Goal: Information Seeking & Learning: Learn about a topic

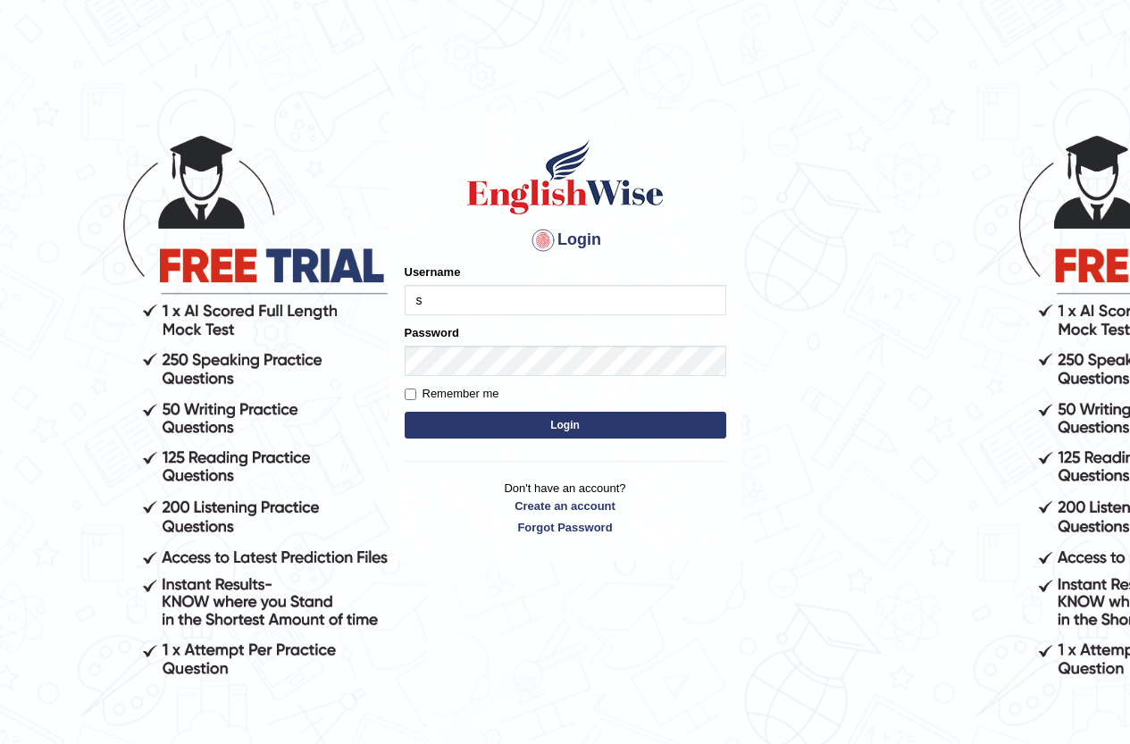
type input "[DEMOGRAPHIC_DATA]"
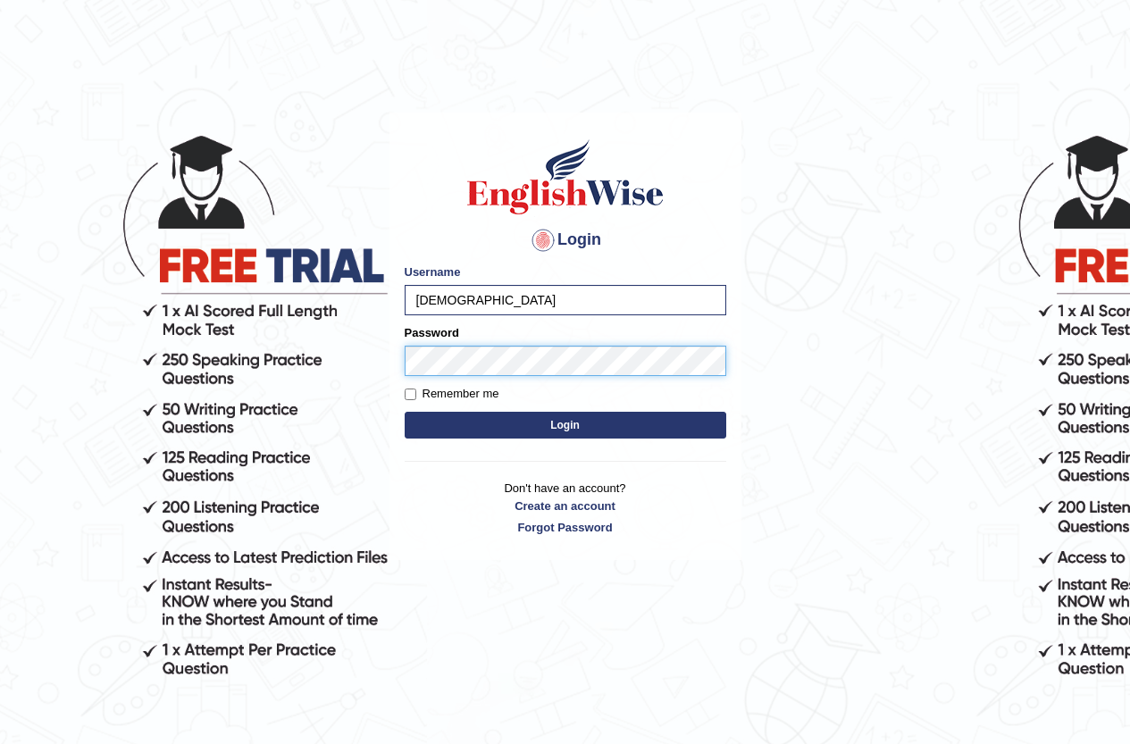
click at [405, 412] on button "Login" at bounding box center [566, 425] width 322 height 27
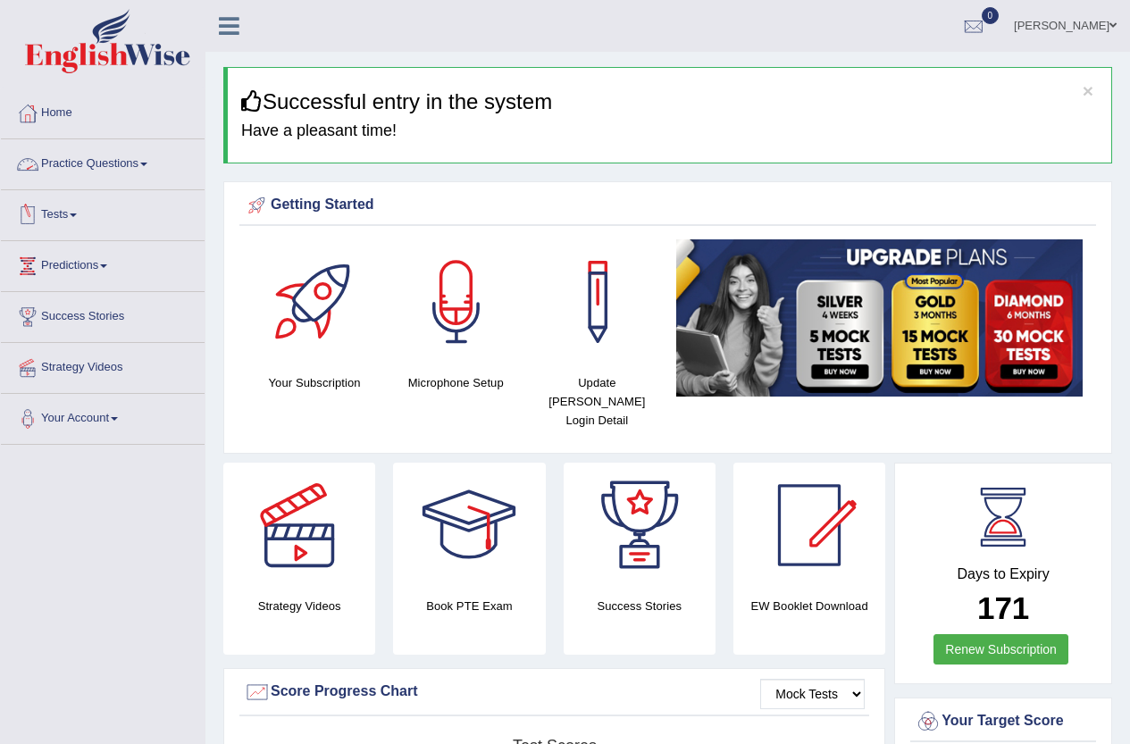
click at [129, 165] on link "Practice Questions" at bounding box center [103, 161] width 204 height 45
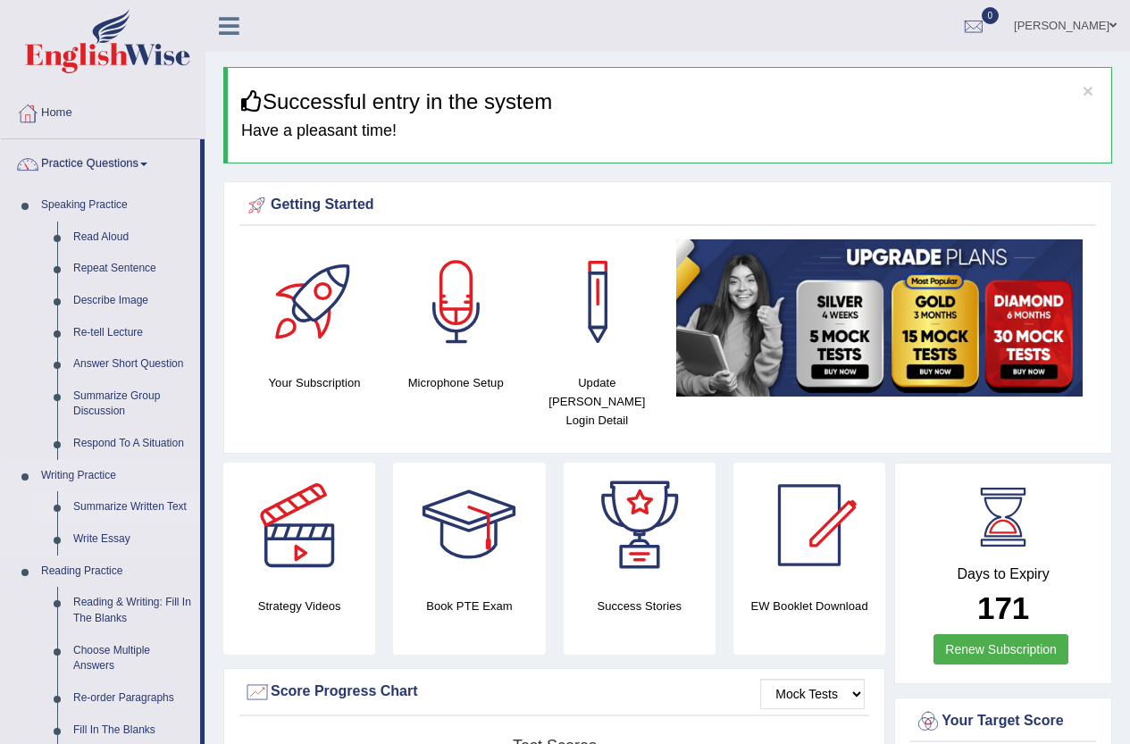
click at [168, 494] on link "Summarize Written Text" at bounding box center [132, 507] width 135 height 32
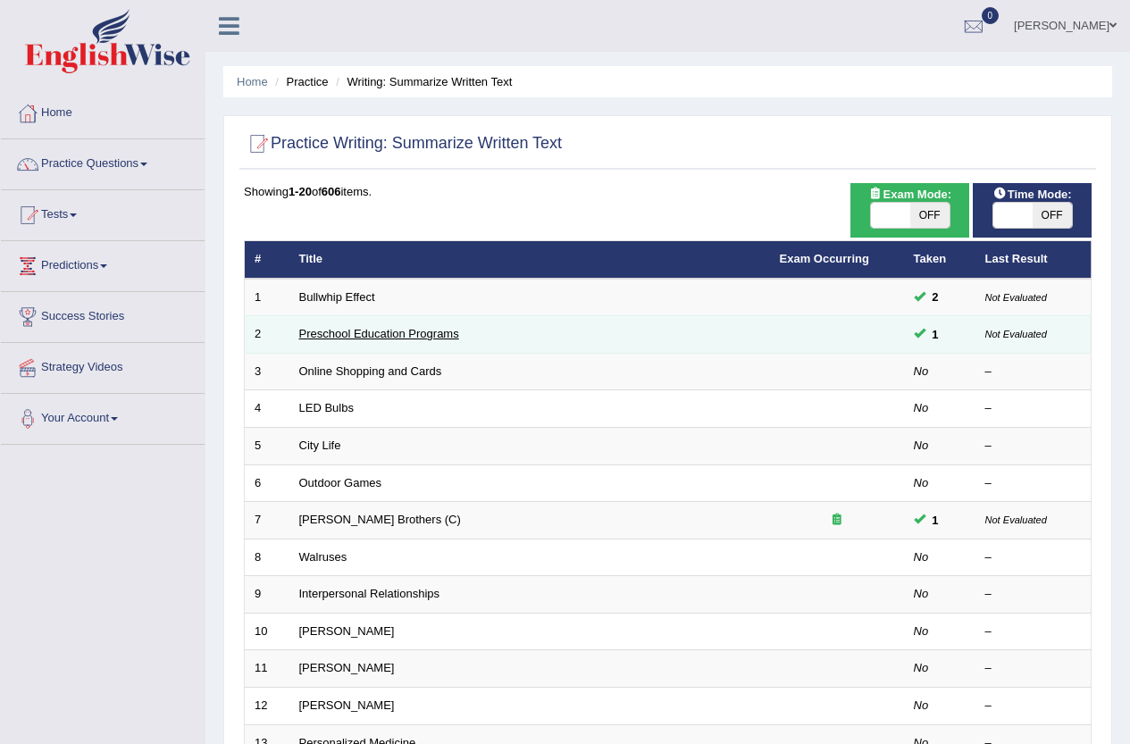
click at [414, 339] on link "Preschool Education Programs" at bounding box center [379, 333] width 160 height 13
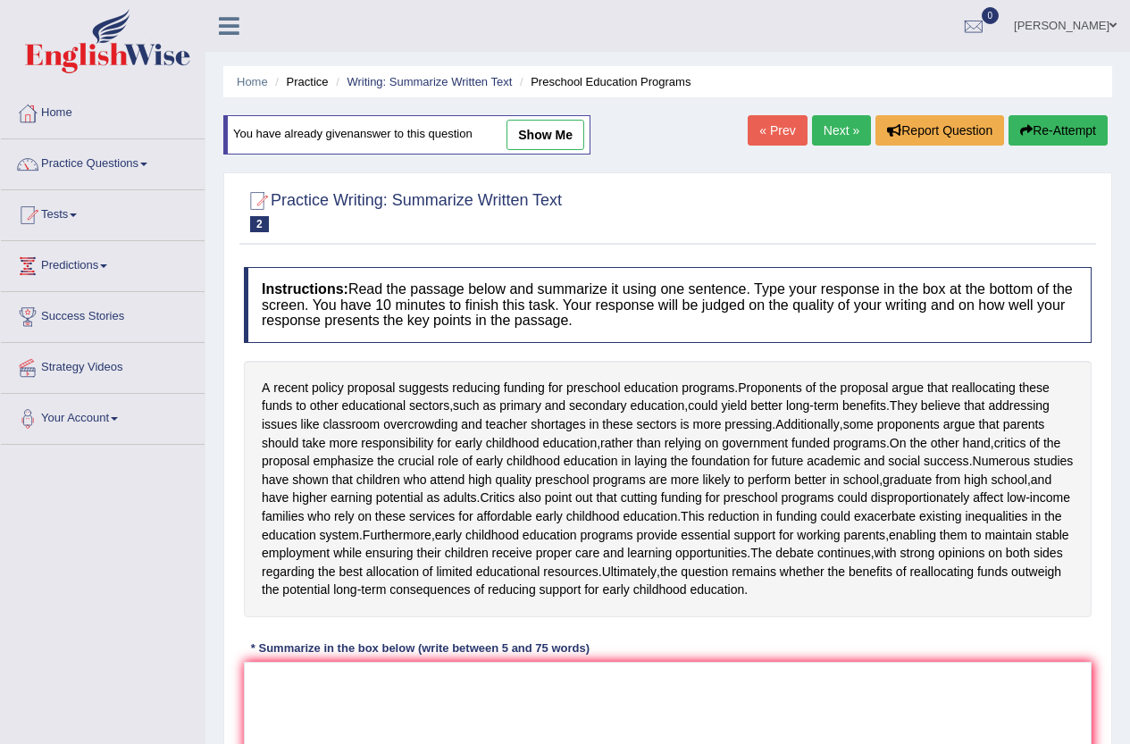
click at [562, 131] on link "show me" at bounding box center [545, 135] width 78 height 30
type textarea "The paragraph outlines reducing funding for preschool education programs, expla…"
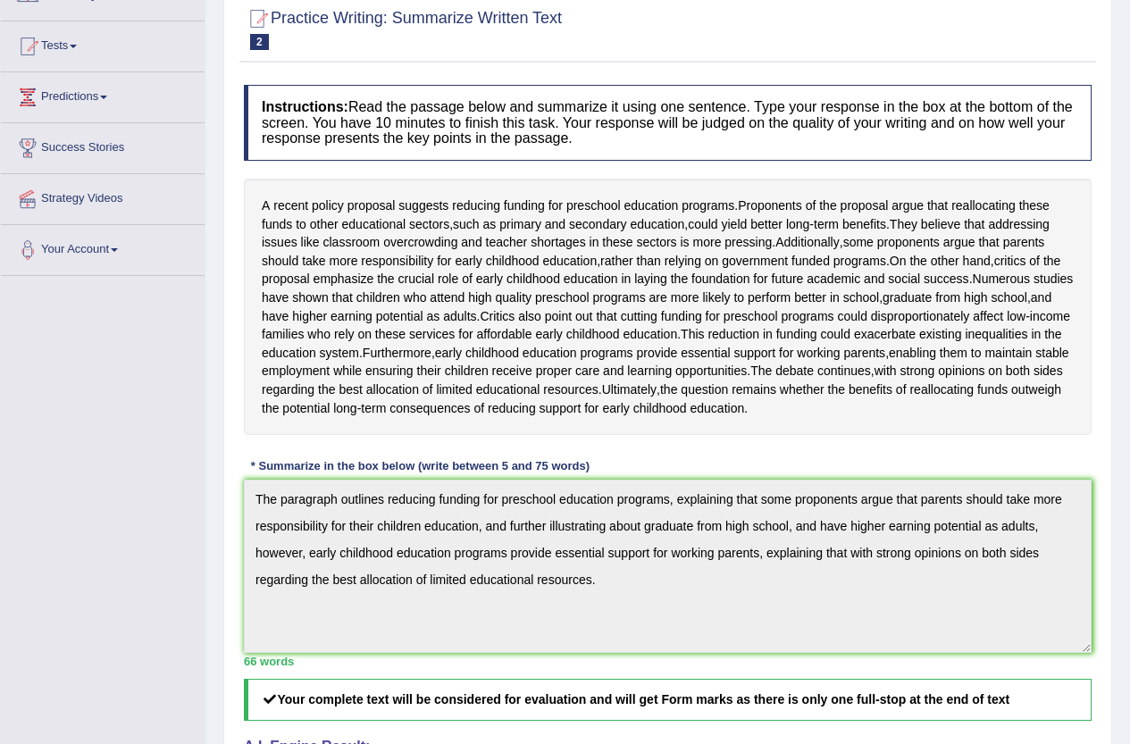
scroll to position [179, 0]
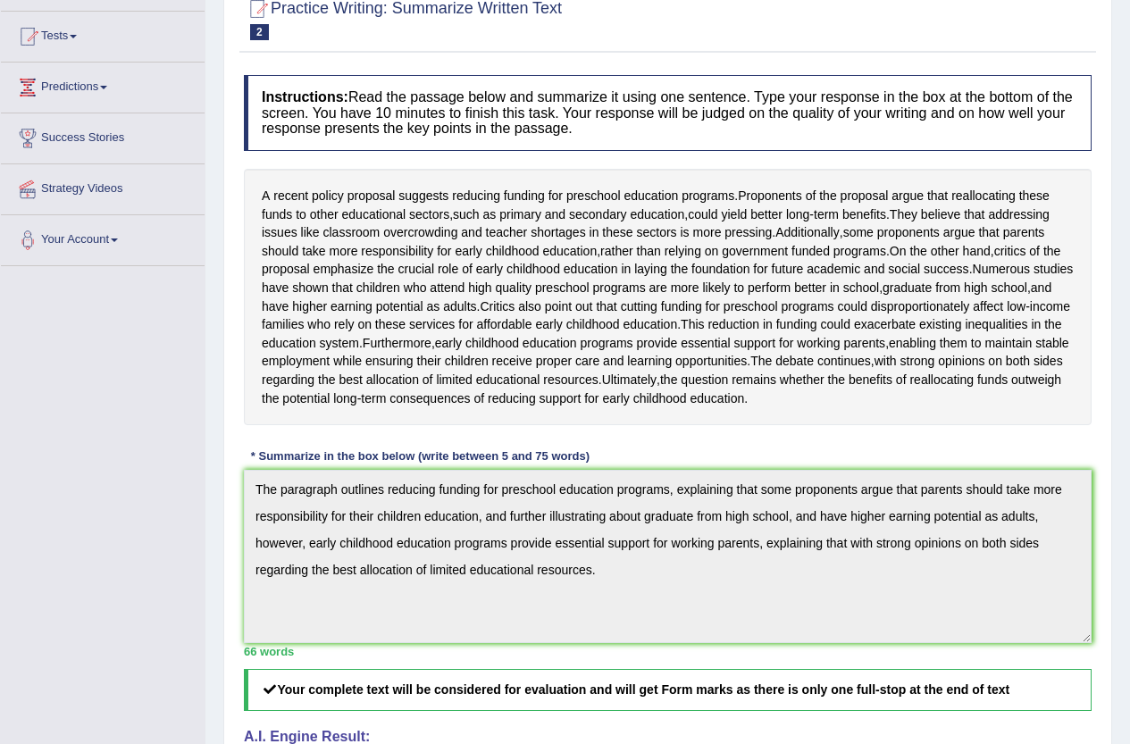
click at [242, 514] on div "Instructions: Read the passage below and summarize it using one sentence. Type …" at bounding box center [667, 548] width 857 height 965
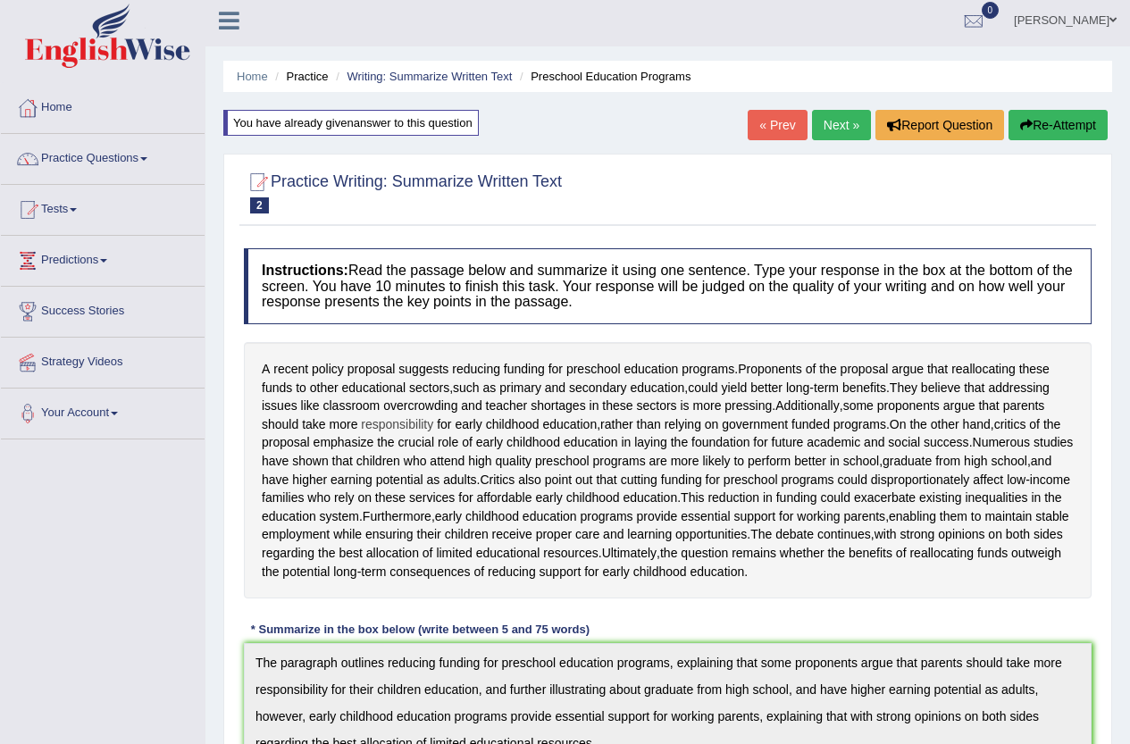
scroll to position [0, 0]
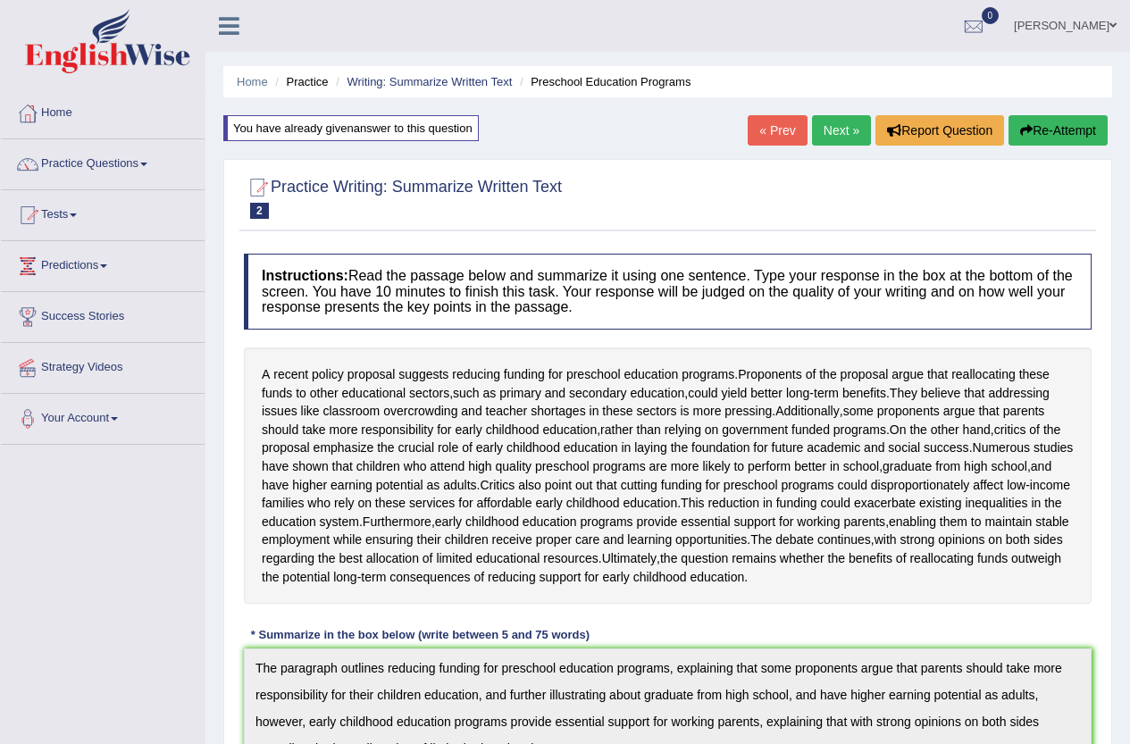
click at [1060, 123] on button "Re-Attempt" at bounding box center [1058, 130] width 99 height 30
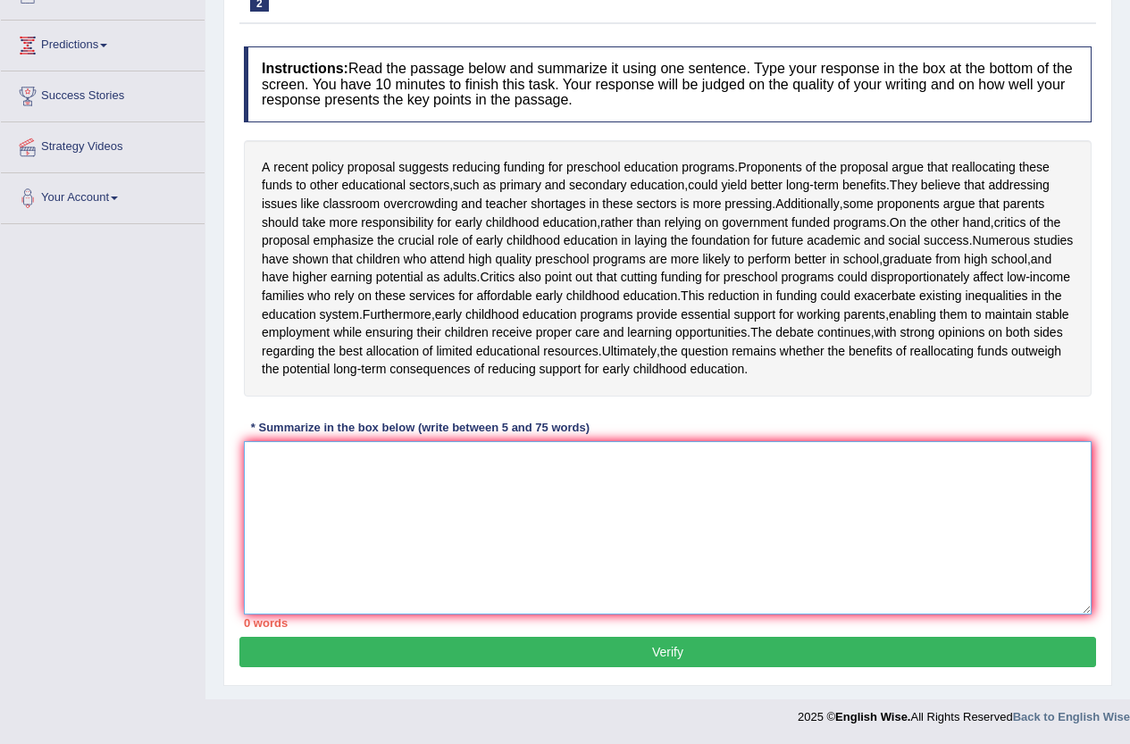
click at [525, 497] on textarea at bounding box center [668, 527] width 848 height 173
paste textarea "The paragraph outlines reducing funding for preschool education programs, expla…"
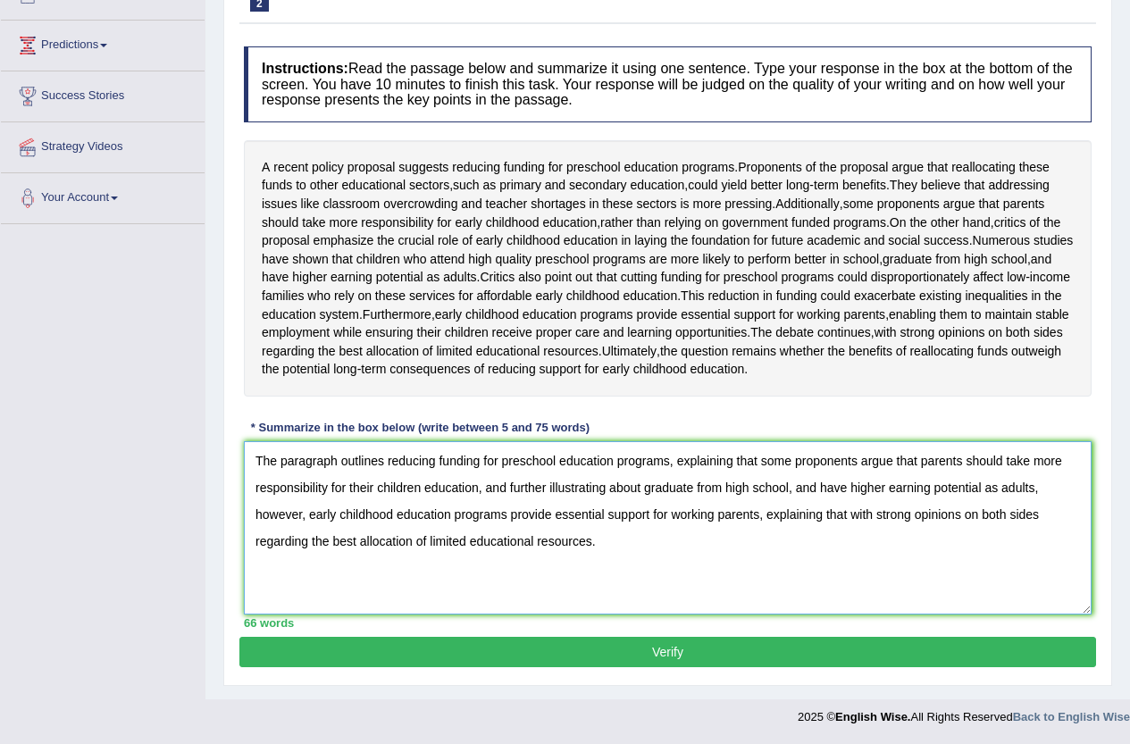
drag, startPoint x: 668, startPoint y: 459, endPoint x: 436, endPoint y: 471, distance: 232.5
click at [436, 471] on textarea "The paragraph outlines reducing funding for preschool education programs, expla…" at bounding box center [668, 527] width 848 height 173
click at [783, 457] on textarea "The paragraph outlines the importance of early childhood education, explaining …" at bounding box center [668, 527] width 848 height 173
click at [418, 485] on textarea "The paragraph outlines the importance of early childhood education, explaining …" at bounding box center [668, 527] width 848 height 173
click at [520, 489] on textarea "The paragraph outlines the importance of early childhood education, explaining …" at bounding box center [668, 527] width 848 height 173
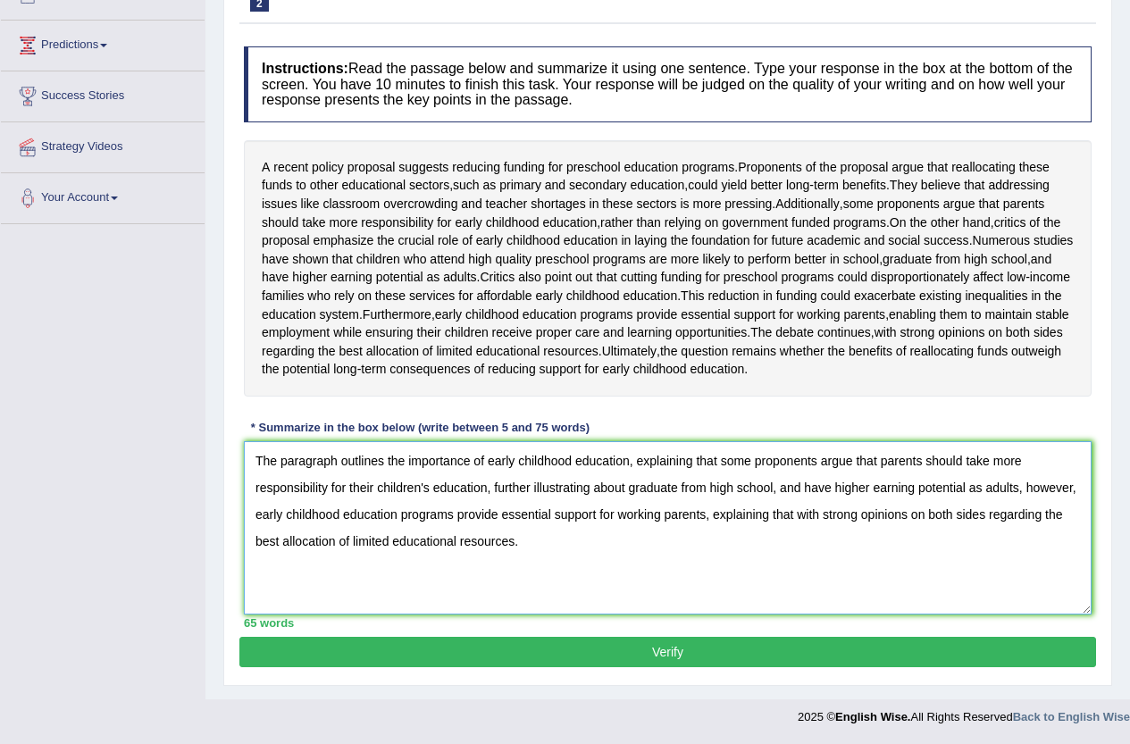
click at [677, 485] on textarea "The paragraph outlines the importance of early childhood education, explaining …" at bounding box center [668, 527] width 848 height 173
drag, startPoint x: 699, startPoint y: 494, endPoint x: 982, endPoint y: 489, distance: 283.2
click at [982, 489] on textarea "The paragraph outlines the importance of early childhood education, explaining …" at bounding box center [668, 527] width 848 height 173
click at [851, 534] on textarea "The paragraph outlines the importance of early childhood education, explaining …" at bounding box center [668, 527] width 848 height 173
drag, startPoint x: 781, startPoint y: 490, endPoint x: 615, endPoint y: 474, distance: 166.8
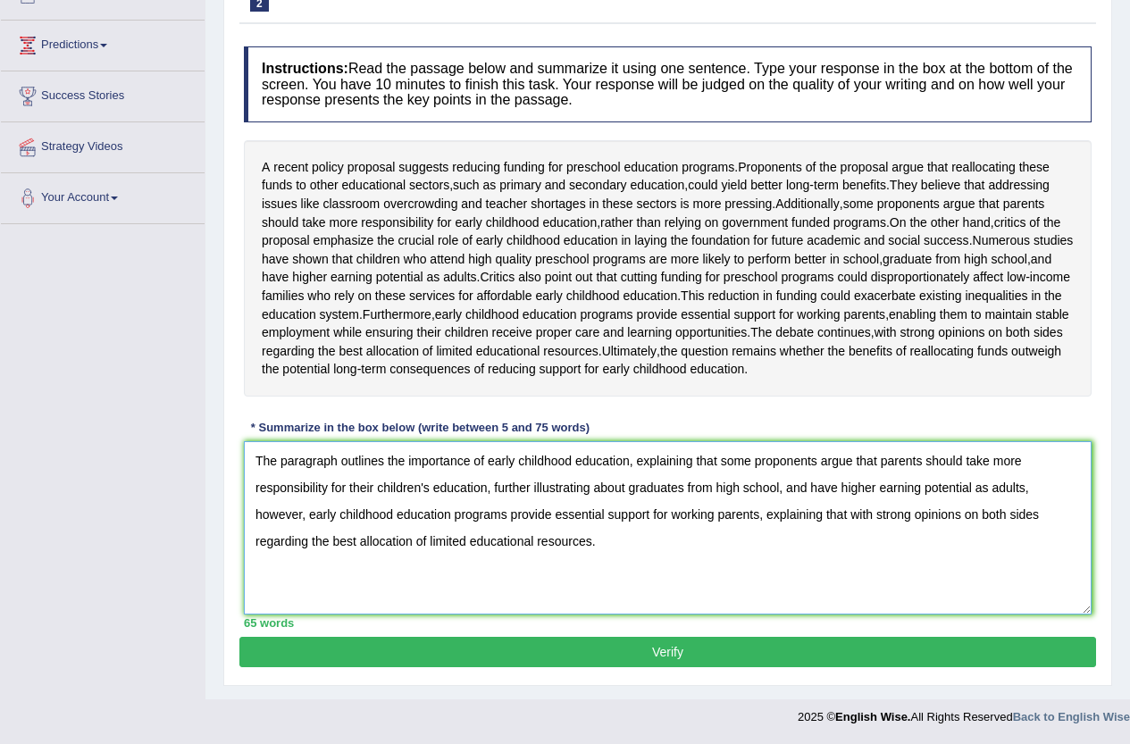
click at [615, 474] on textarea "The paragraph outlines the importance of early childhood education, explaining …" at bounding box center [668, 527] width 848 height 173
click at [810, 486] on textarea "The paragraph outlines the importance of early childhood education, explaining …" at bounding box center [668, 527] width 848 height 173
click at [627, 485] on textarea "The paragraph outlines the importance of early childhood education, explaining …" at bounding box center [668, 527] width 848 height 173
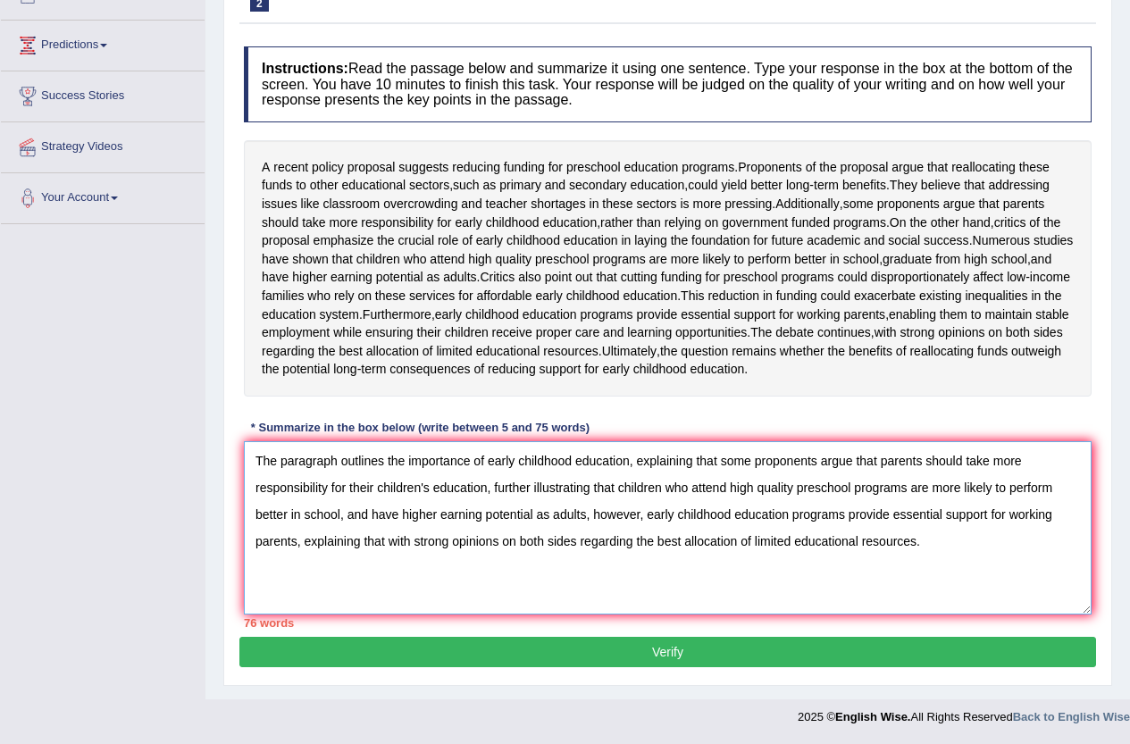
click at [638, 513] on textarea "The paragraph outlines the importance of early childhood education, explaining …" at bounding box center [668, 527] width 848 height 173
click at [639, 524] on textarea "The paragraph outlines the importance of early childhood education, explaining …" at bounding box center [668, 527] width 848 height 173
click at [716, 517] on textarea "The paragraph outlines the importance of early childhood education, explaining …" at bounding box center [668, 527] width 848 height 173
click at [862, 511] on textarea "The paragraph outlines the importance of early childhood education, explaining …" at bounding box center [668, 527] width 848 height 173
drag, startPoint x: 873, startPoint y: 544, endPoint x: 241, endPoint y: 580, distance: 632.6
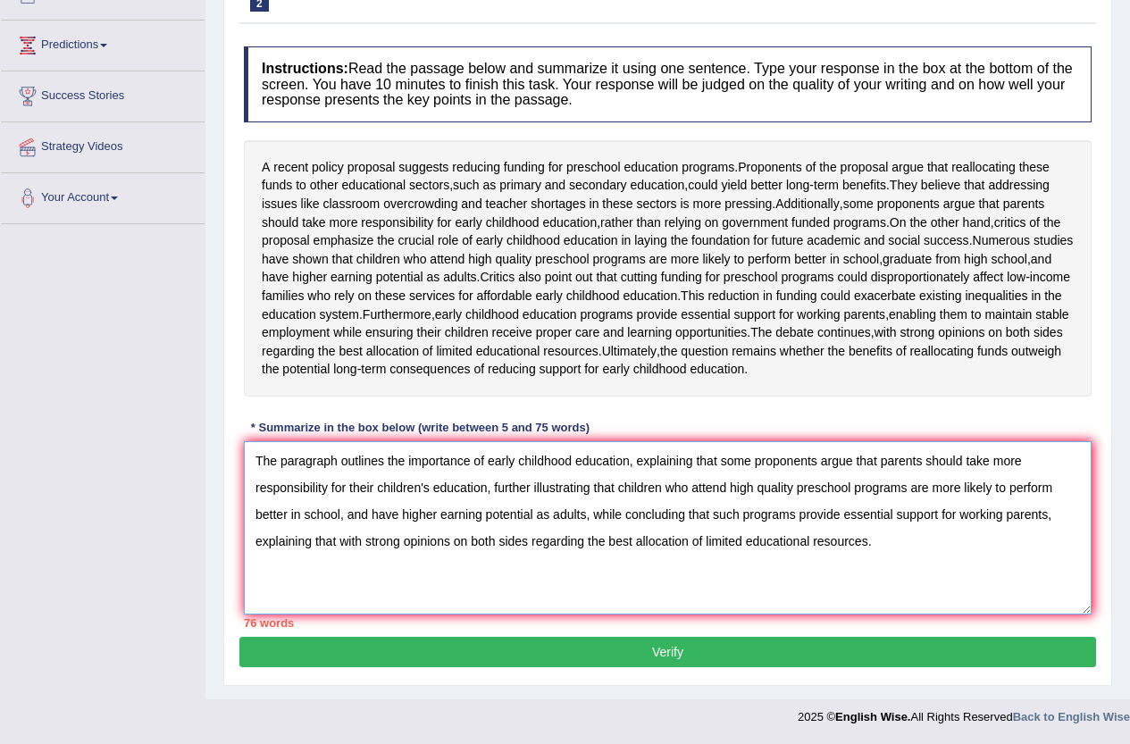
click at [241, 580] on div "Instructions: Read the passage below and summarize it using one sentence. Type …" at bounding box center [667, 337] width 857 height 599
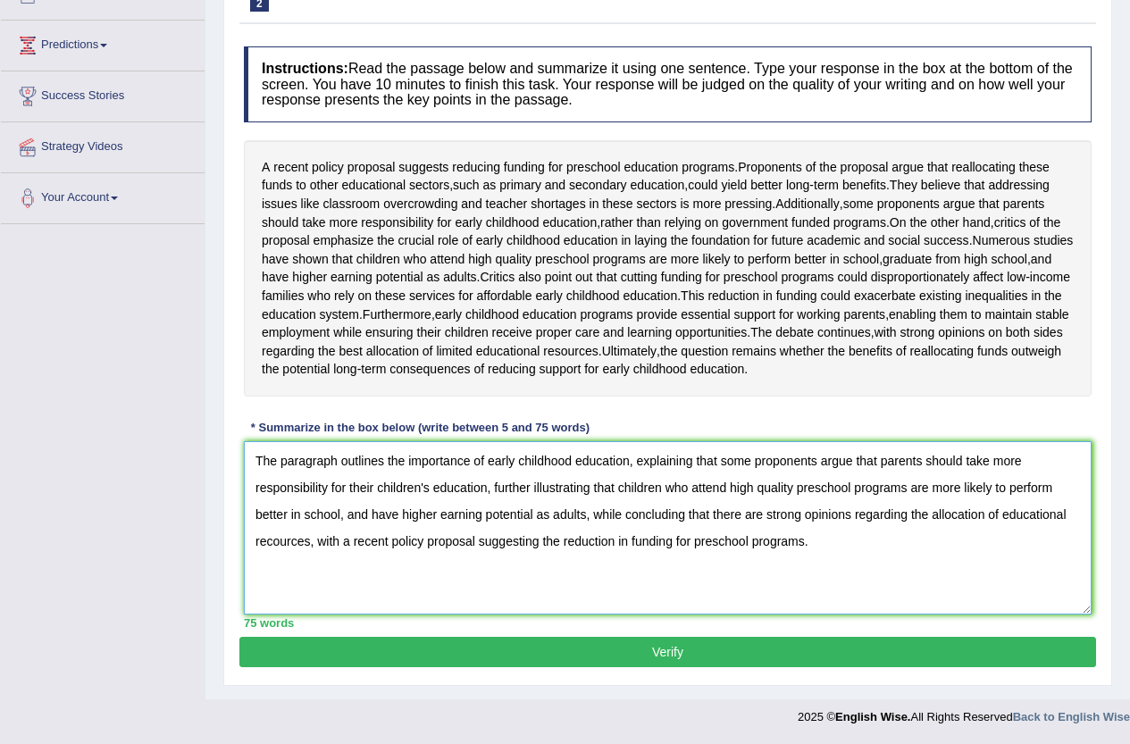
type textarea "The paragraph outlines the importance of early childhood education, explaining …"
click at [438, 645] on button "Verify" at bounding box center [667, 652] width 857 height 30
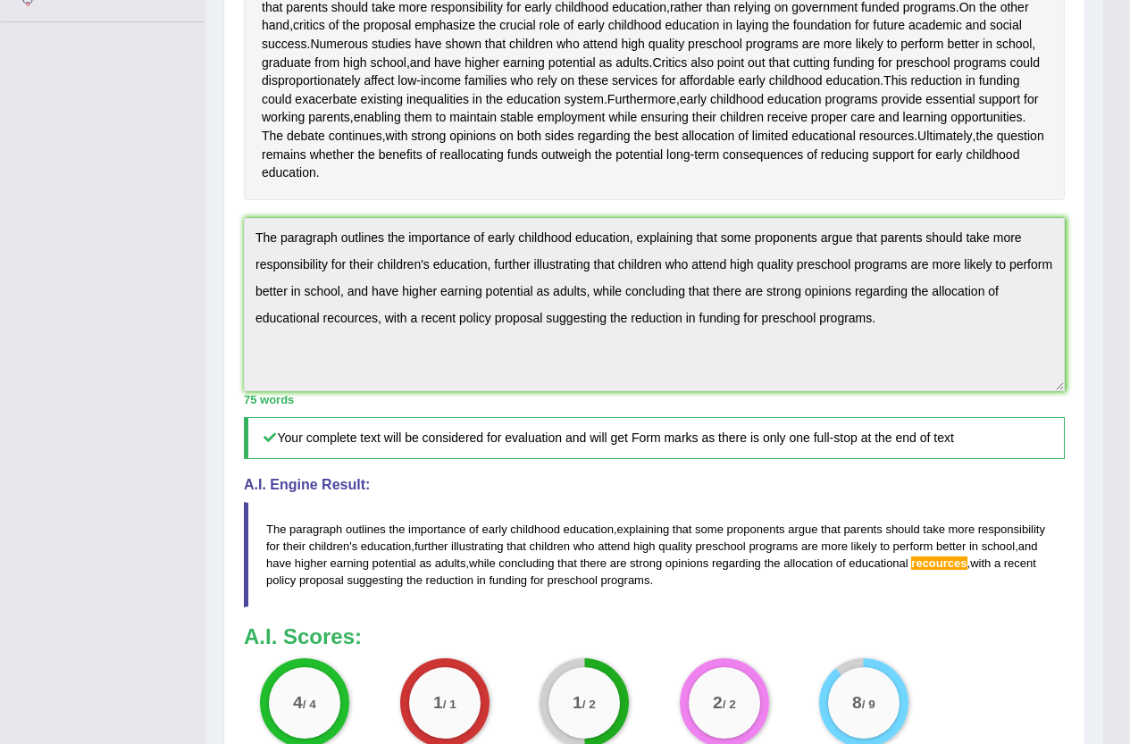
scroll to position [393, 0]
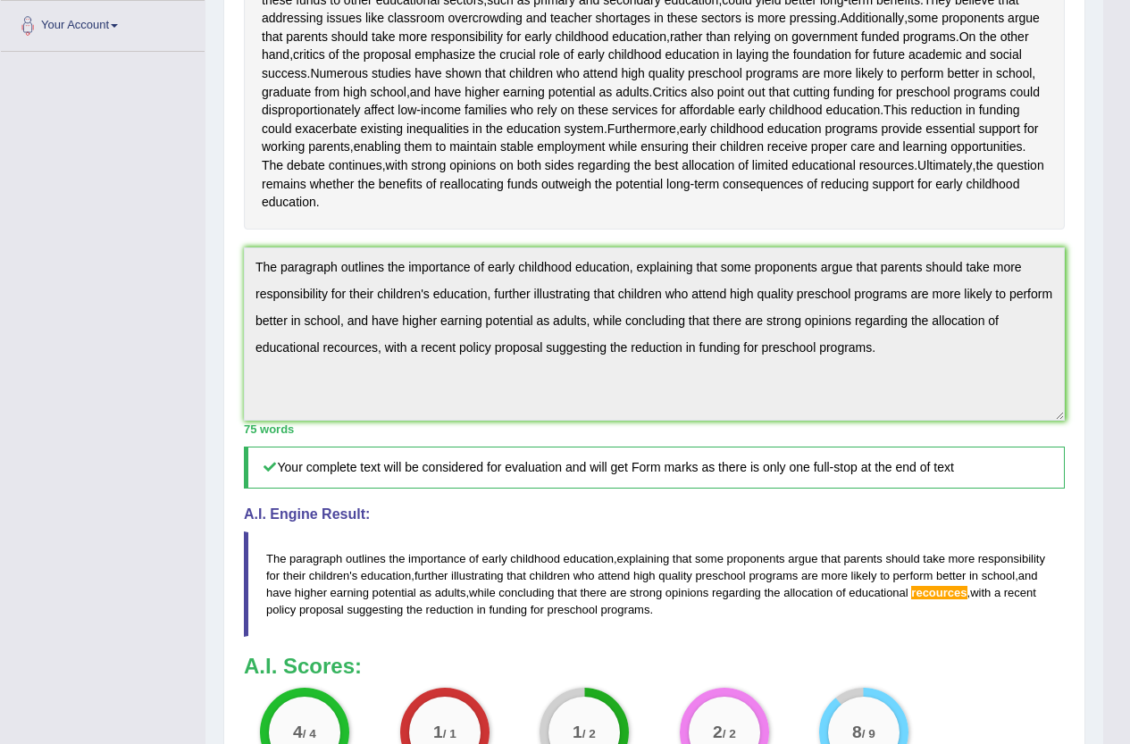
click at [972, 492] on div "Instructions: Read the passage below and summarize it using one sentence. Type …" at bounding box center [654, 330] width 830 height 957
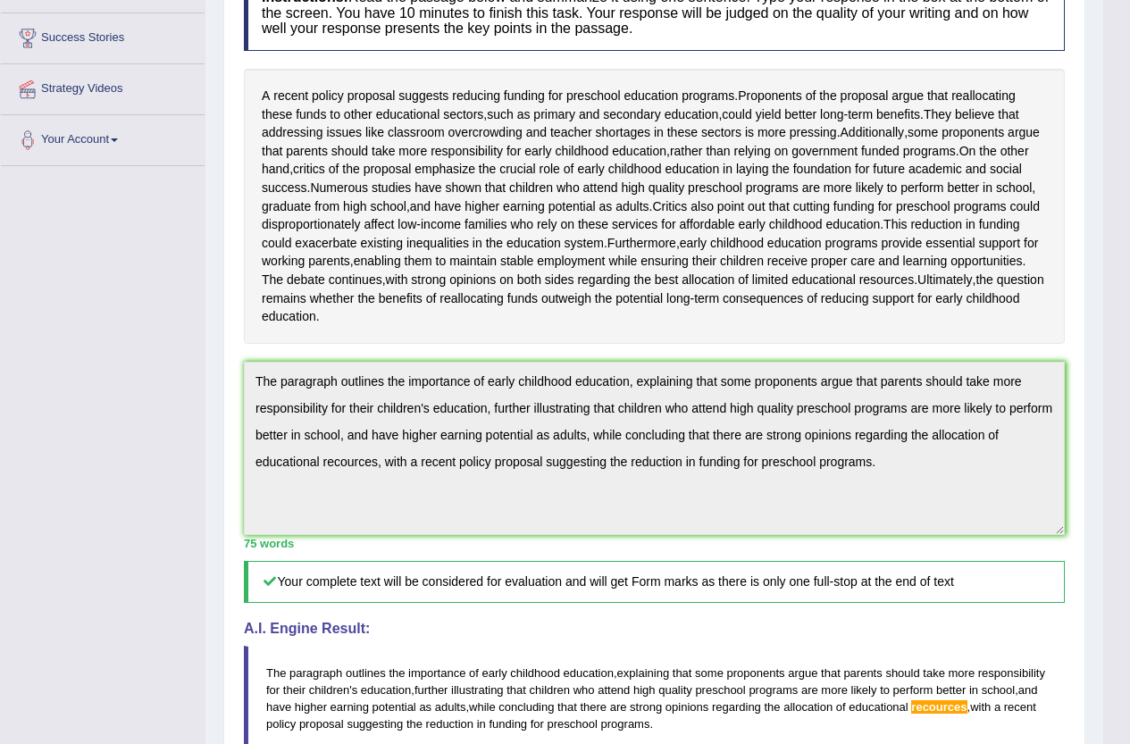
scroll to position [0, 0]
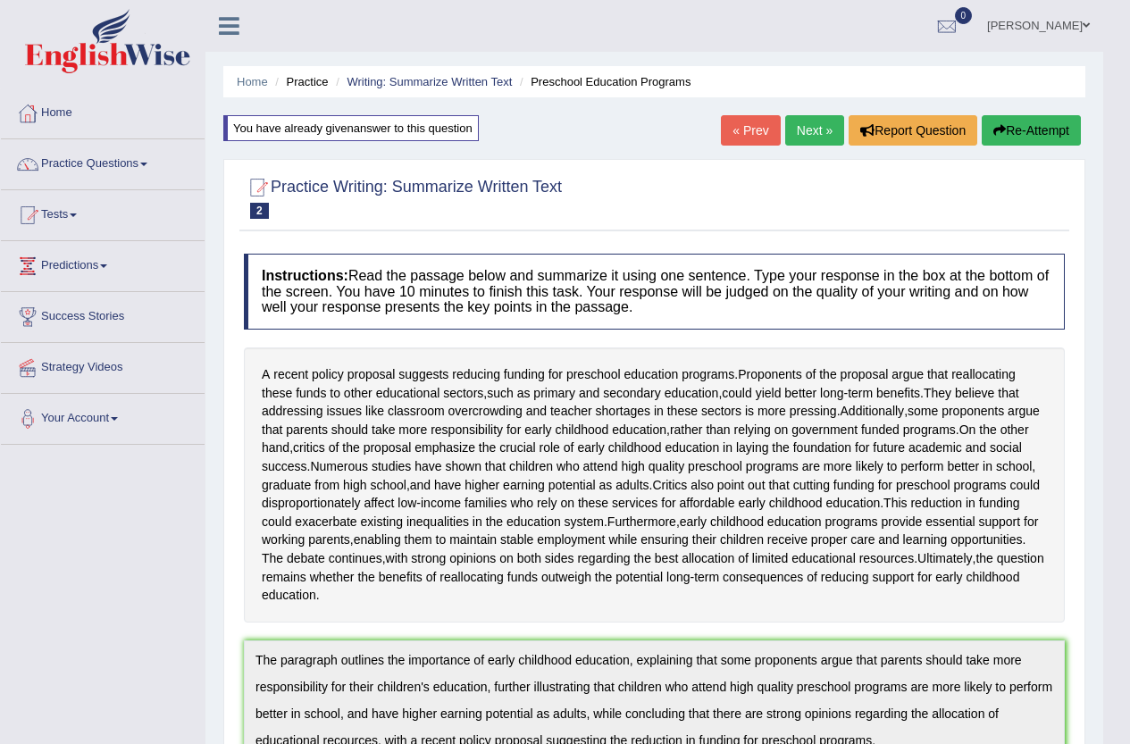
click at [1034, 121] on button "Re-Attempt" at bounding box center [1031, 130] width 99 height 30
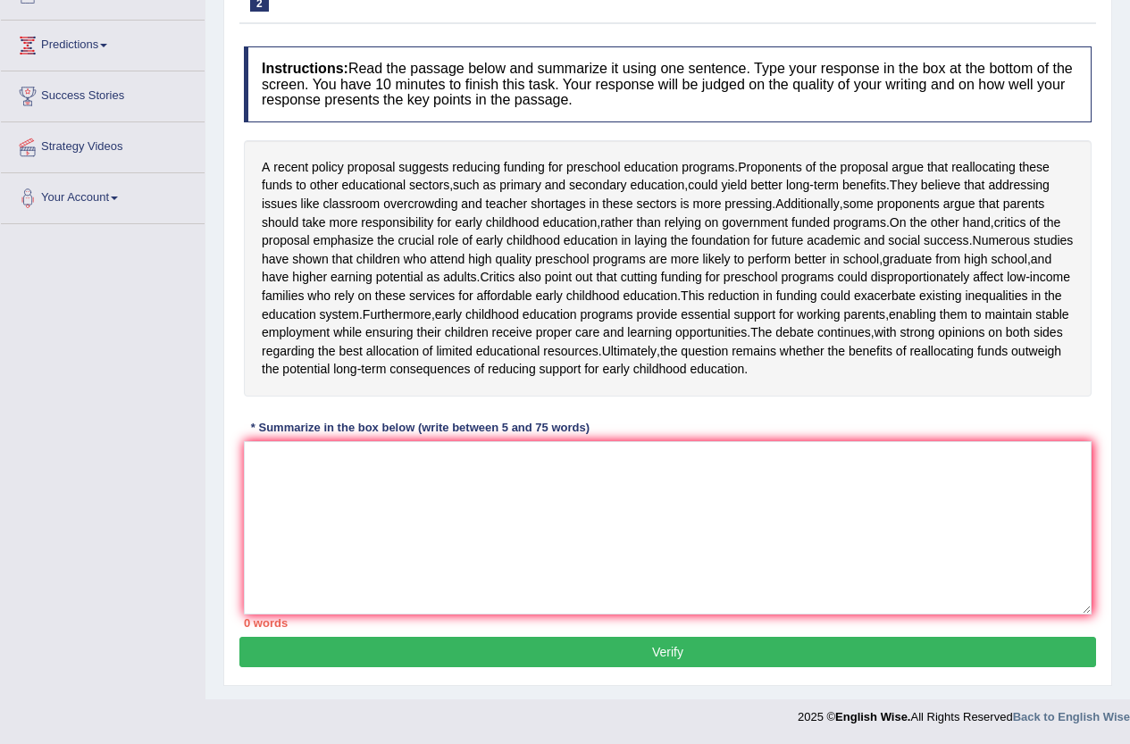
scroll to position [276, 0]
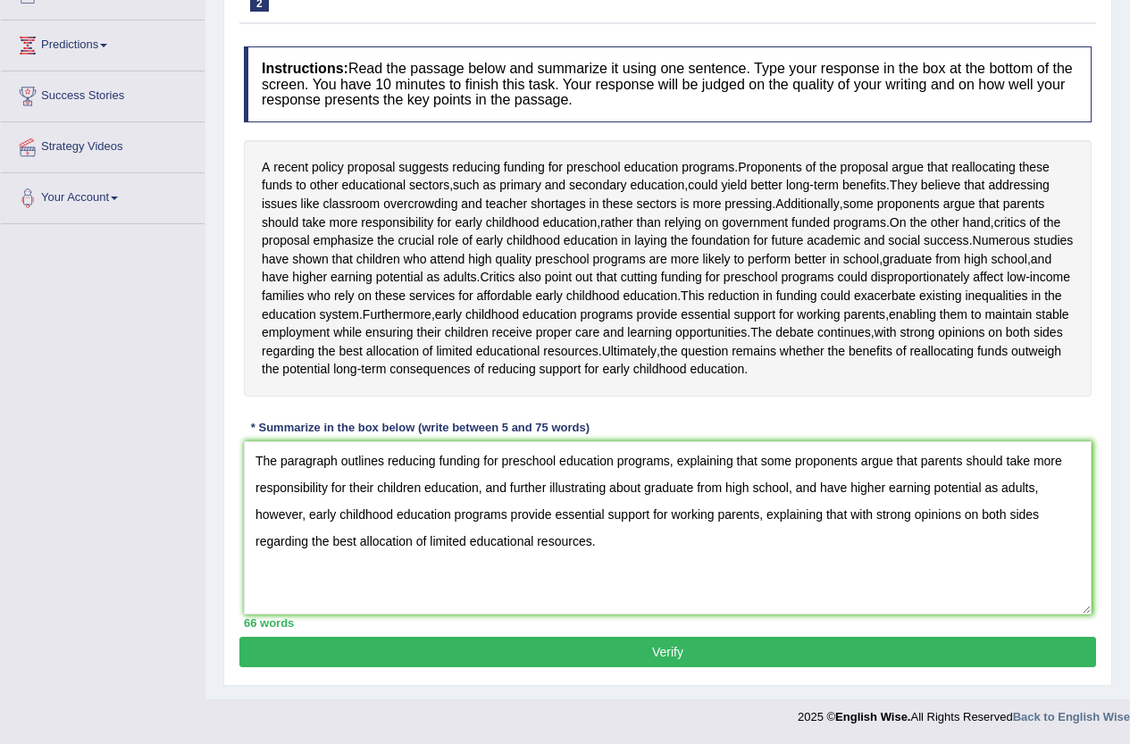
drag, startPoint x: 651, startPoint y: 543, endPoint x: 42, endPoint y: 242, distance: 679.5
click at [42, 242] on div "Toggle navigation Home Practice Questions Speaking Practice Read Aloud Repeat S…" at bounding box center [565, 257] width 1130 height 956
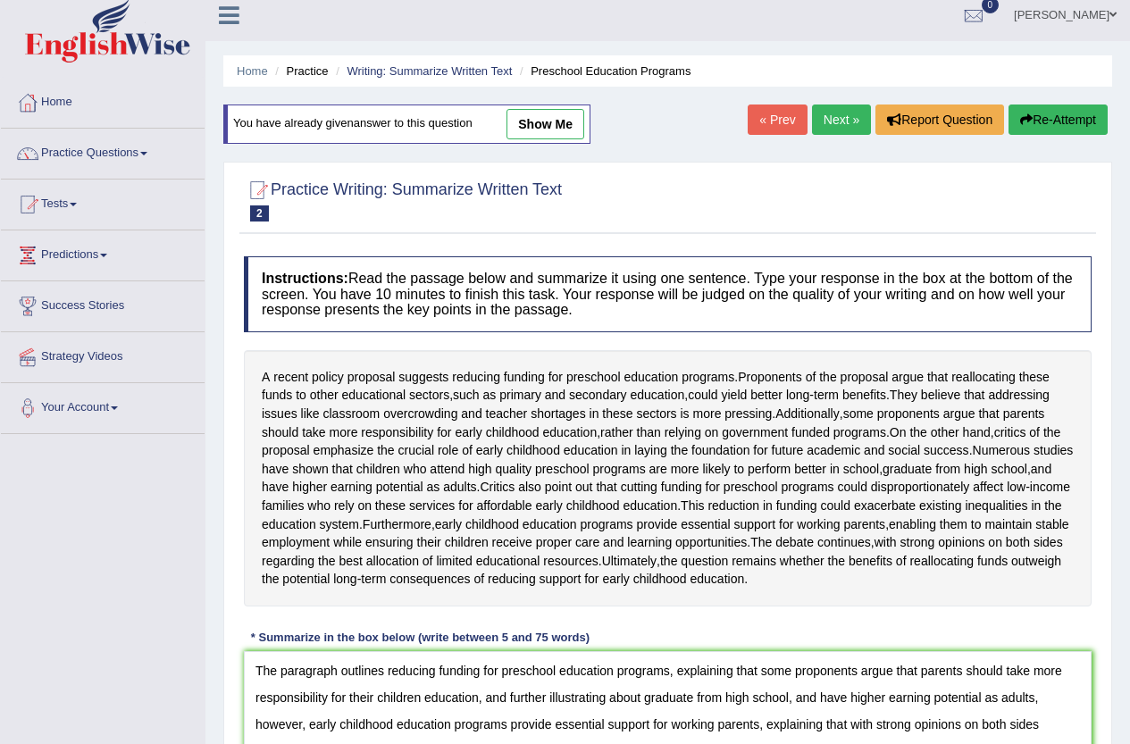
scroll to position [0, 0]
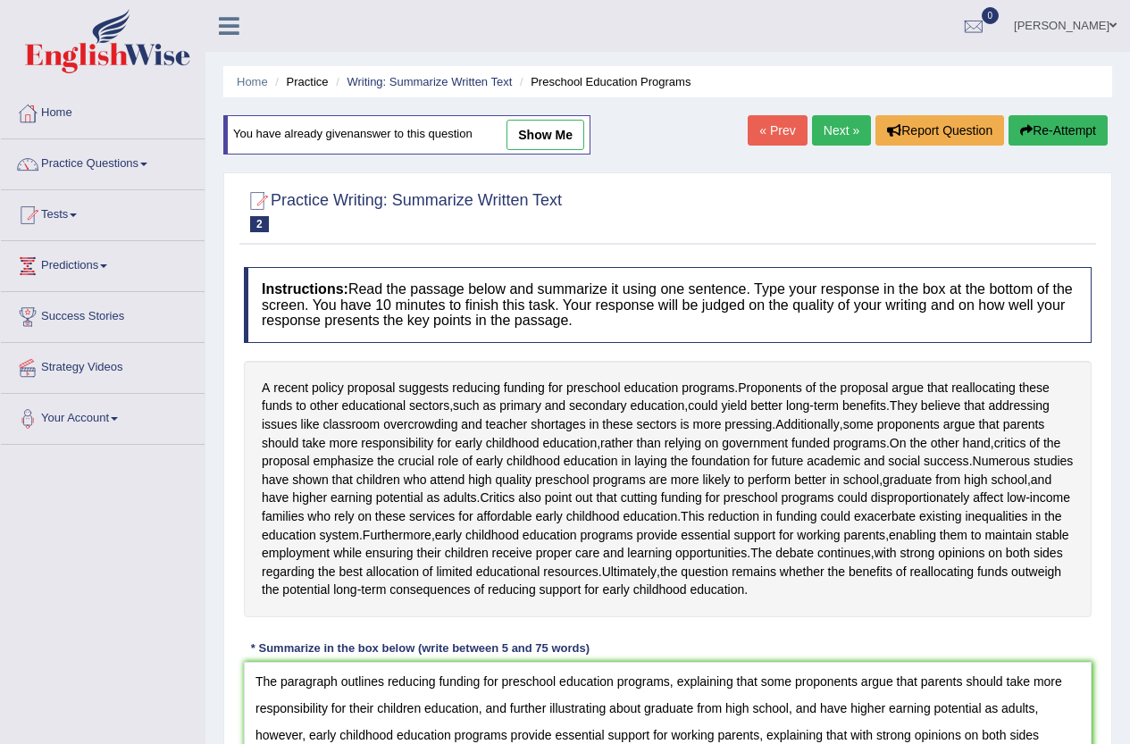
click at [560, 136] on link "show me" at bounding box center [545, 135] width 78 height 30
type textarea "The paragraph outlines the importance of early childhood education, explaining …"
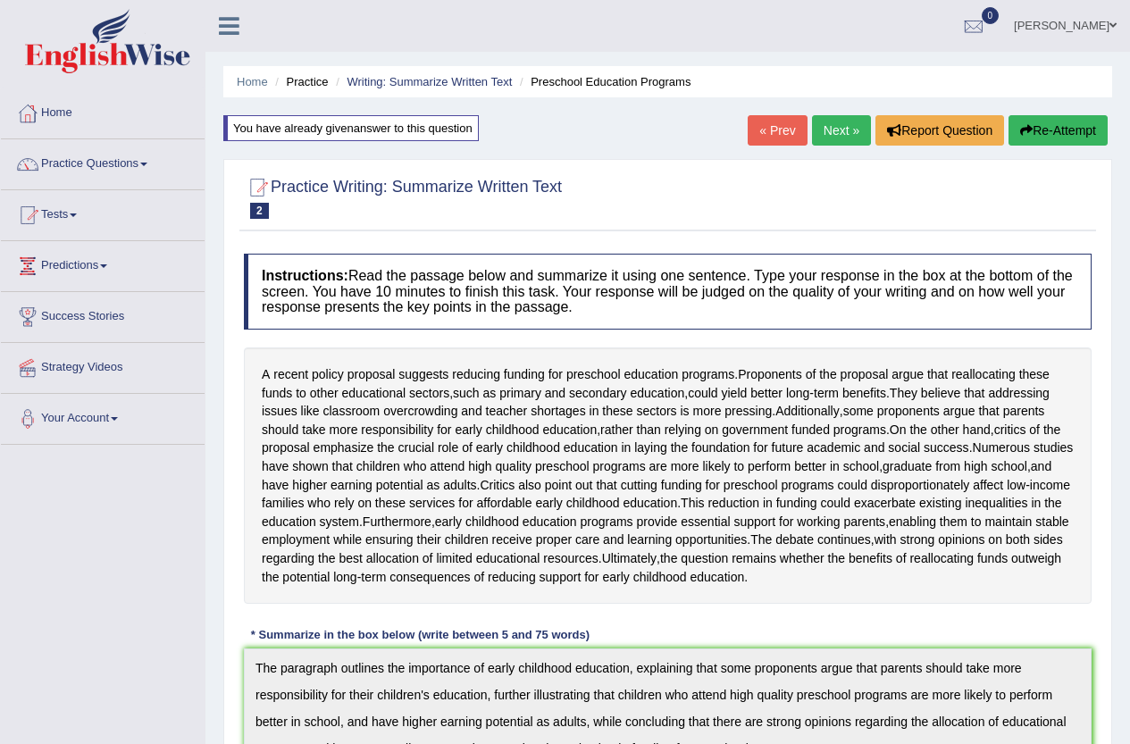
click at [1073, 139] on button "Re-Attempt" at bounding box center [1058, 130] width 99 height 30
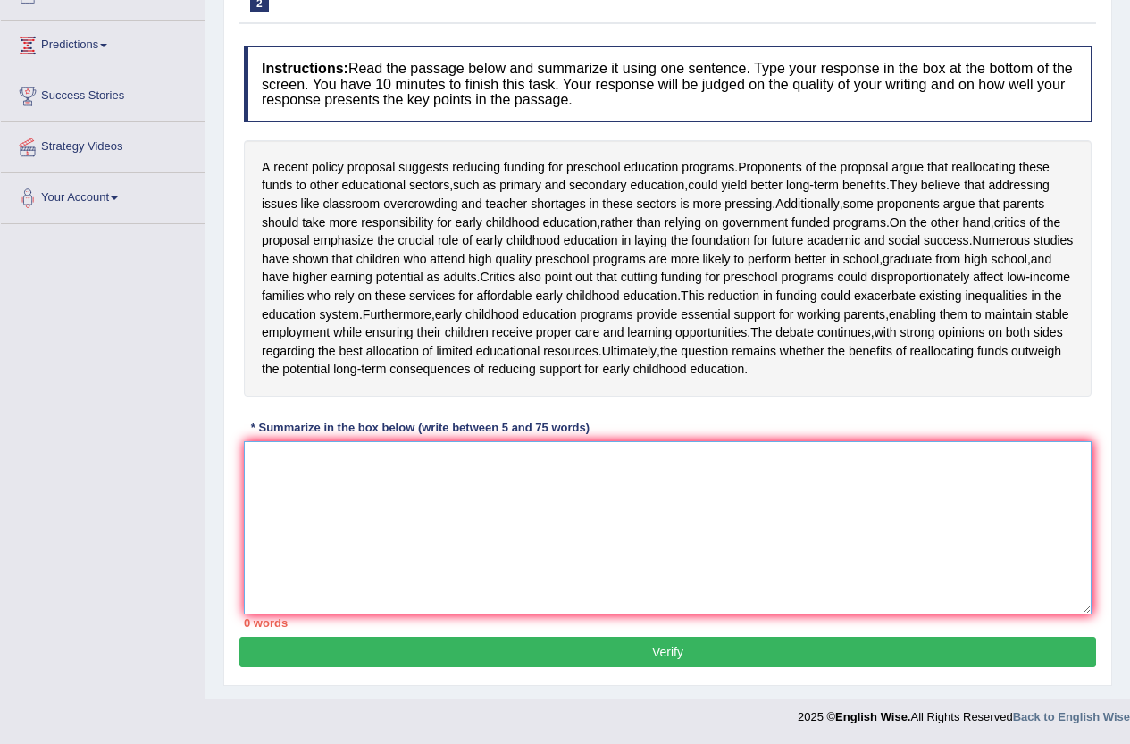
click at [504, 485] on textarea at bounding box center [668, 527] width 848 height 173
paste textarea "The paragraph outlines the importance of early childhood education, explaining …"
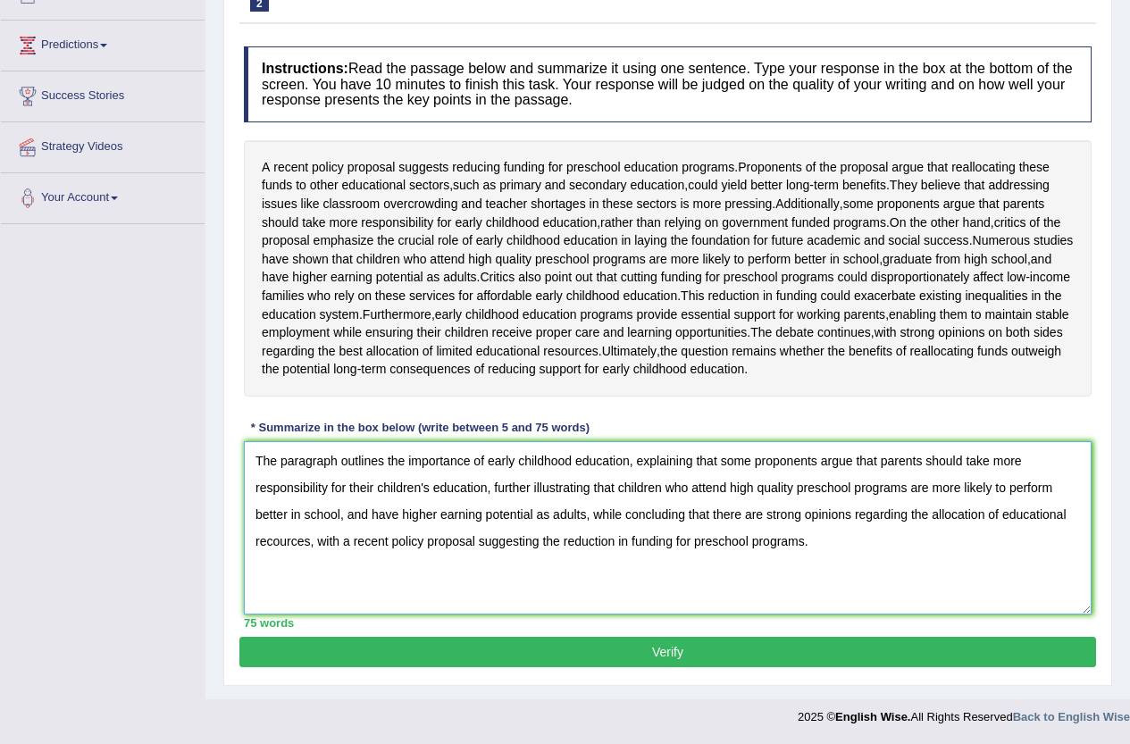
click at [274, 544] on textarea "The paragraph outlines the importance of early childhood education, explaining …" at bounding box center [668, 527] width 848 height 173
type textarea "The paragraph outlines the importance of early childhood education, explaining …"
click at [707, 645] on button "Verify" at bounding box center [667, 652] width 857 height 30
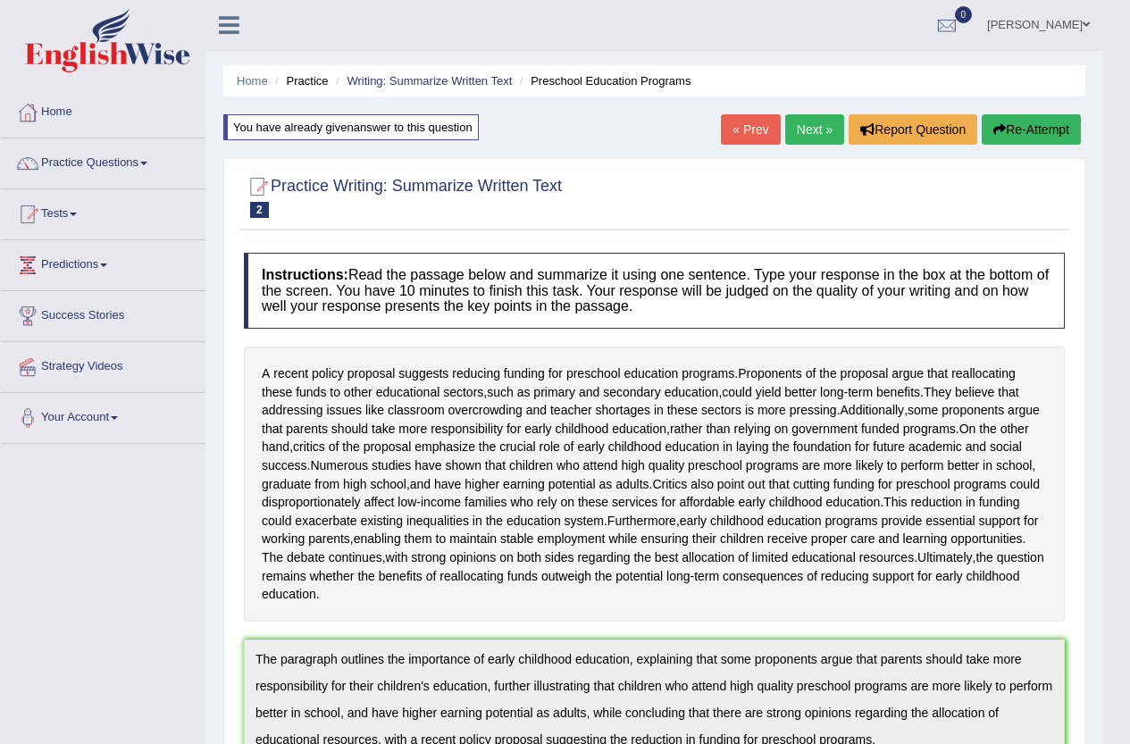
scroll to position [0, 0]
click at [404, 113] on div "Home Practice Writing: Summarize Written Text Preschool Education Programs You …" at bounding box center [654, 662] width 898 height 1324
click at [414, 127] on div "You have already given answer to this question" at bounding box center [350, 128] width 255 height 26
click at [789, 126] on link "Next »" at bounding box center [814, 130] width 59 height 30
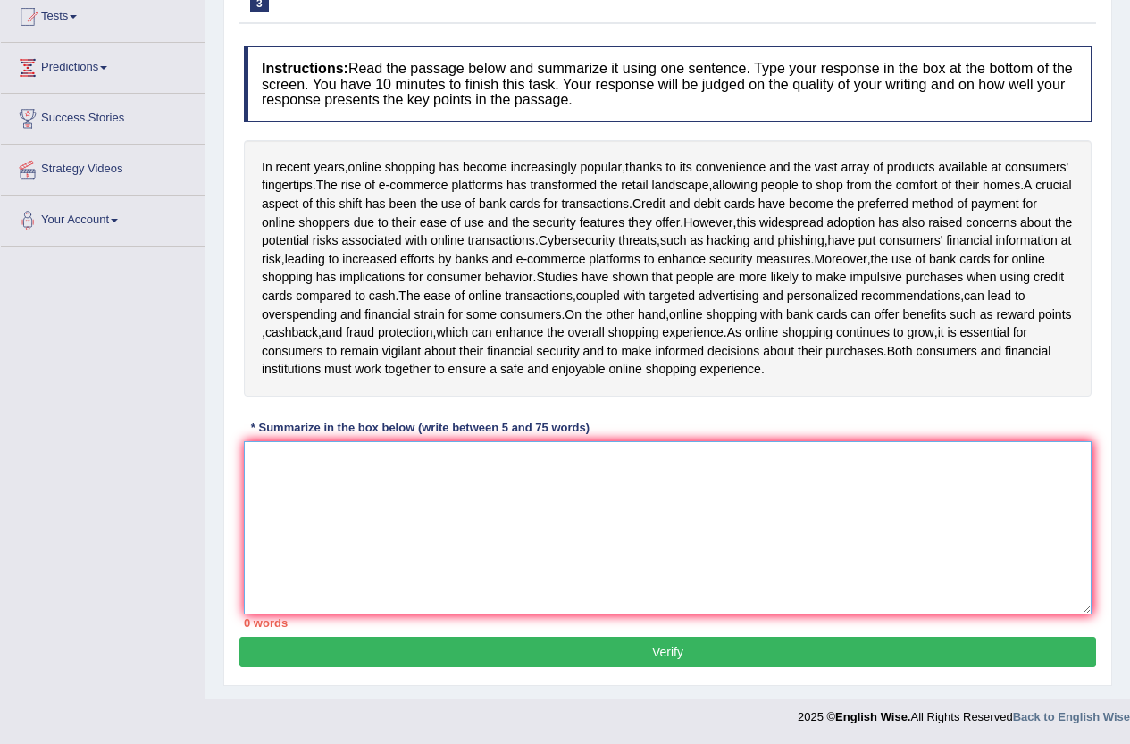
click at [527, 486] on textarea at bounding box center [668, 527] width 848 height 173
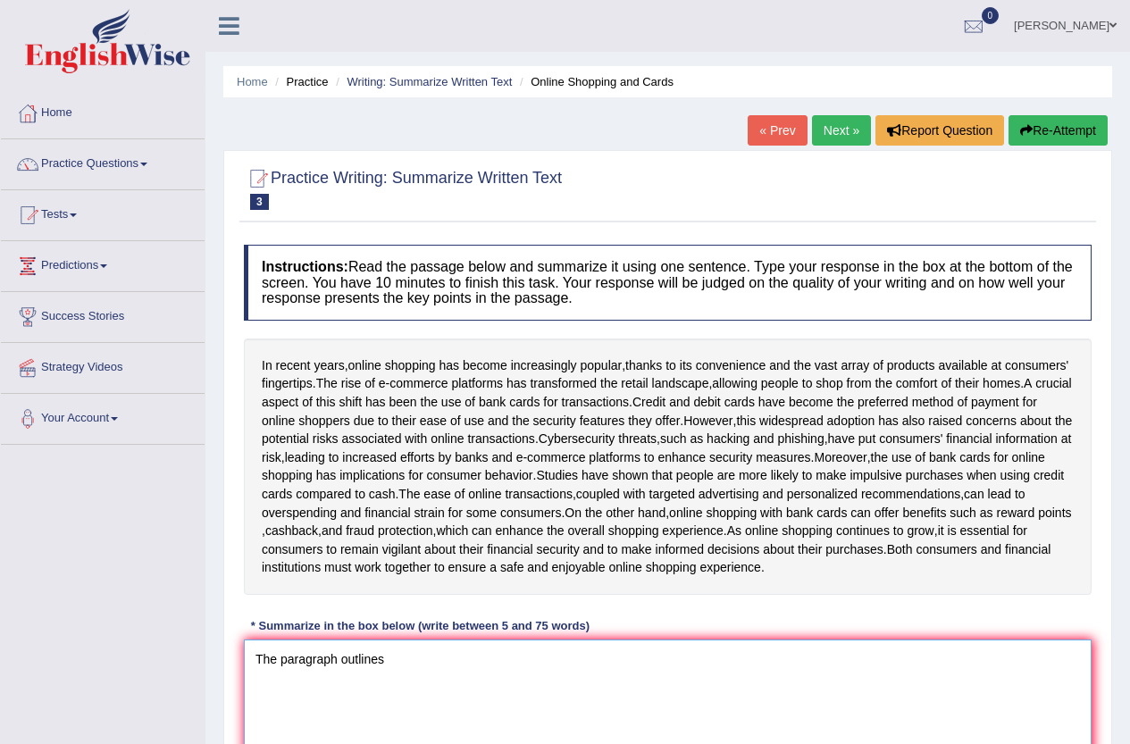
type textarea "The paragraph outlines"
click at [756, 126] on link "« Prev" at bounding box center [777, 130] width 59 height 30
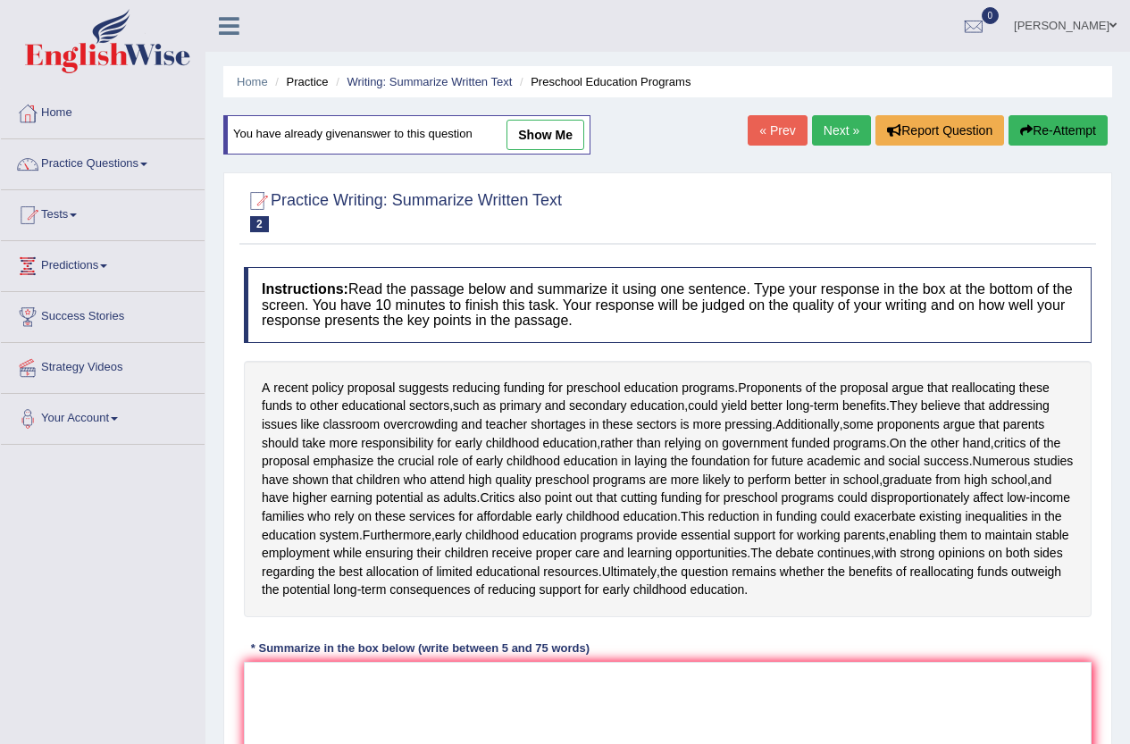
click at [544, 130] on link "show me" at bounding box center [545, 135] width 78 height 30
type textarea "The paragraph outlines the importance of early childhood education, explaining …"
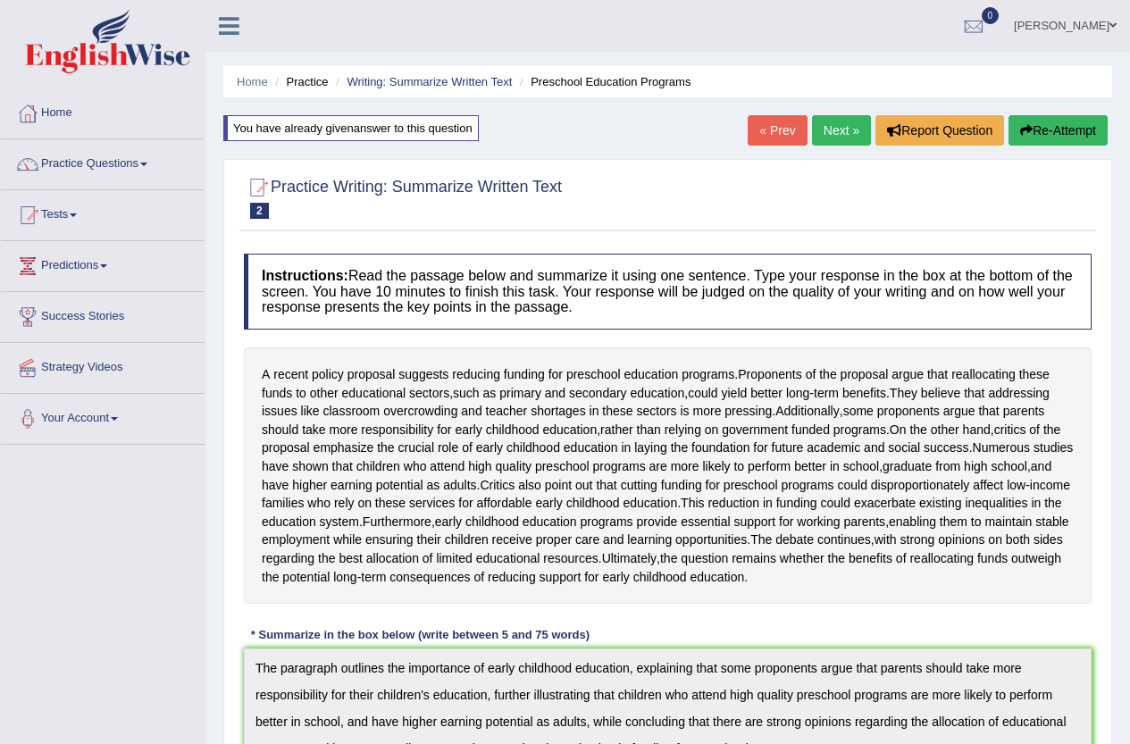
click at [822, 132] on link "Next »" at bounding box center [841, 130] width 59 height 30
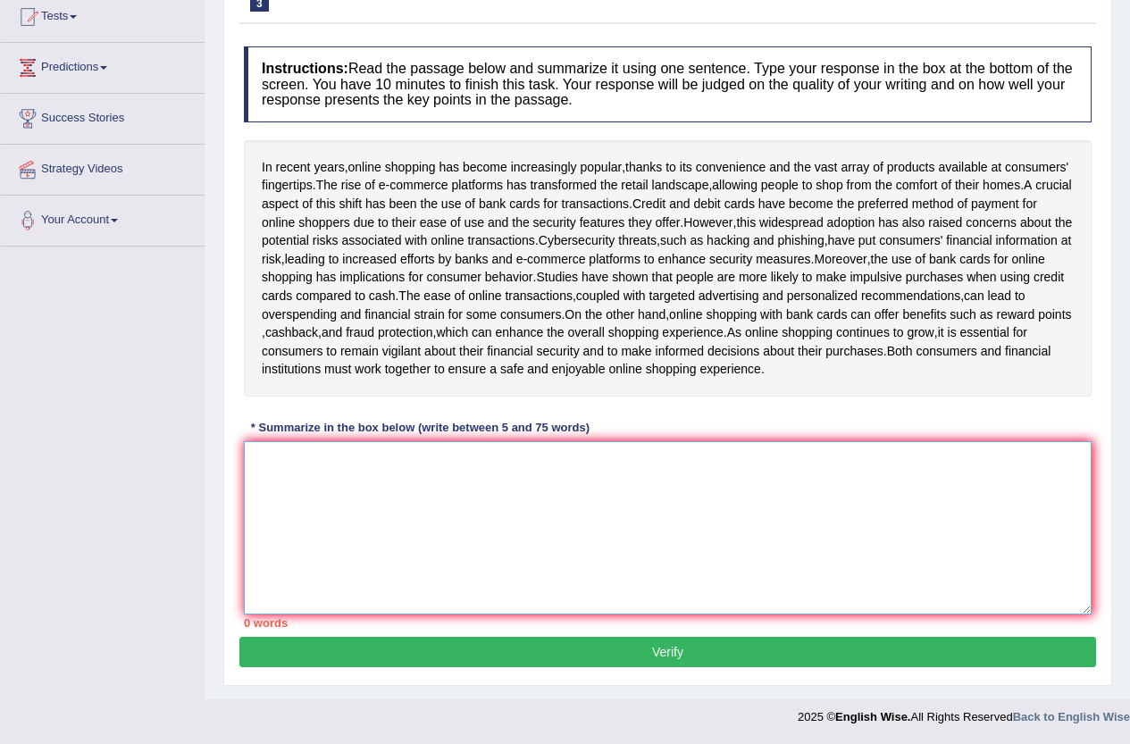
click at [525, 467] on textarea at bounding box center [668, 527] width 848 height 173
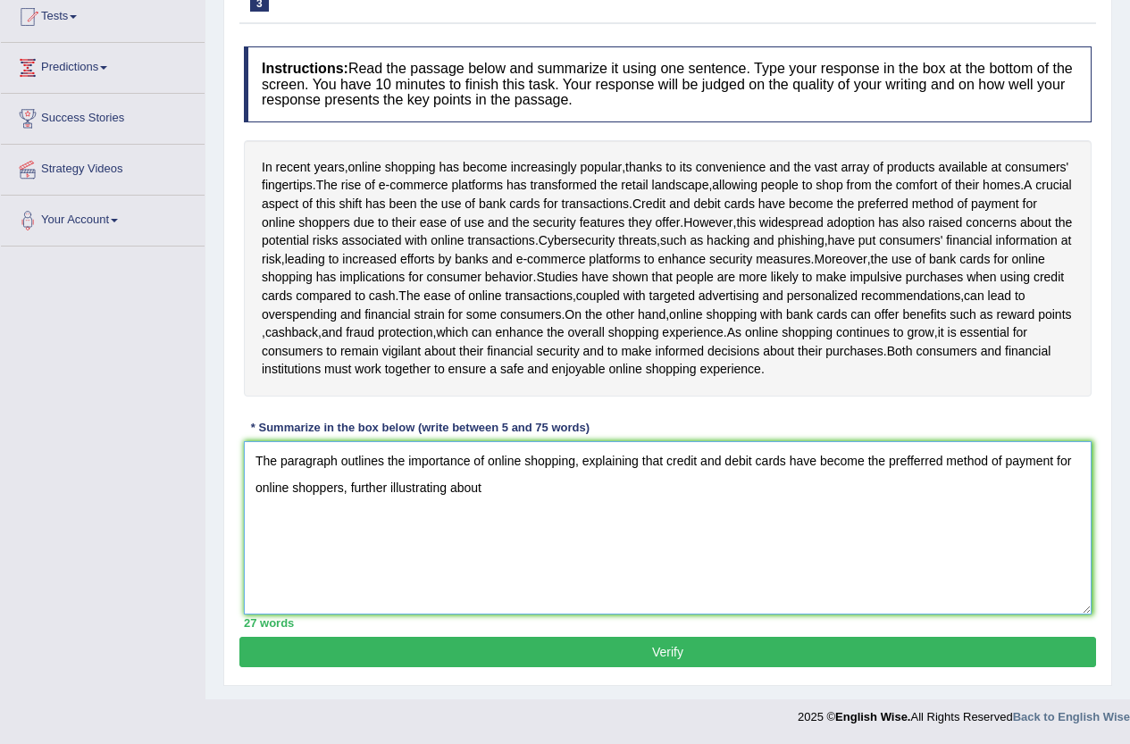
drag, startPoint x: 480, startPoint y: 506, endPoint x: 210, endPoint y: 415, distance: 284.5
click at [210, 415] on div "Home Practice Writing: Summarize Written Text Online Shopping and Cards « Prev …" at bounding box center [667, 251] width 925 height 898
click at [448, 555] on textarea "The paragraph outlines the importance of online shopping, explaining that credi…" at bounding box center [668, 527] width 848 height 173
drag, startPoint x: 516, startPoint y: 510, endPoint x: 233, endPoint y: 435, distance: 292.9
click at [233, 435] on div "Practice Writing: Summarize Written Text 3 Online Shopping and Cards Instructio…" at bounding box center [667, 319] width 889 height 734
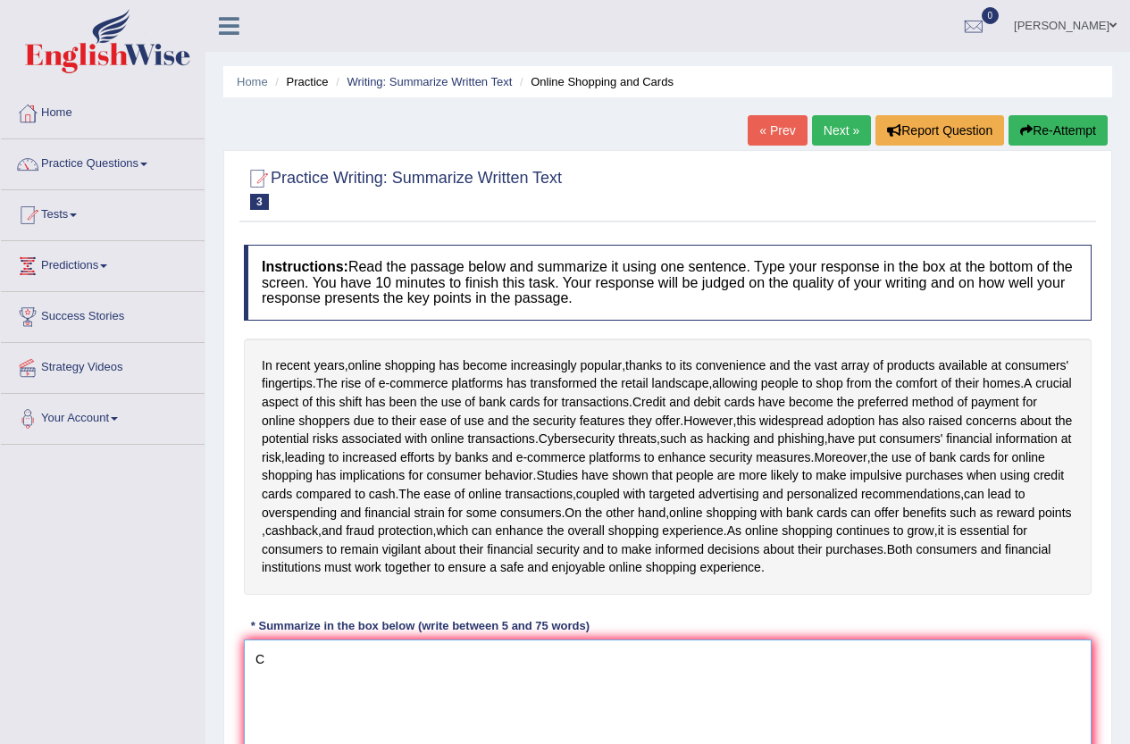
type textarea "C"
click at [777, 141] on link "« Prev" at bounding box center [777, 130] width 59 height 30
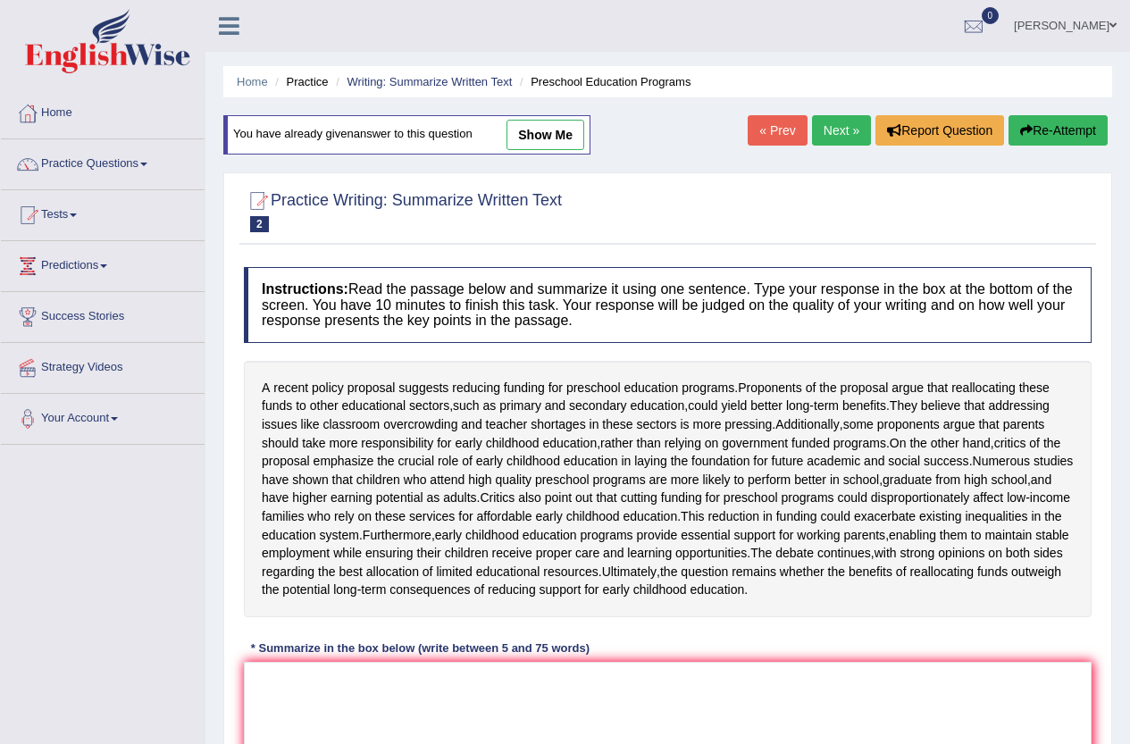
click at [544, 122] on link "show me" at bounding box center [545, 135] width 78 height 30
type textarea "The paragraph outlines the importance of early childhood education, explaining …"
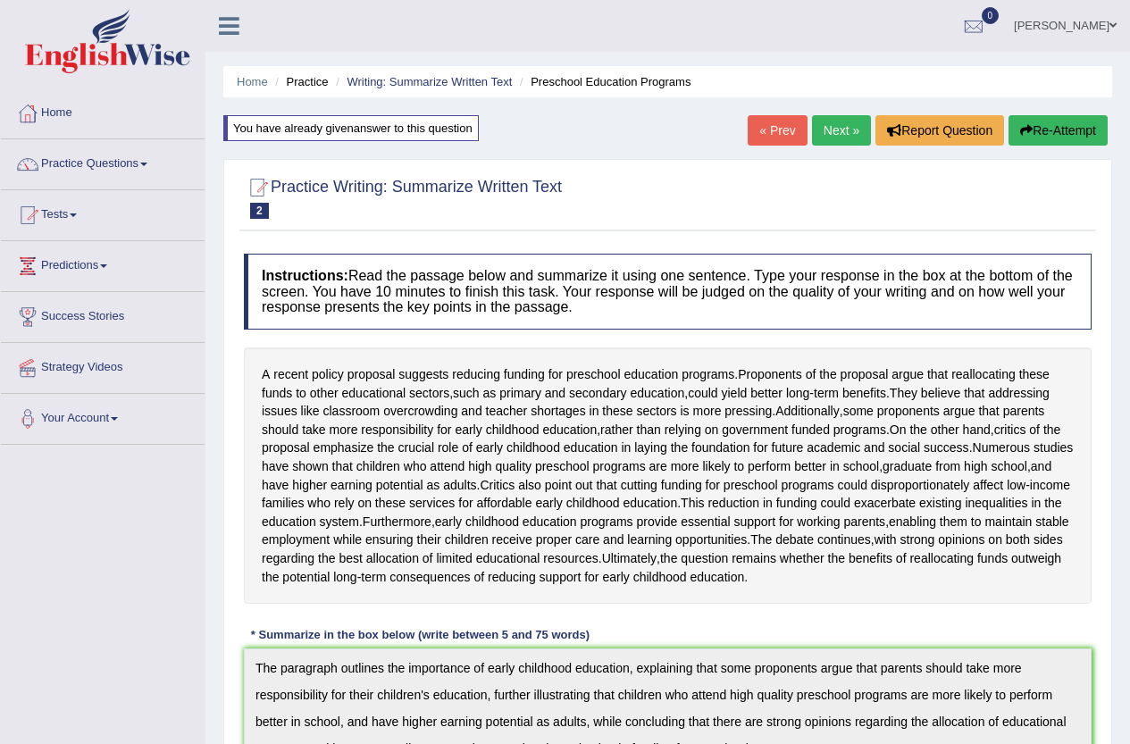
click at [816, 126] on link "Next »" at bounding box center [841, 130] width 59 height 30
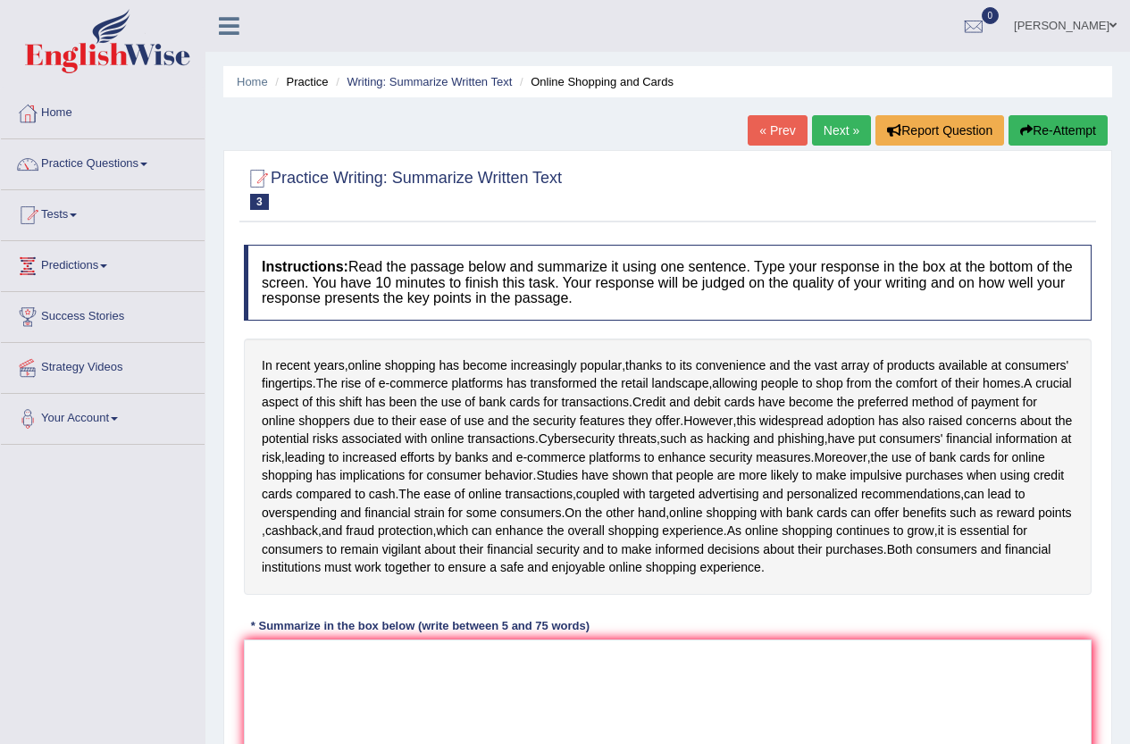
click at [606, 640] on textarea at bounding box center [668, 726] width 848 height 173
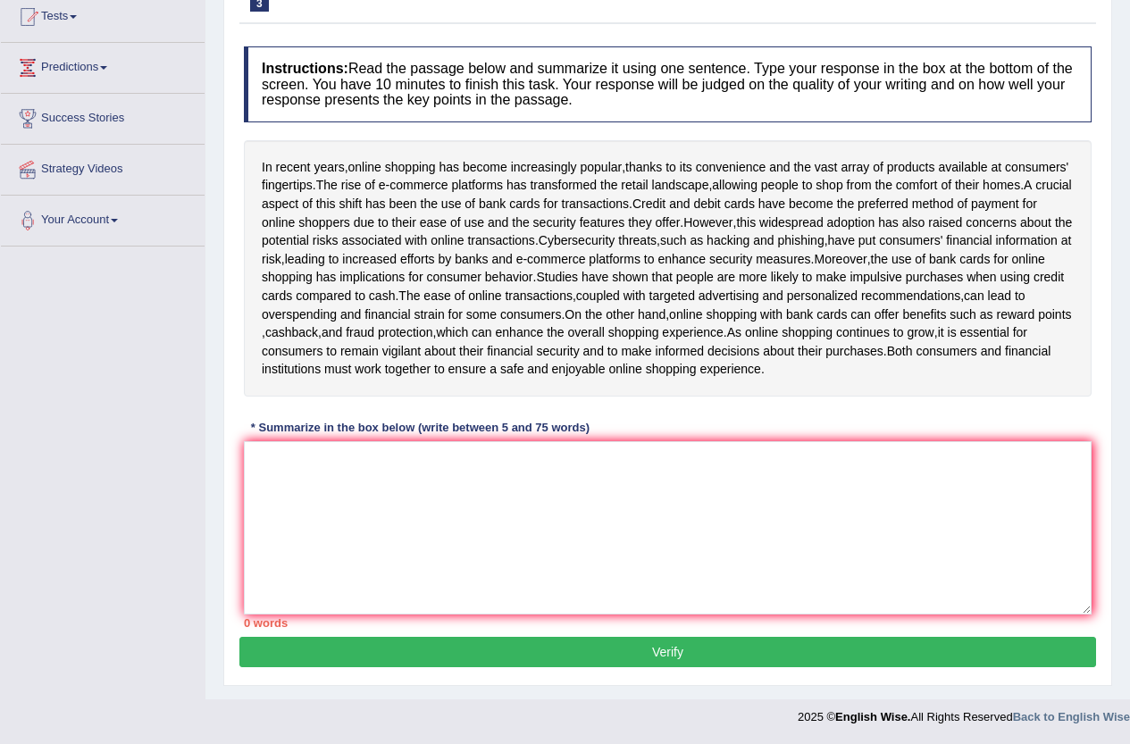
type textarea "V"
type textarea "The paragraph outlines the importance of early childhood education, explaining …"
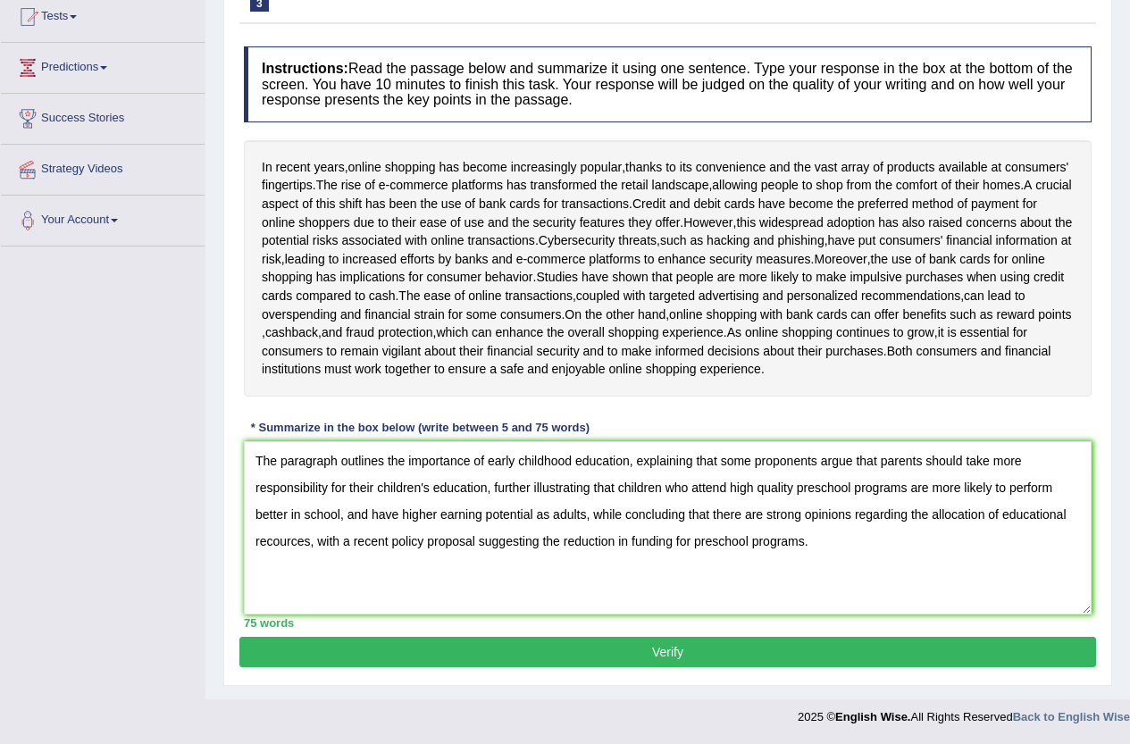
drag, startPoint x: 870, startPoint y: 585, endPoint x: 205, endPoint y: 332, distance: 711.9
click at [205, 332] on div "Toggle navigation Home Practice Questions Speaking Practice Read Aloud Repeat S…" at bounding box center [565, 268] width 1130 height 933
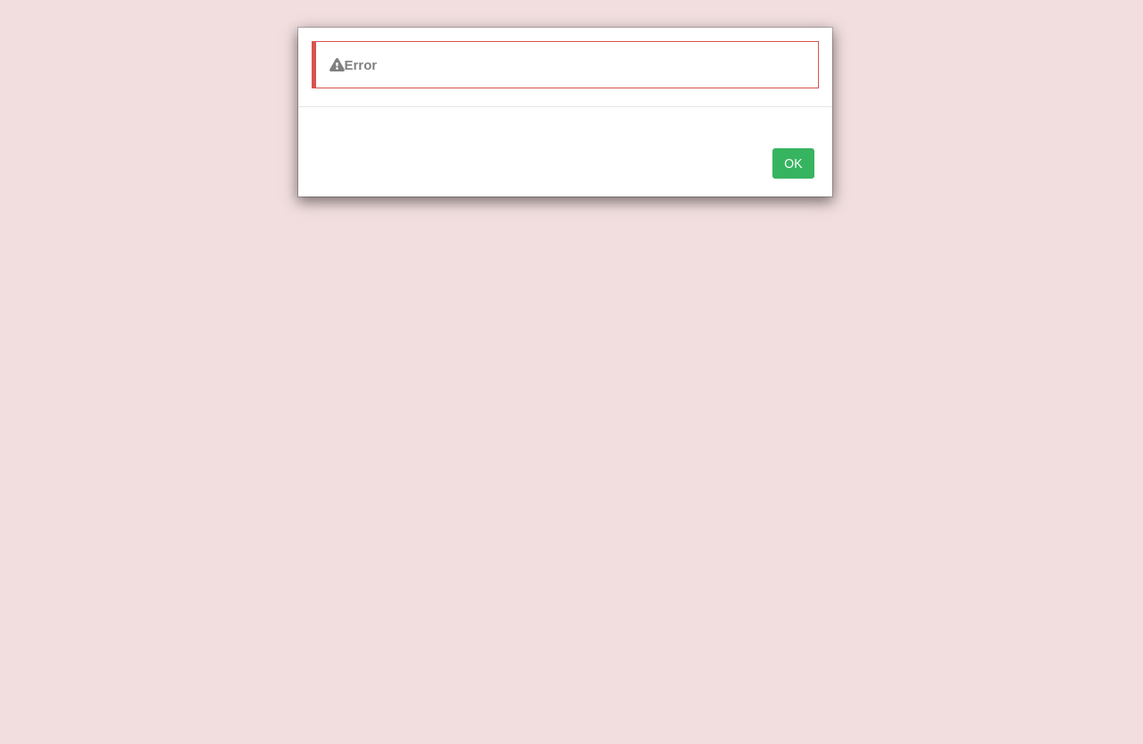
click at [809, 155] on button "OK" at bounding box center [793, 163] width 41 height 30
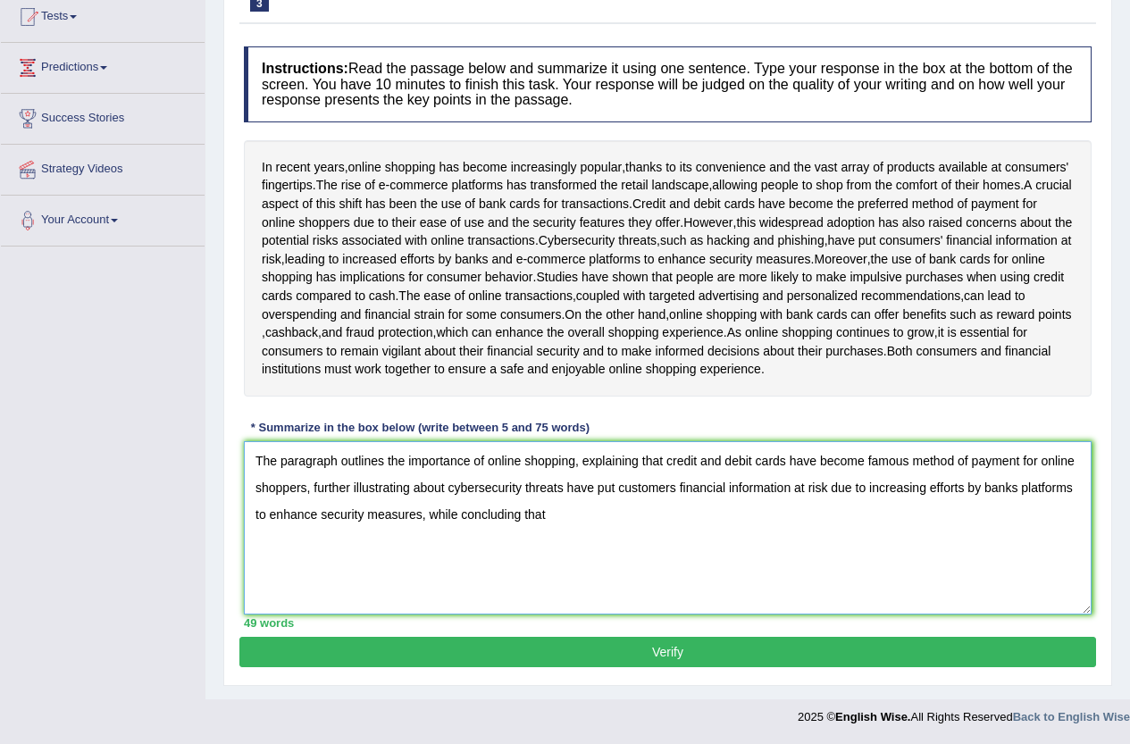
click at [787, 517] on textarea "The paragraph outlines the importance of online shopping, explaining that credi…" at bounding box center [668, 527] width 848 height 173
click at [723, 517] on textarea "The paragraph outlines the importance of online shopping, explaining that credi…" at bounding box center [668, 527] width 848 height 173
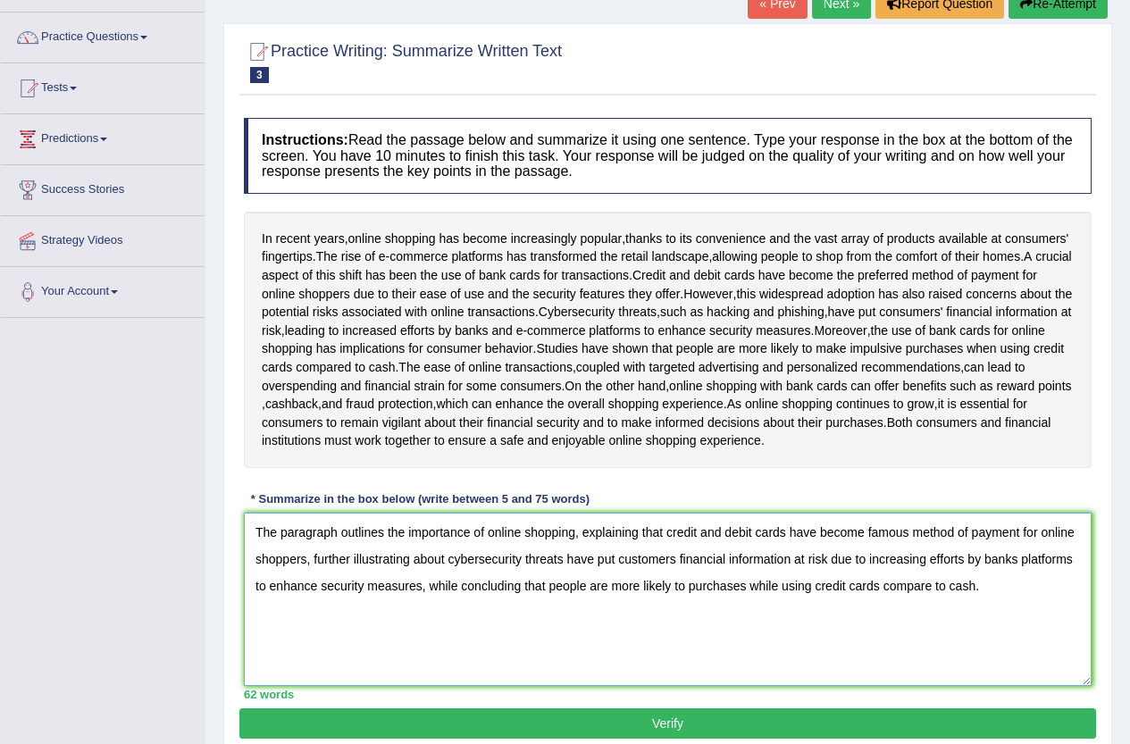
scroll to position [216, 0]
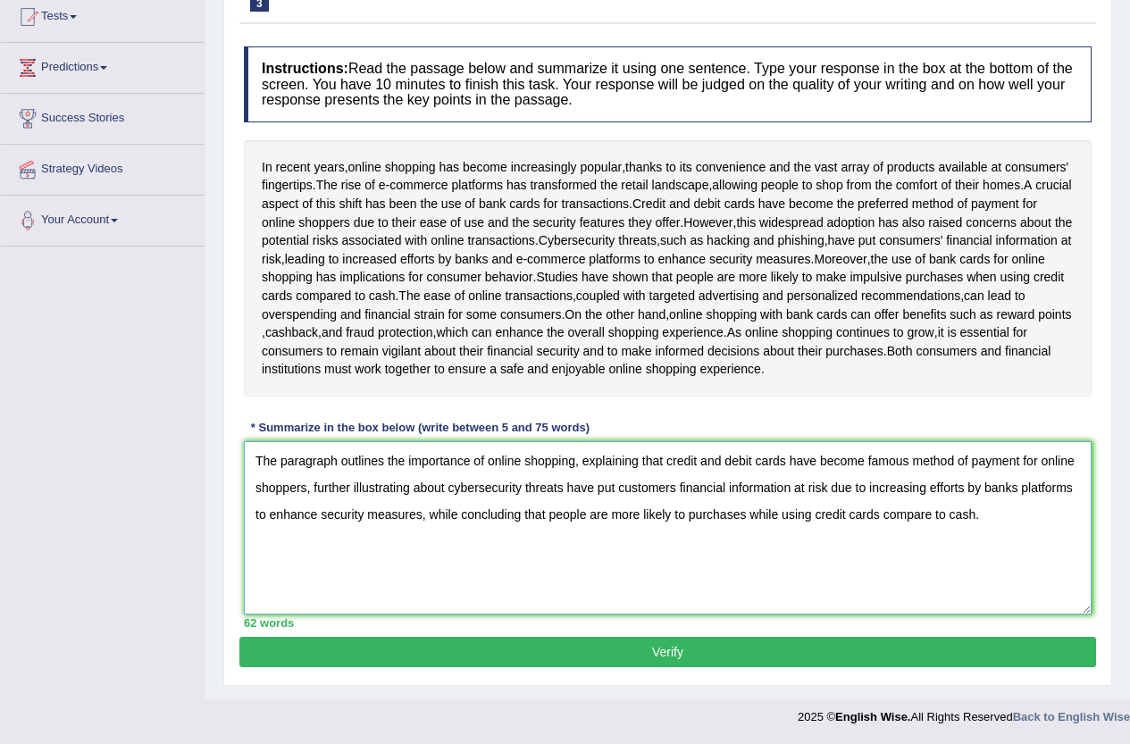
click at [615, 495] on textarea "The paragraph outlines the importance of online shopping, explaining that credi…" at bounding box center [668, 527] width 848 height 173
click at [476, 521] on textarea "The paragraph outlines the importance of online shopping, explaining that credi…" at bounding box center [668, 527] width 848 height 173
click at [967, 517] on textarea "The paragraph outlines the importance of online shopping, explaining that credi…" at bounding box center [668, 527] width 848 height 173
type textarea "The paragraph outlines the importance of online shopping, explaining that credi…"
click at [548, 632] on div "66 words" at bounding box center [668, 623] width 848 height 17
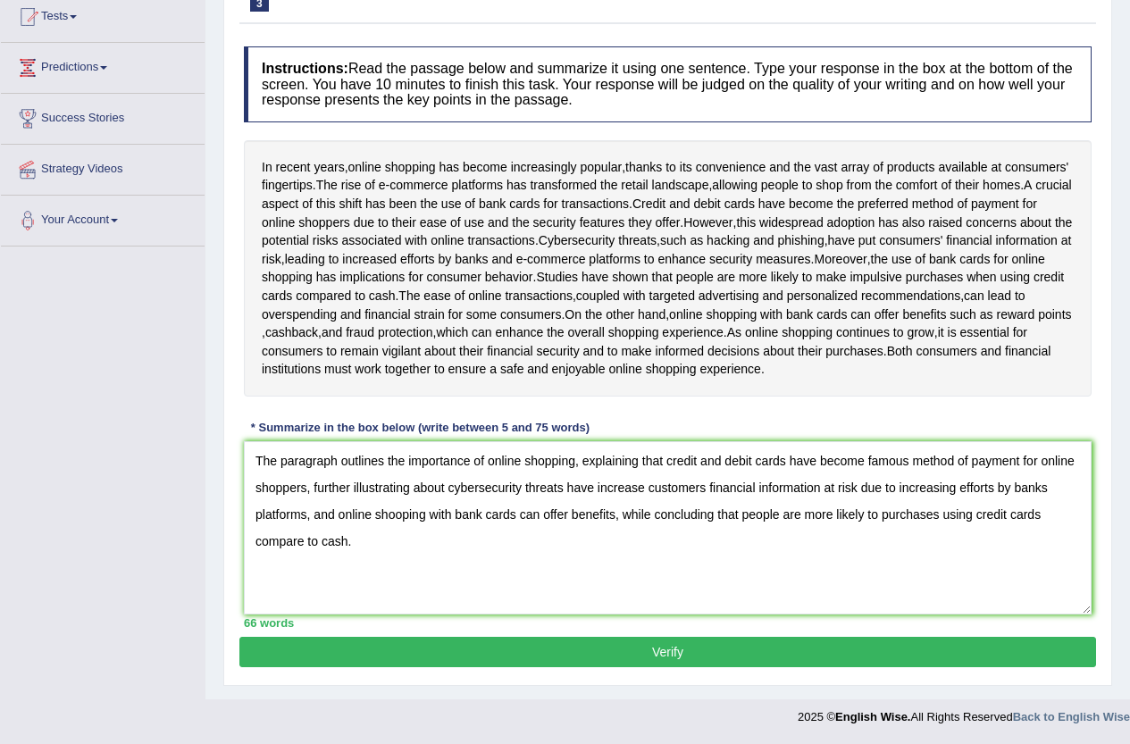
click at [556, 649] on button "Verify" at bounding box center [667, 652] width 857 height 30
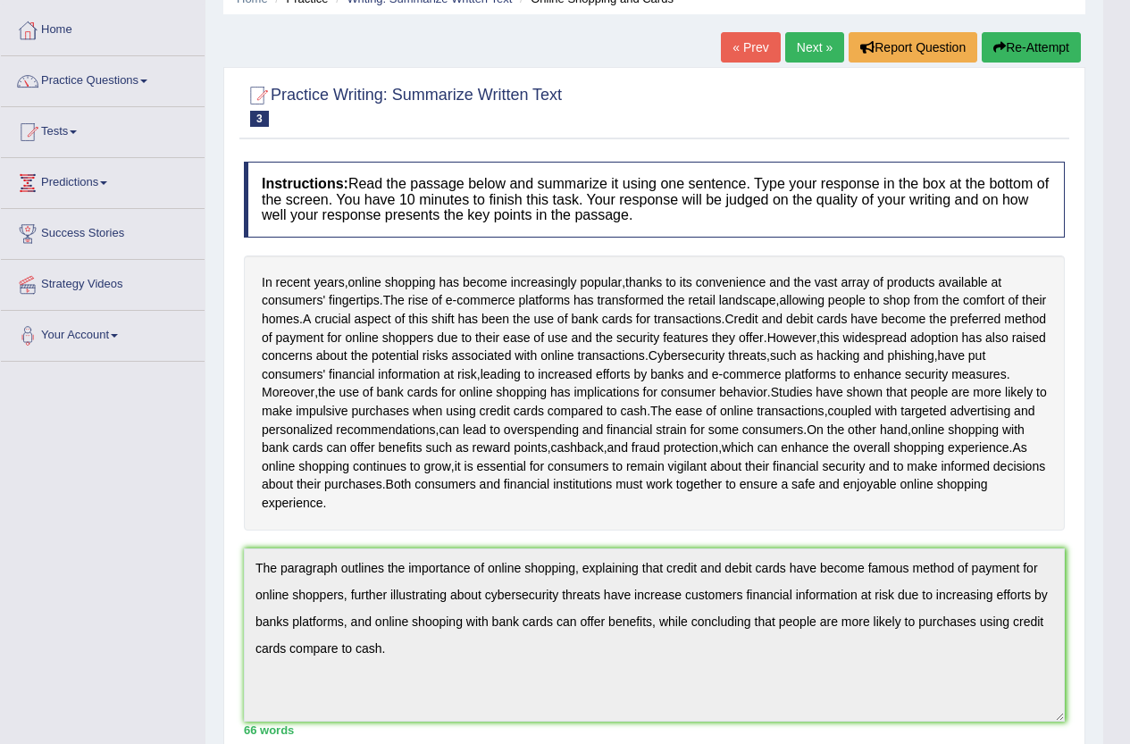
scroll to position [0, 0]
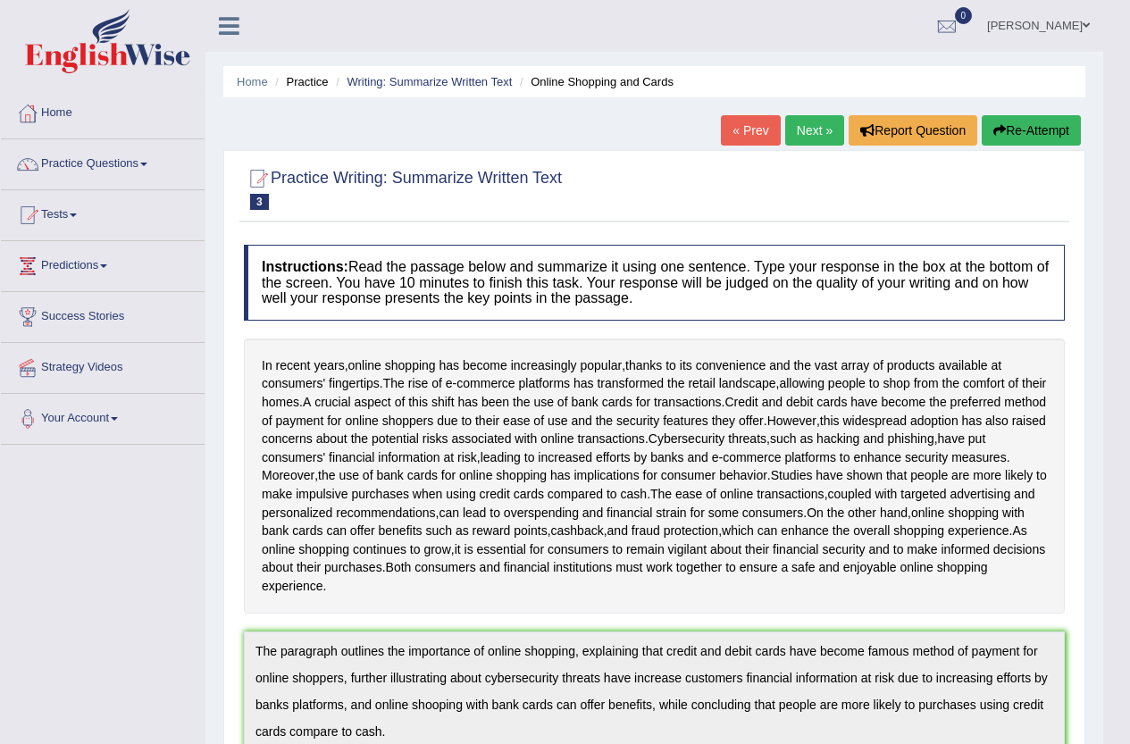
click at [1003, 123] on button "Re-Attempt" at bounding box center [1031, 130] width 99 height 30
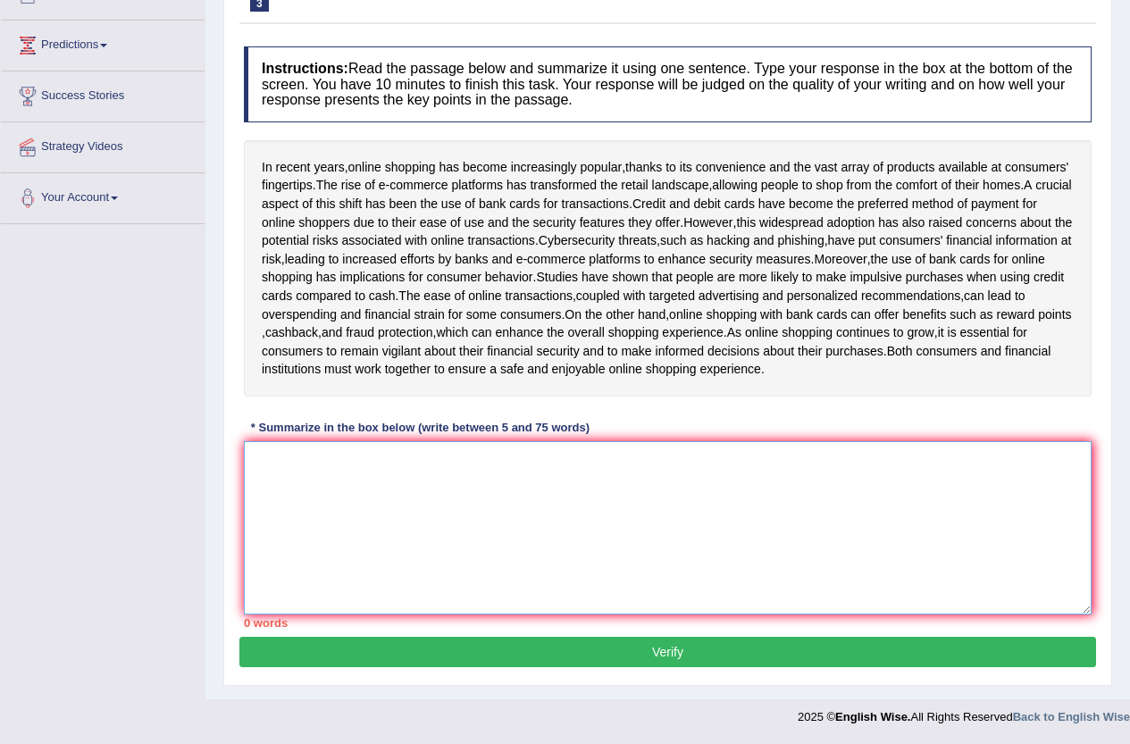
click at [529, 533] on textarea at bounding box center [668, 527] width 848 height 173
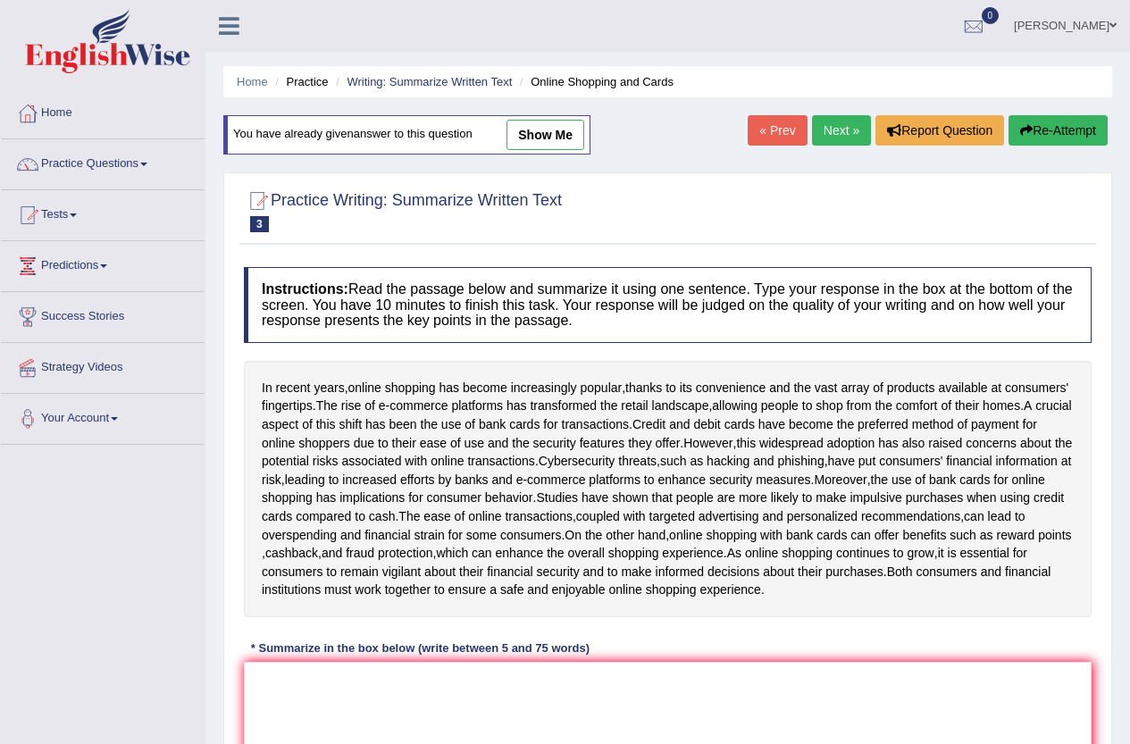
click at [584, 120] on link "show me" at bounding box center [545, 135] width 78 height 30
type textarea "The paragraph outlines the importance of online shopping, explaining that credi…"
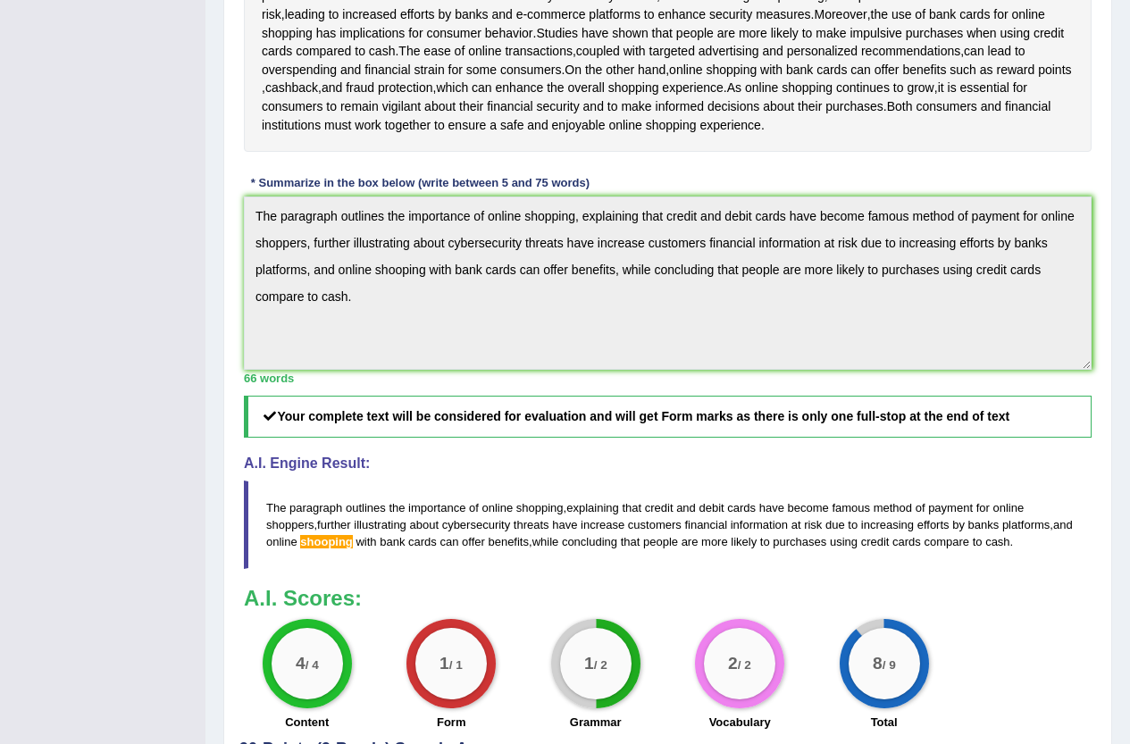
scroll to position [89, 0]
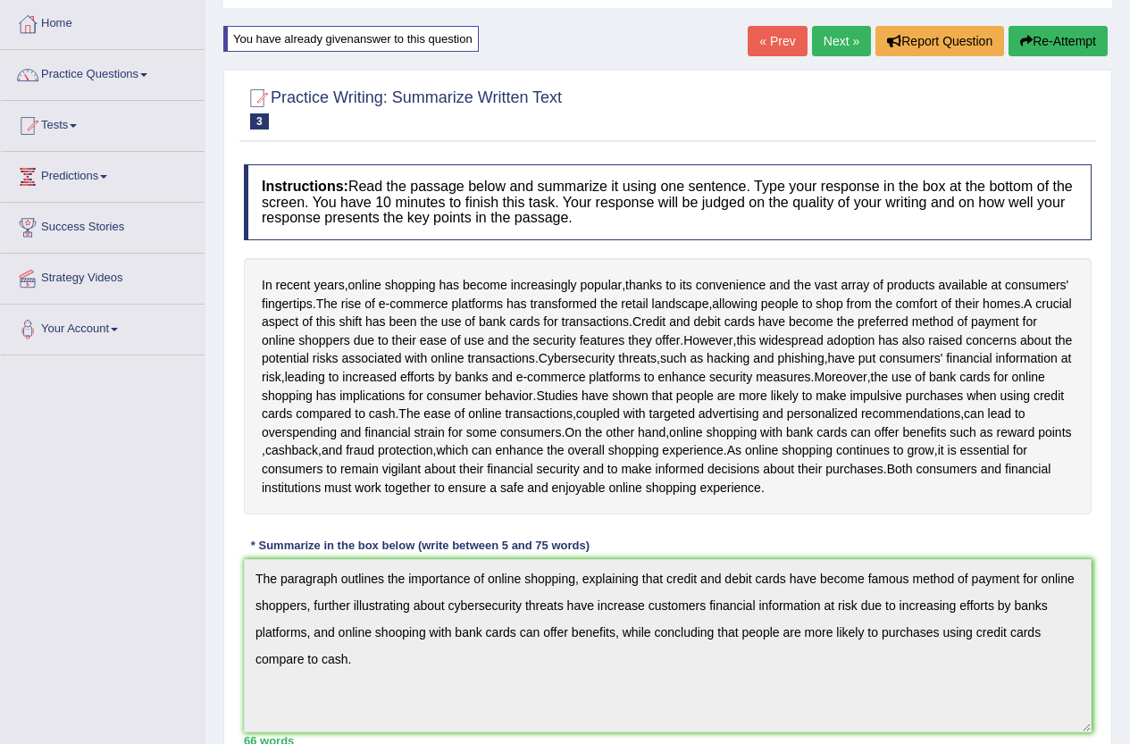
click at [1029, 41] on button "Re-Attempt" at bounding box center [1058, 41] width 99 height 30
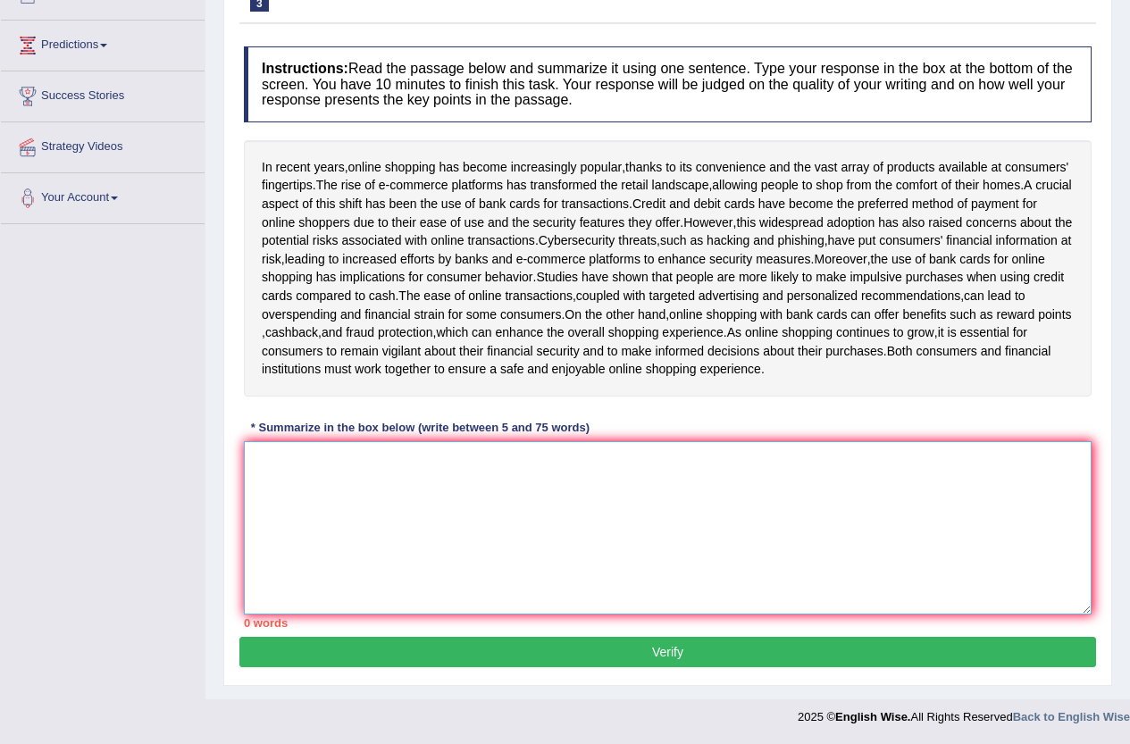
click at [465, 515] on textarea at bounding box center [668, 527] width 848 height 173
type textarea "V"
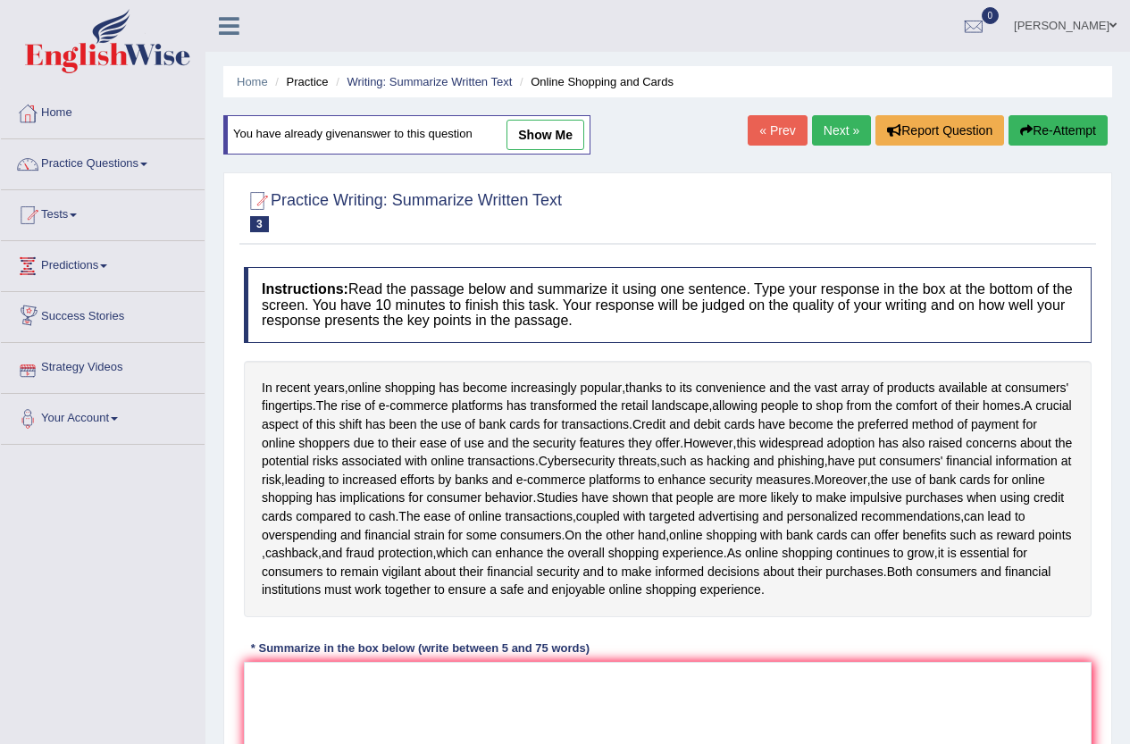
click at [517, 130] on link "show me" at bounding box center [545, 135] width 78 height 30
type textarea "The paragraph outlines the importance of online shopping, explaining that credi…"
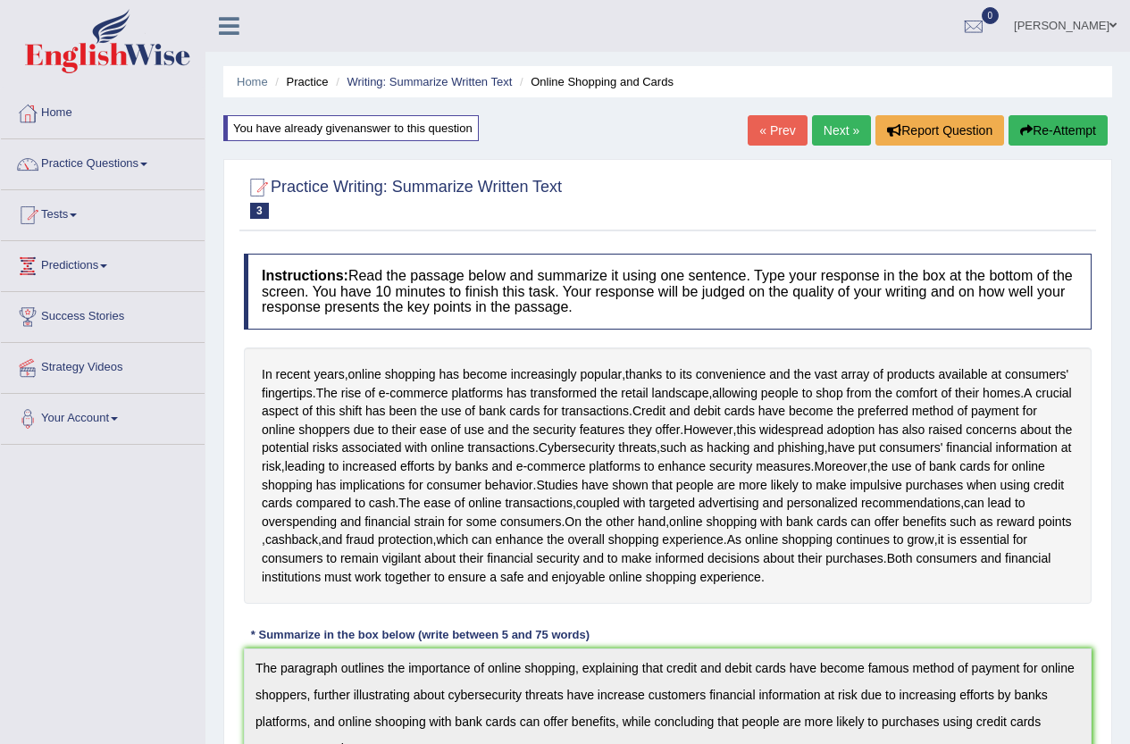
click at [1061, 121] on button "Re-Attempt" at bounding box center [1058, 130] width 99 height 30
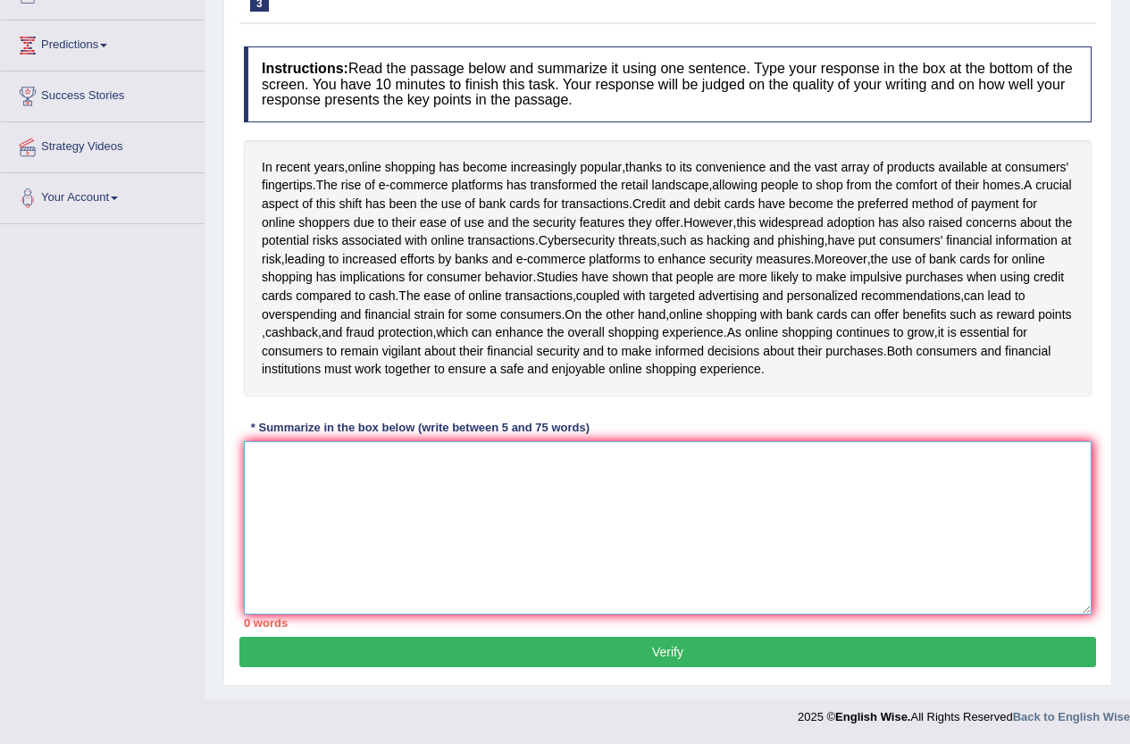
click at [418, 559] on textarea at bounding box center [668, 527] width 848 height 173
paste textarea "The paragraph outlines the importance of online shopping, explaining that credi…"
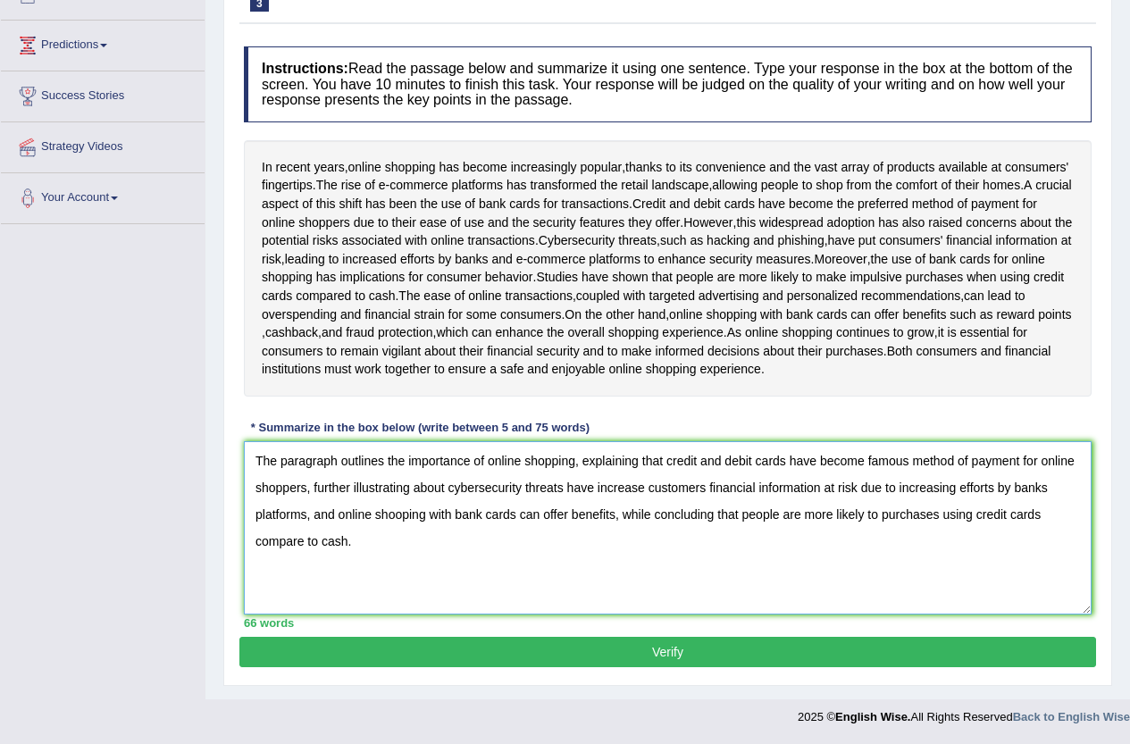
click at [403, 515] on textarea "The paragraph outlines the importance of online shopping, explaining that credi…" at bounding box center [668, 527] width 848 height 173
type textarea "The paragraph outlines the importance of online shopping, explaining that credi…"
click at [735, 651] on button "Verify" at bounding box center [667, 652] width 857 height 30
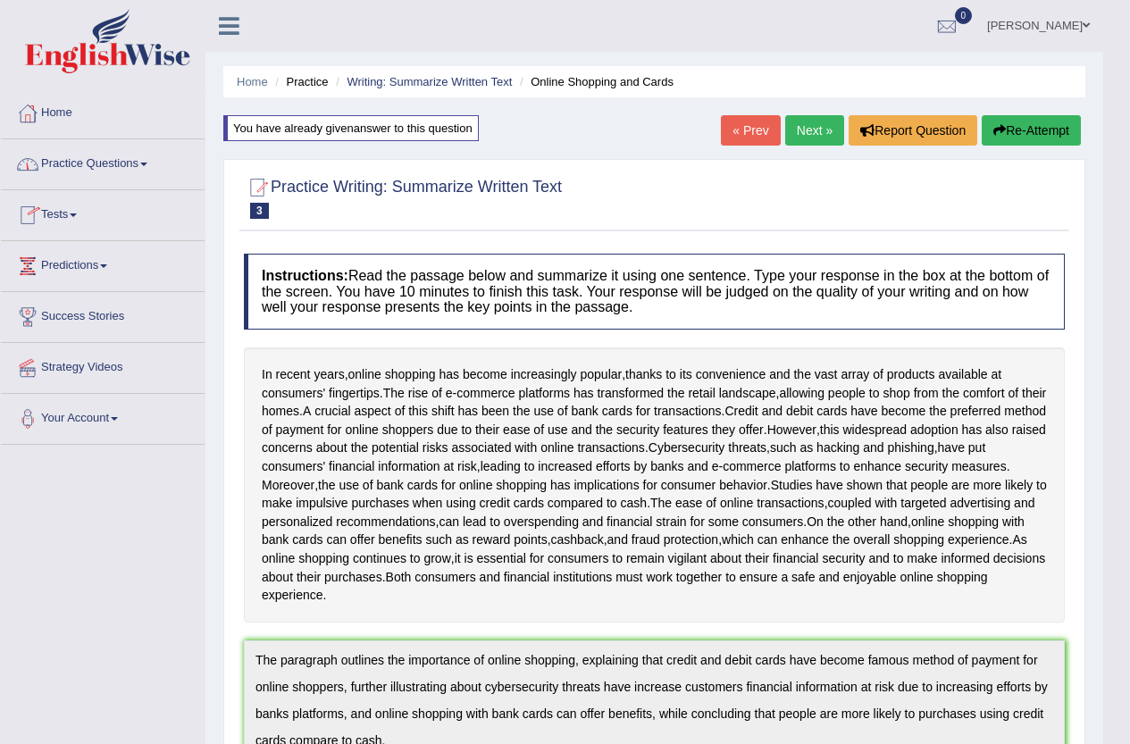
click at [114, 168] on link "Practice Questions" at bounding box center [103, 161] width 204 height 45
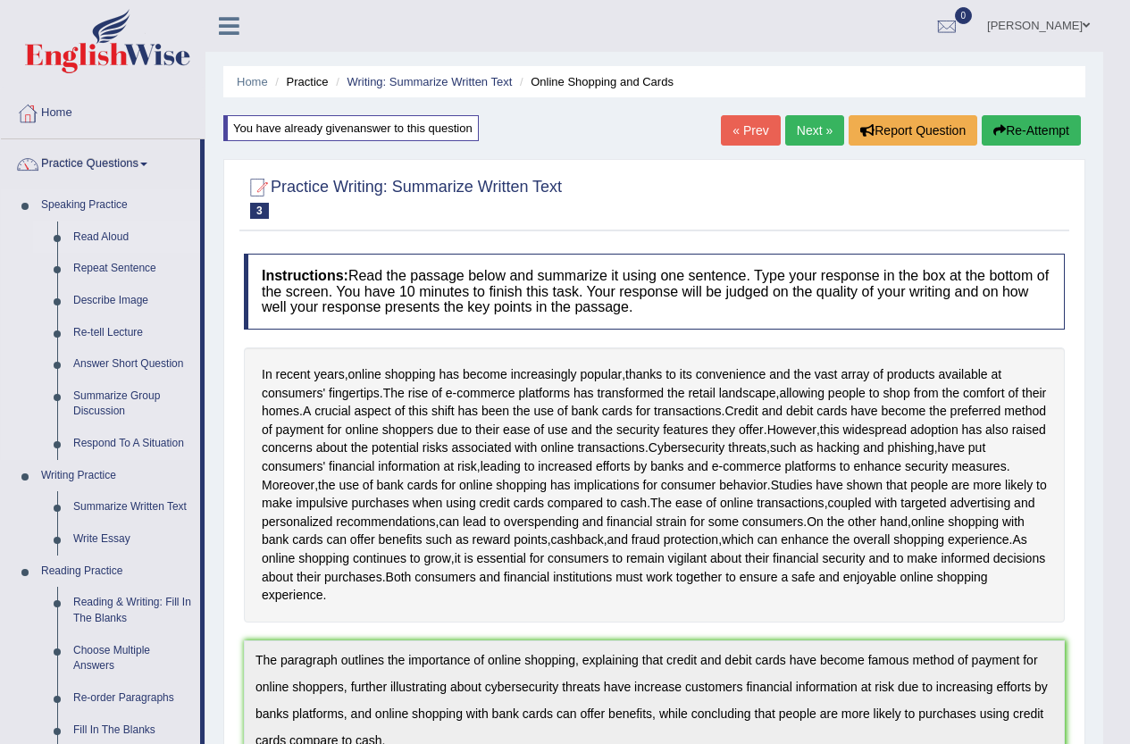
click at [111, 231] on link "Read Aloud" at bounding box center [132, 238] width 135 height 32
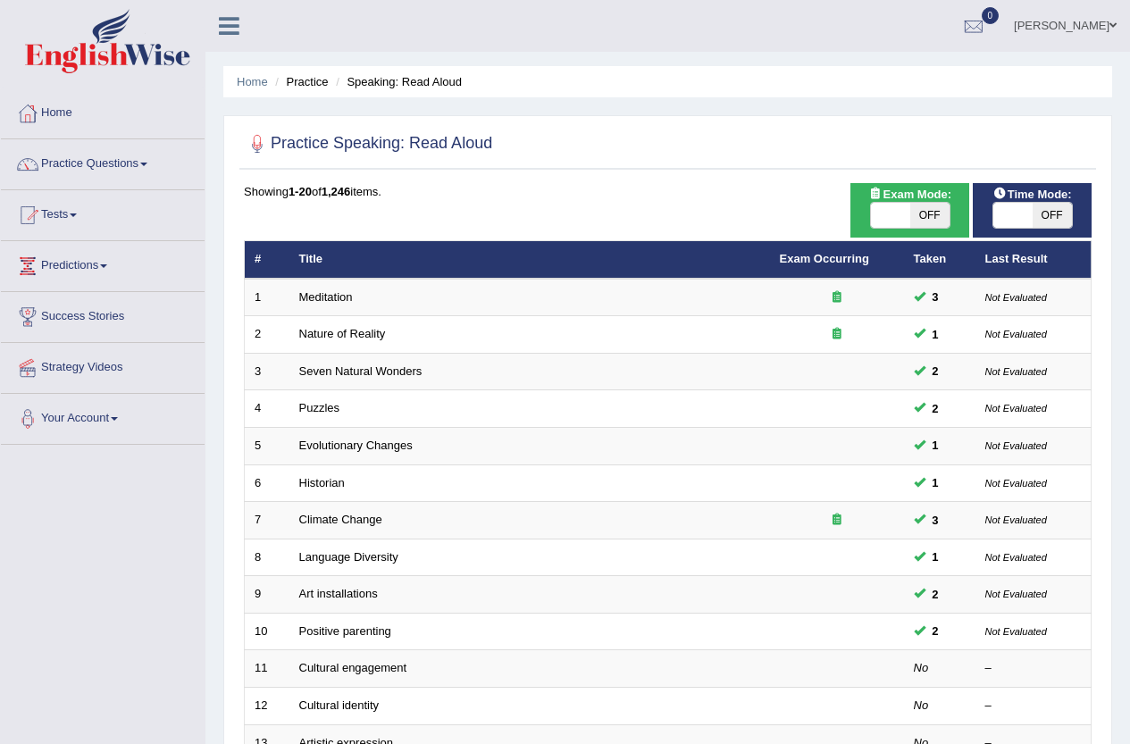
click at [896, 218] on span at bounding box center [890, 215] width 39 height 25
click at [900, 208] on span at bounding box center [890, 215] width 39 height 25
checkbox input "true"
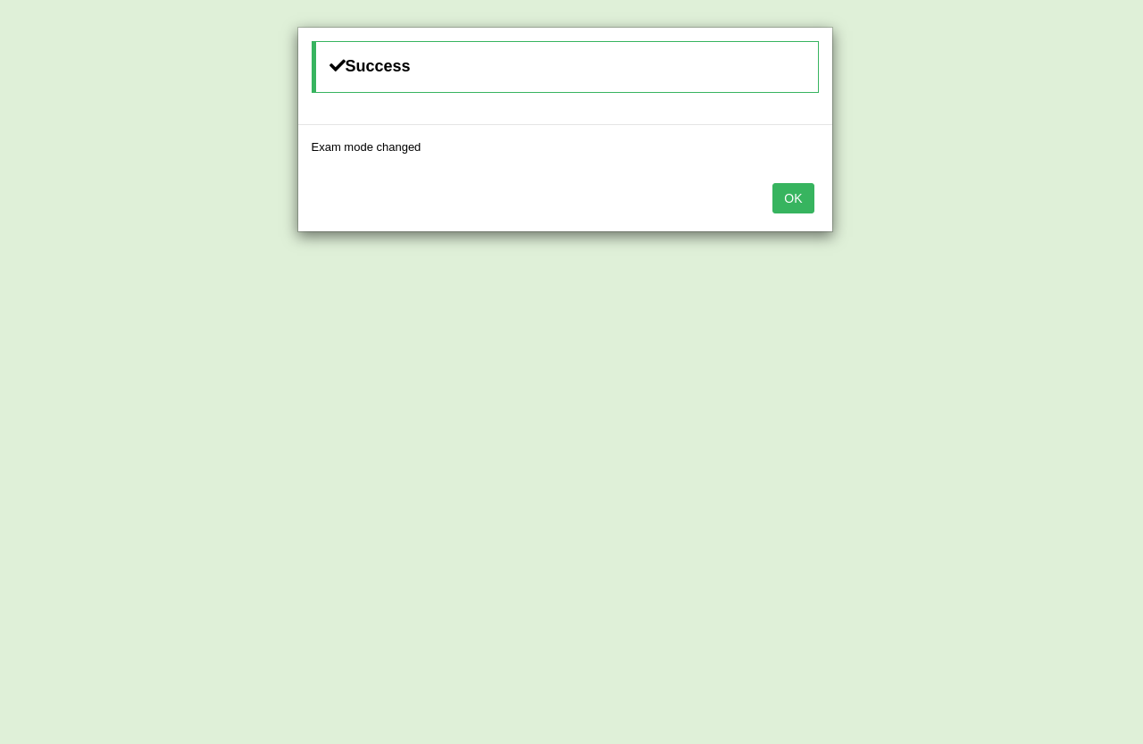
click at [802, 205] on button "OK" at bounding box center [793, 198] width 41 height 30
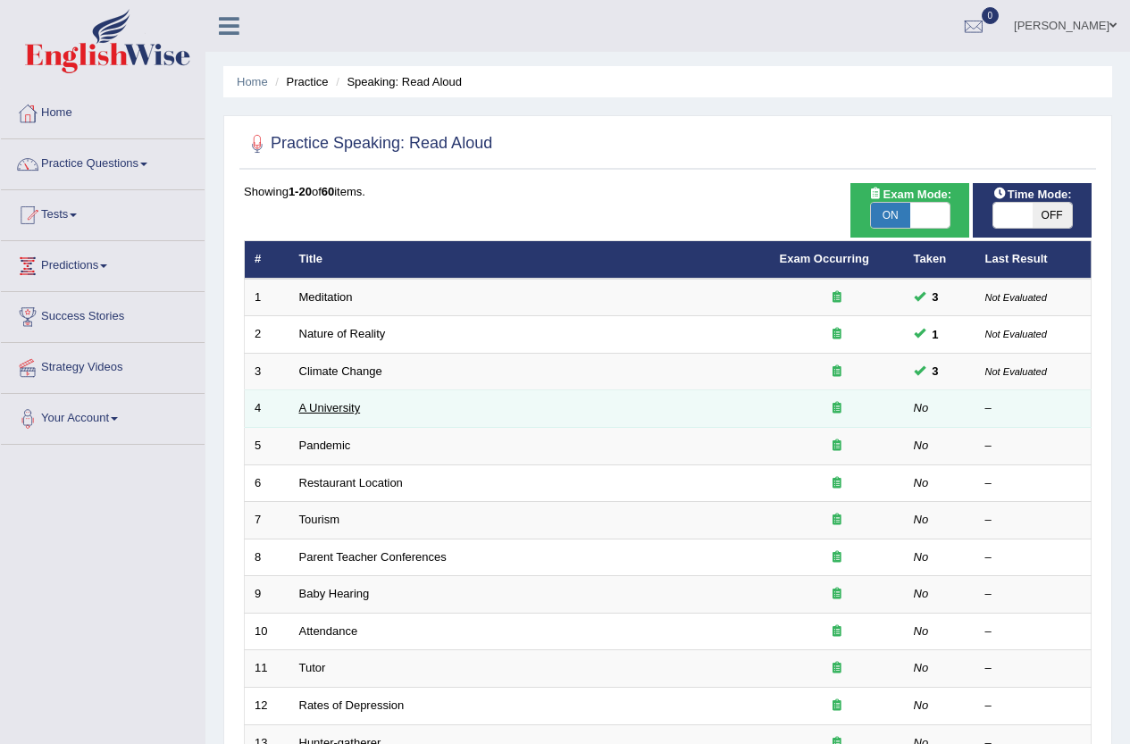
click at [334, 409] on link "A University" at bounding box center [330, 407] width 62 height 13
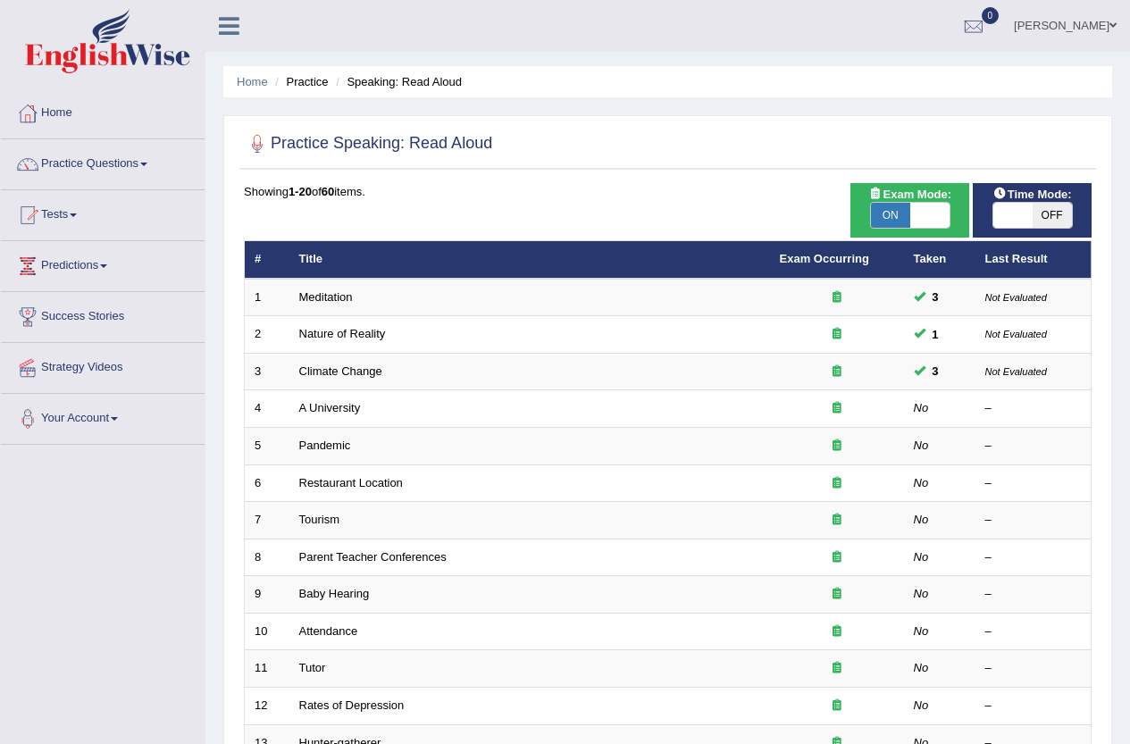
click at [1033, 217] on span "OFF" at bounding box center [1052, 215] width 39 height 25
checkbox input "true"
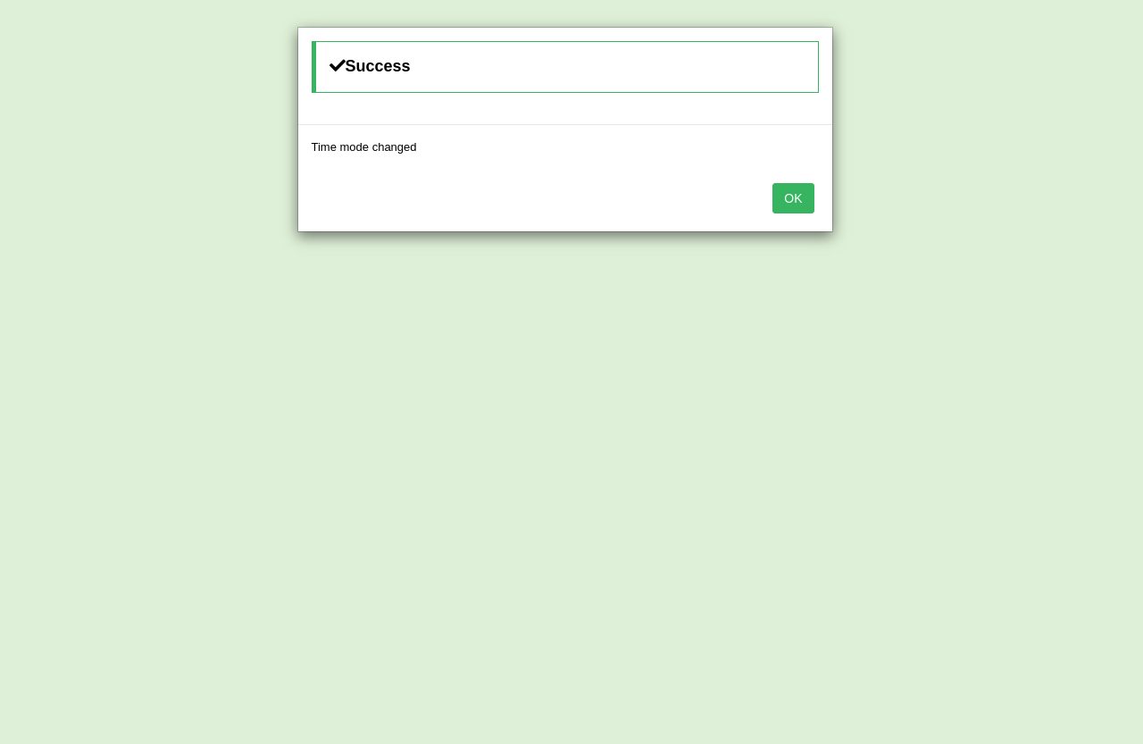
click at [808, 200] on button "OK" at bounding box center [793, 198] width 41 height 30
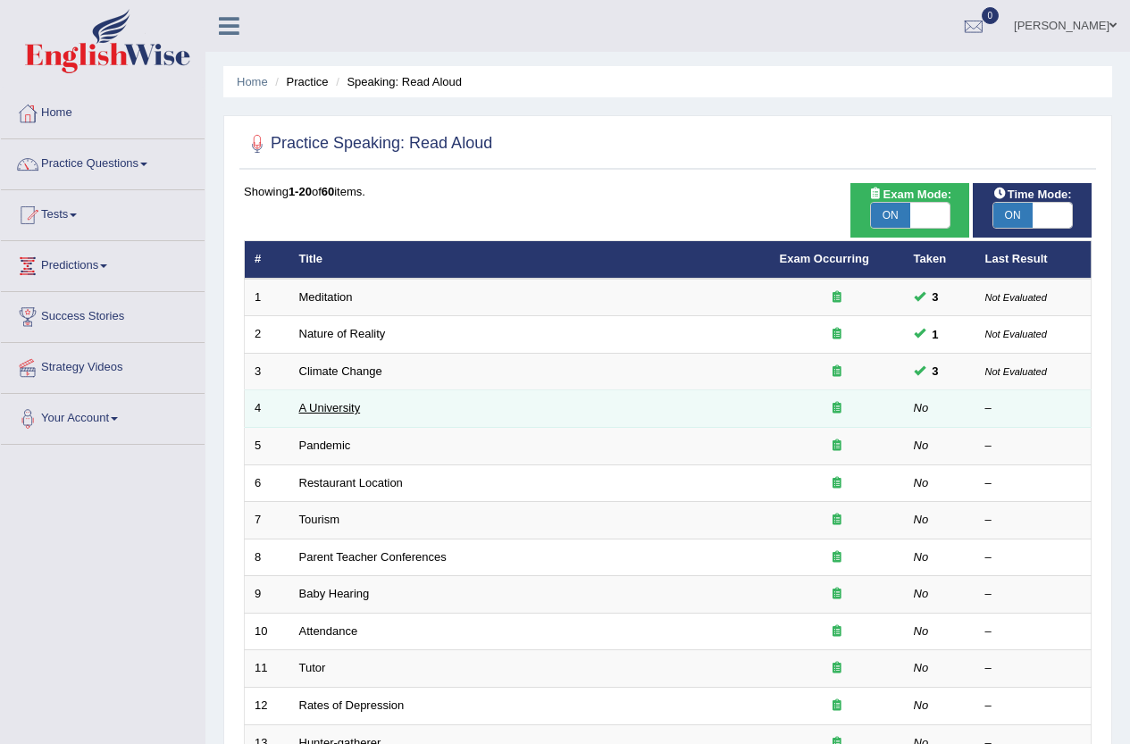
click at [335, 414] on link "A University" at bounding box center [330, 407] width 62 height 13
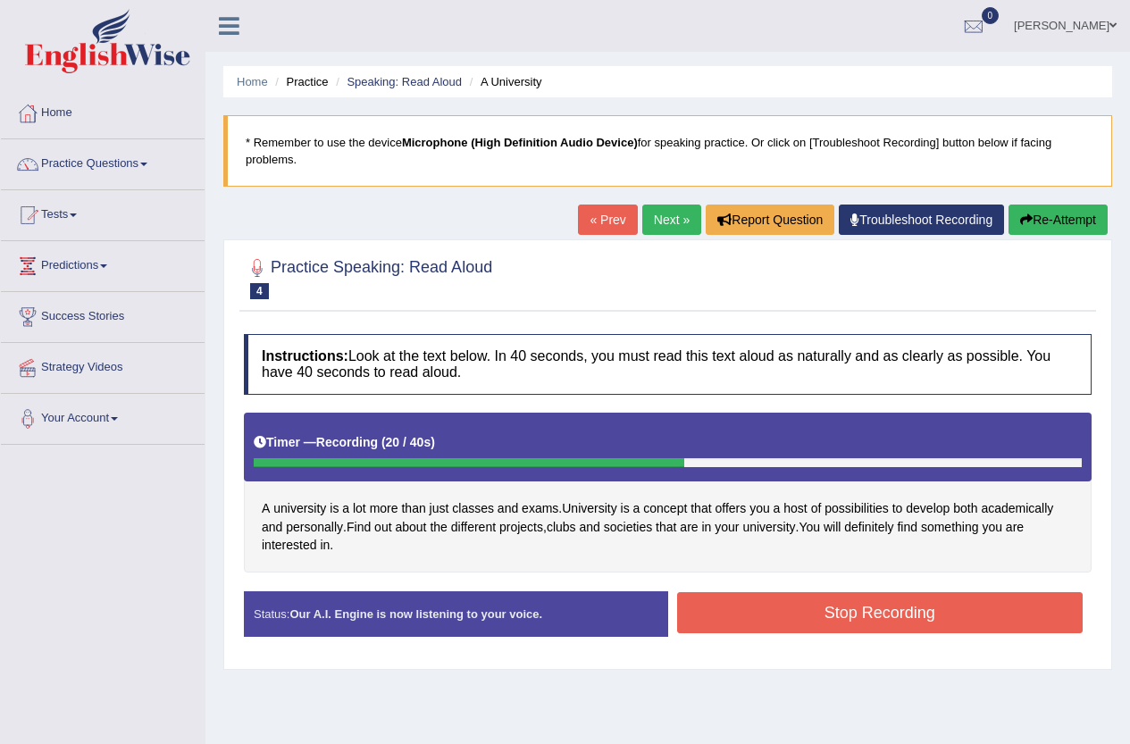
click at [1000, 602] on button "Stop Recording" at bounding box center [880, 612] width 406 height 41
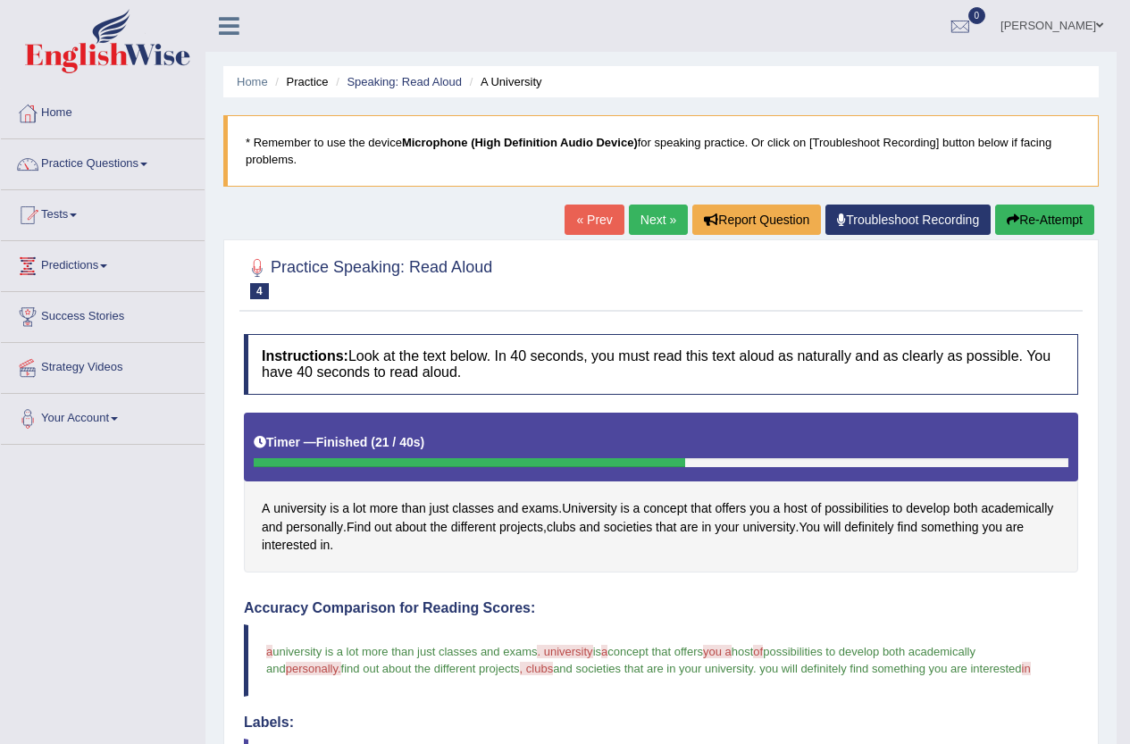
click at [1058, 214] on button "Re-Attempt" at bounding box center [1044, 220] width 99 height 30
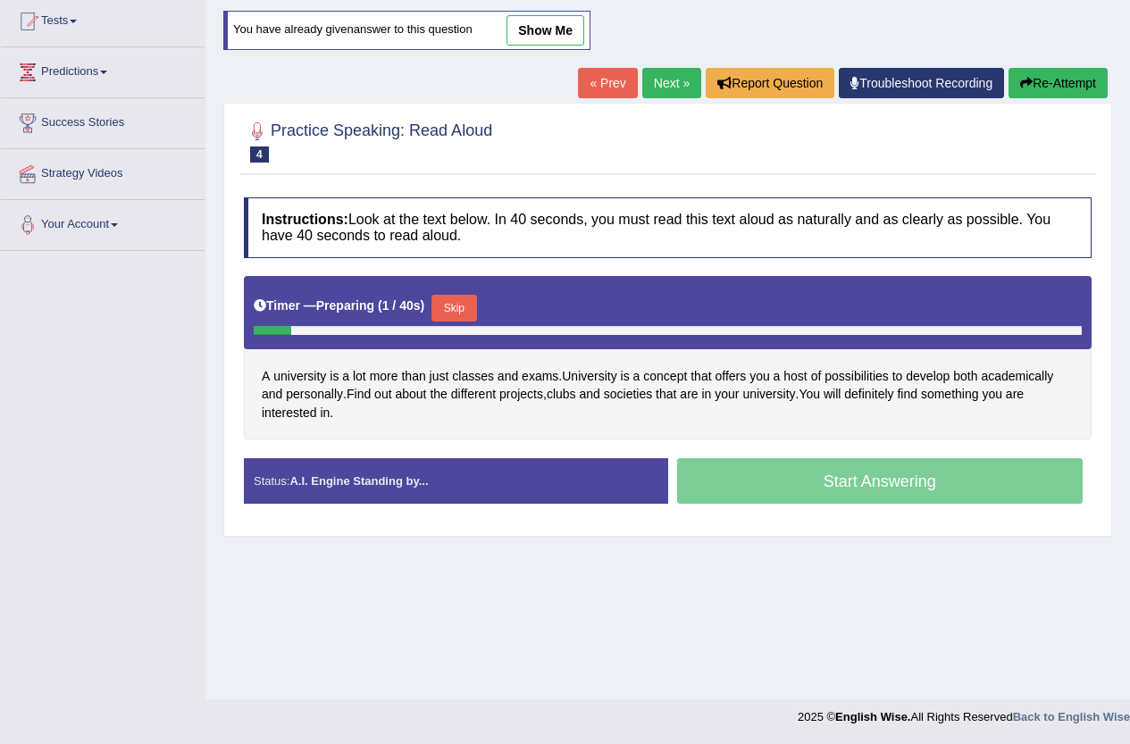
click at [457, 302] on button "Skip" at bounding box center [453, 308] width 45 height 27
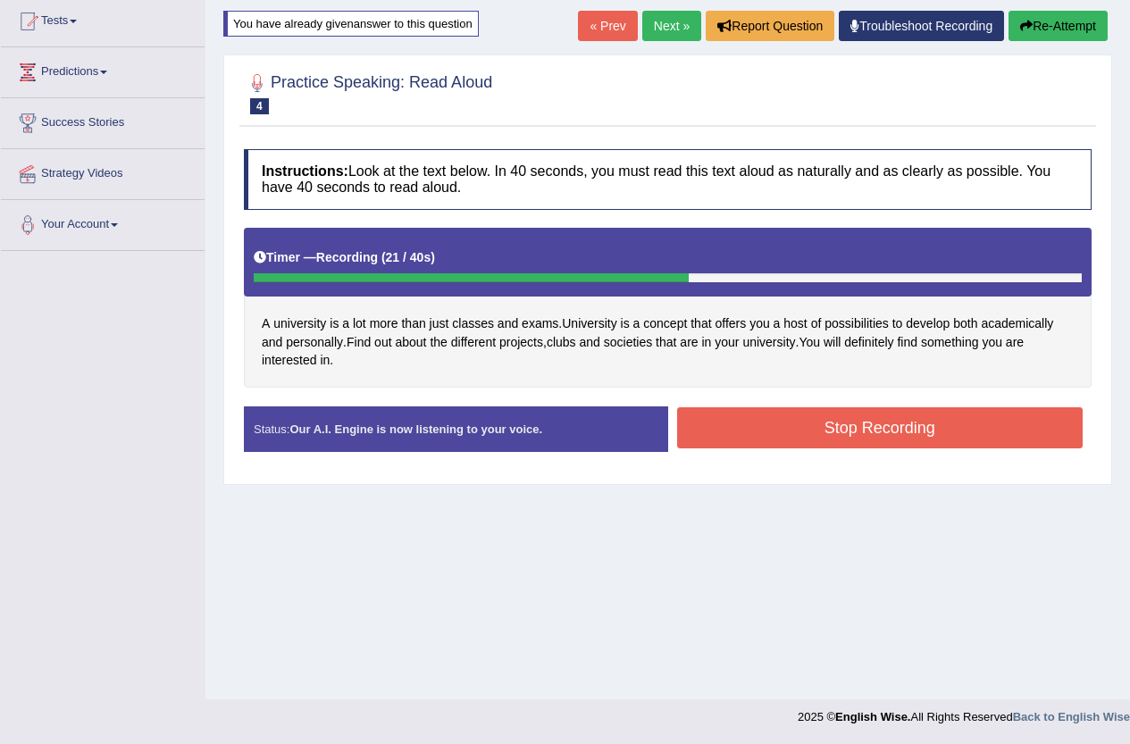
click at [831, 421] on button "Stop Recording" at bounding box center [880, 427] width 406 height 41
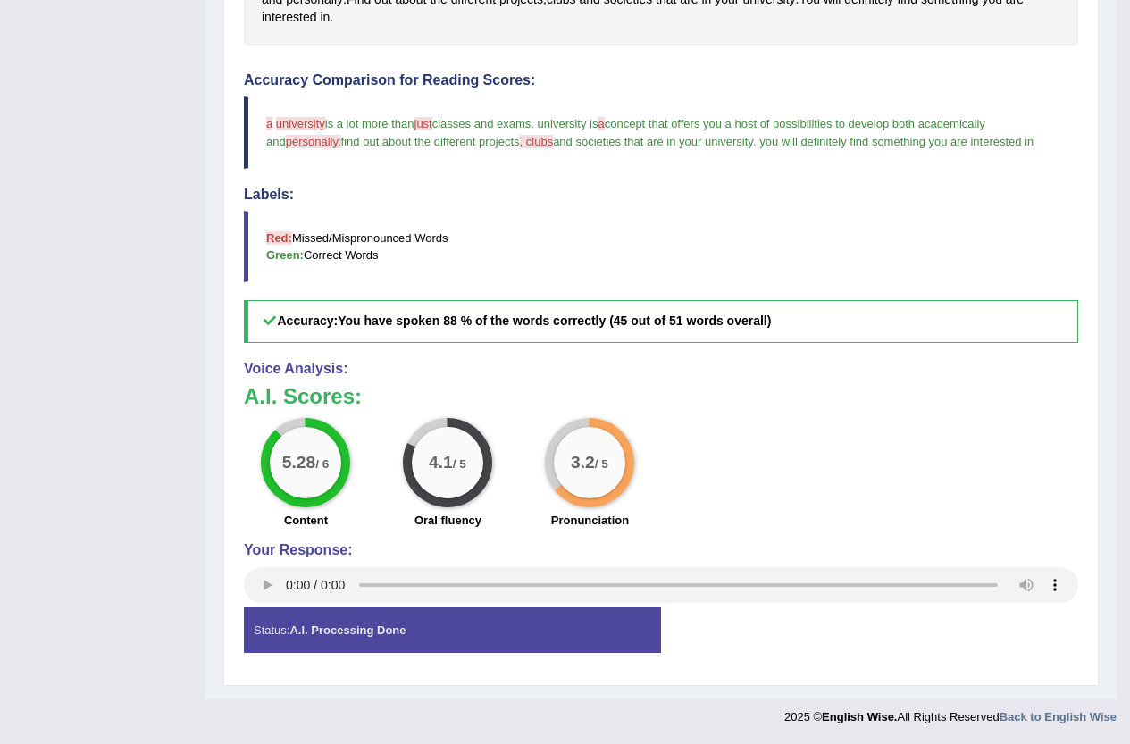
scroll to position [90, 0]
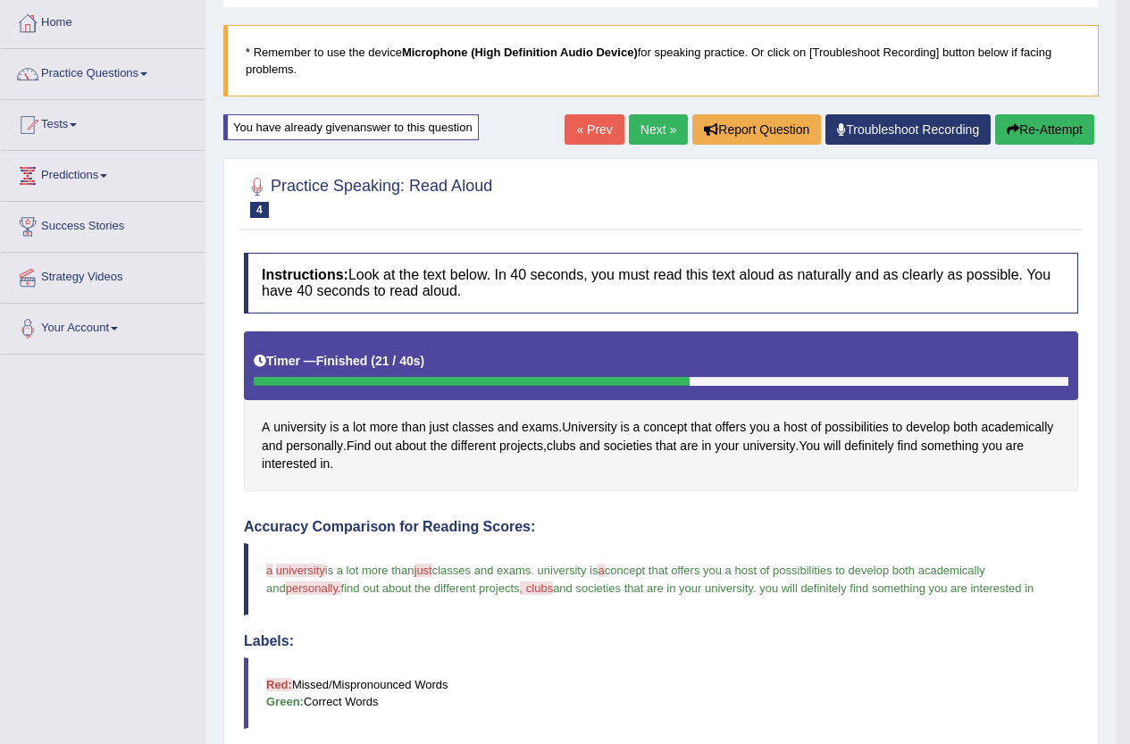
click at [642, 119] on link "Next »" at bounding box center [658, 129] width 59 height 30
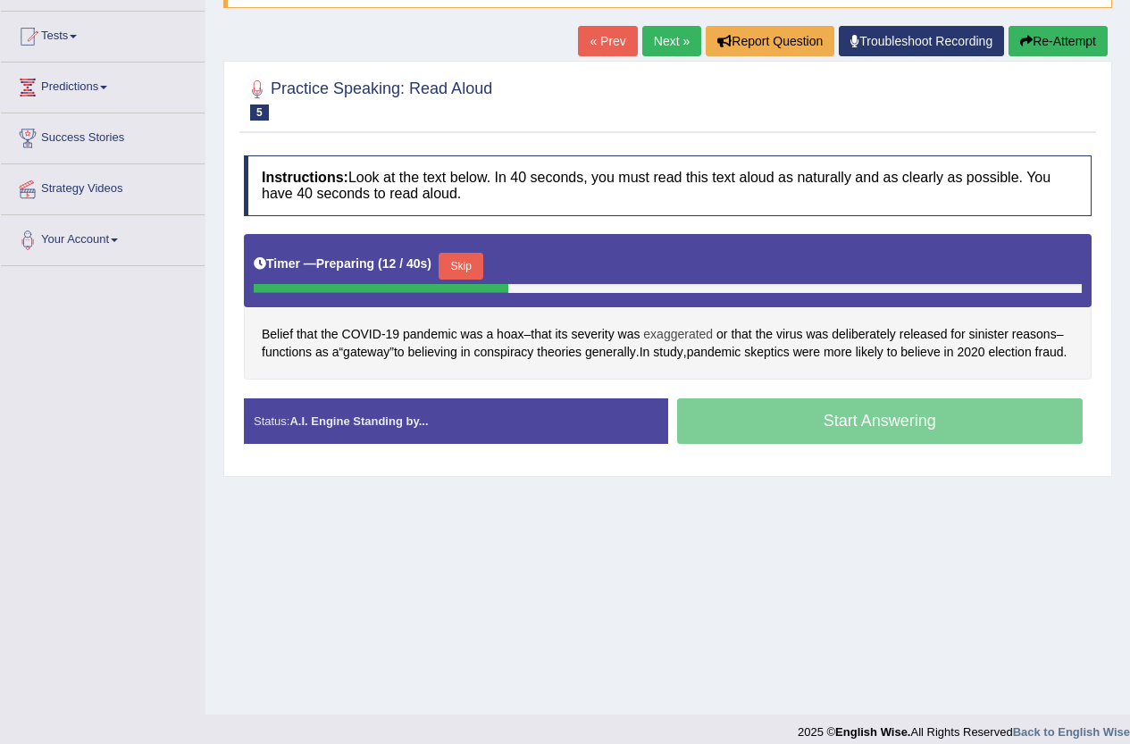
click at [706, 332] on span "exaggerated" at bounding box center [678, 334] width 70 height 19
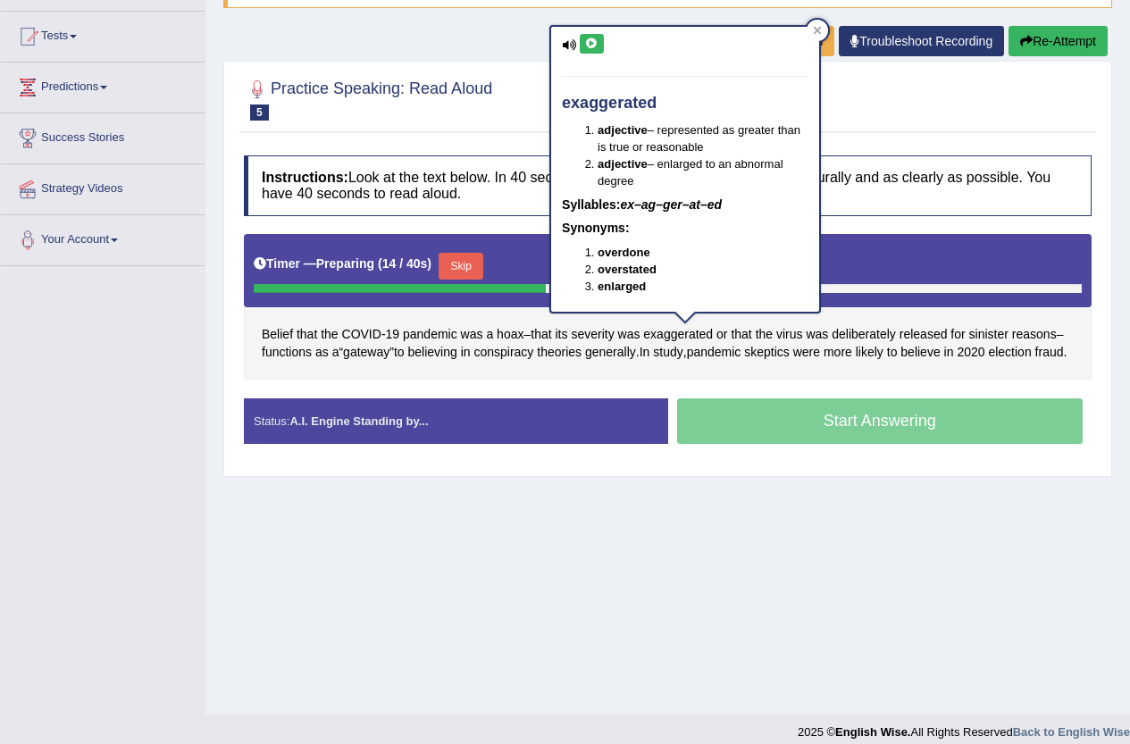
click at [588, 40] on icon at bounding box center [591, 43] width 13 height 11
click at [865, 532] on div "Home Practice Speaking: Read [PERSON_NAME] * Remember to use the device Microph…" at bounding box center [667, 267] width 925 height 893
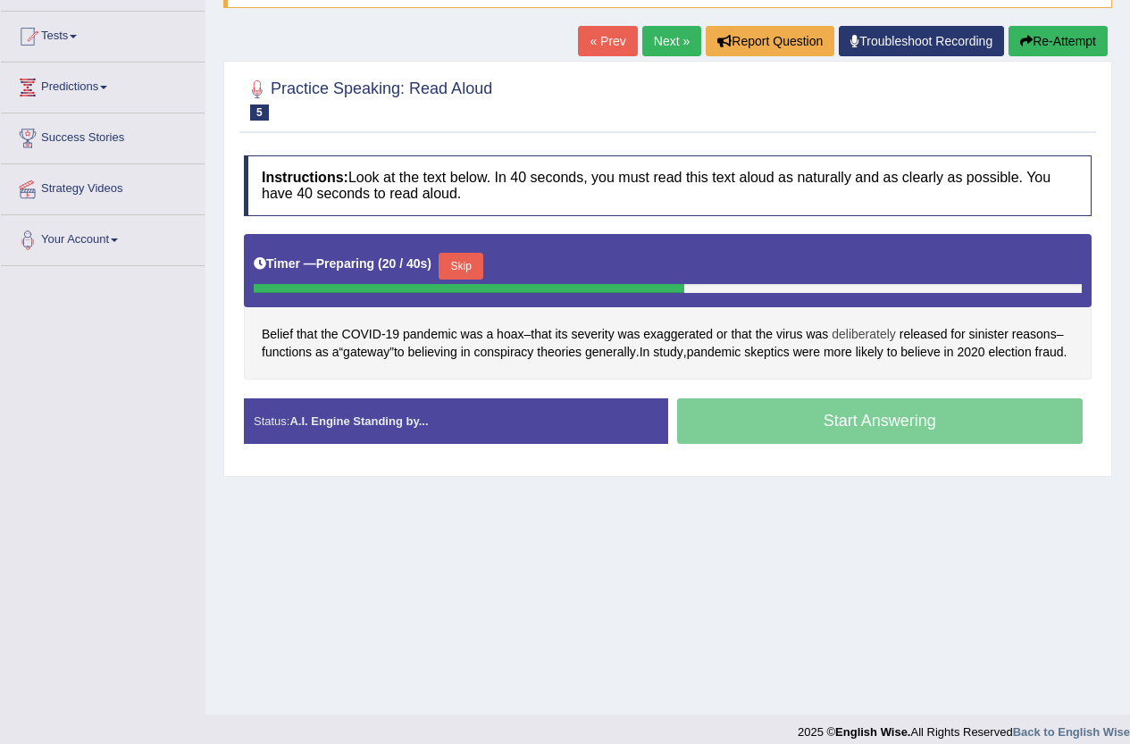
click at [894, 342] on span "deliberately" at bounding box center [864, 334] width 64 height 19
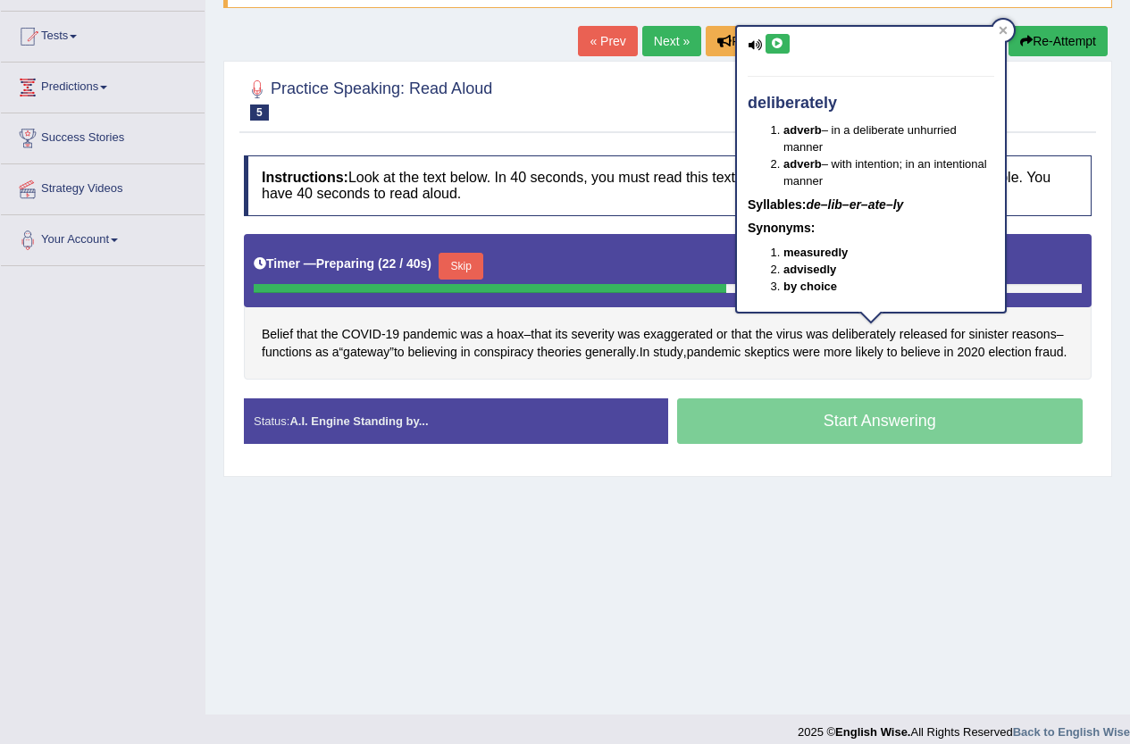
click at [781, 42] on icon at bounding box center [777, 43] width 13 height 11
click at [867, 526] on div "Home Practice Speaking: Read Aloud Pandemic * Remember to use the device Microp…" at bounding box center [667, 267] width 925 height 893
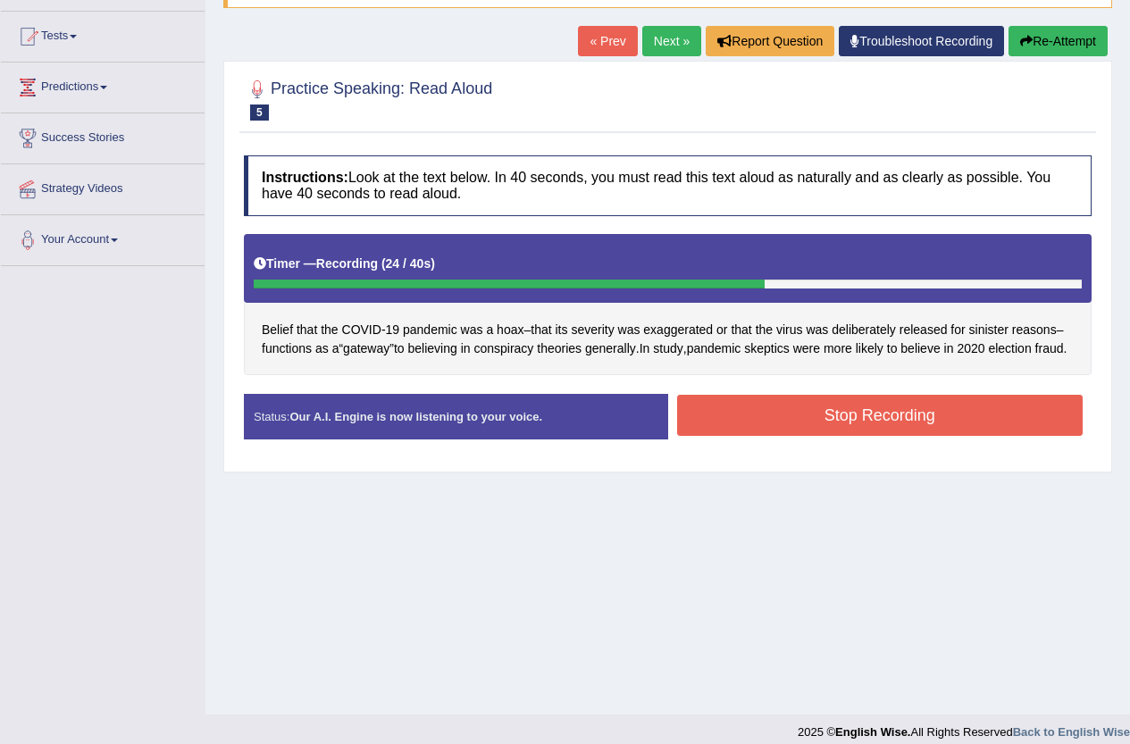
click at [964, 432] on button "Stop Recording" at bounding box center [880, 415] width 406 height 41
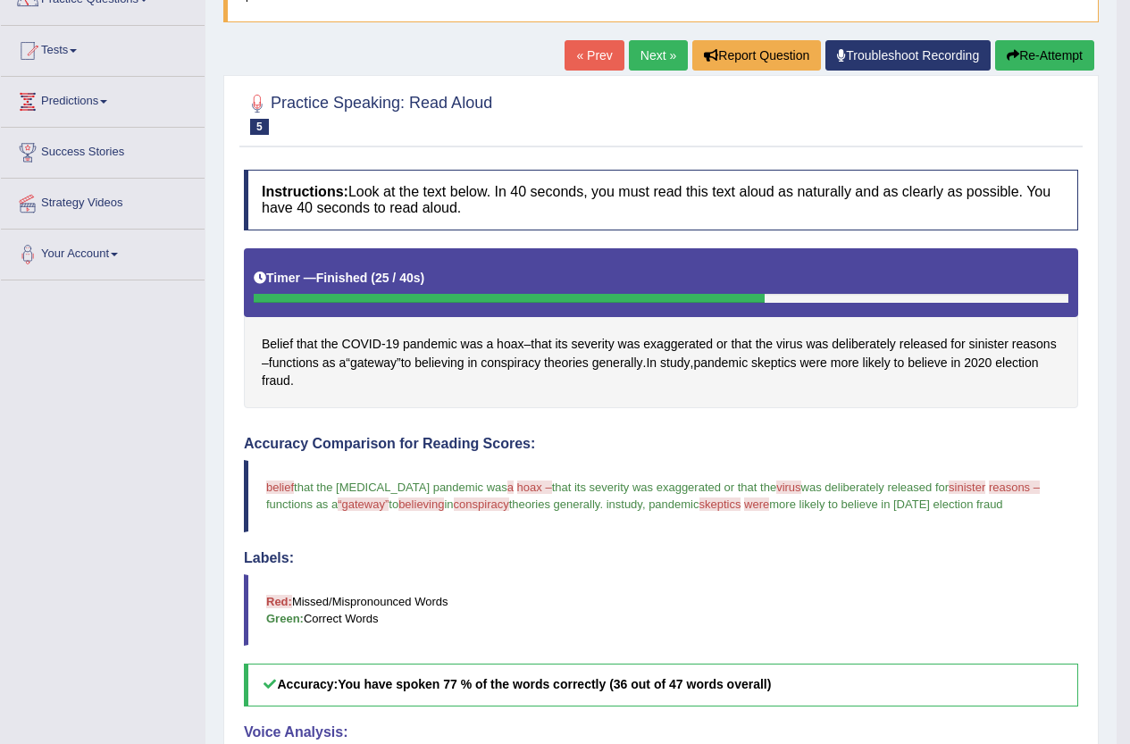
scroll to position [81, 0]
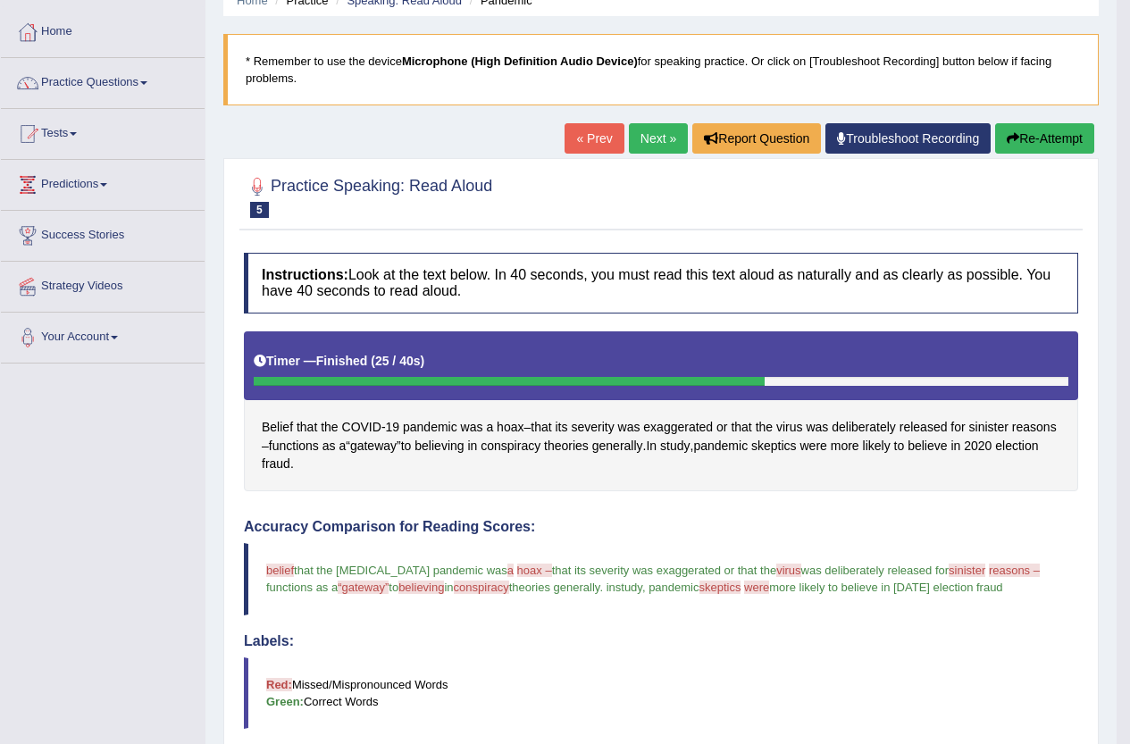
click at [1037, 134] on button "Re-Attempt" at bounding box center [1044, 138] width 99 height 30
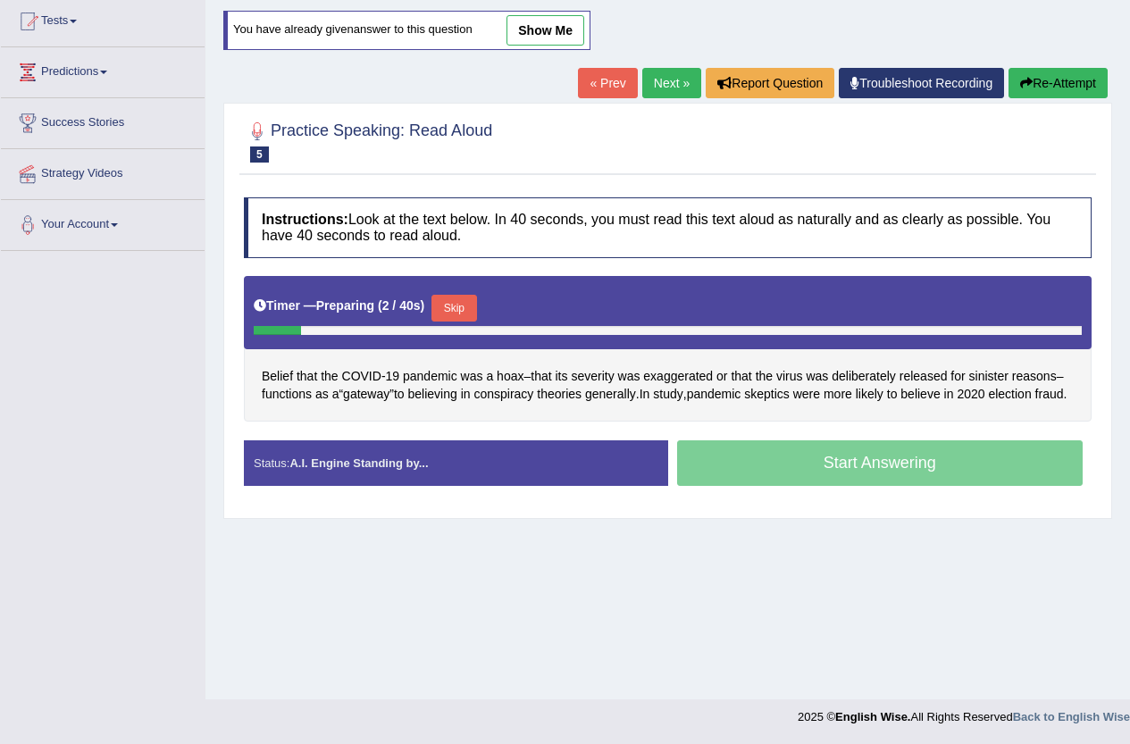
click at [448, 317] on button "Skip" at bounding box center [453, 308] width 45 height 27
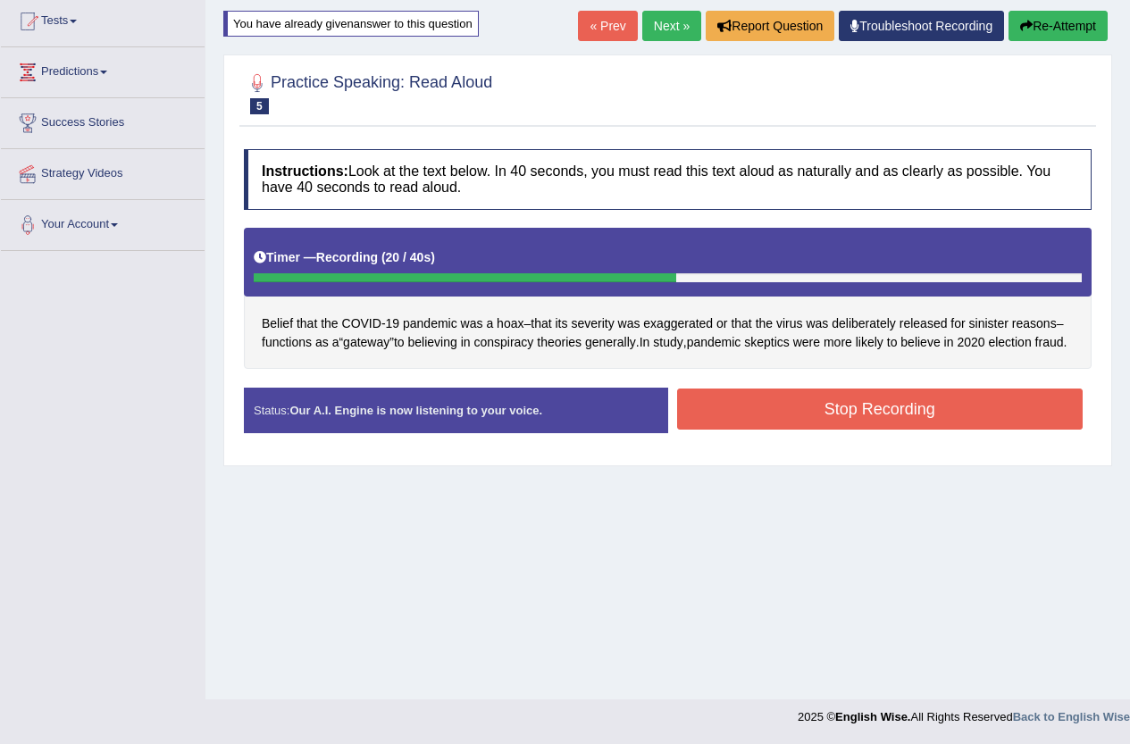
click at [942, 430] on button "Stop Recording" at bounding box center [880, 409] width 406 height 41
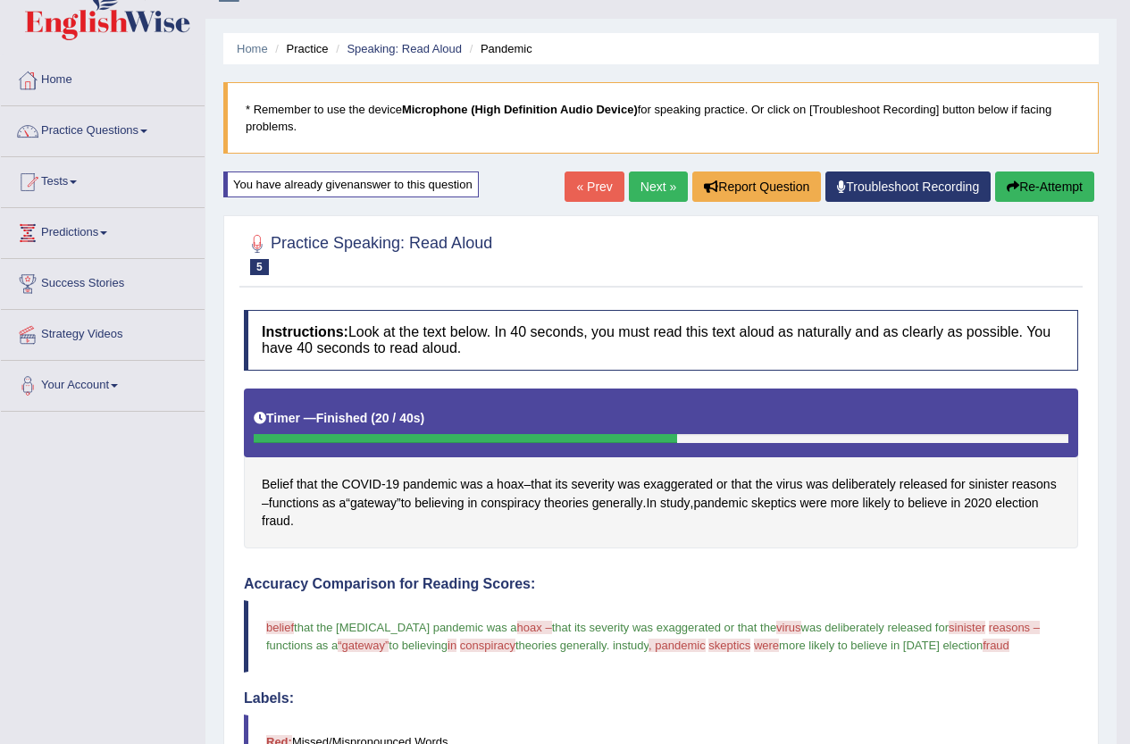
scroll to position [1, 0]
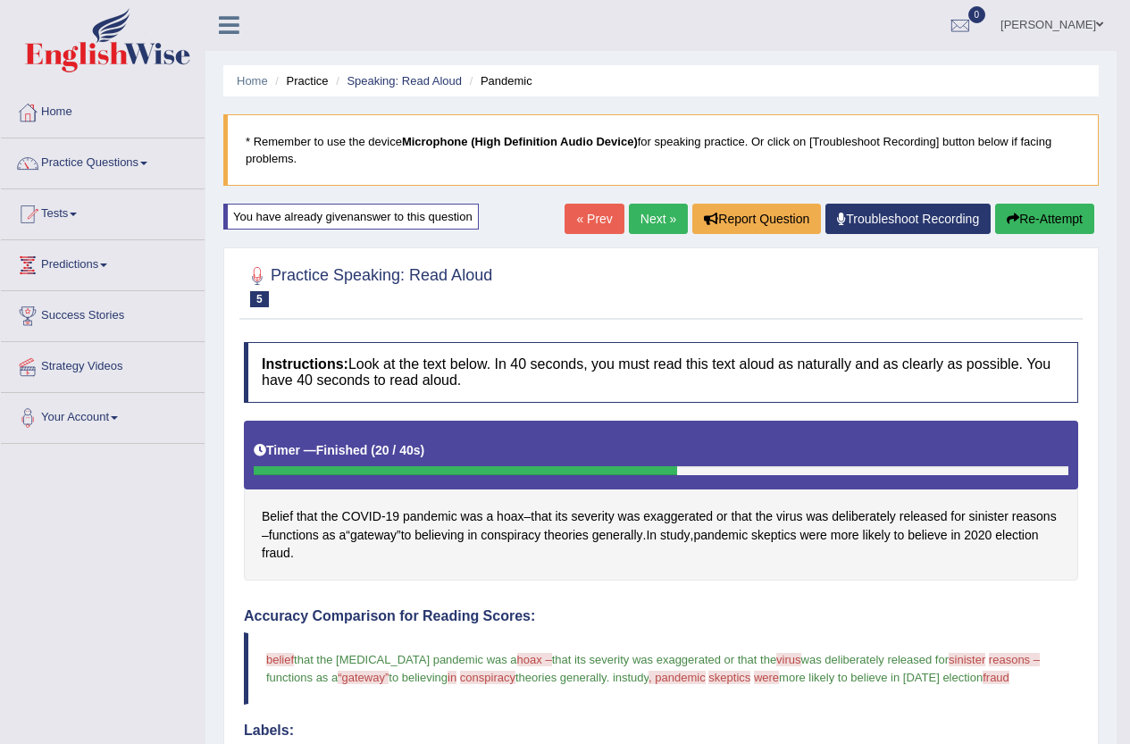
click at [658, 223] on link "Next »" at bounding box center [658, 219] width 59 height 30
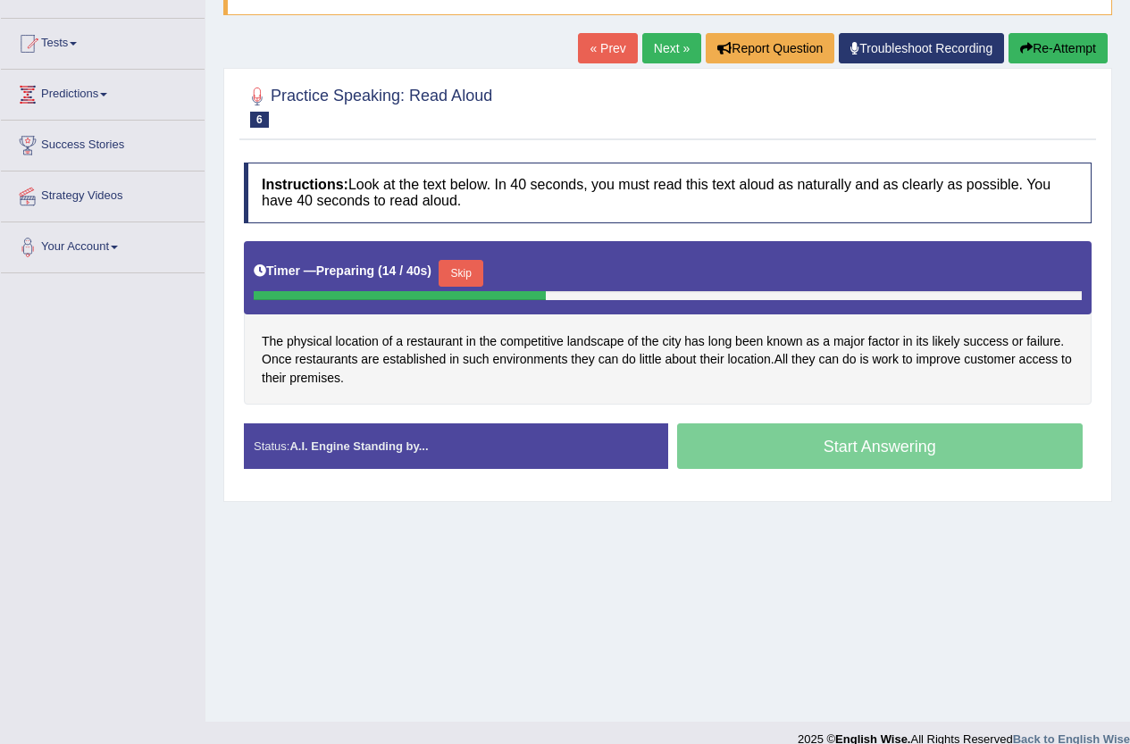
scroll to position [179, 0]
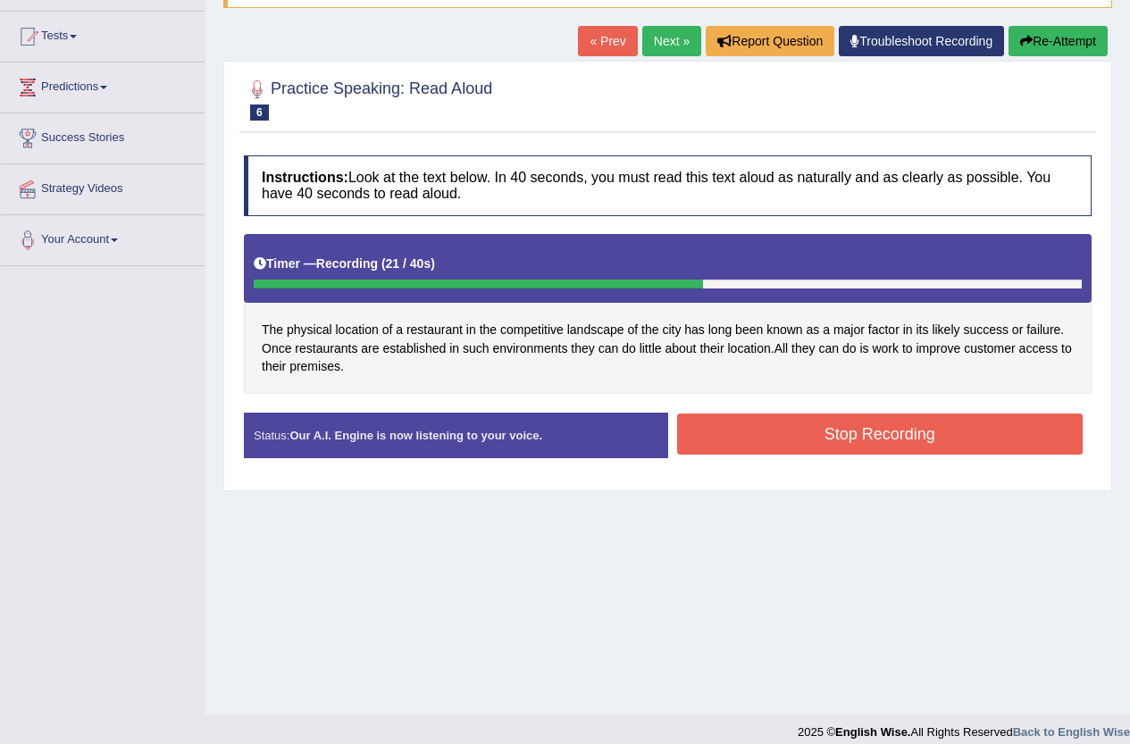
click at [982, 443] on button "Stop Recording" at bounding box center [880, 434] width 406 height 41
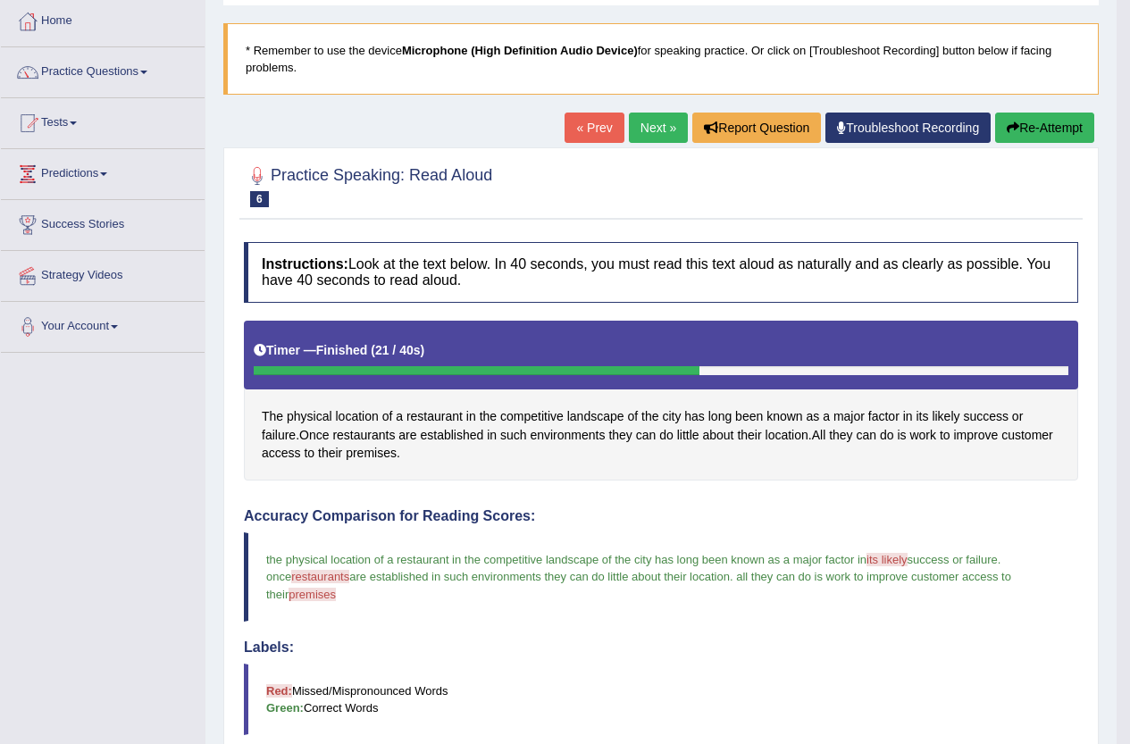
scroll to position [9, 0]
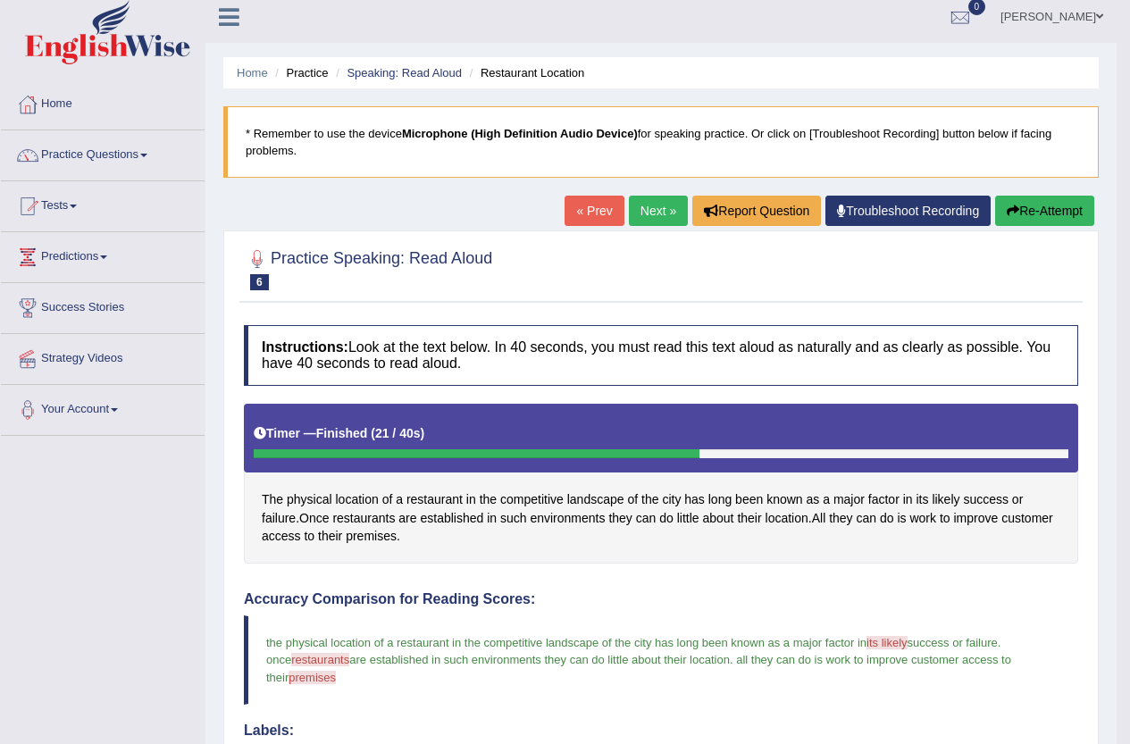
click at [1057, 212] on button "Re-Attempt" at bounding box center [1044, 211] width 99 height 30
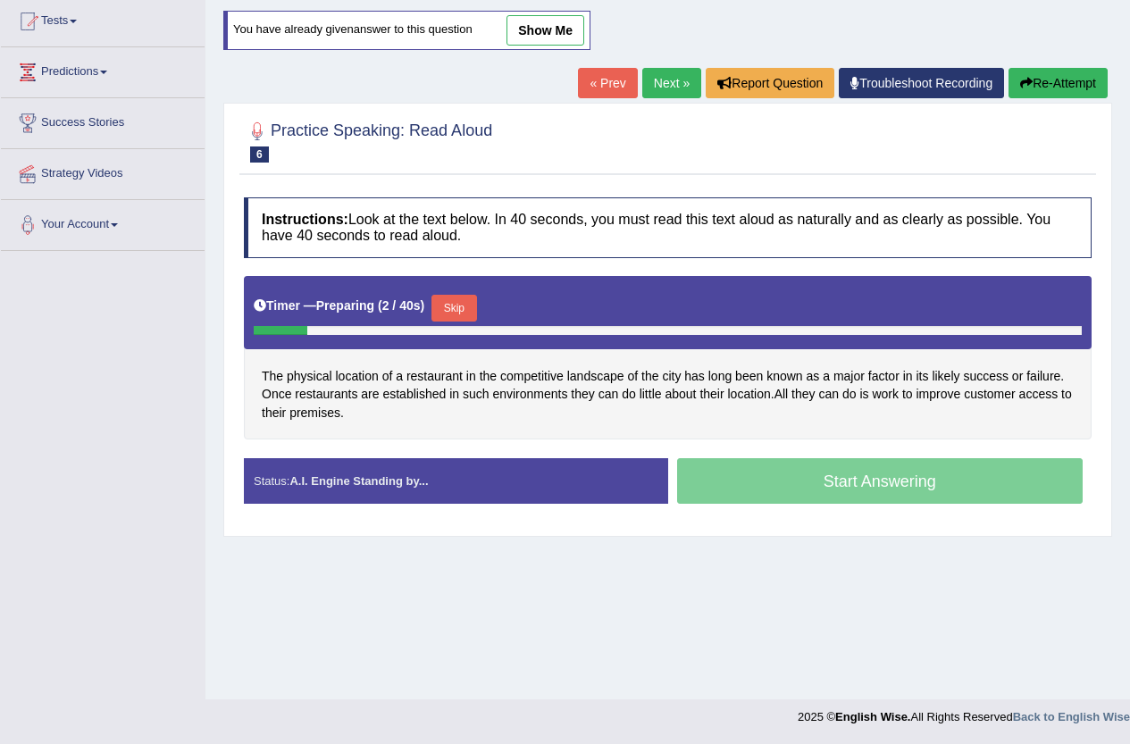
click at [469, 299] on button "Skip" at bounding box center [453, 308] width 45 height 27
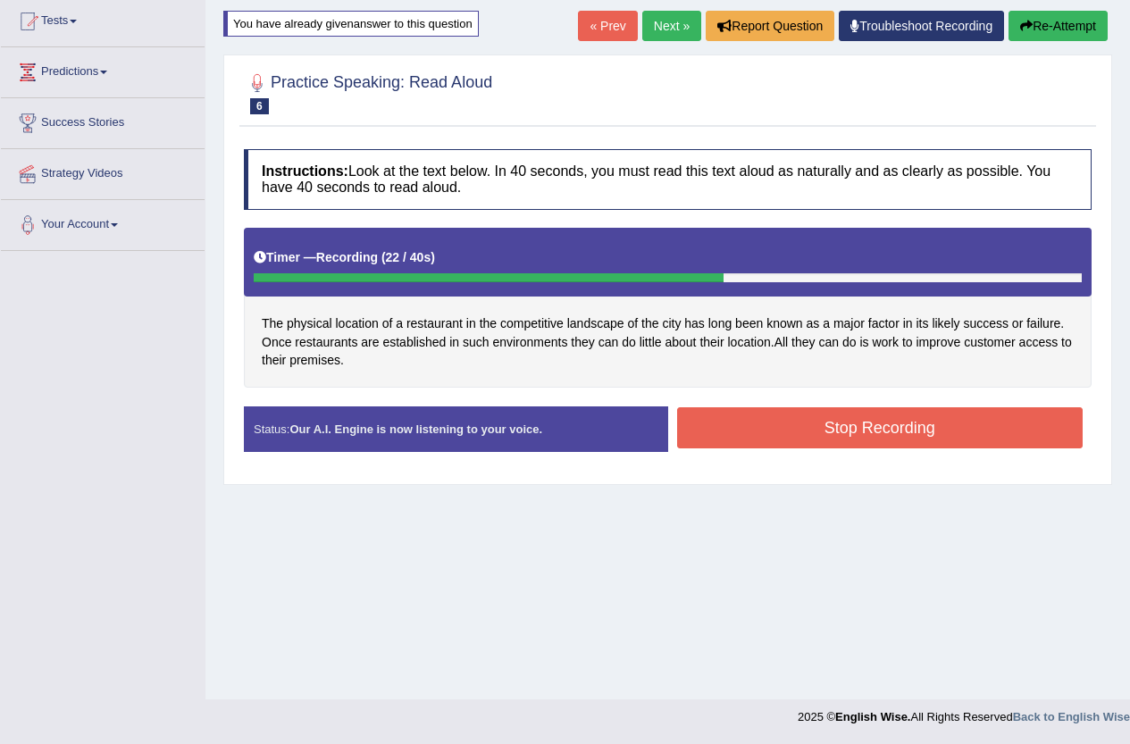
click at [842, 427] on button "Stop Recording" at bounding box center [880, 427] width 406 height 41
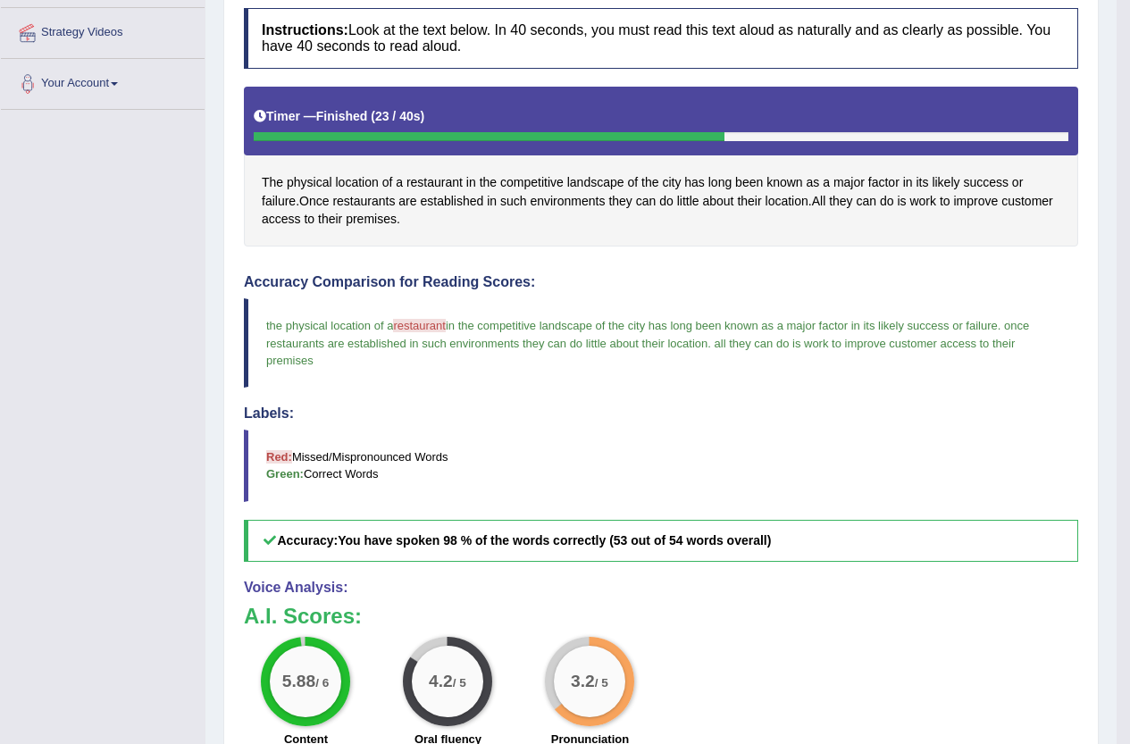
scroll to position [18, 0]
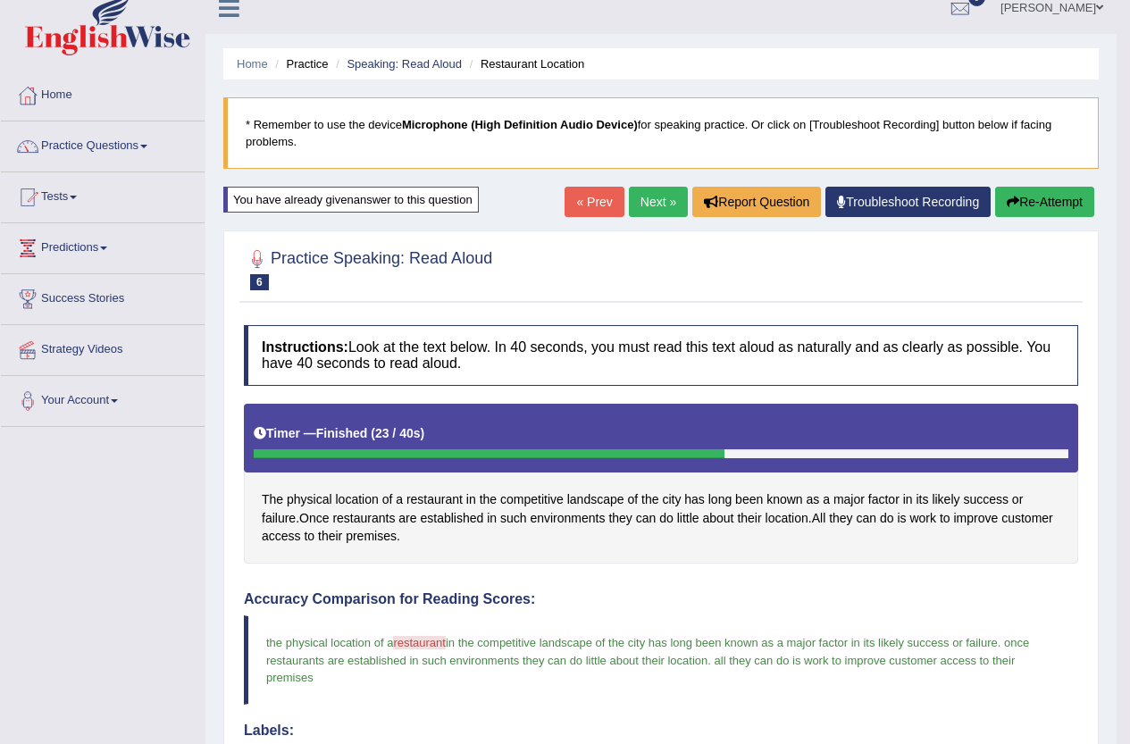
click at [1036, 200] on button "Re-Attempt" at bounding box center [1044, 202] width 99 height 30
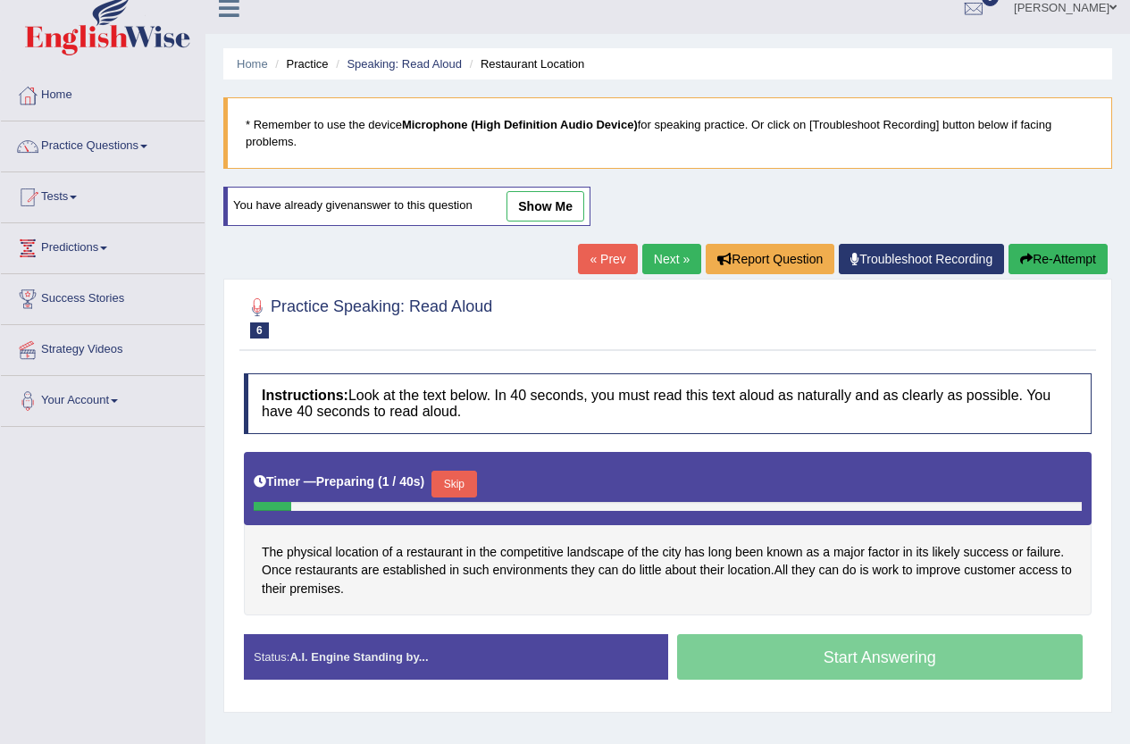
click at [453, 479] on button "Skip" at bounding box center [453, 484] width 45 height 27
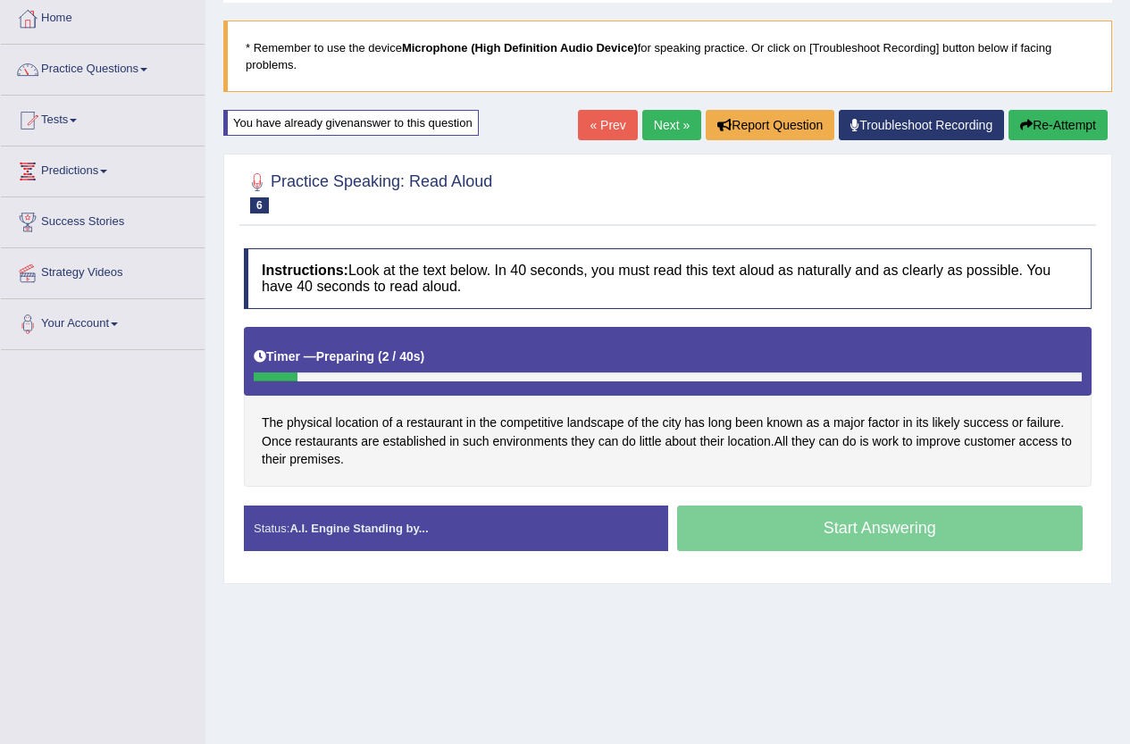
scroll to position [194, 0]
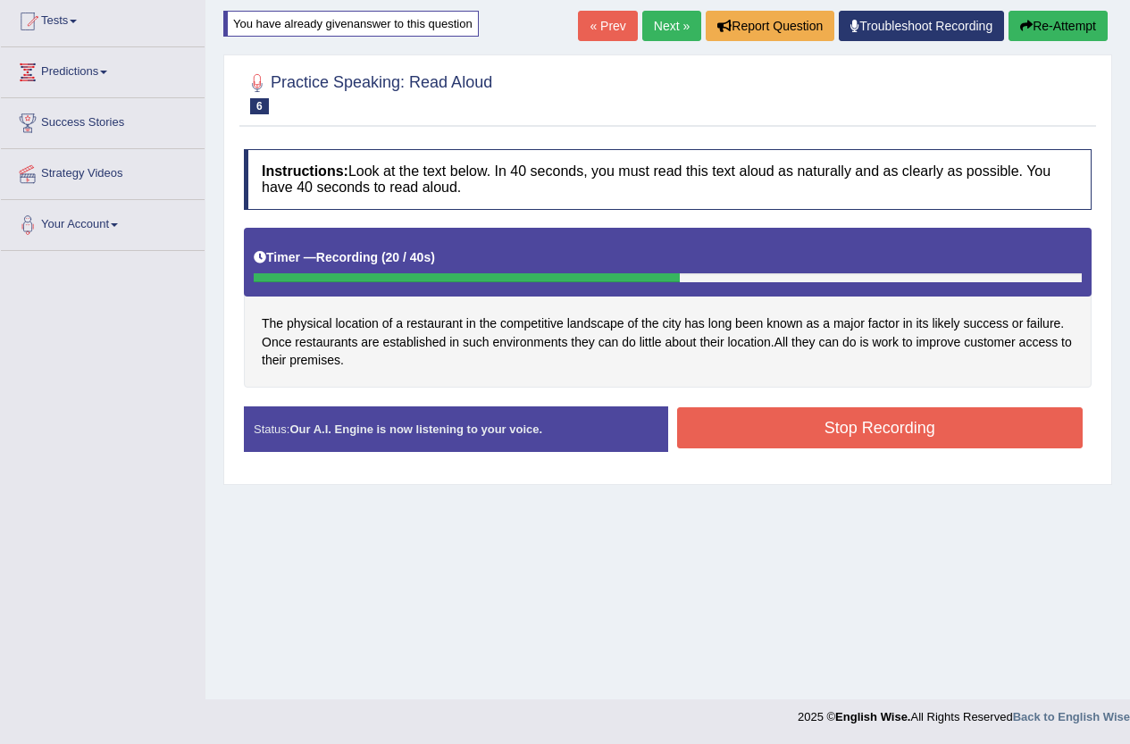
click at [880, 422] on button "Stop Recording" at bounding box center [880, 427] width 406 height 41
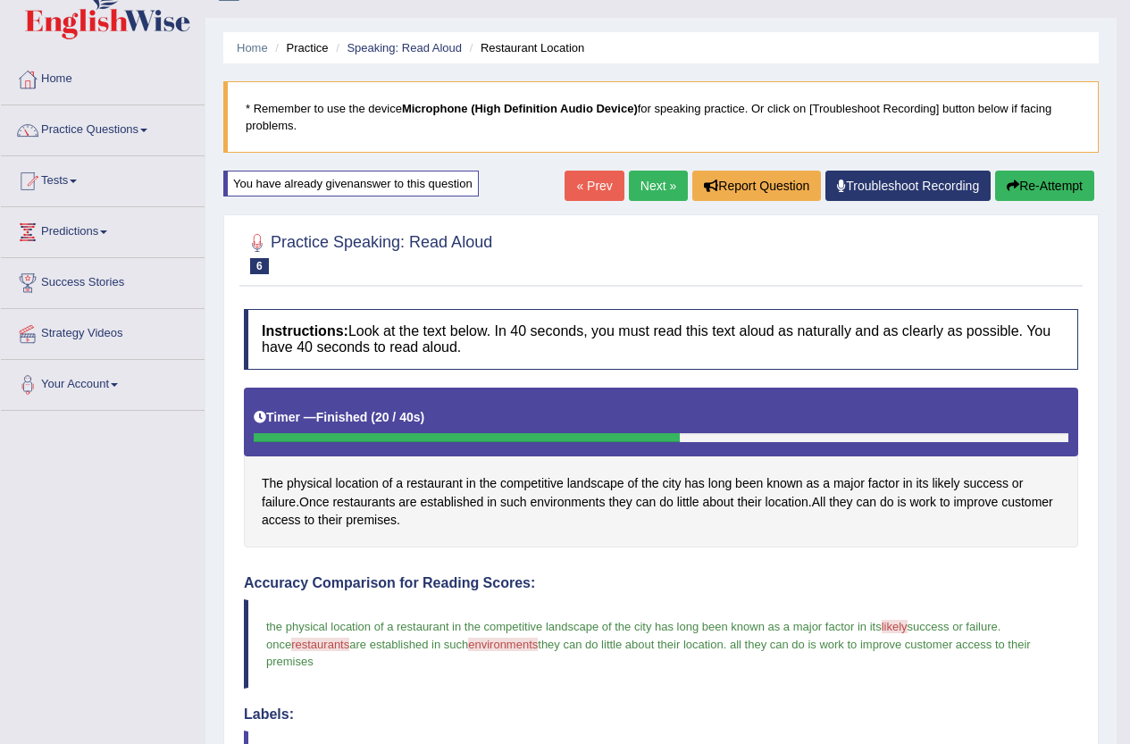
scroll to position [18, 0]
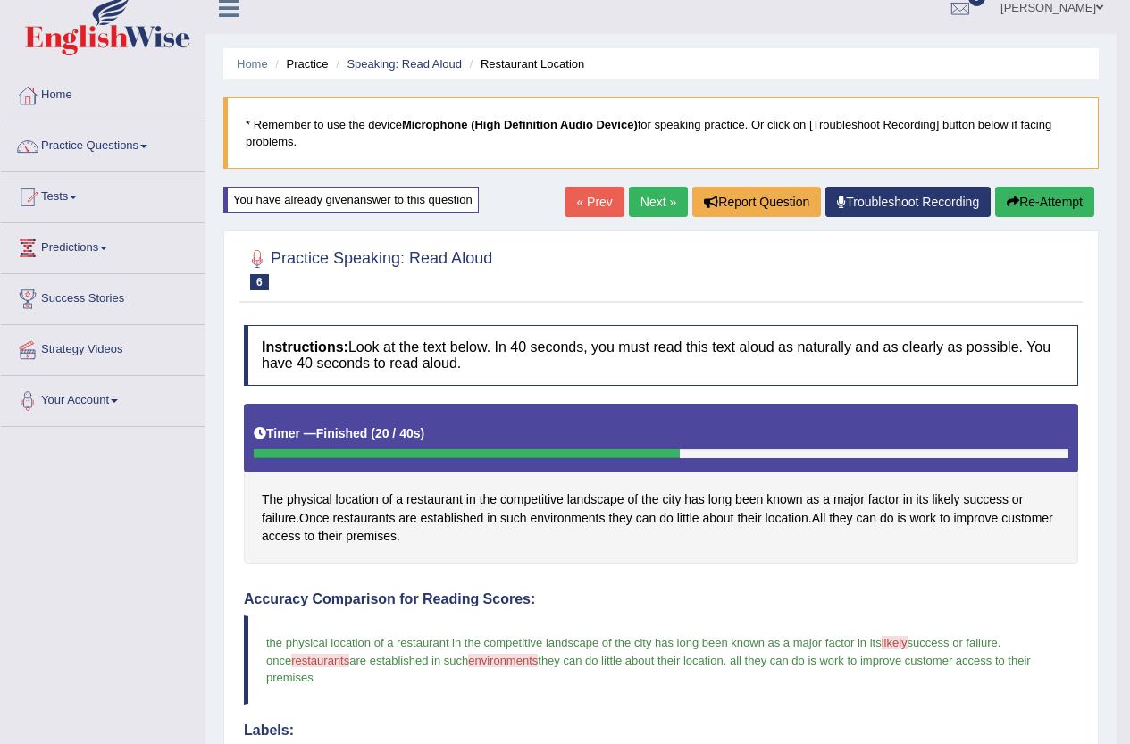
click at [629, 199] on link "Next »" at bounding box center [658, 202] width 59 height 30
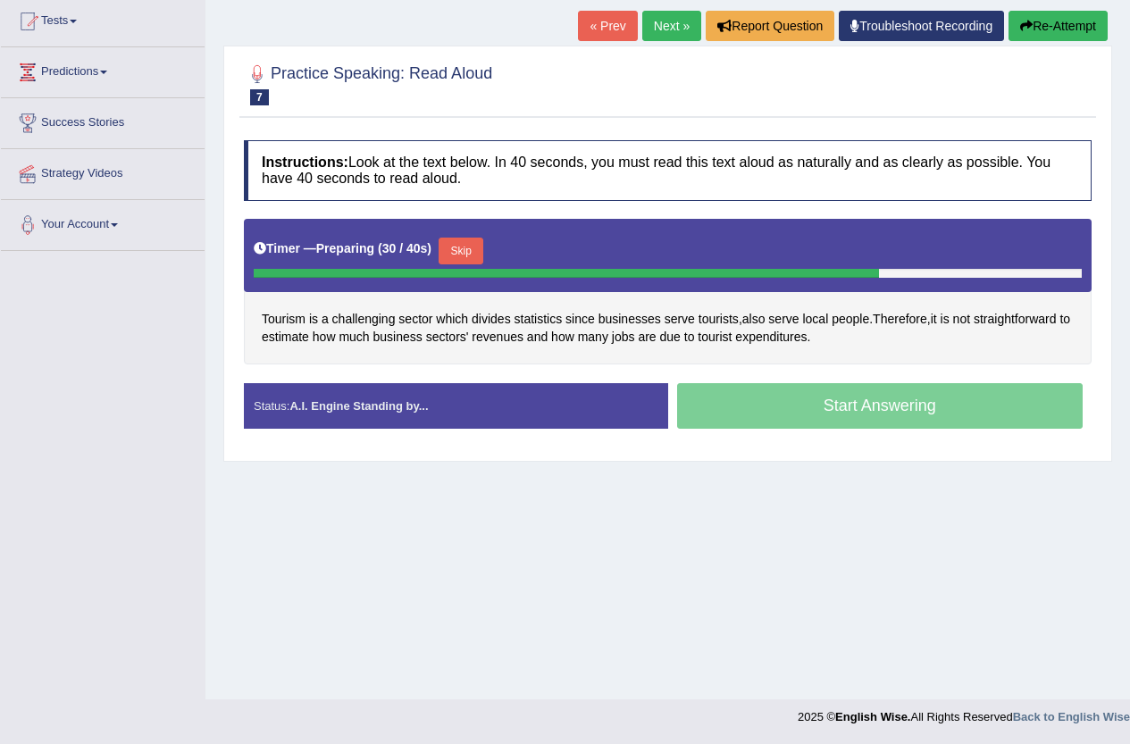
click at [914, 560] on div "Home Practice Speaking: Read Aloud Tourism * Remember to use the device Microph…" at bounding box center [667, 252] width 925 height 893
click at [476, 245] on button "Skip" at bounding box center [461, 251] width 45 height 27
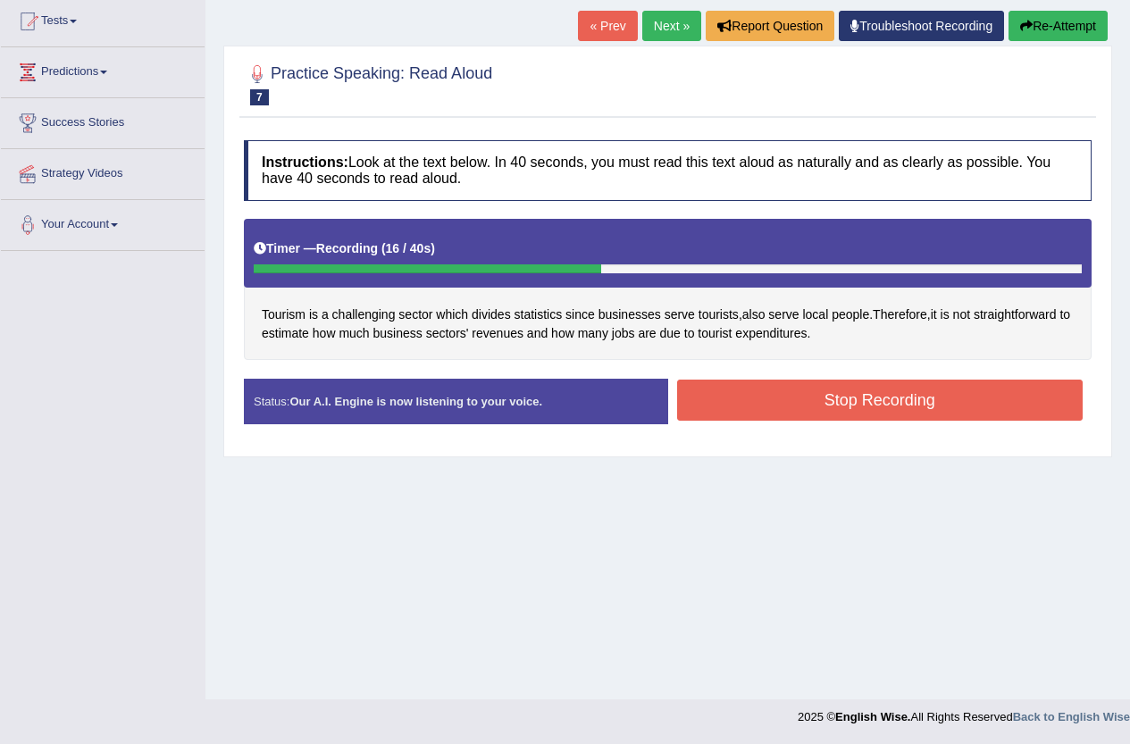
click at [862, 409] on button "Stop Recording" at bounding box center [880, 400] width 406 height 41
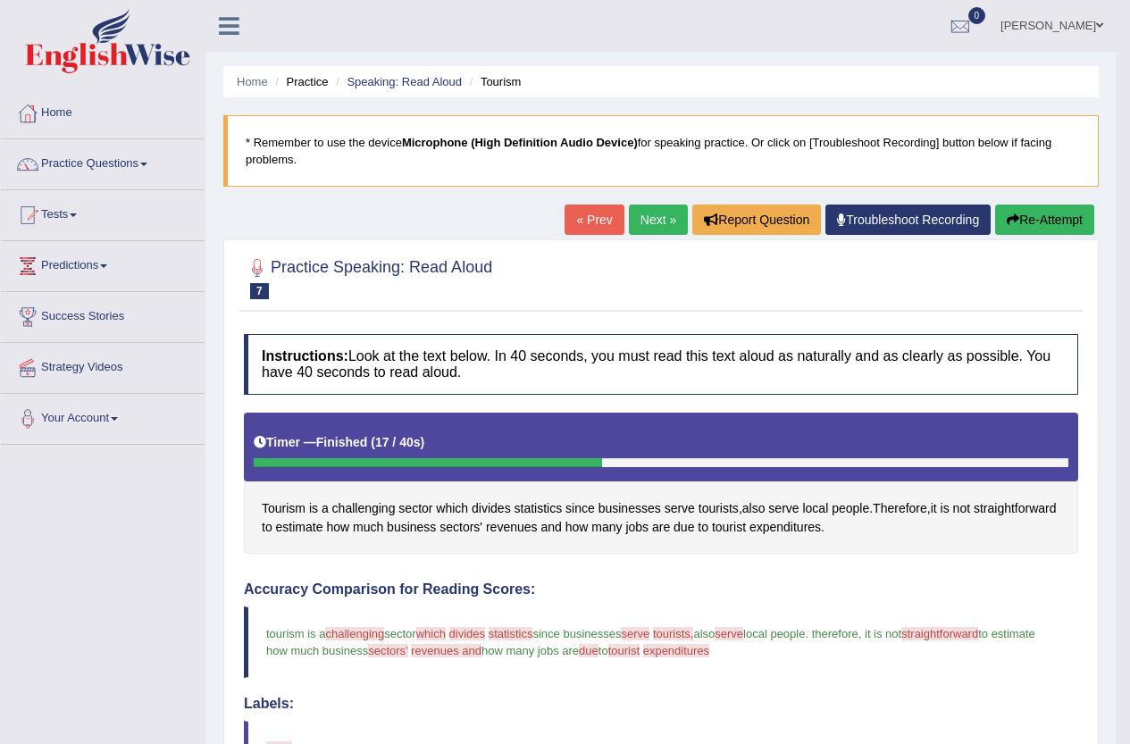
click at [1046, 205] on button "Re-Attempt" at bounding box center [1044, 220] width 99 height 30
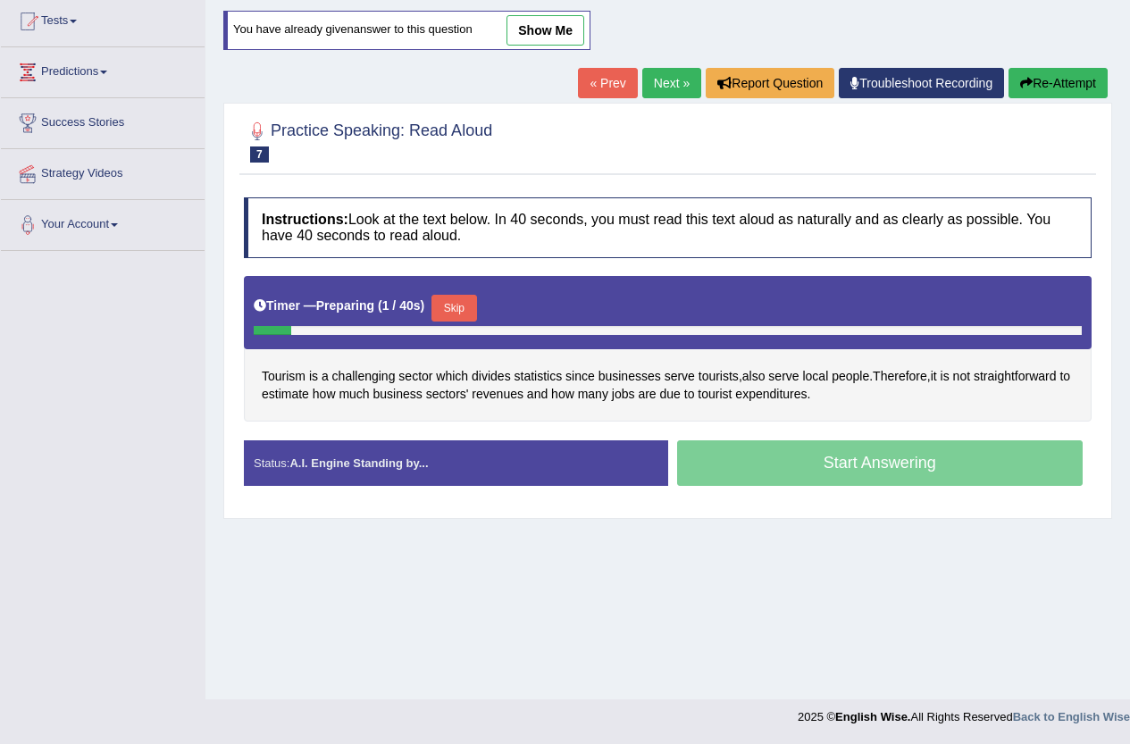
click at [475, 300] on button "Skip" at bounding box center [453, 308] width 45 height 27
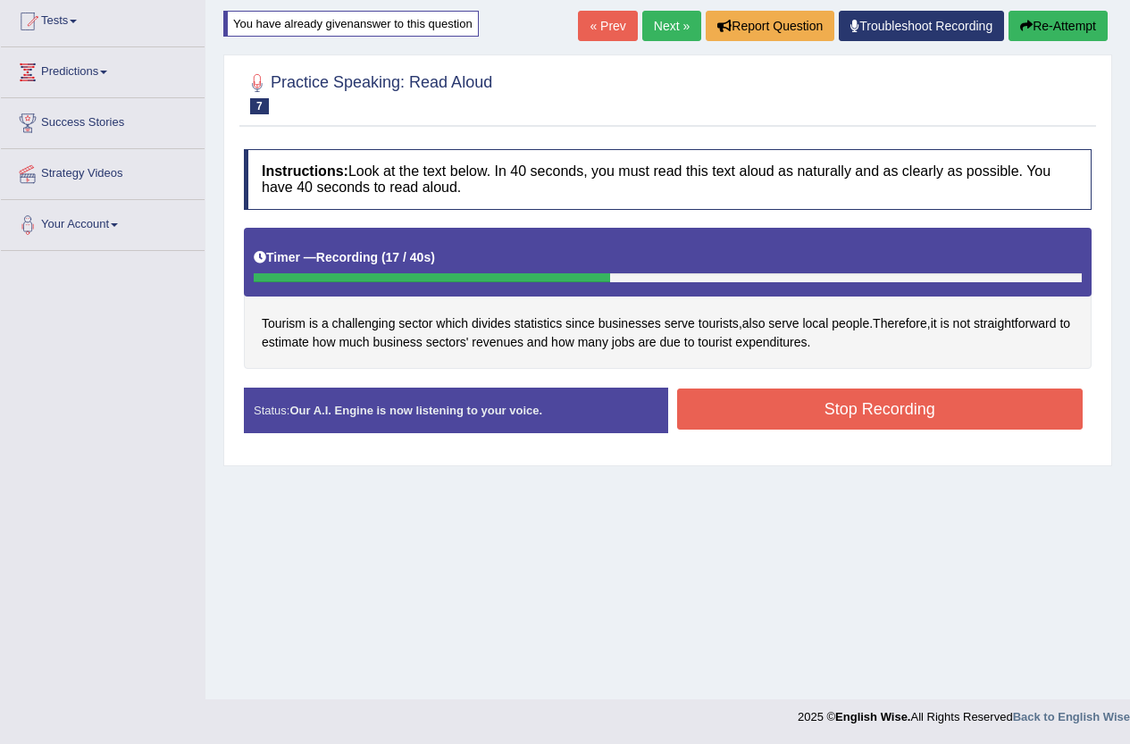
click at [754, 423] on button "Stop Recording" at bounding box center [880, 409] width 406 height 41
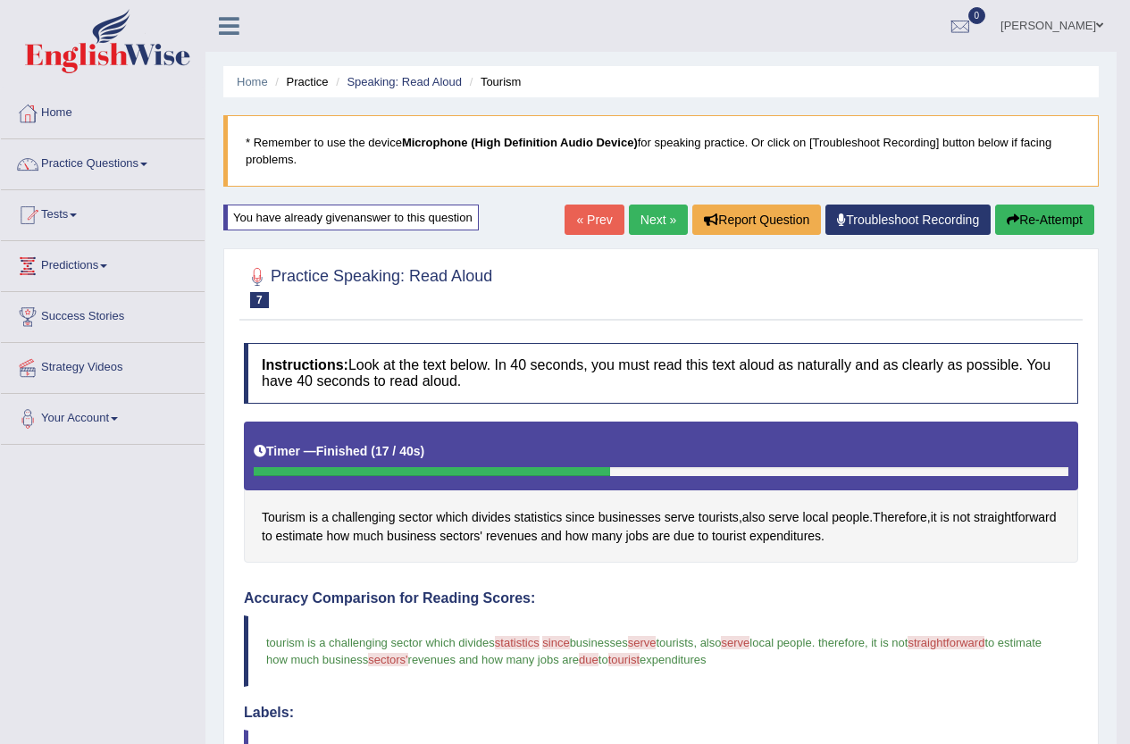
click at [650, 225] on link "Next »" at bounding box center [658, 220] width 59 height 30
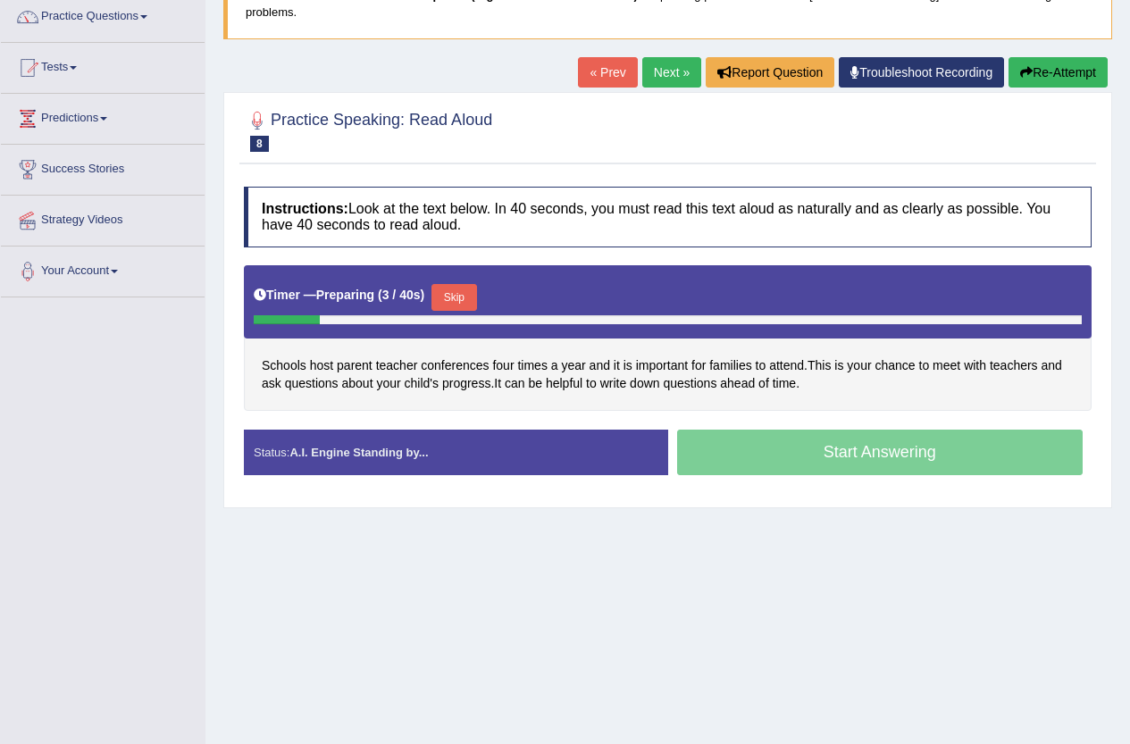
scroll to position [179, 0]
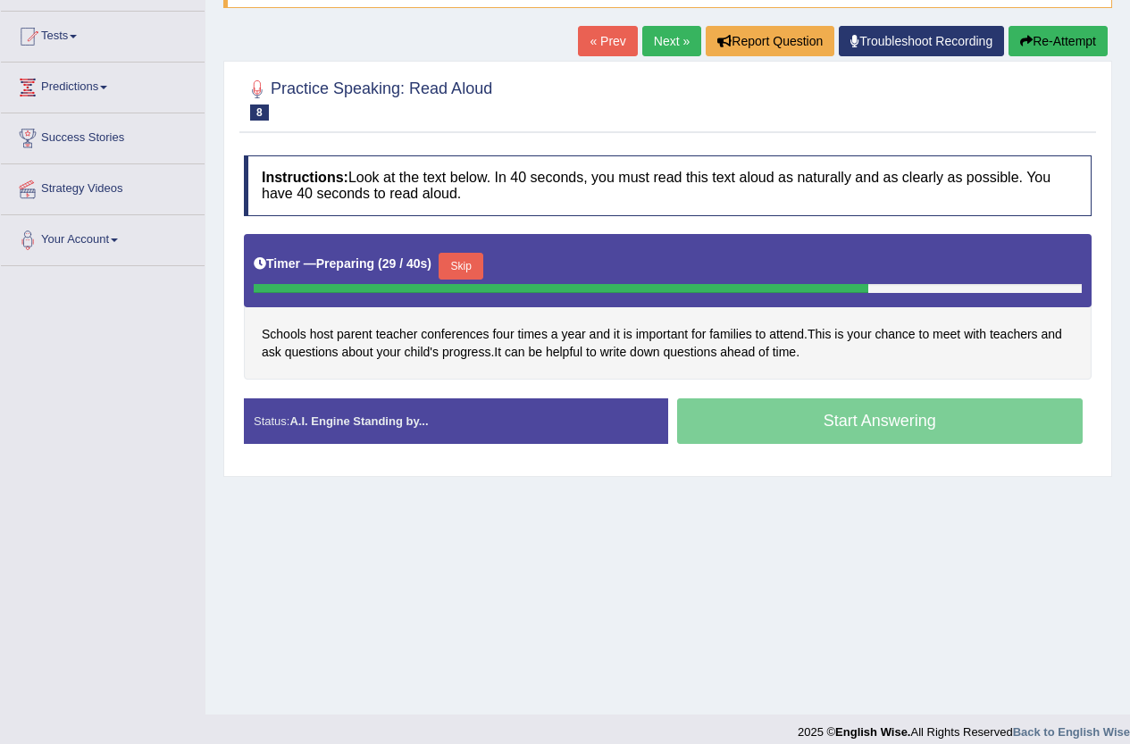
click at [479, 272] on button "Skip" at bounding box center [461, 266] width 45 height 27
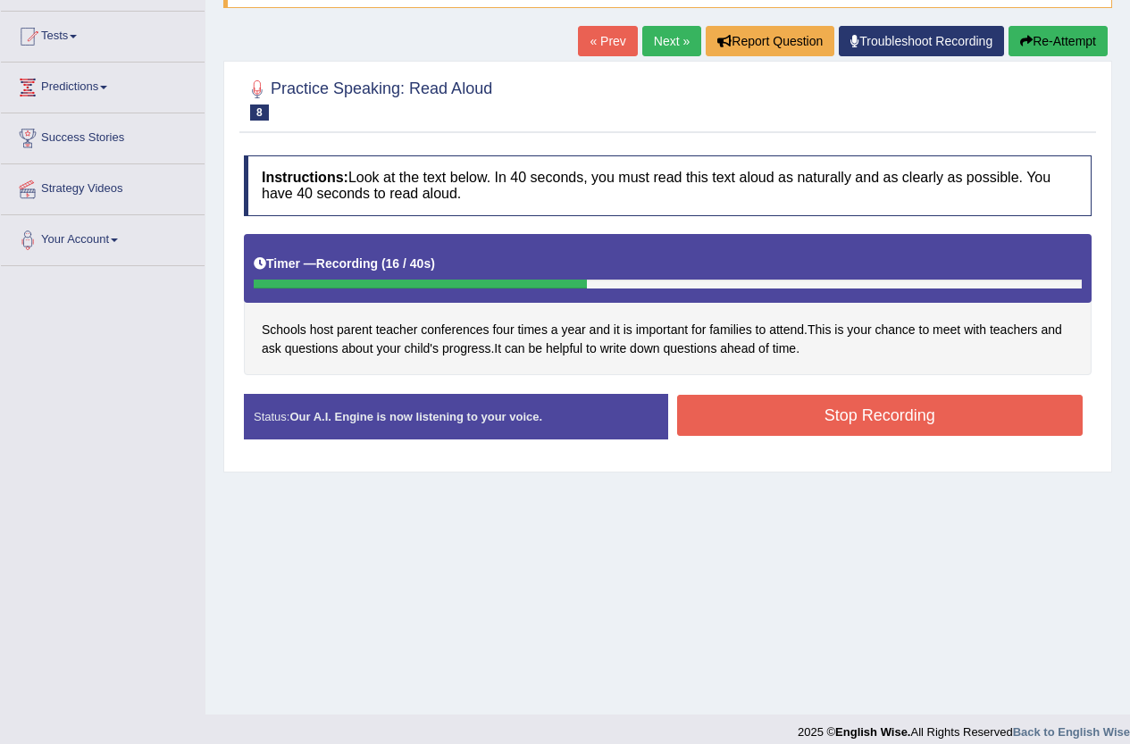
click at [789, 431] on button "Stop Recording" at bounding box center [880, 415] width 406 height 41
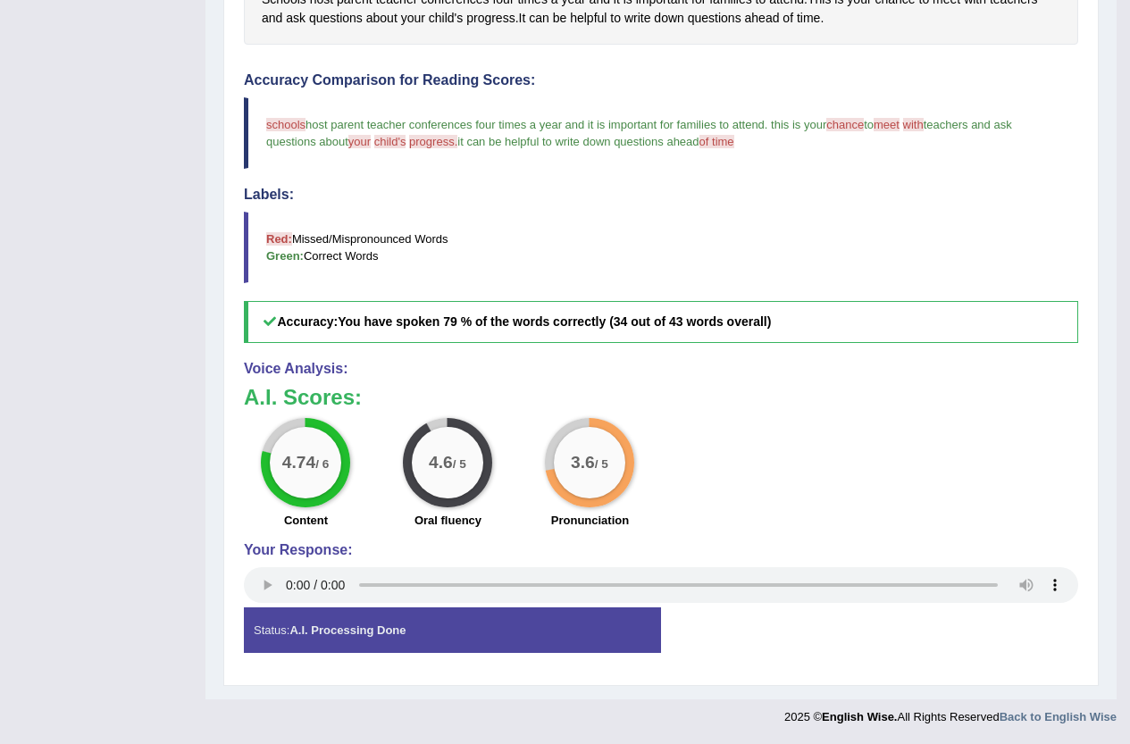
scroll to position [63, 0]
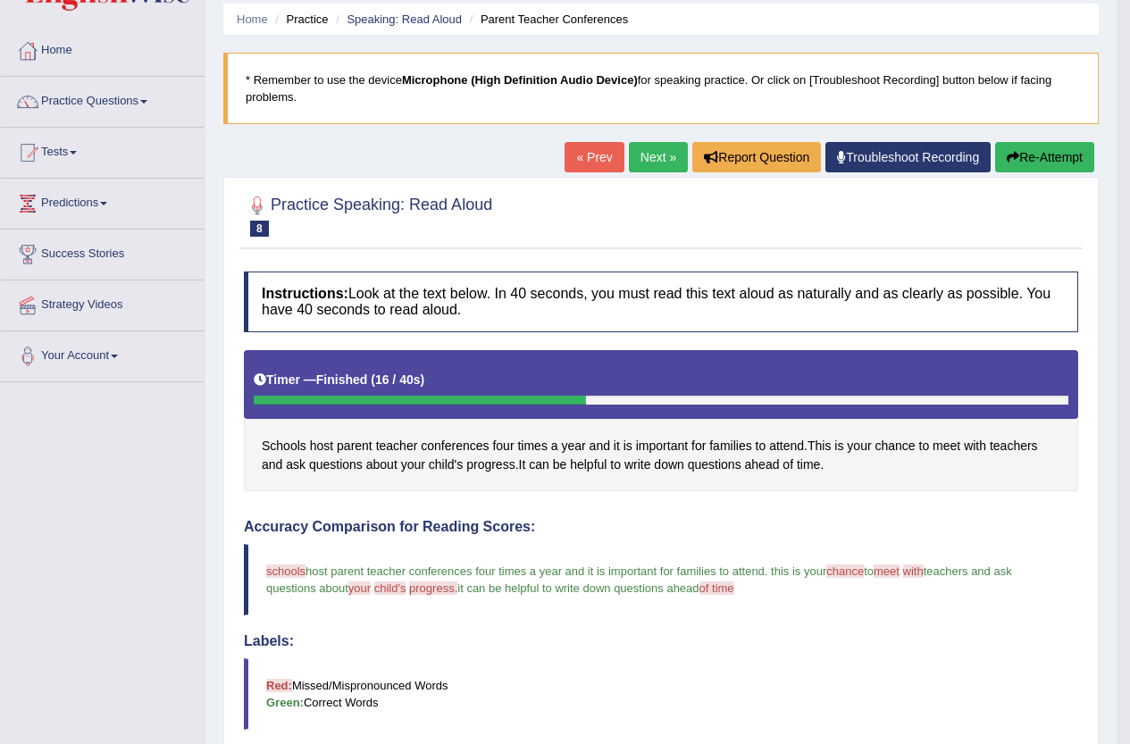
click at [1030, 161] on button "Re-Attempt" at bounding box center [1044, 157] width 99 height 30
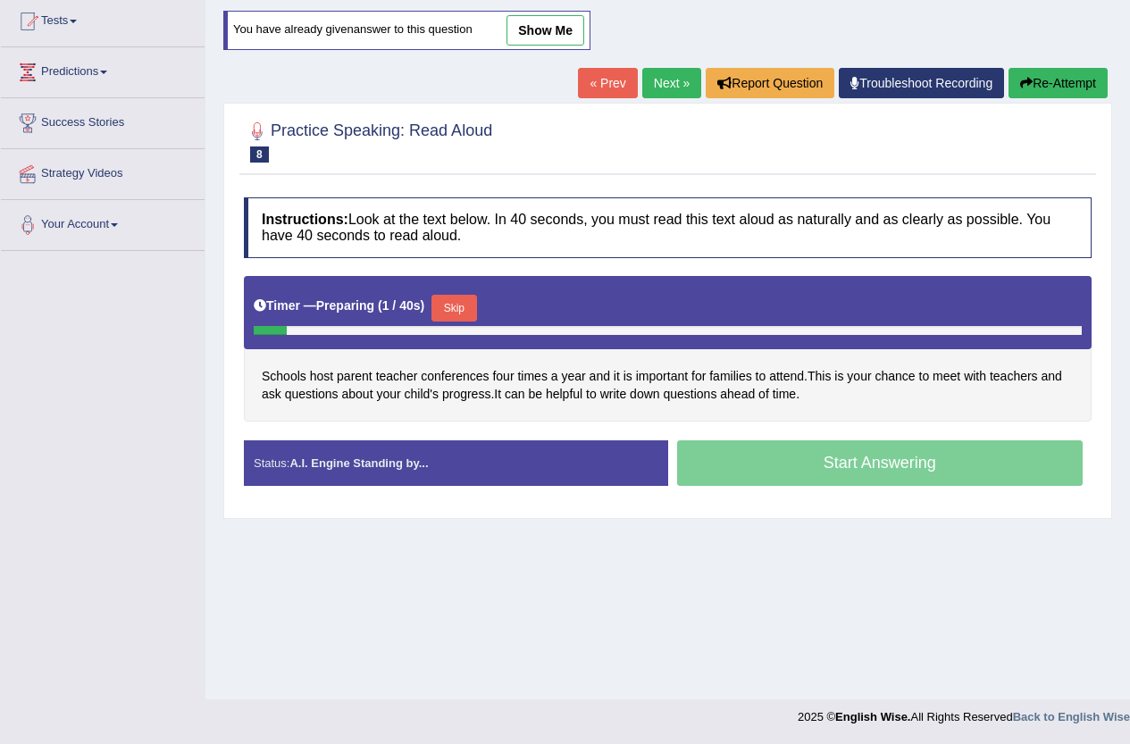
click at [473, 305] on button "Skip" at bounding box center [453, 308] width 45 height 27
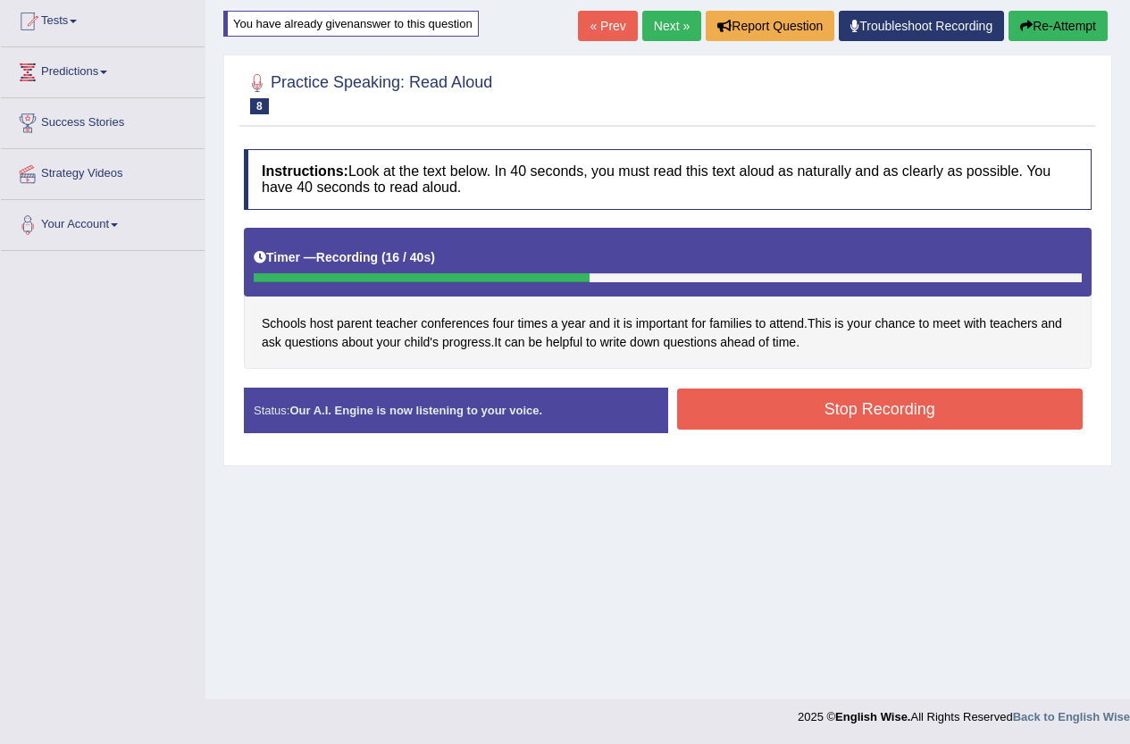
click at [877, 403] on button "Stop Recording" at bounding box center [880, 409] width 406 height 41
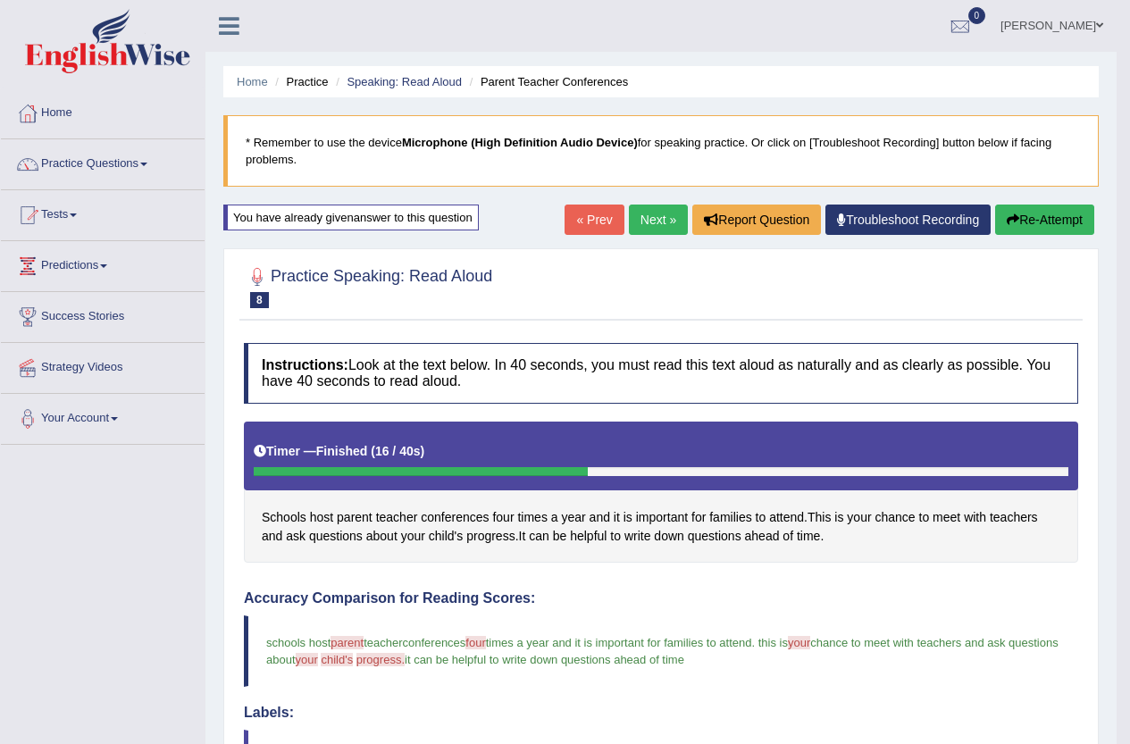
click at [644, 208] on link "Next »" at bounding box center [658, 220] width 59 height 30
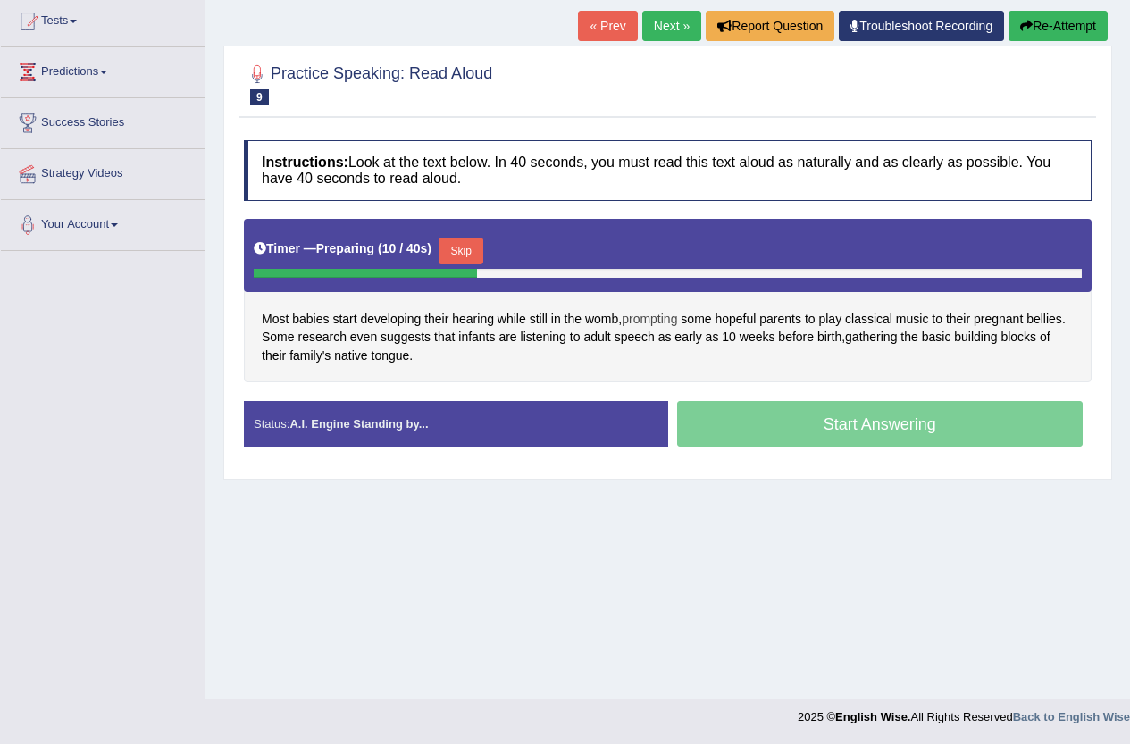
click at [664, 313] on span "prompting" at bounding box center [649, 319] width 55 height 19
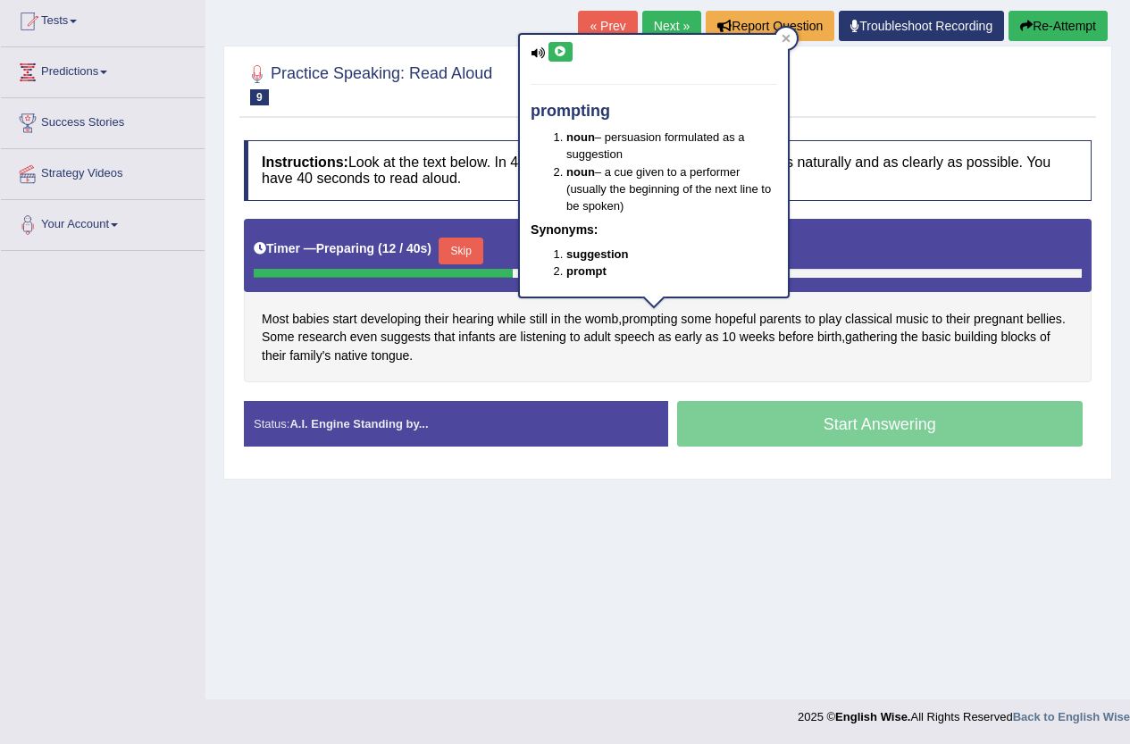
click at [560, 56] on icon at bounding box center [560, 51] width 13 height 11
click at [550, 52] on button at bounding box center [560, 52] width 24 height 20
click at [564, 51] on icon at bounding box center [560, 51] width 13 height 11
click at [766, 537] on div "Home Practice Speaking: Read Aloud Baby Hearing * Remember to use the device Mi…" at bounding box center [667, 252] width 925 height 893
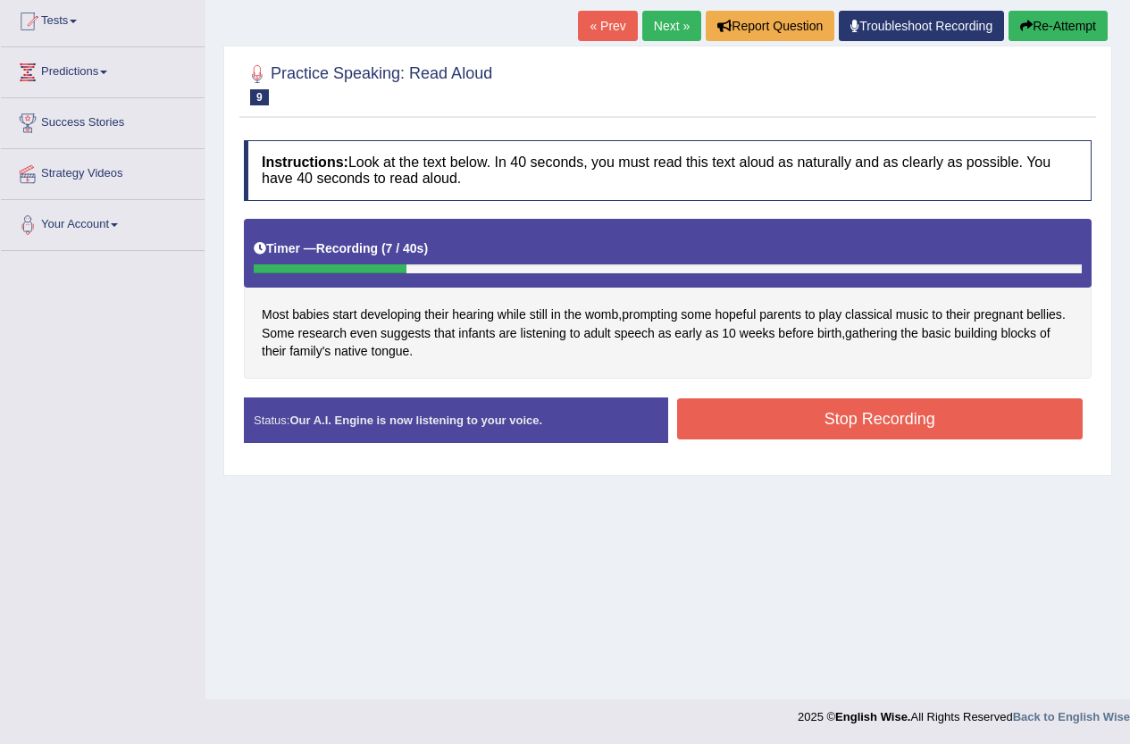
scroll to position [105, 0]
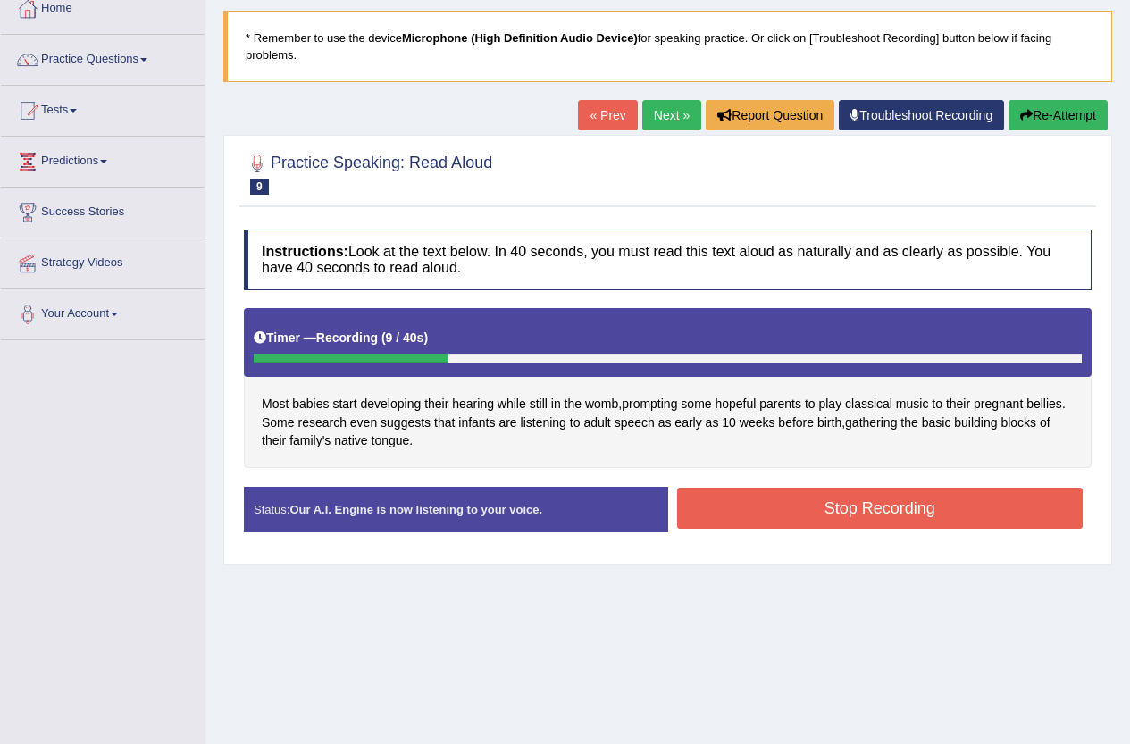
click at [1089, 122] on button "Re-Attempt" at bounding box center [1058, 115] width 99 height 30
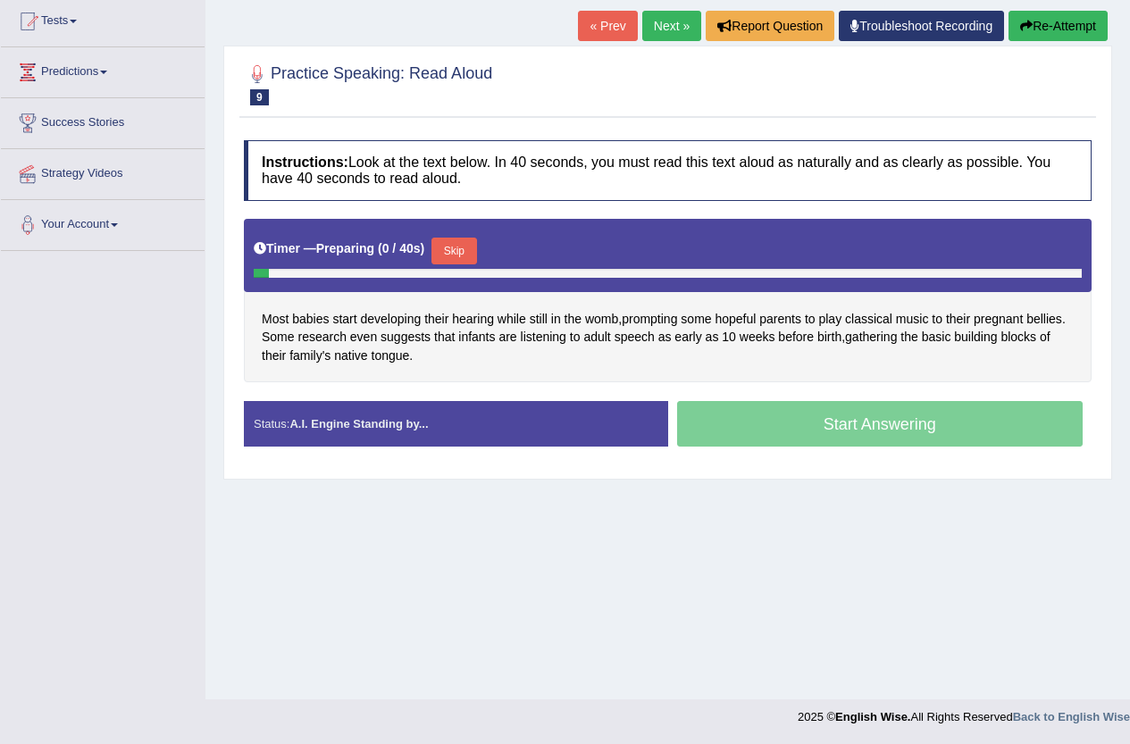
scroll to position [194, 0]
click at [473, 242] on button "Skip" at bounding box center [453, 251] width 45 height 27
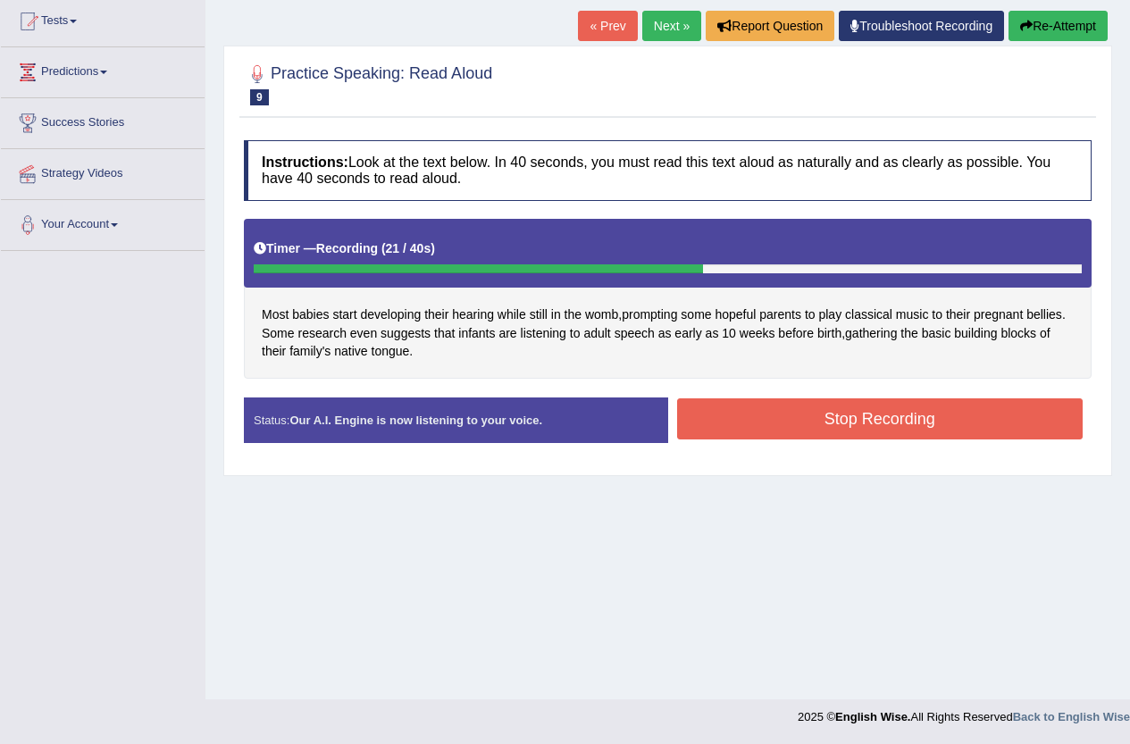
click at [934, 413] on button "Stop Recording" at bounding box center [880, 418] width 406 height 41
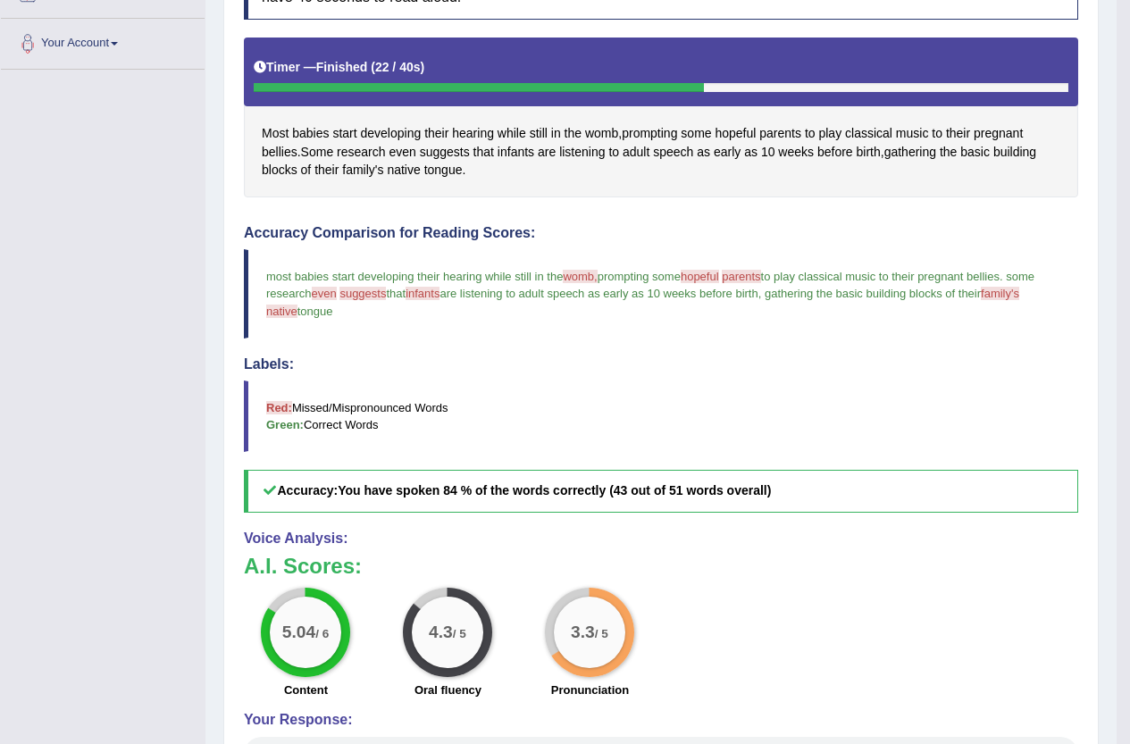
scroll to position [9, 0]
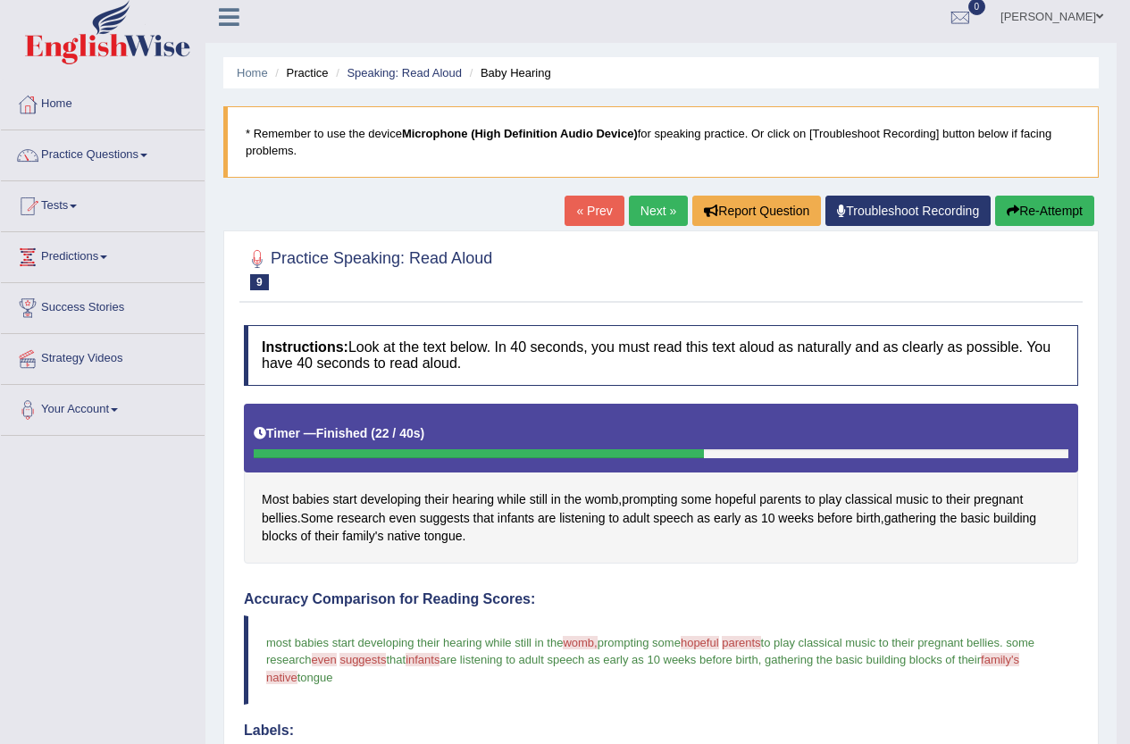
click at [1022, 217] on button "Re-Attempt" at bounding box center [1044, 211] width 99 height 30
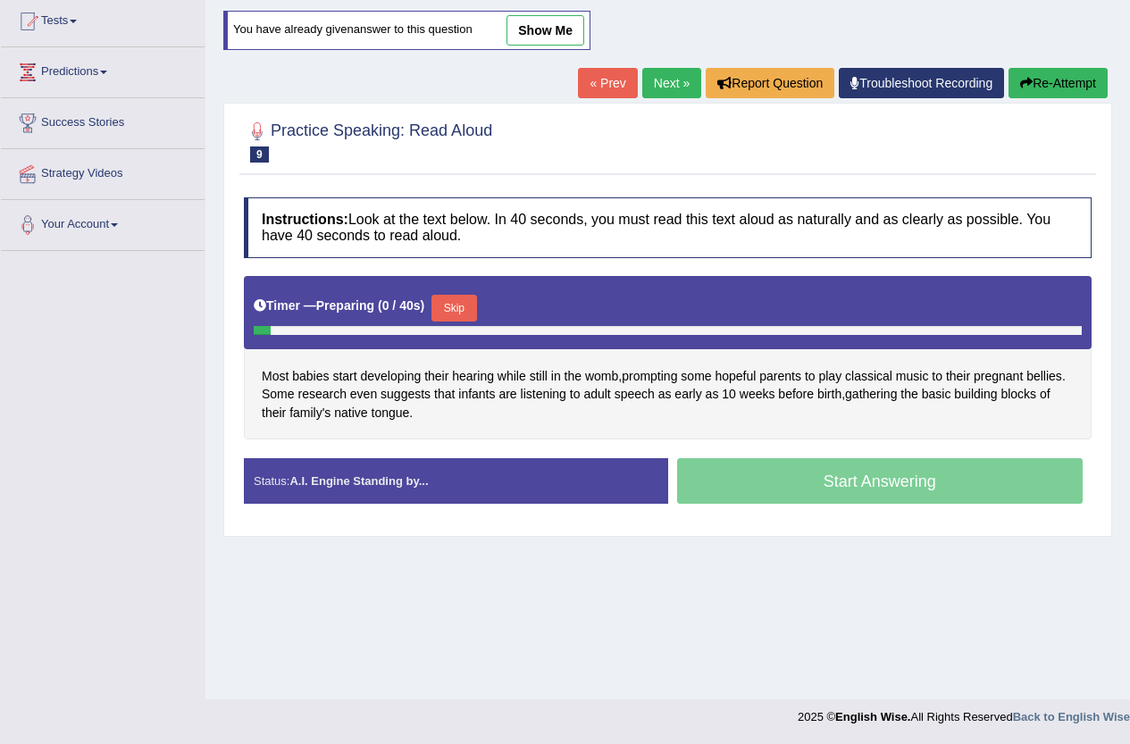
click at [469, 306] on button "Skip" at bounding box center [453, 308] width 45 height 27
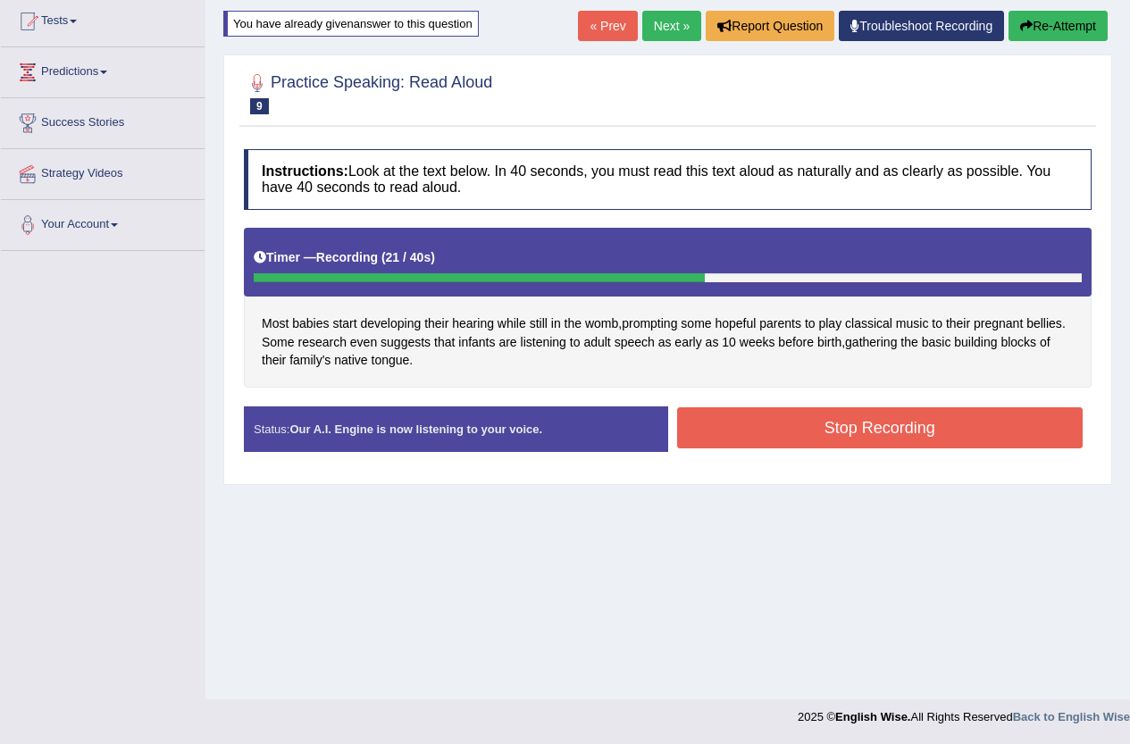
click at [705, 439] on button "Stop Recording" at bounding box center [880, 427] width 406 height 41
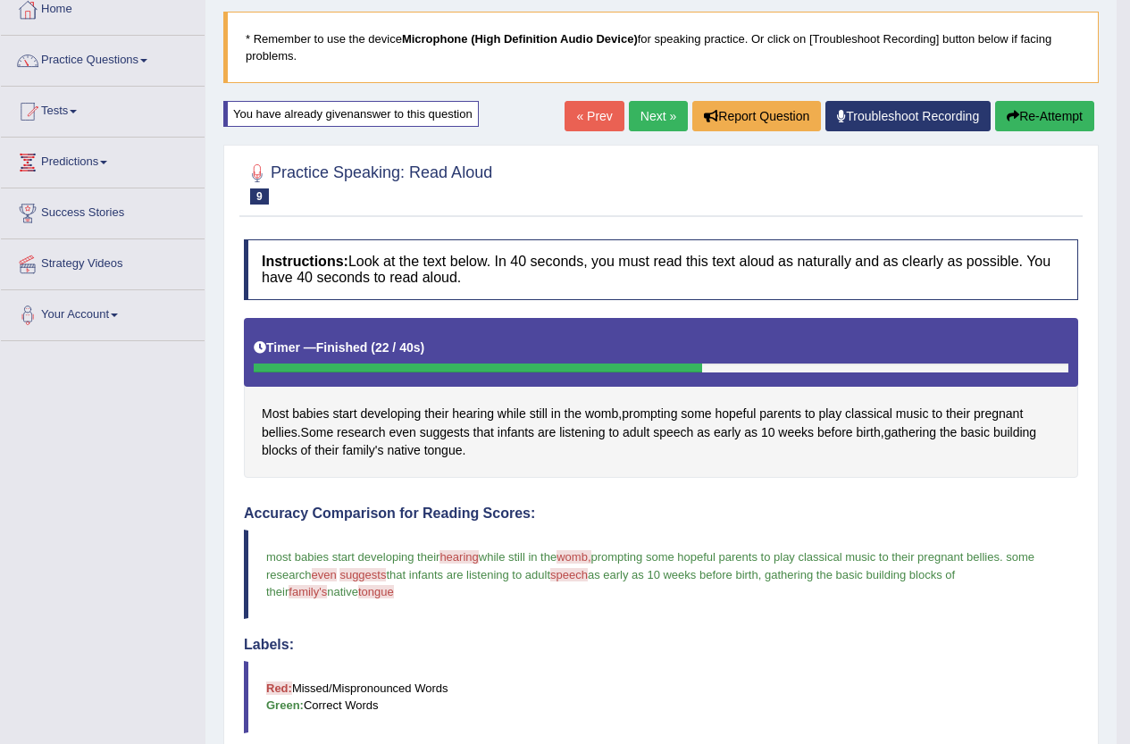
scroll to position [18, 0]
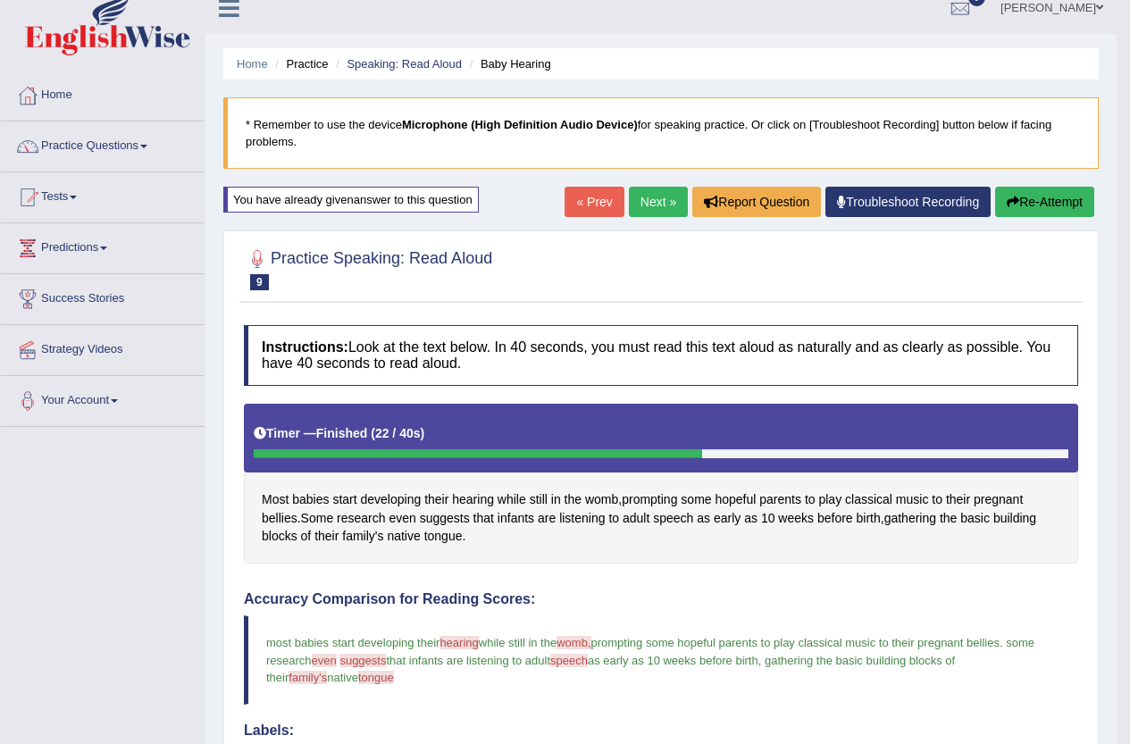
click at [650, 197] on link "Next »" at bounding box center [658, 202] width 59 height 30
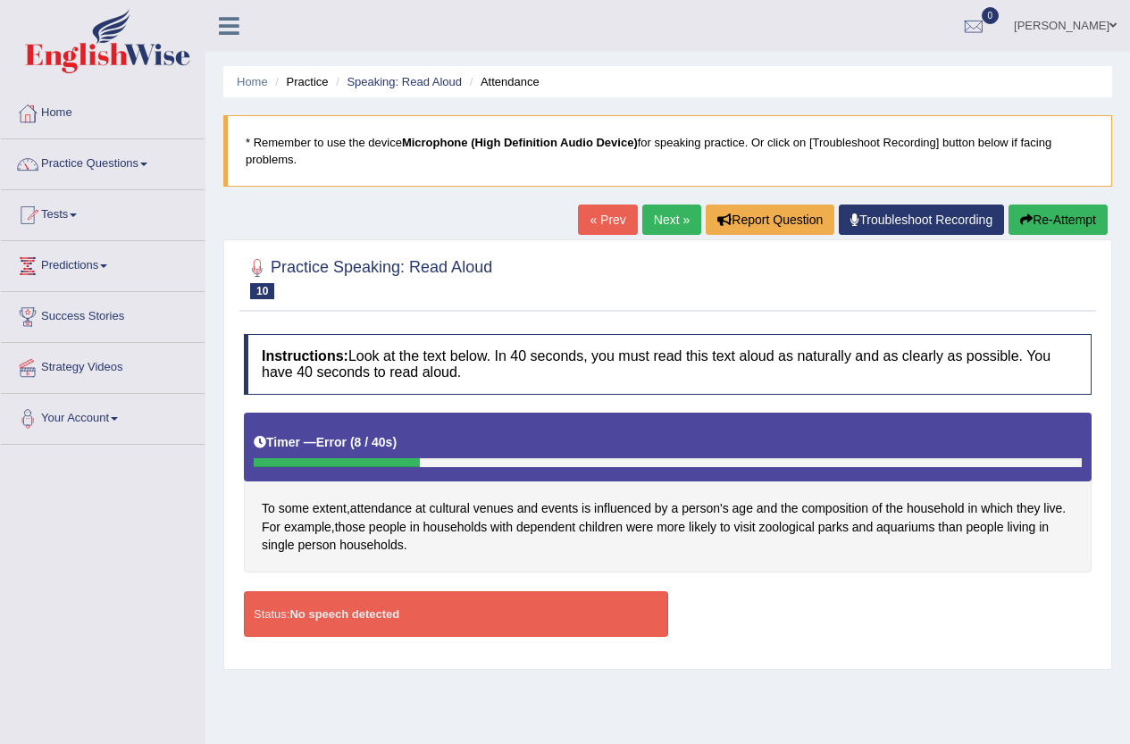
click at [1060, 226] on button "Re-Attempt" at bounding box center [1058, 220] width 99 height 30
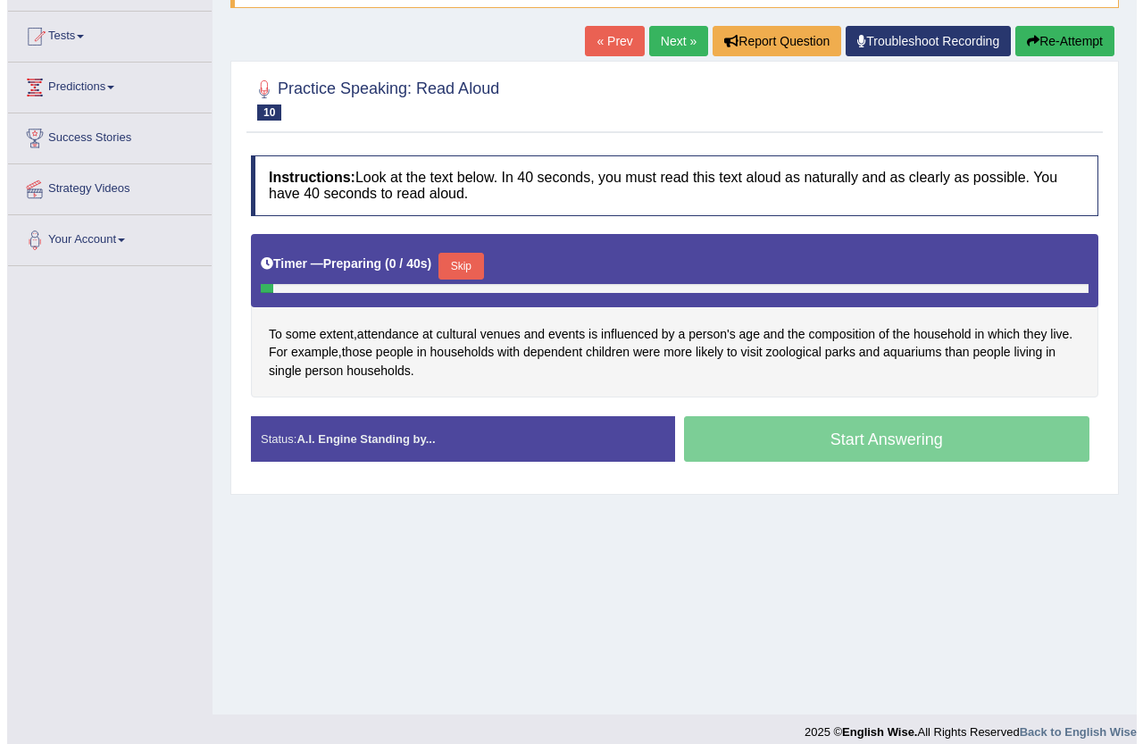
scroll to position [194, 0]
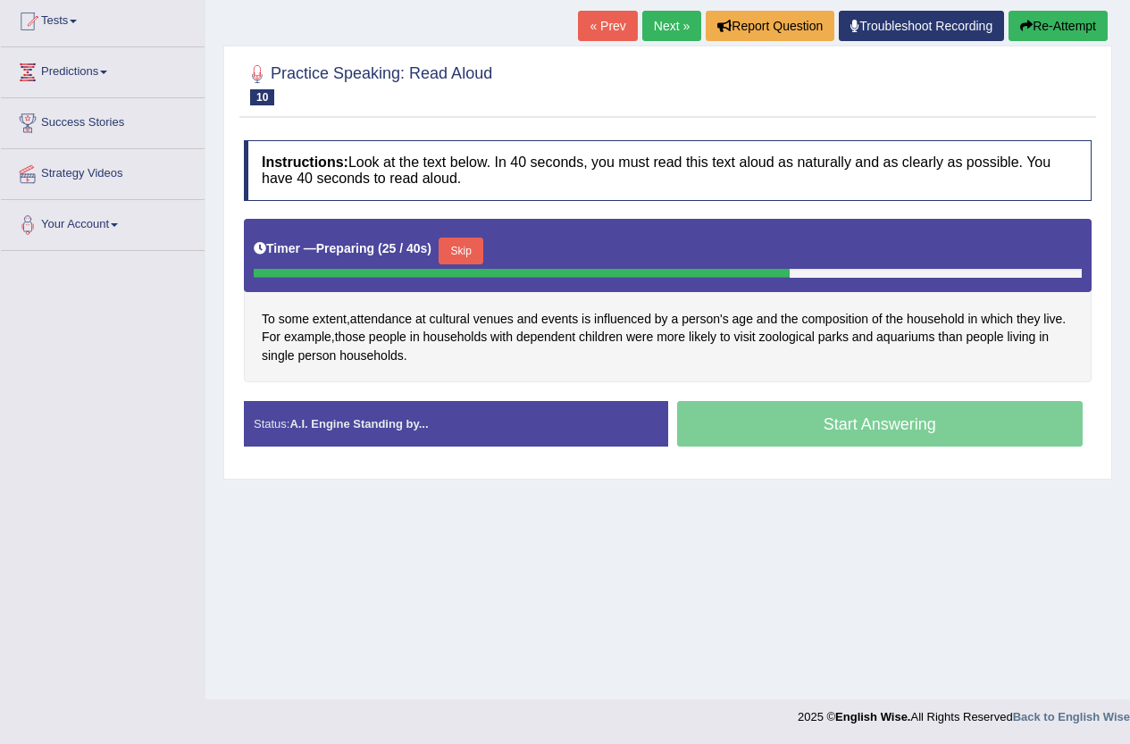
click at [470, 243] on button "Skip" at bounding box center [461, 251] width 45 height 27
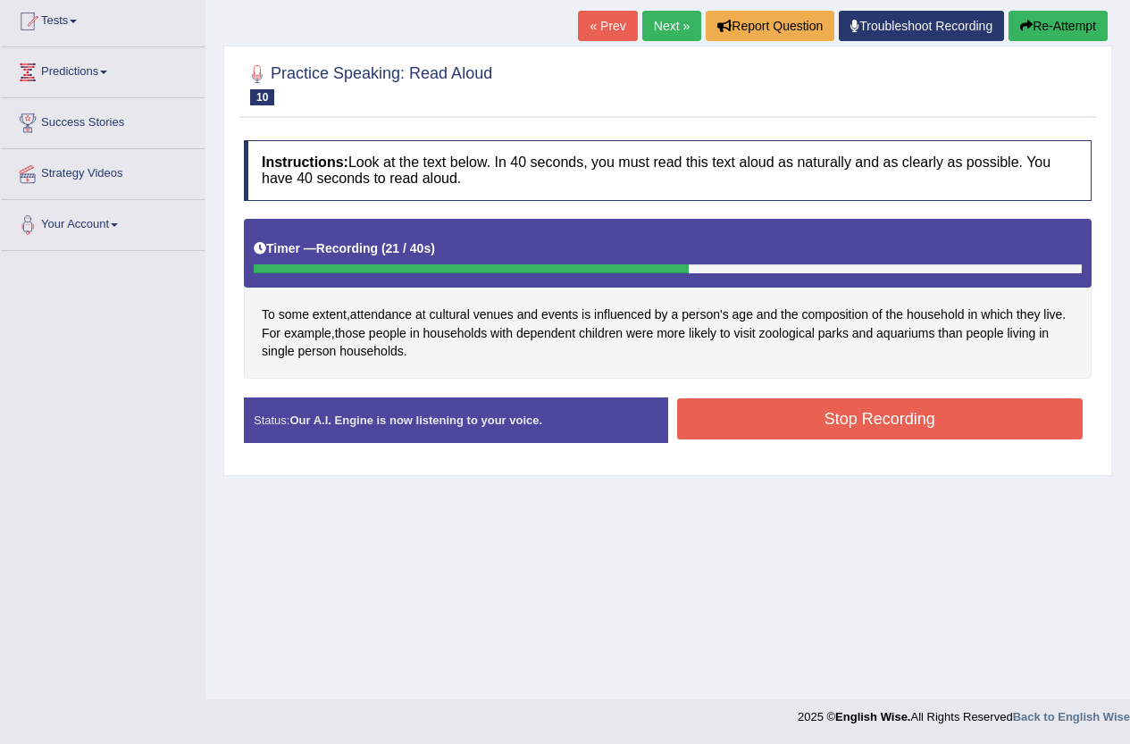
click at [850, 439] on div "Stop Recording" at bounding box center [880, 421] width 424 height 46
click at [927, 400] on button "Stop Recording" at bounding box center [880, 418] width 406 height 41
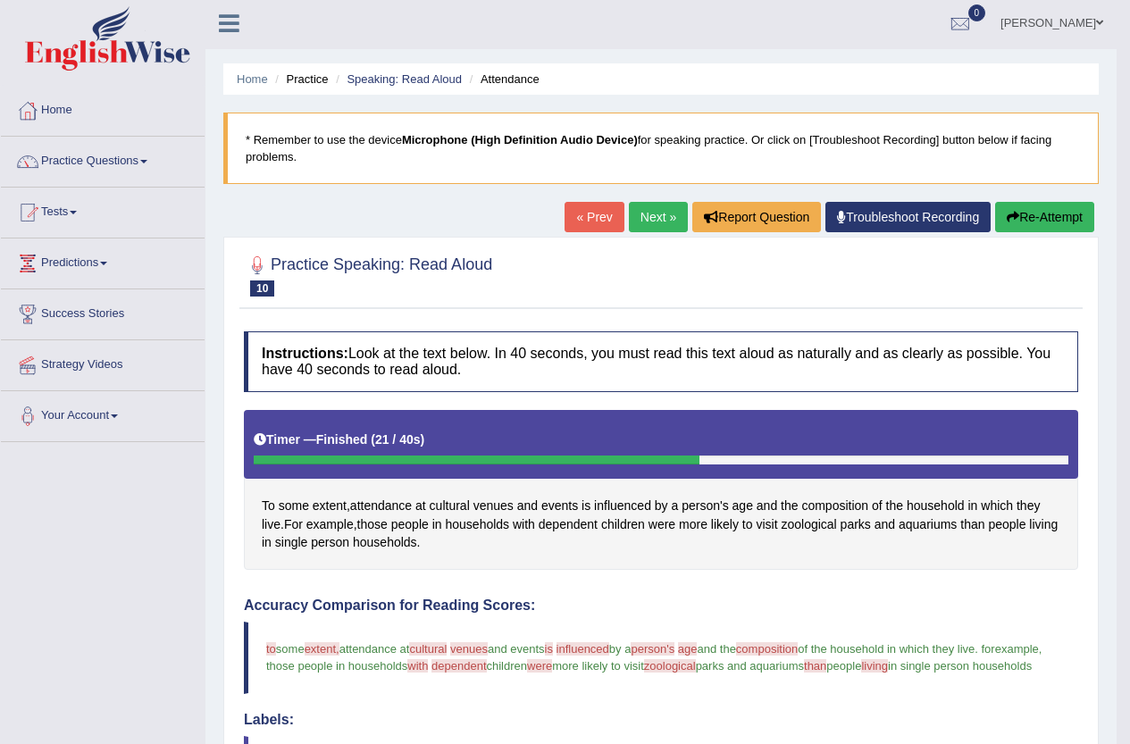
scroll to position [0, 0]
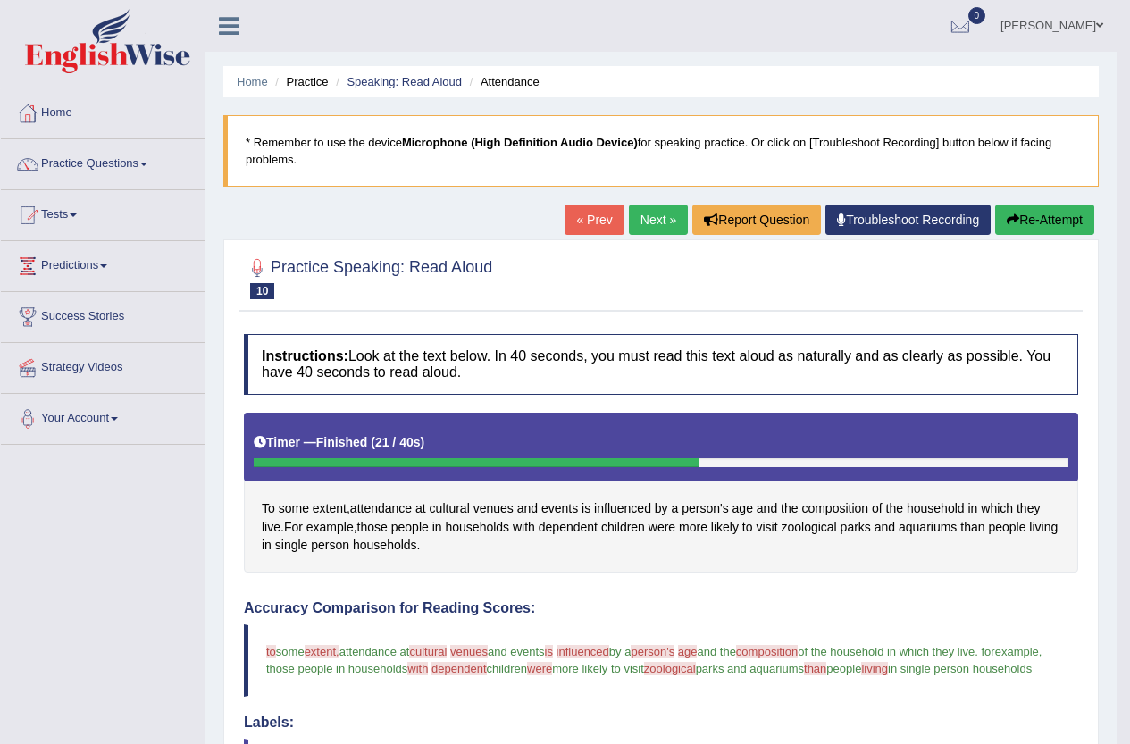
click at [1059, 215] on button "Re-Attempt" at bounding box center [1044, 220] width 99 height 30
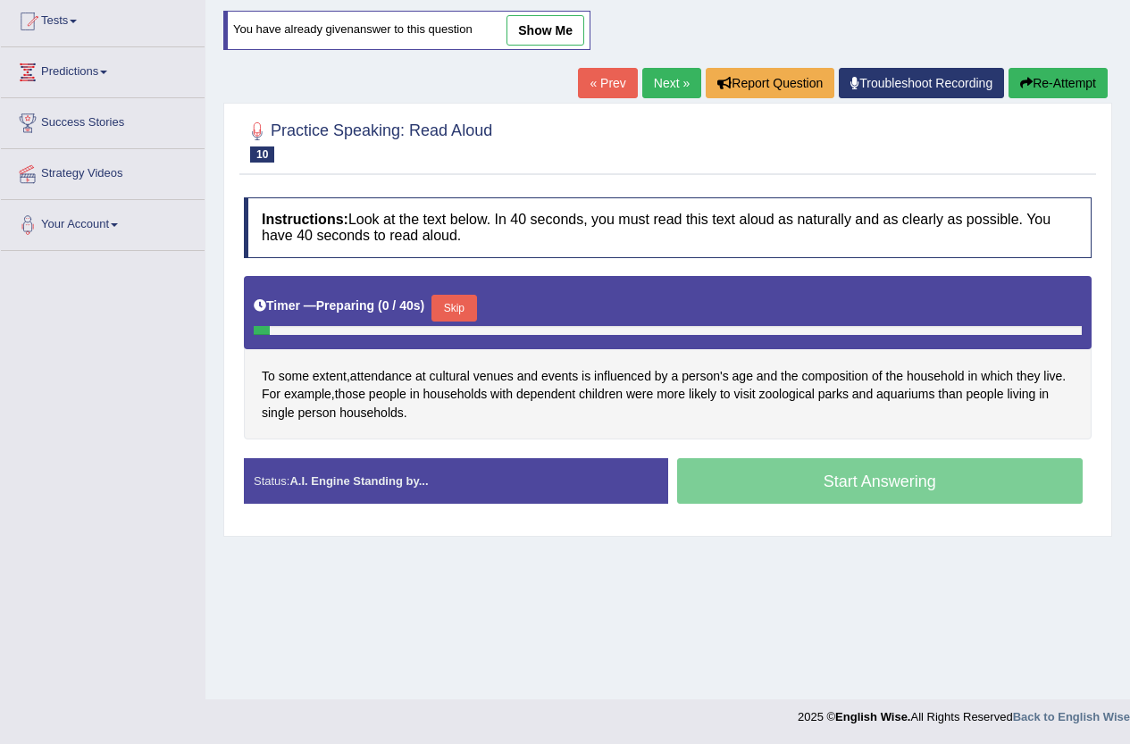
click at [464, 297] on button "Skip" at bounding box center [453, 308] width 45 height 27
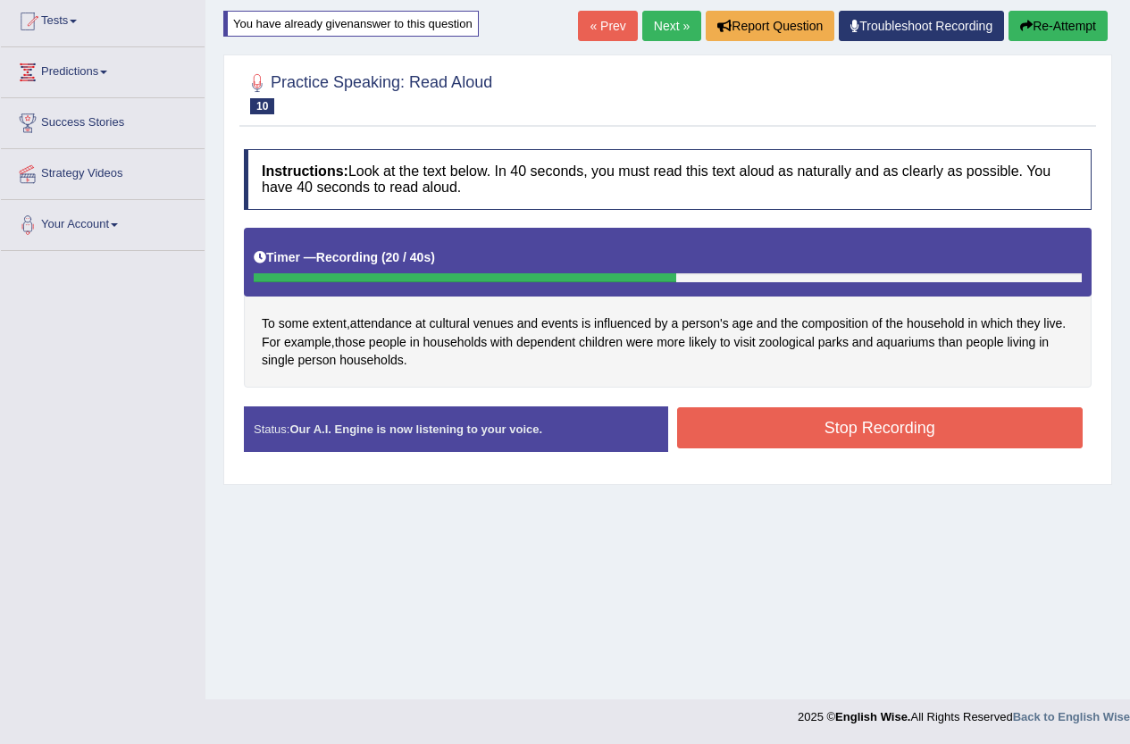
click at [931, 426] on button "Stop Recording" at bounding box center [880, 427] width 406 height 41
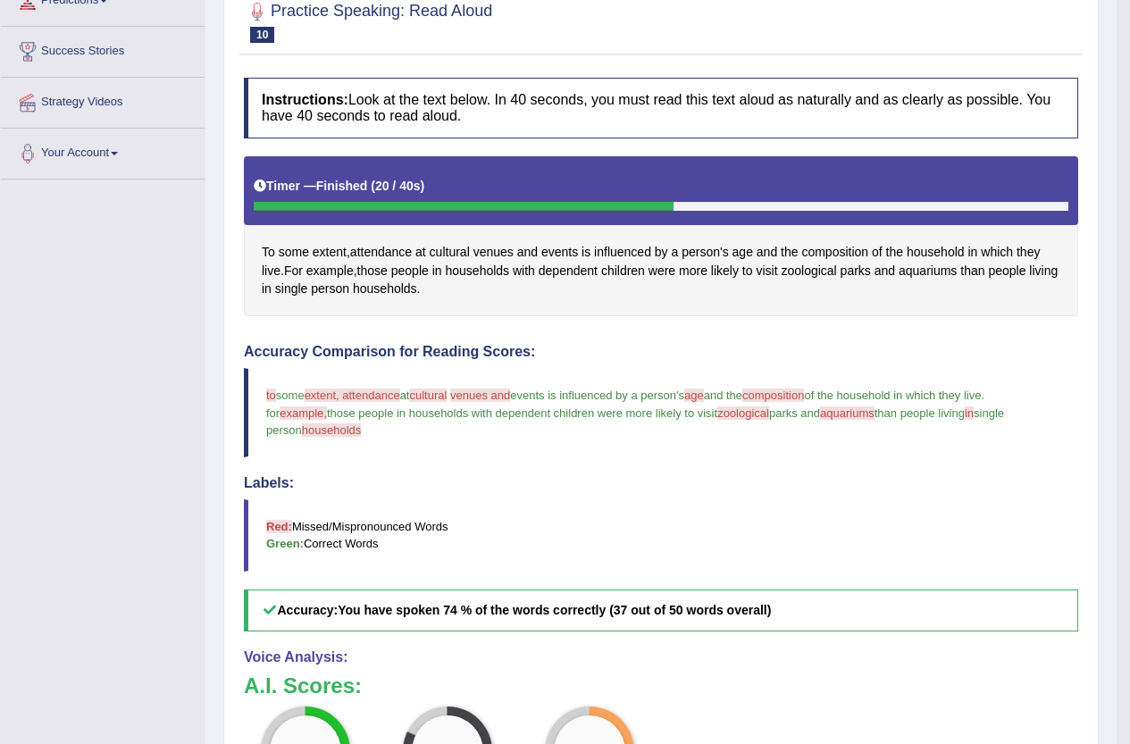
scroll to position [18, 0]
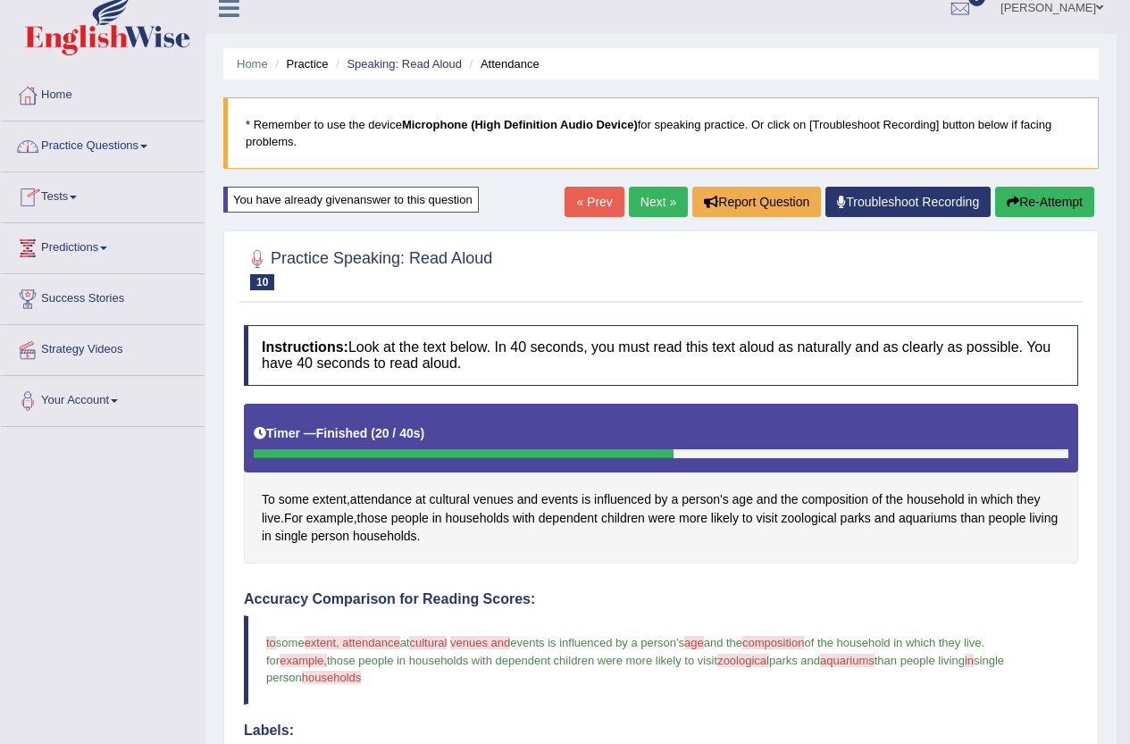
click at [153, 140] on link "Practice Questions" at bounding box center [103, 143] width 204 height 45
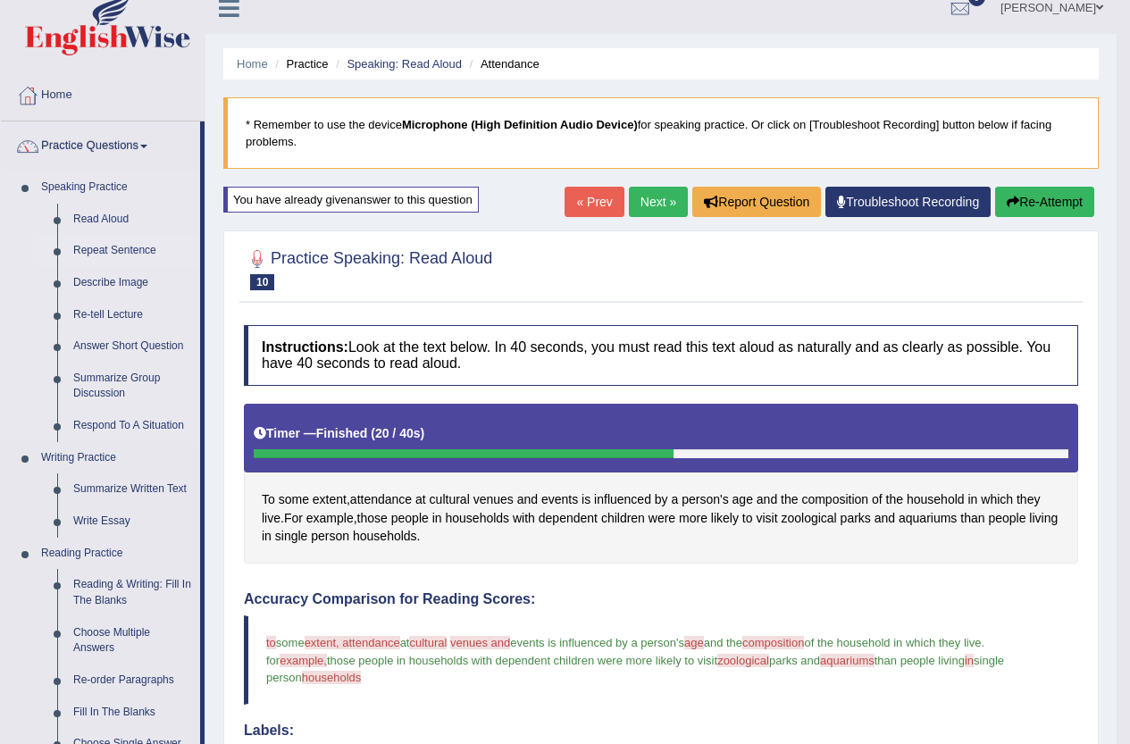
click at [137, 252] on link "Repeat Sentence" at bounding box center [132, 251] width 135 height 32
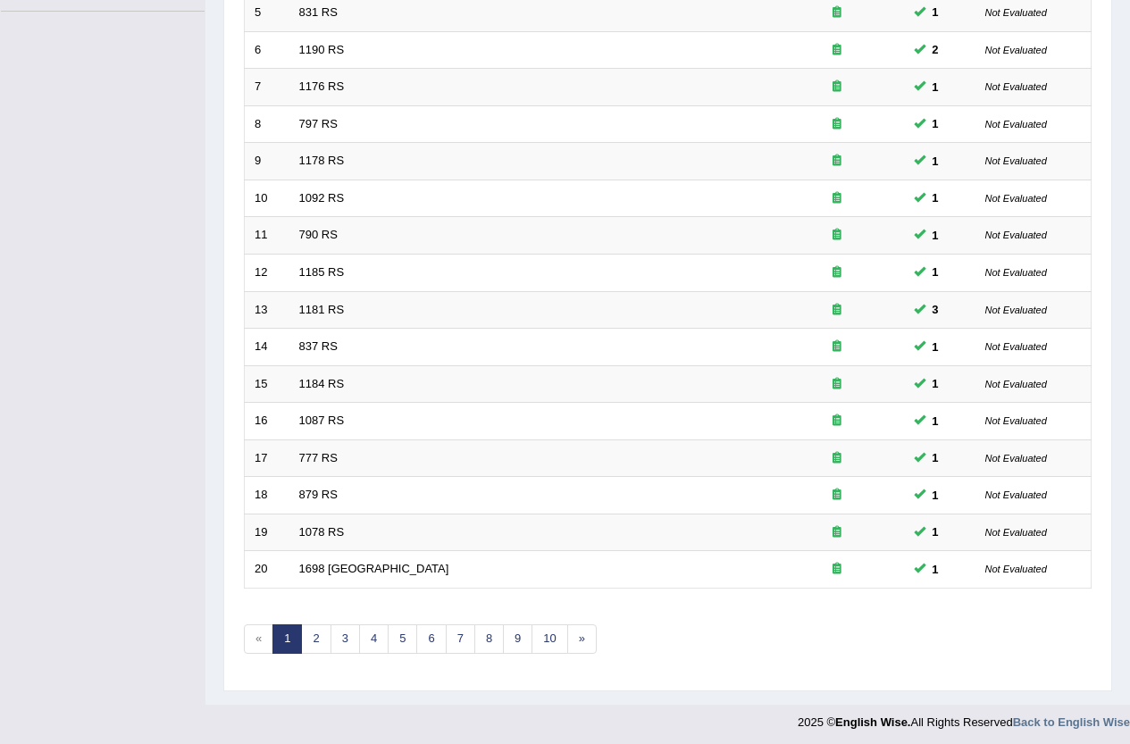
scroll to position [439, 0]
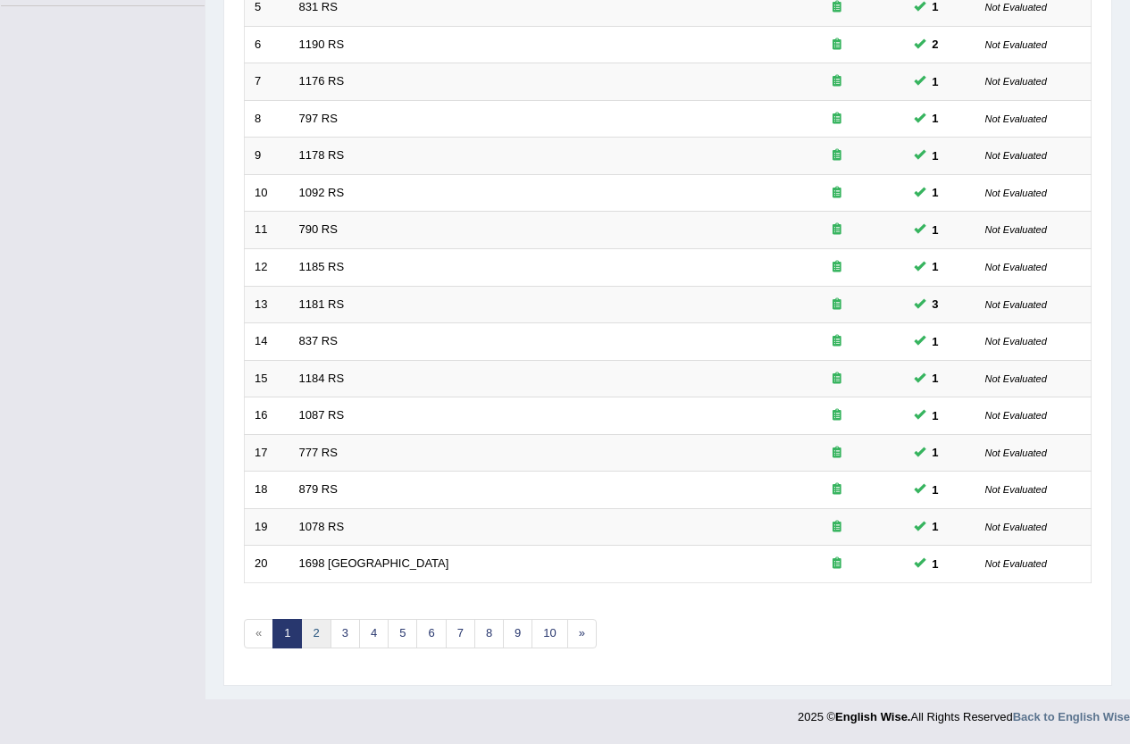
click at [314, 632] on link "2" at bounding box center [315, 633] width 29 height 29
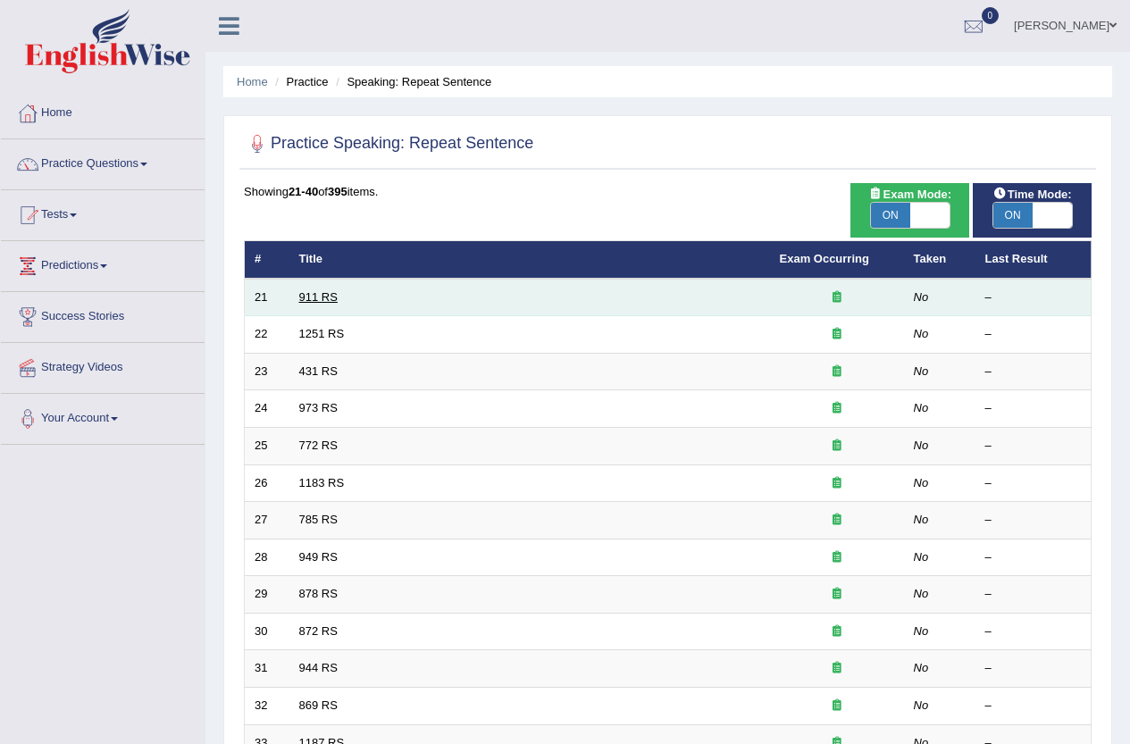
click at [335, 298] on link "911 RS" at bounding box center [318, 296] width 38 height 13
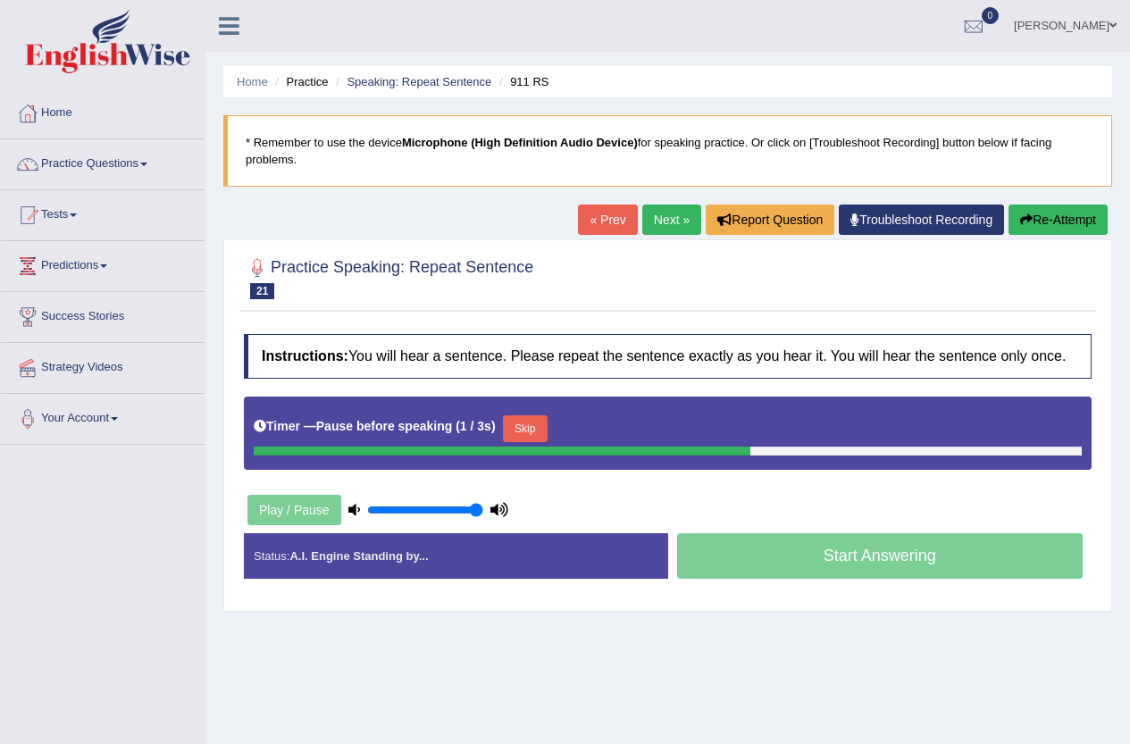
click at [1051, 216] on button "Re-Attempt" at bounding box center [1058, 220] width 99 height 30
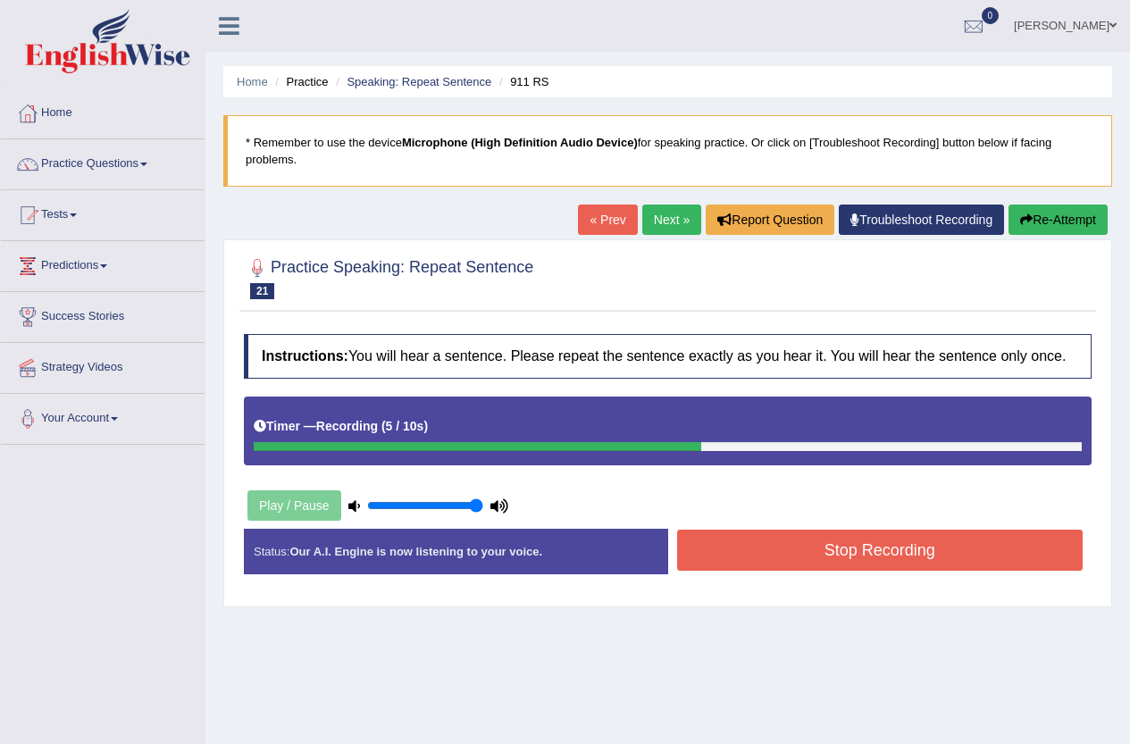
click at [866, 558] on button "Stop Recording" at bounding box center [880, 550] width 406 height 41
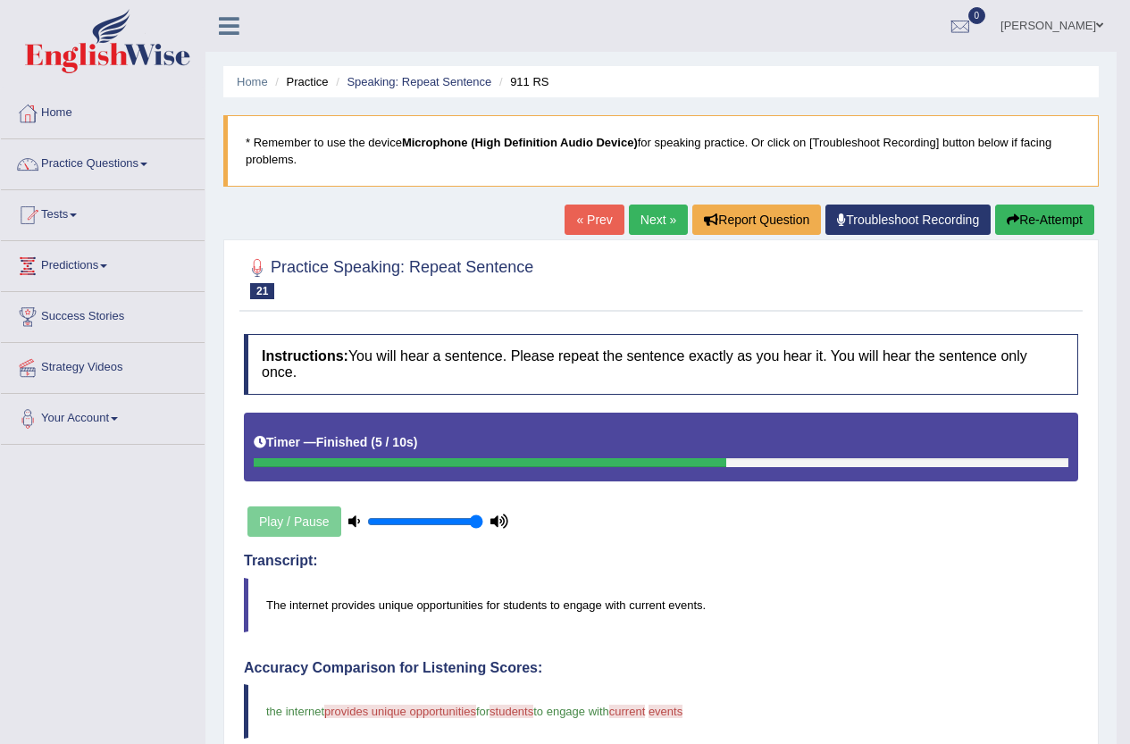
click at [658, 224] on link "Next »" at bounding box center [658, 220] width 59 height 30
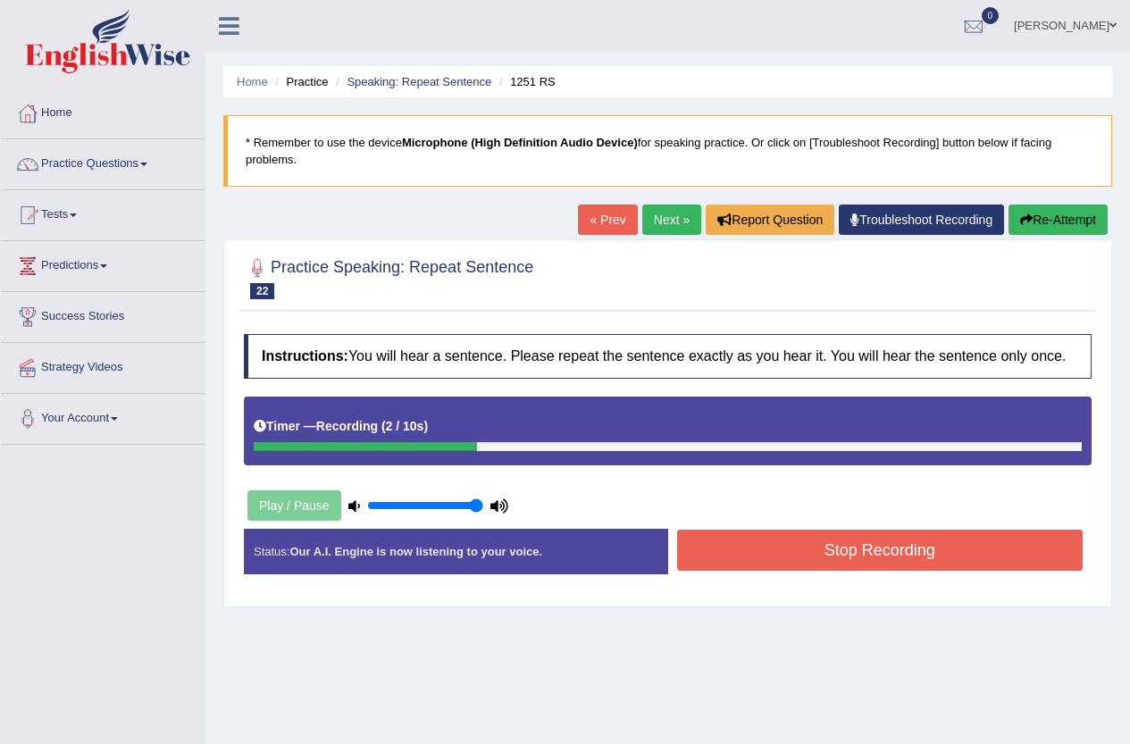
click at [791, 551] on button "Stop Recording" at bounding box center [880, 550] width 406 height 41
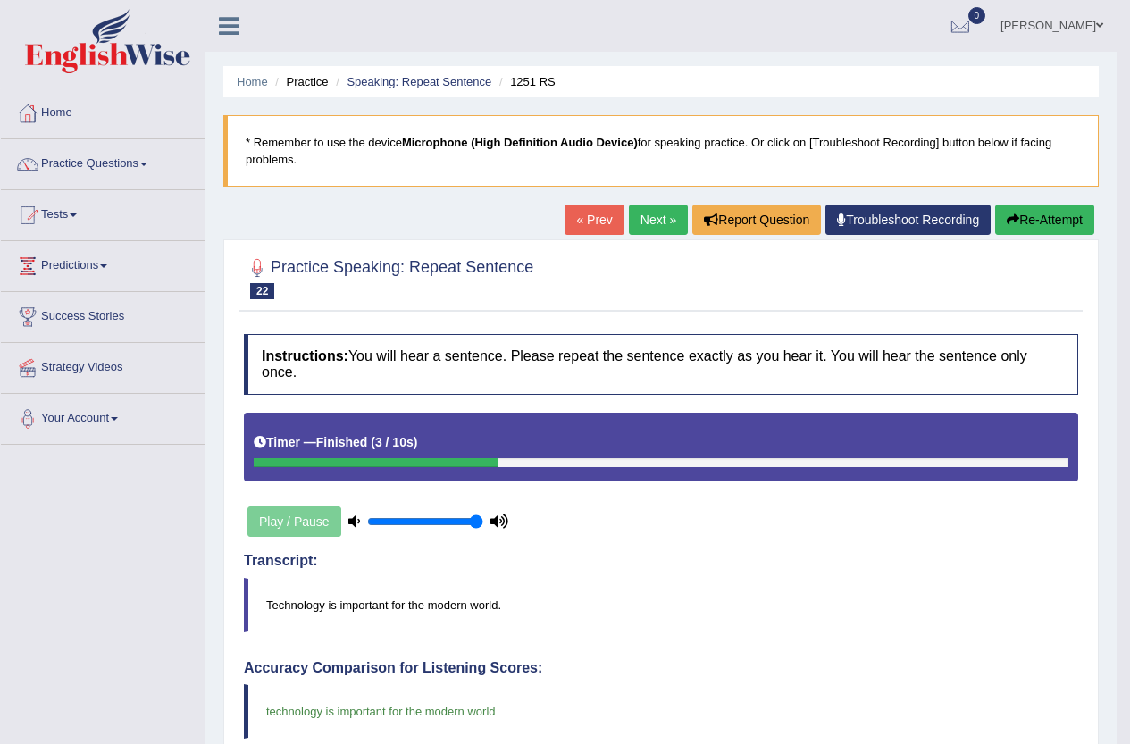
click at [657, 234] on link "Next »" at bounding box center [658, 220] width 59 height 30
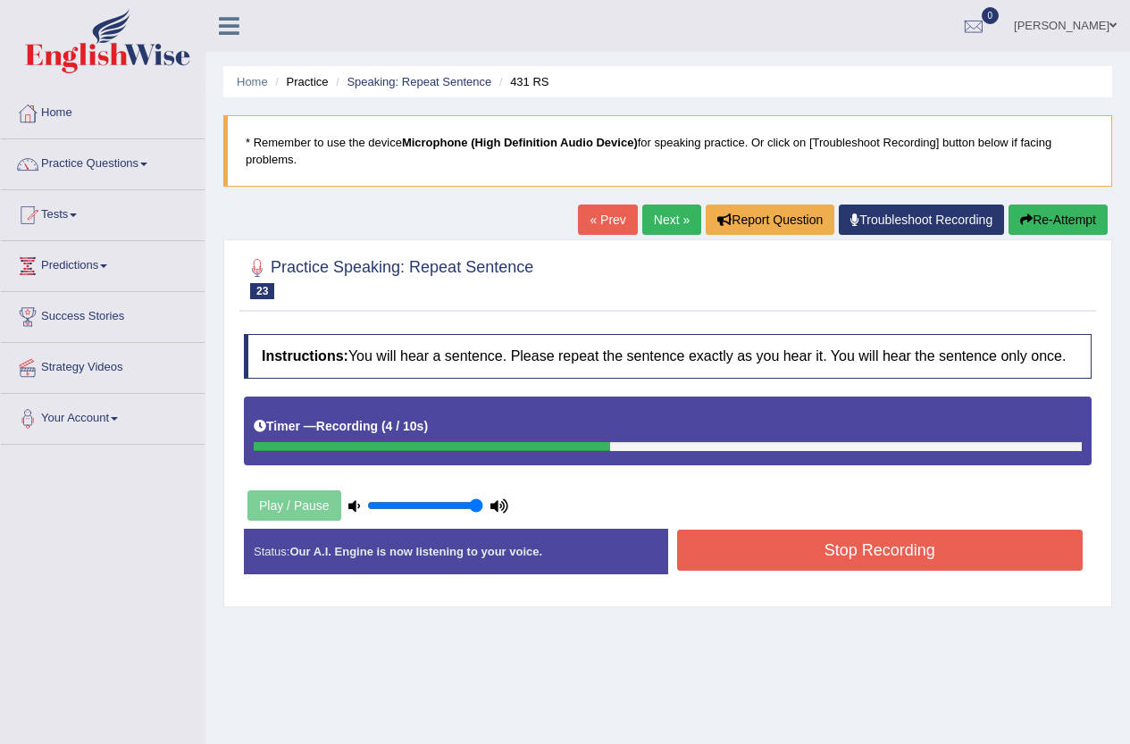
click at [841, 538] on button "Stop Recording" at bounding box center [880, 550] width 406 height 41
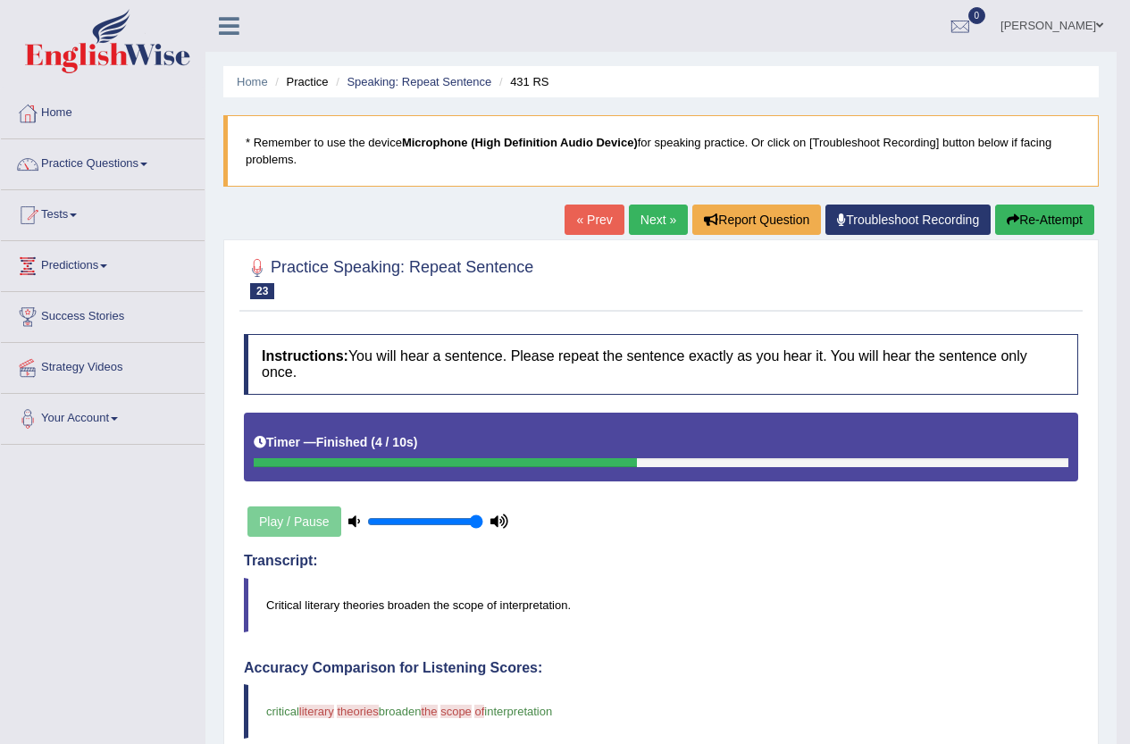
click at [1080, 209] on button "Re-Attempt" at bounding box center [1044, 220] width 99 height 30
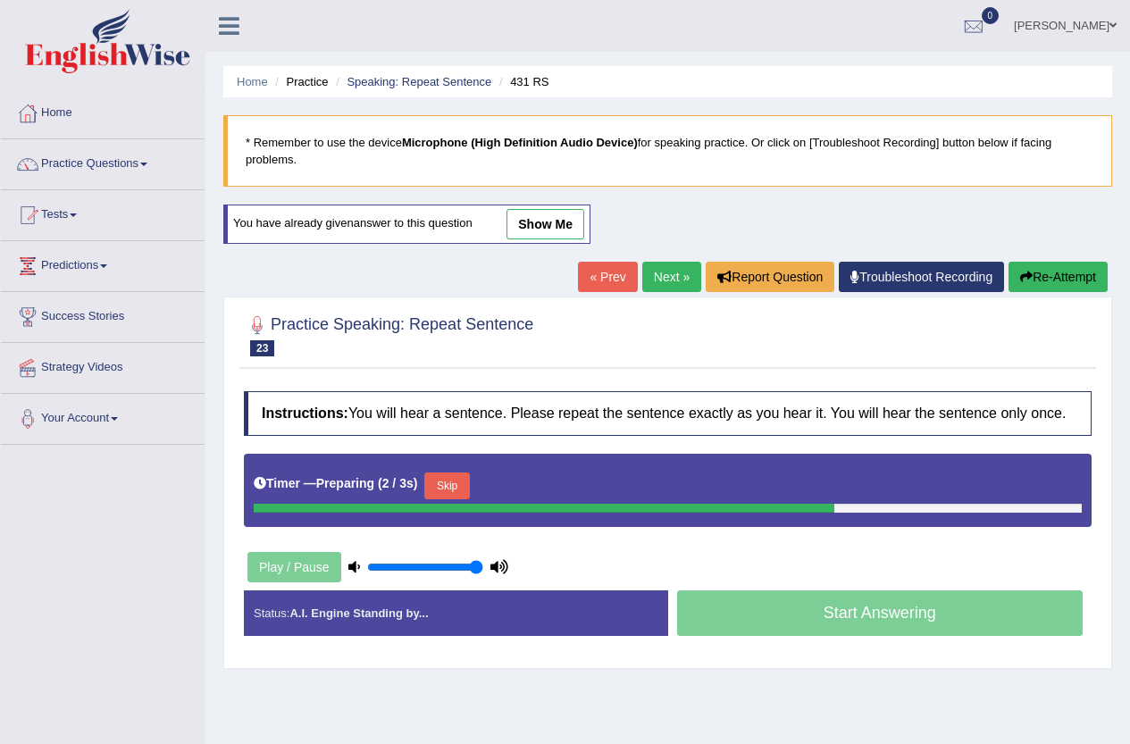
click at [676, 681] on div "Home Practice Speaking: Repeat Sentence 431 RS * Remember to use the device Mic…" at bounding box center [667, 446] width 925 height 893
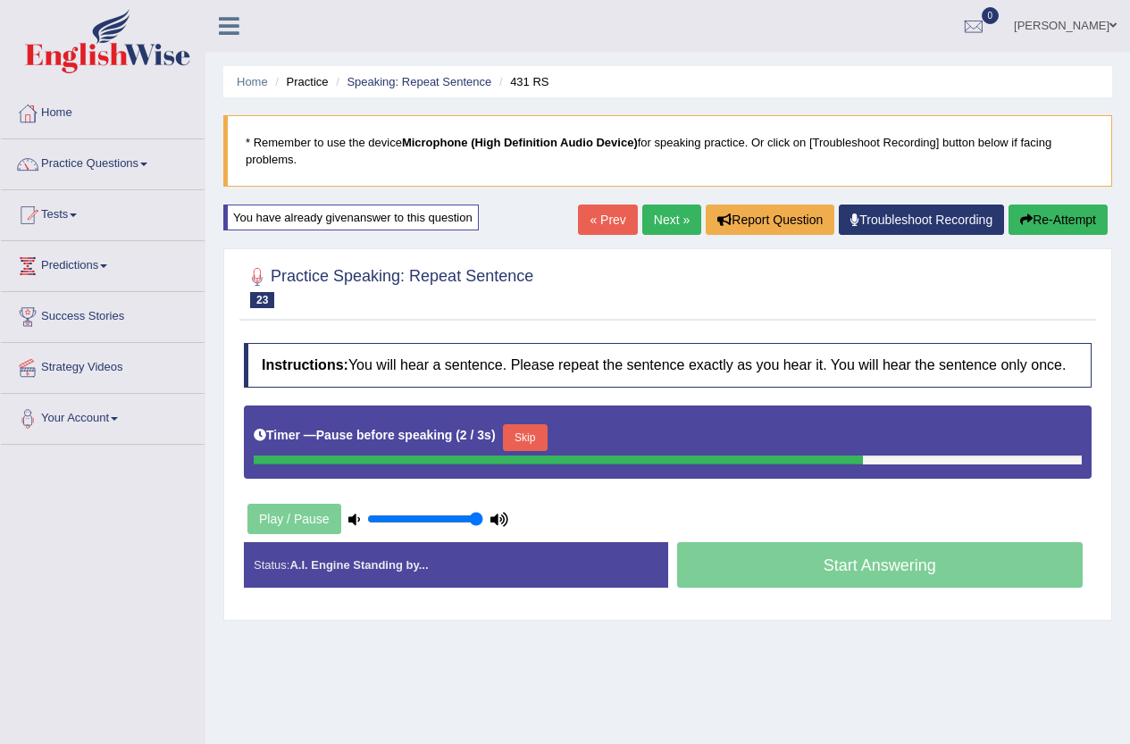
click at [546, 441] on button "Skip" at bounding box center [525, 437] width 45 height 27
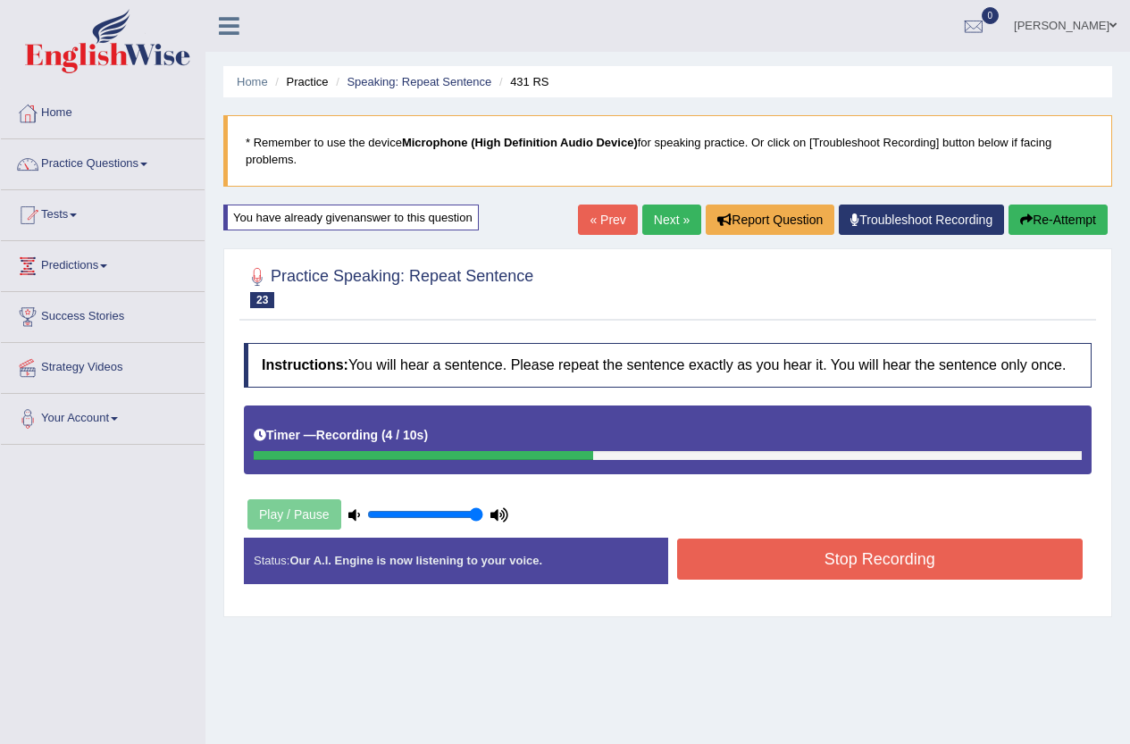
click at [992, 554] on button "Stop Recording" at bounding box center [880, 559] width 406 height 41
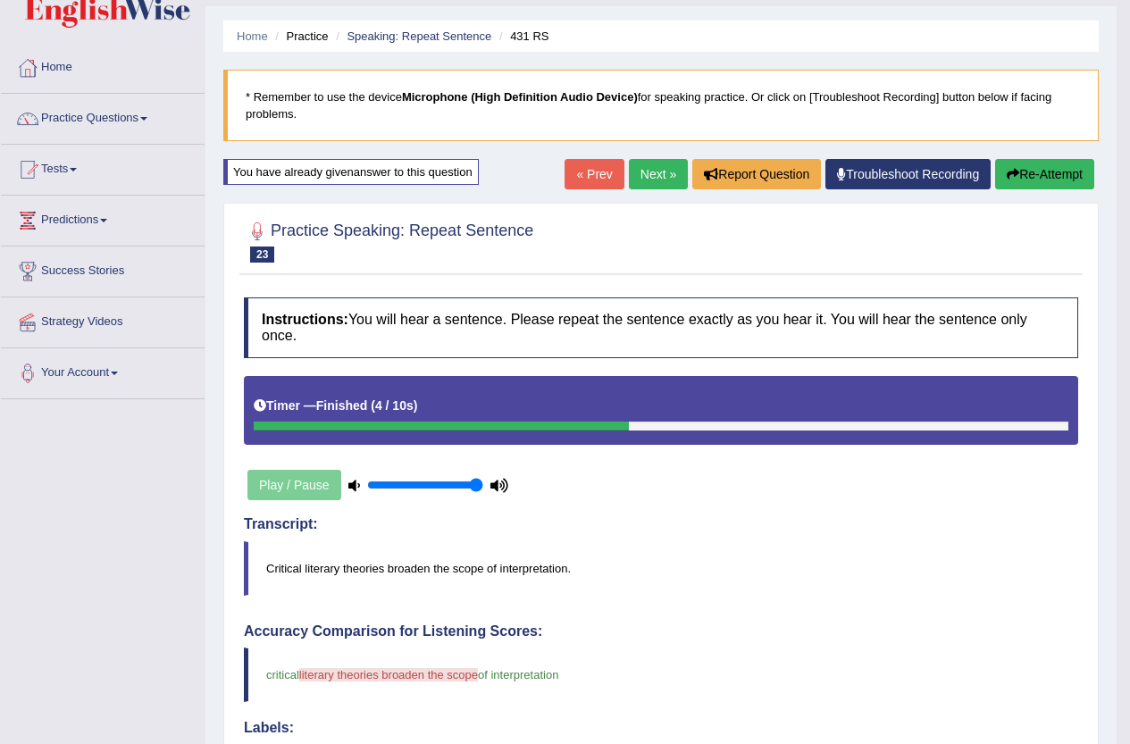
scroll to position [44, 0]
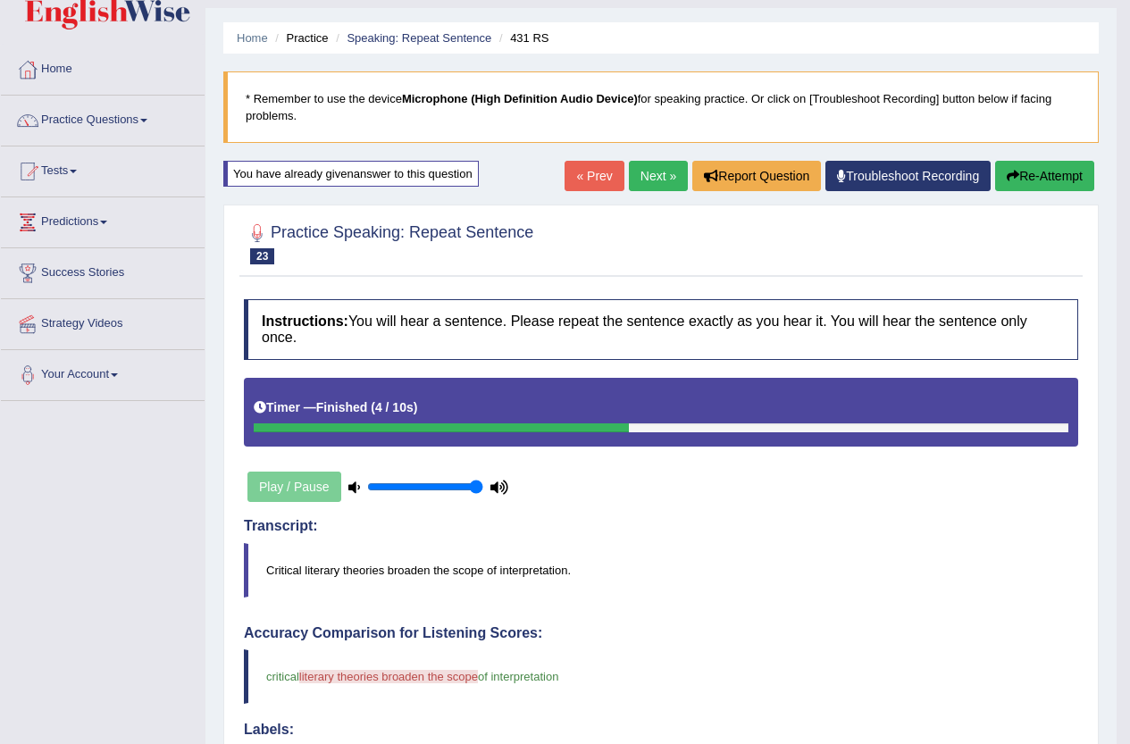
click at [1034, 181] on button "Re-Attempt" at bounding box center [1044, 176] width 99 height 30
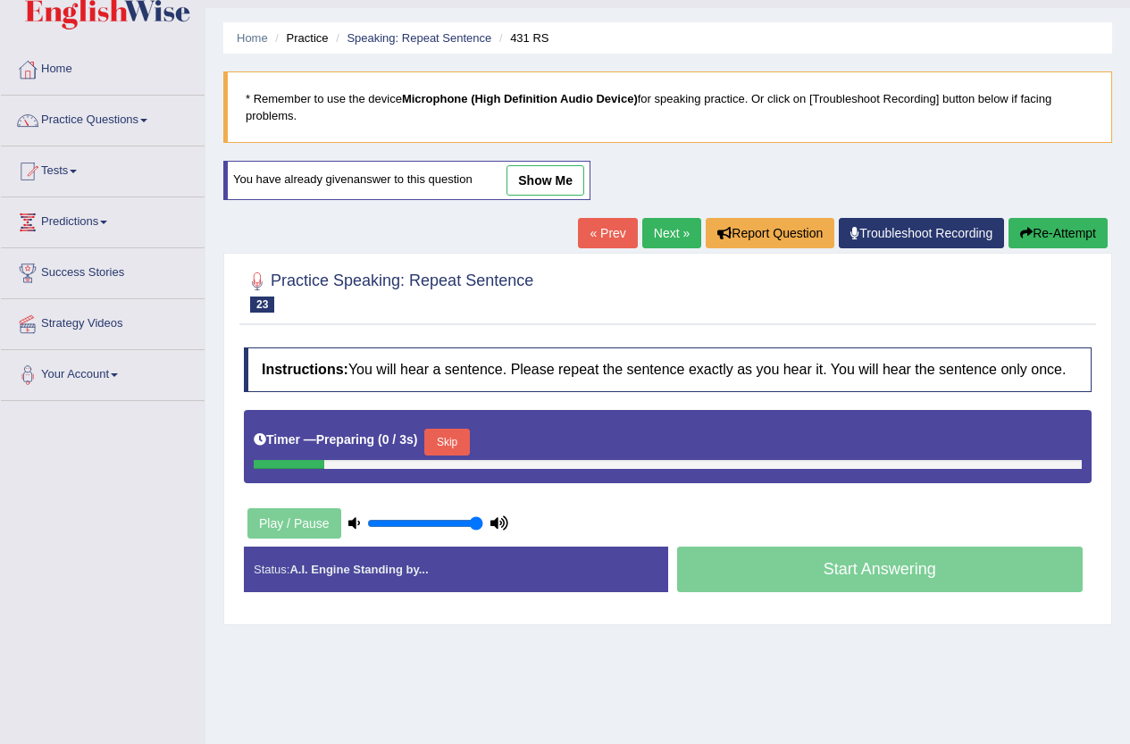
drag, startPoint x: 0, startPoint y: 0, endPoint x: 655, endPoint y: 229, distance: 693.6
click at [655, 229] on link "Next »" at bounding box center [671, 233] width 59 height 30
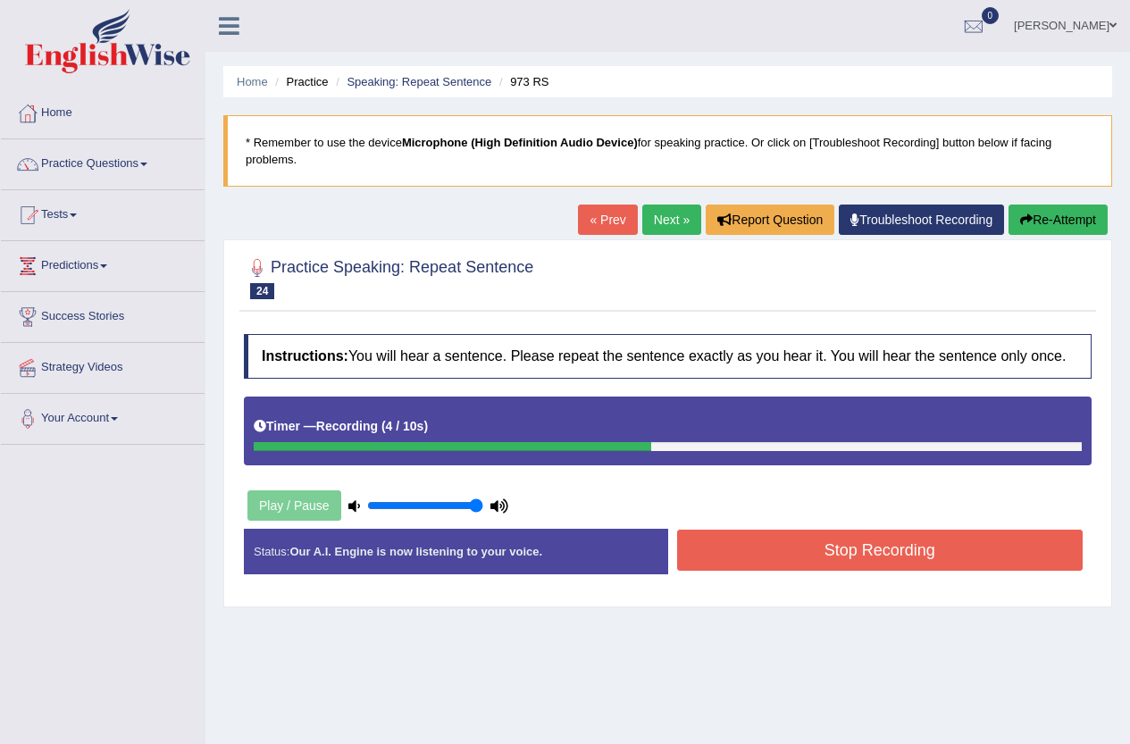
click at [841, 558] on button "Stop Recording" at bounding box center [880, 550] width 406 height 41
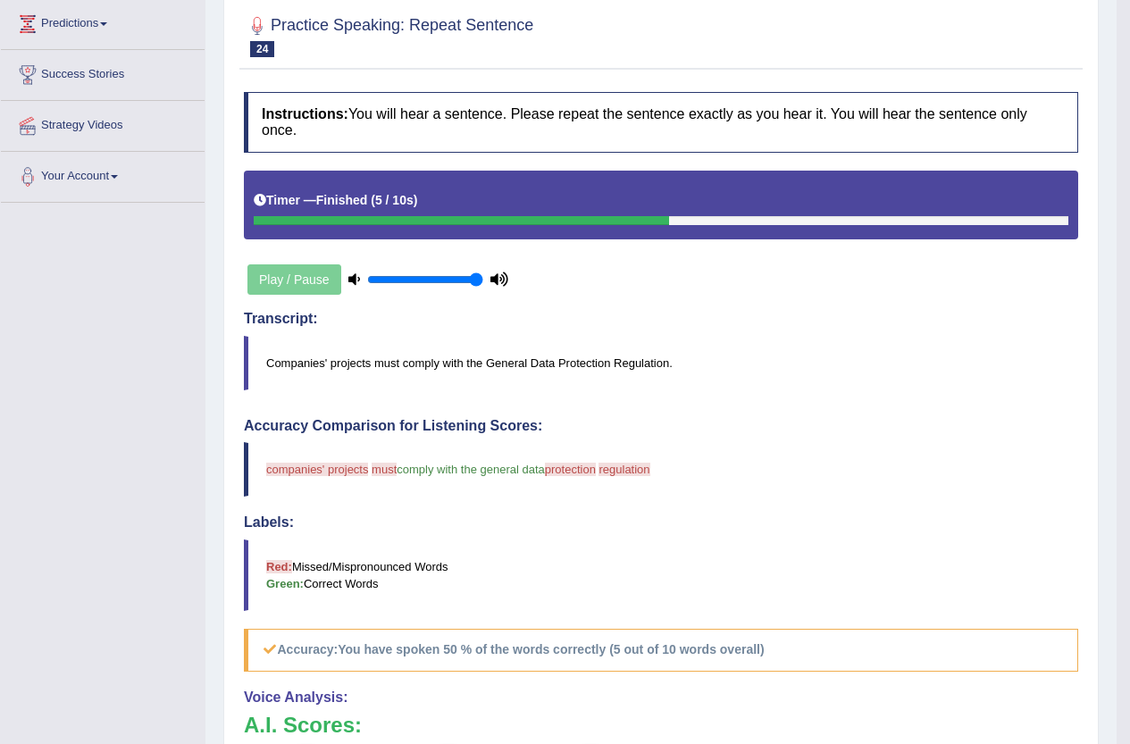
scroll to position [89, 0]
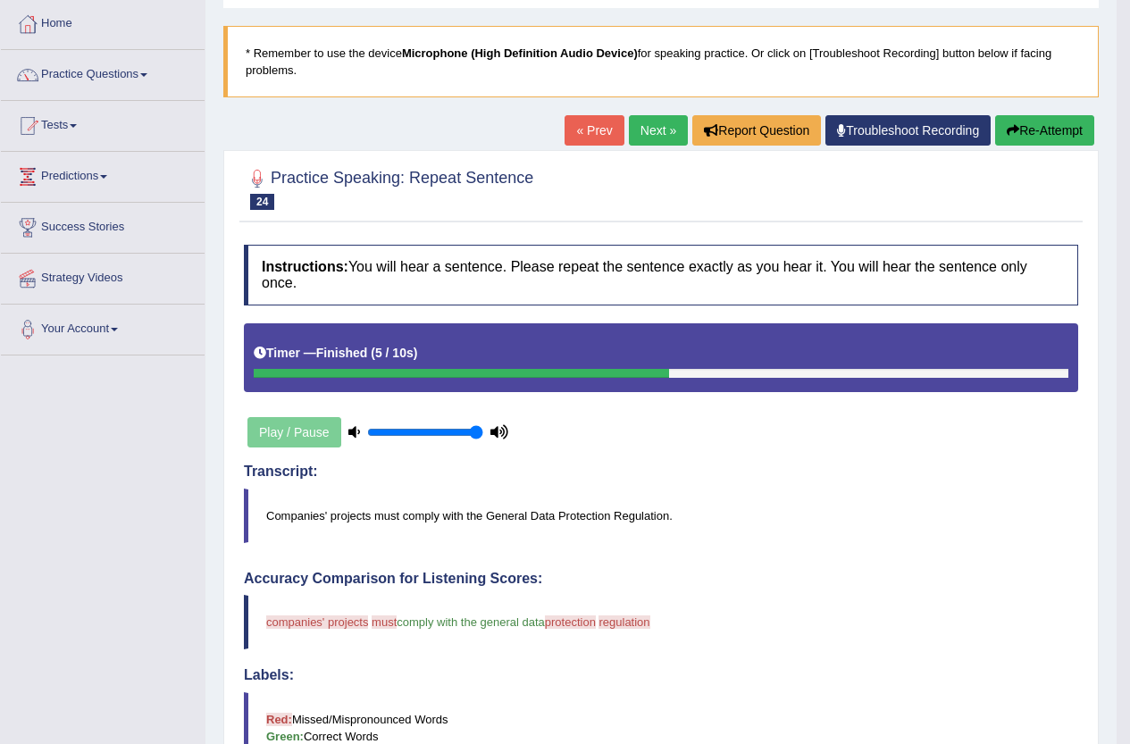
click at [1057, 112] on div "Home Practice Speaking: Repeat Sentence 973 RS * Remember to use the device Mic…" at bounding box center [660, 546] width 911 height 1270
click at [1056, 147] on div "« Prev Next » Report Question Troubleshoot Recording Re-Attempt" at bounding box center [832, 132] width 534 height 35
click at [1071, 123] on button "Re-Attempt" at bounding box center [1044, 130] width 99 height 30
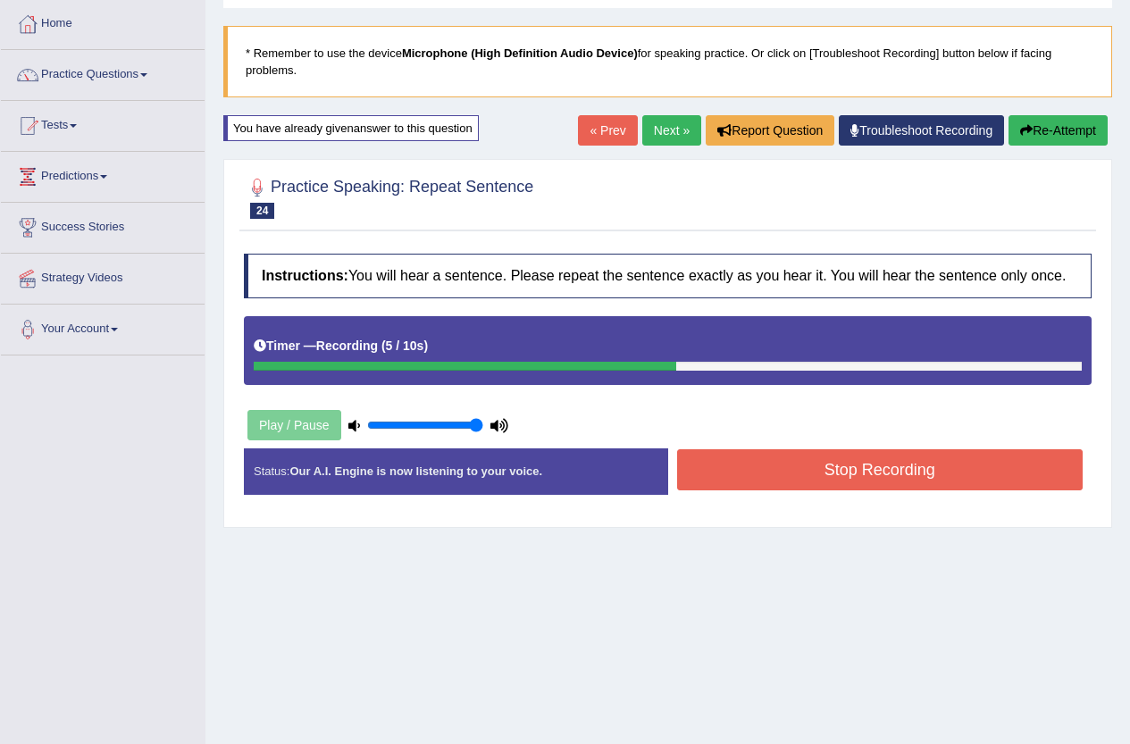
click at [952, 459] on button "Stop Recording" at bounding box center [880, 469] width 406 height 41
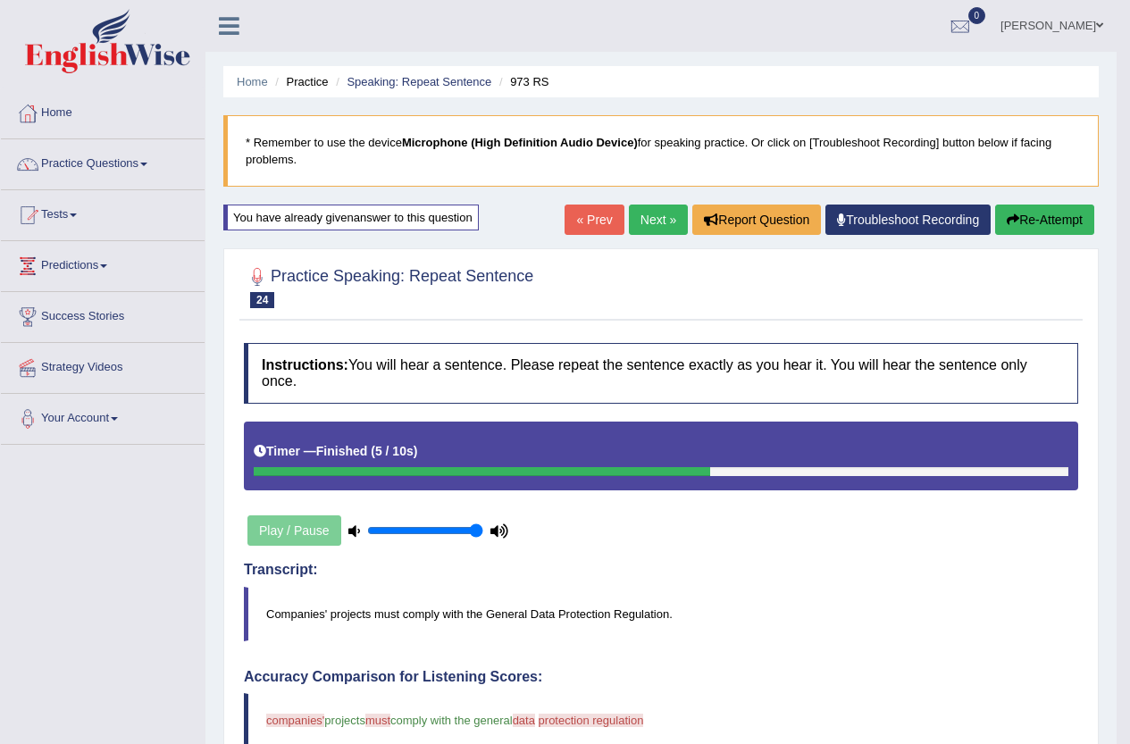
click at [654, 223] on link "Next »" at bounding box center [658, 220] width 59 height 30
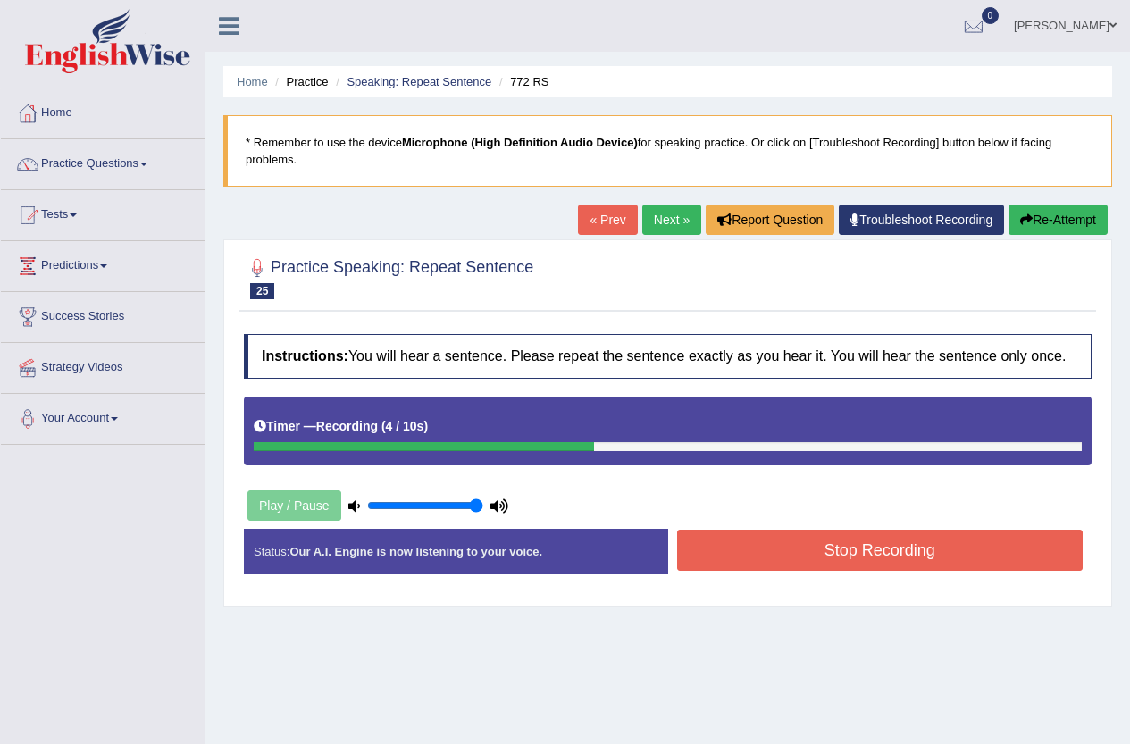
click at [899, 544] on button "Stop Recording" at bounding box center [880, 550] width 406 height 41
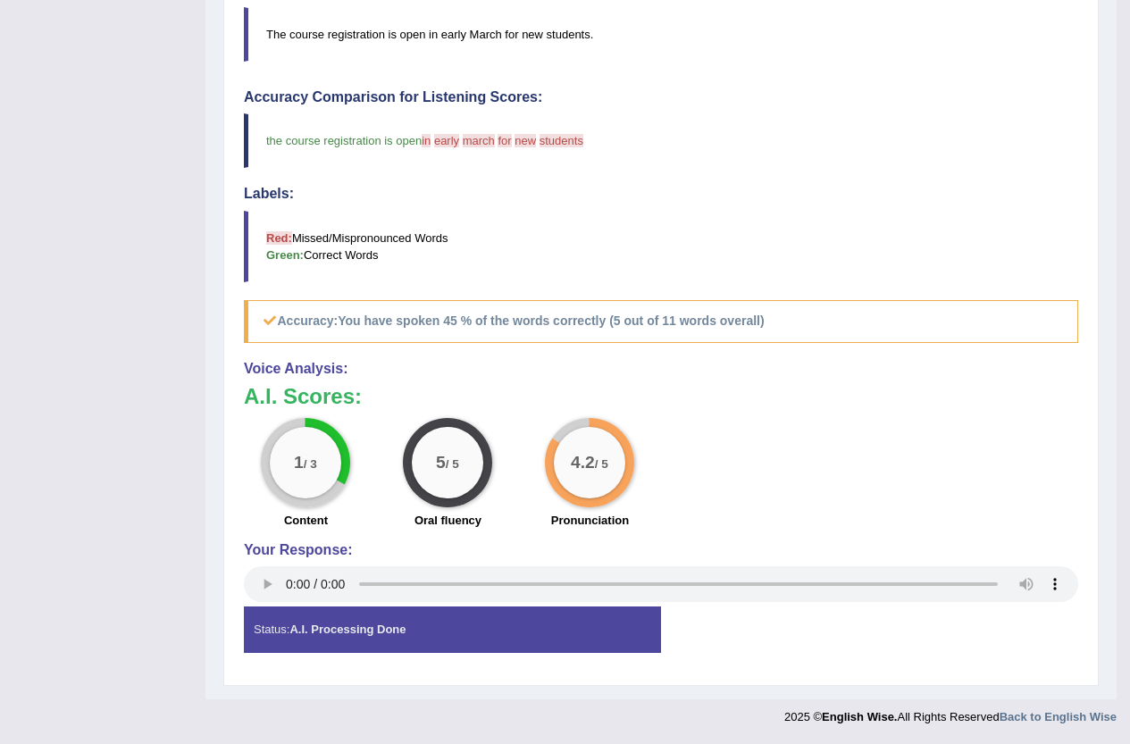
scroll to position [35, 0]
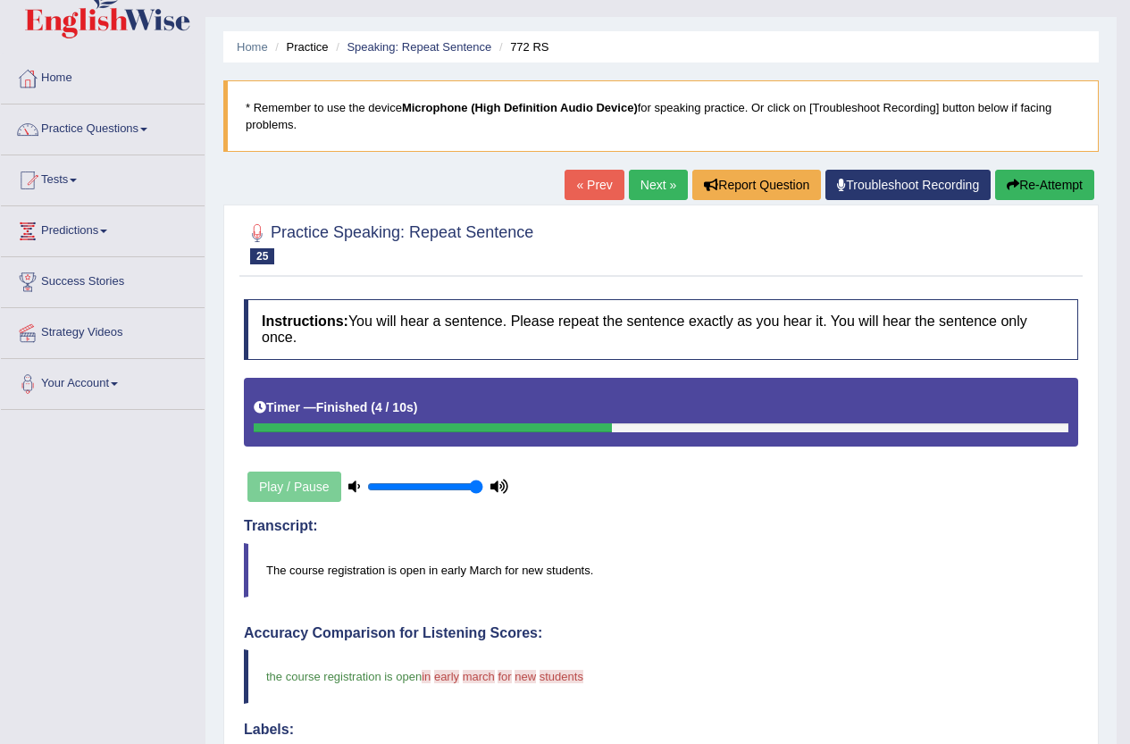
click at [1034, 180] on button "Re-Attempt" at bounding box center [1044, 185] width 99 height 30
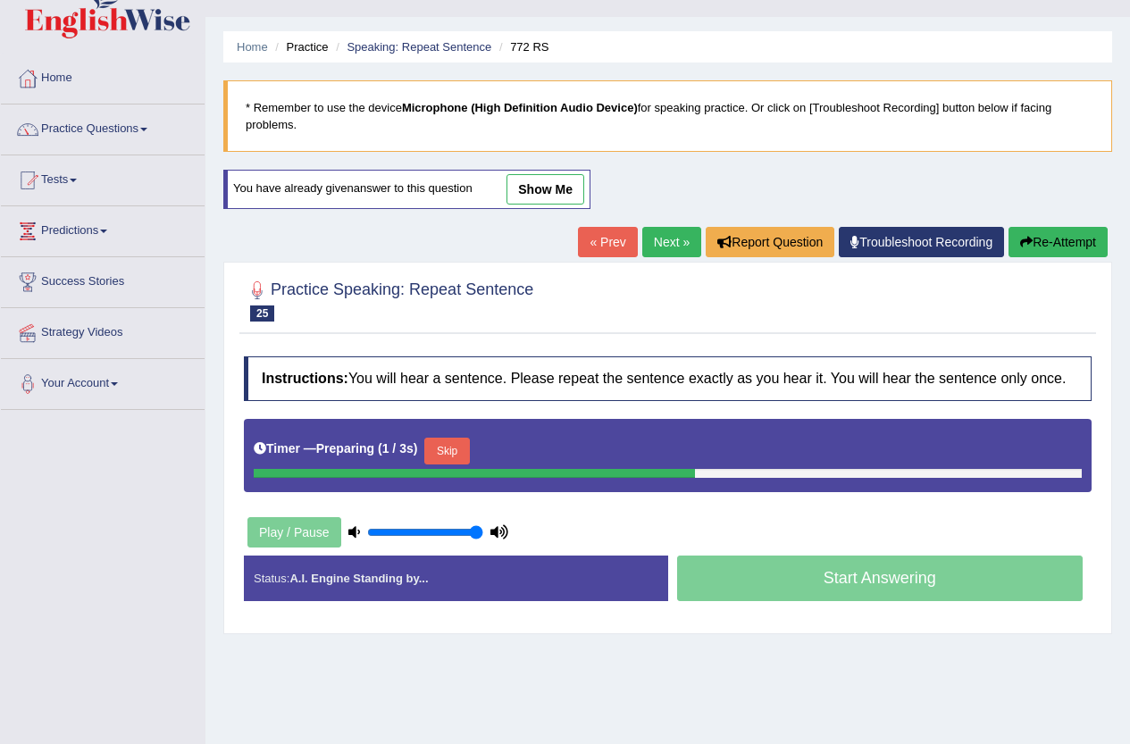
click at [468, 442] on button "Skip" at bounding box center [446, 451] width 45 height 27
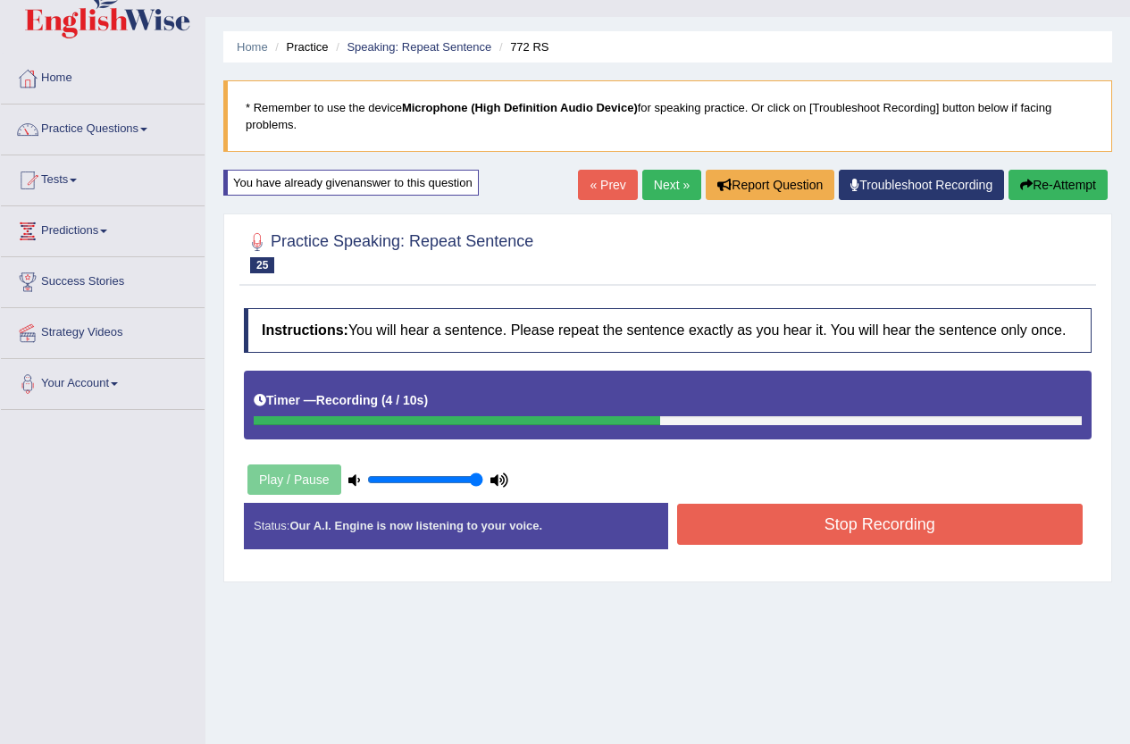
click at [833, 541] on button "Stop Recording" at bounding box center [880, 524] width 406 height 41
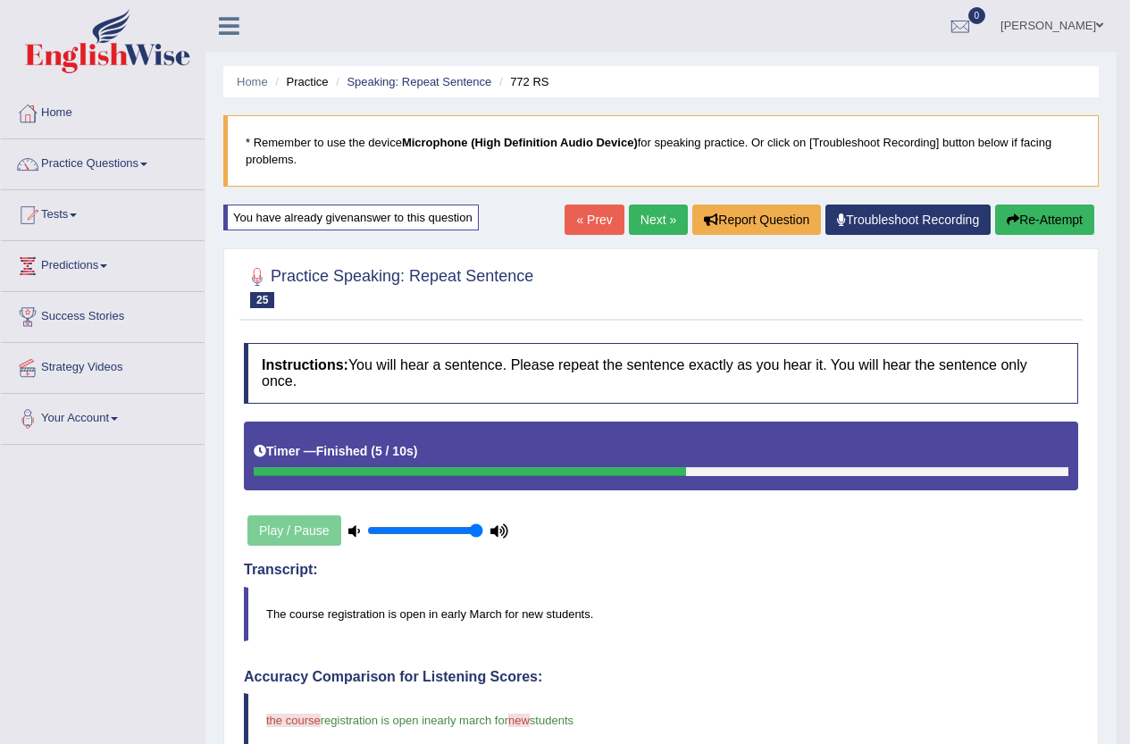
click at [668, 221] on link "Next »" at bounding box center [658, 220] width 59 height 30
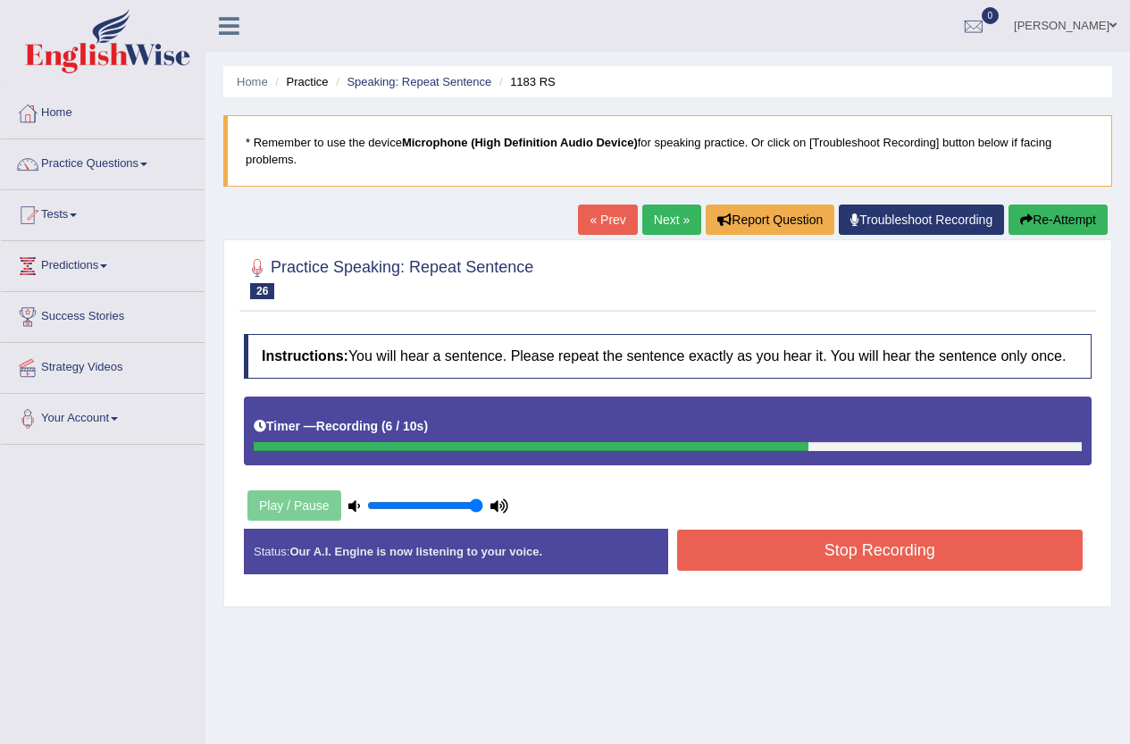
click at [858, 531] on button "Stop Recording" at bounding box center [880, 550] width 406 height 41
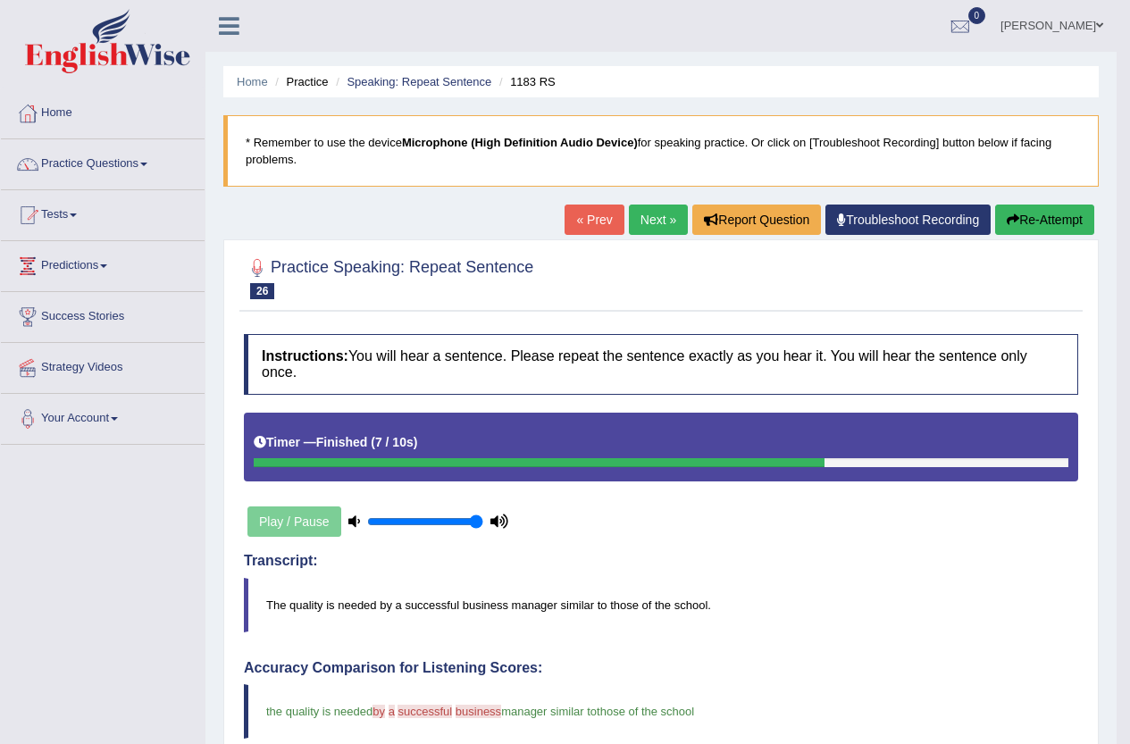
click at [1052, 233] on button "Re-Attempt" at bounding box center [1044, 220] width 99 height 30
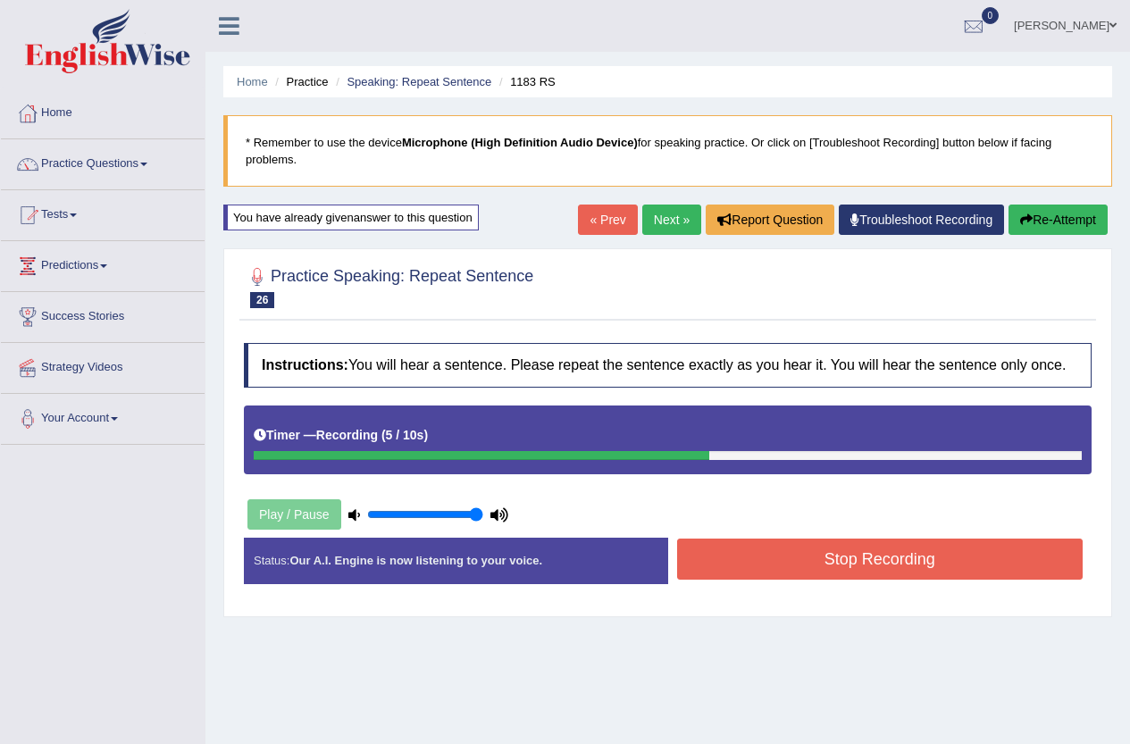
click at [897, 556] on button "Stop Recording" at bounding box center [880, 559] width 406 height 41
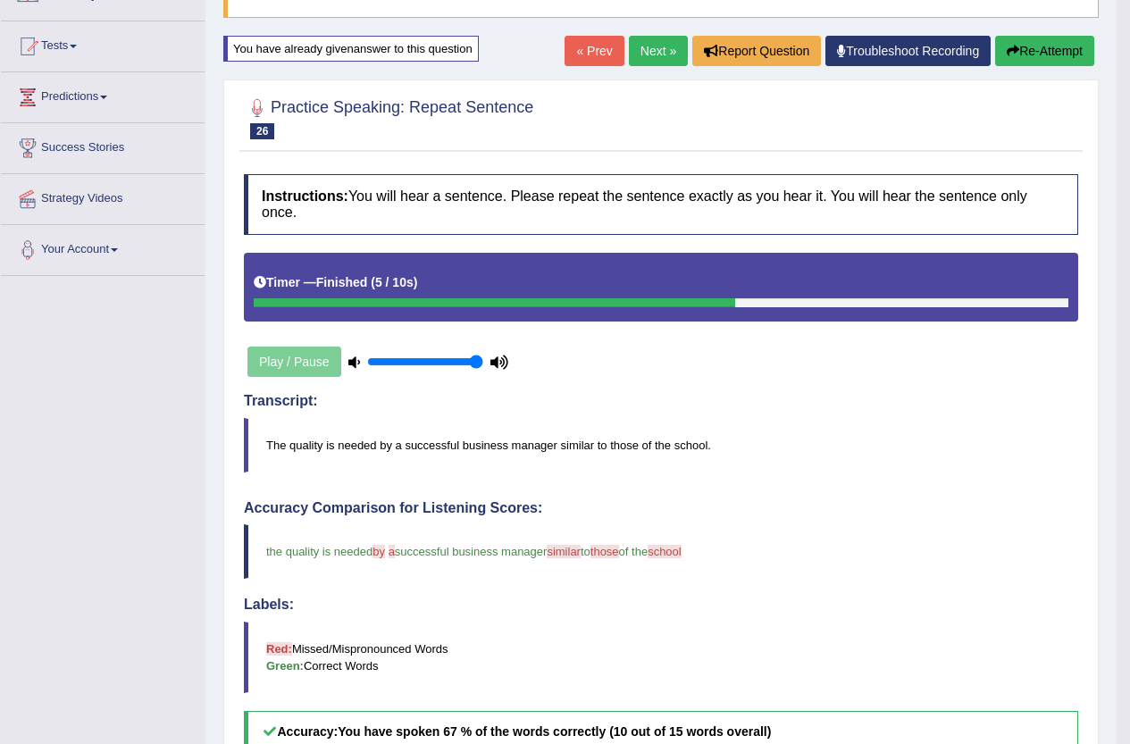
scroll to position [133, 0]
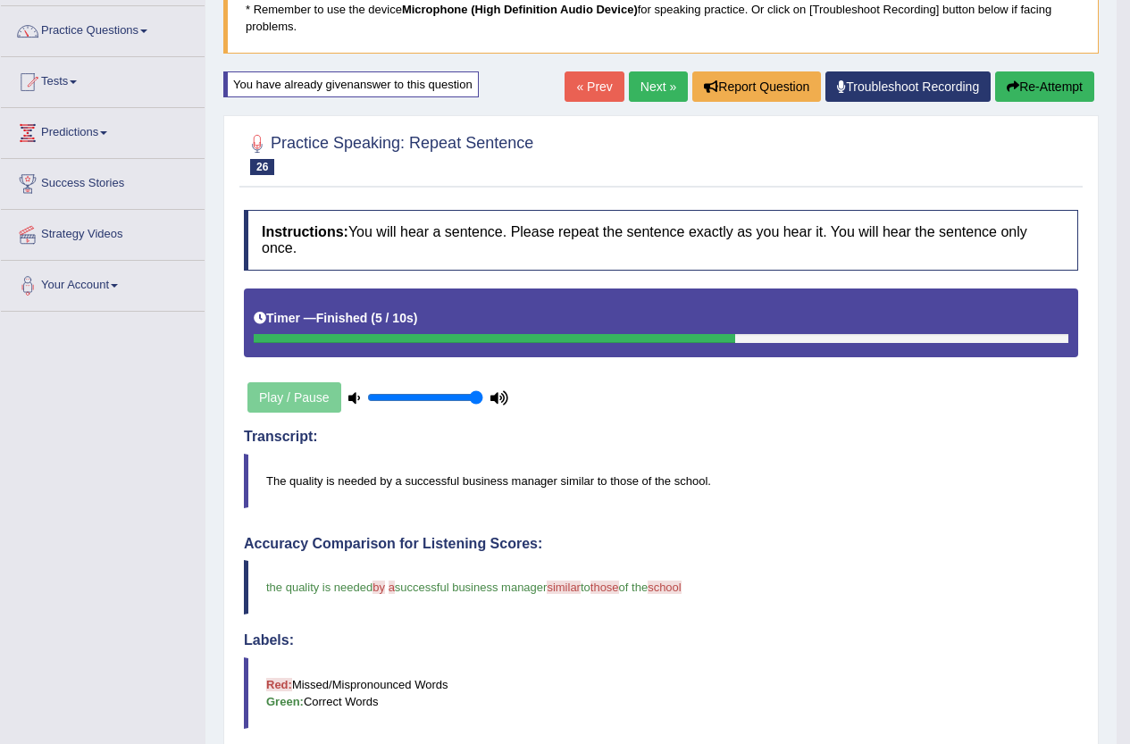
click at [656, 79] on link "Next »" at bounding box center [658, 86] width 59 height 30
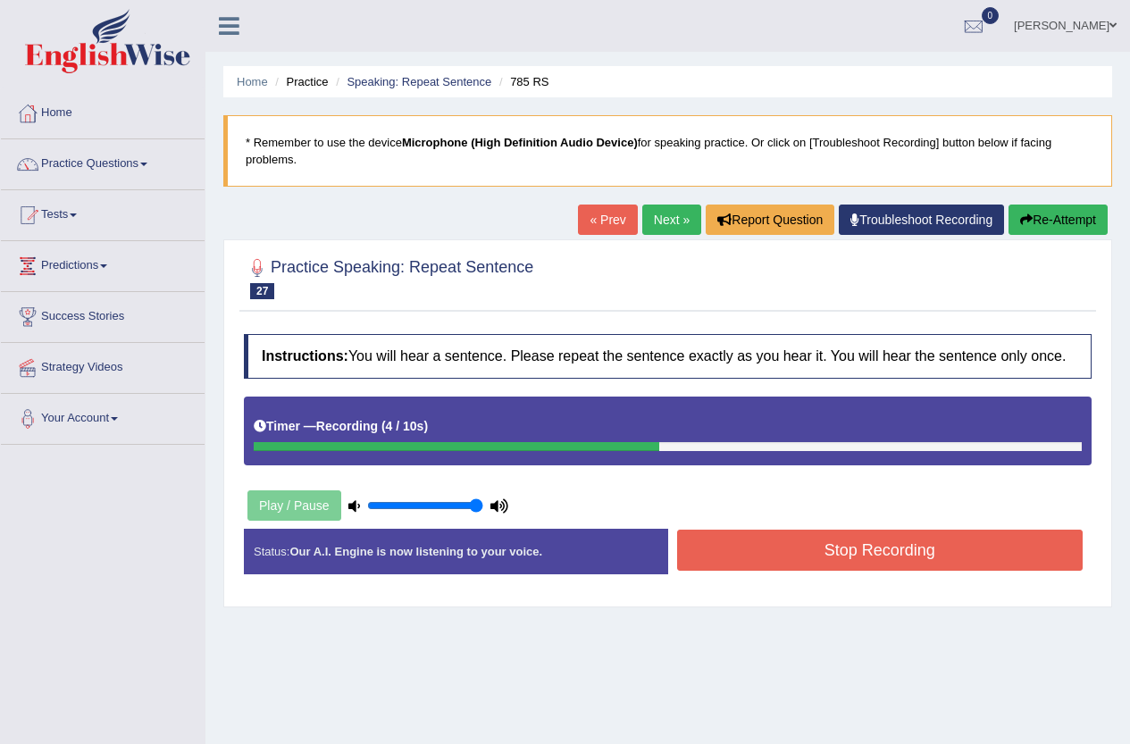
click at [833, 554] on button "Stop Recording" at bounding box center [880, 550] width 406 height 41
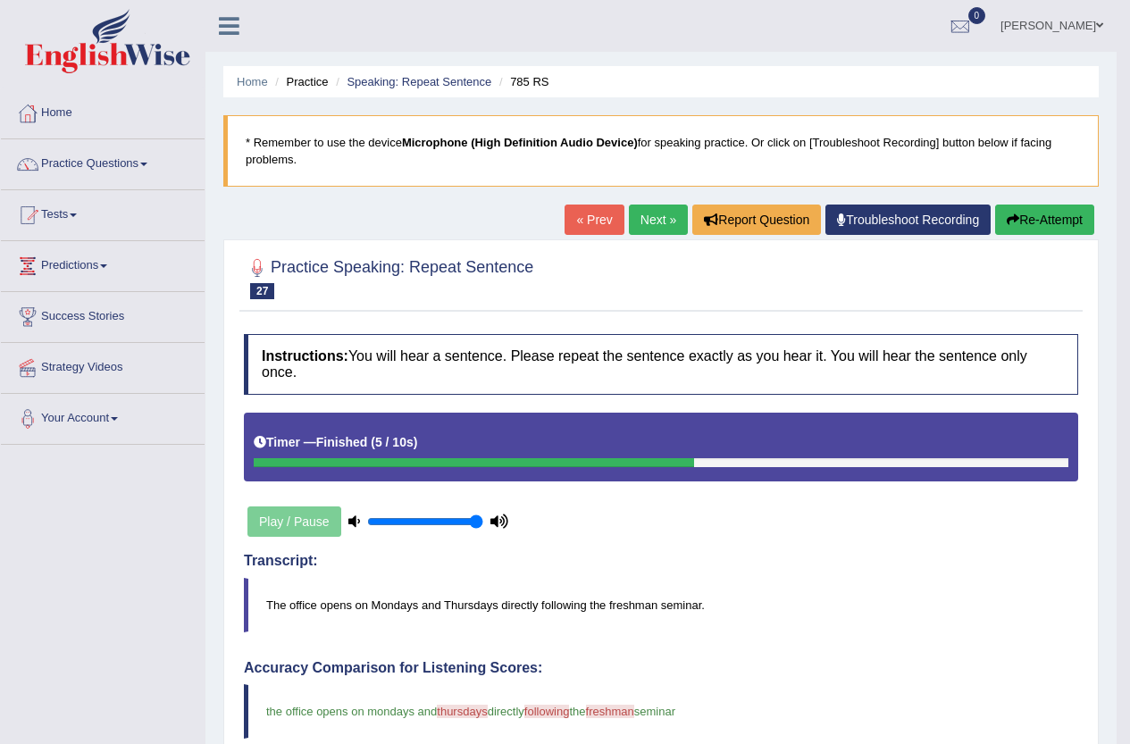
click at [651, 231] on link "Next »" at bounding box center [658, 220] width 59 height 30
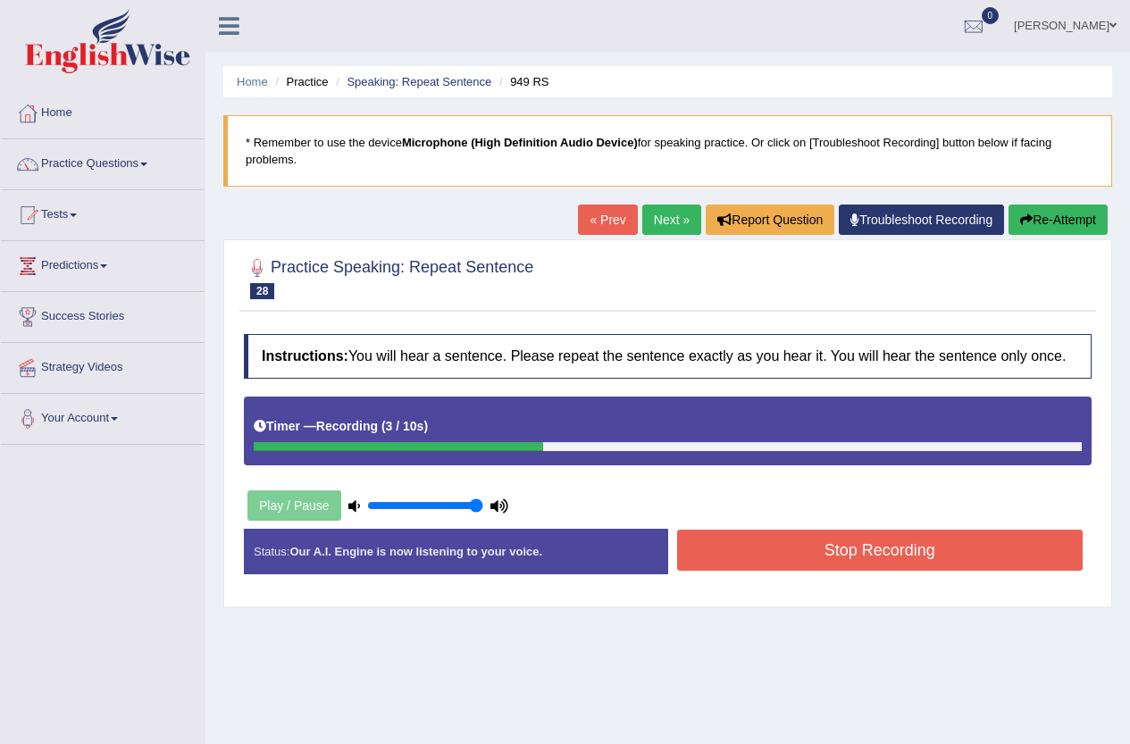
click at [853, 548] on button "Stop Recording" at bounding box center [880, 550] width 406 height 41
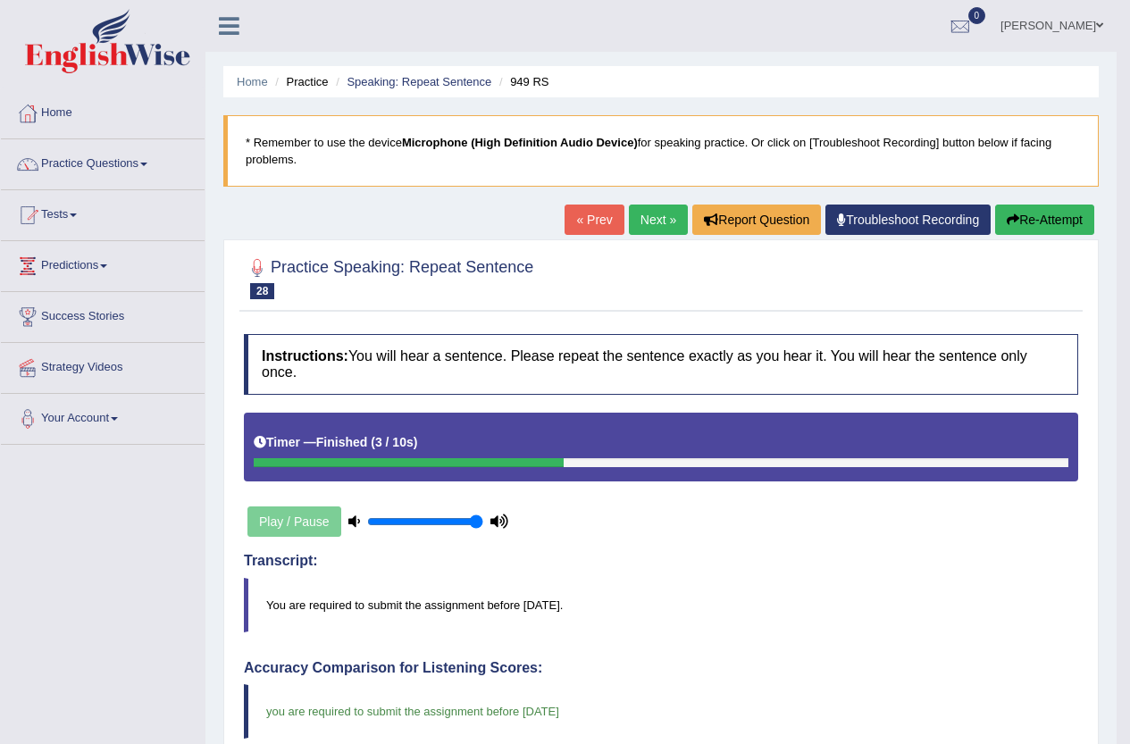
click at [631, 213] on link "Next »" at bounding box center [658, 220] width 59 height 30
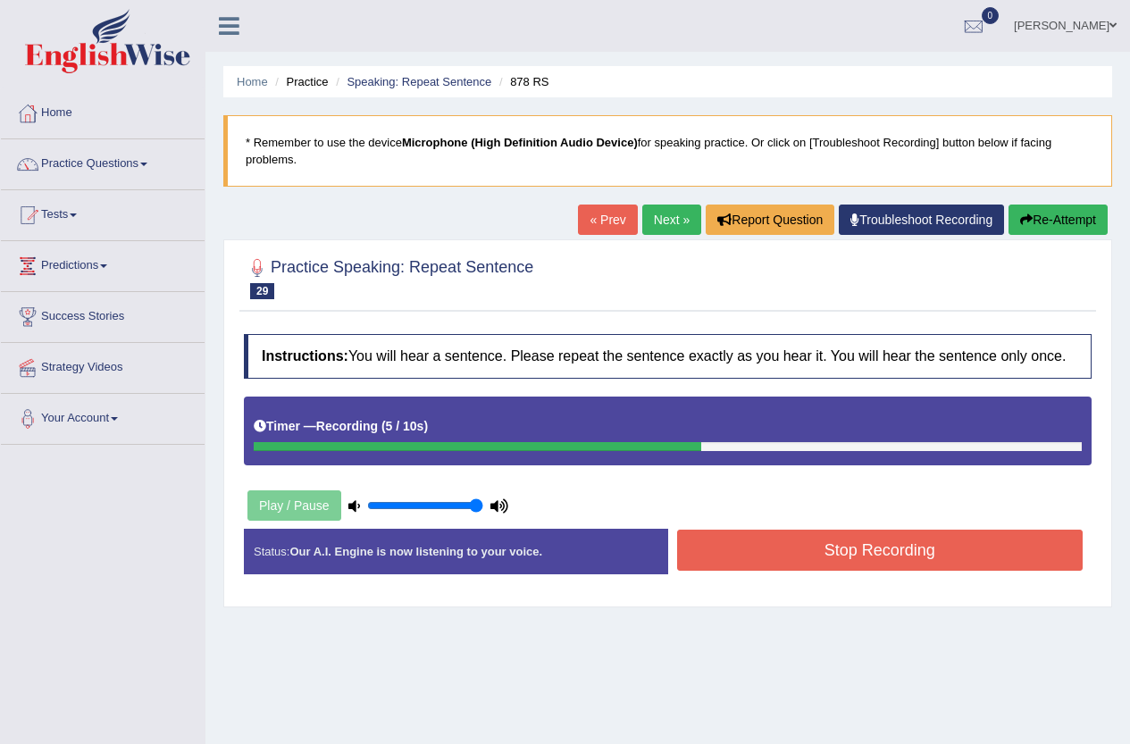
click at [862, 550] on button "Stop Recording" at bounding box center [880, 550] width 406 height 41
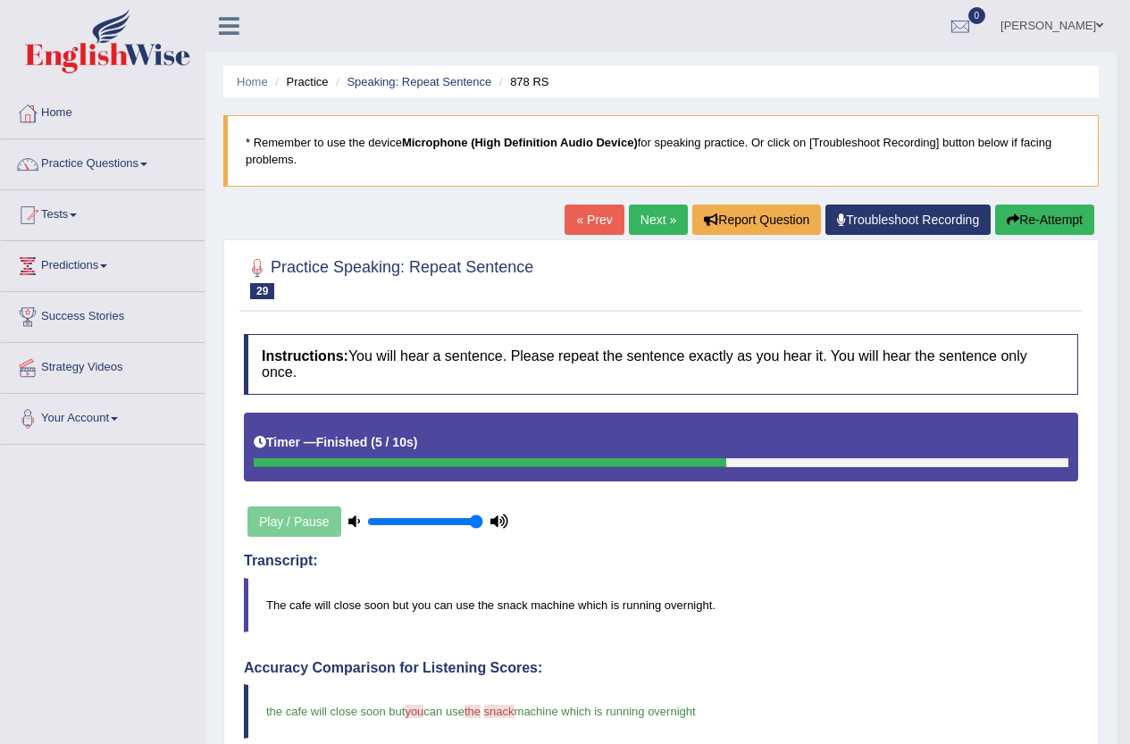
click at [663, 230] on link "Next »" at bounding box center [658, 220] width 59 height 30
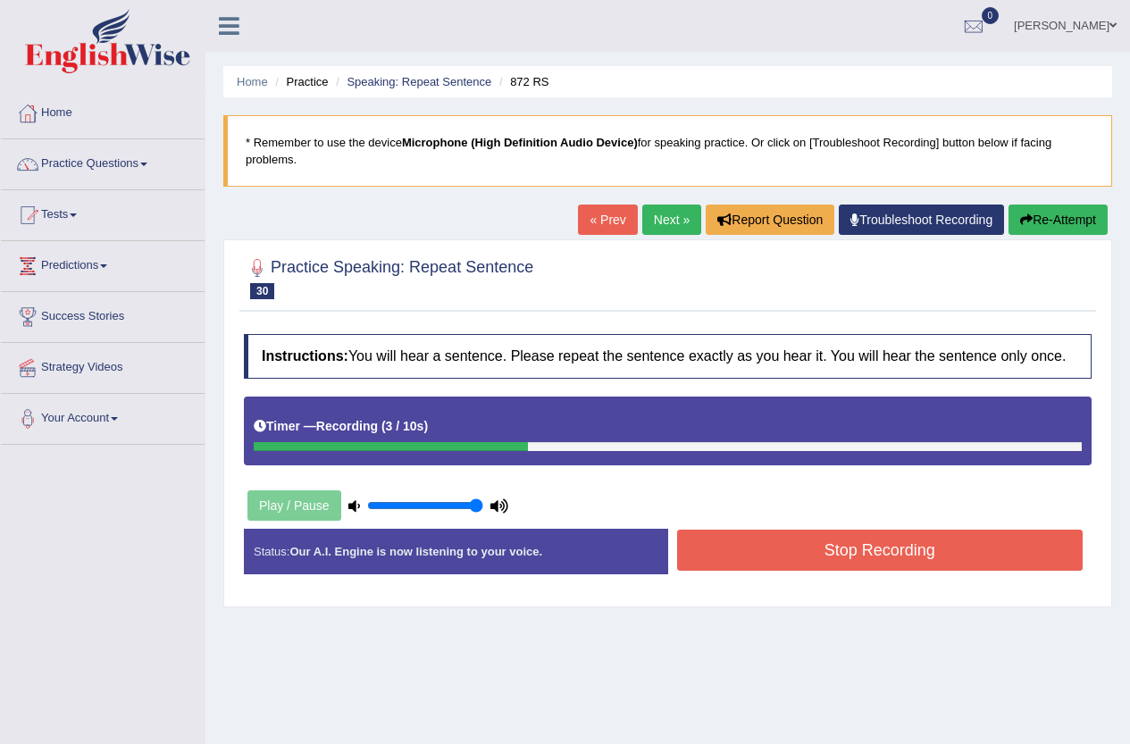
click at [830, 554] on button "Stop Recording" at bounding box center [880, 550] width 406 height 41
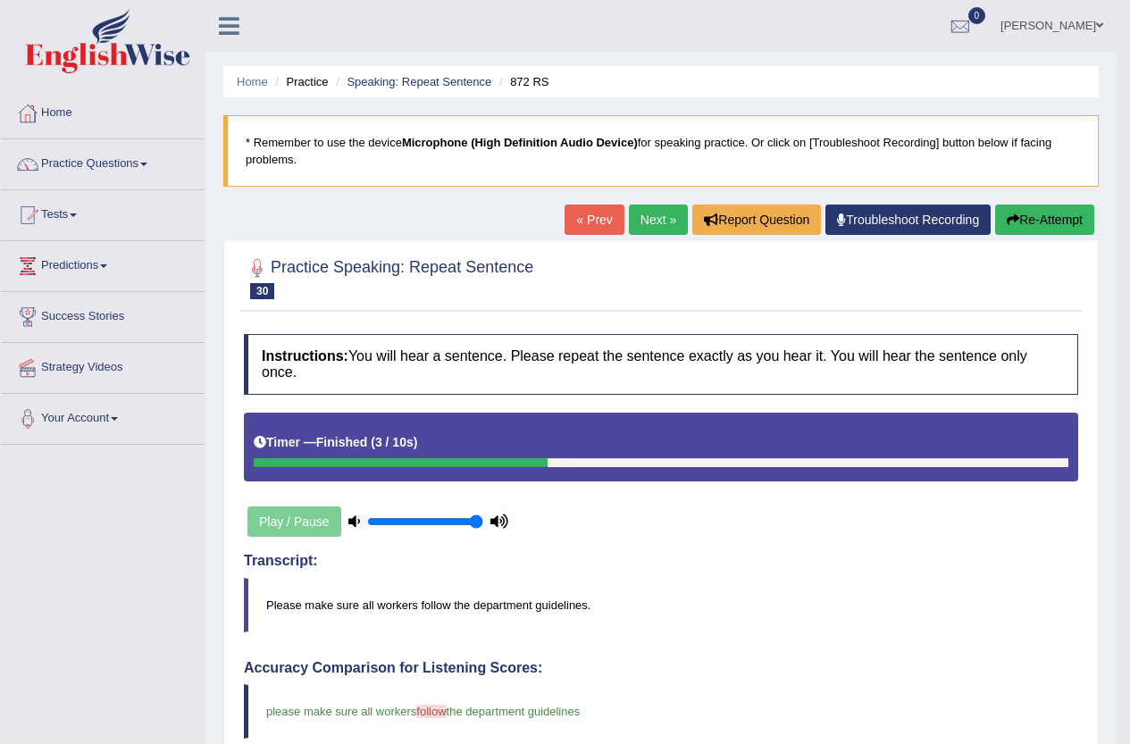
click at [659, 223] on link "Next »" at bounding box center [658, 220] width 59 height 30
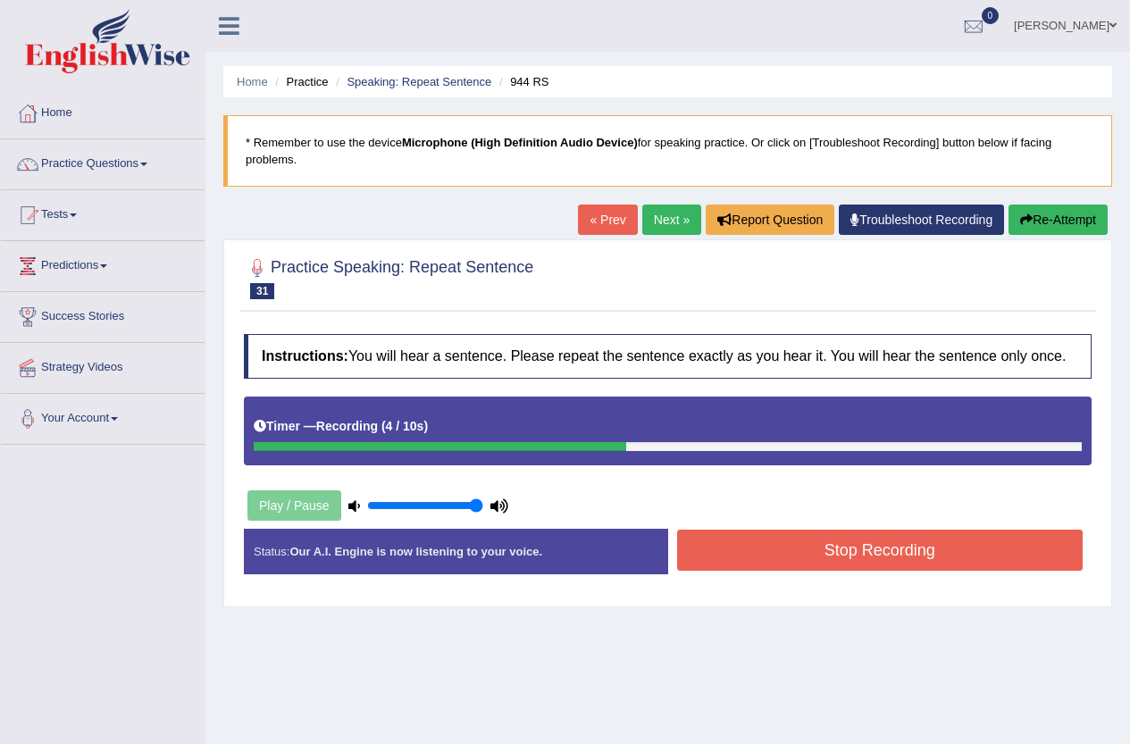
click at [848, 545] on button "Stop Recording" at bounding box center [880, 550] width 406 height 41
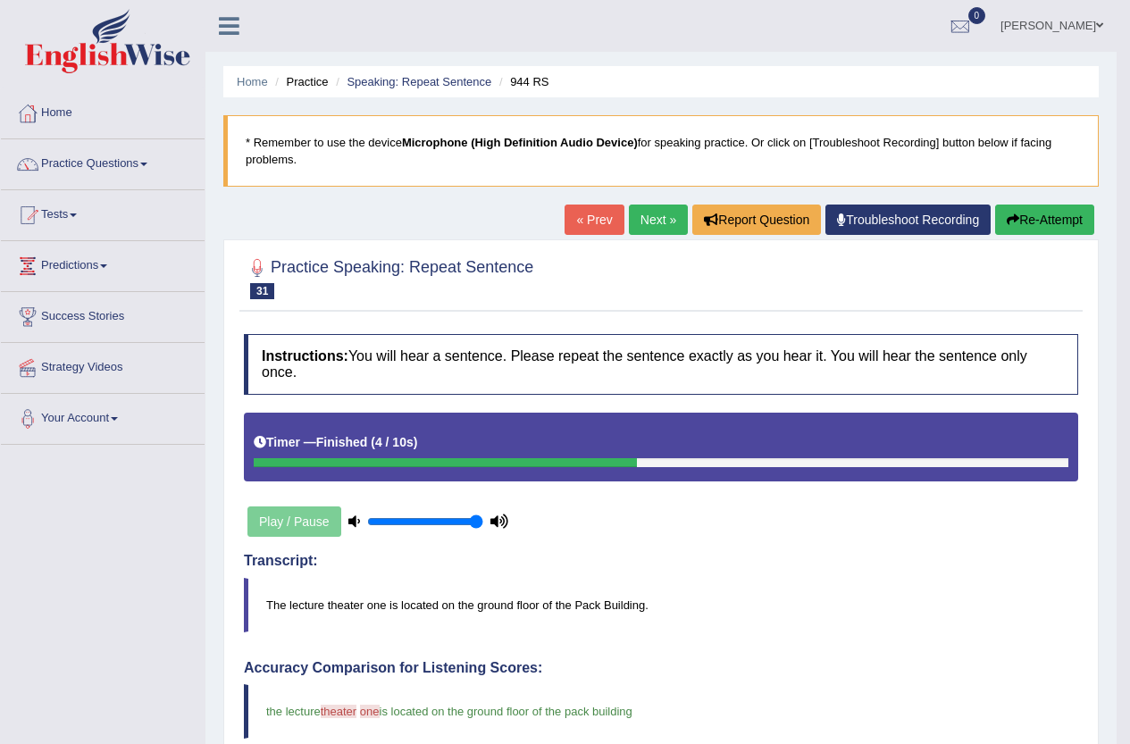
click at [654, 225] on link "Next »" at bounding box center [658, 220] width 59 height 30
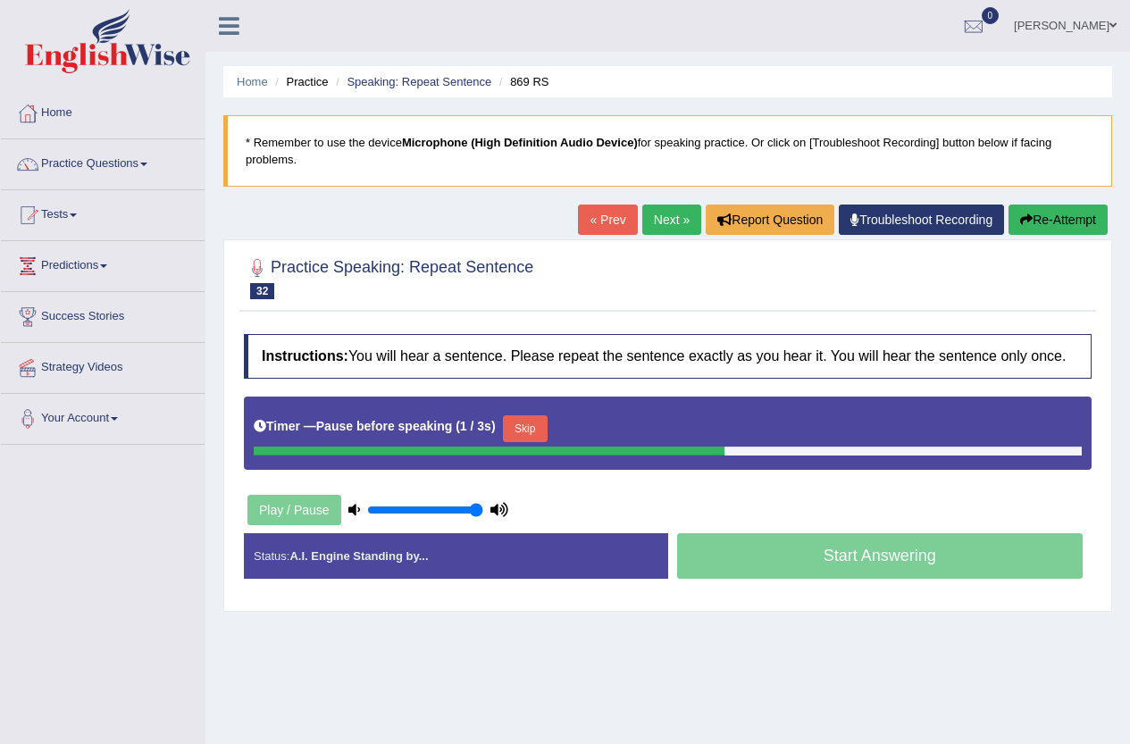
click at [542, 417] on button "Skip" at bounding box center [525, 428] width 45 height 27
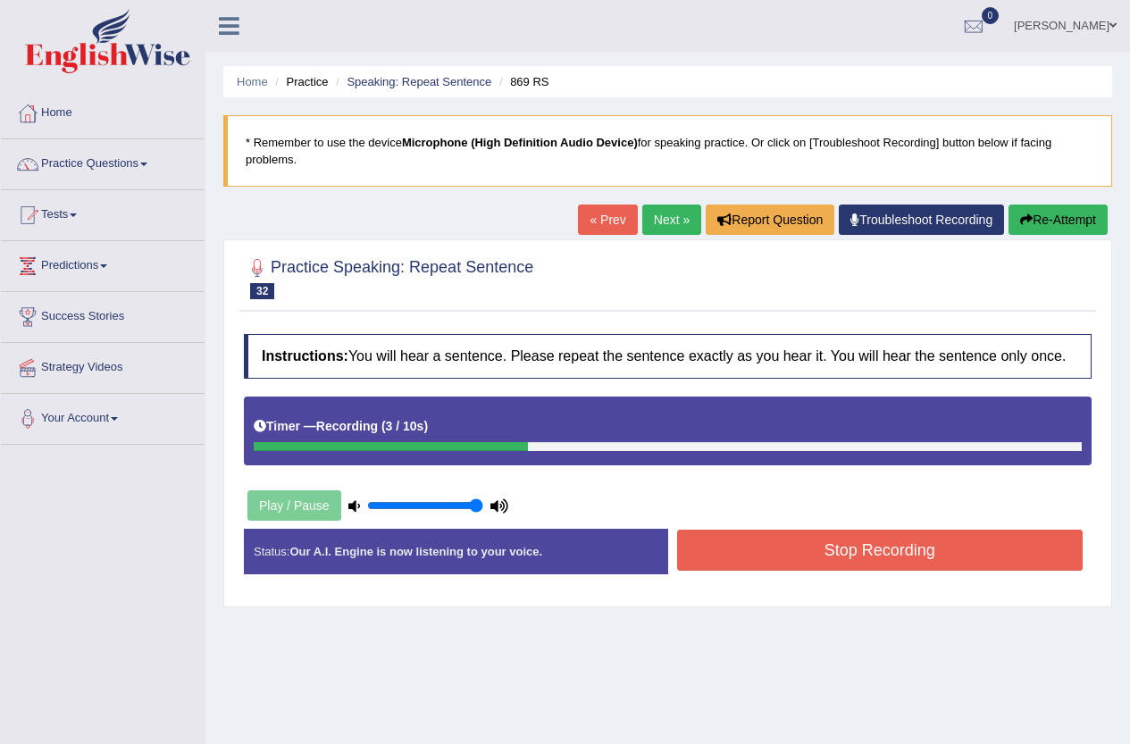
click at [820, 568] on button "Stop Recording" at bounding box center [880, 550] width 406 height 41
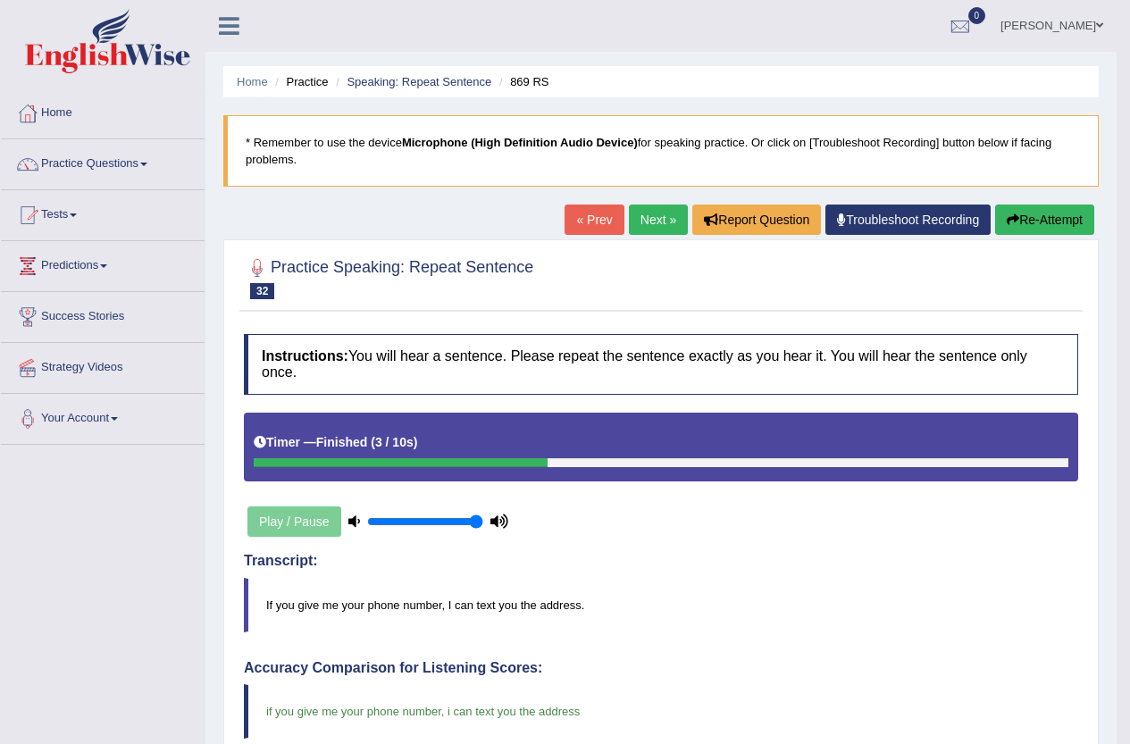
click at [642, 218] on link "Next »" at bounding box center [658, 220] width 59 height 30
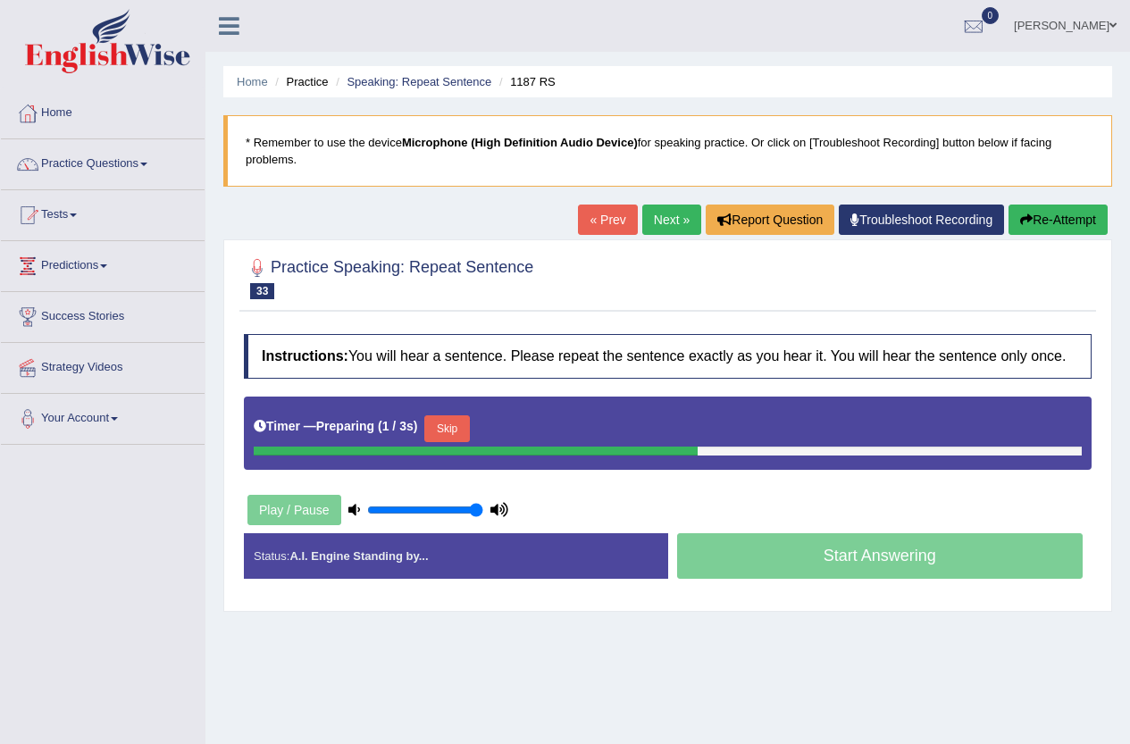
click at [458, 420] on button "Skip" at bounding box center [446, 428] width 45 height 27
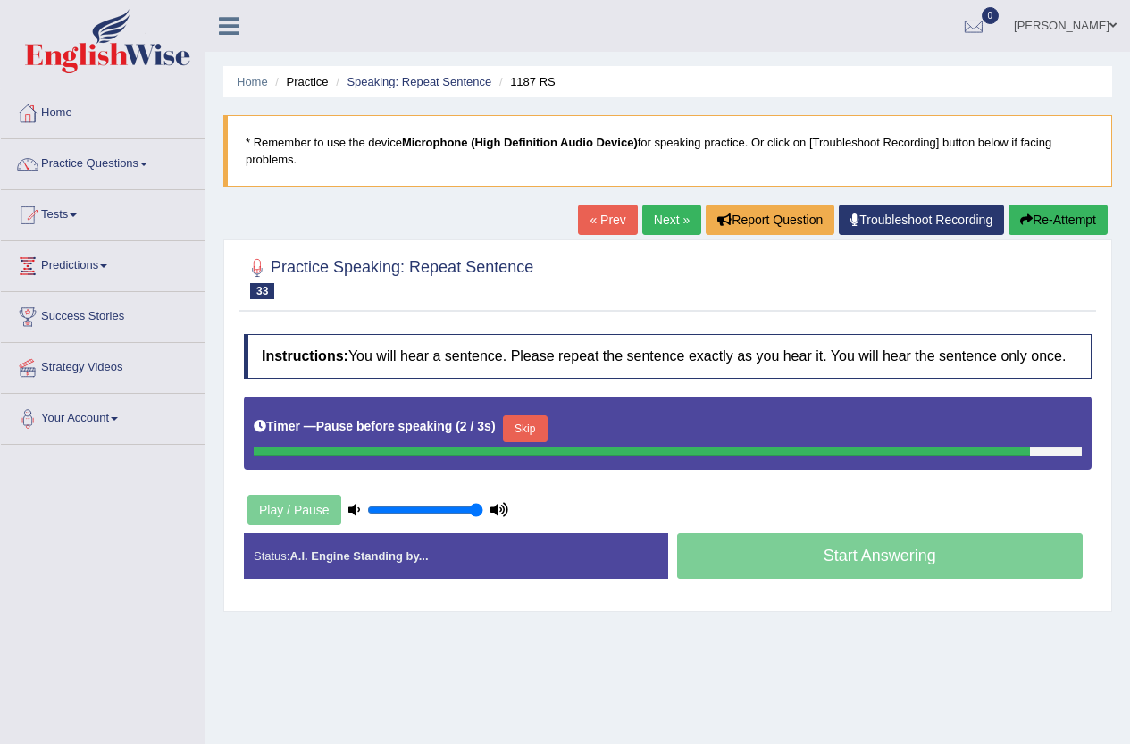
click at [513, 433] on button "Skip" at bounding box center [525, 428] width 45 height 27
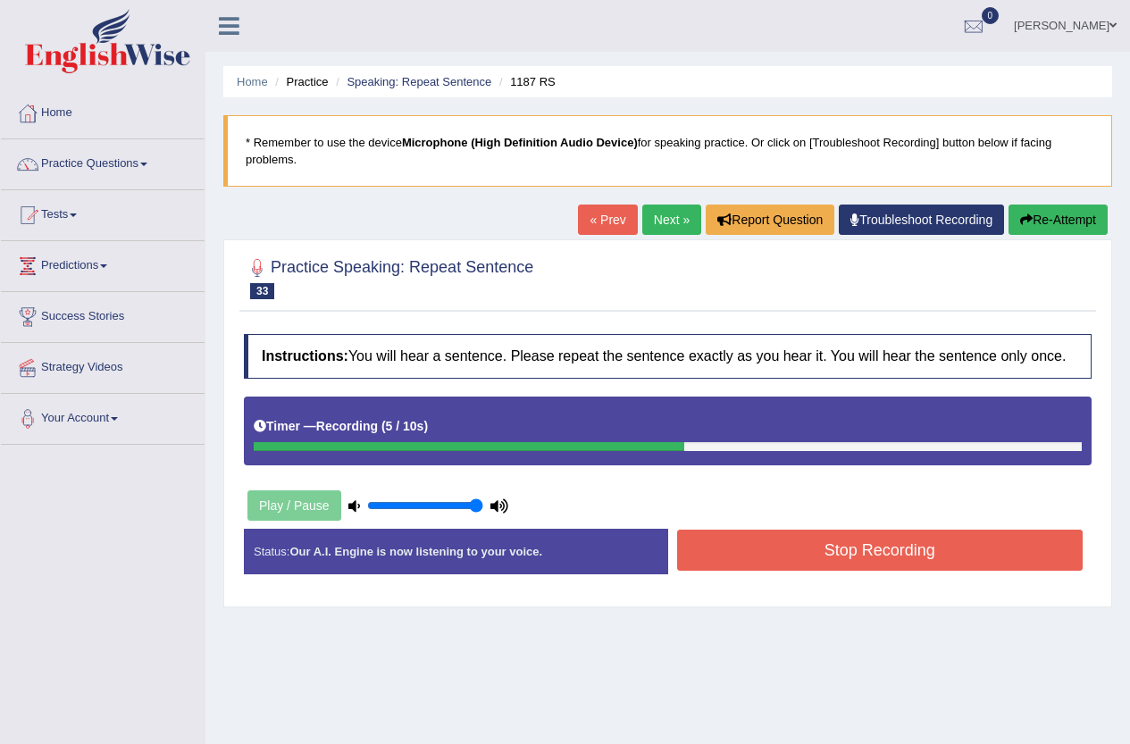
click at [838, 548] on button "Stop Recording" at bounding box center [880, 550] width 406 height 41
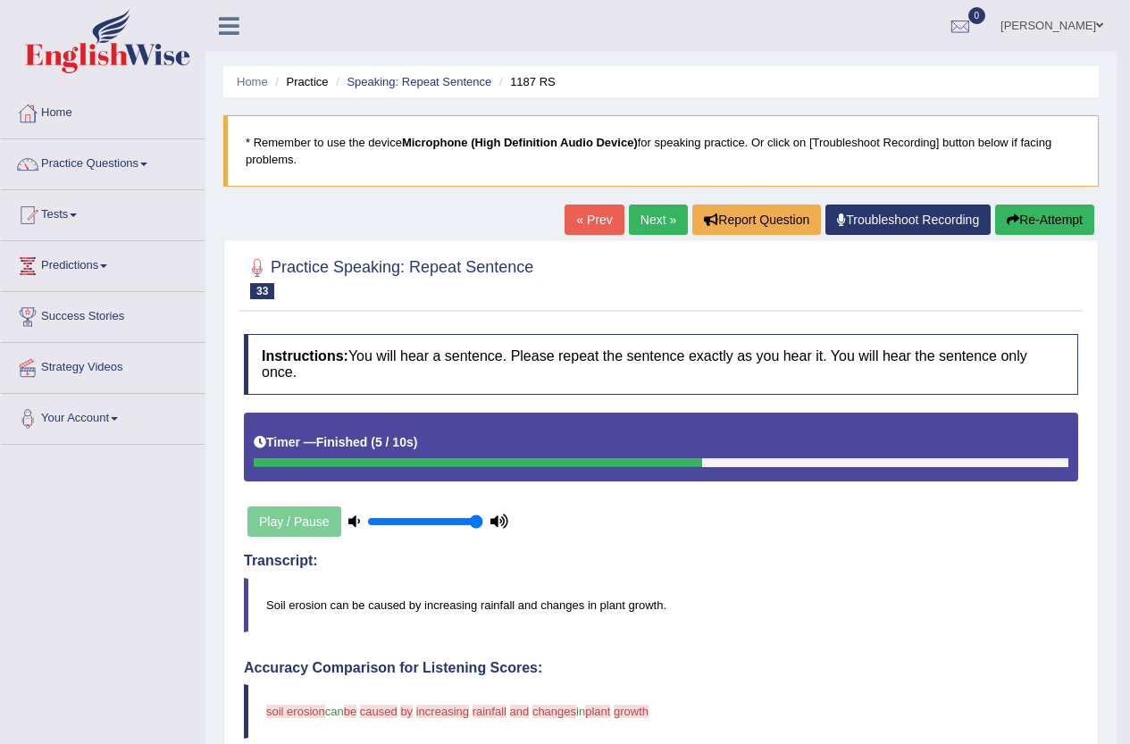
click at [1031, 227] on button "Re-Attempt" at bounding box center [1044, 220] width 99 height 30
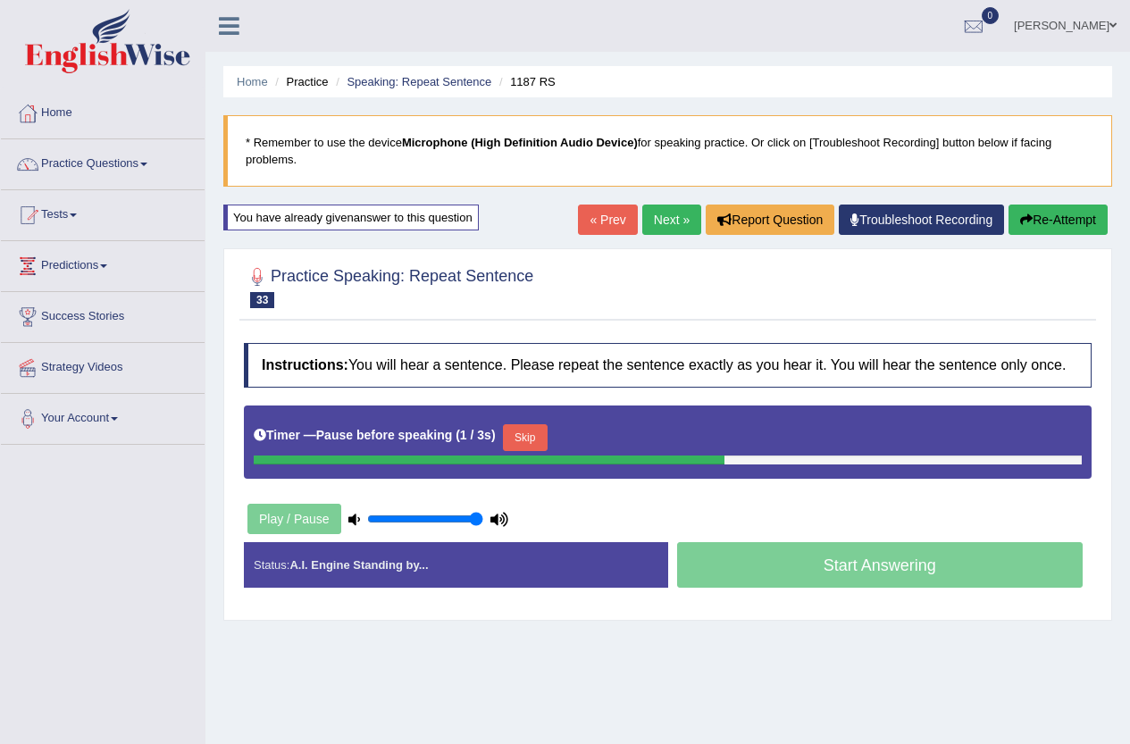
click at [542, 413] on div "Timer — Pause before speaking ( 1 / 3s ) Skip" at bounding box center [668, 442] width 848 height 73
click at [557, 441] on div "Timer — Pause before speaking ( 2 / 3s ) Skip" at bounding box center [668, 438] width 828 height 36
click at [543, 442] on button "Skip" at bounding box center [525, 437] width 45 height 27
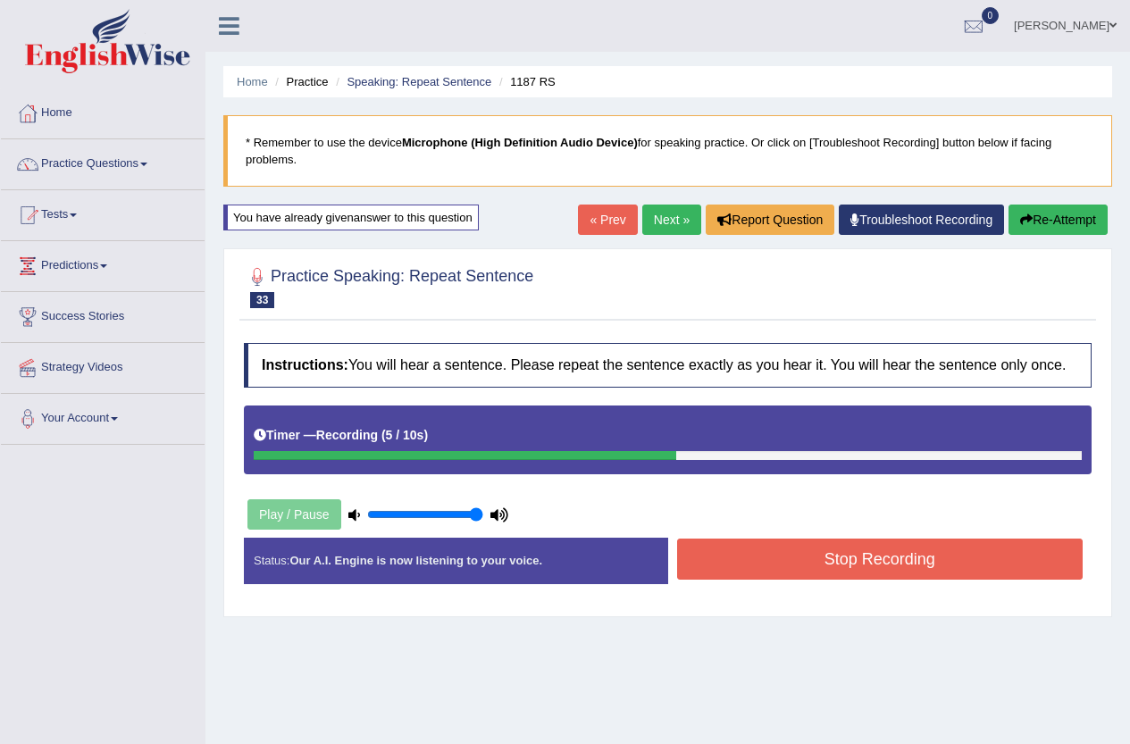
click at [903, 547] on button "Stop Recording" at bounding box center [880, 559] width 406 height 41
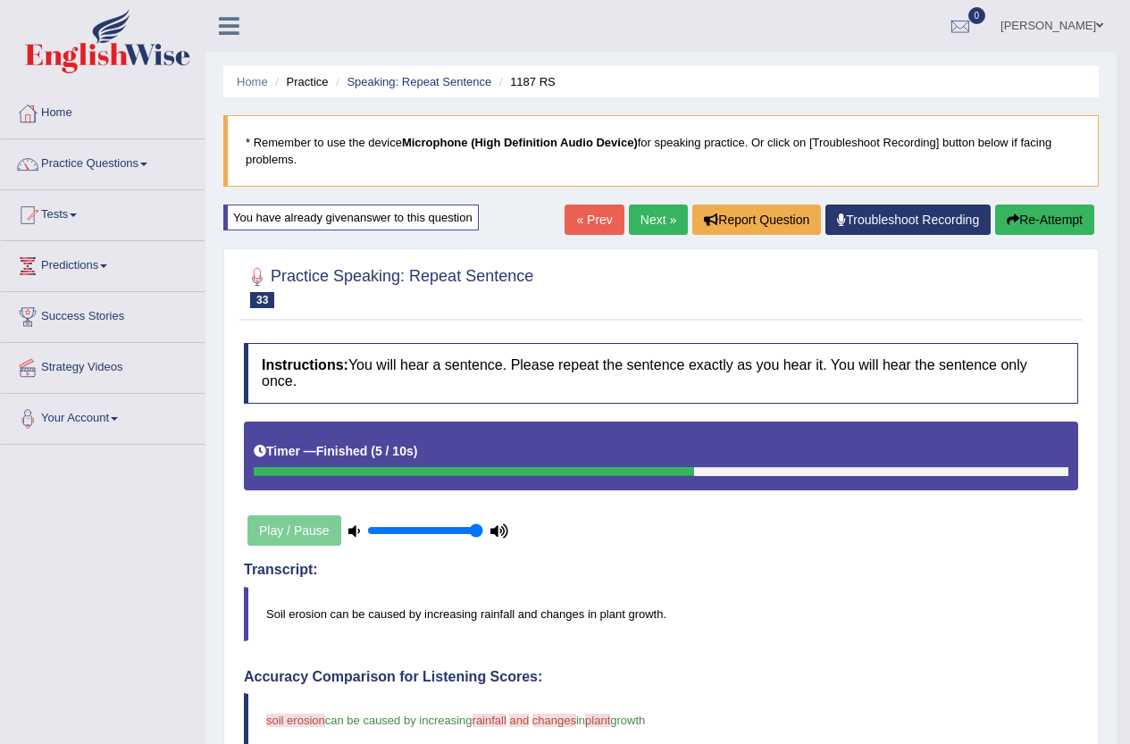
click at [656, 214] on link "Next »" at bounding box center [658, 220] width 59 height 30
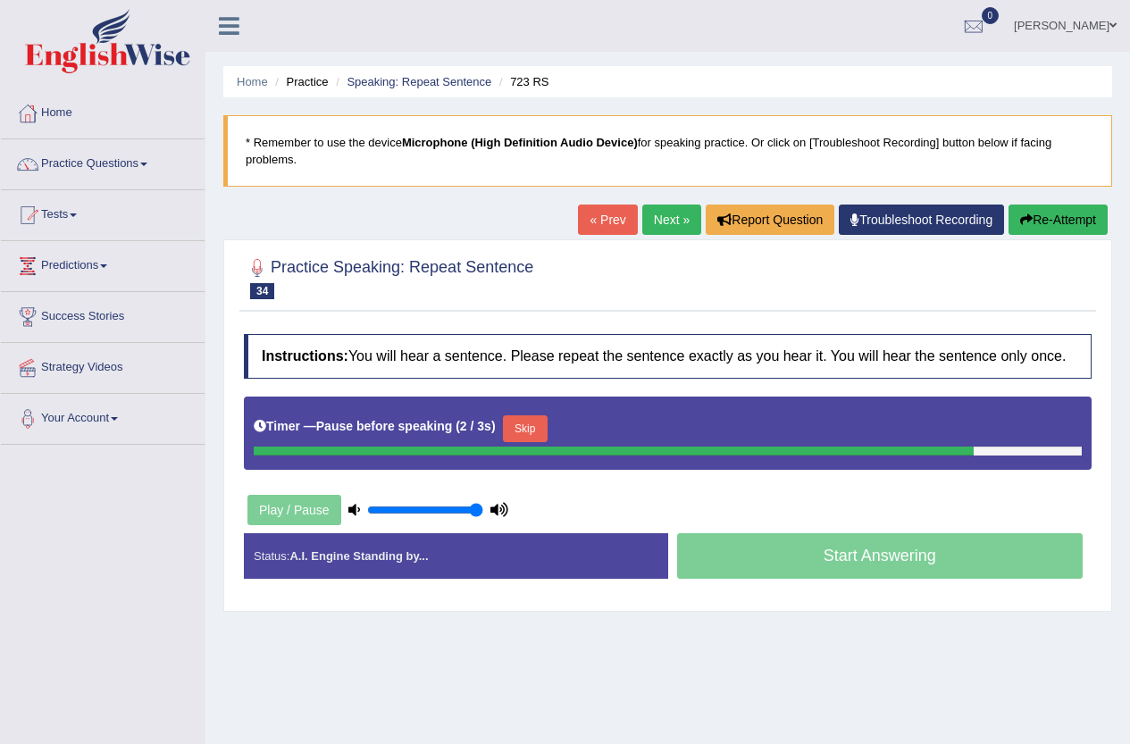
click at [539, 430] on button "Skip" at bounding box center [525, 428] width 45 height 27
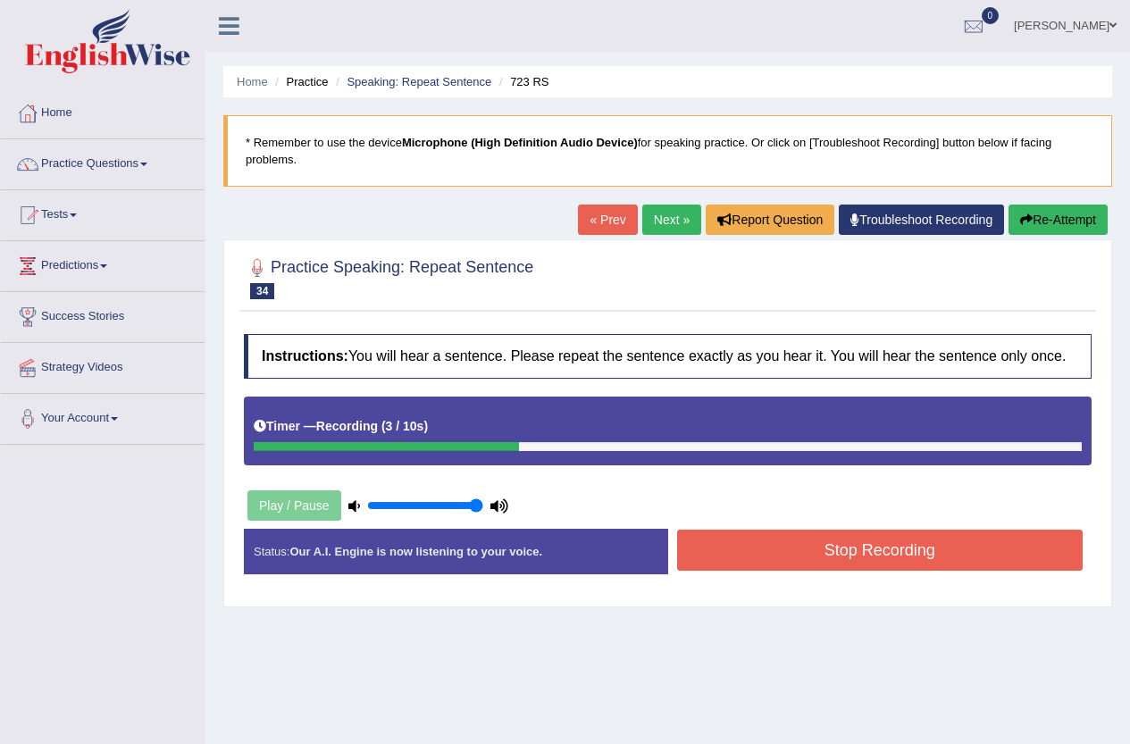
click at [905, 552] on button "Stop Recording" at bounding box center [880, 550] width 406 height 41
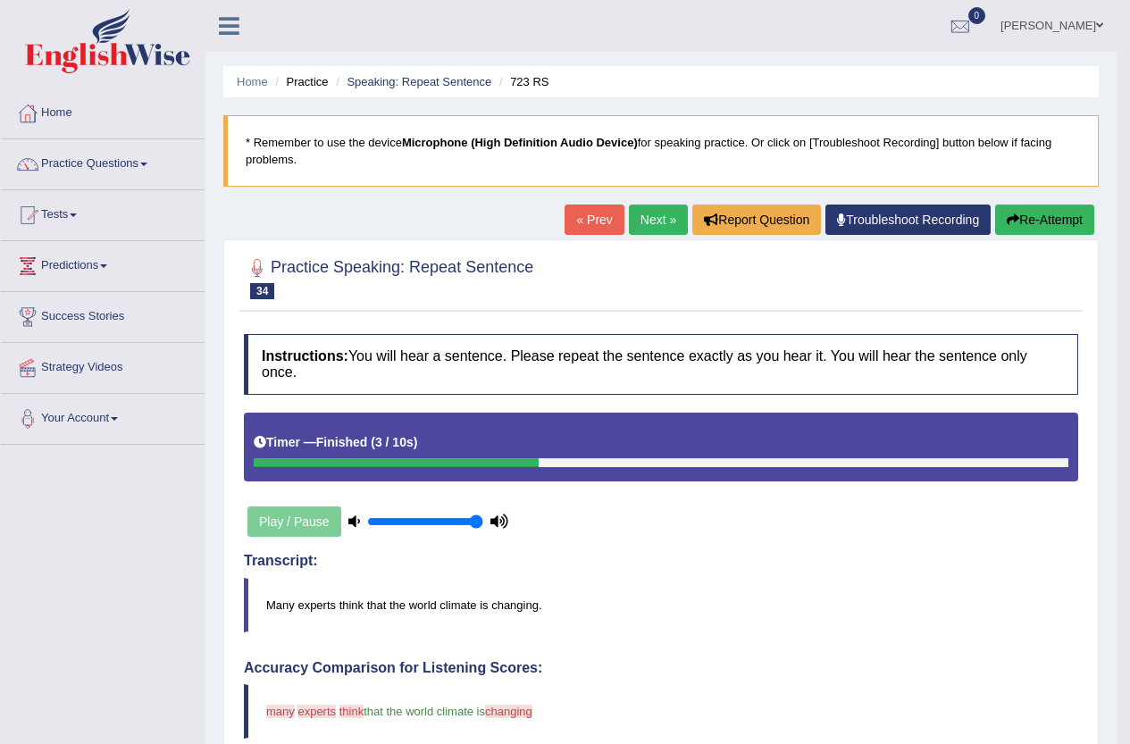
click at [642, 222] on link "Next »" at bounding box center [658, 220] width 59 height 30
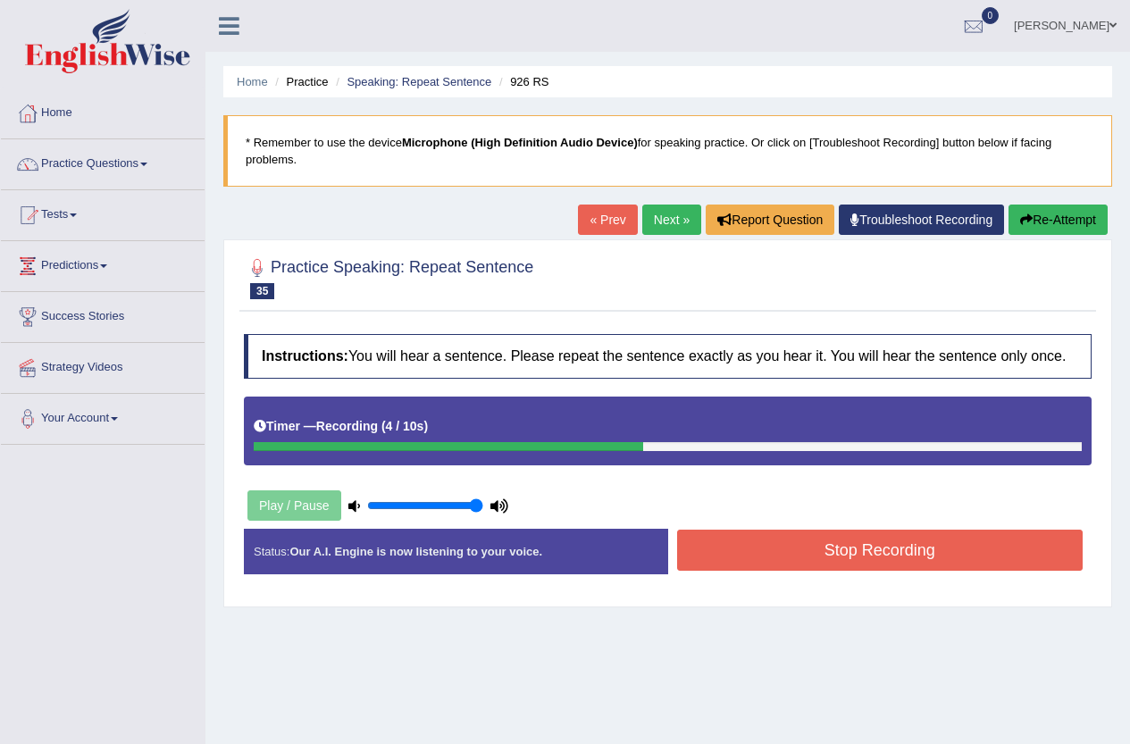
click at [913, 550] on button "Stop Recording" at bounding box center [880, 550] width 406 height 41
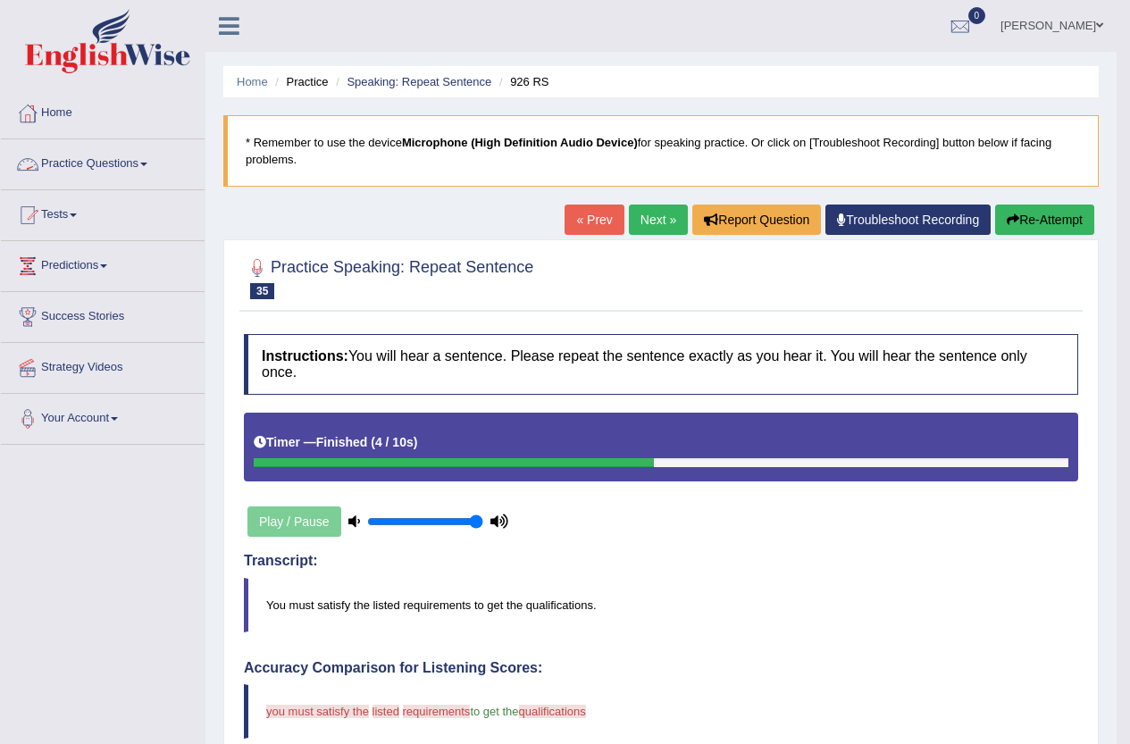
click at [112, 168] on link "Practice Questions" at bounding box center [103, 161] width 204 height 45
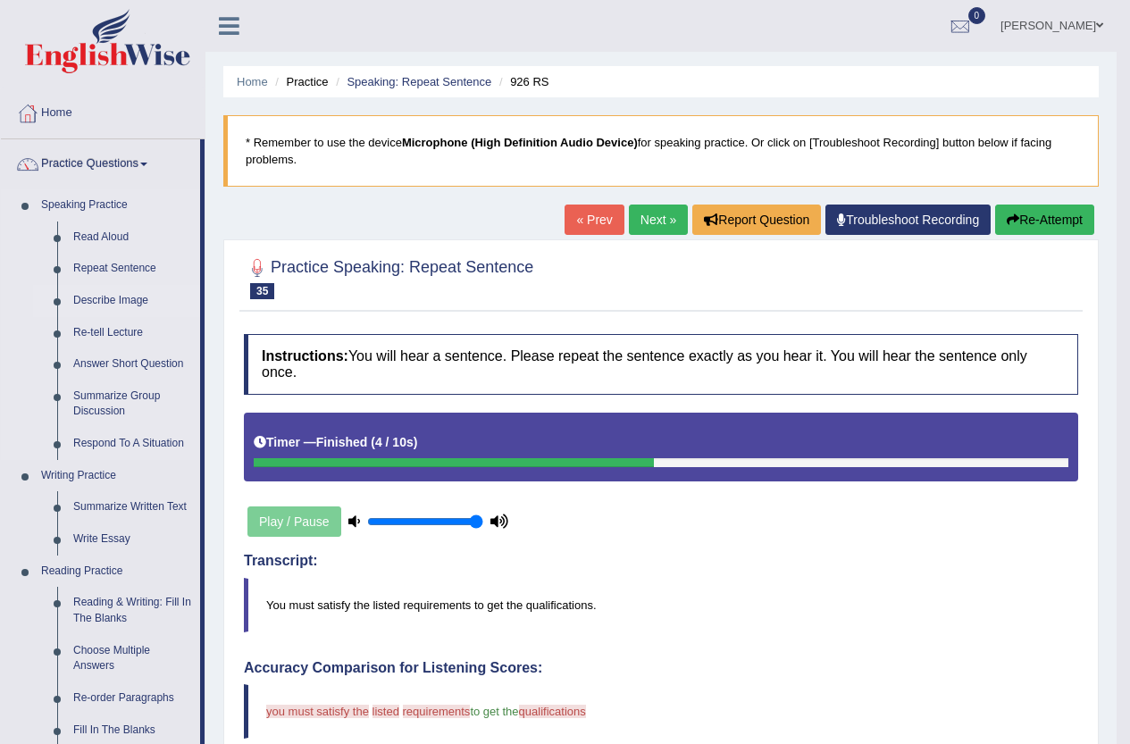
click at [125, 302] on link "Describe Image" at bounding box center [132, 301] width 135 height 32
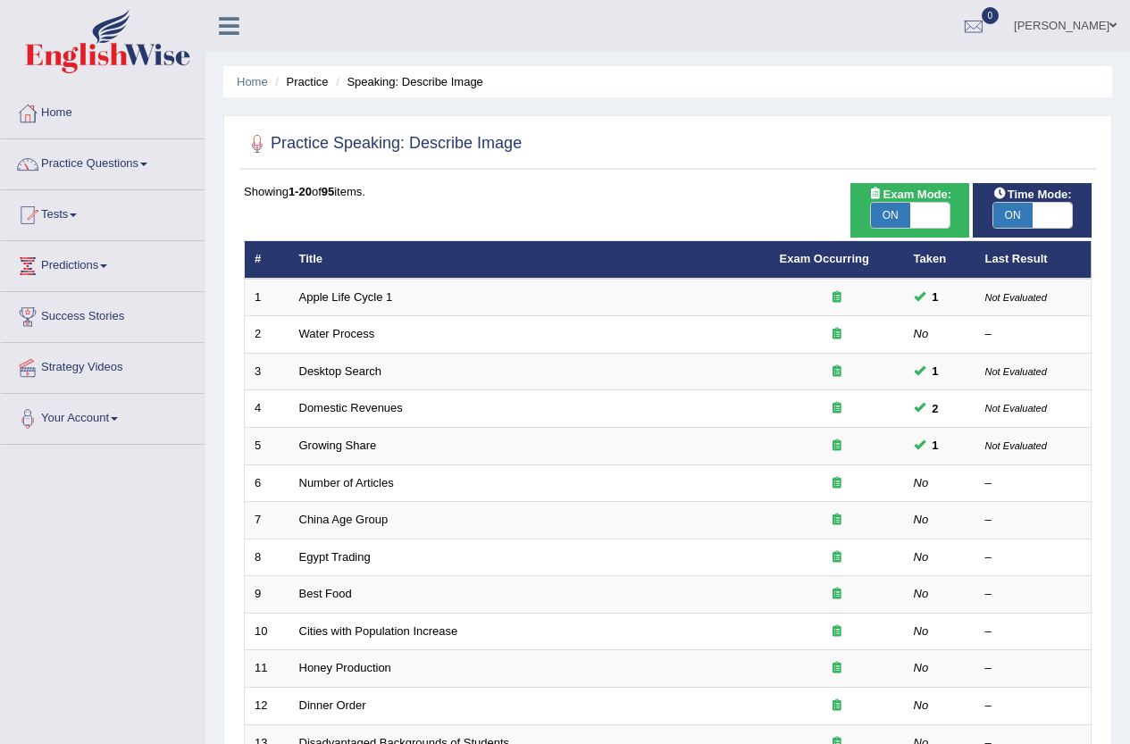
click at [741, 156] on div at bounding box center [668, 144] width 848 height 37
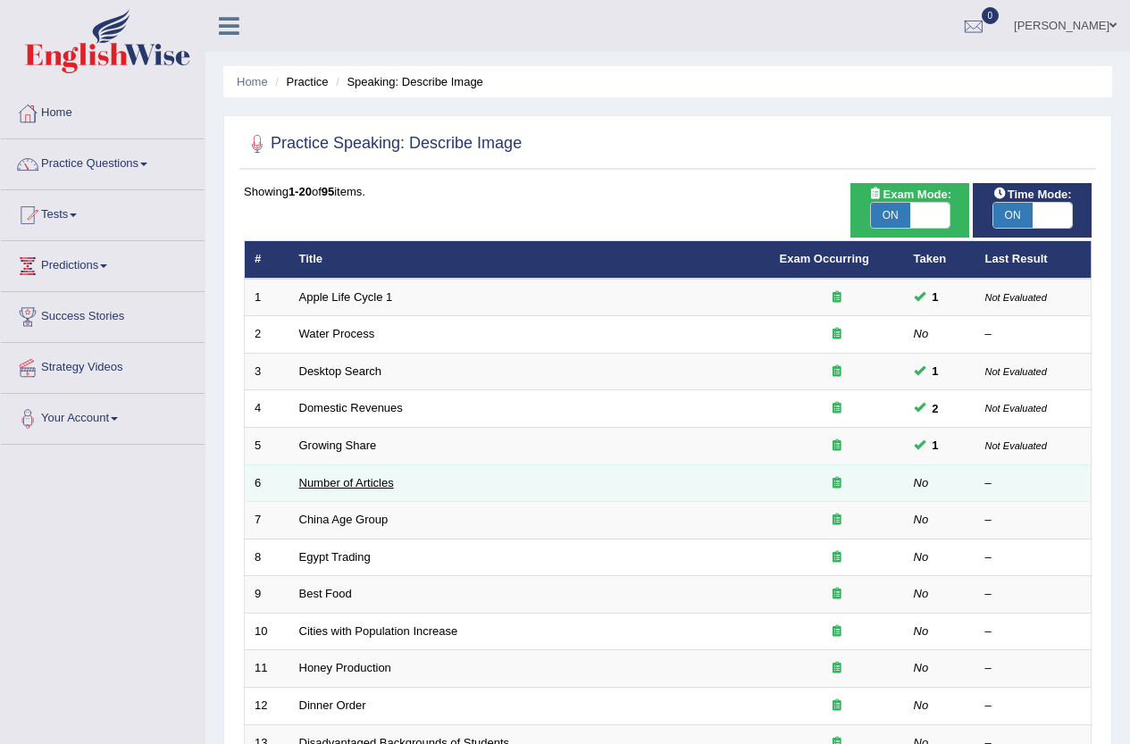
click at [344, 481] on link "Number of Articles" at bounding box center [346, 482] width 95 height 13
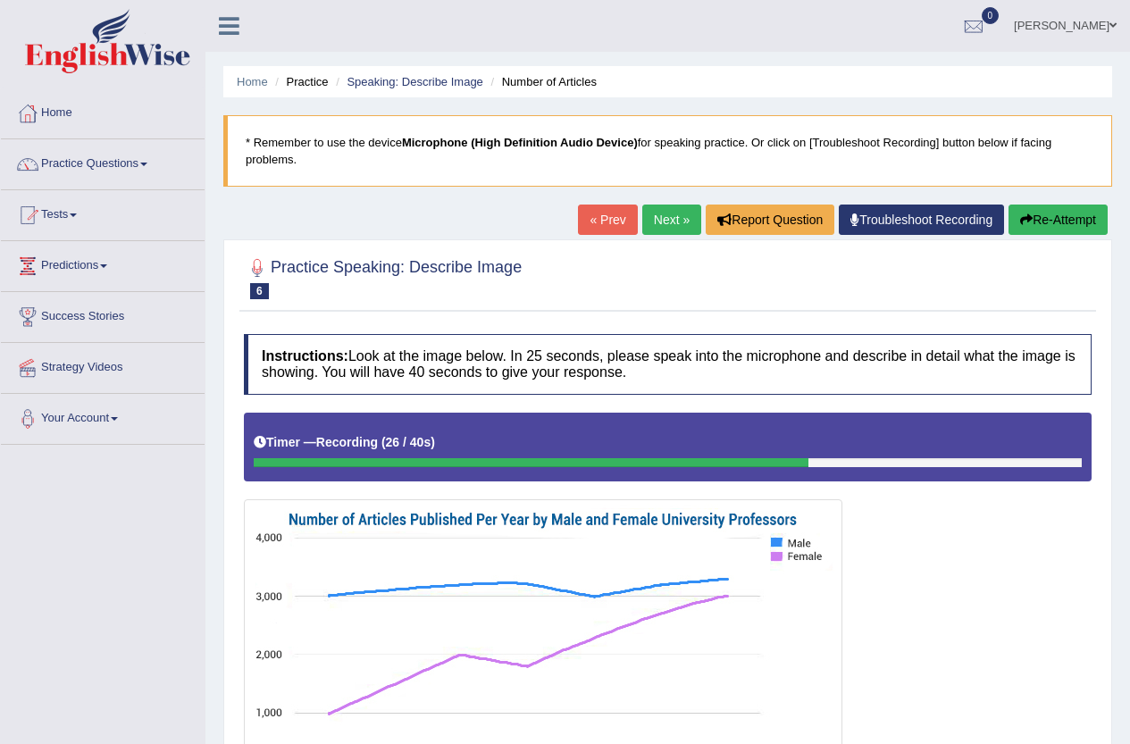
click at [1065, 213] on button "Re-Attempt" at bounding box center [1058, 220] width 99 height 30
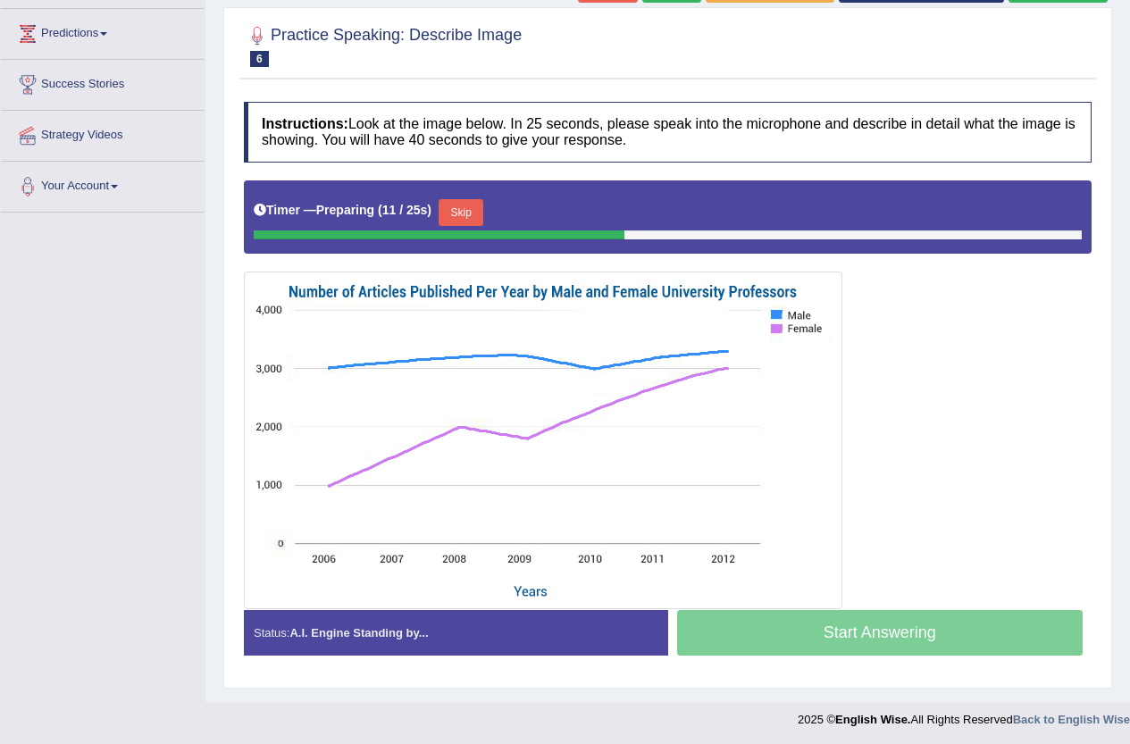
scroll to position [235, 0]
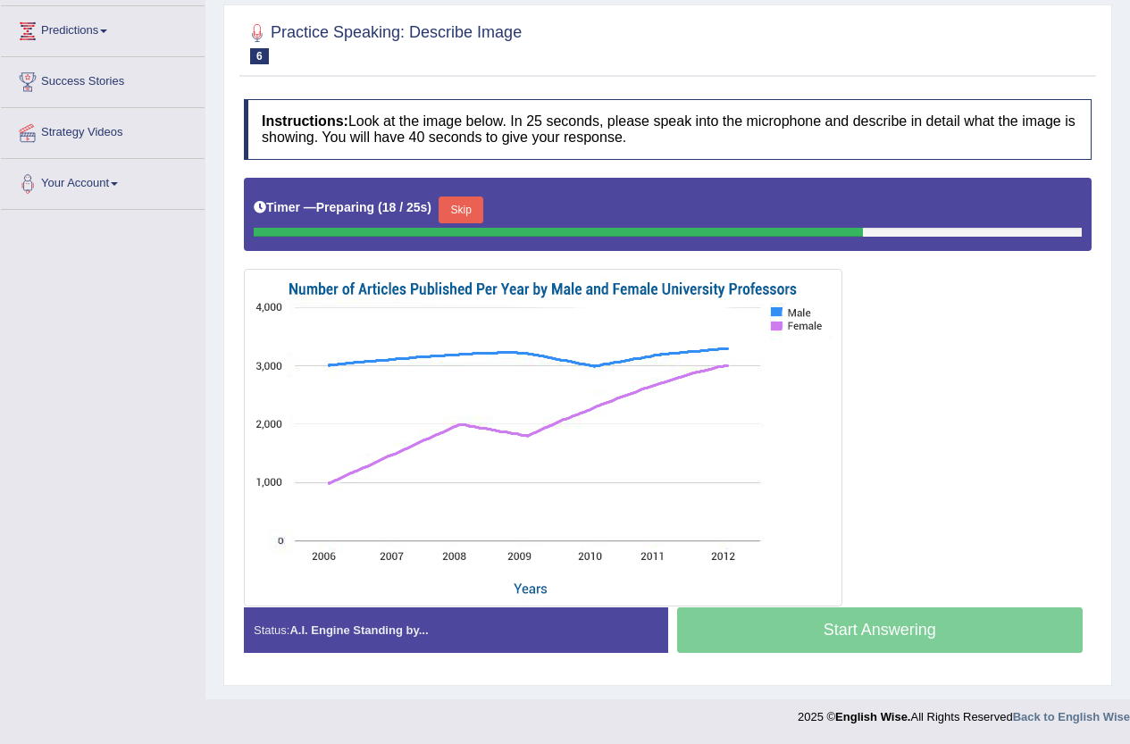
click at [477, 219] on button "Skip" at bounding box center [461, 210] width 45 height 27
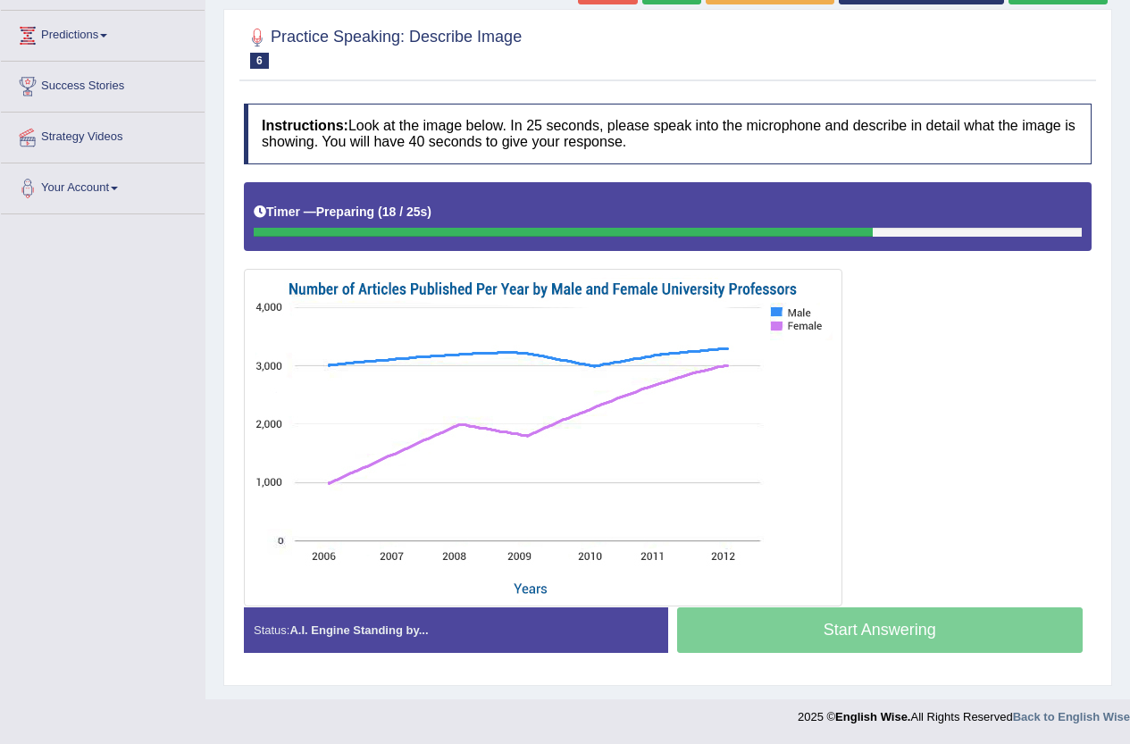
scroll to position [230, 0]
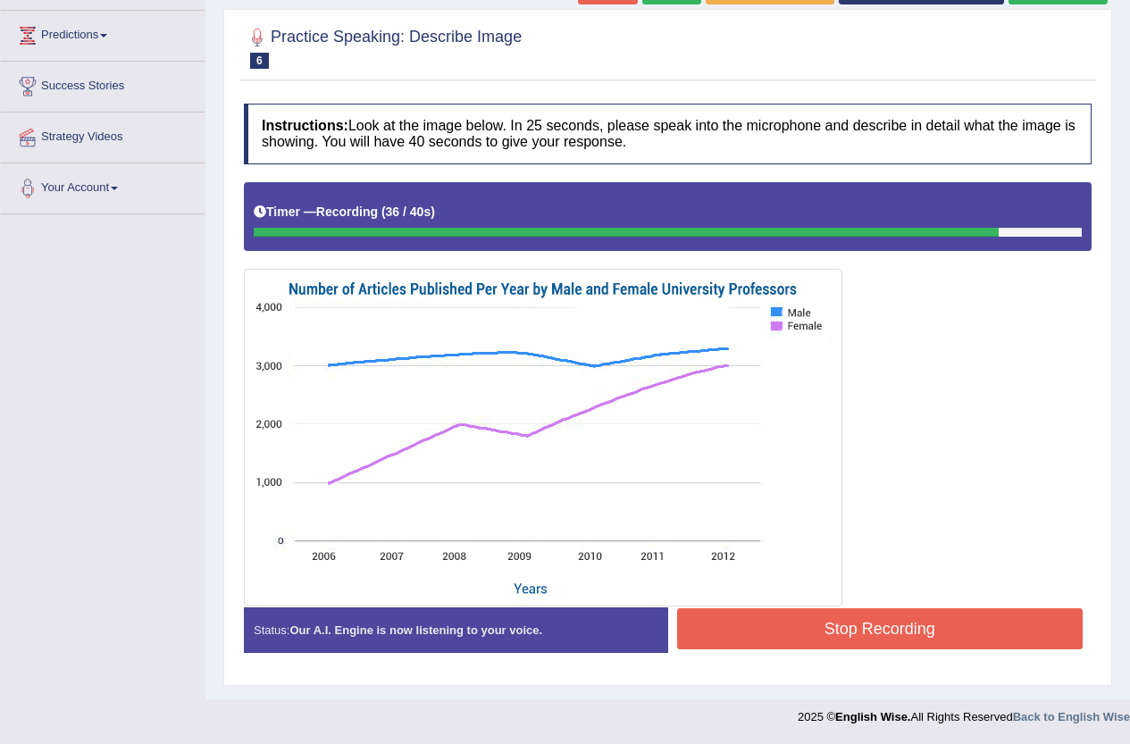
click at [955, 633] on button "Stop Recording" at bounding box center [880, 628] width 406 height 41
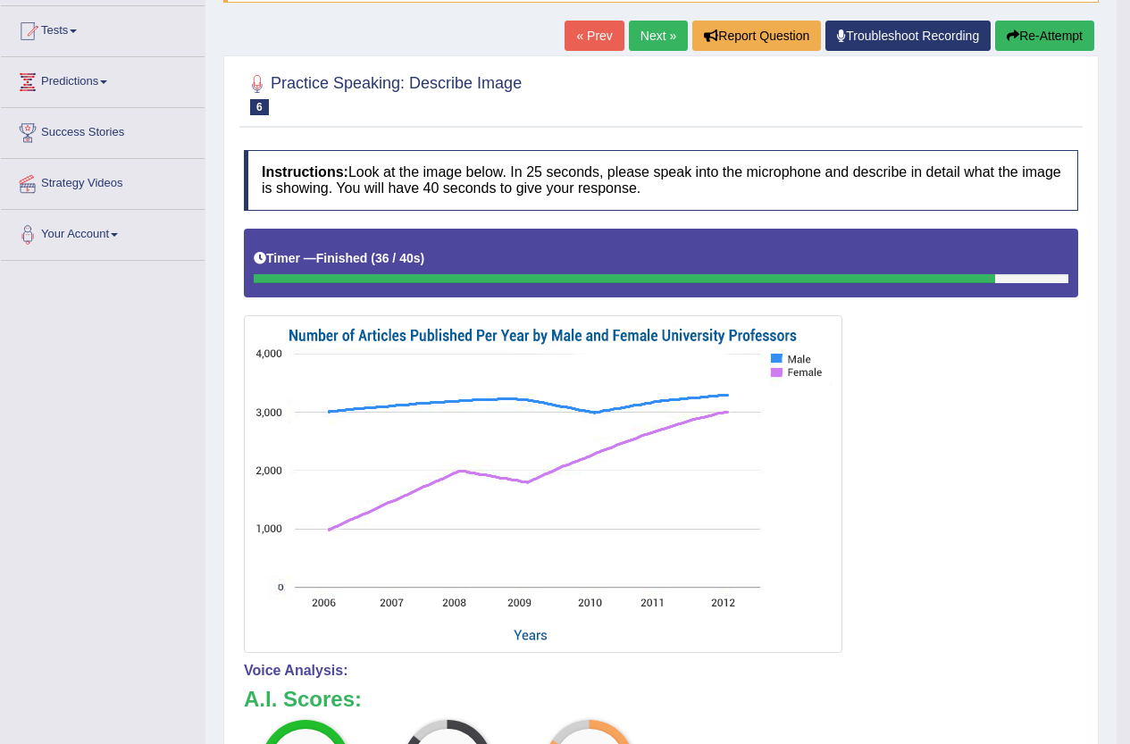
scroll to position [146, 0]
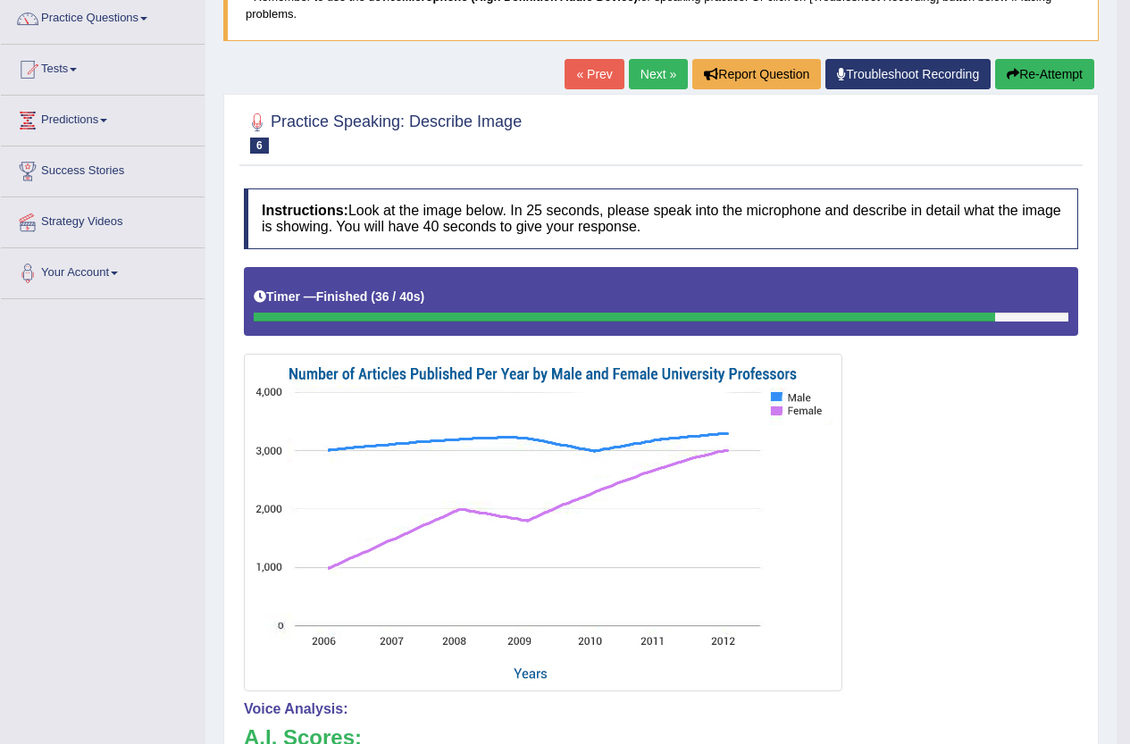
click at [659, 86] on link "Next »" at bounding box center [658, 74] width 59 height 30
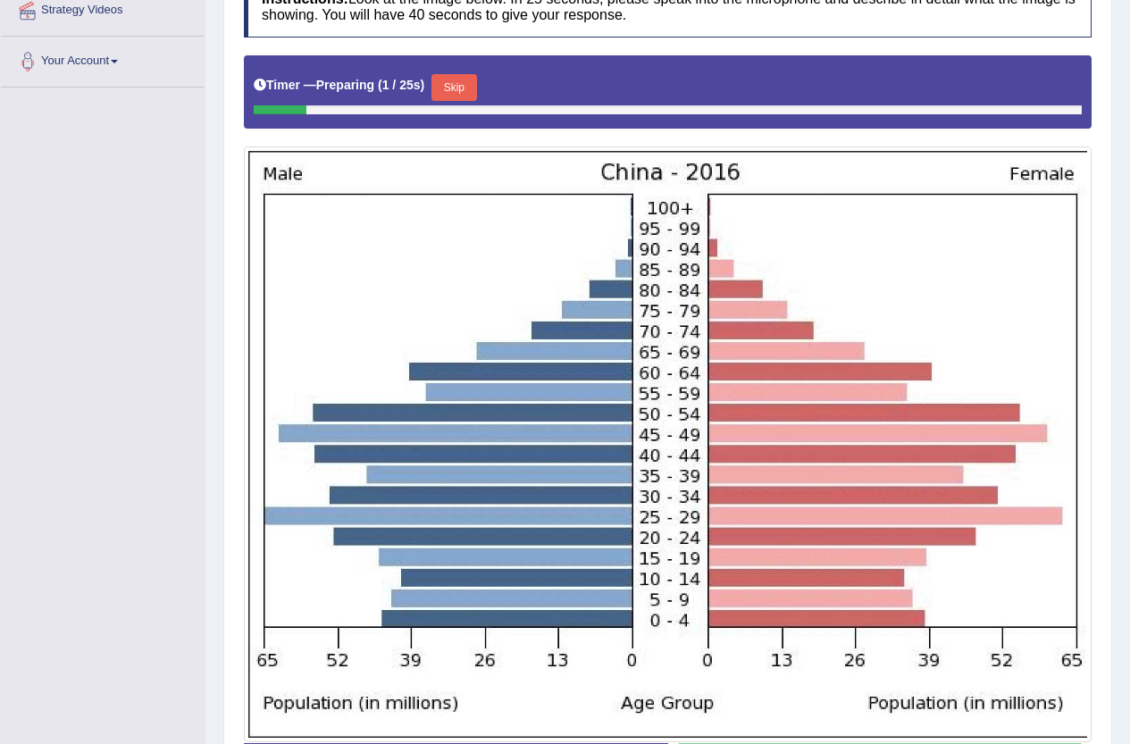
scroll to position [447, 0]
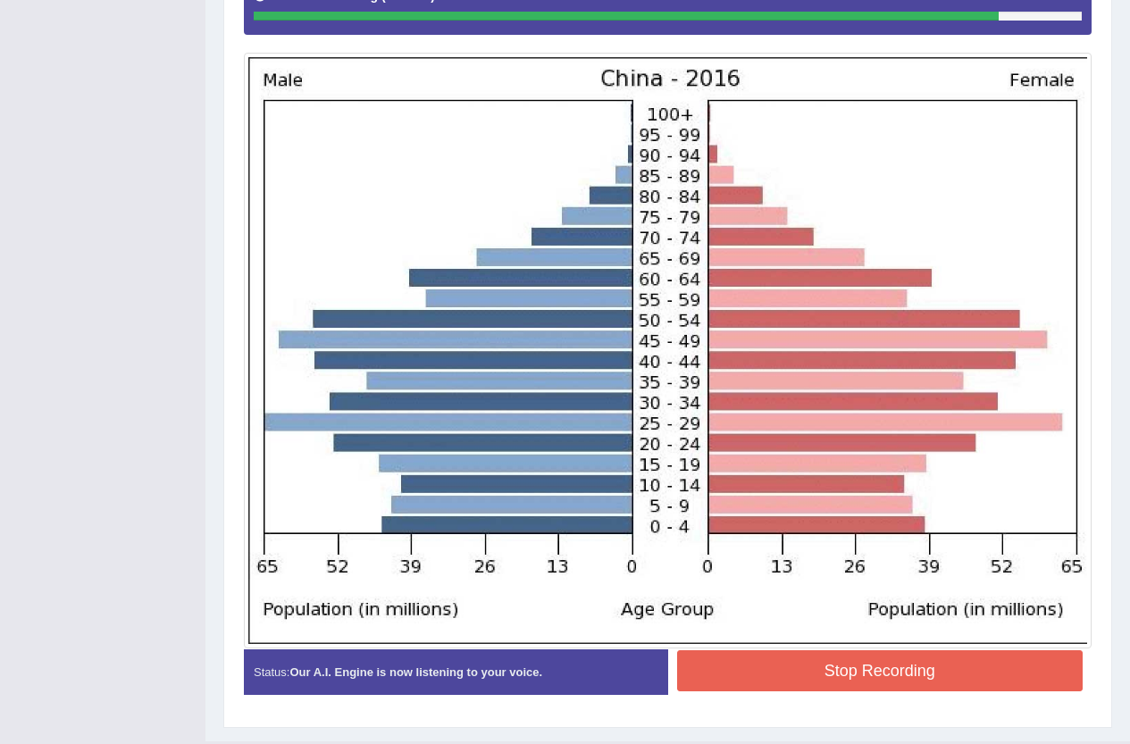
click at [896, 660] on button "Stop Recording" at bounding box center [880, 670] width 406 height 41
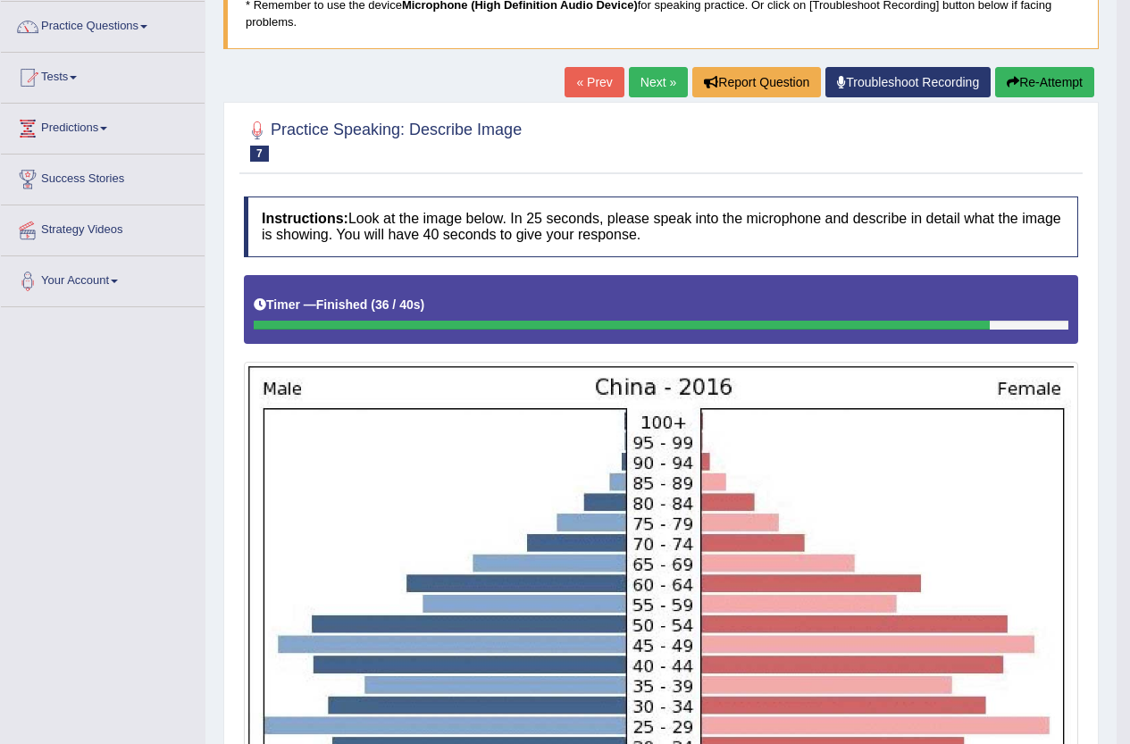
scroll to position [127, 0]
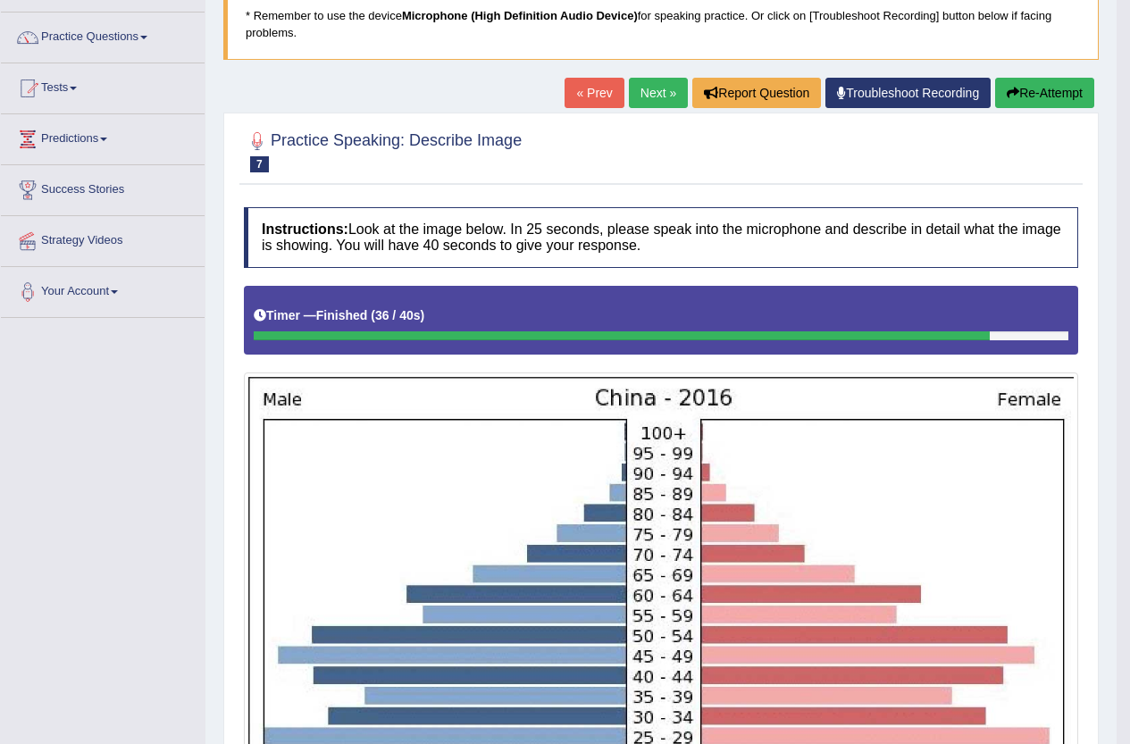
click at [1025, 90] on button "Re-Attempt" at bounding box center [1044, 93] width 99 height 30
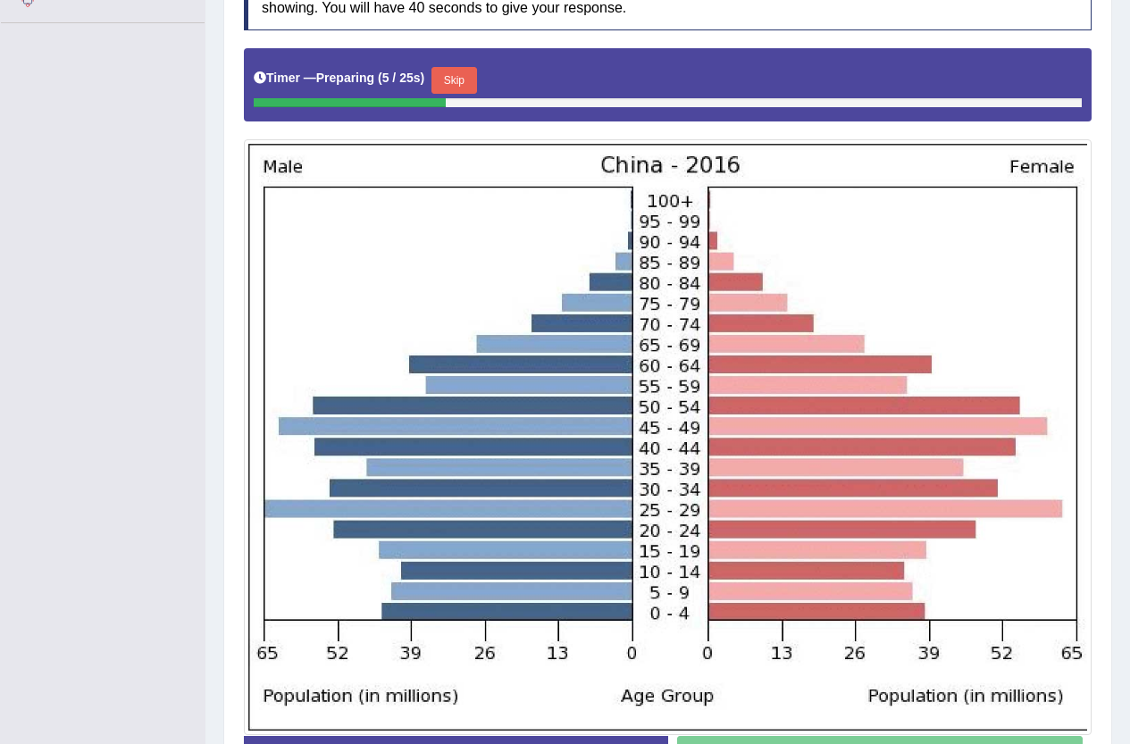
click at [461, 71] on button "Skip" at bounding box center [453, 80] width 45 height 27
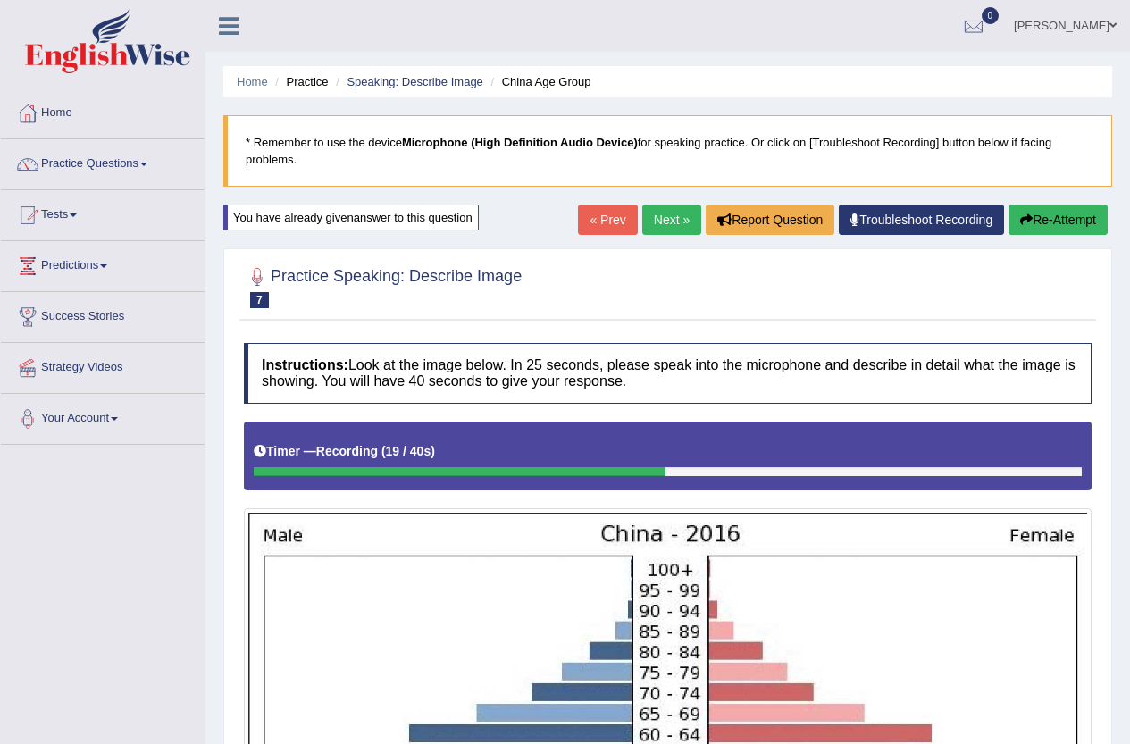
click at [1010, 217] on button "Re-Attempt" at bounding box center [1058, 220] width 99 height 30
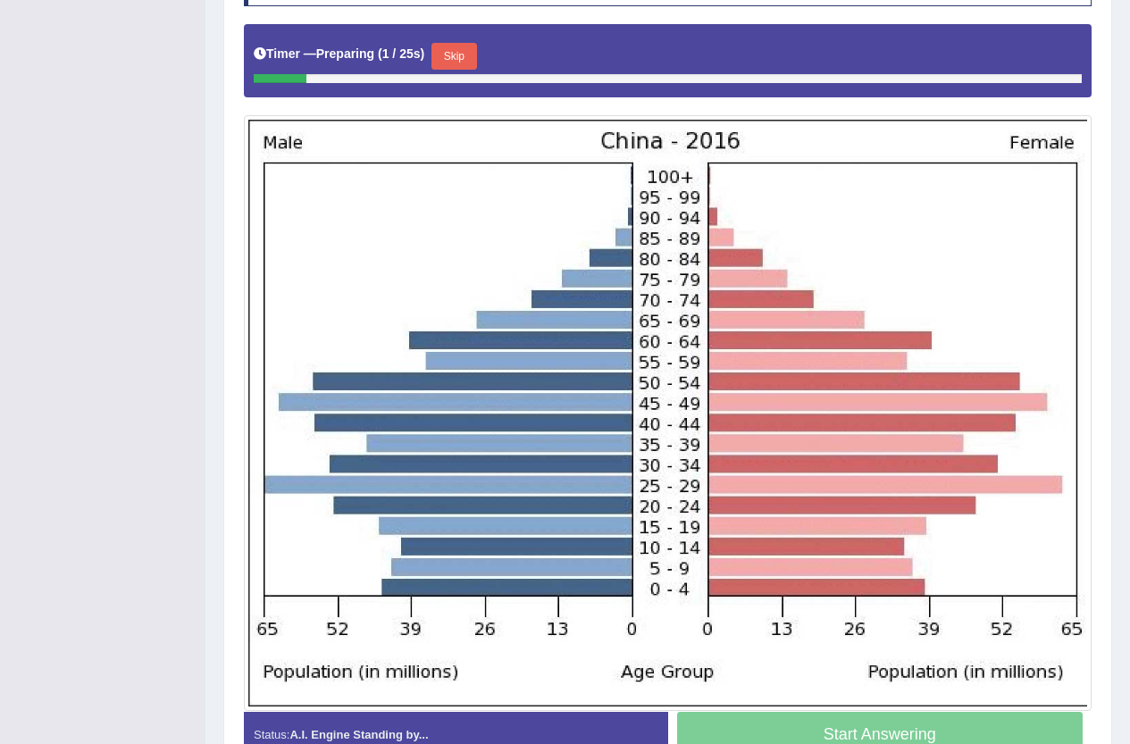
scroll to position [447, 0]
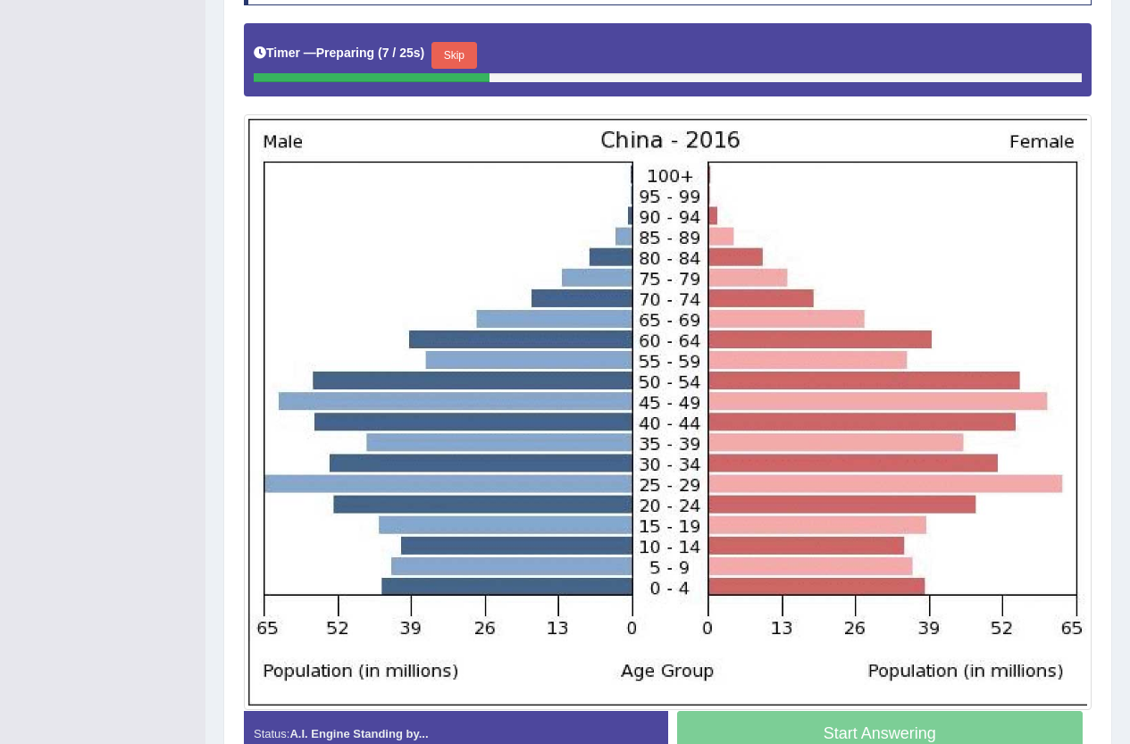
click at [465, 62] on button "Skip" at bounding box center [453, 55] width 45 height 27
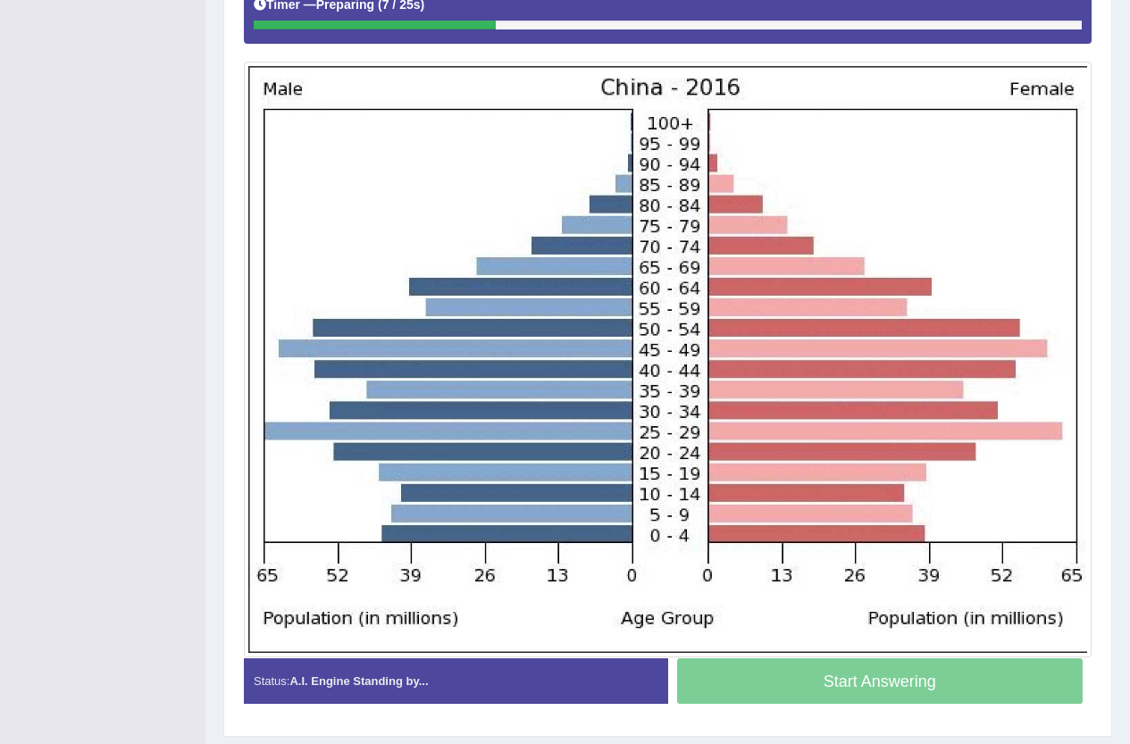
scroll to position [398, 0]
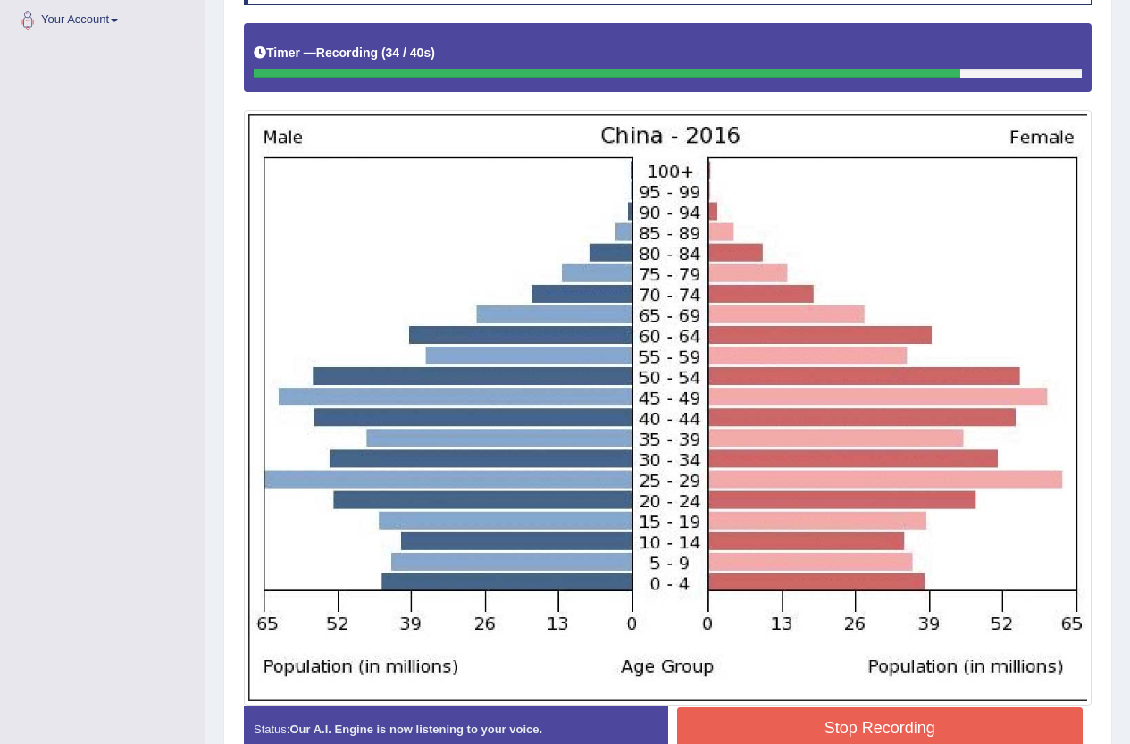
click at [875, 724] on button "Stop Recording" at bounding box center [880, 727] width 406 height 41
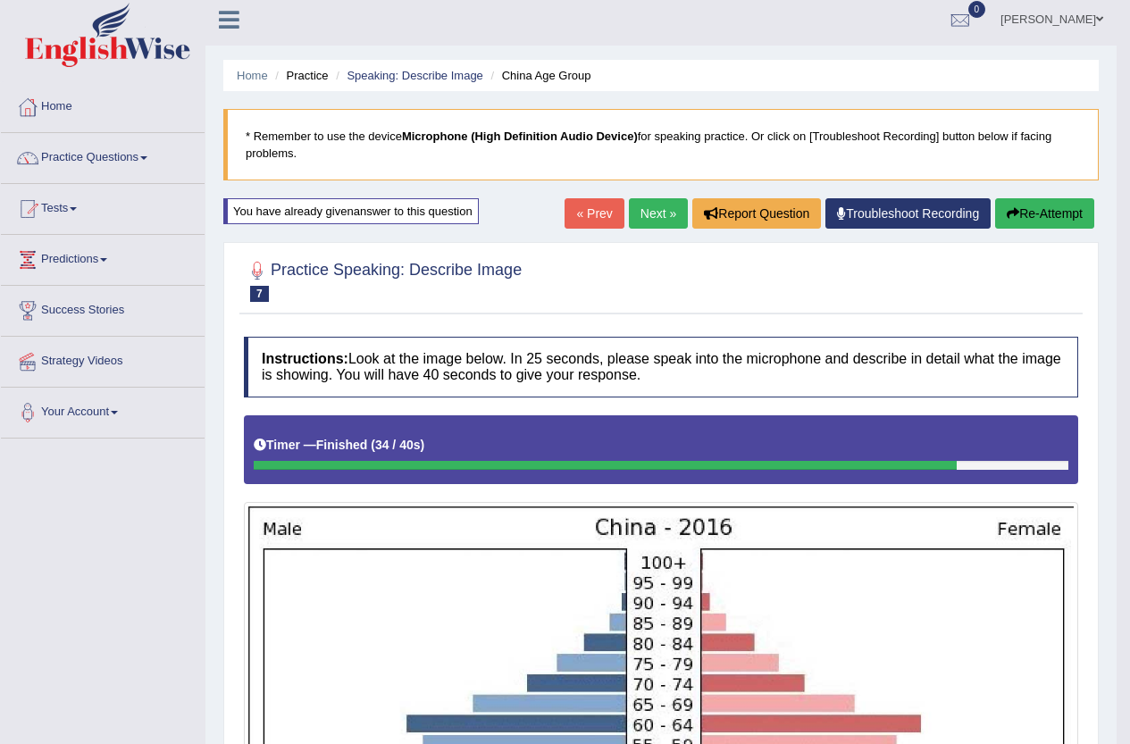
scroll to position [89, 0]
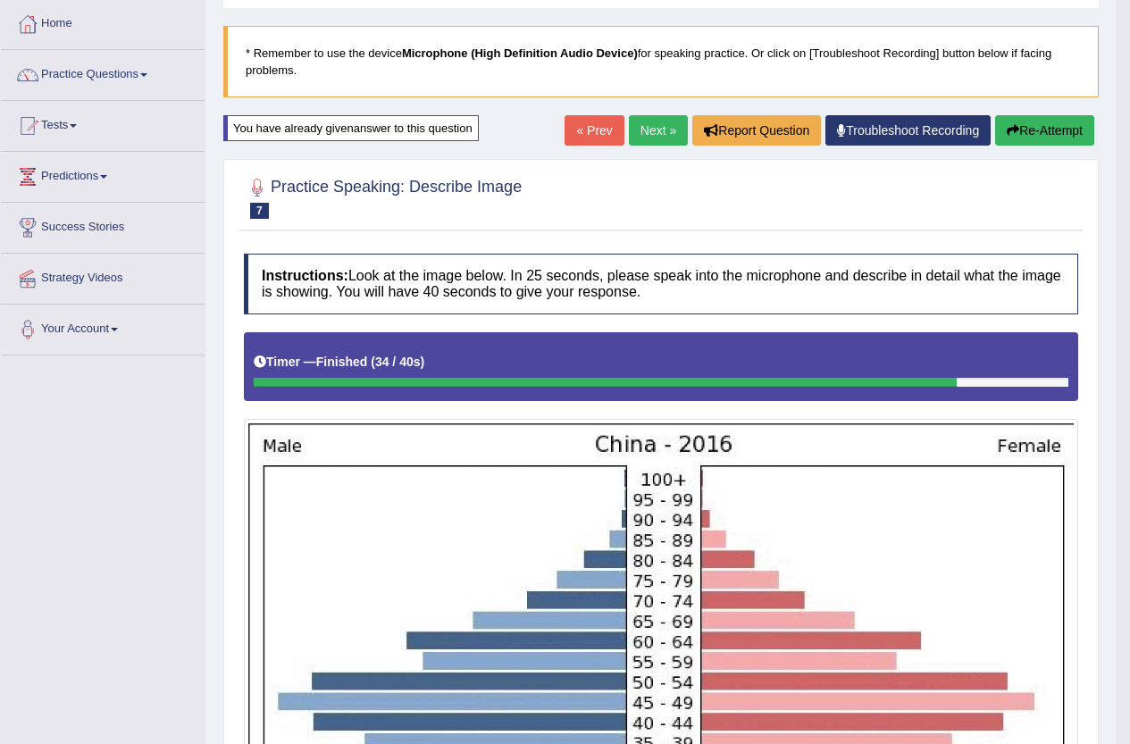
click at [642, 136] on link "Next »" at bounding box center [658, 130] width 59 height 30
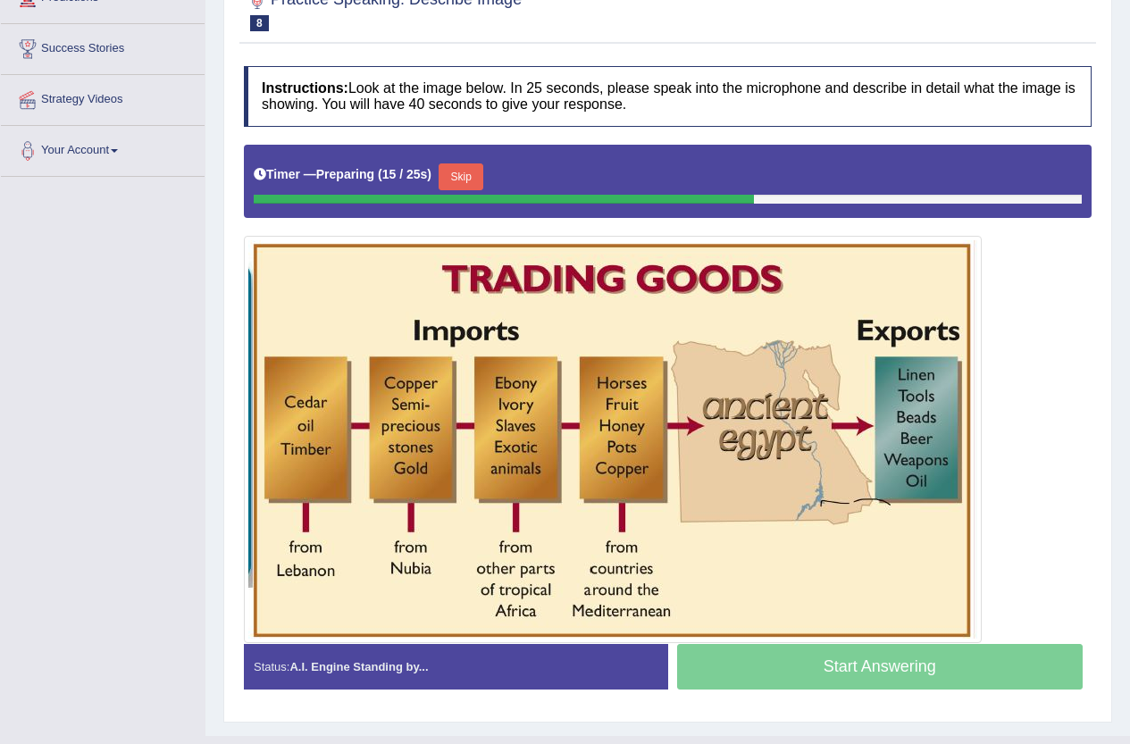
click at [466, 180] on button "Skip" at bounding box center [461, 176] width 45 height 27
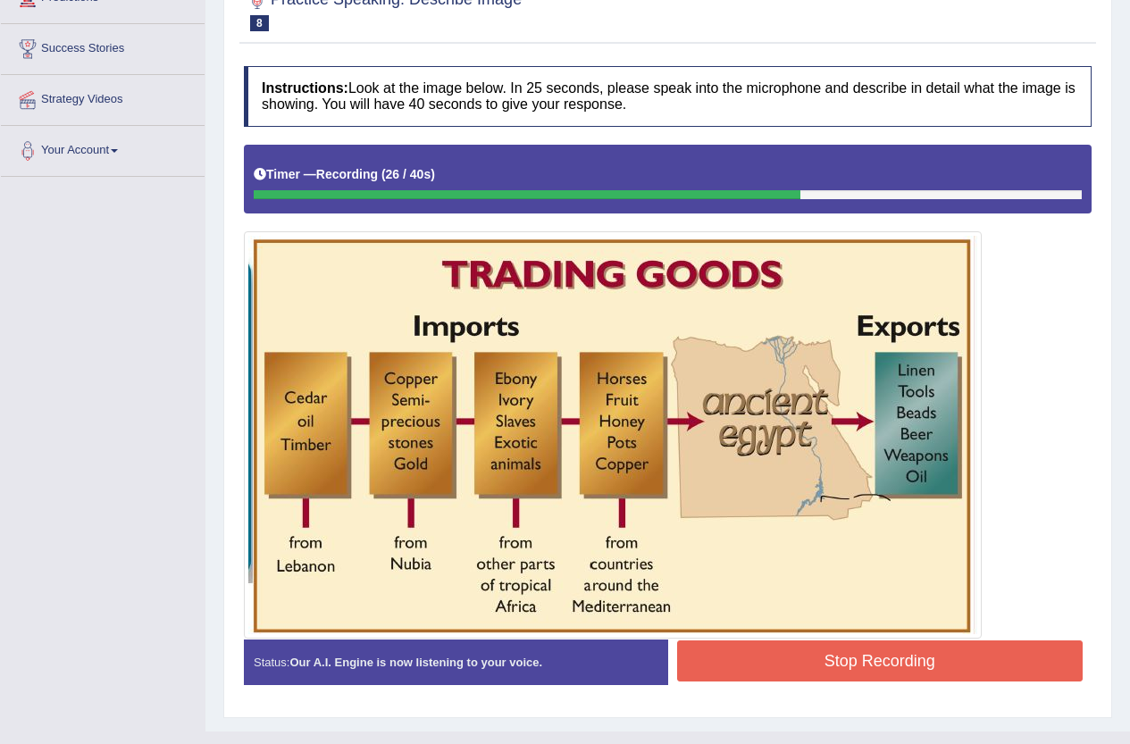
click at [969, 657] on button "Stop Recording" at bounding box center [880, 660] width 406 height 41
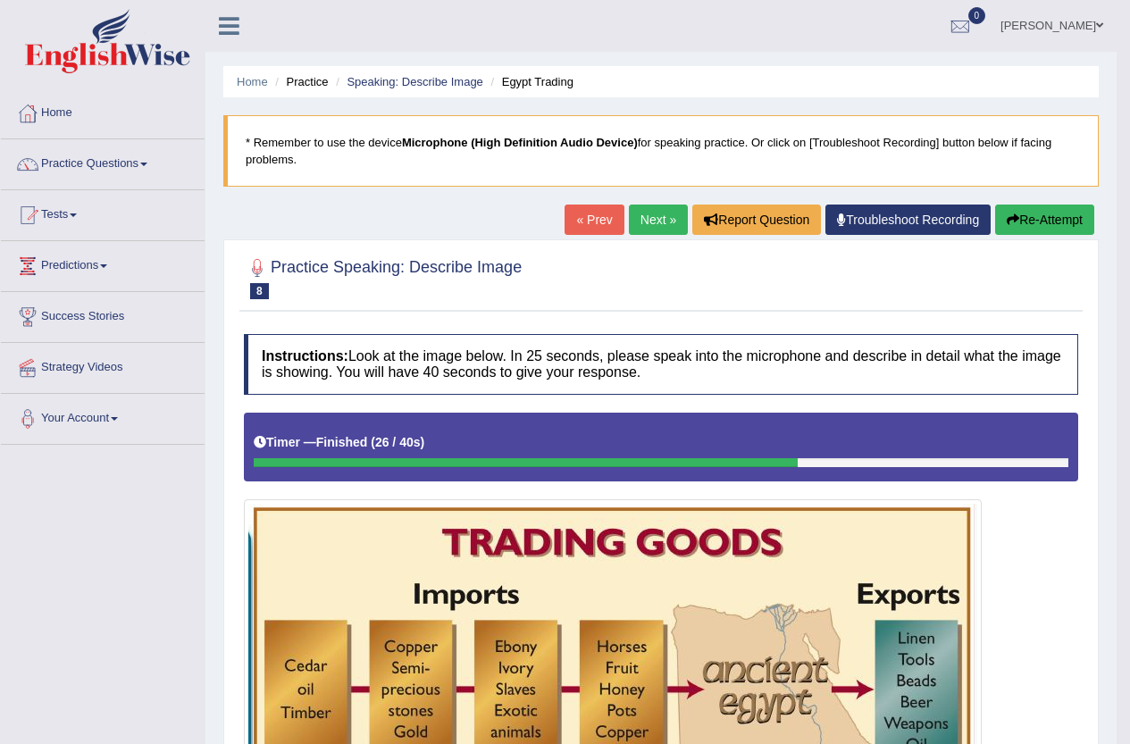
click at [650, 217] on link "Next »" at bounding box center [658, 220] width 59 height 30
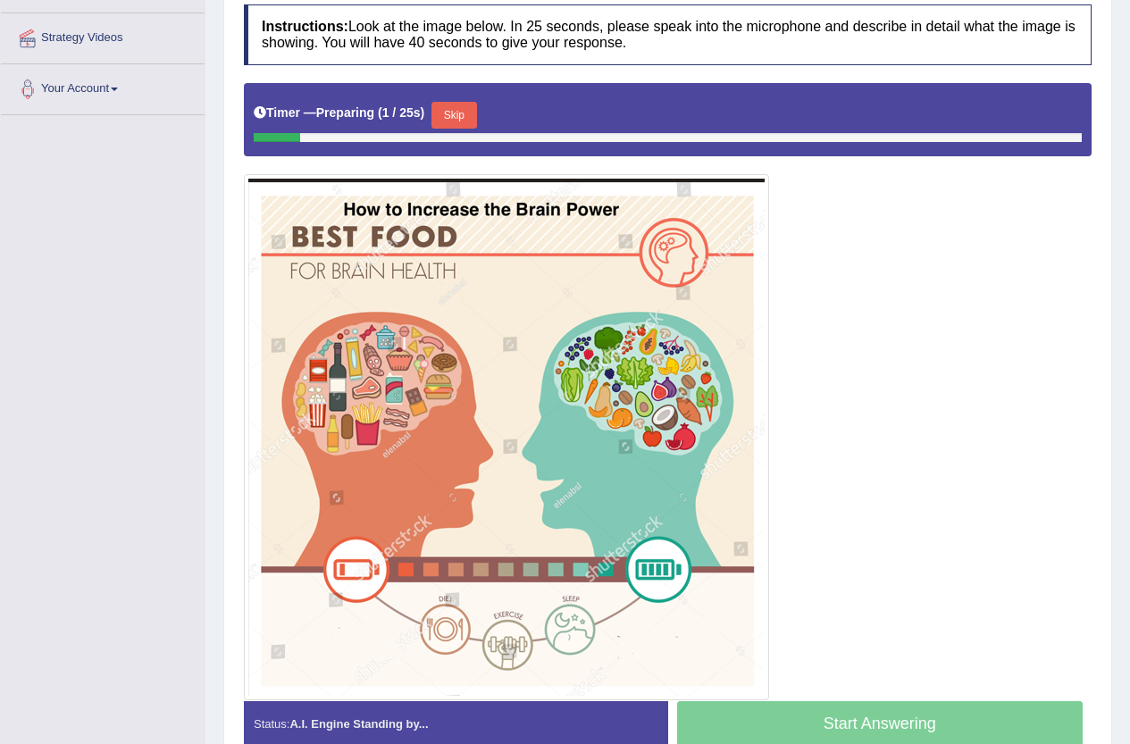
scroll to position [297, 0]
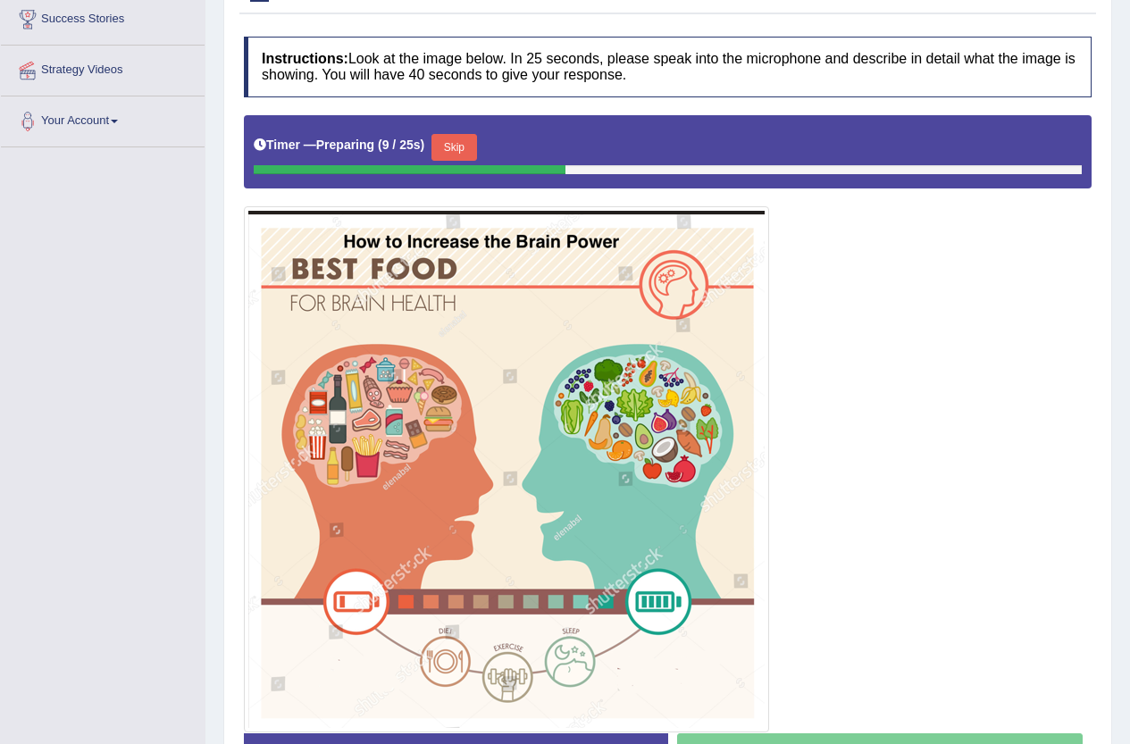
click at [475, 137] on button "Skip" at bounding box center [453, 147] width 45 height 27
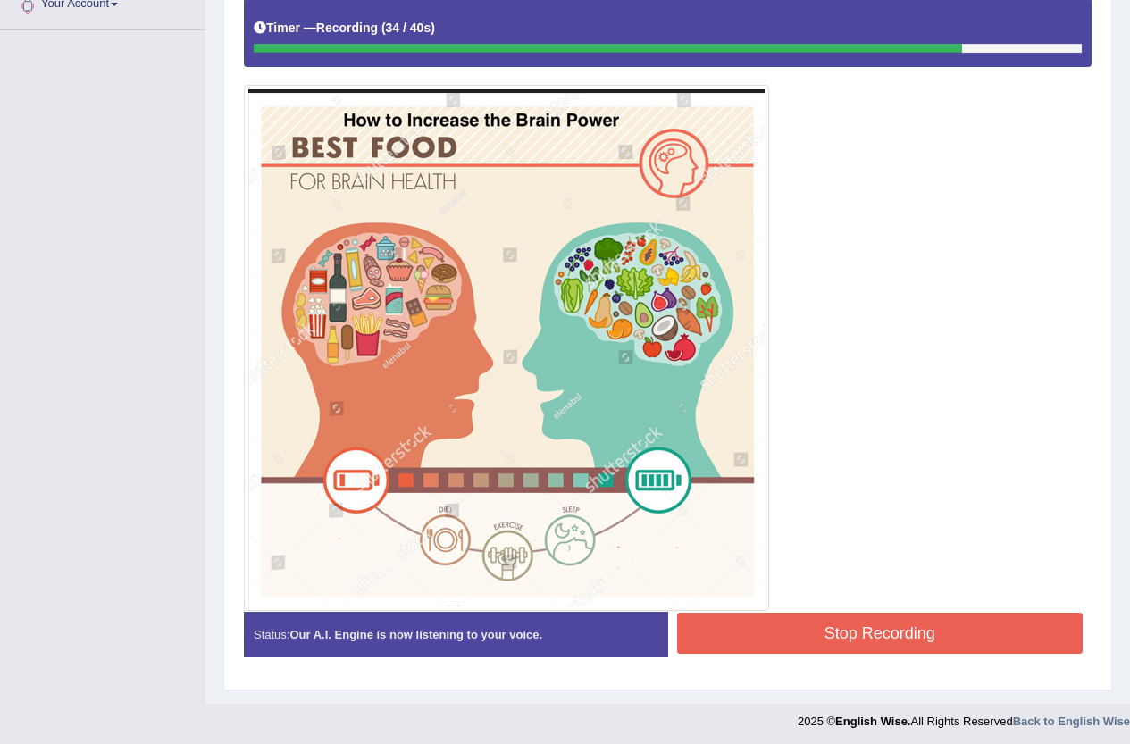
scroll to position [419, 0]
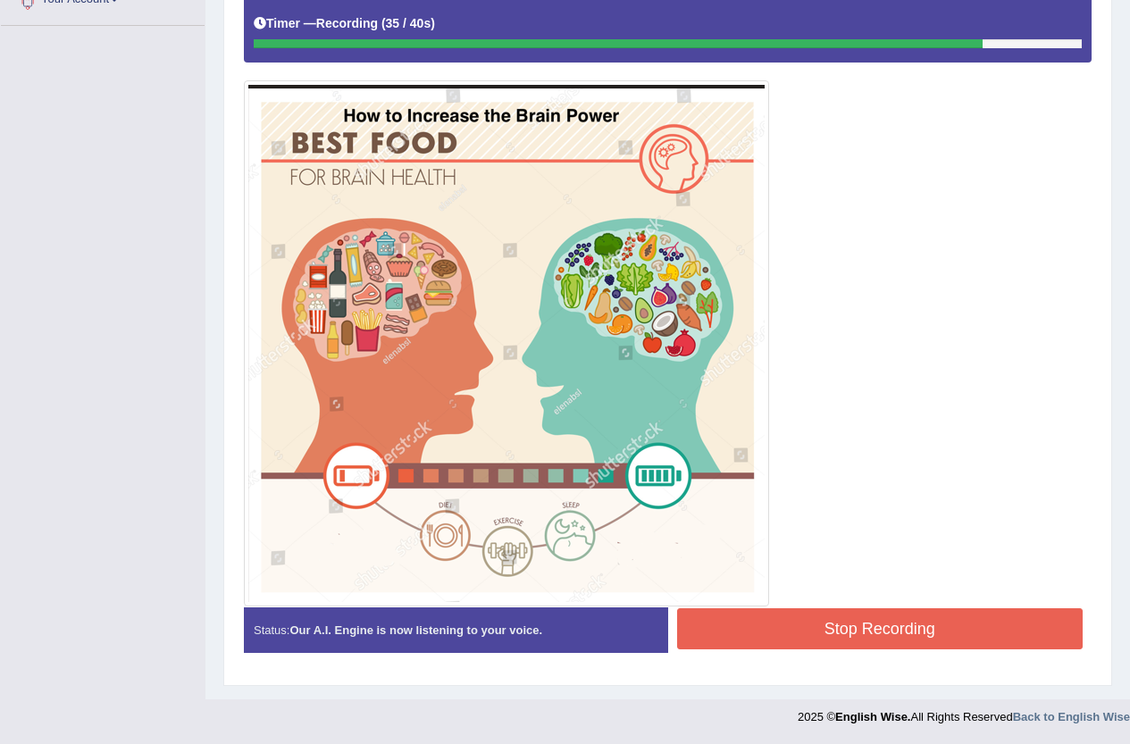
click at [977, 632] on button "Stop Recording" at bounding box center [880, 628] width 406 height 41
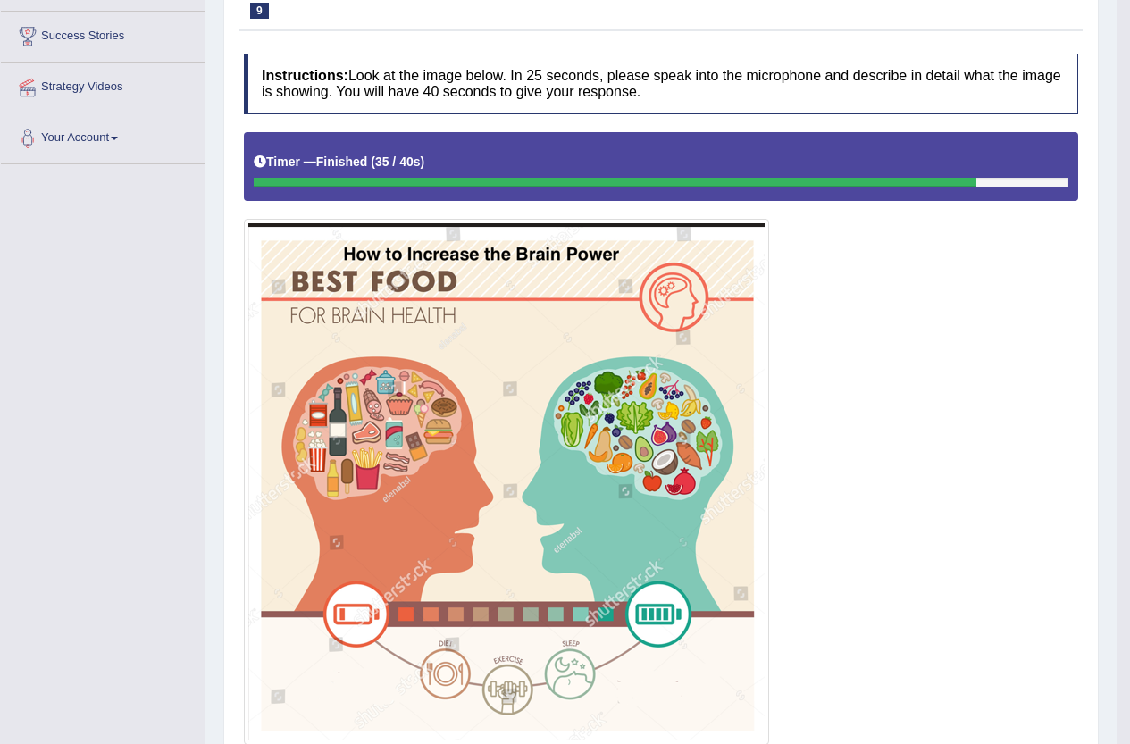
scroll to position [0, 0]
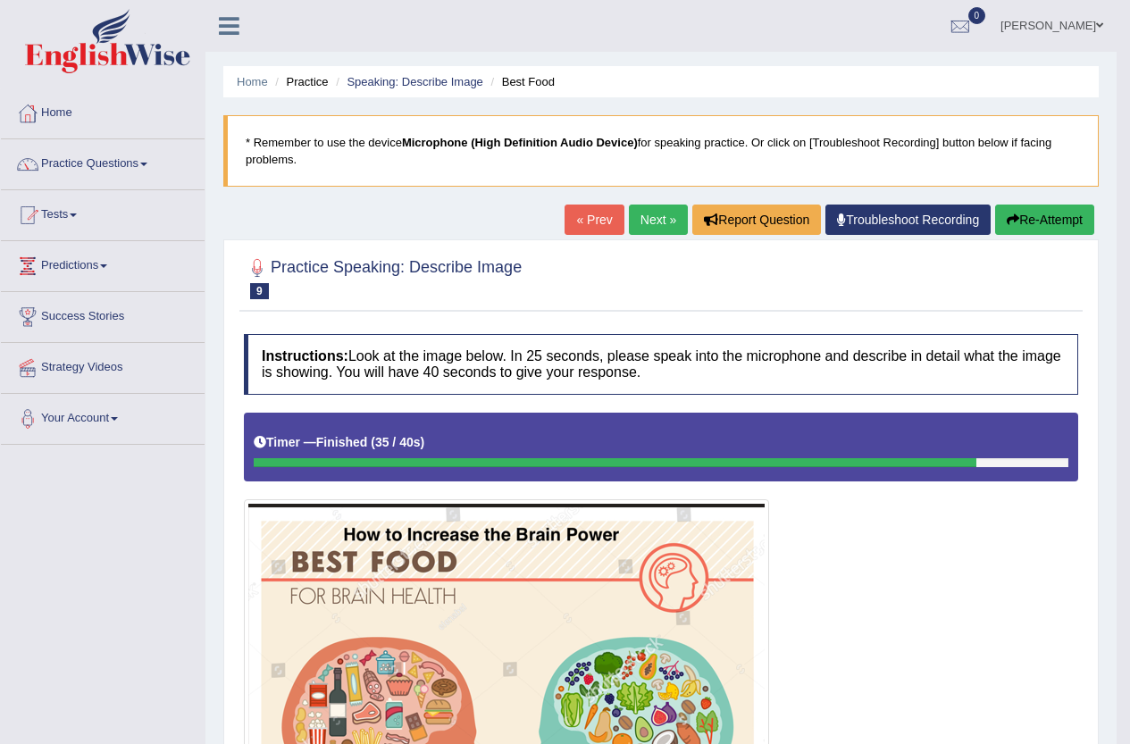
click at [661, 205] on link "Next »" at bounding box center [658, 220] width 59 height 30
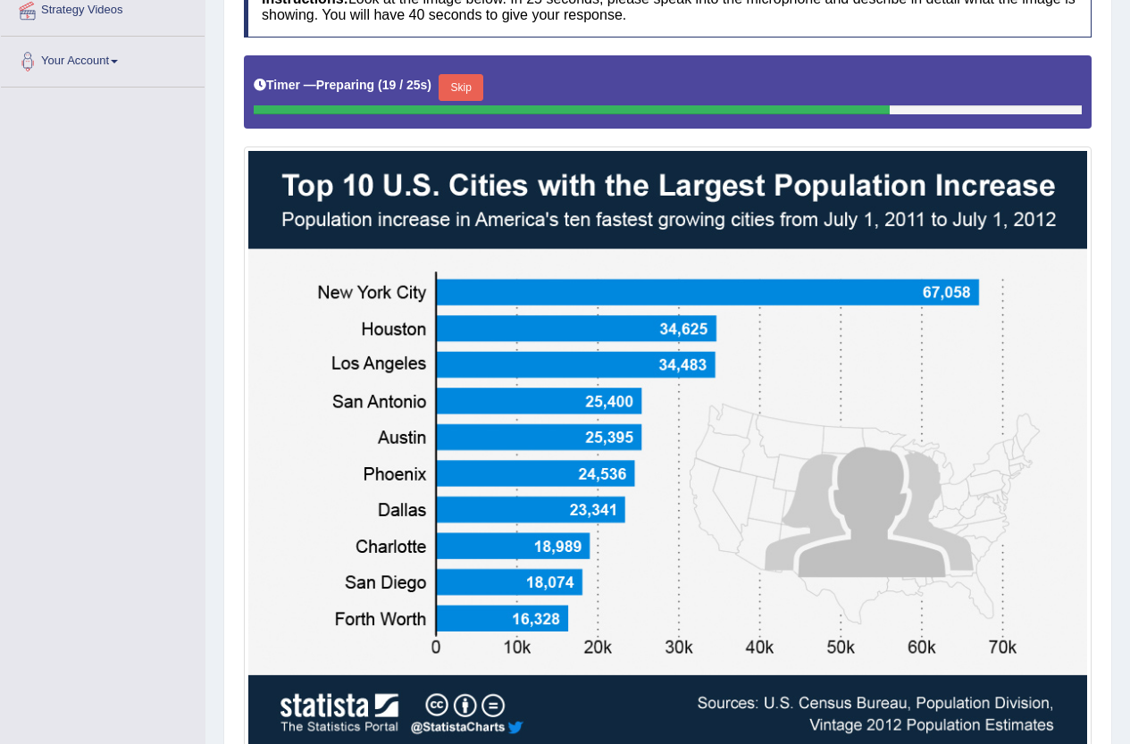
click at [478, 96] on button "Skip" at bounding box center [461, 87] width 45 height 27
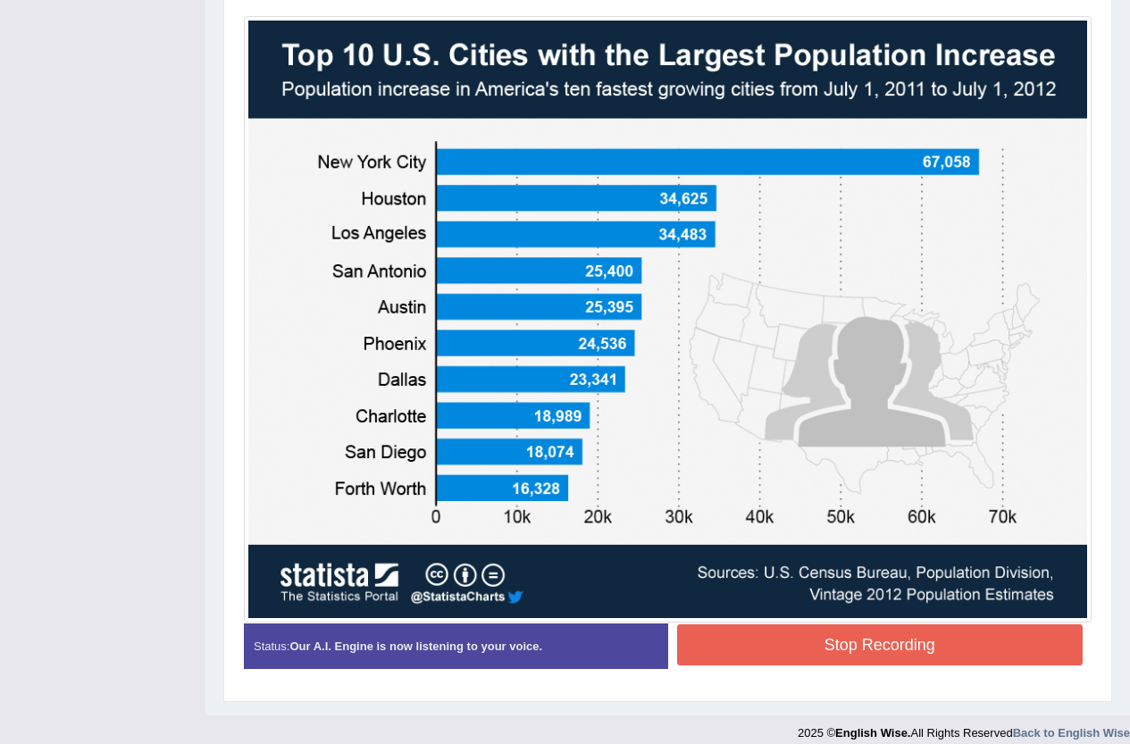
scroll to position [499, 0]
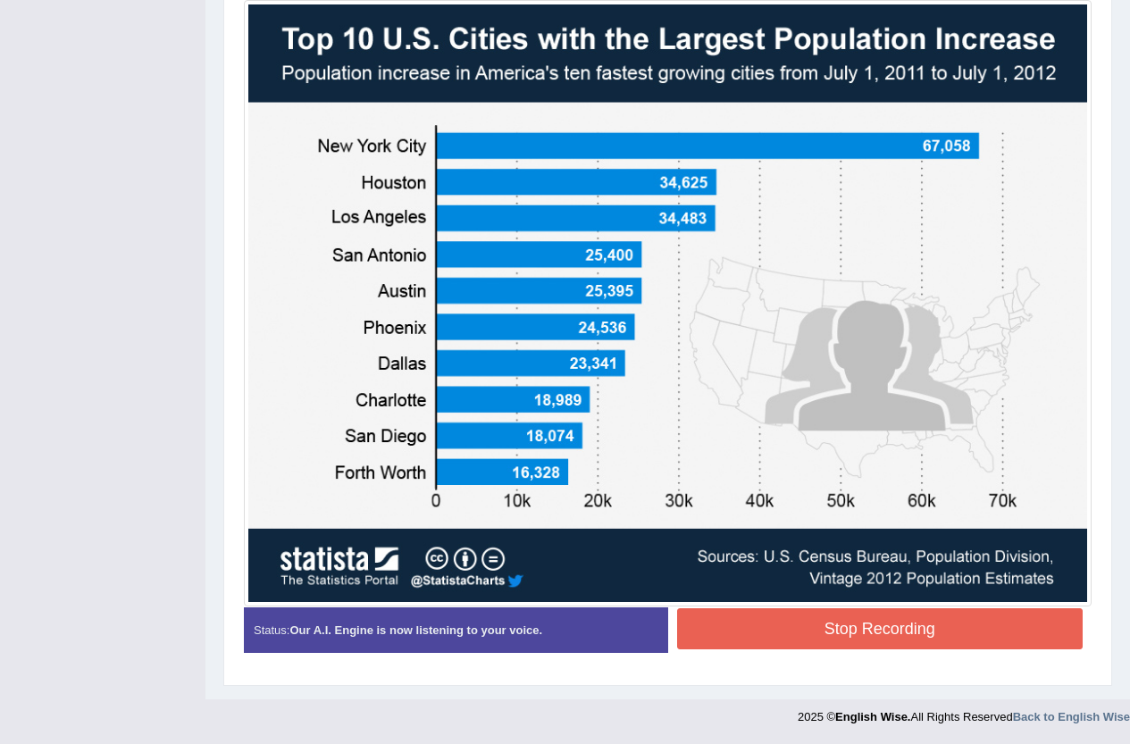
click at [955, 619] on button "Stop Recording" at bounding box center [880, 628] width 406 height 41
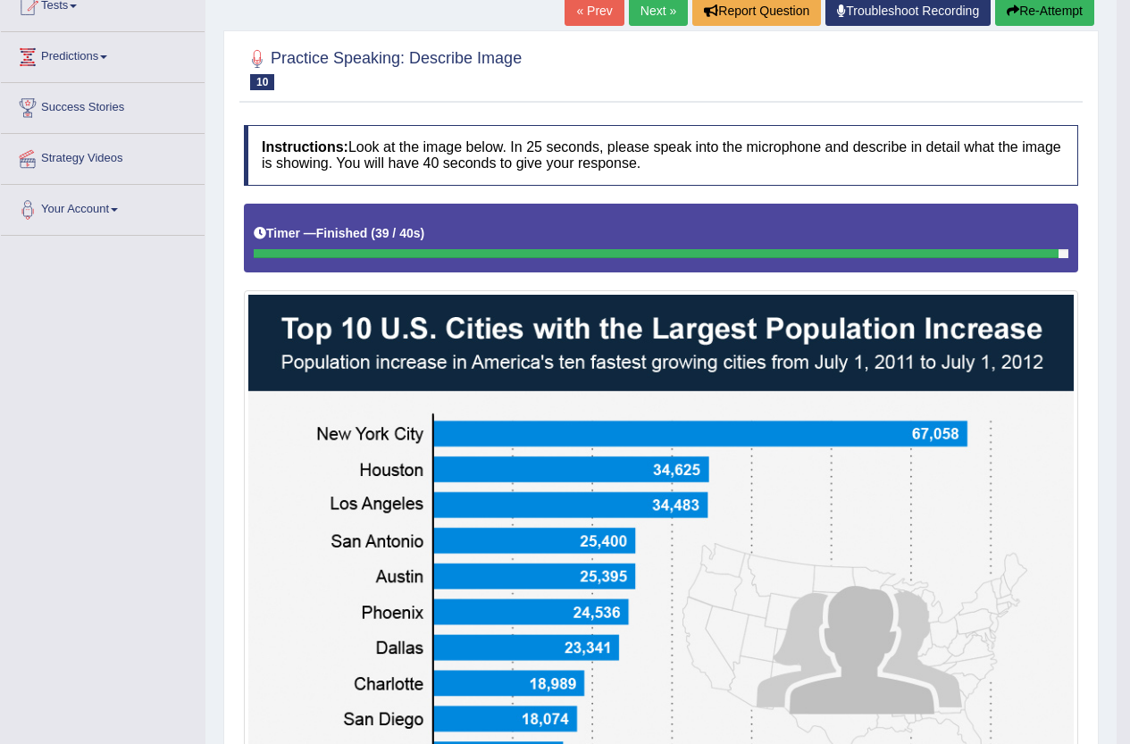
scroll to position [89, 0]
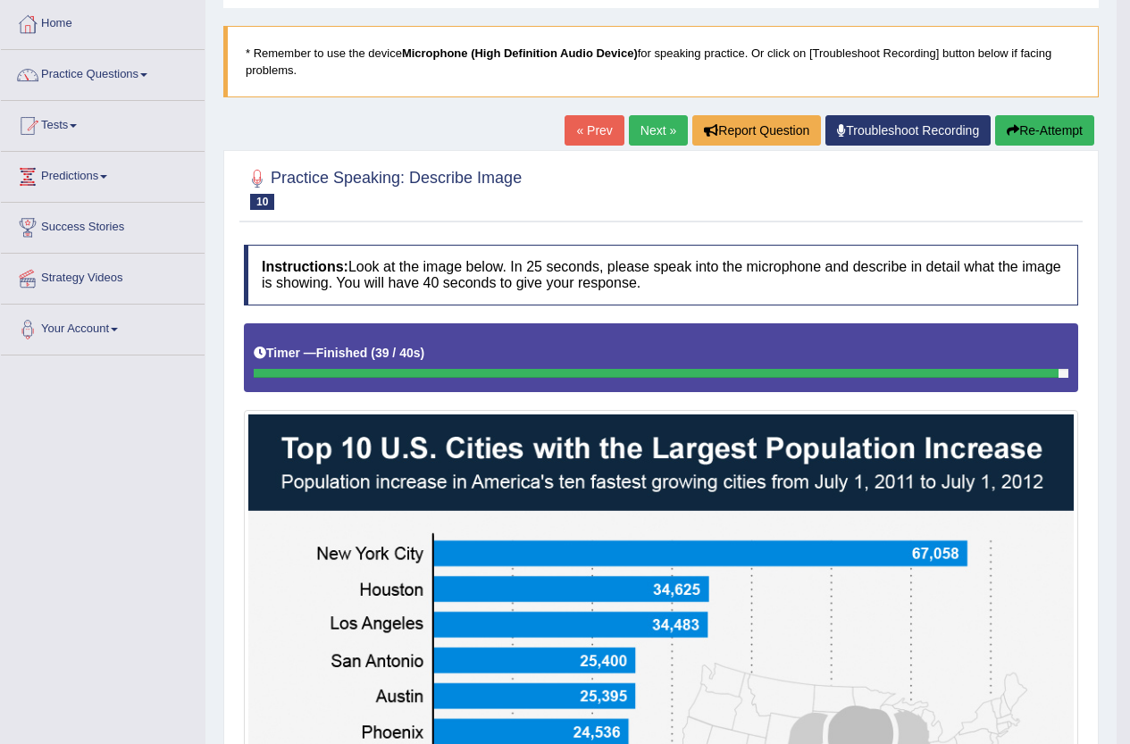
click at [655, 144] on link "Next »" at bounding box center [658, 130] width 59 height 30
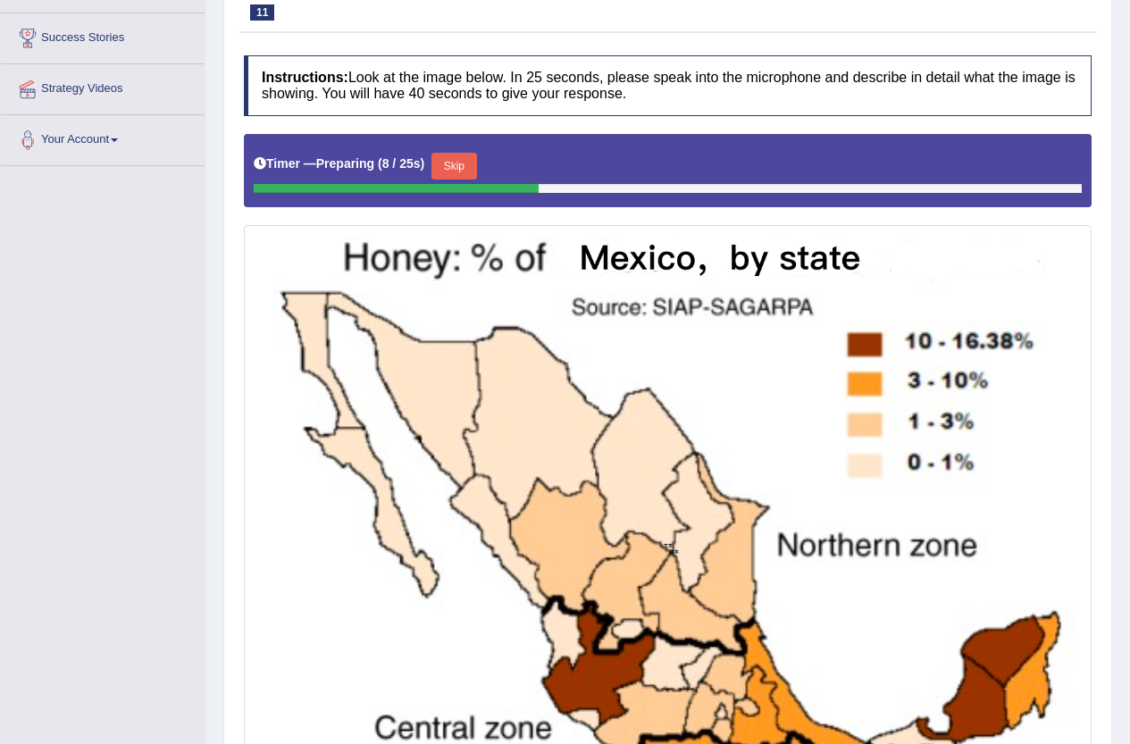
scroll to position [268, 0]
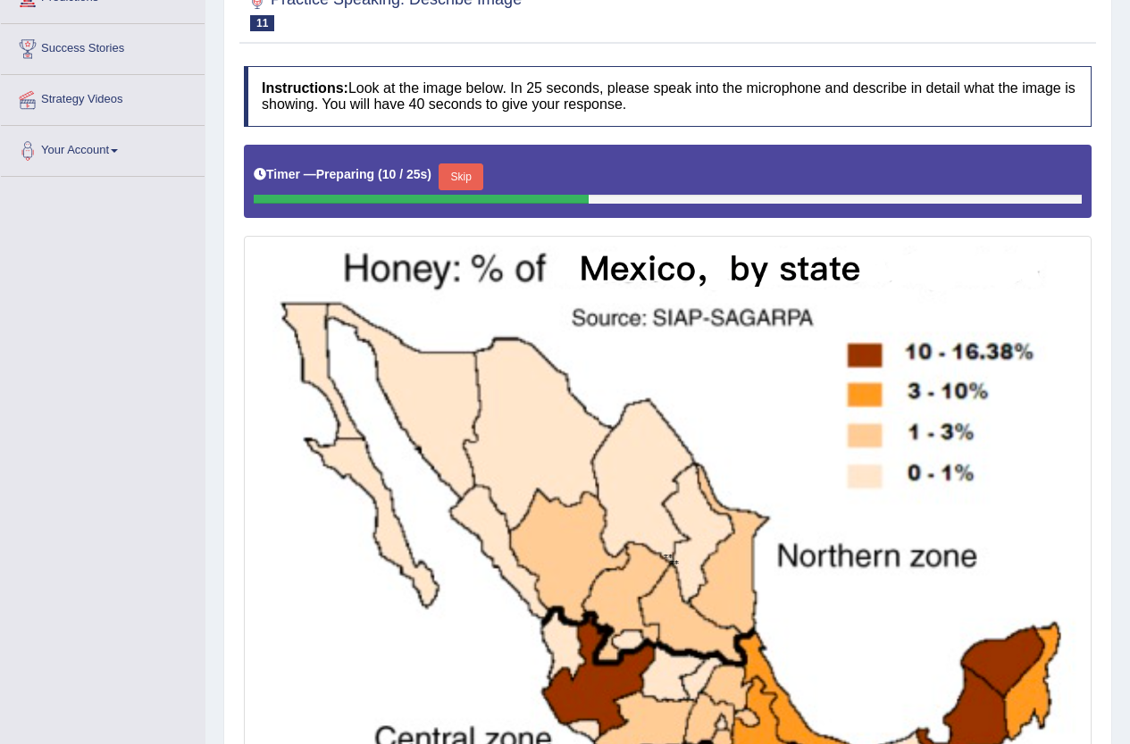
click at [466, 171] on button "Skip" at bounding box center [461, 176] width 45 height 27
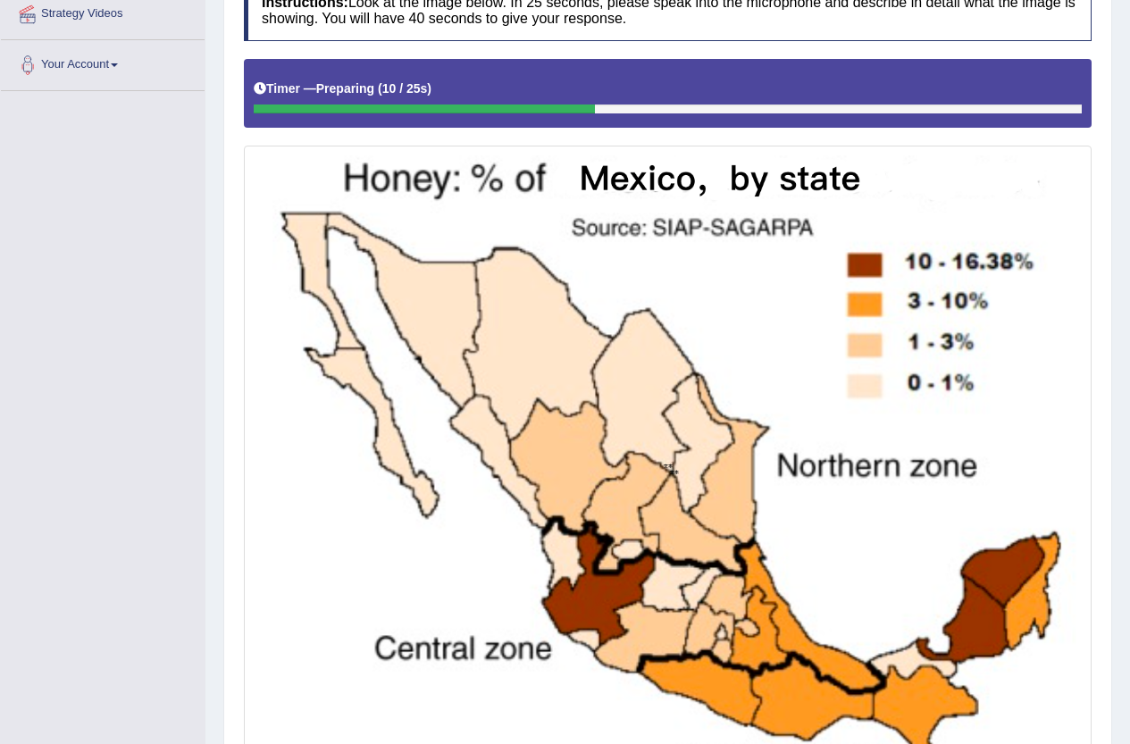
scroll to position [447, 0]
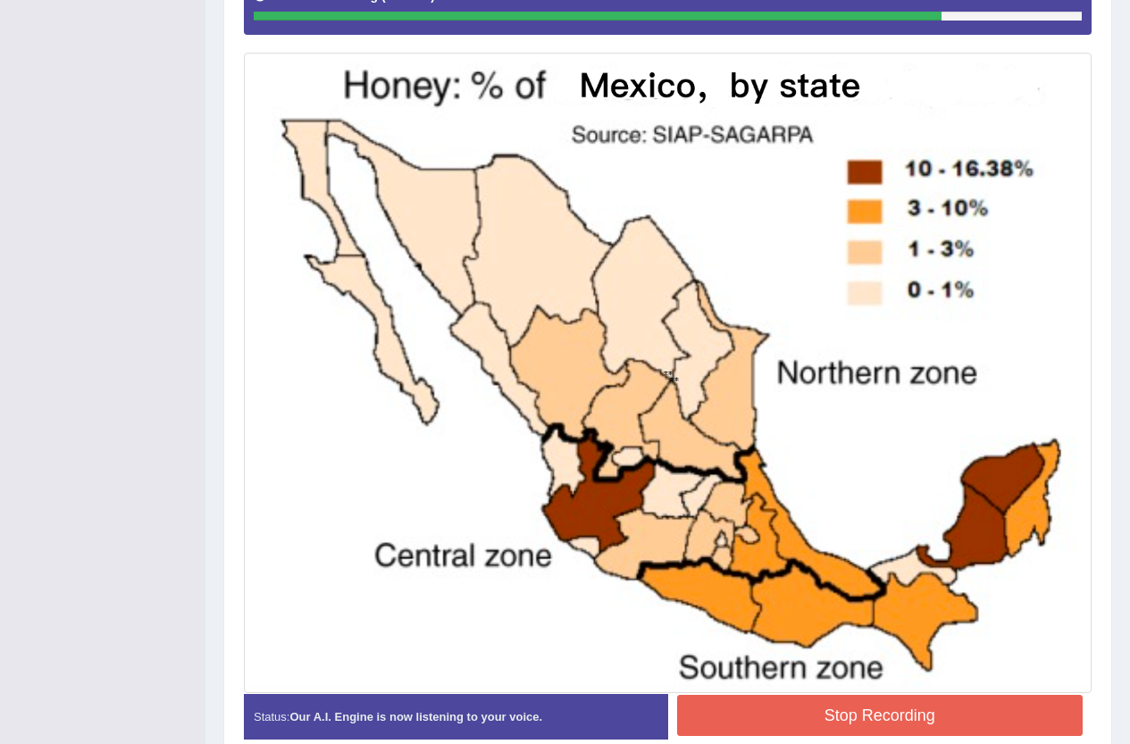
click at [938, 724] on button "Stop Recording" at bounding box center [880, 715] width 406 height 41
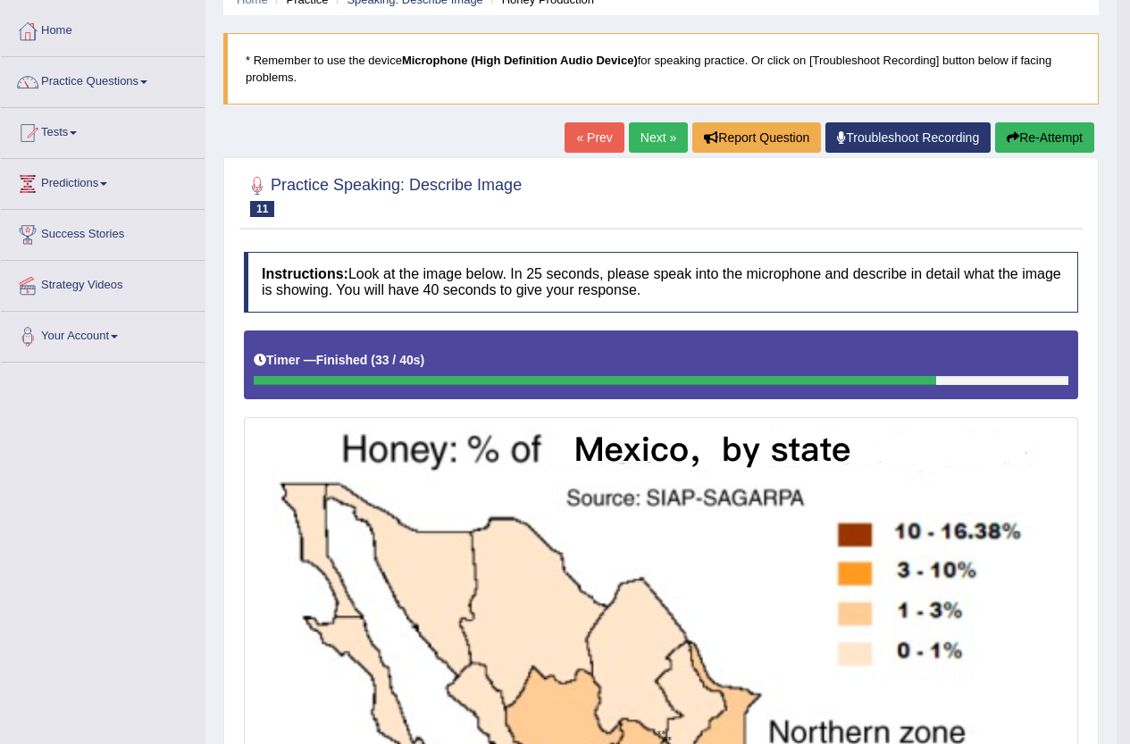
scroll to position [4, 0]
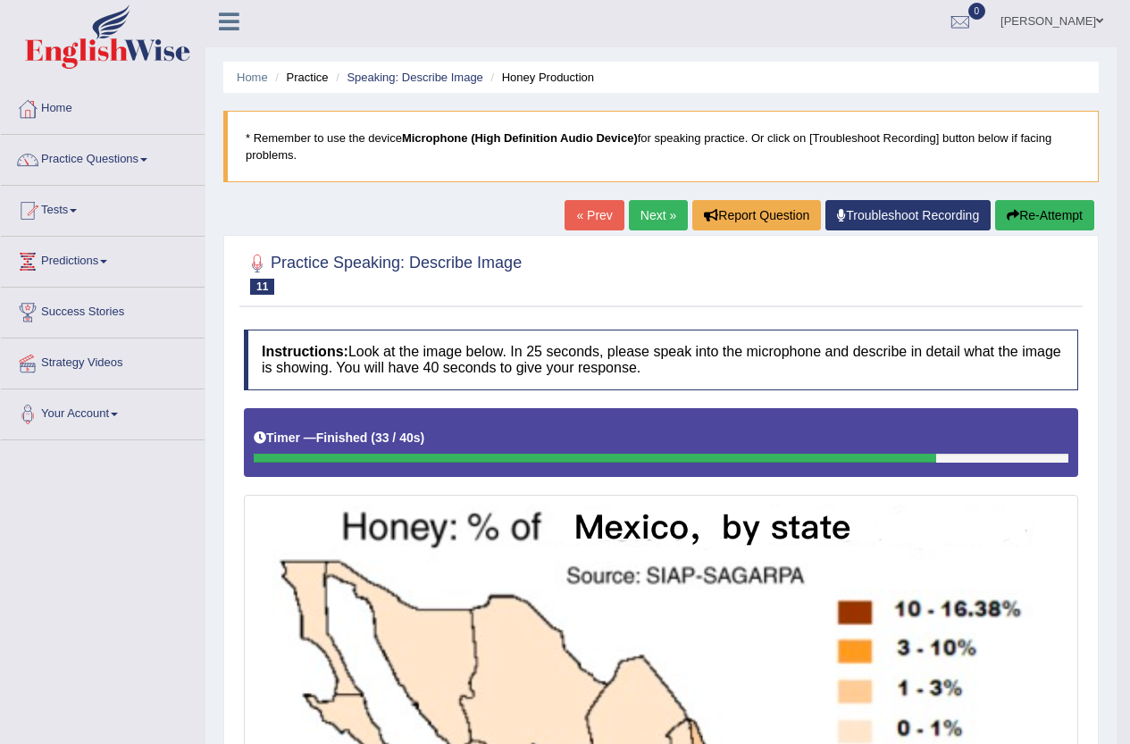
click at [665, 221] on link "Next »" at bounding box center [658, 215] width 59 height 30
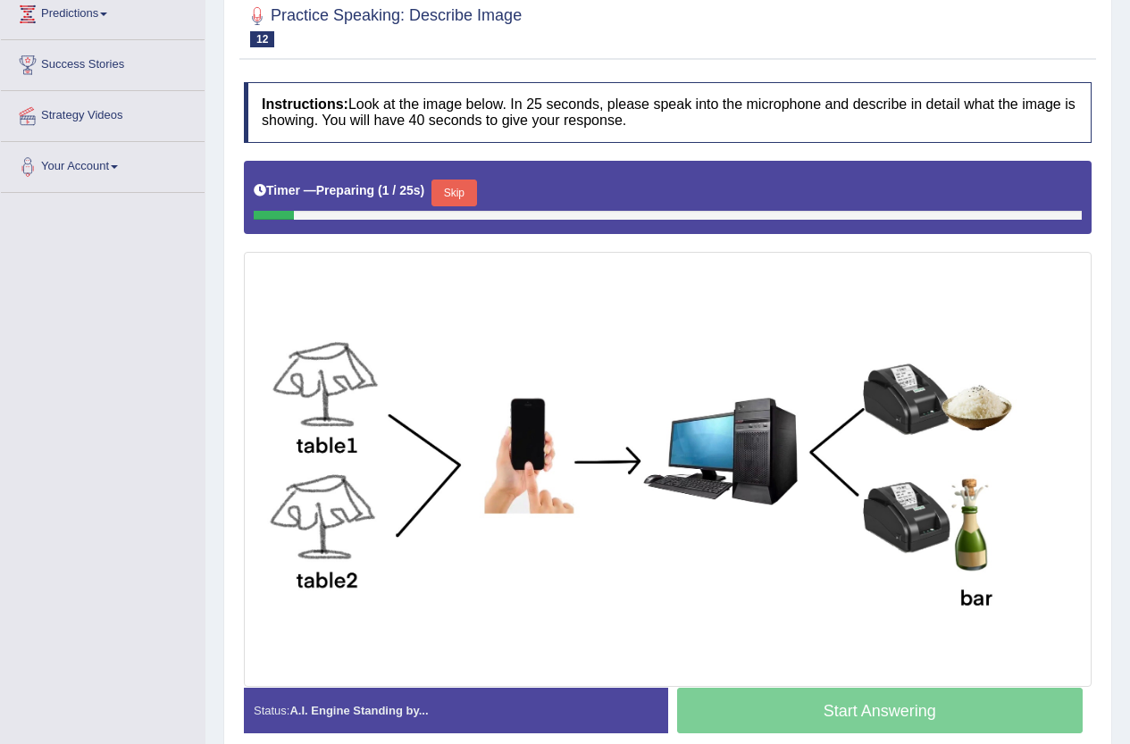
scroll to position [268, 0]
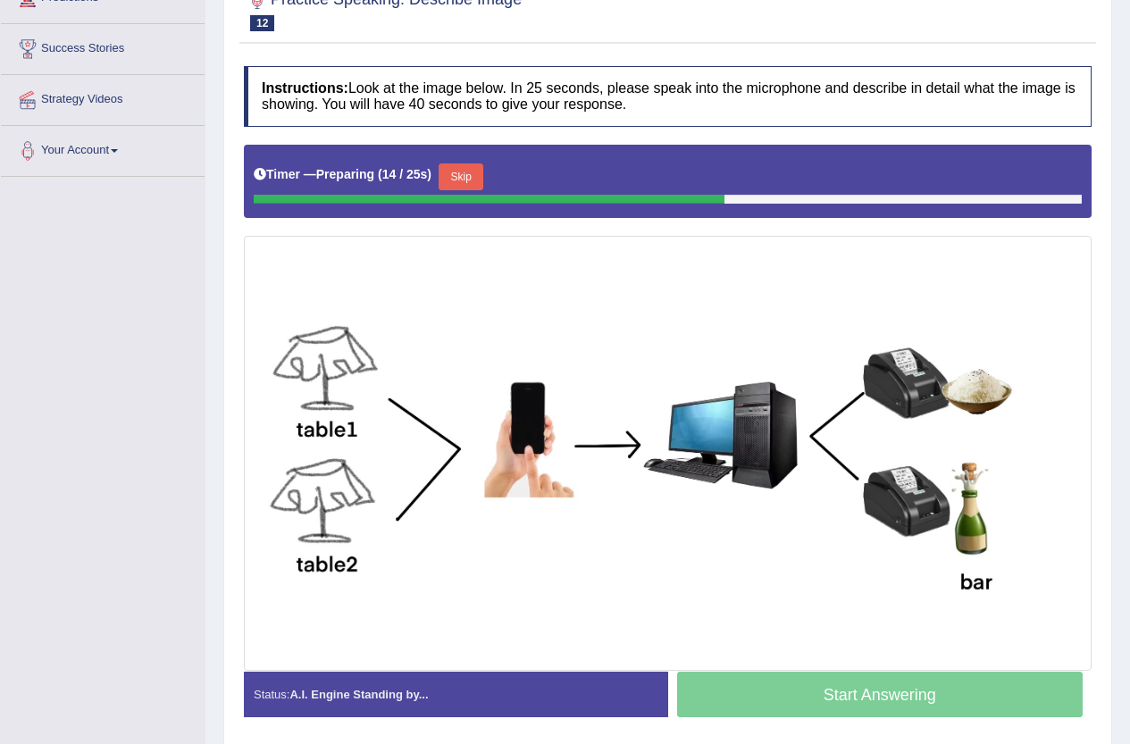
click at [473, 169] on button "Skip" at bounding box center [461, 176] width 45 height 27
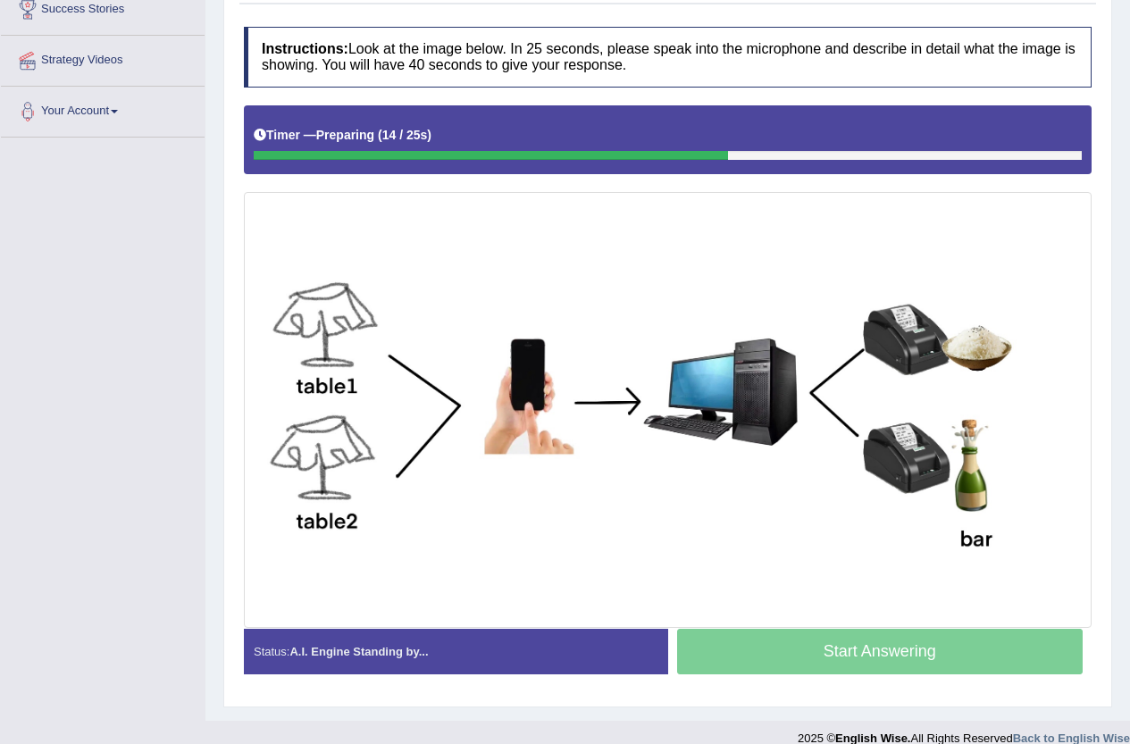
scroll to position [329, 0]
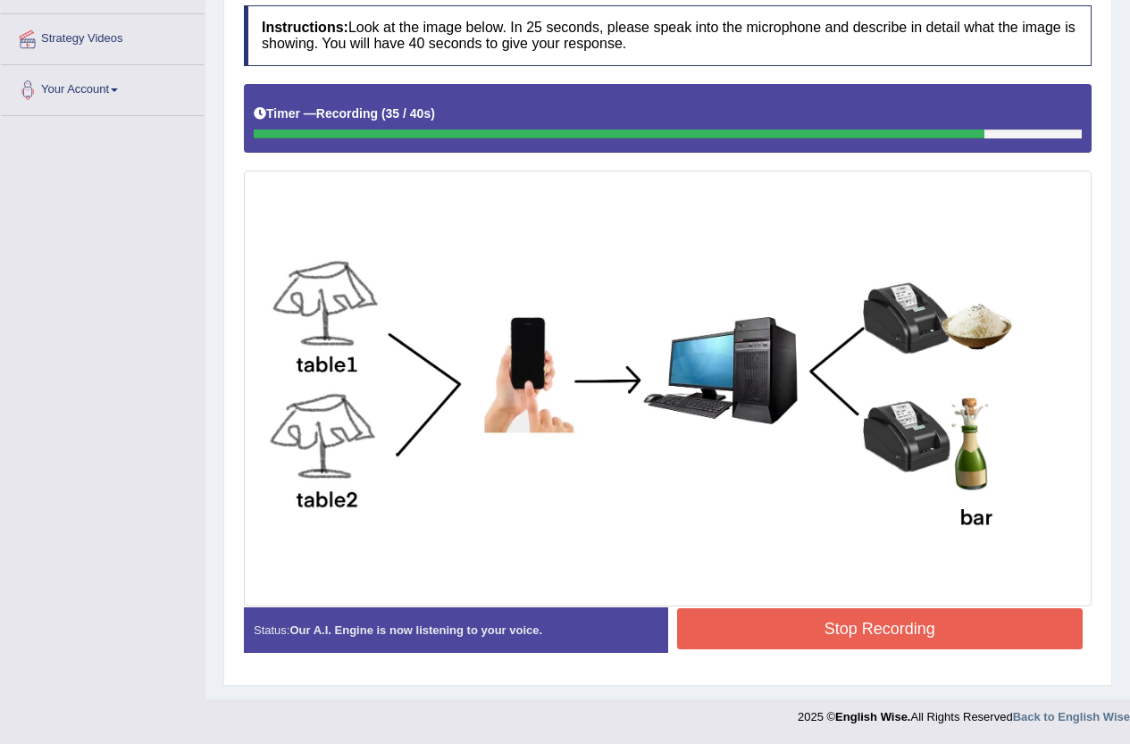
click at [868, 608] on button "Stop Recording" at bounding box center [880, 628] width 406 height 41
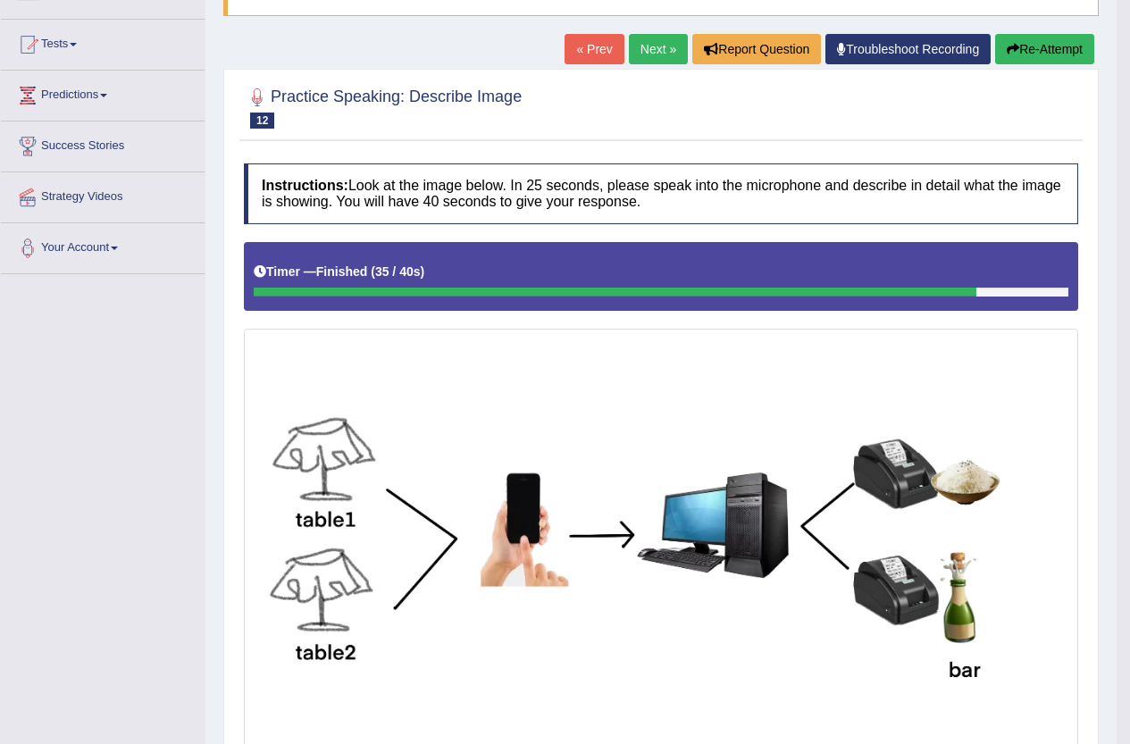
scroll to position [0, 0]
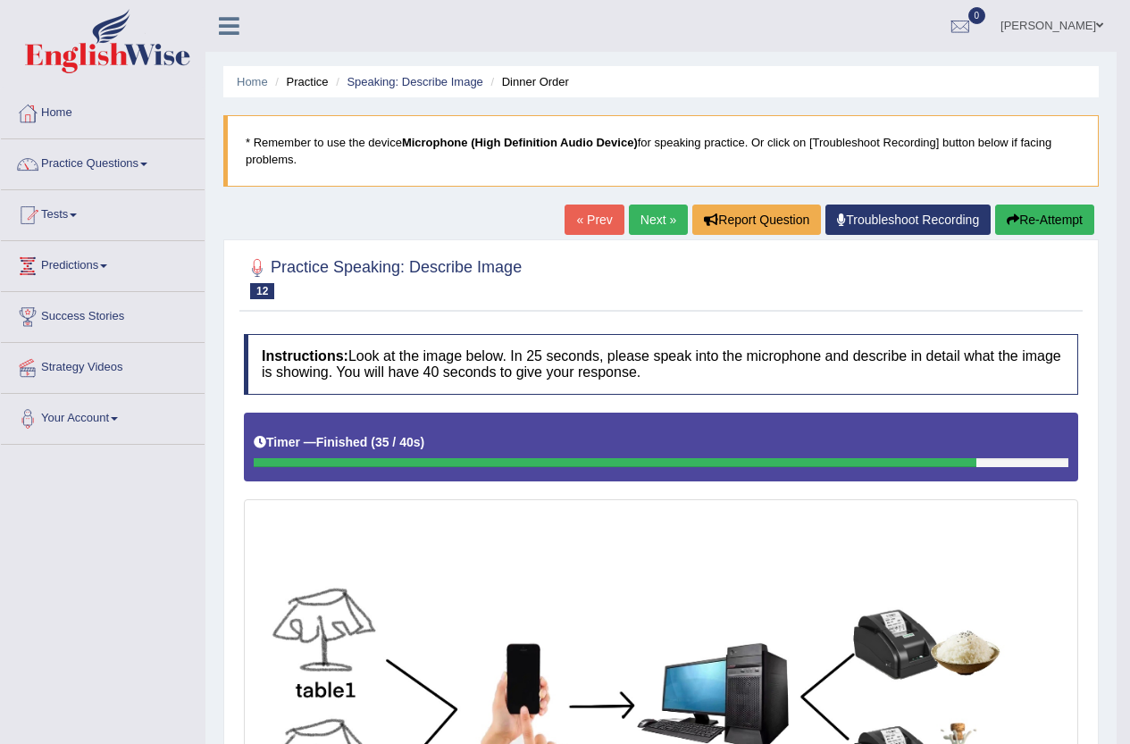
click at [646, 220] on link "Next »" at bounding box center [658, 220] width 59 height 30
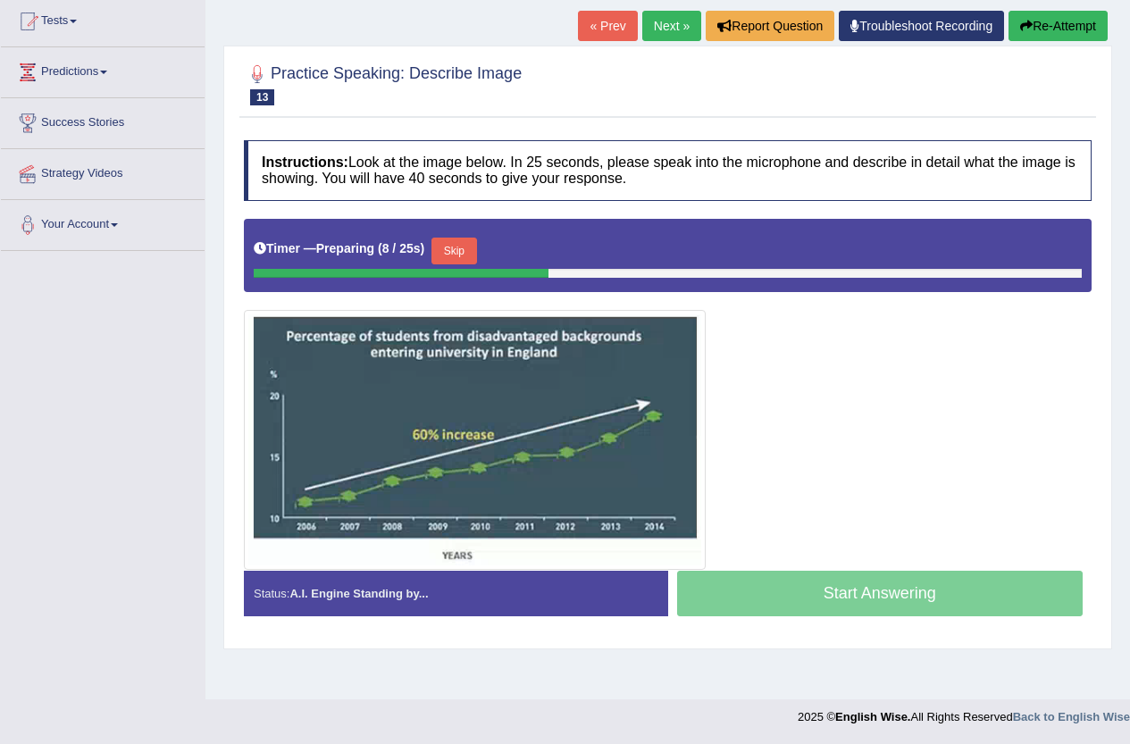
click at [461, 241] on button "Skip" at bounding box center [453, 251] width 45 height 27
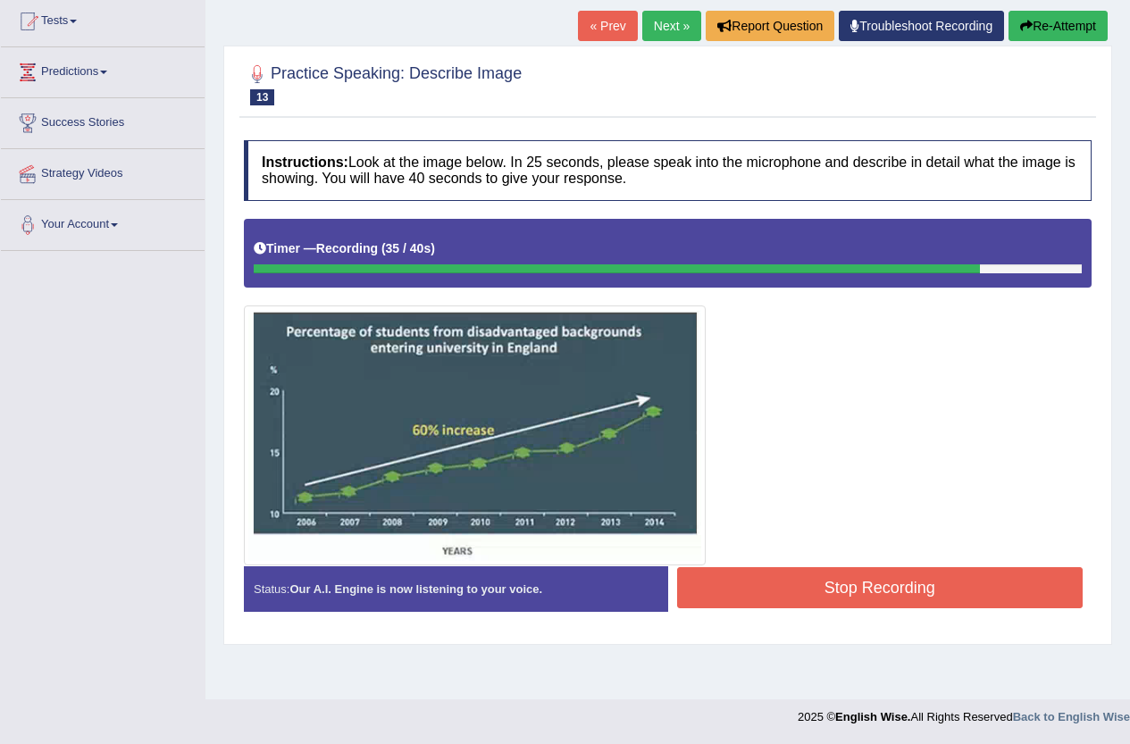
click at [917, 605] on button "Stop Recording" at bounding box center [880, 587] width 406 height 41
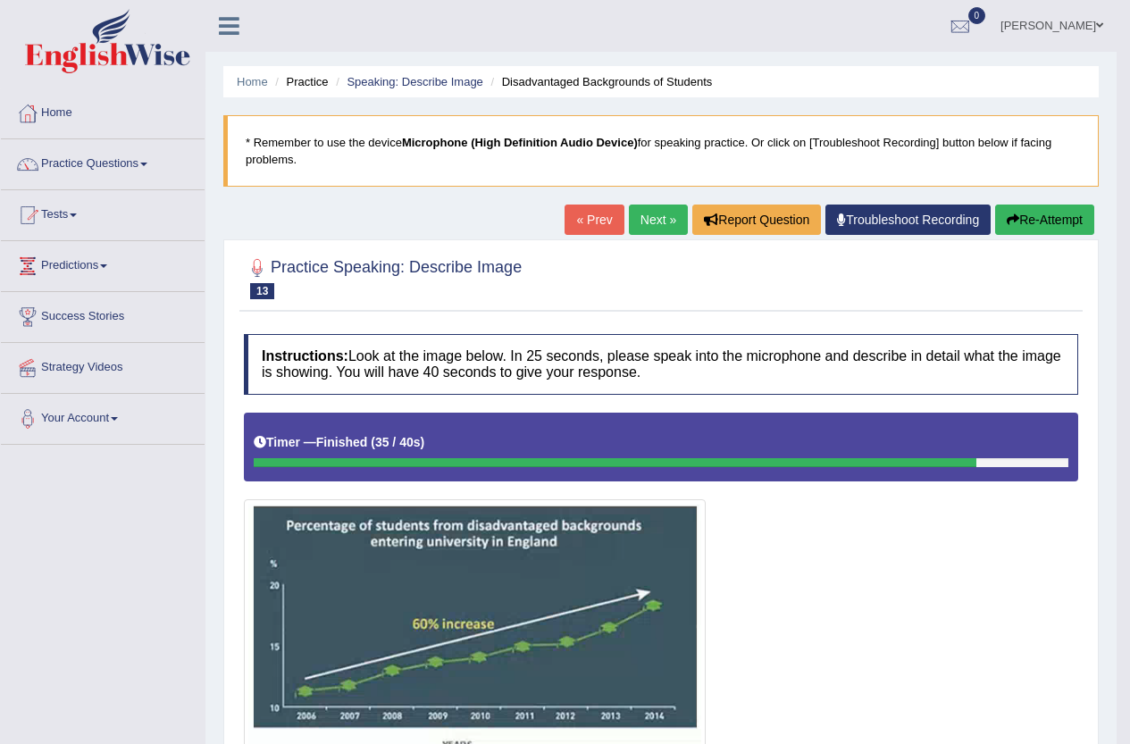
click at [660, 219] on link "Next »" at bounding box center [658, 220] width 59 height 30
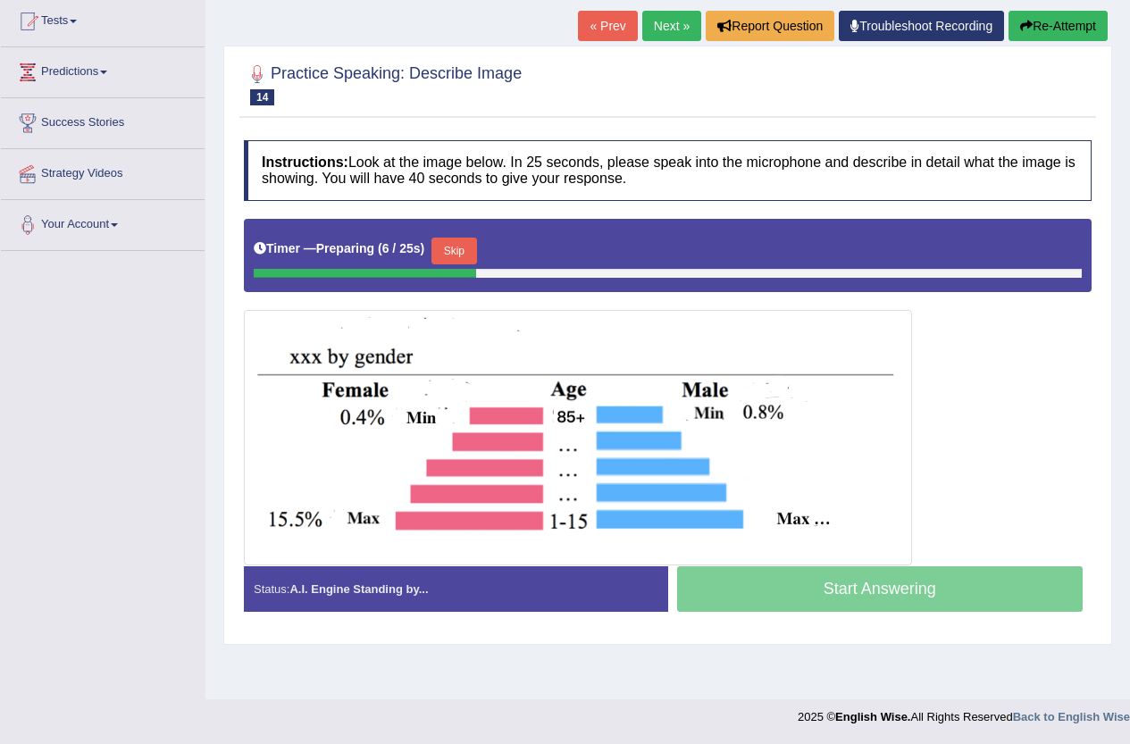
click at [460, 259] on button "Skip" at bounding box center [453, 251] width 45 height 27
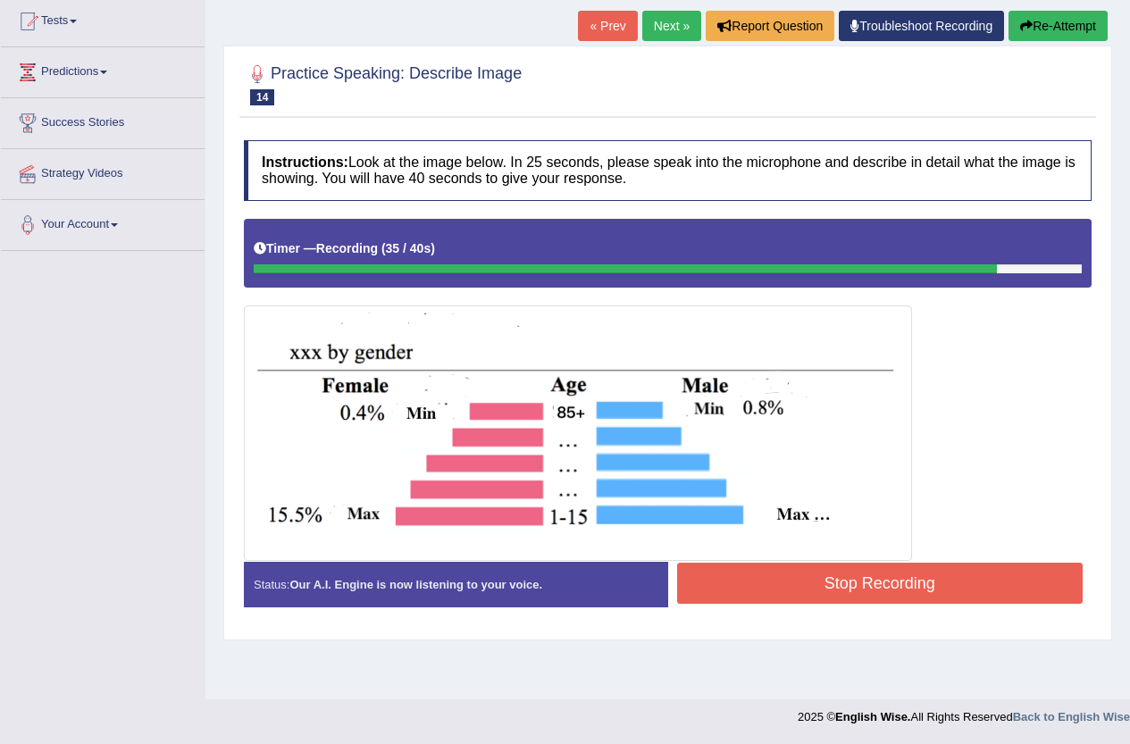
click at [872, 562] on div "Start Answering" at bounding box center [880, 562] width 424 height 1
click at [869, 590] on button "Stop Recording" at bounding box center [880, 583] width 406 height 41
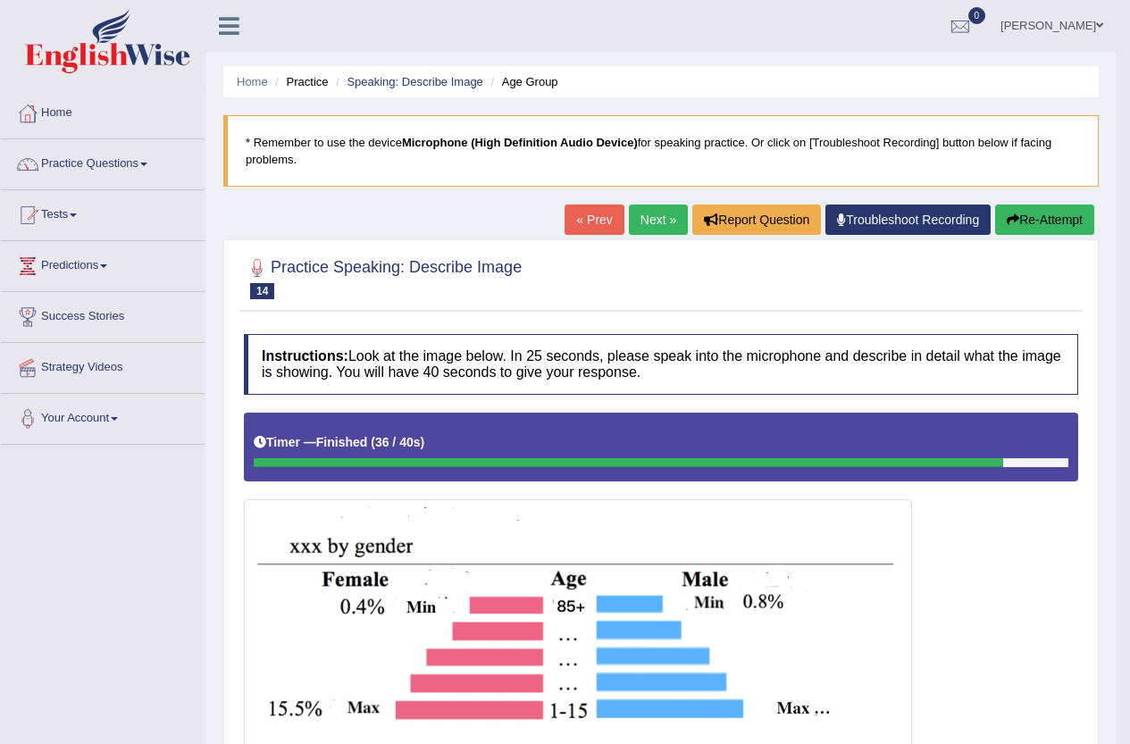
click at [657, 216] on link "Next »" at bounding box center [658, 220] width 59 height 30
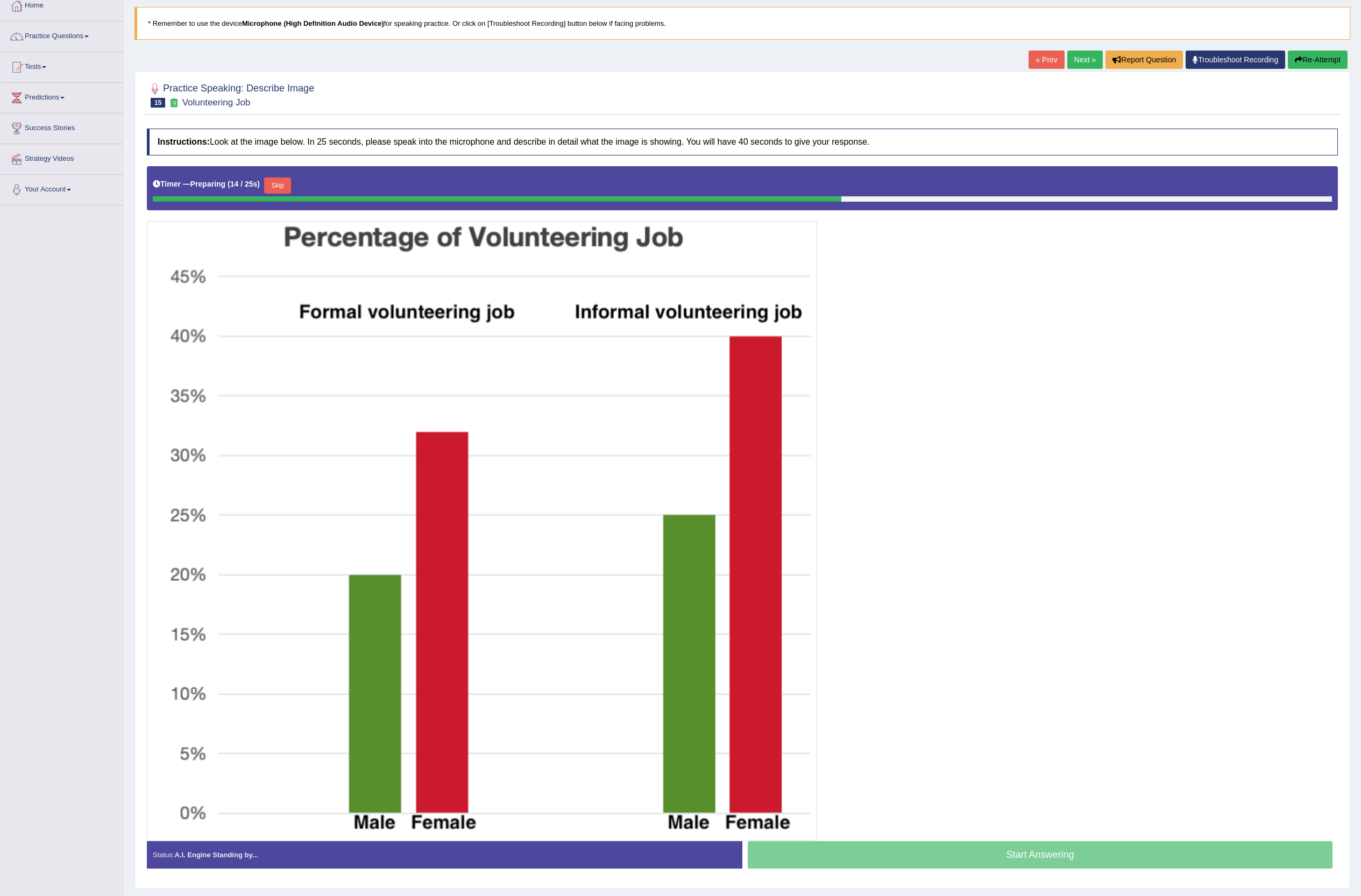
scroll to position [98, 0]
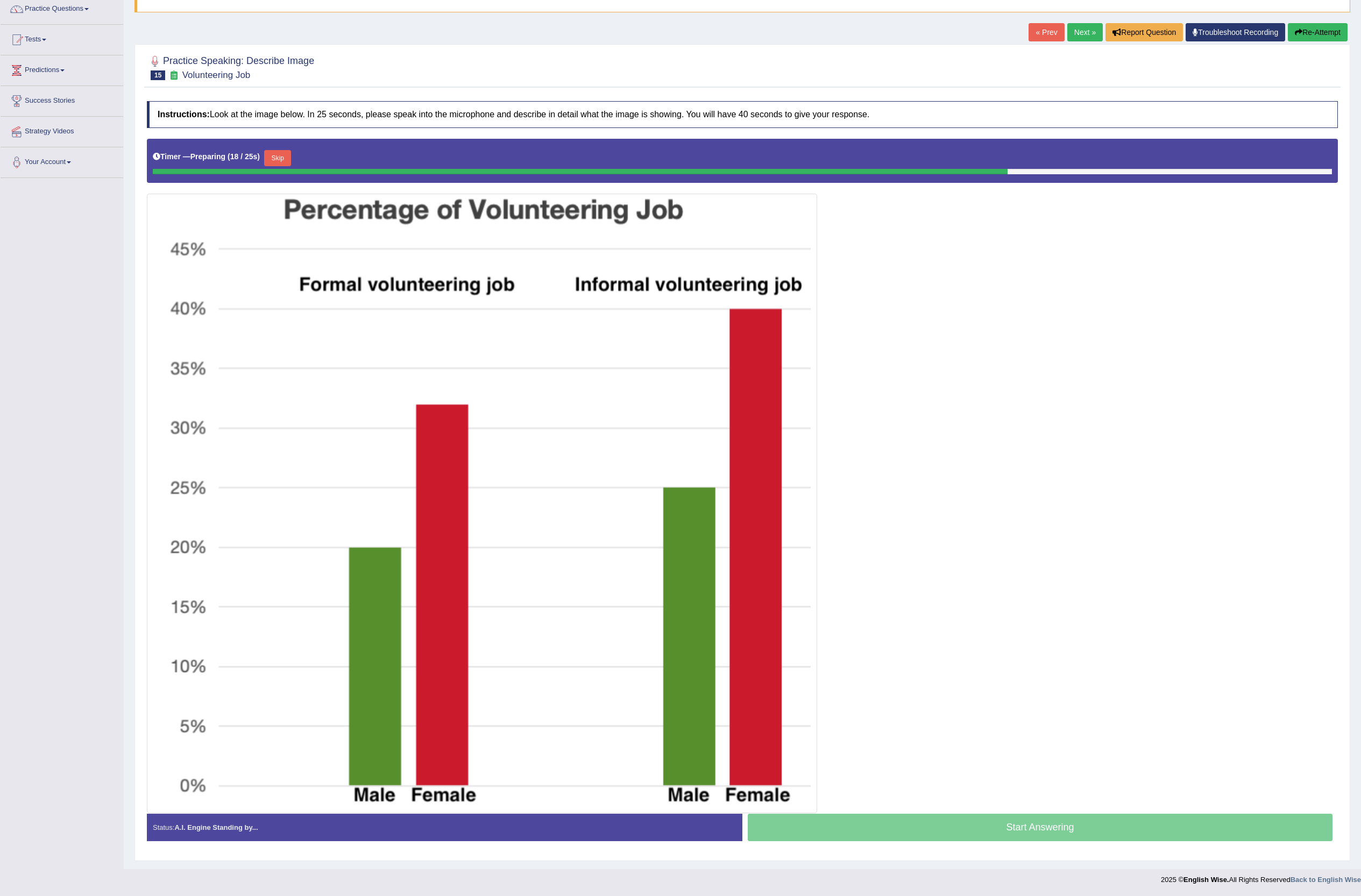
click at [281, 153] on button "Skip" at bounding box center [278, 158] width 27 height 16
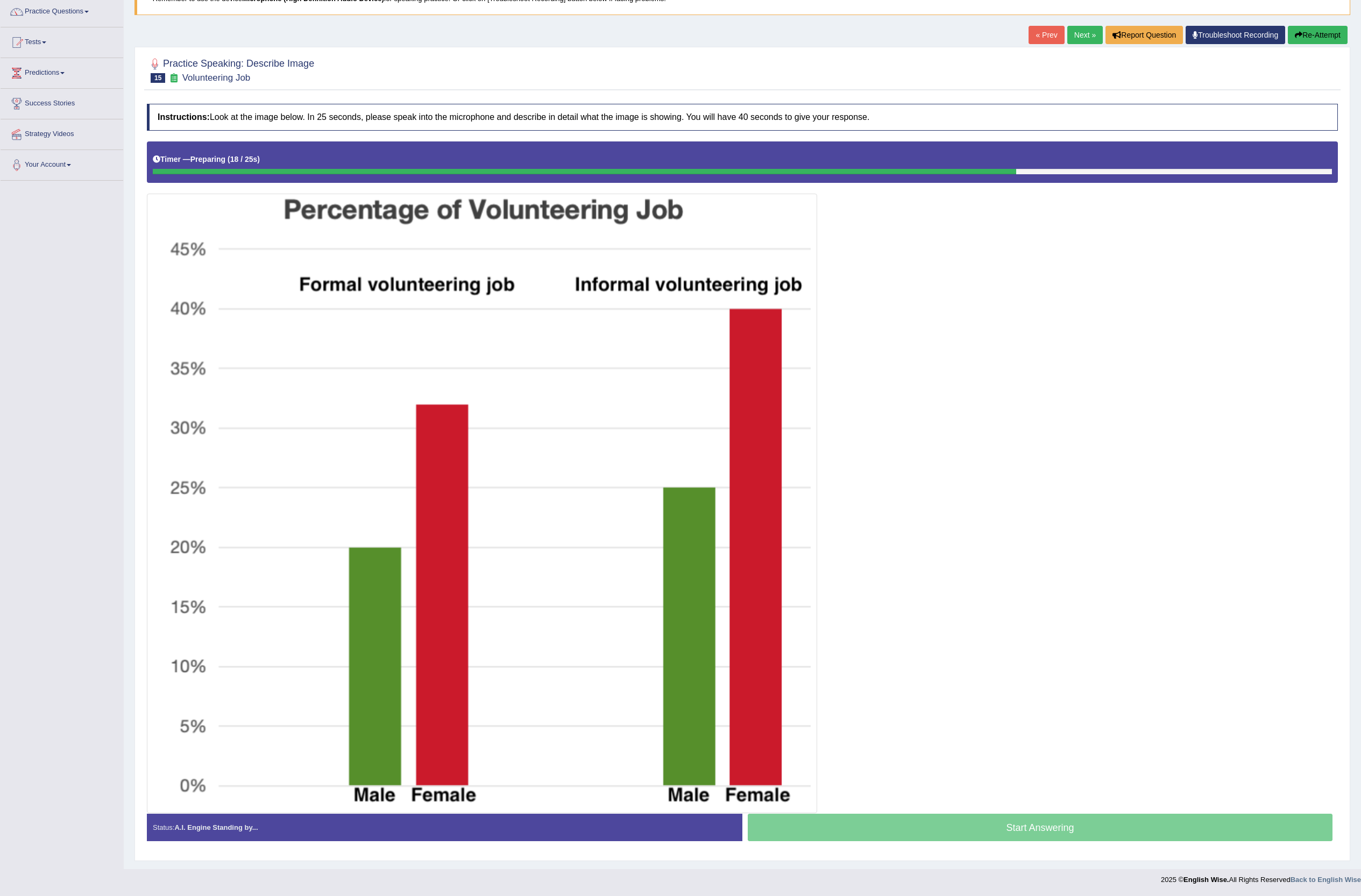
scroll to position [95, 0]
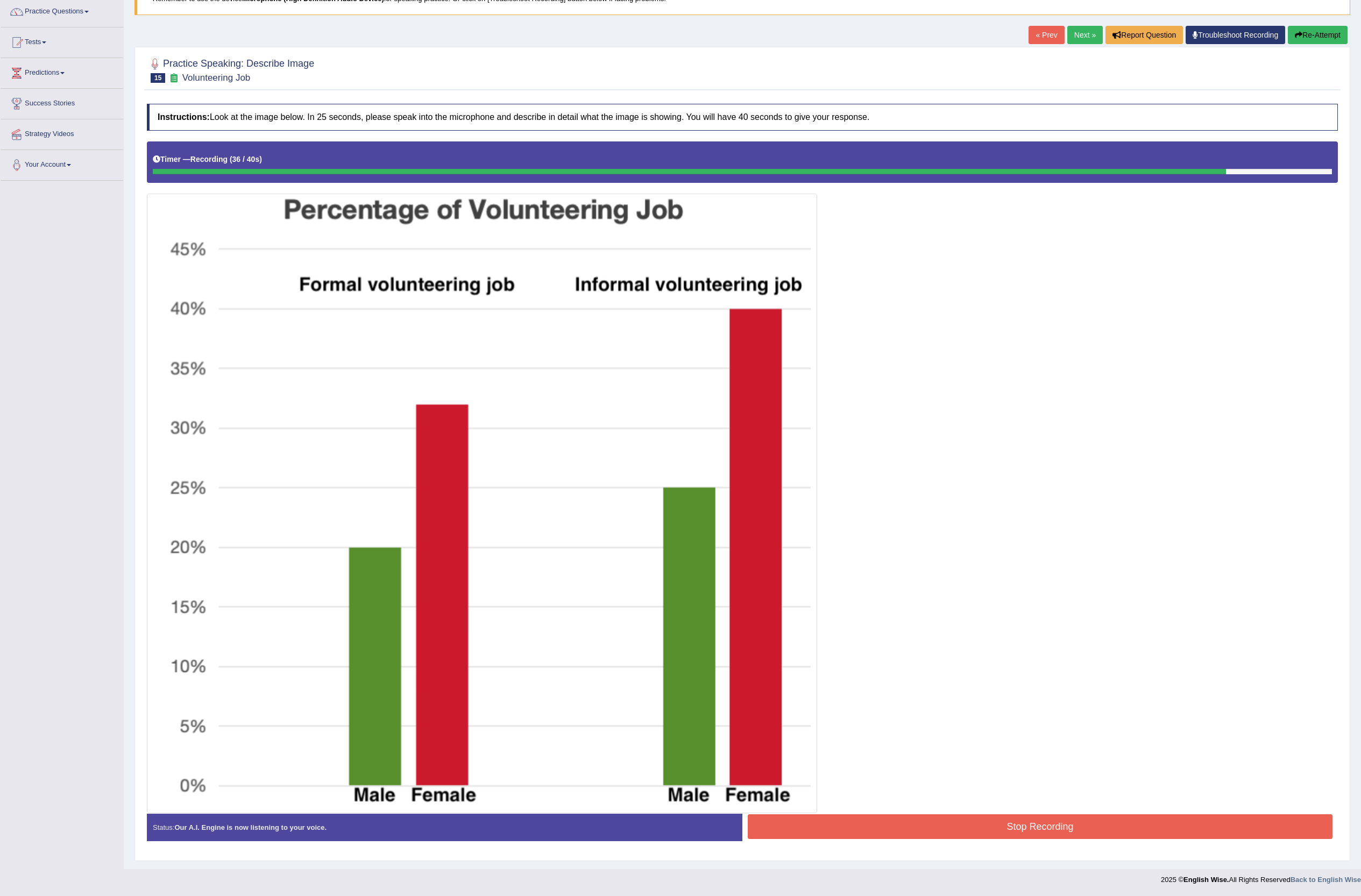
click at [680, 447] on button "Stop Recording" at bounding box center [1040, 826] width 585 height 25
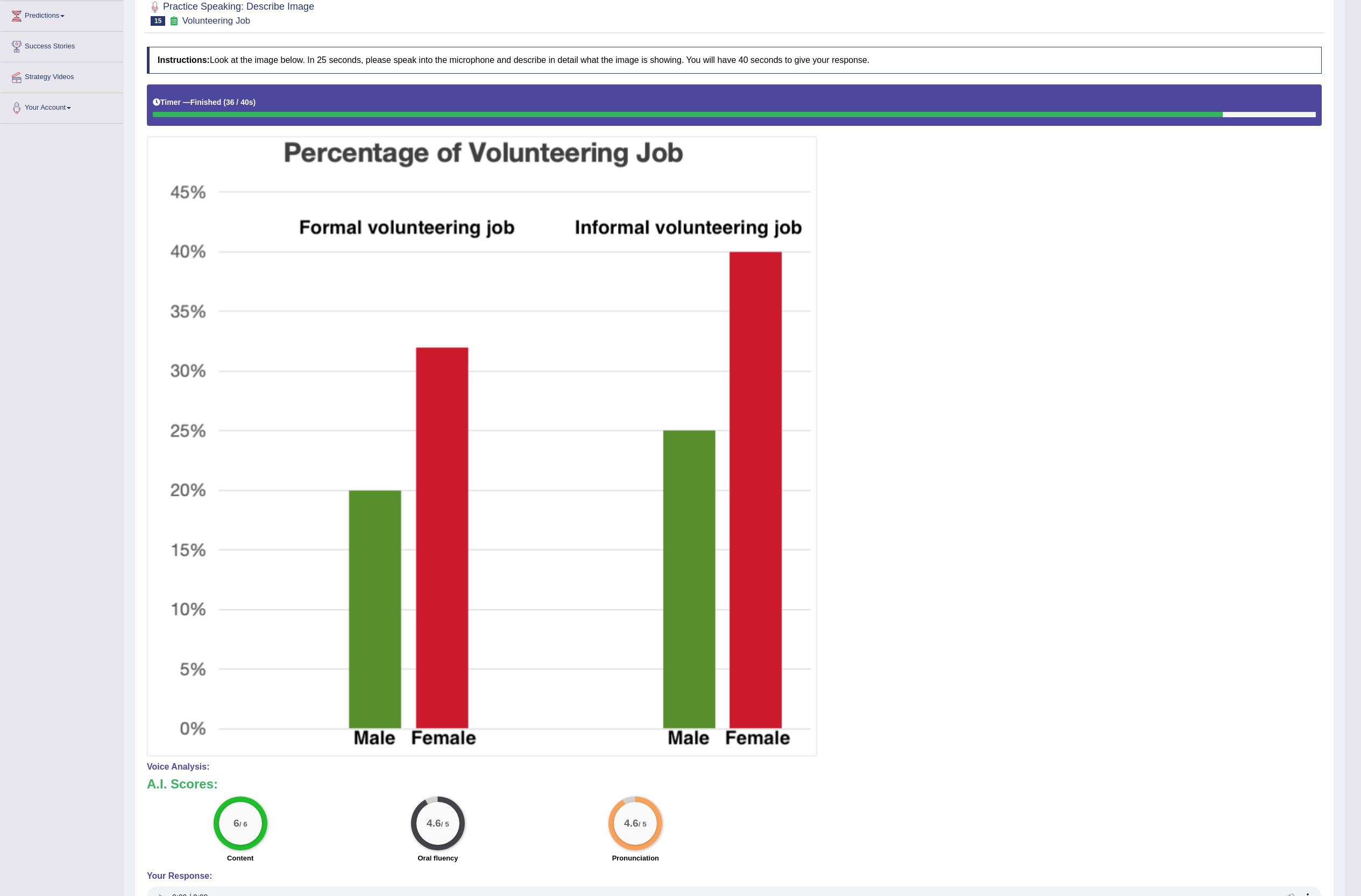
scroll to position [0, 0]
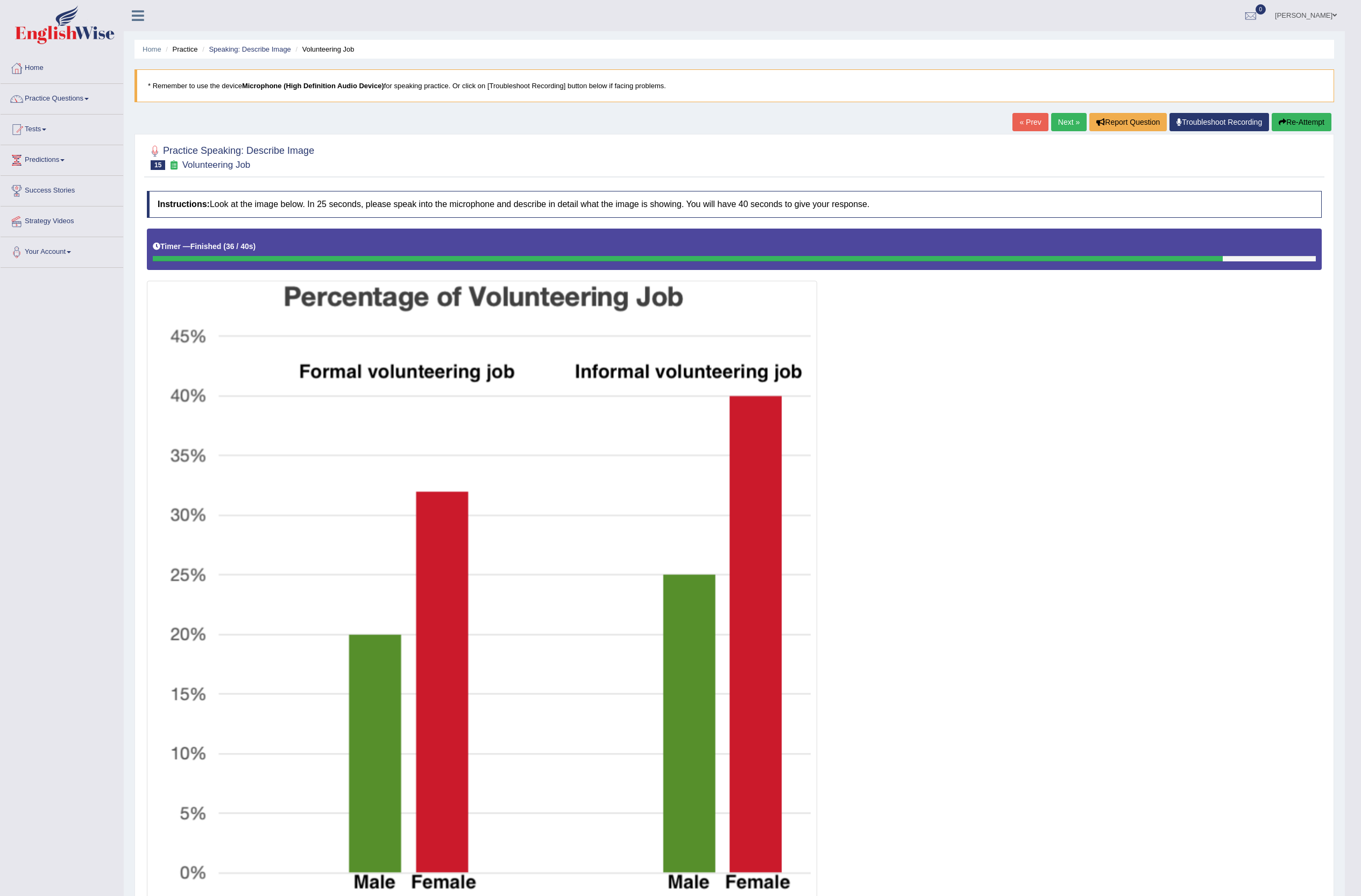
click at [680, 122] on button "Re-Attempt" at bounding box center [1301, 122] width 60 height 18
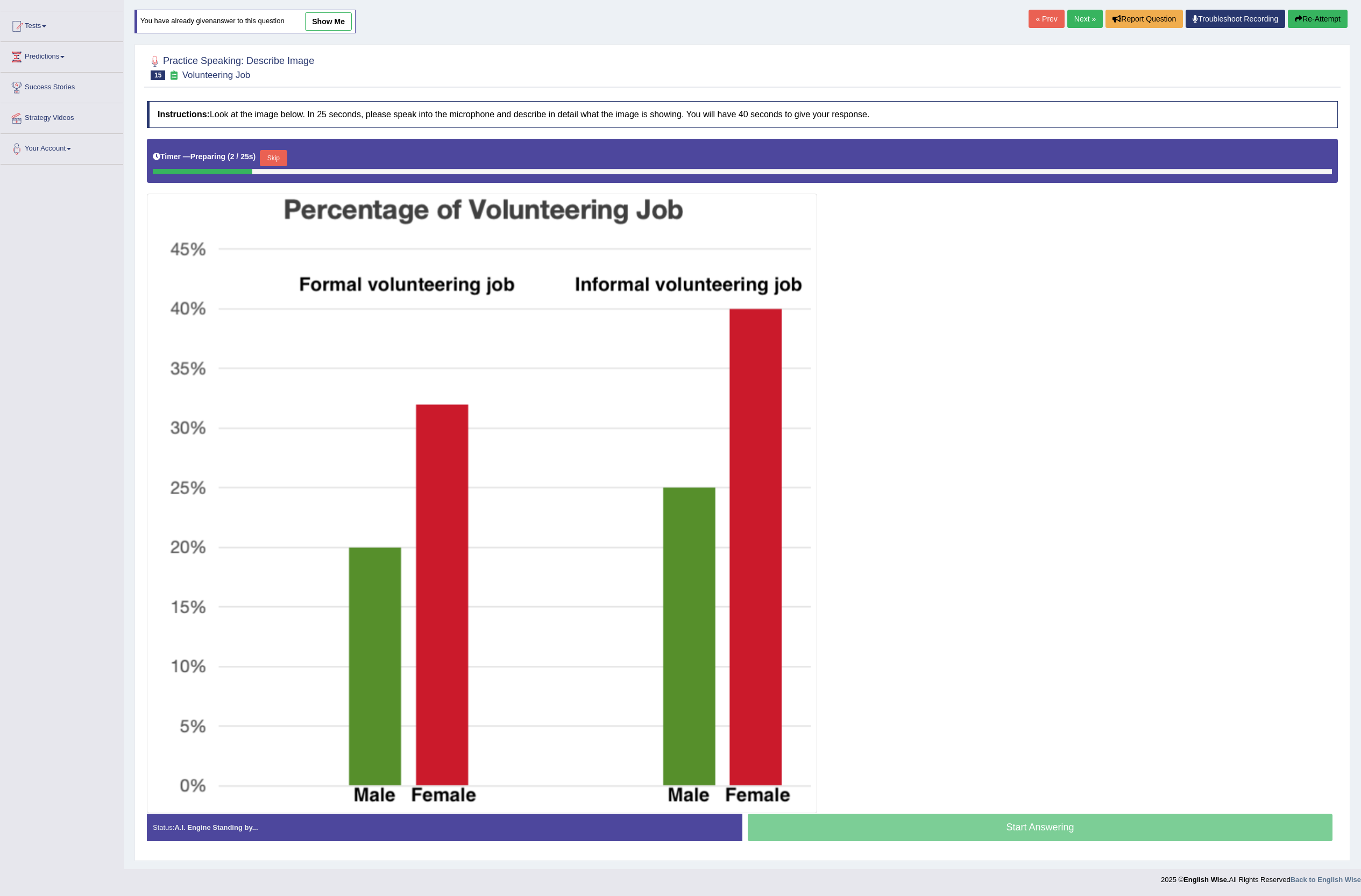
click at [285, 150] on button "Skip" at bounding box center [273, 158] width 27 height 16
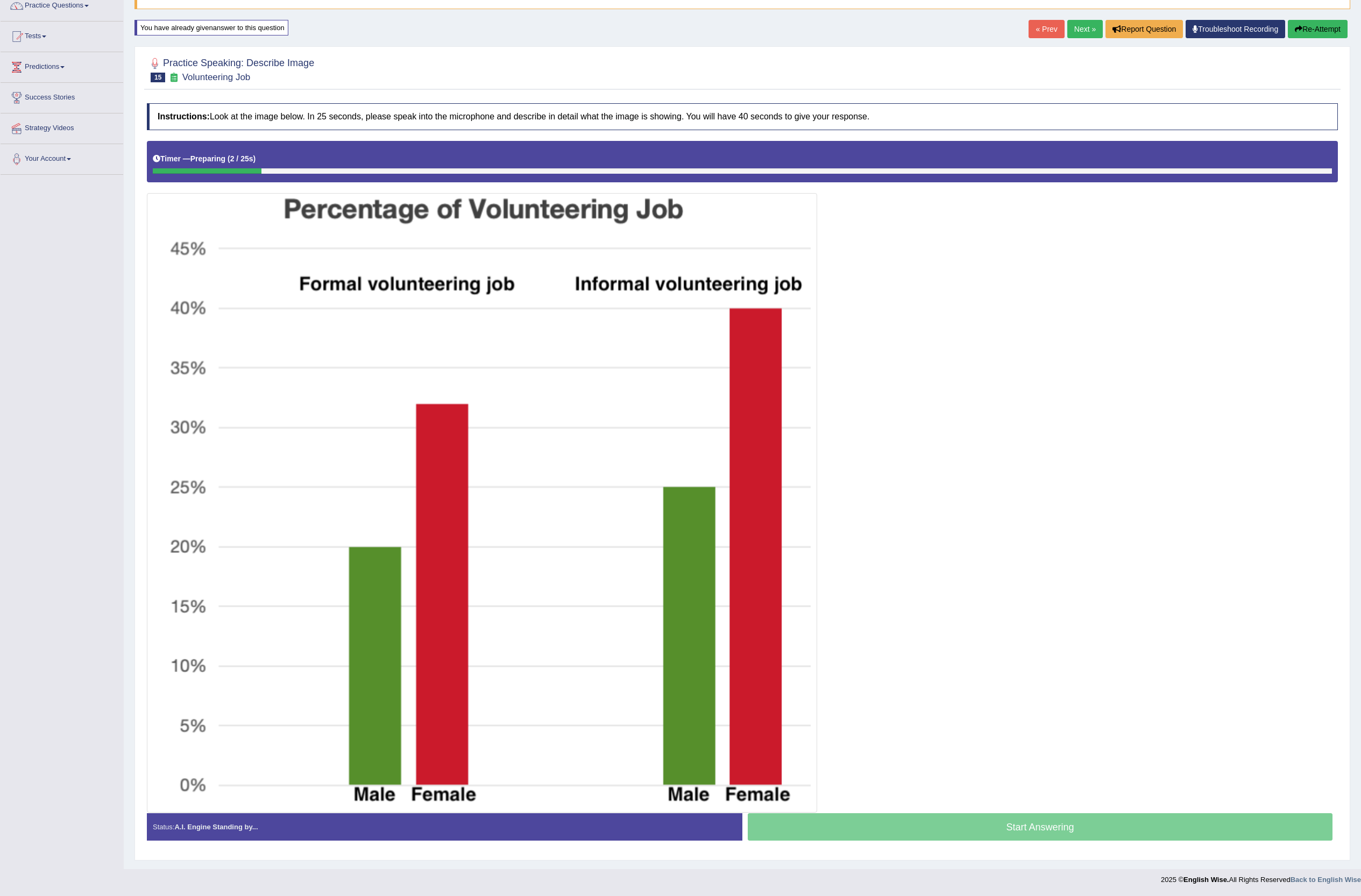
scroll to position [100, 0]
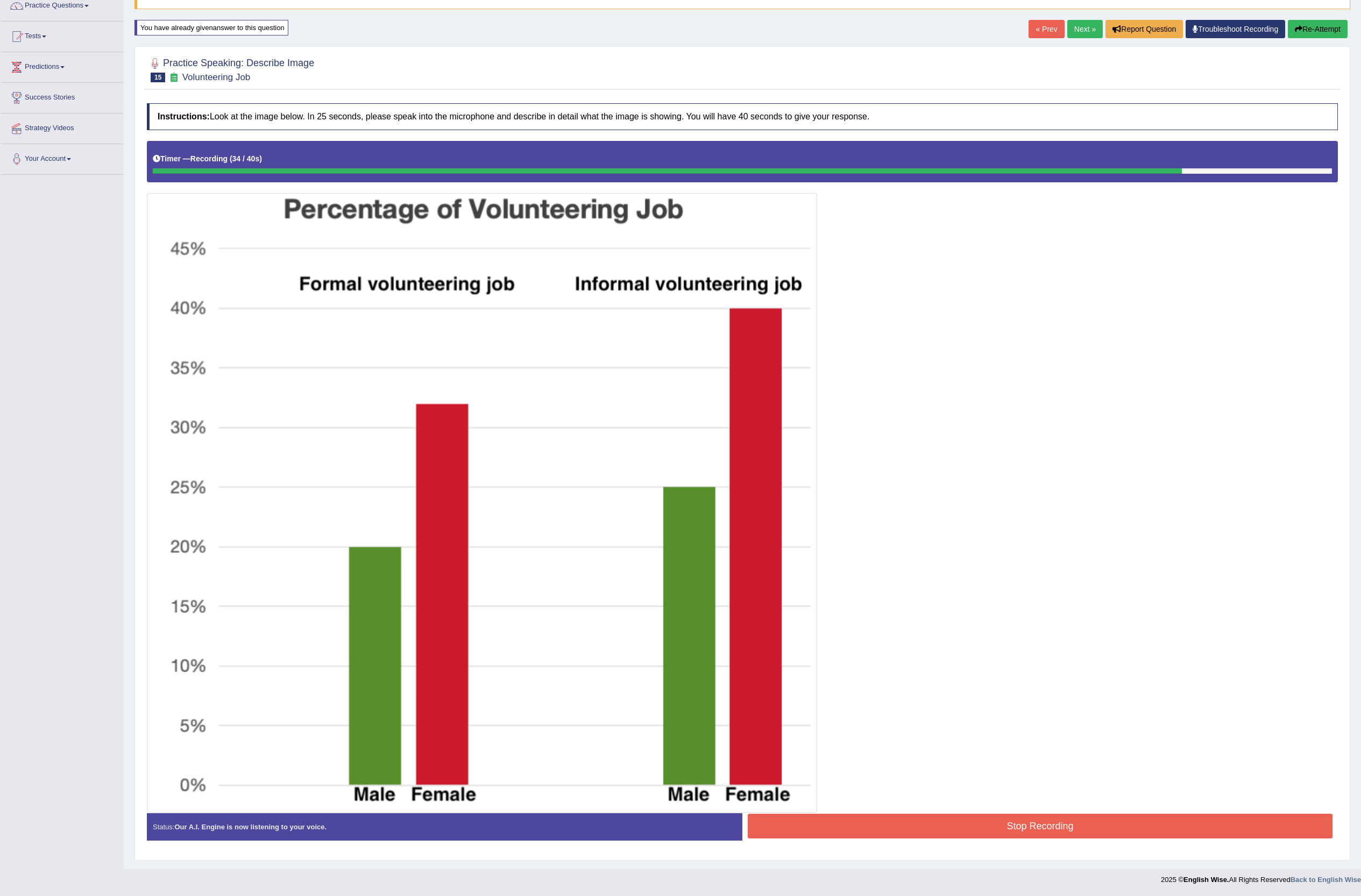
click at [1065, 829] on button "Stop Recording" at bounding box center [1040, 826] width 585 height 25
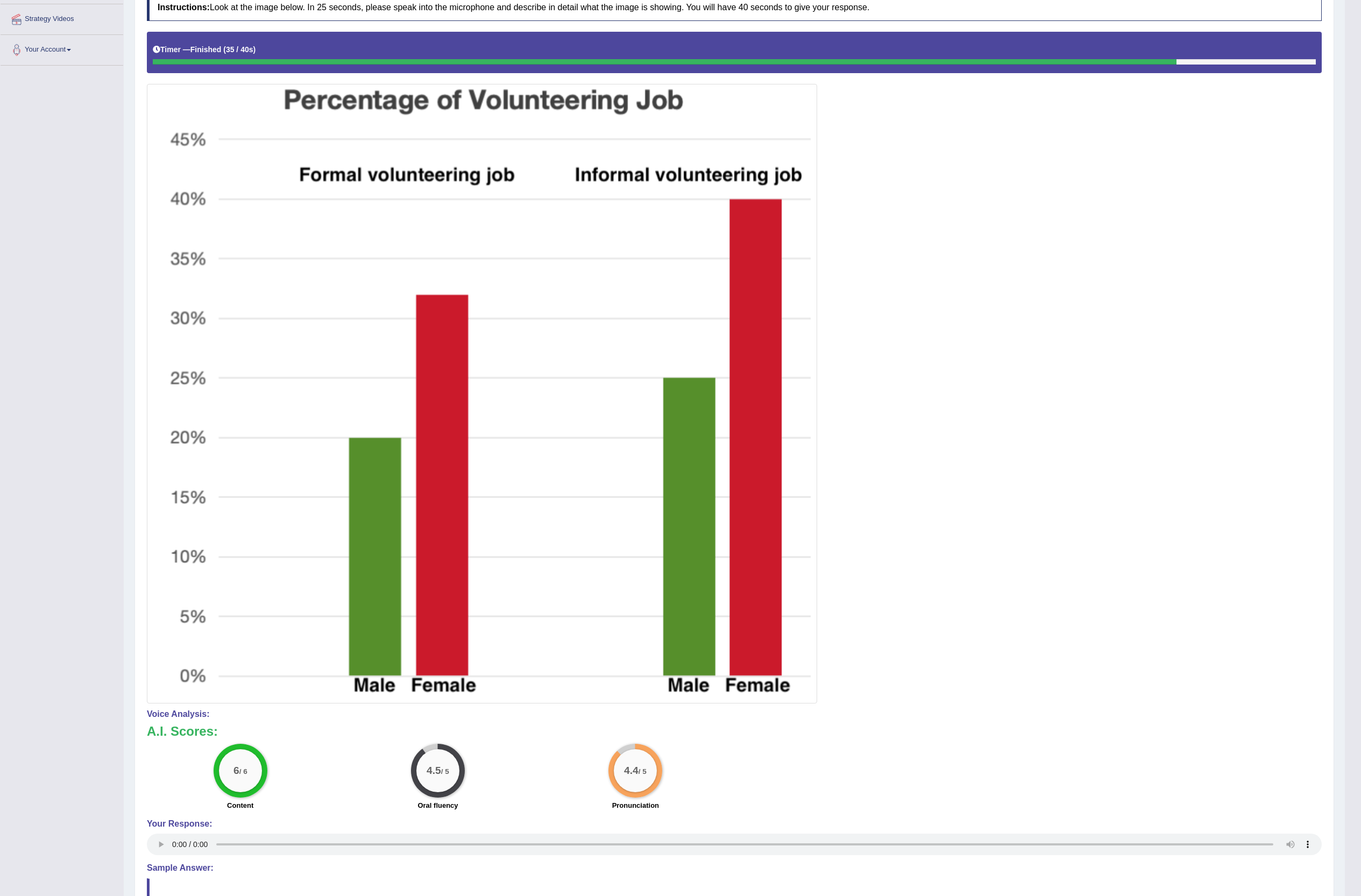
scroll to position [0, 0]
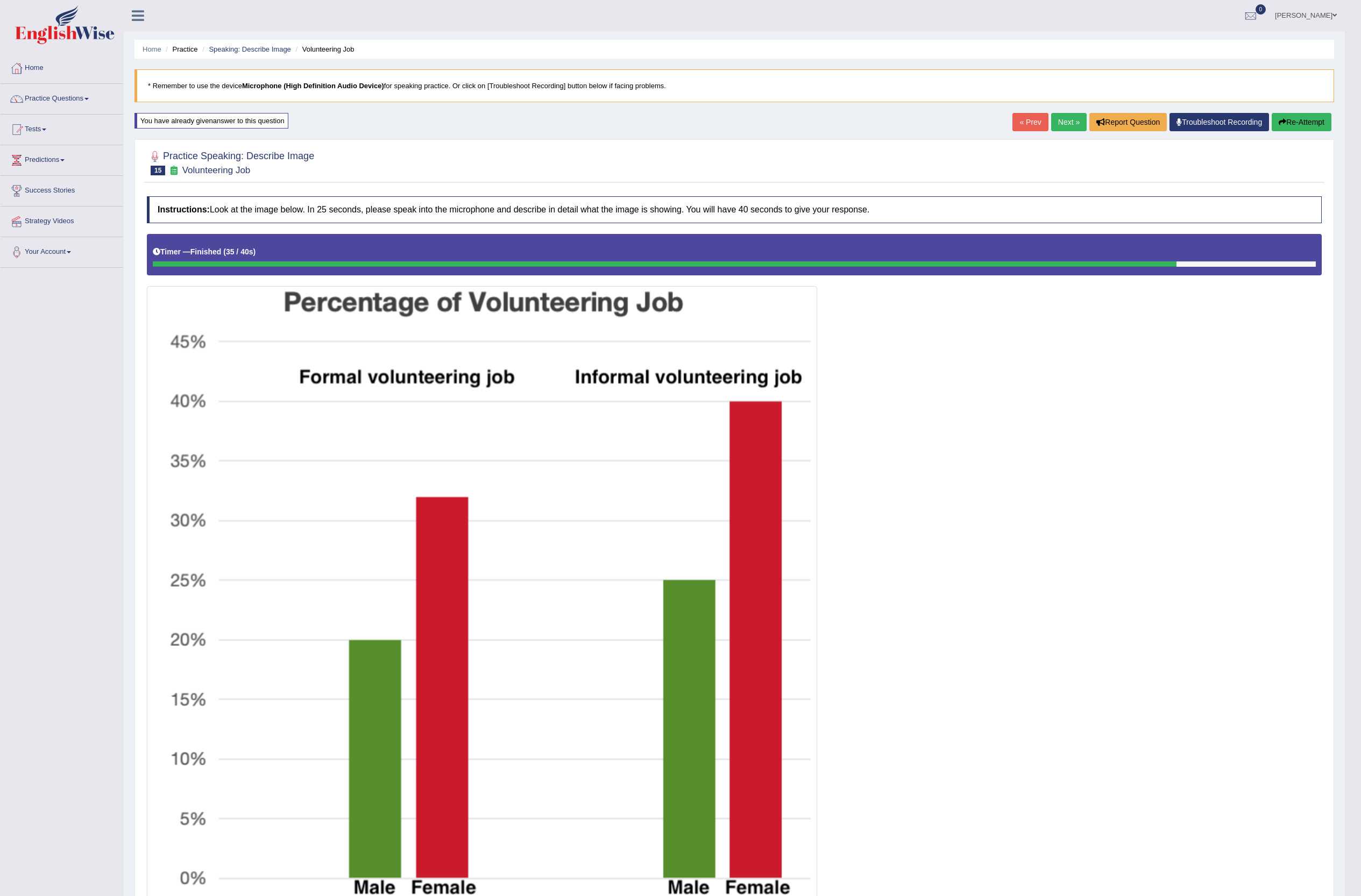
click at [1056, 129] on link "Next »" at bounding box center [1068, 122] width 36 height 18
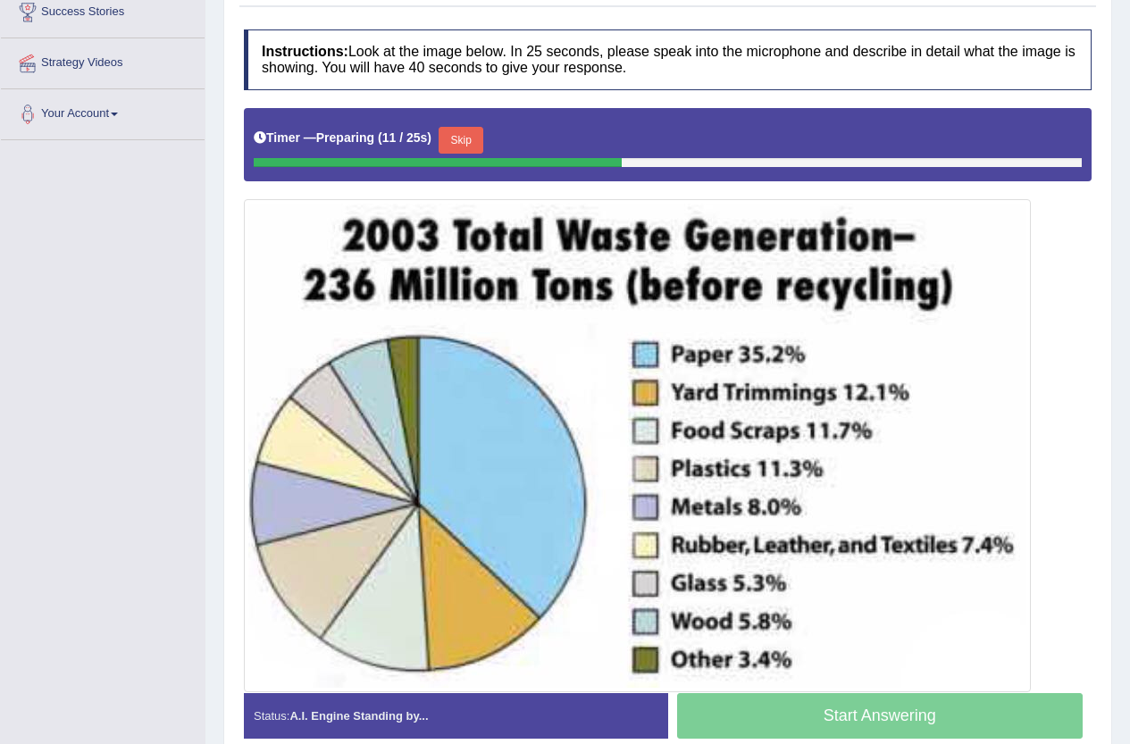
scroll to position [306, 0]
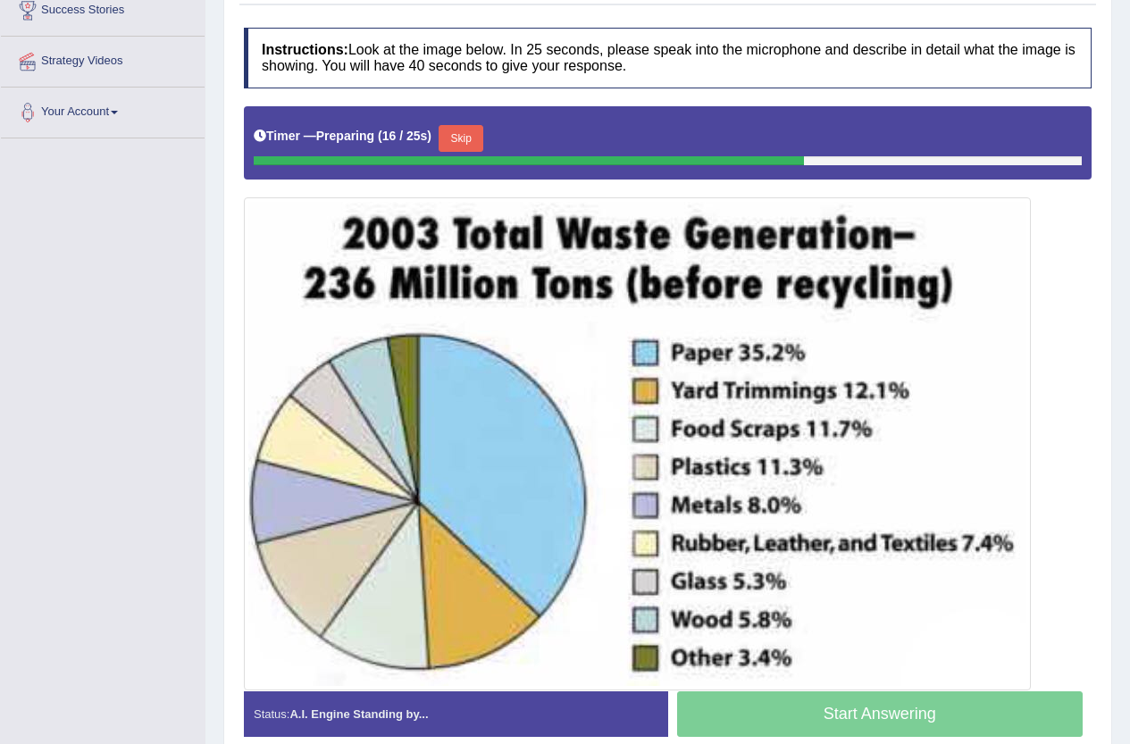
click at [477, 139] on button "Skip" at bounding box center [461, 138] width 45 height 27
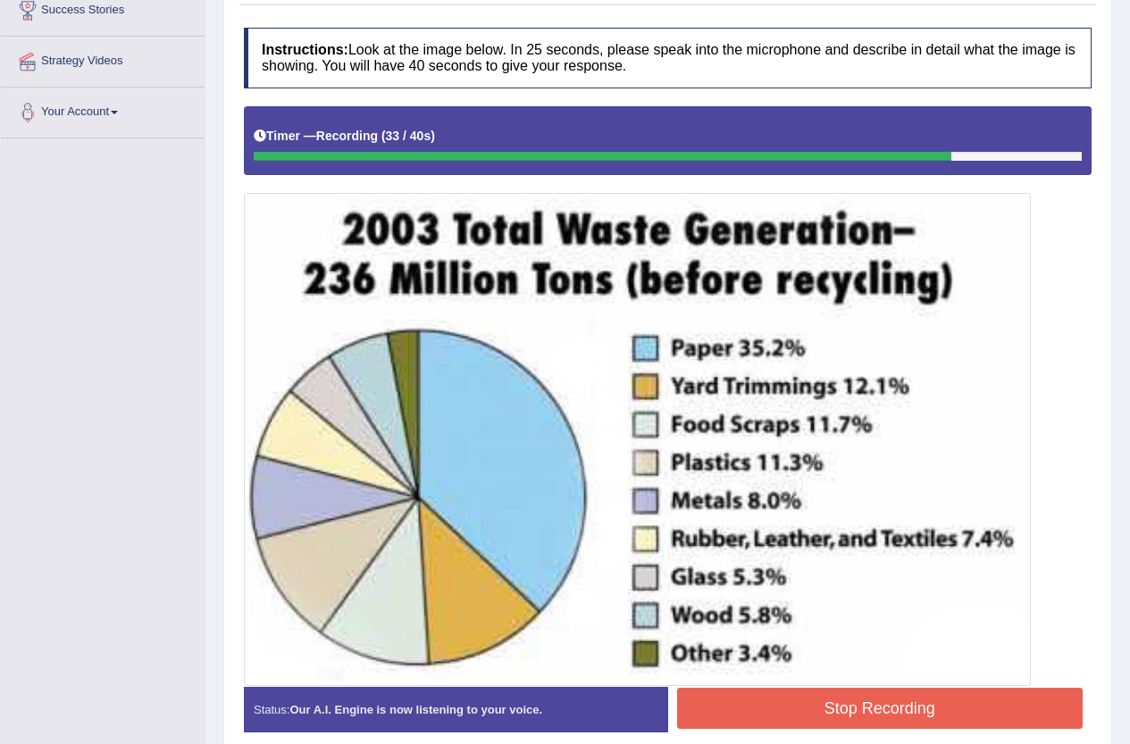
scroll to position [0, 0]
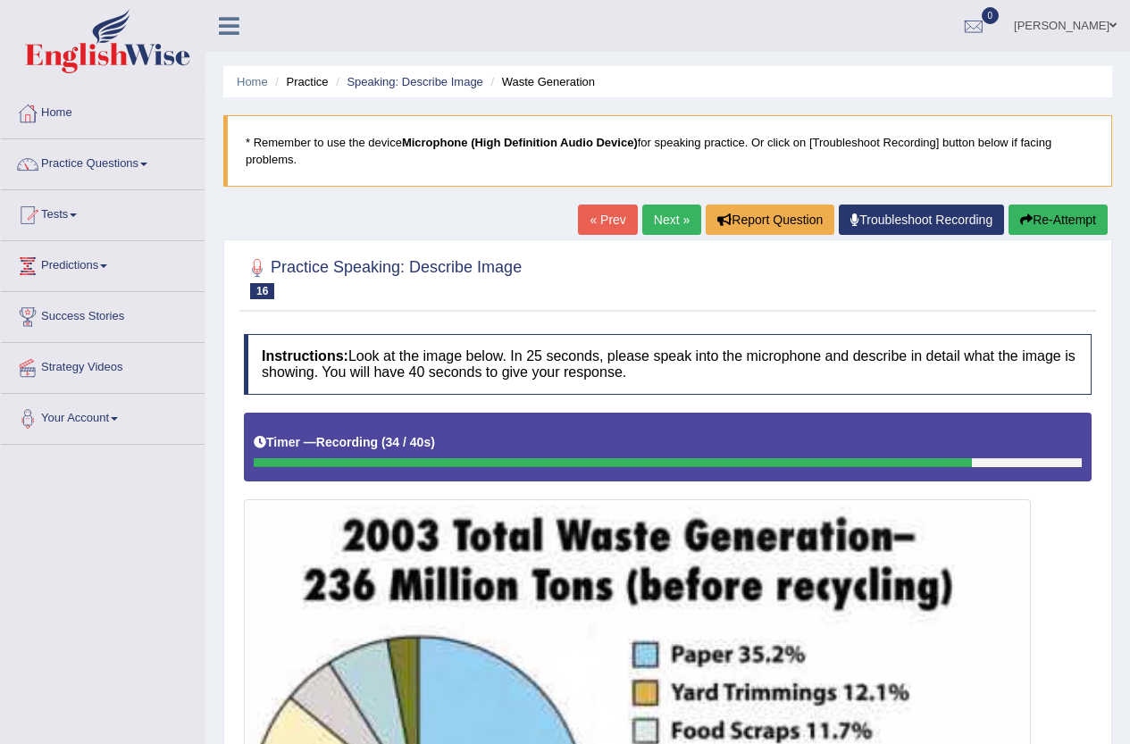
click at [1053, 214] on button "Re-Attempt" at bounding box center [1058, 220] width 99 height 30
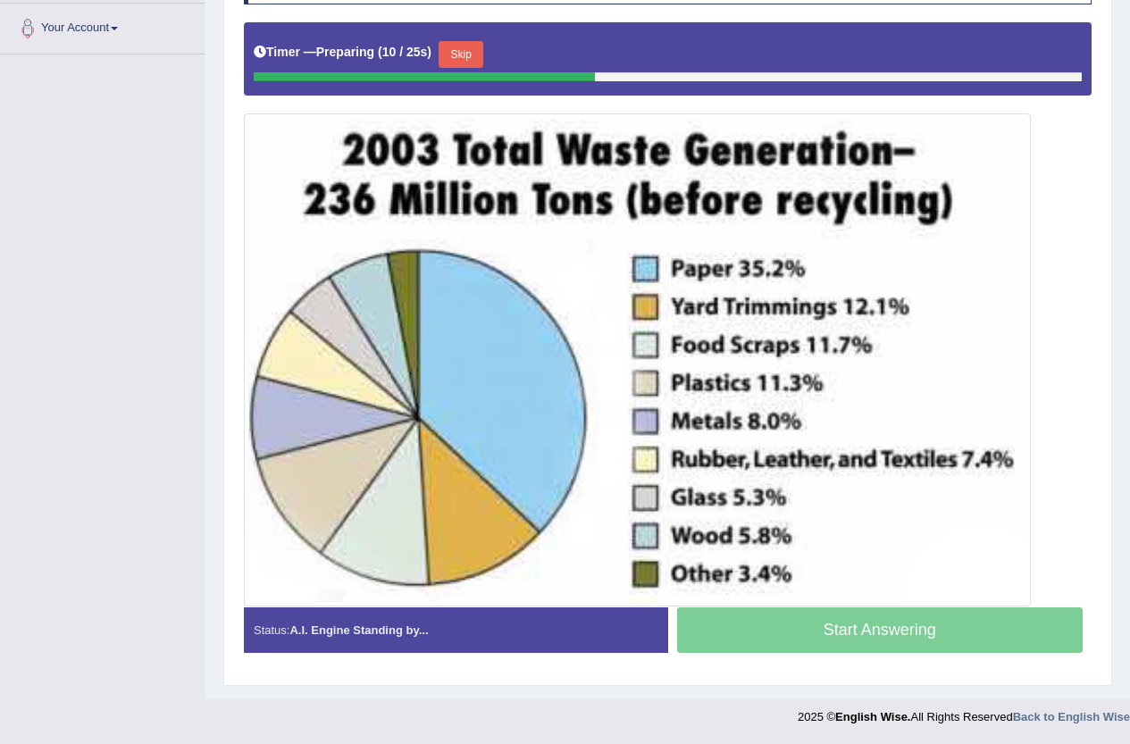
click at [474, 43] on button "Skip" at bounding box center [461, 54] width 45 height 27
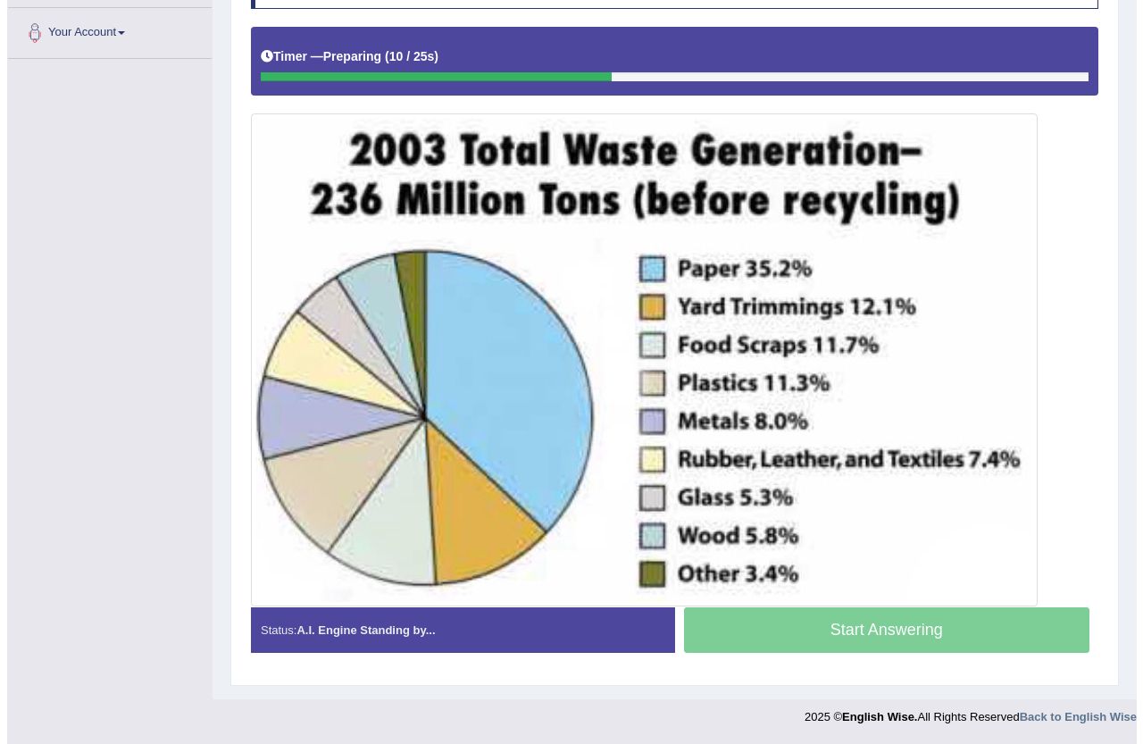
scroll to position [386, 0]
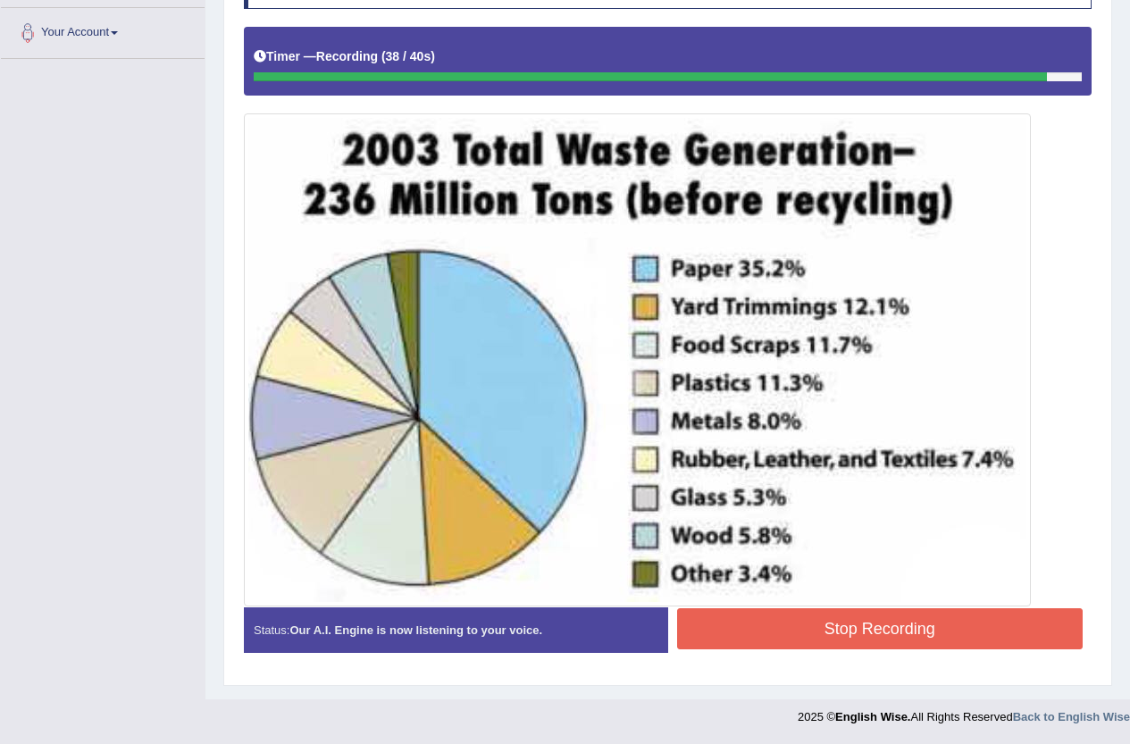
click at [975, 634] on button "Stop Recording" at bounding box center [880, 628] width 406 height 41
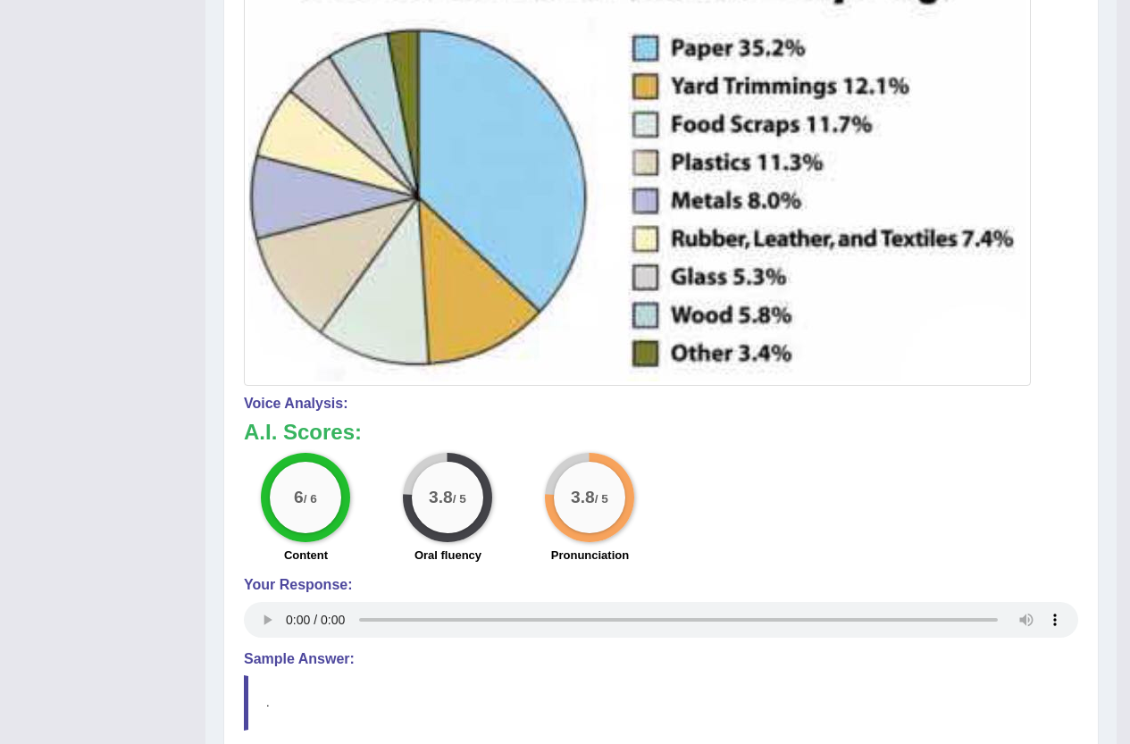
scroll to position [565, 0]
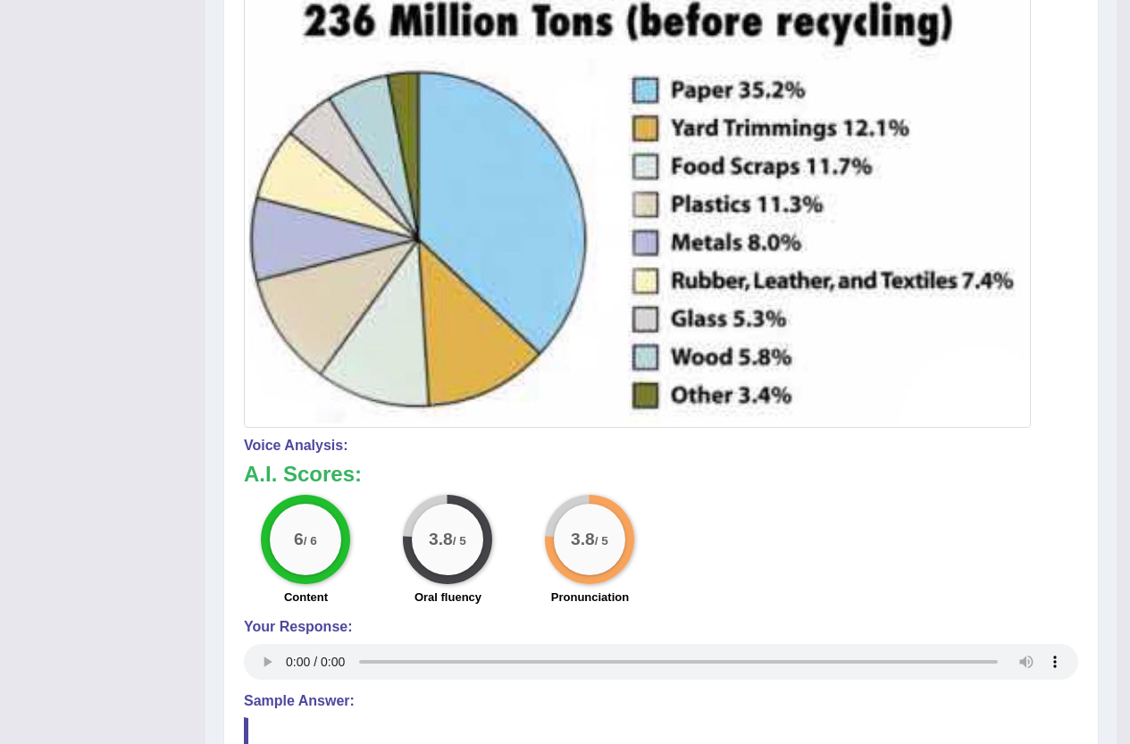
click at [916, 549] on div "6 / 6 Content 3.8 / 5 Oral fluency 3.8 / 5 Pronunciation" at bounding box center [661, 552] width 852 height 115
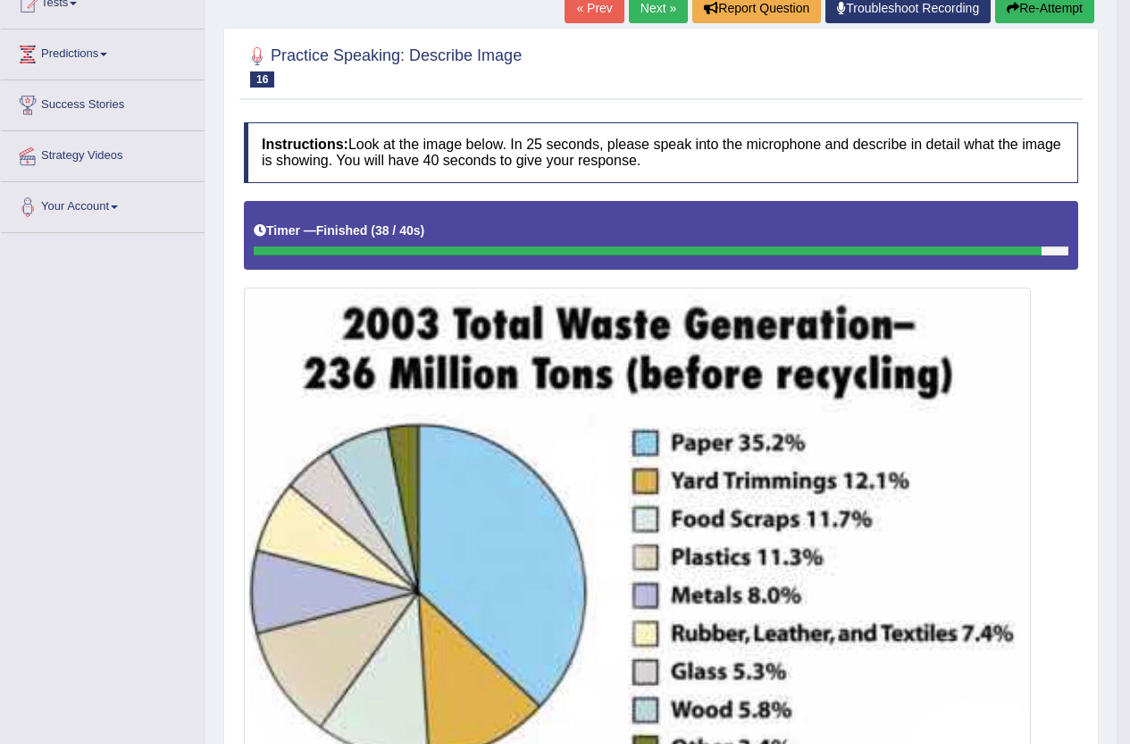
scroll to position [0, 0]
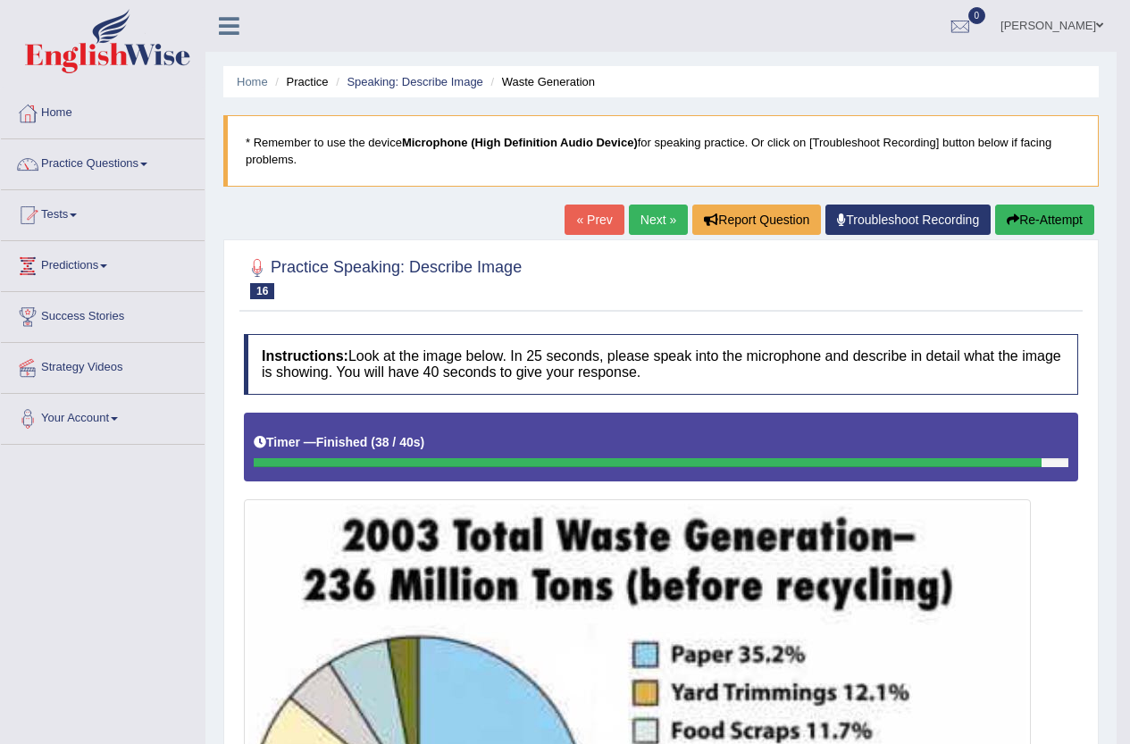
click at [644, 227] on link "Next »" at bounding box center [658, 220] width 59 height 30
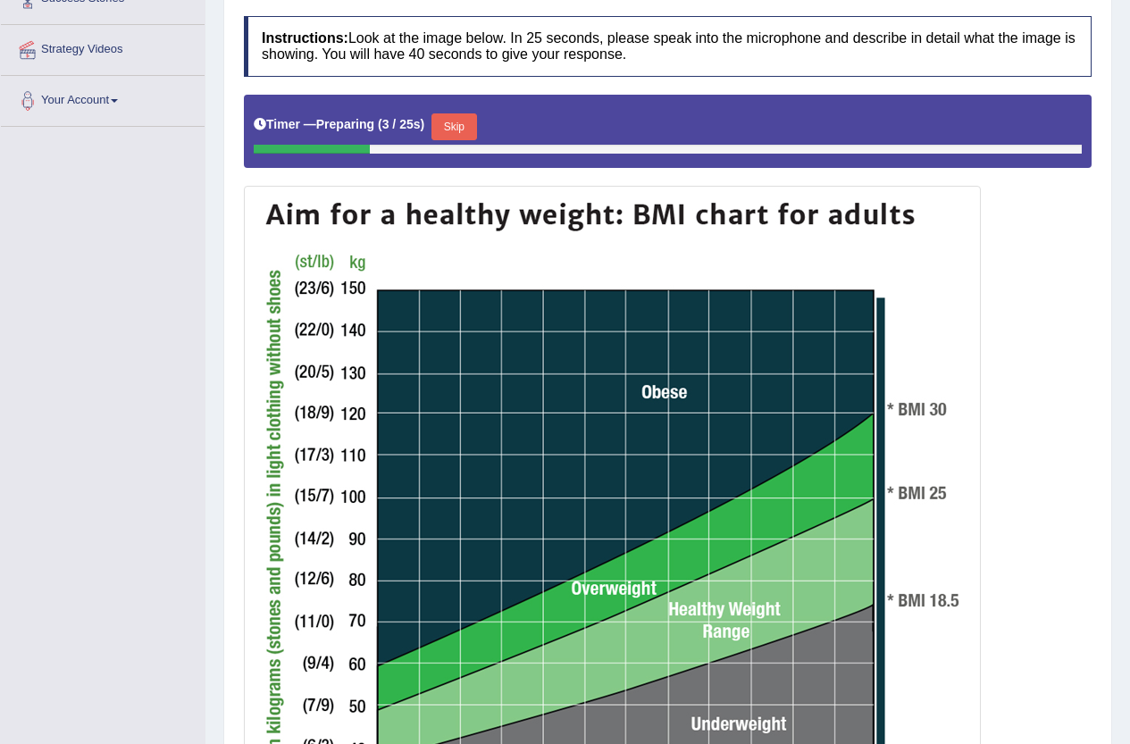
scroll to position [296, 0]
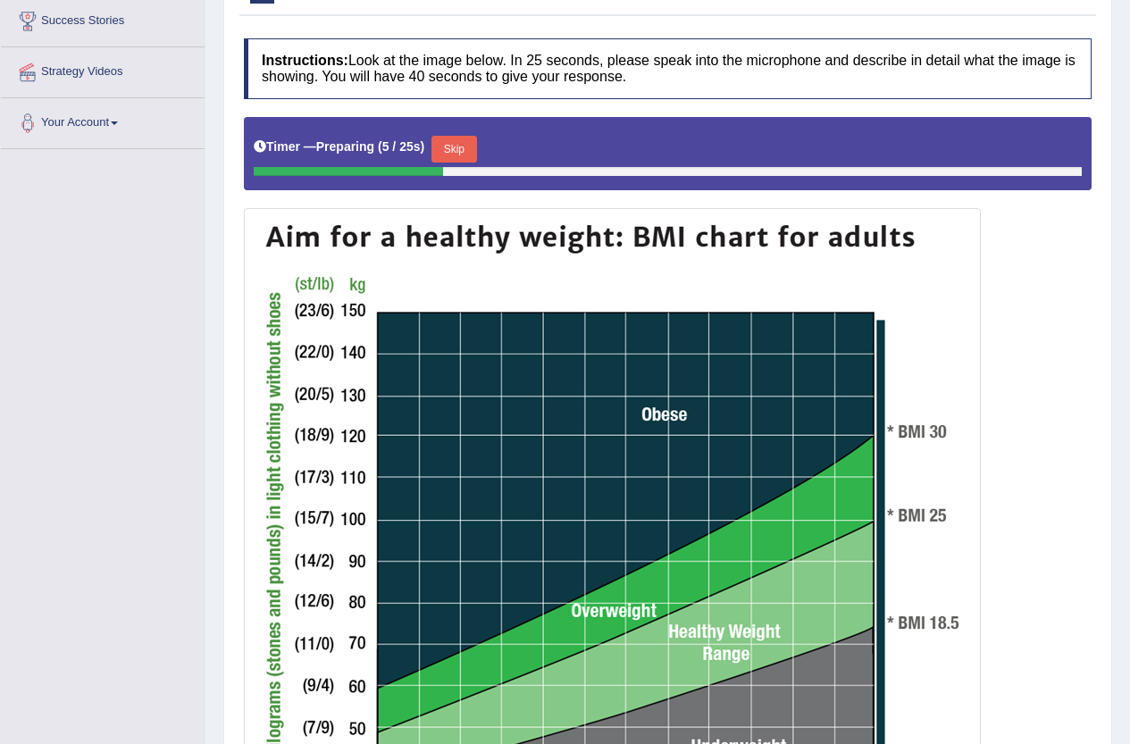
click at [465, 142] on button "Skip" at bounding box center [453, 149] width 45 height 27
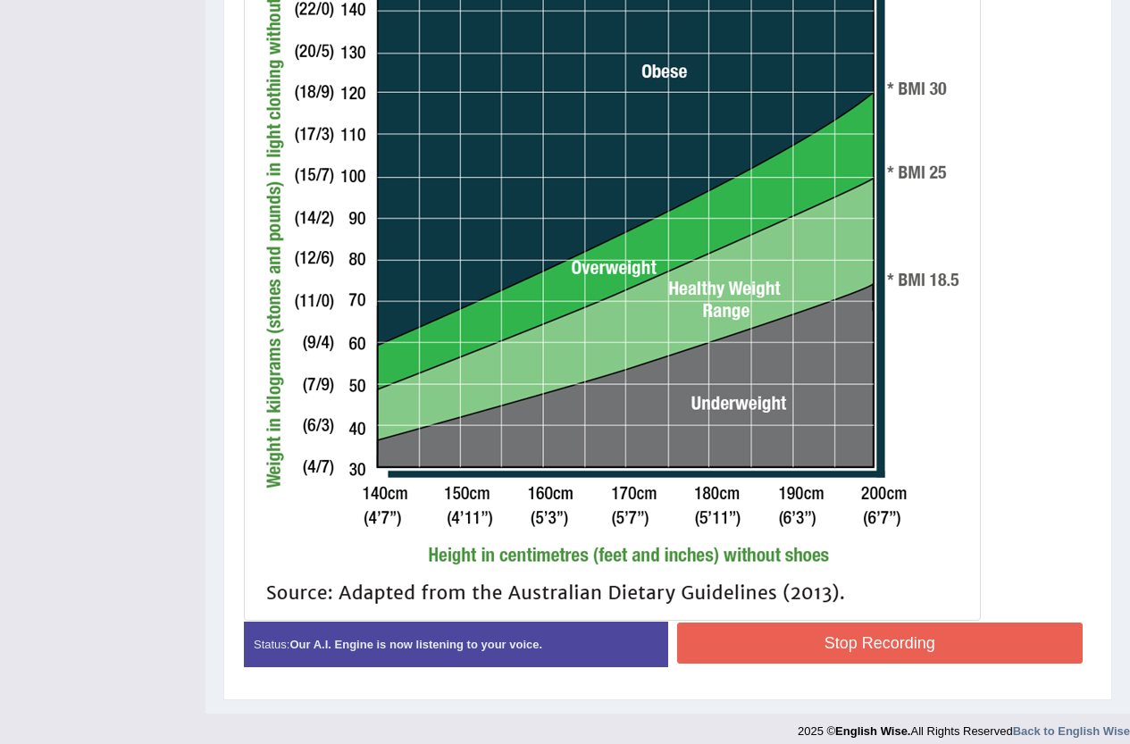
scroll to position [649, 0]
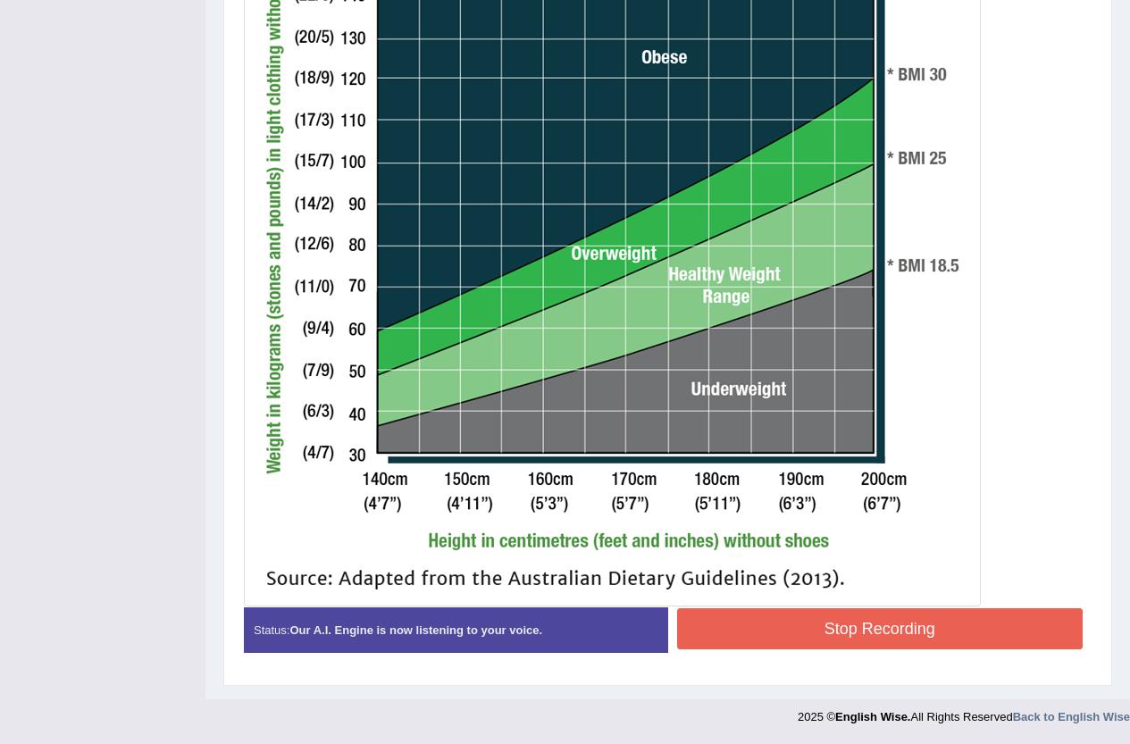
click at [885, 612] on button "Stop Recording" at bounding box center [880, 628] width 406 height 41
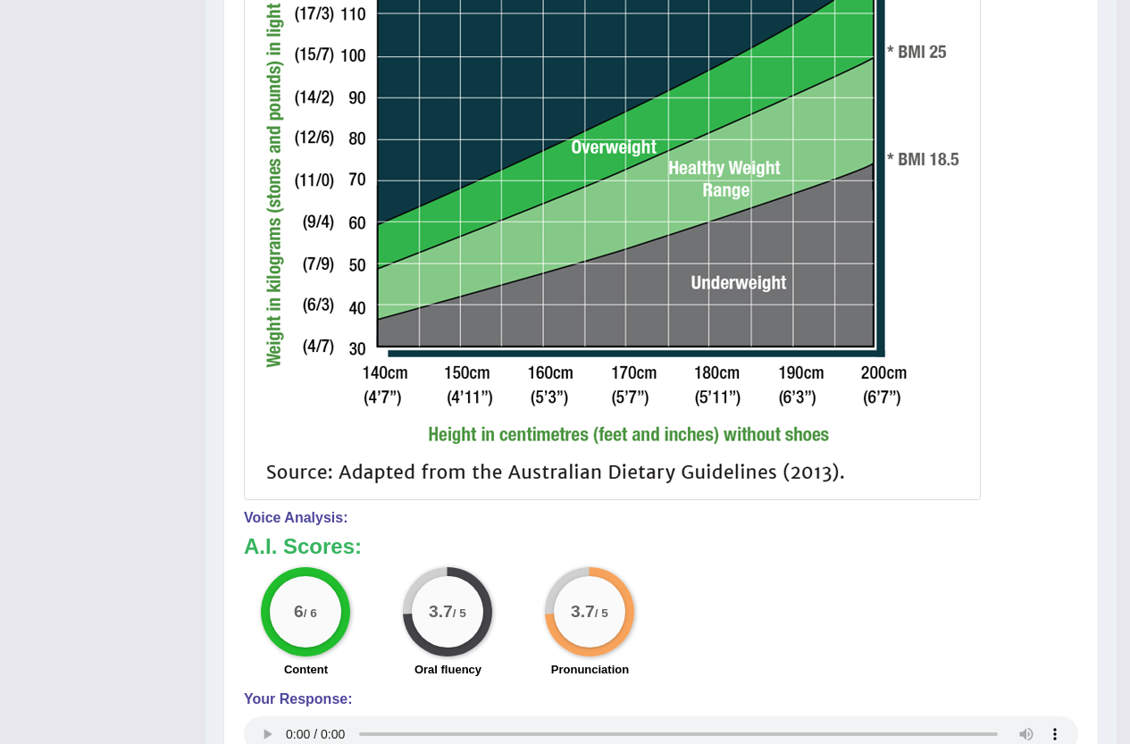
scroll to position [130, 0]
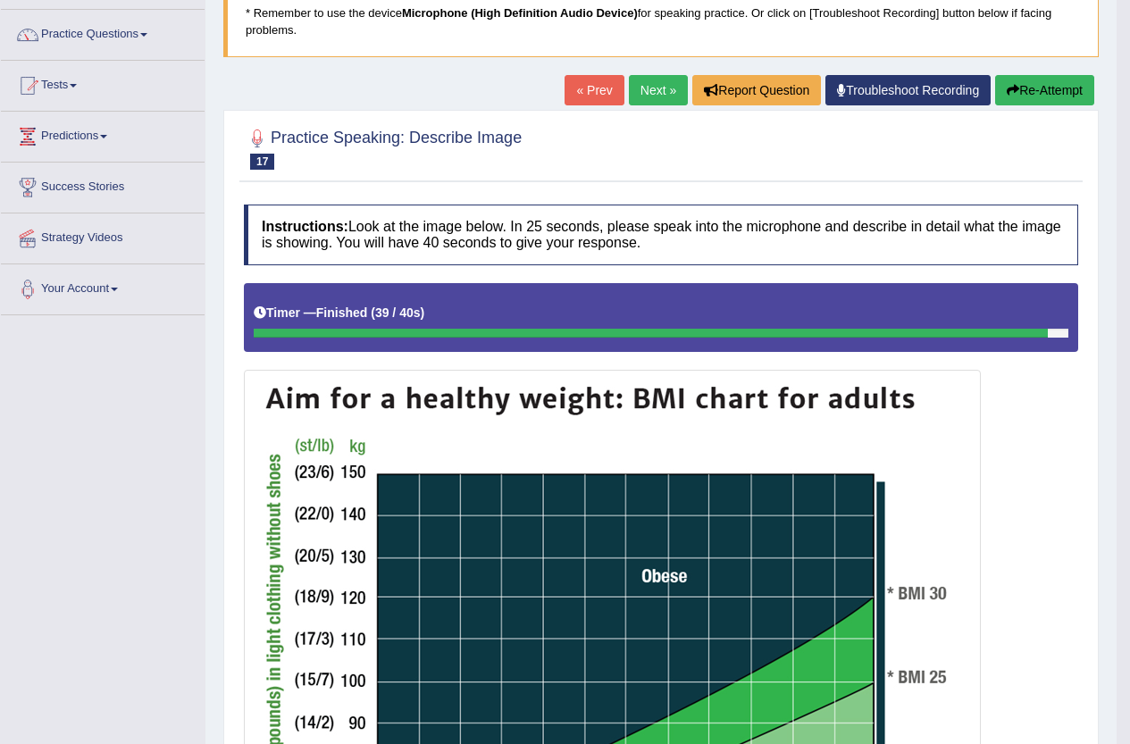
click at [1041, 89] on button "Re-Attempt" at bounding box center [1044, 90] width 99 height 30
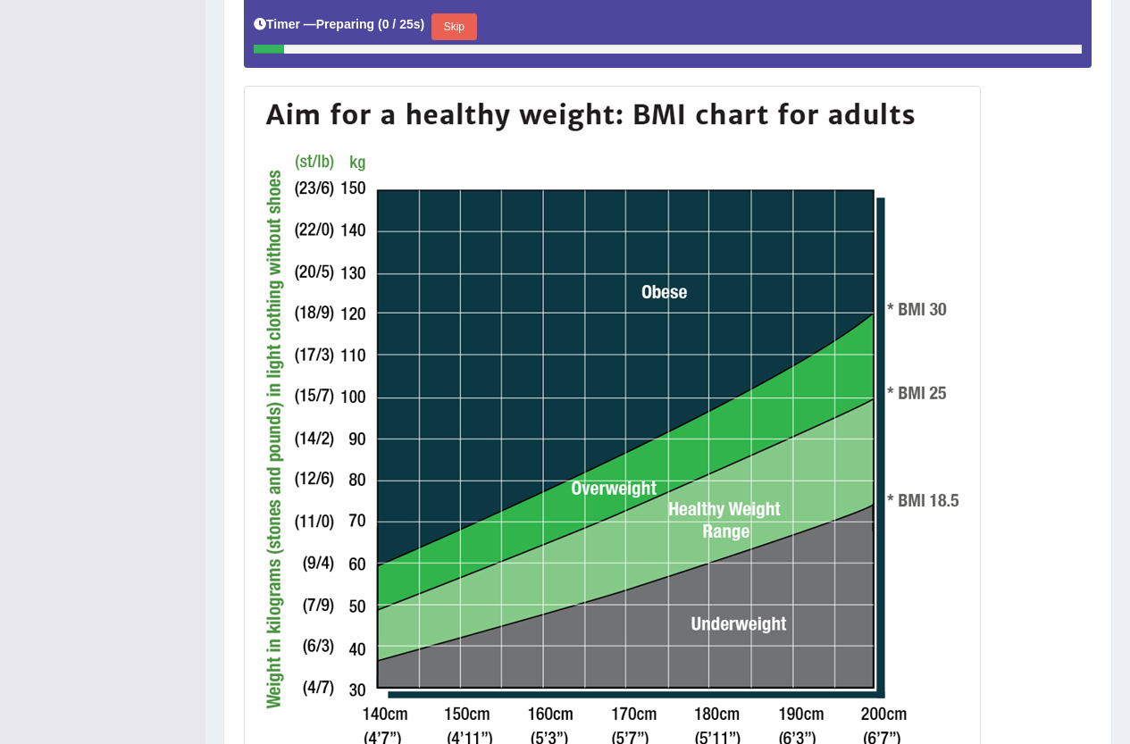
scroll to position [476, 0]
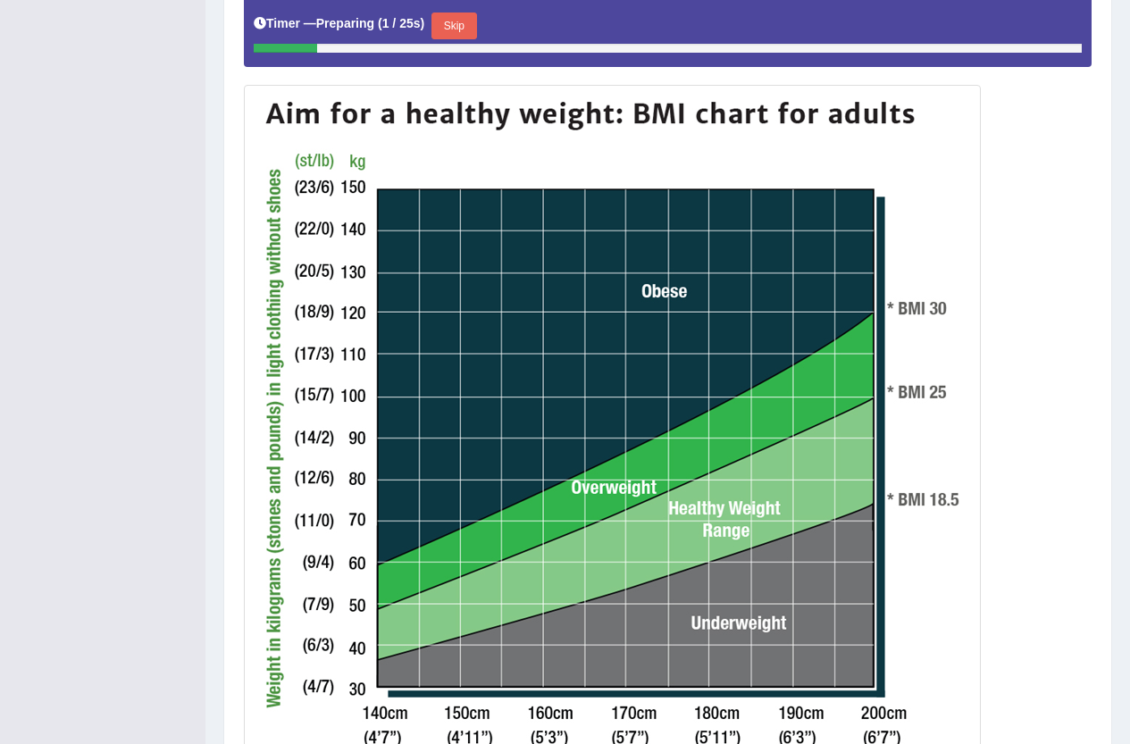
click at [462, 23] on button "Skip" at bounding box center [453, 26] width 45 height 27
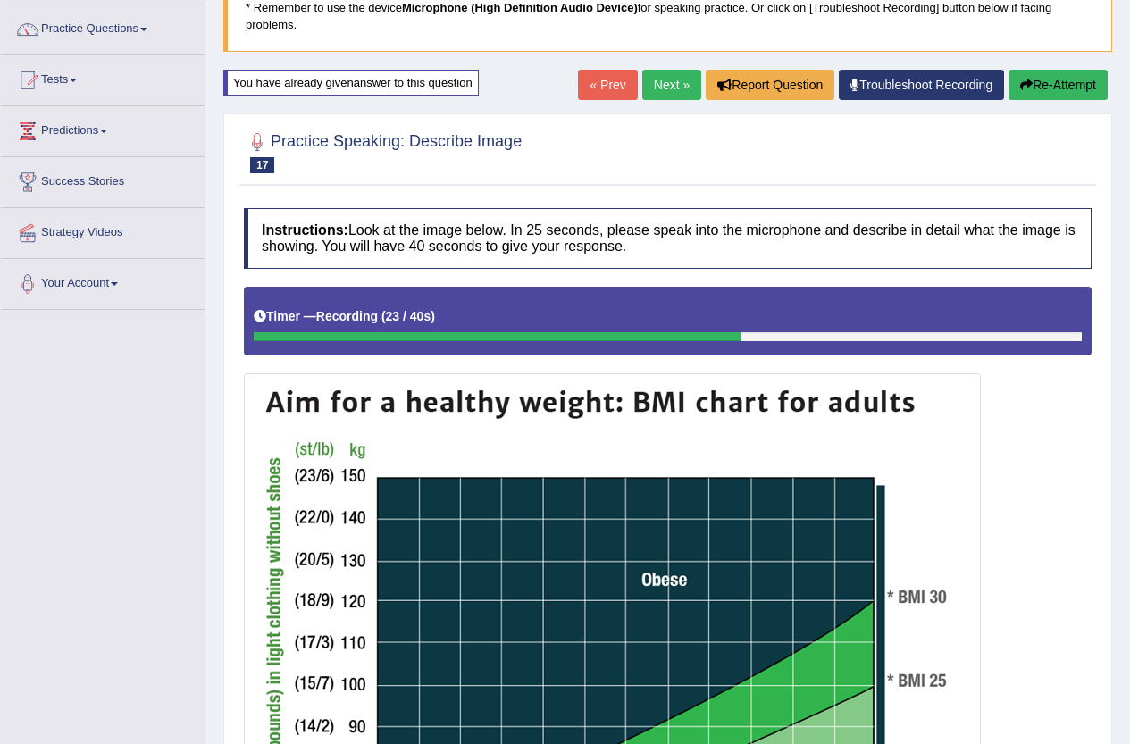
scroll to position [121, 0]
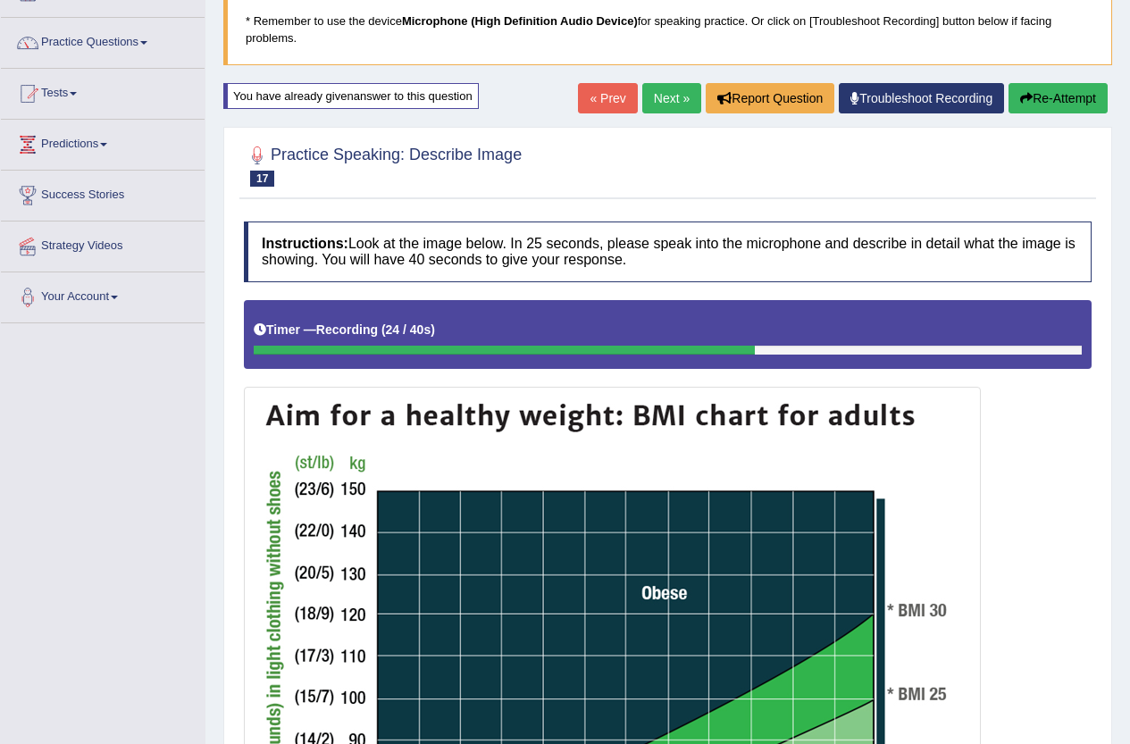
click at [1063, 92] on button "Re-Attempt" at bounding box center [1058, 98] width 99 height 30
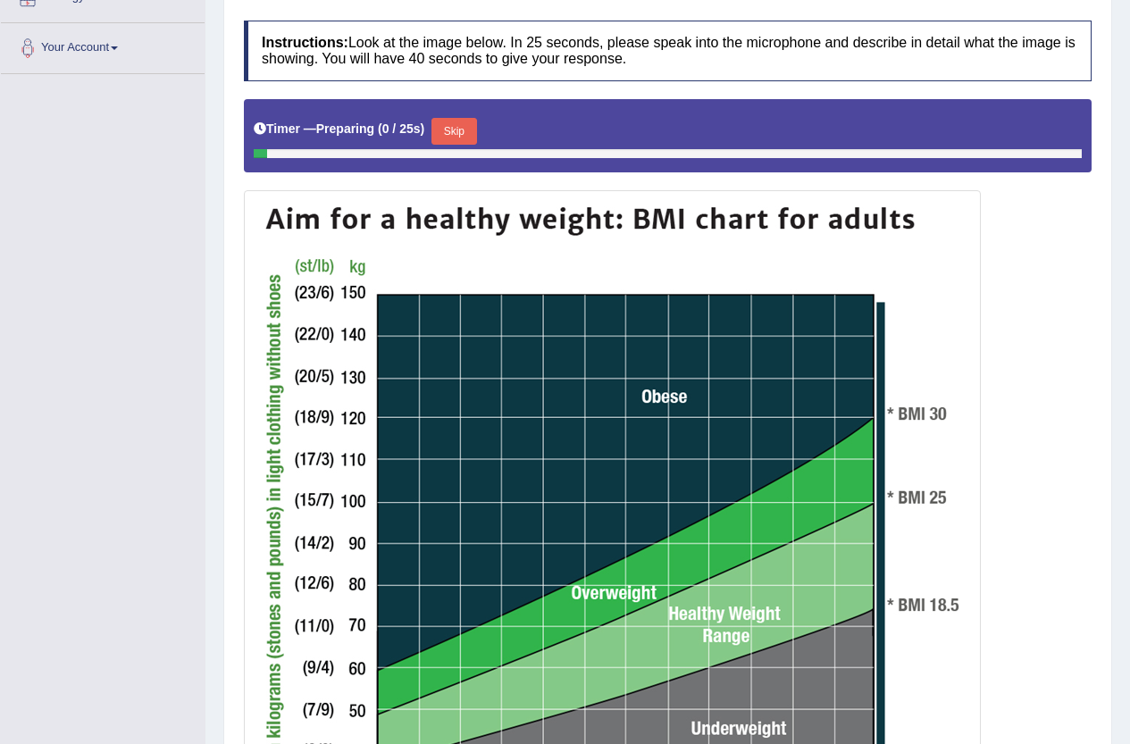
scroll to position [387, 0]
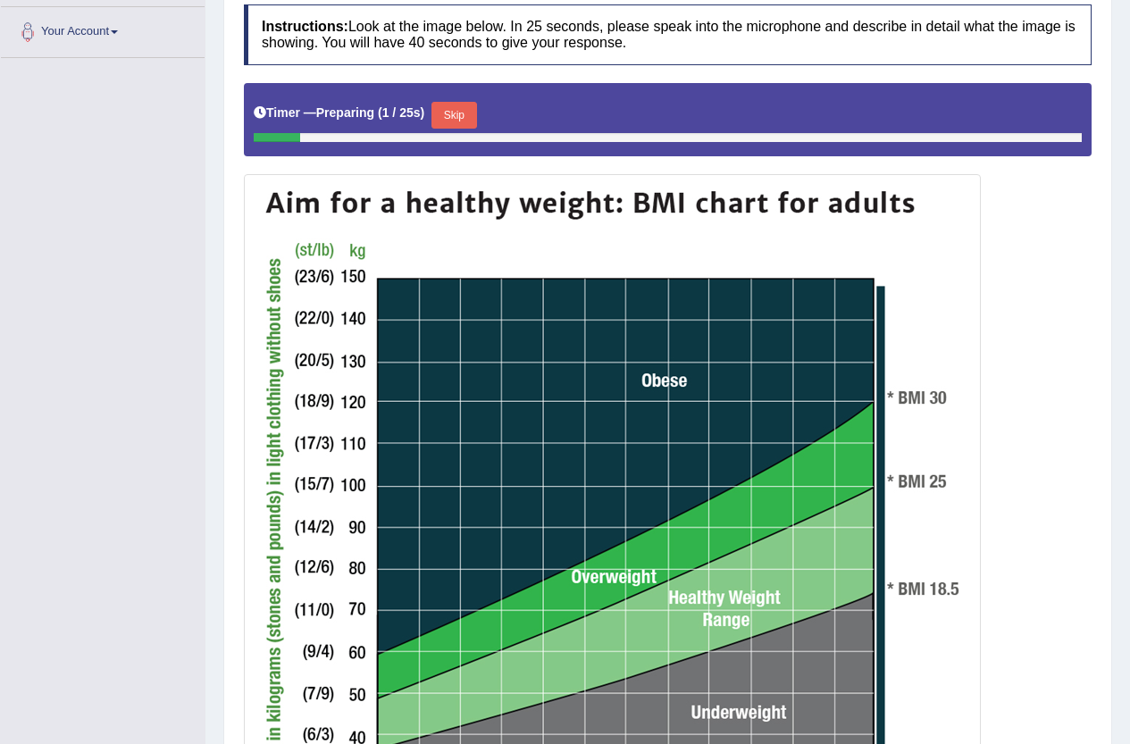
click at [476, 121] on button "Skip" at bounding box center [453, 115] width 45 height 27
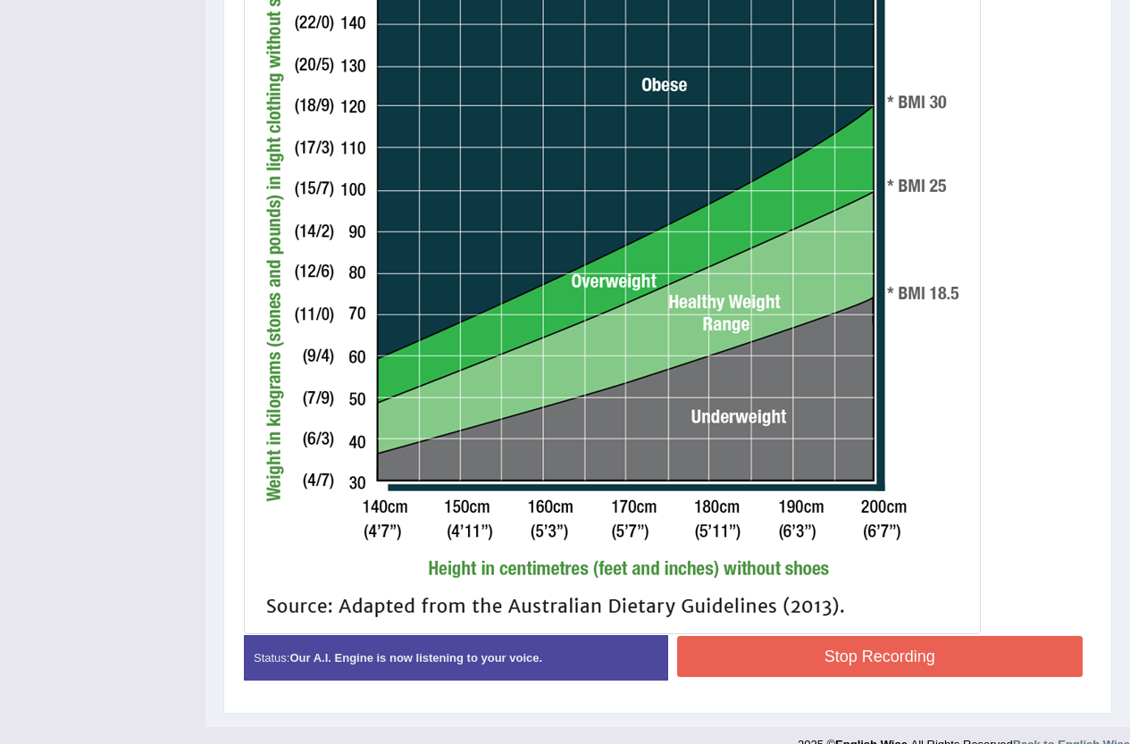
scroll to position [655, 0]
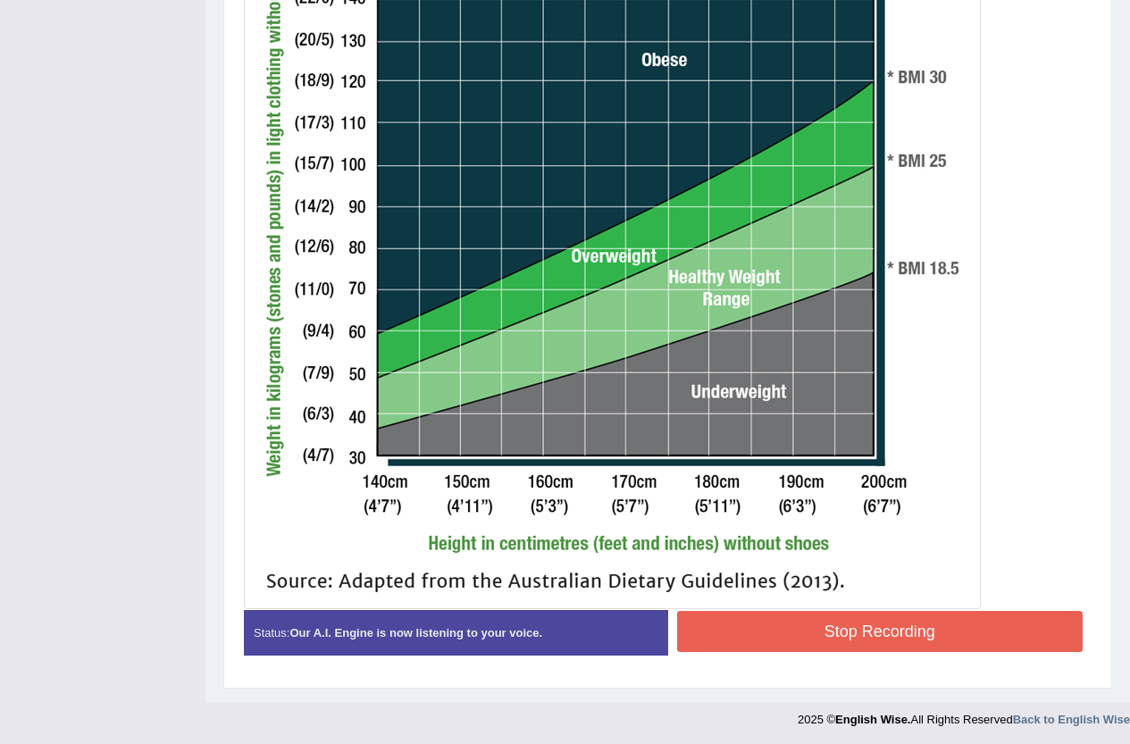
click at [869, 618] on button "Stop Recording" at bounding box center [880, 631] width 406 height 41
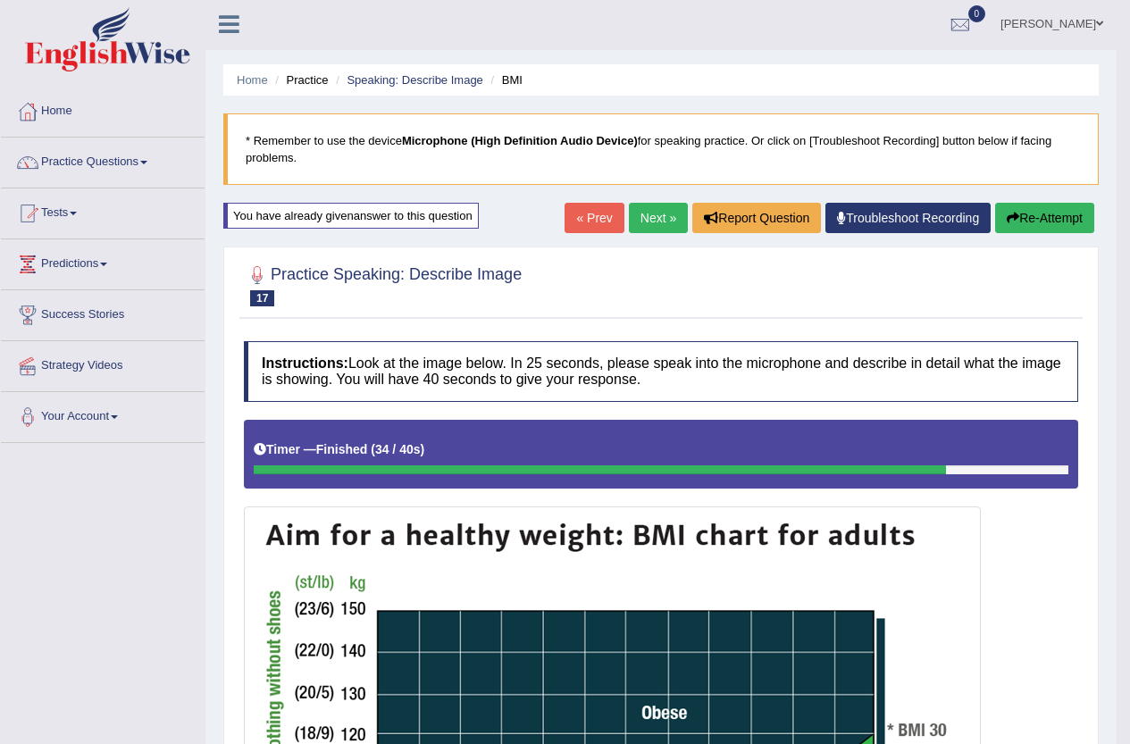
scroll to position [0, 0]
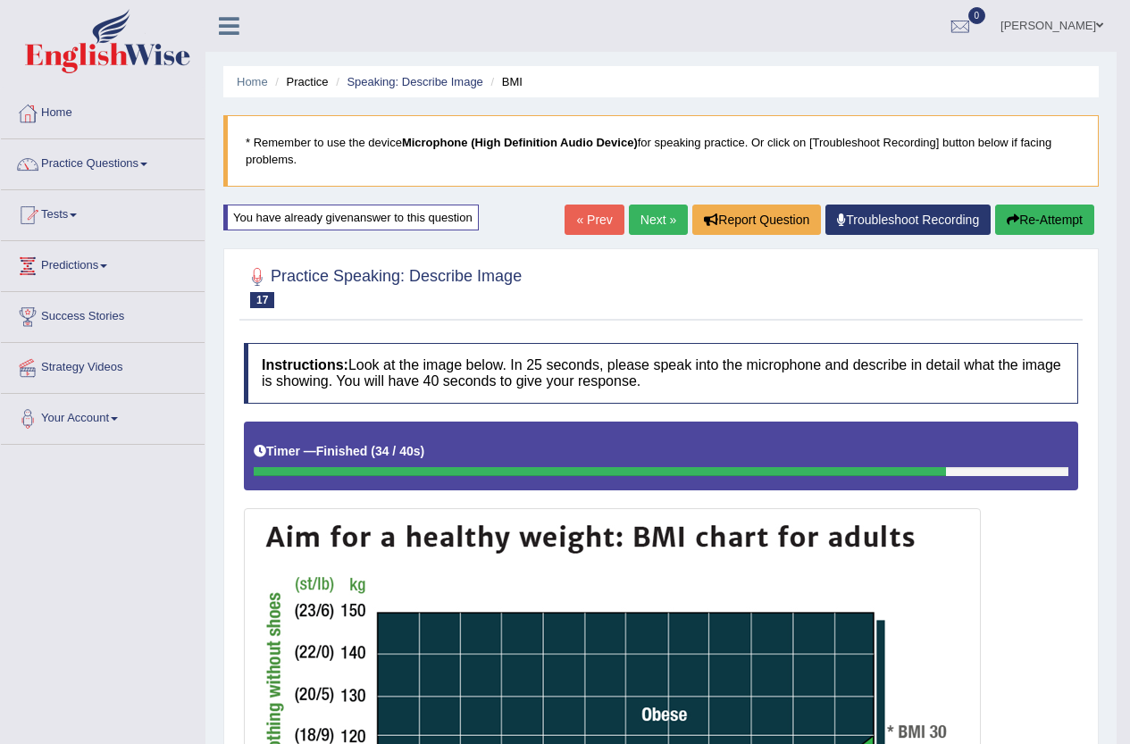
click at [657, 230] on link "Next »" at bounding box center [658, 220] width 59 height 30
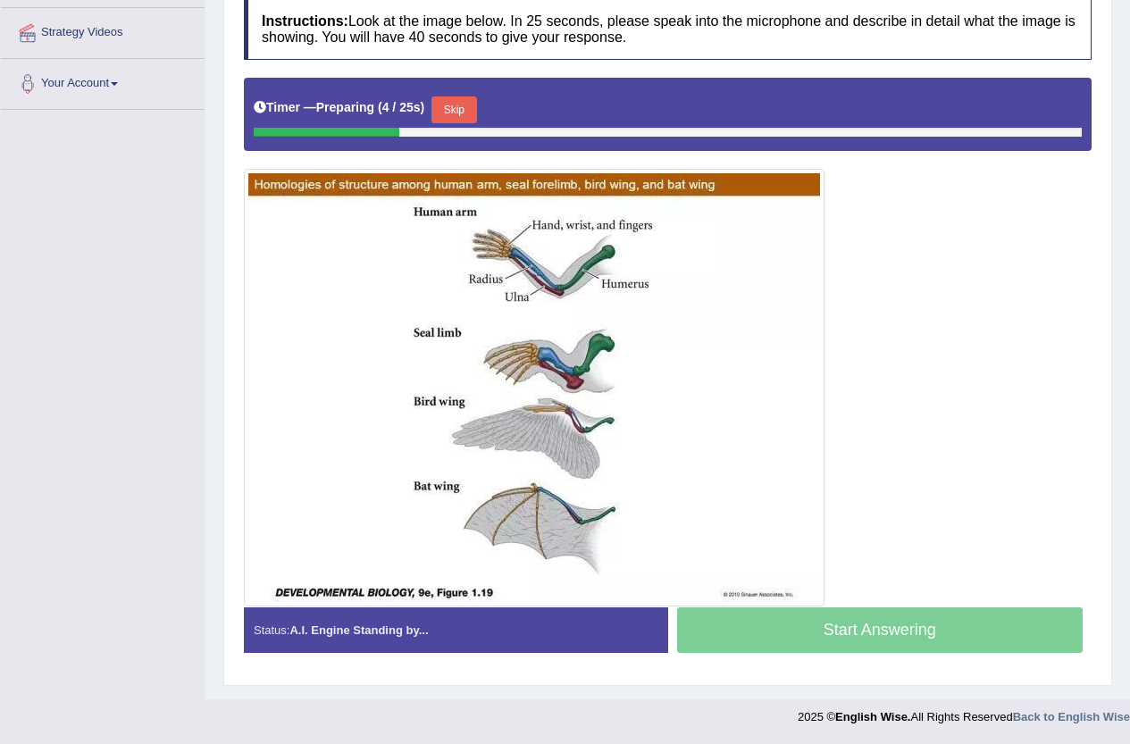
click at [462, 106] on button "Skip" at bounding box center [453, 109] width 45 height 27
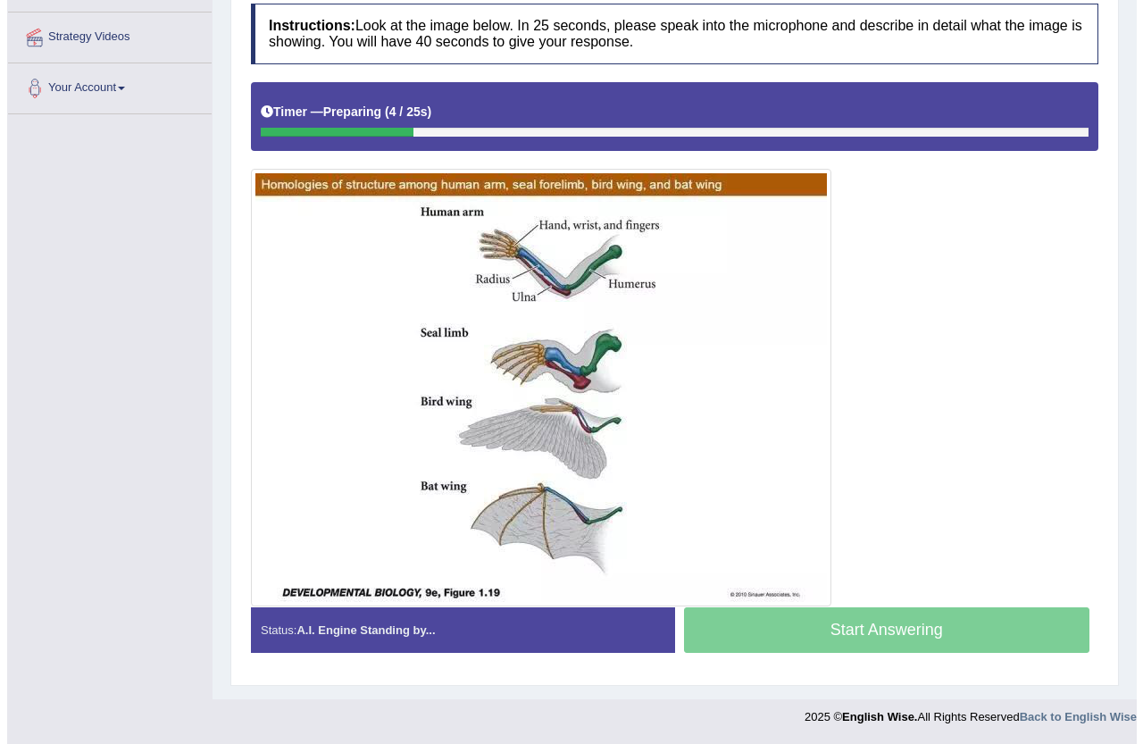
scroll to position [331, 0]
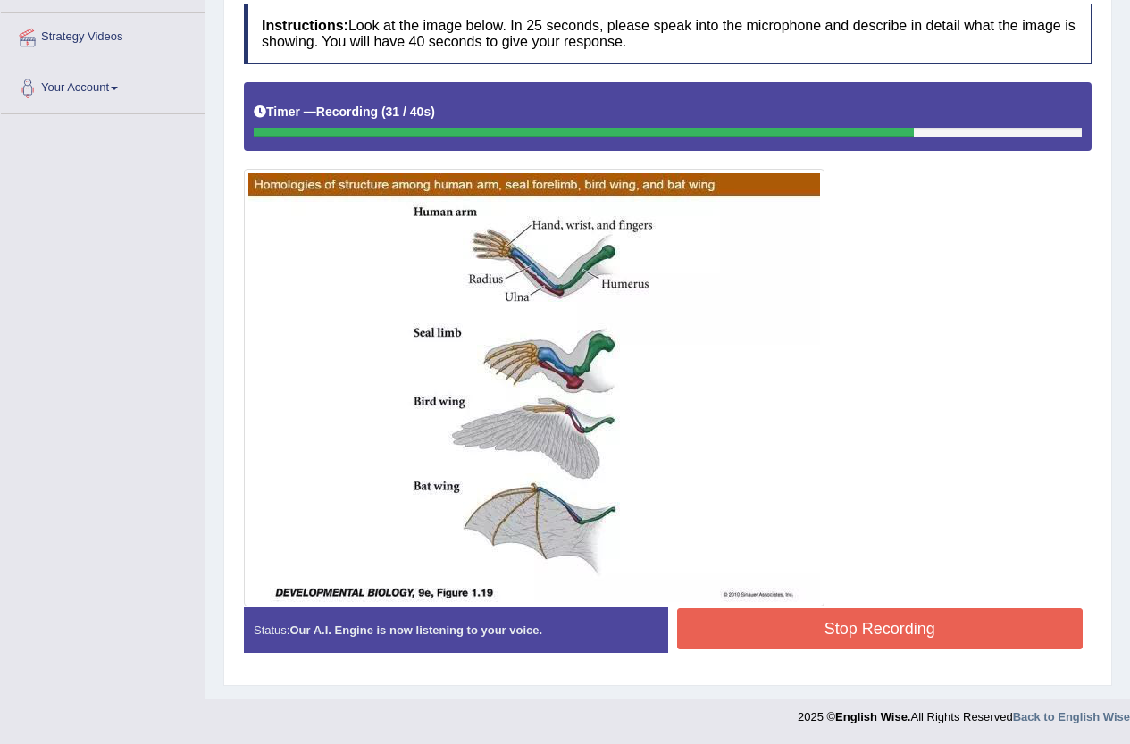
click at [969, 638] on button "Stop Recording" at bounding box center [880, 628] width 406 height 41
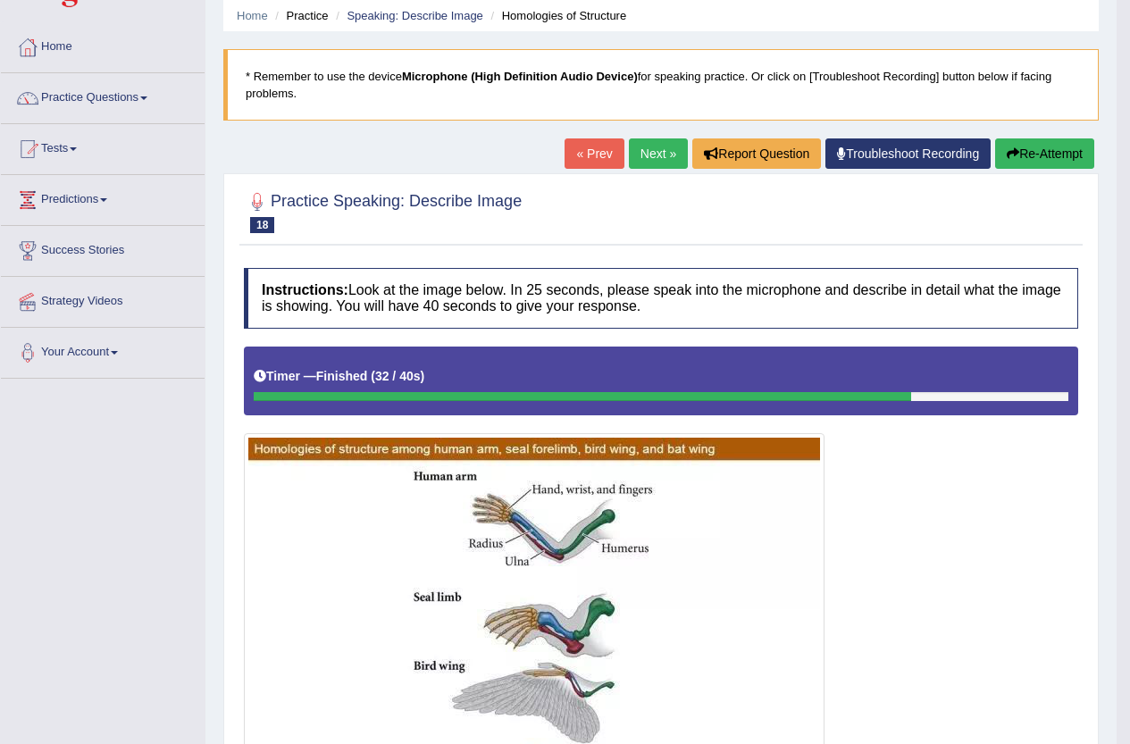
scroll to position [0, 0]
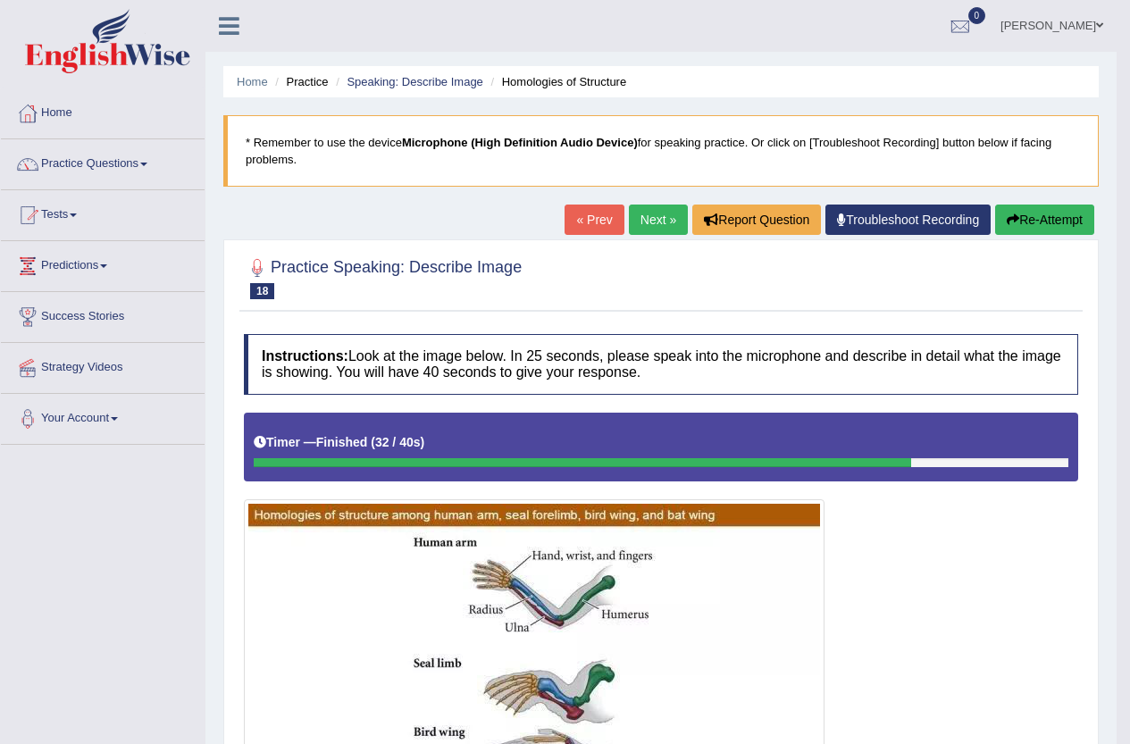
click at [1041, 226] on button "Re-Attempt" at bounding box center [1044, 220] width 99 height 30
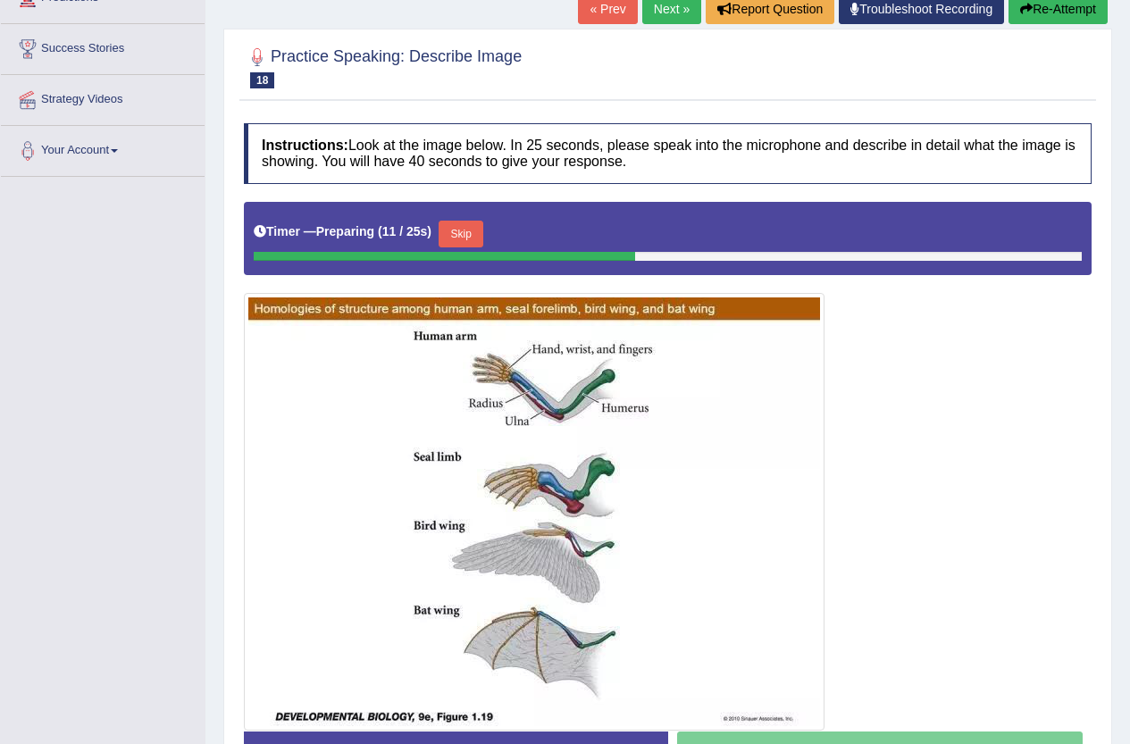
click at [469, 239] on button "Skip" at bounding box center [461, 234] width 45 height 27
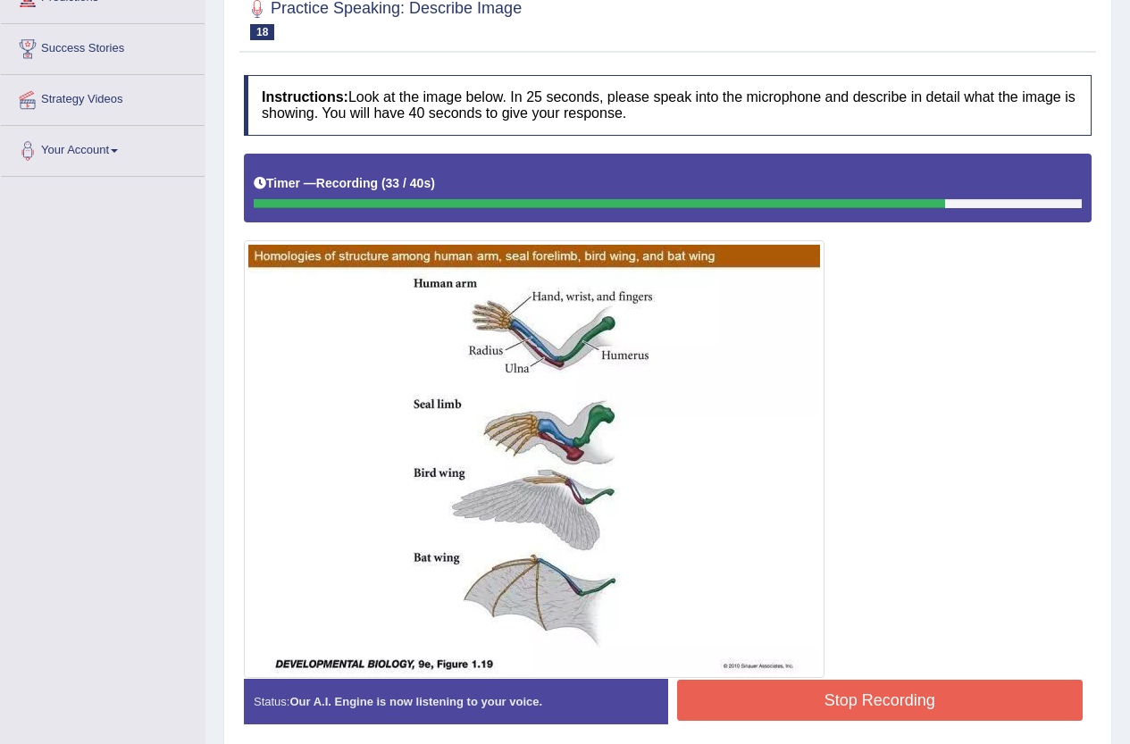
click at [849, 683] on button "Stop Recording" at bounding box center [880, 700] width 406 height 41
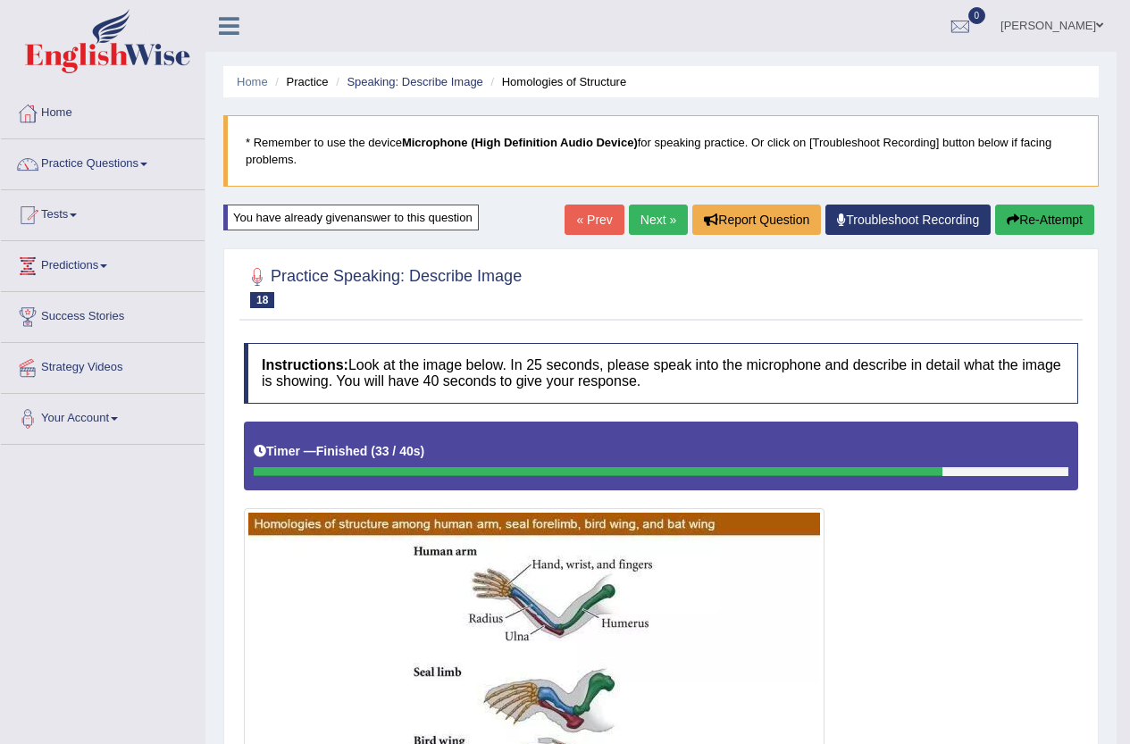
click at [658, 220] on link "Next »" at bounding box center [658, 220] width 59 height 30
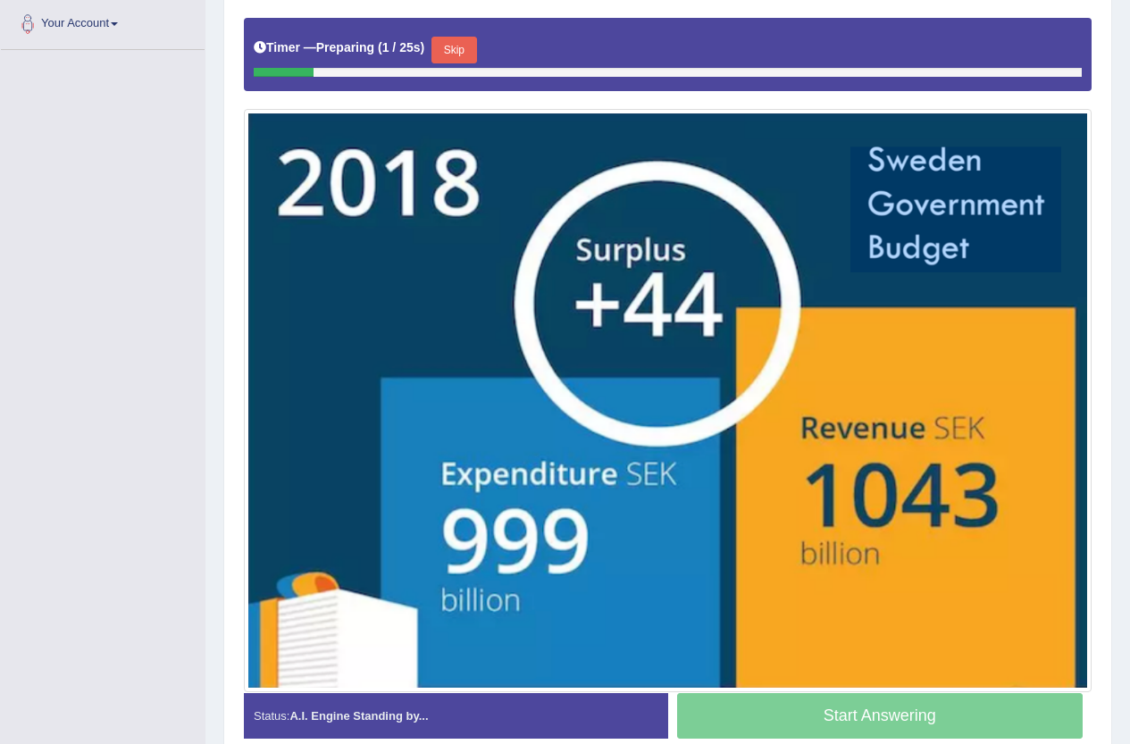
scroll to position [391, 0]
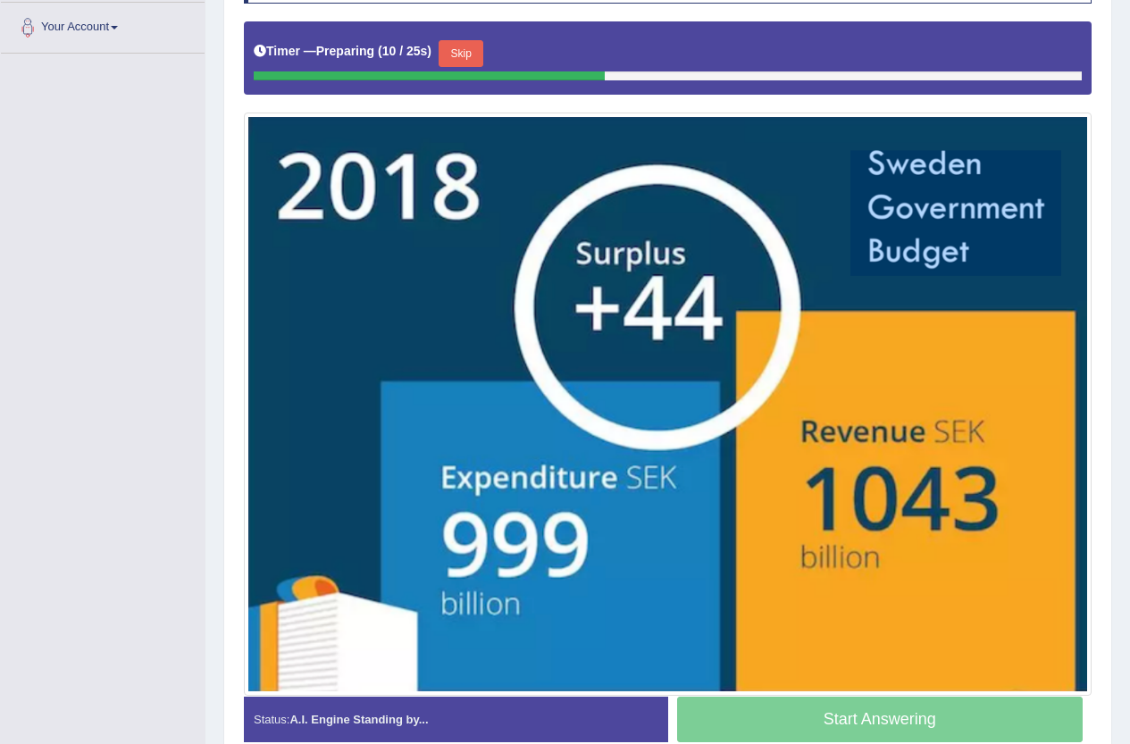
click at [477, 58] on button "Skip" at bounding box center [461, 53] width 45 height 27
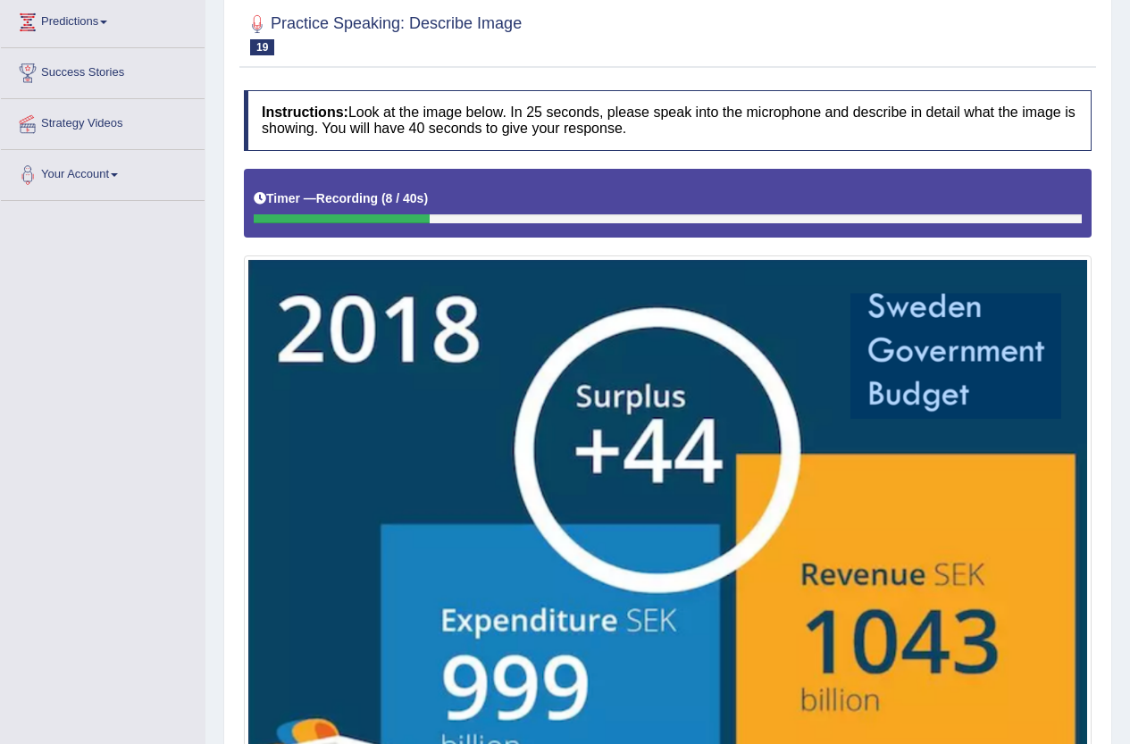
scroll to position [29, 0]
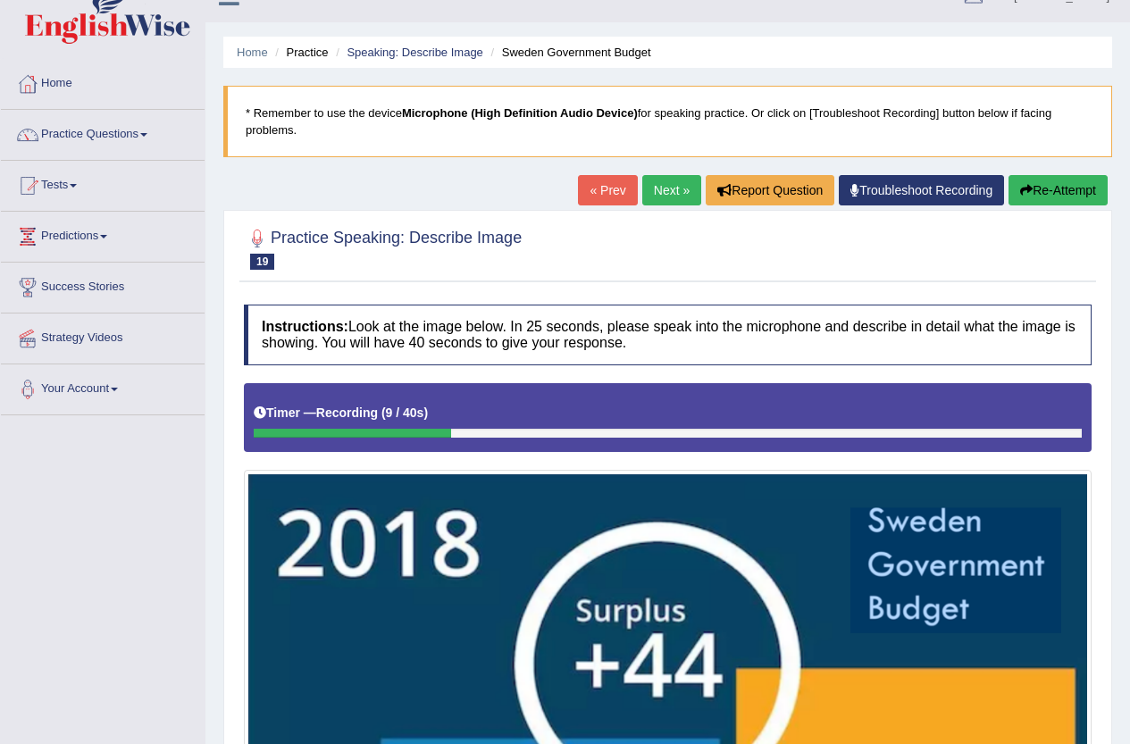
click at [1035, 184] on button "Re-Attempt" at bounding box center [1058, 190] width 99 height 30
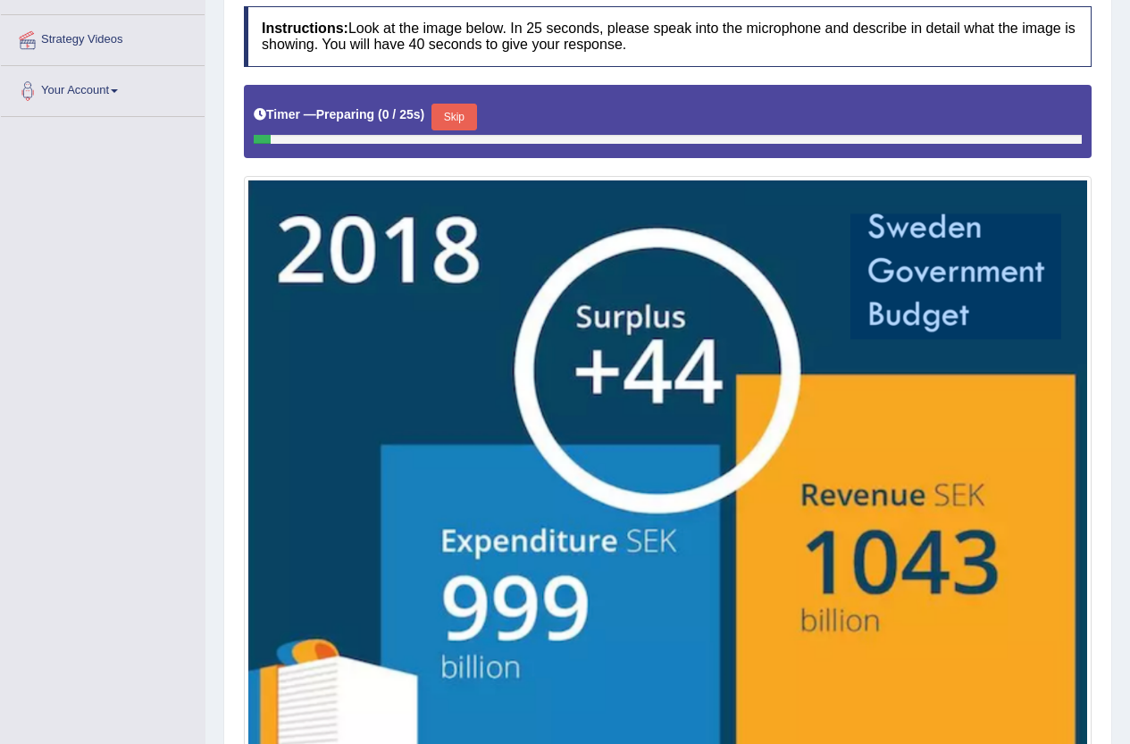
scroll to position [364, 0]
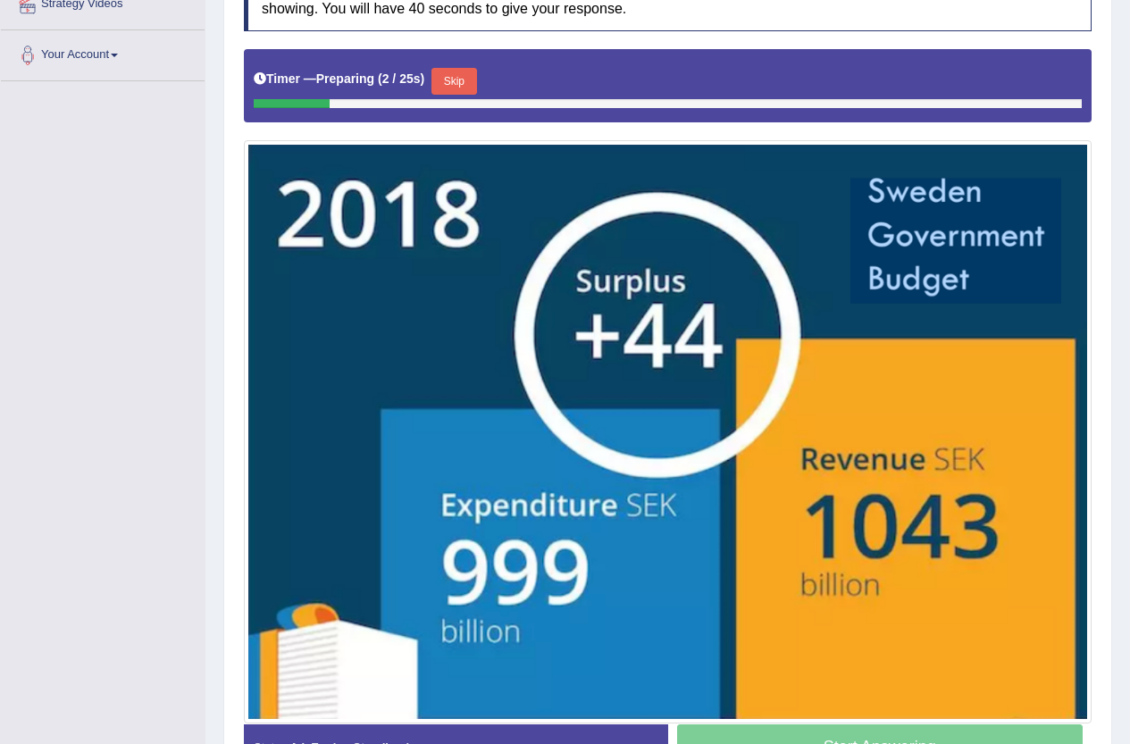
click at [469, 85] on button "Skip" at bounding box center [453, 81] width 45 height 27
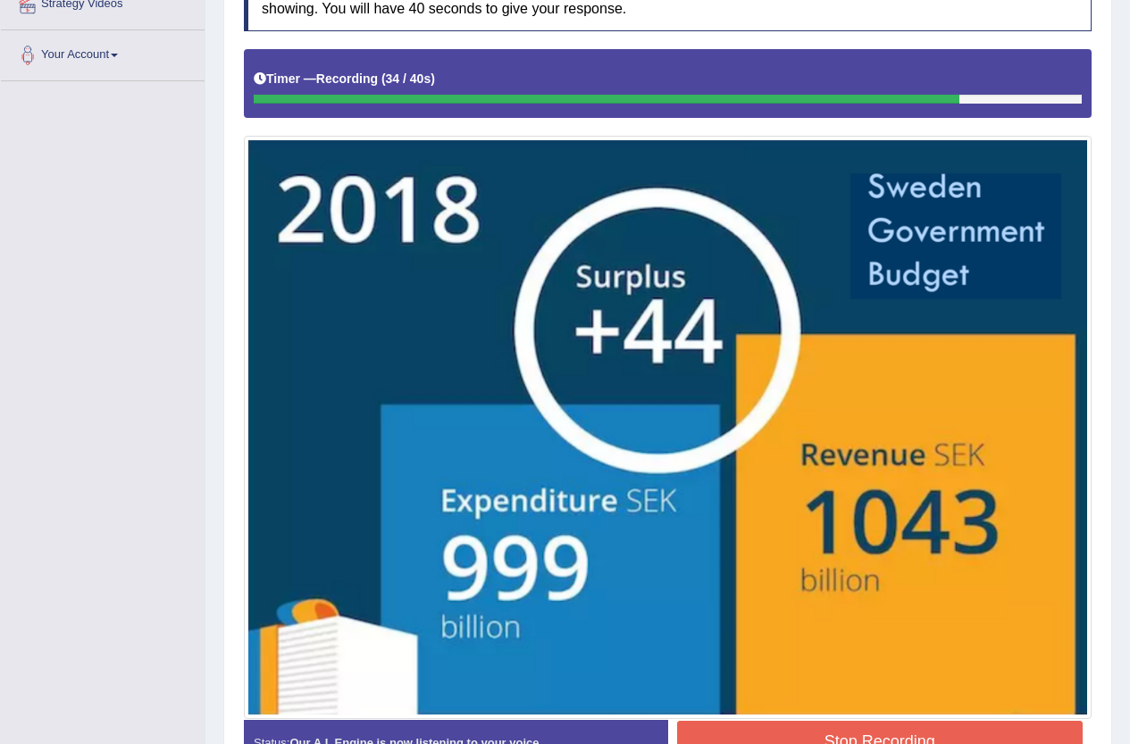
click at [967, 732] on button "Stop Recording" at bounding box center [880, 741] width 406 height 41
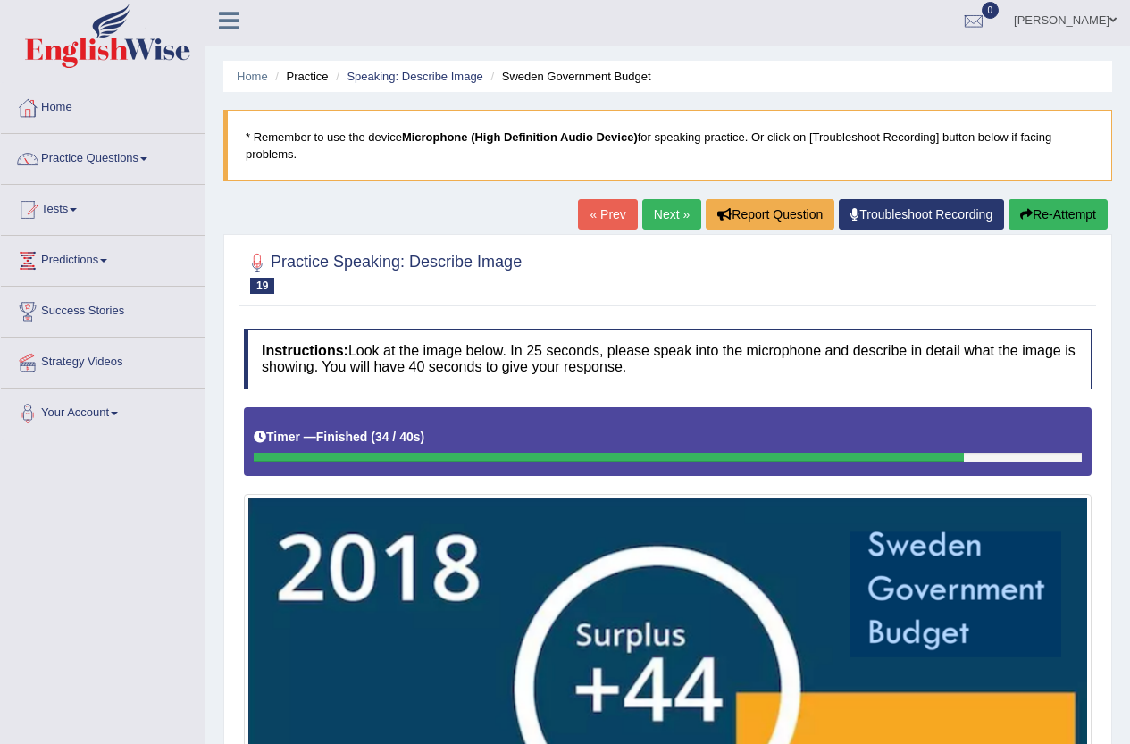
scroll to position [0, 0]
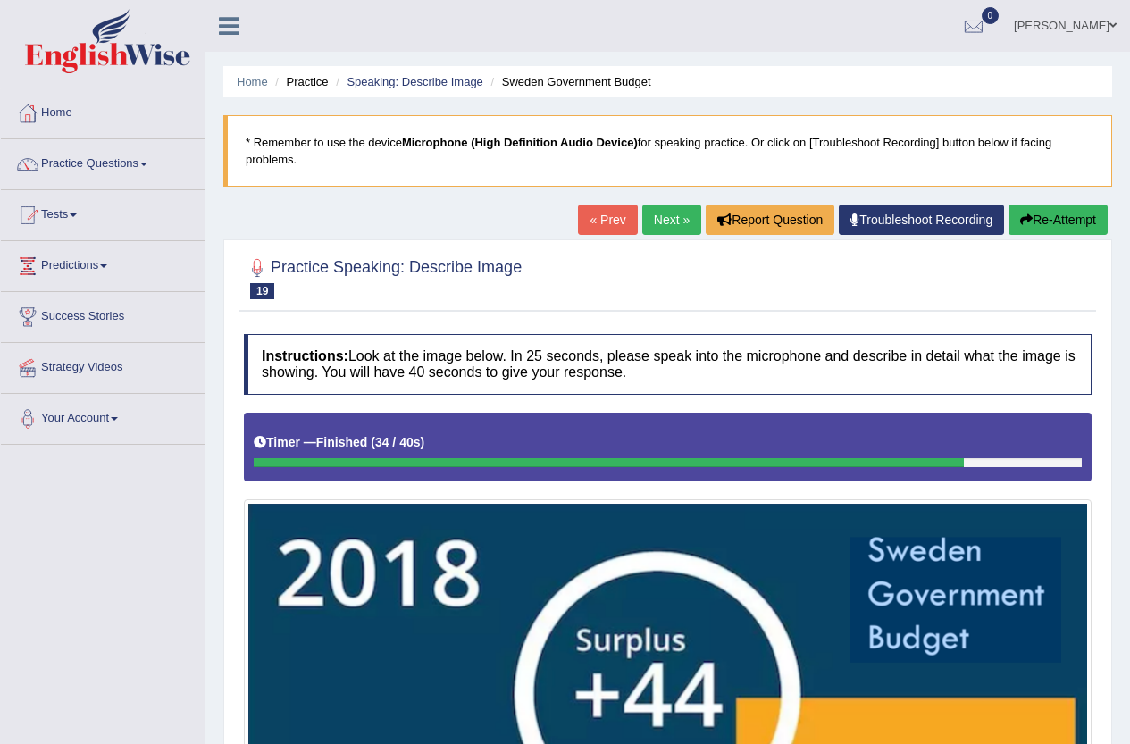
click at [665, 215] on link "Next »" at bounding box center [671, 220] width 59 height 30
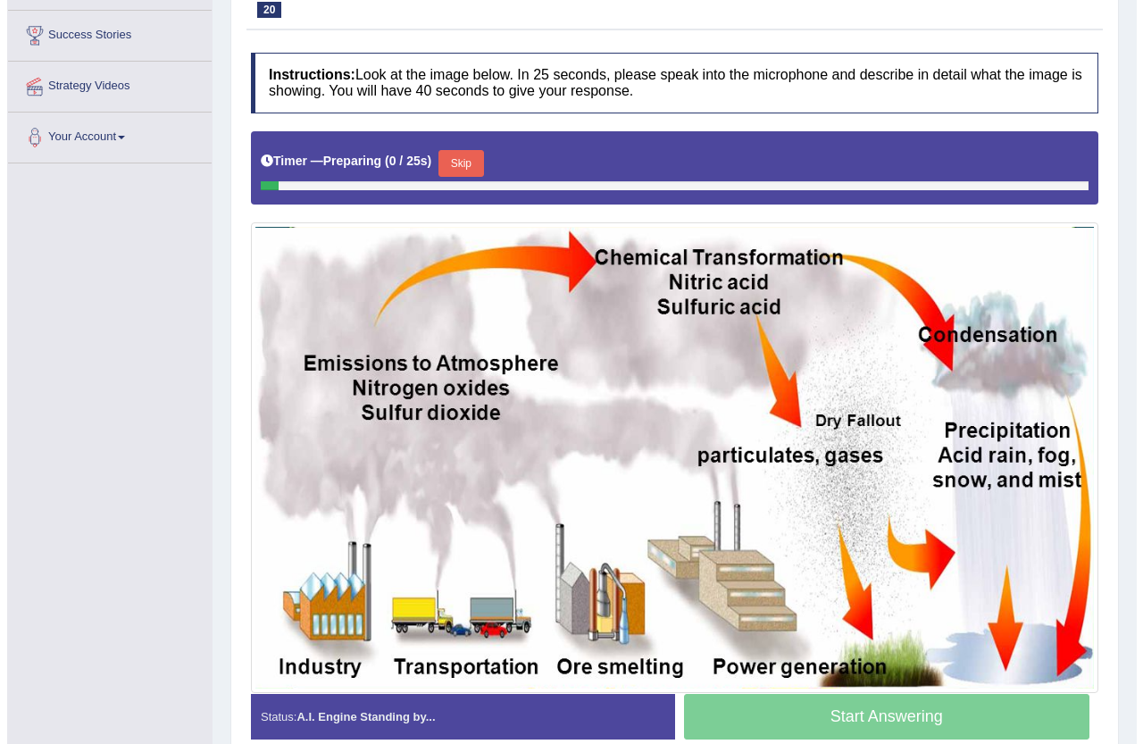
scroll to position [357, 0]
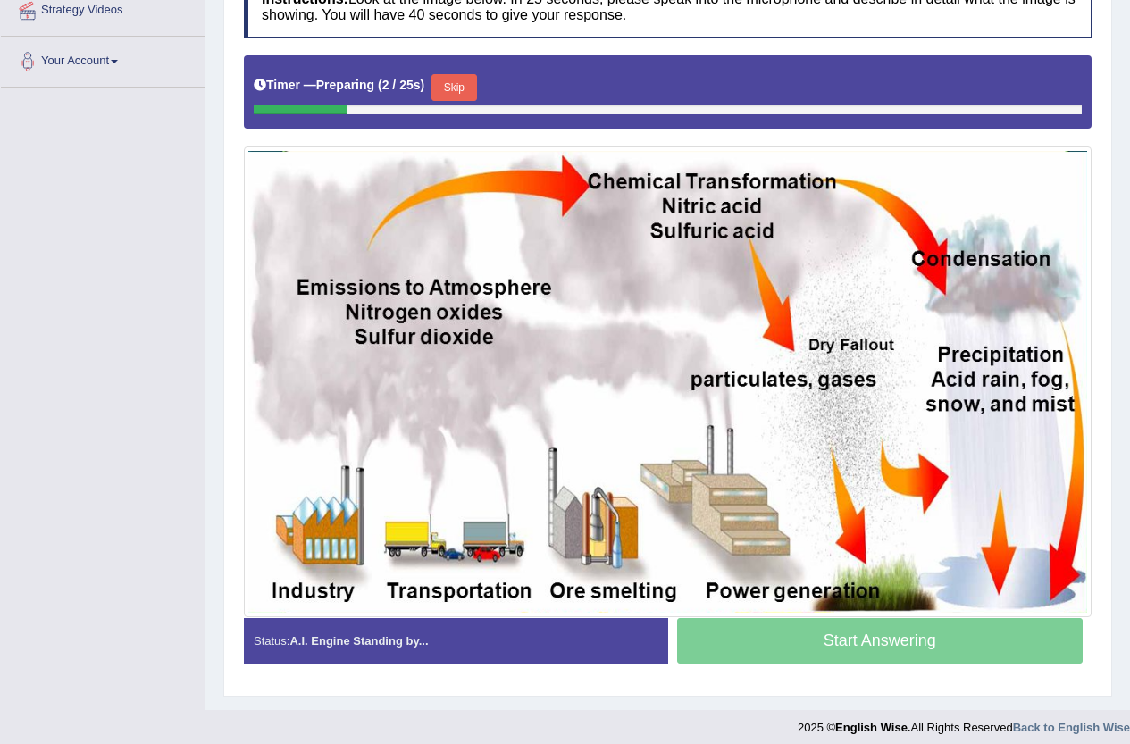
click at [472, 78] on button "Skip" at bounding box center [453, 87] width 45 height 27
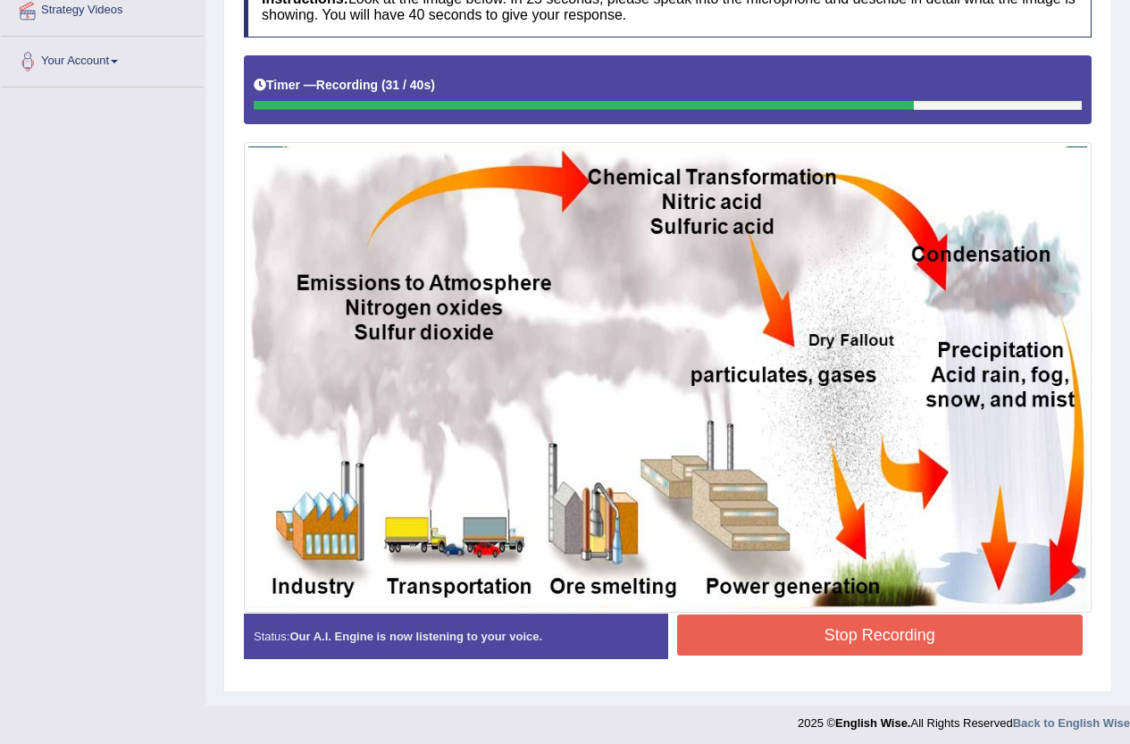
click at [955, 647] on button "Stop Recording" at bounding box center [880, 635] width 406 height 41
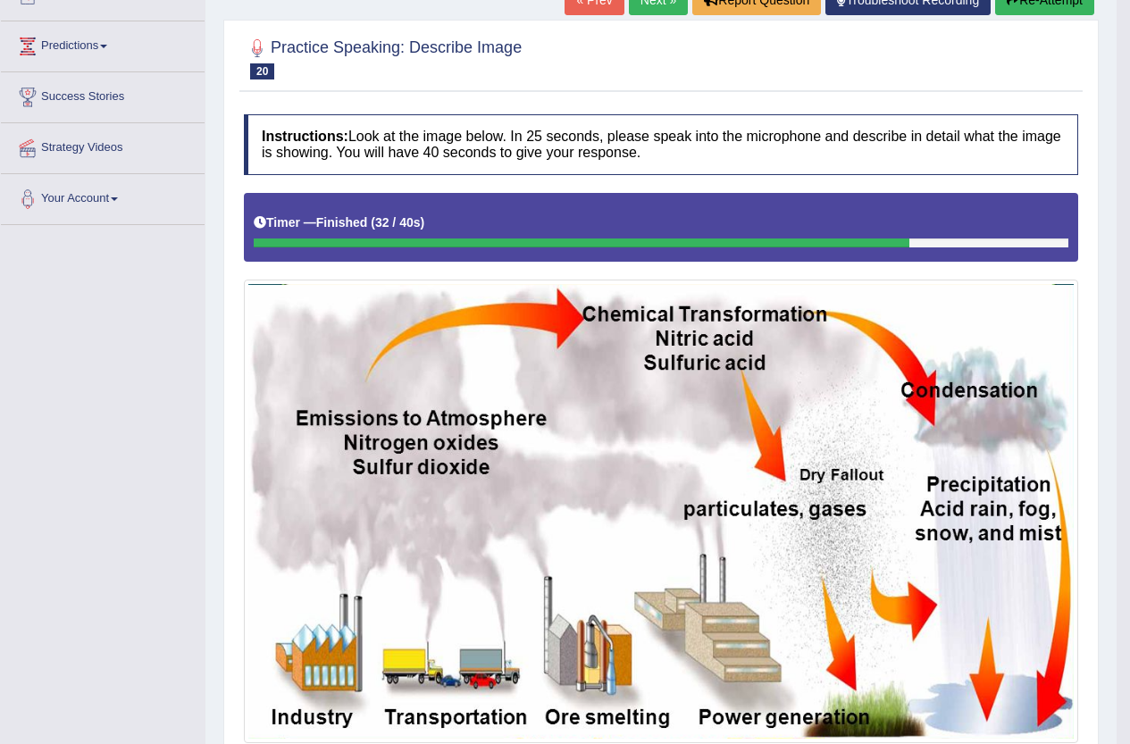
scroll to position [0, 0]
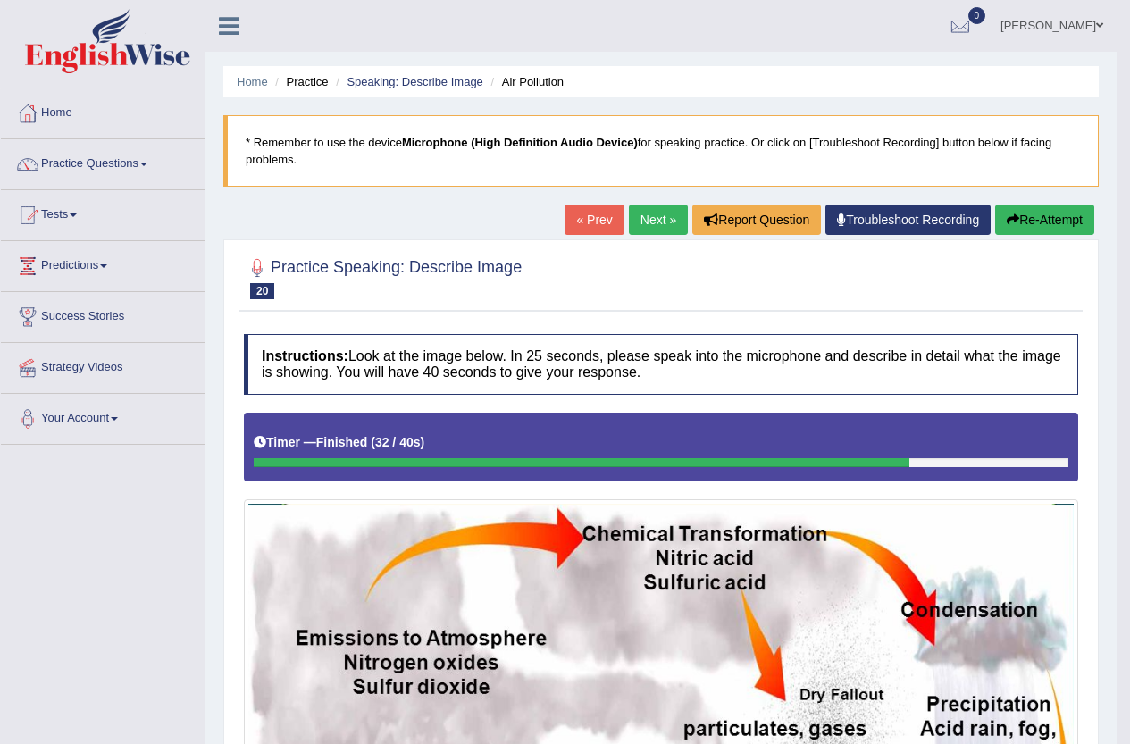
click at [1027, 228] on button "Re-Attempt" at bounding box center [1044, 220] width 99 height 30
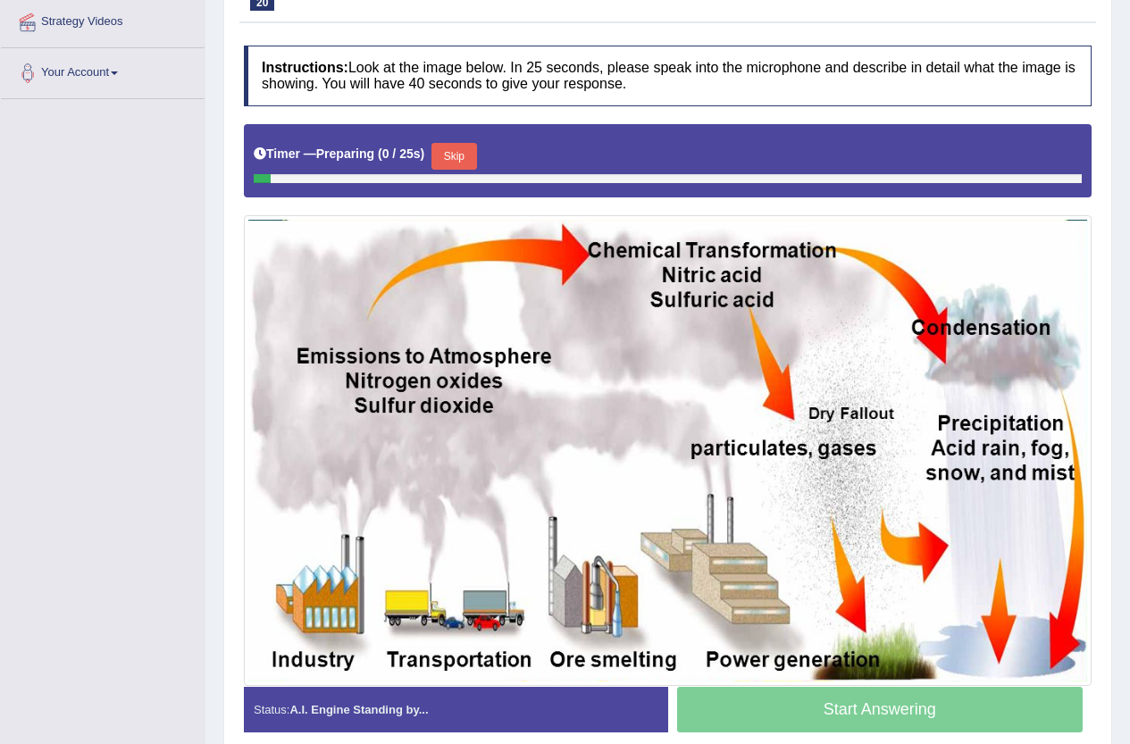
scroll to position [387, 0]
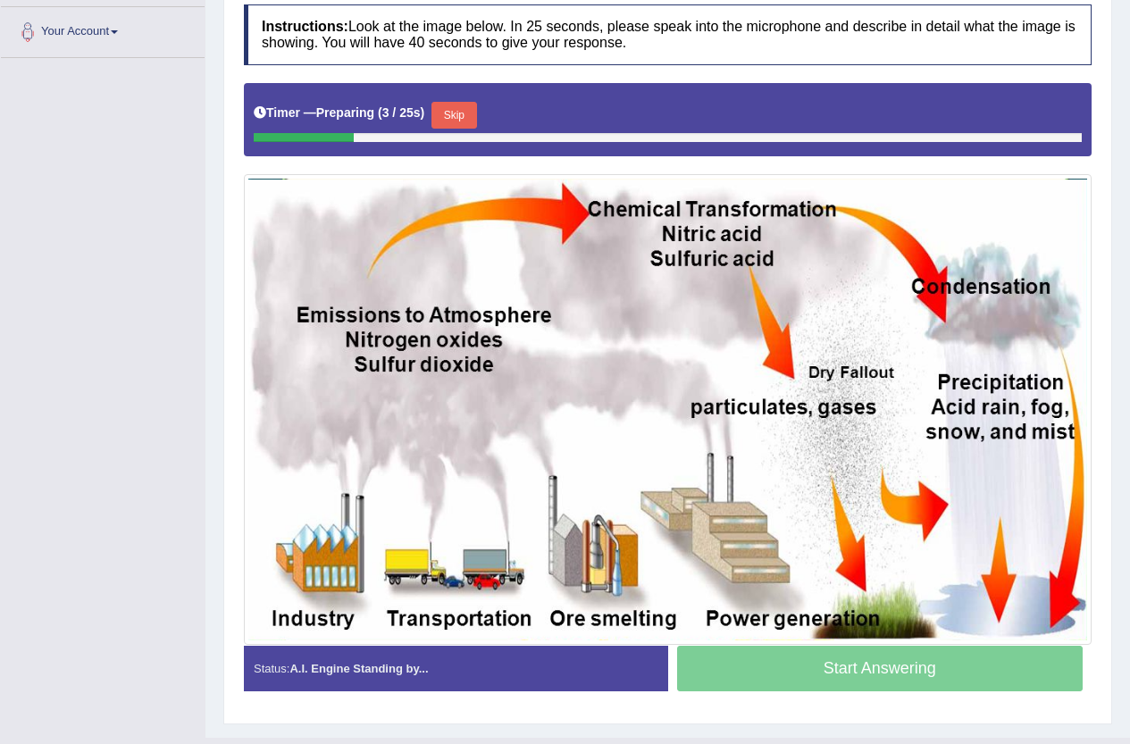
click at [455, 122] on button "Skip" at bounding box center [453, 115] width 45 height 27
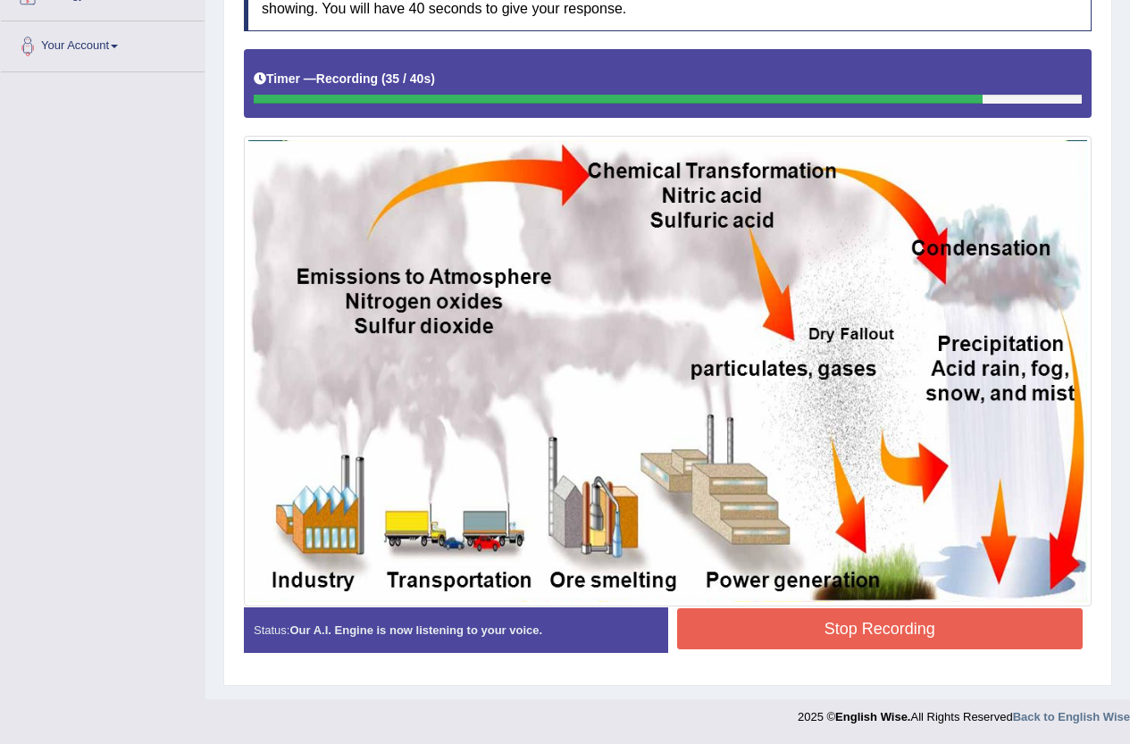
click at [997, 614] on button "Stop Recording" at bounding box center [880, 628] width 406 height 41
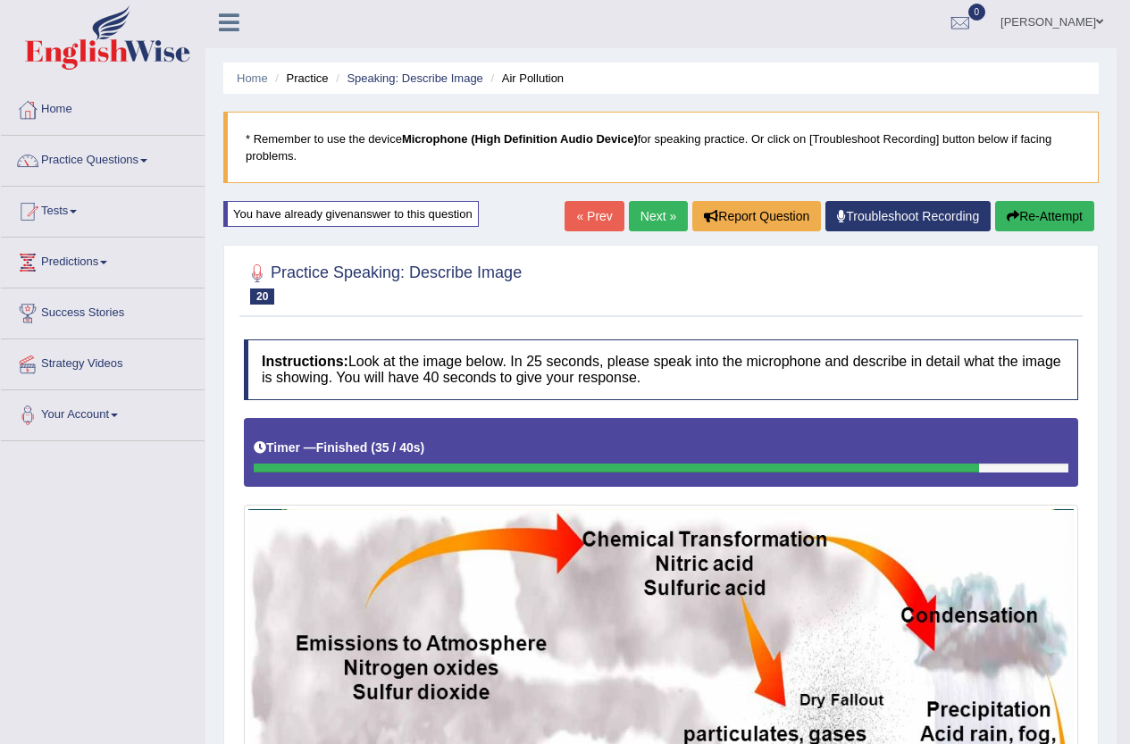
scroll to position [0, 0]
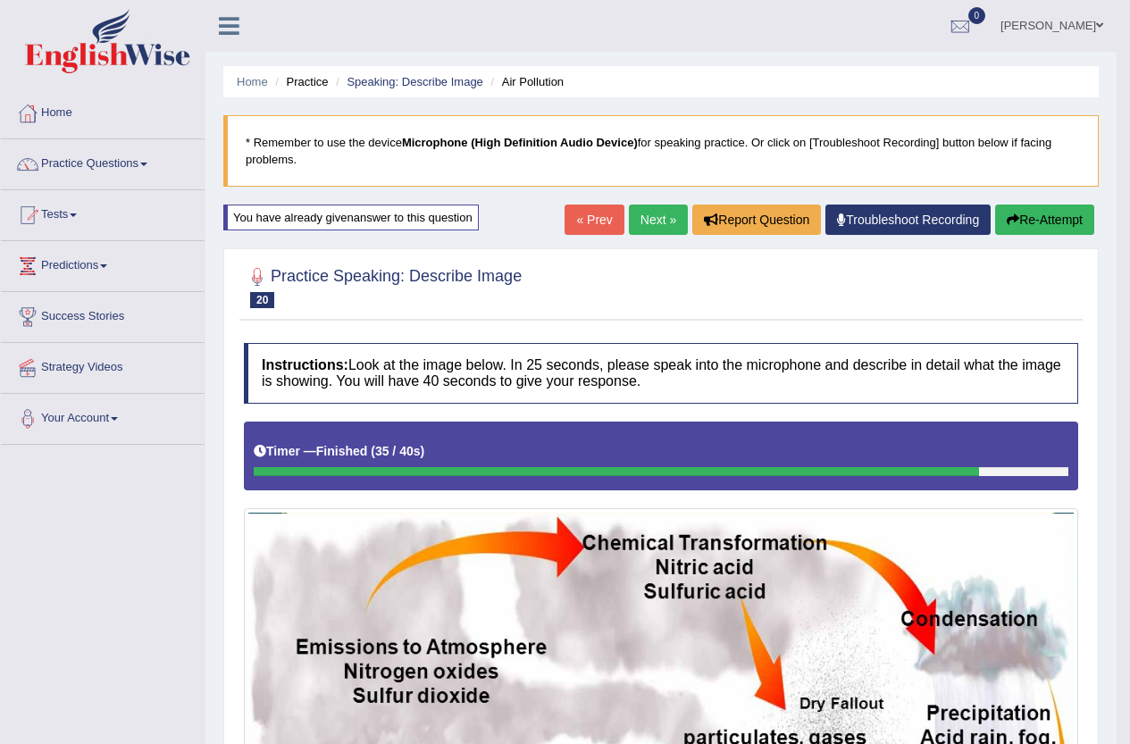
click at [1019, 223] on button "Re-Attempt" at bounding box center [1044, 220] width 99 height 30
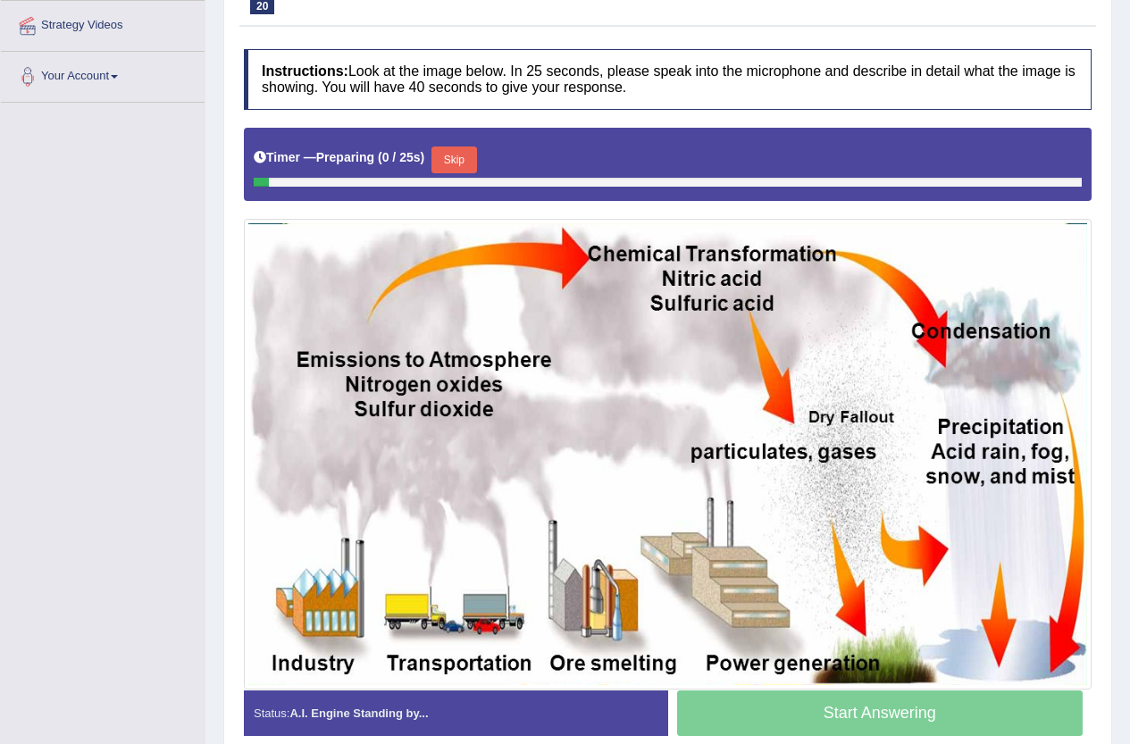
scroll to position [425, 0]
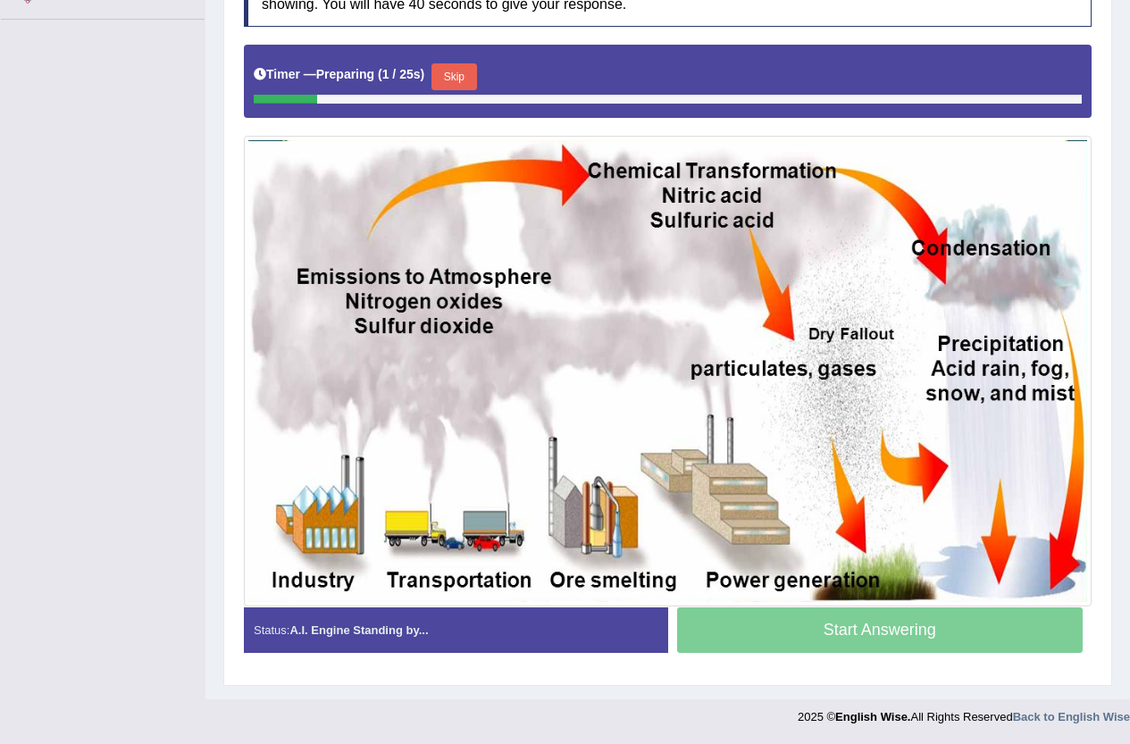
click at [465, 71] on button "Skip" at bounding box center [453, 76] width 45 height 27
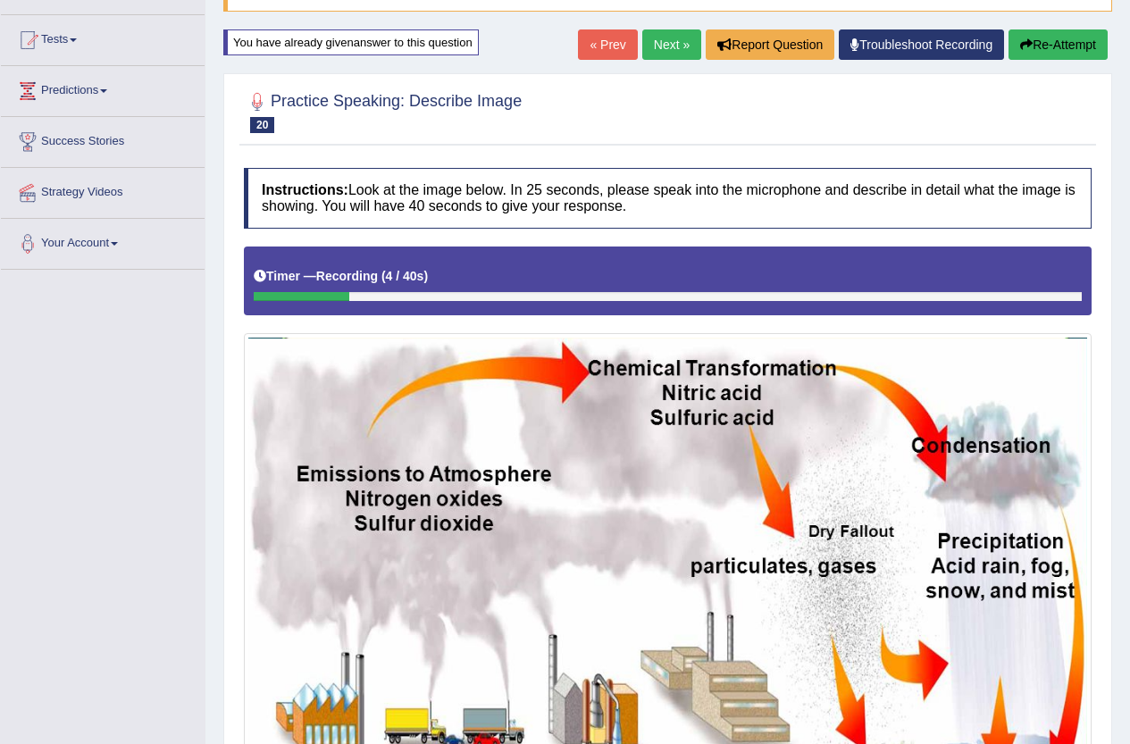
scroll to position [0, 0]
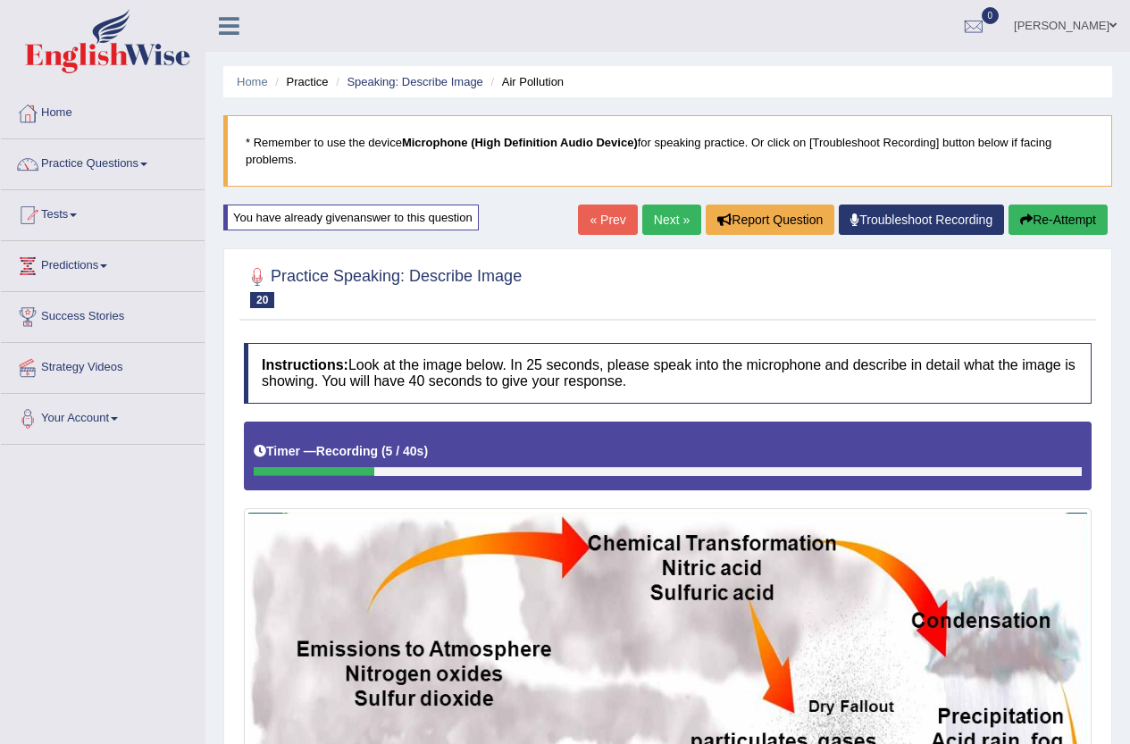
click at [1078, 209] on button "Re-Attempt" at bounding box center [1058, 220] width 99 height 30
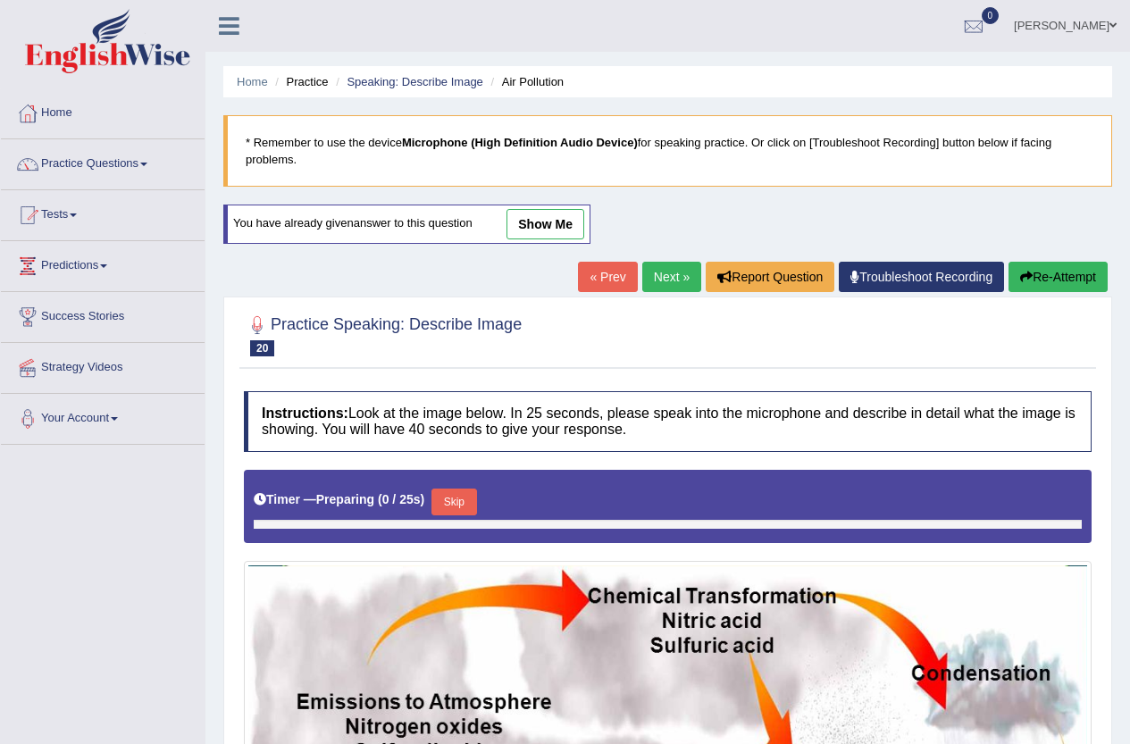
scroll to position [425, 0]
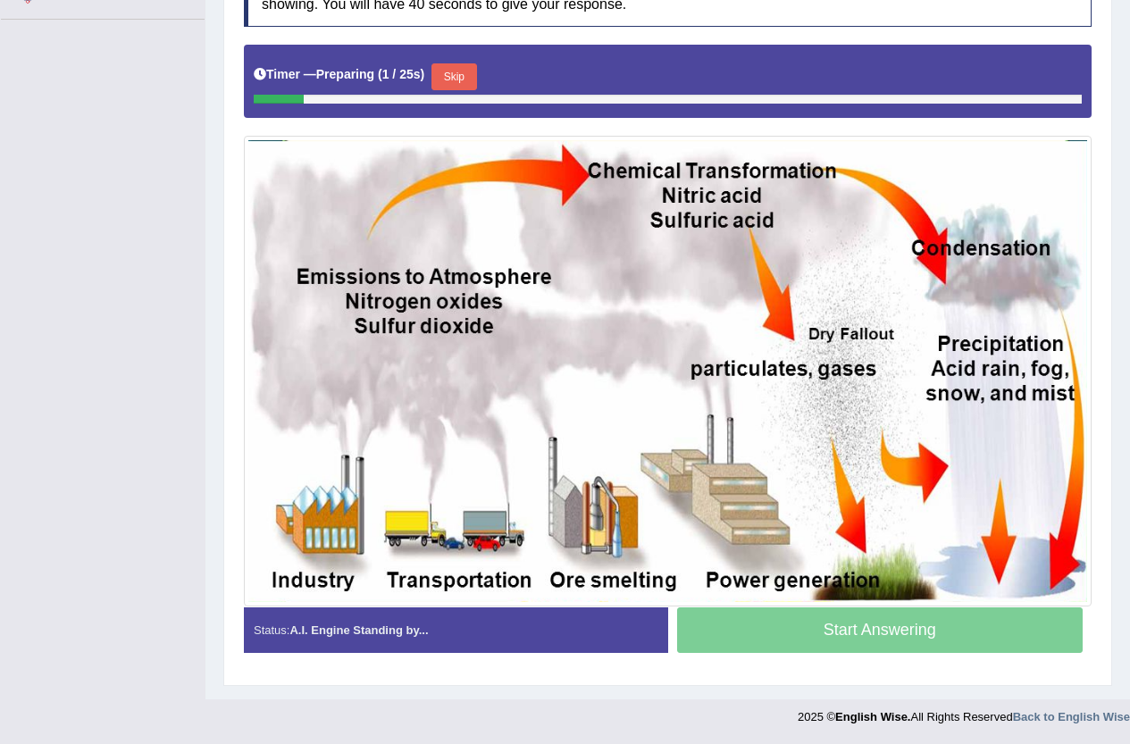
click at [454, 63] on button "Skip" at bounding box center [453, 76] width 45 height 27
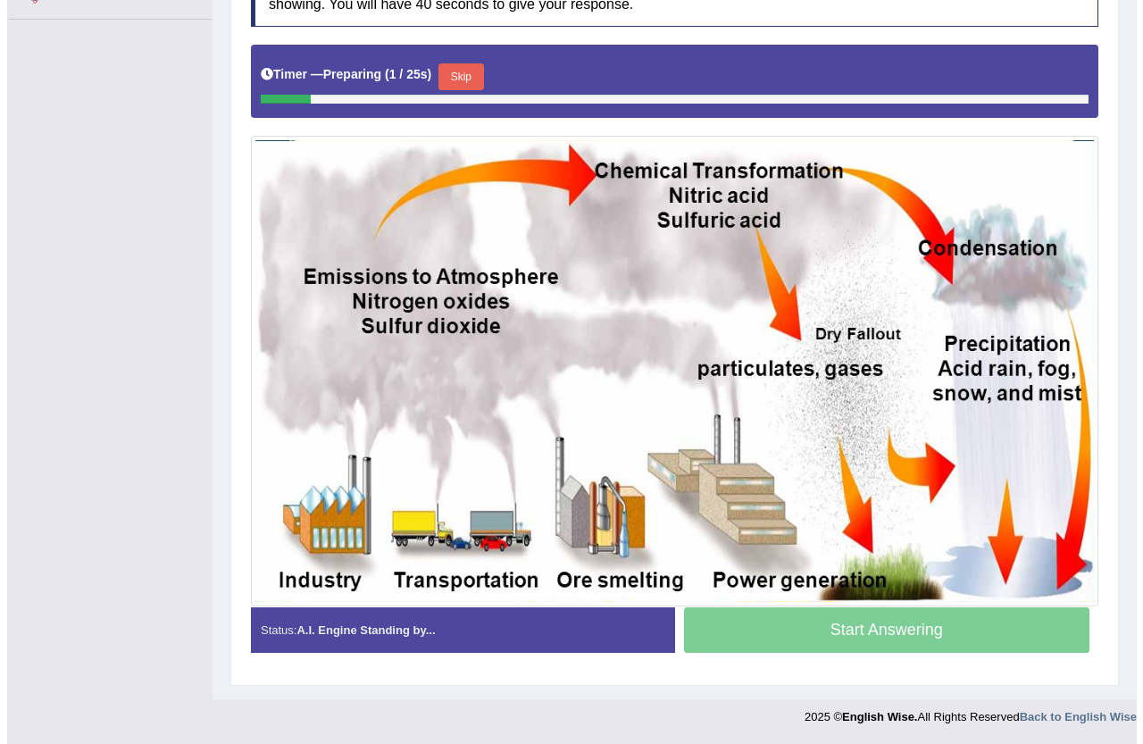
scroll to position [372, 0]
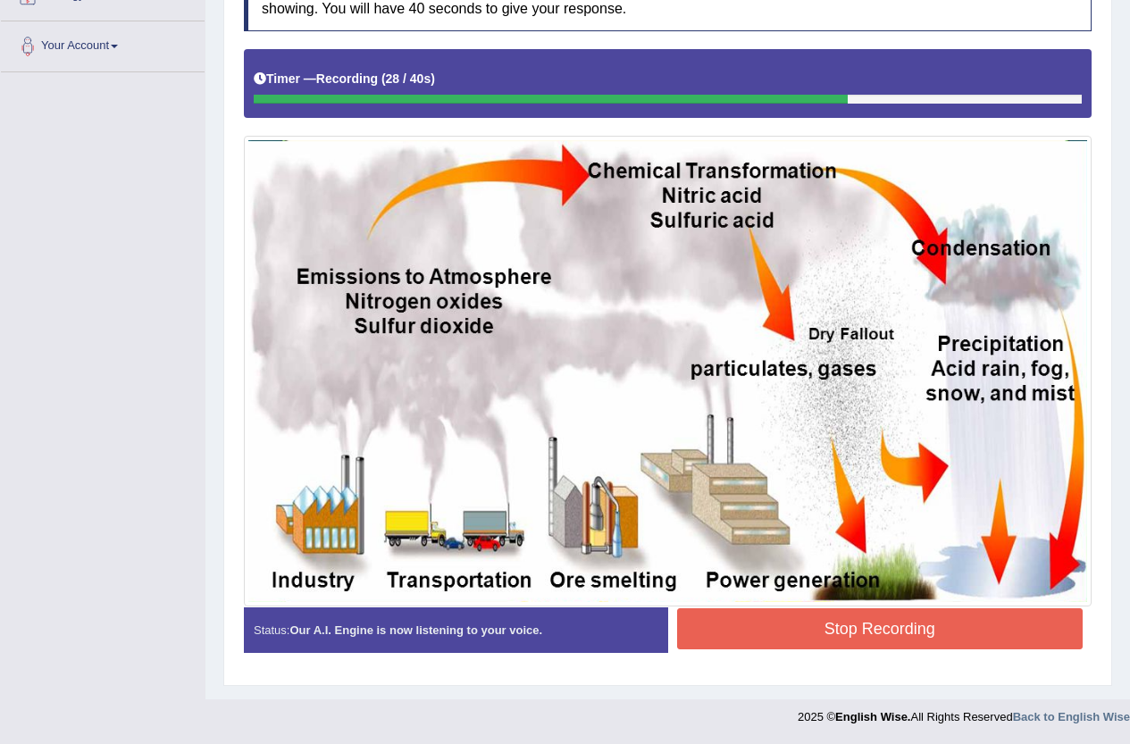
click at [873, 620] on button "Stop Recording" at bounding box center [880, 628] width 406 height 41
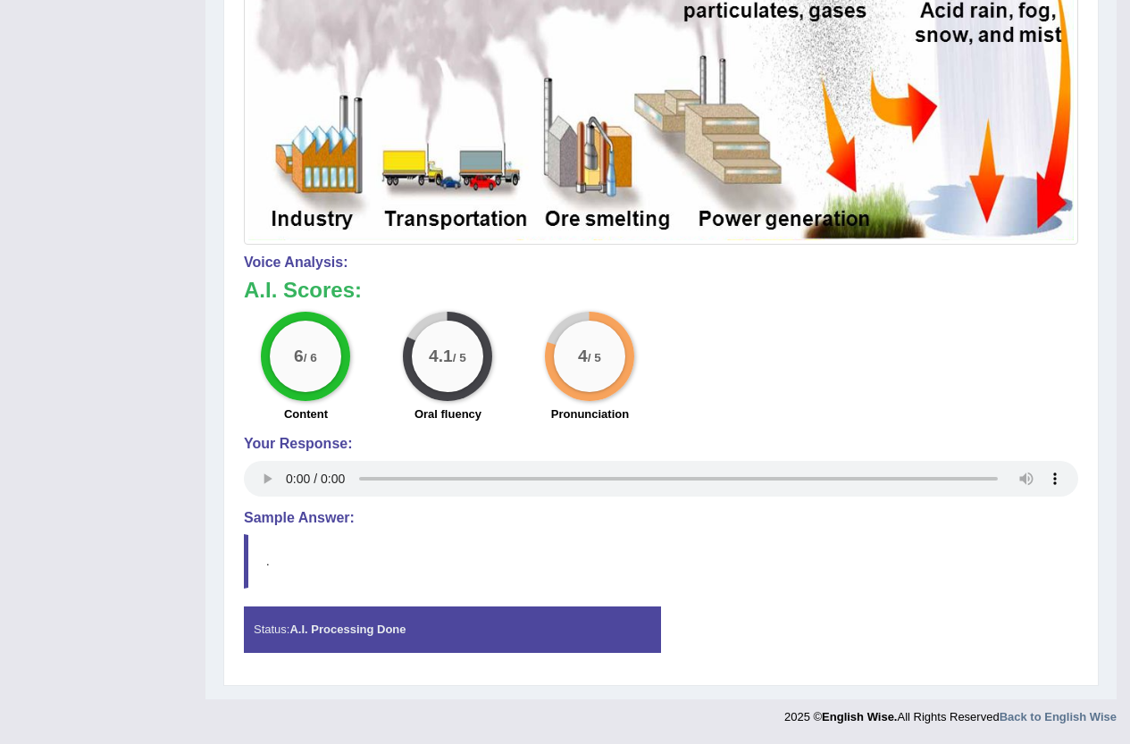
scroll to position [0, 0]
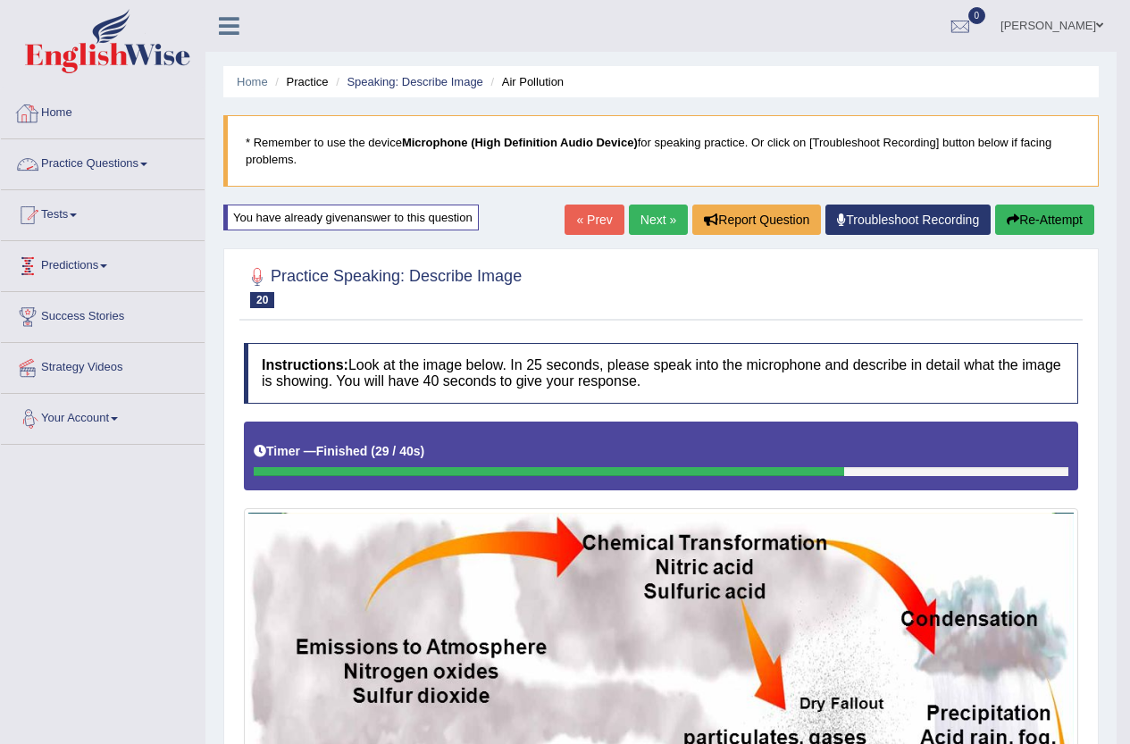
click at [123, 157] on link "Practice Questions" at bounding box center [103, 161] width 204 height 45
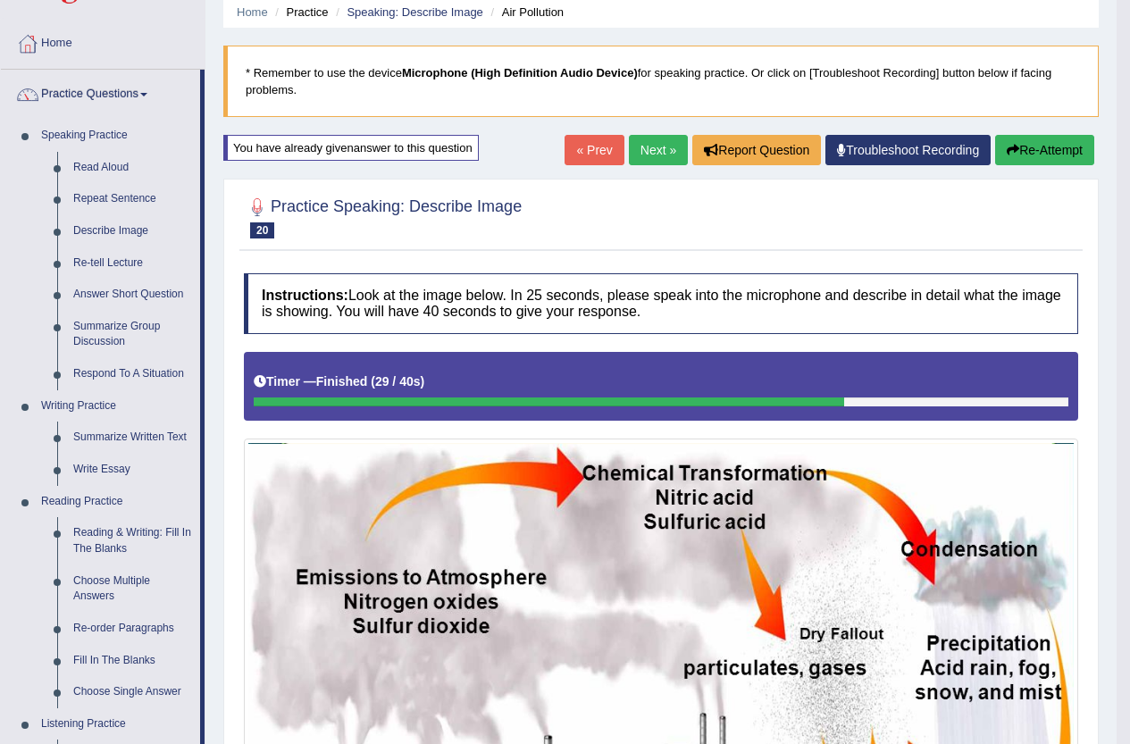
scroll to position [179, 0]
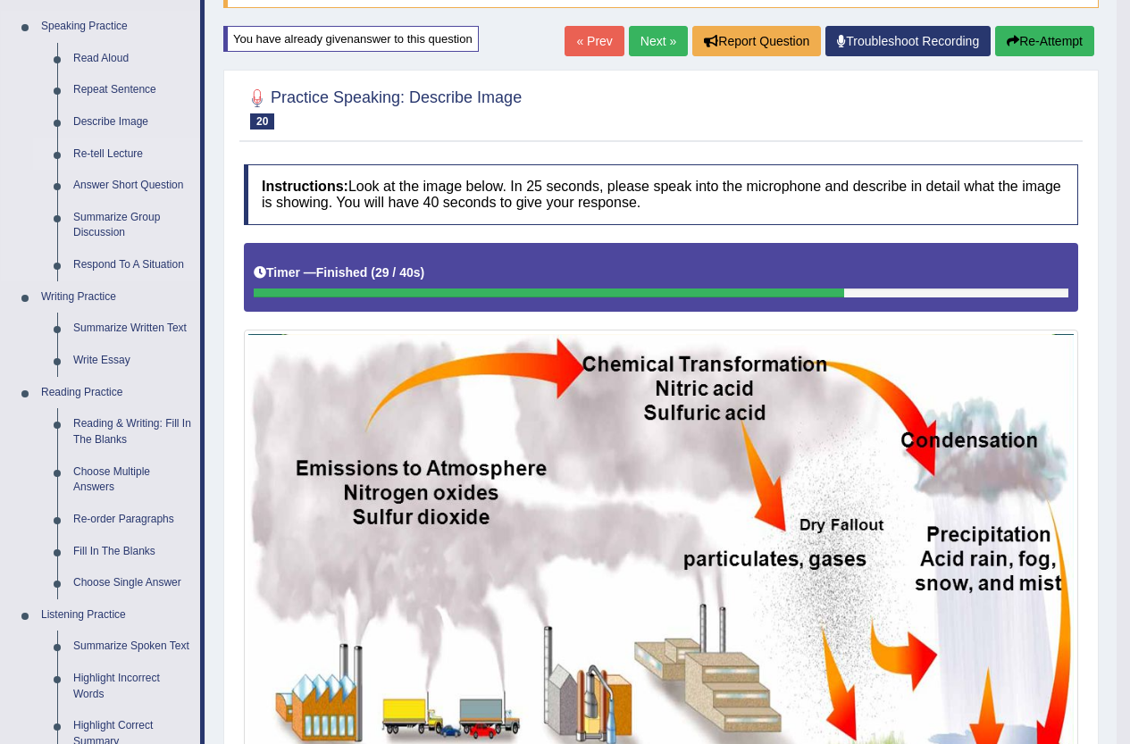
click at [116, 146] on link "Re-tell Lecture" at bounding box center [132, 154] width 135 height 32
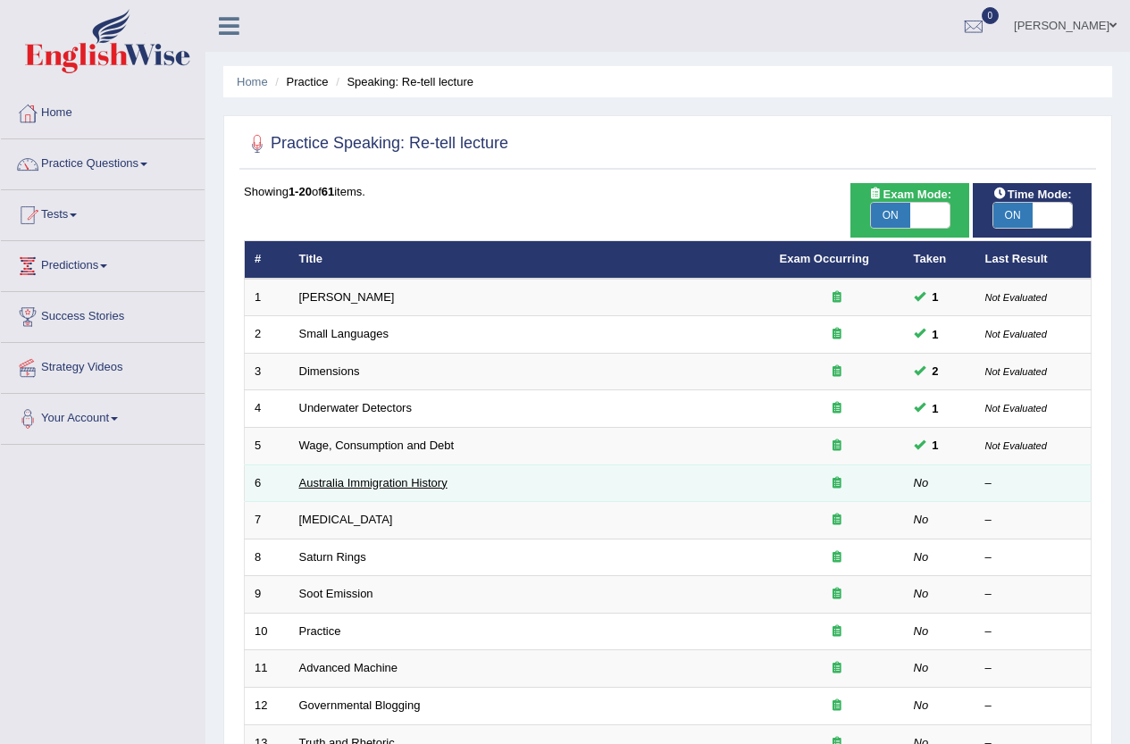
click at [345, 481] on link "Australia Immigration History" at bounding box center [373, 482] width 148 height 13
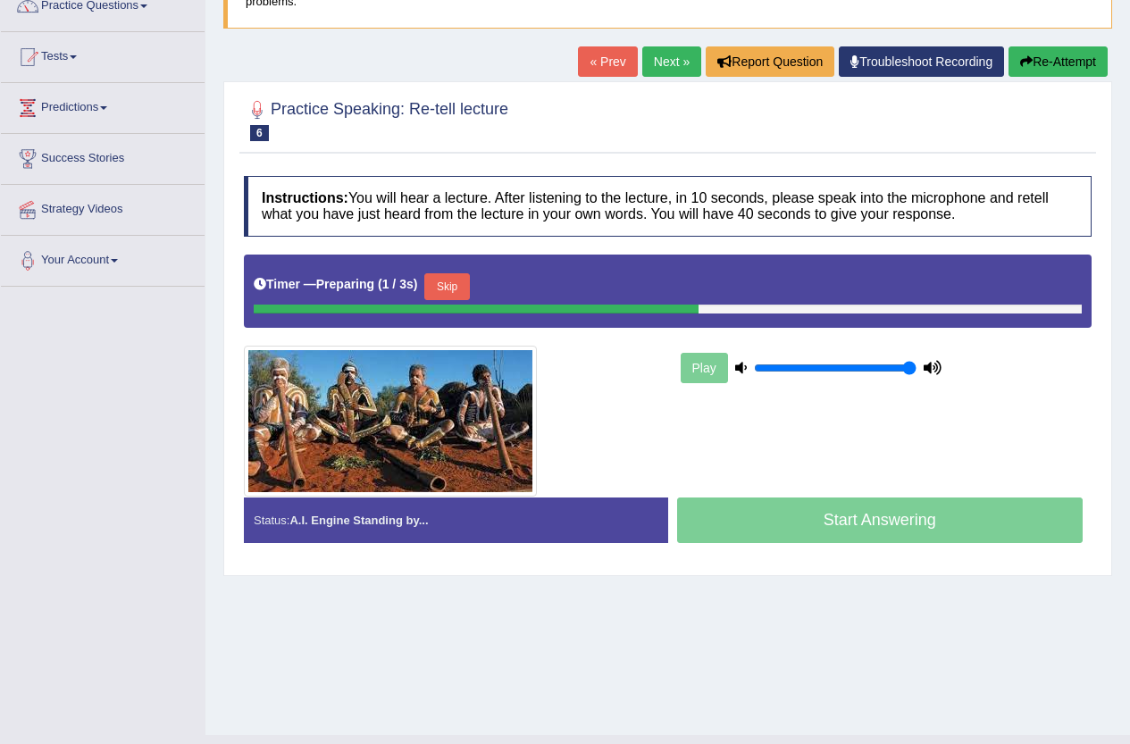
scroll to position [179, 0]
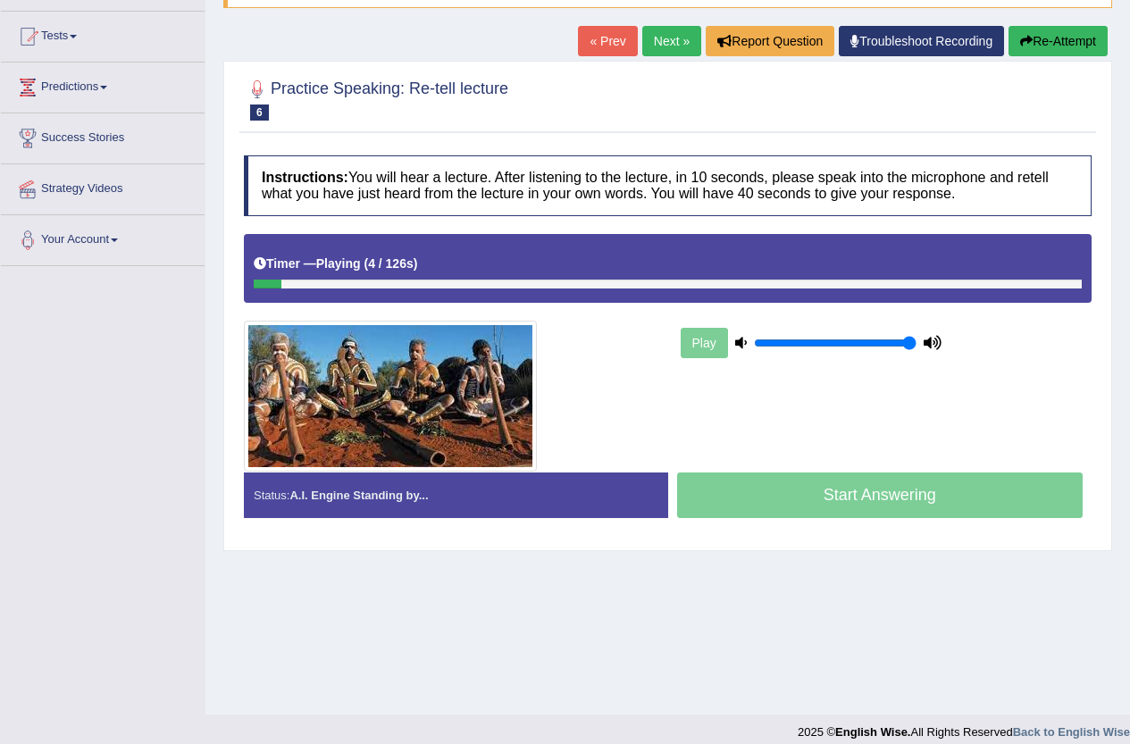
click at [1011, 599] on div "Home Practice Speaking: Re-tell lecture Australia Immigration History * Remembe…" at bounding box center [667, 267] width 925 height 893
click at [1068, 47] on button "Re-Attempt" at bounding box center [1058, 41] width 99 height 30
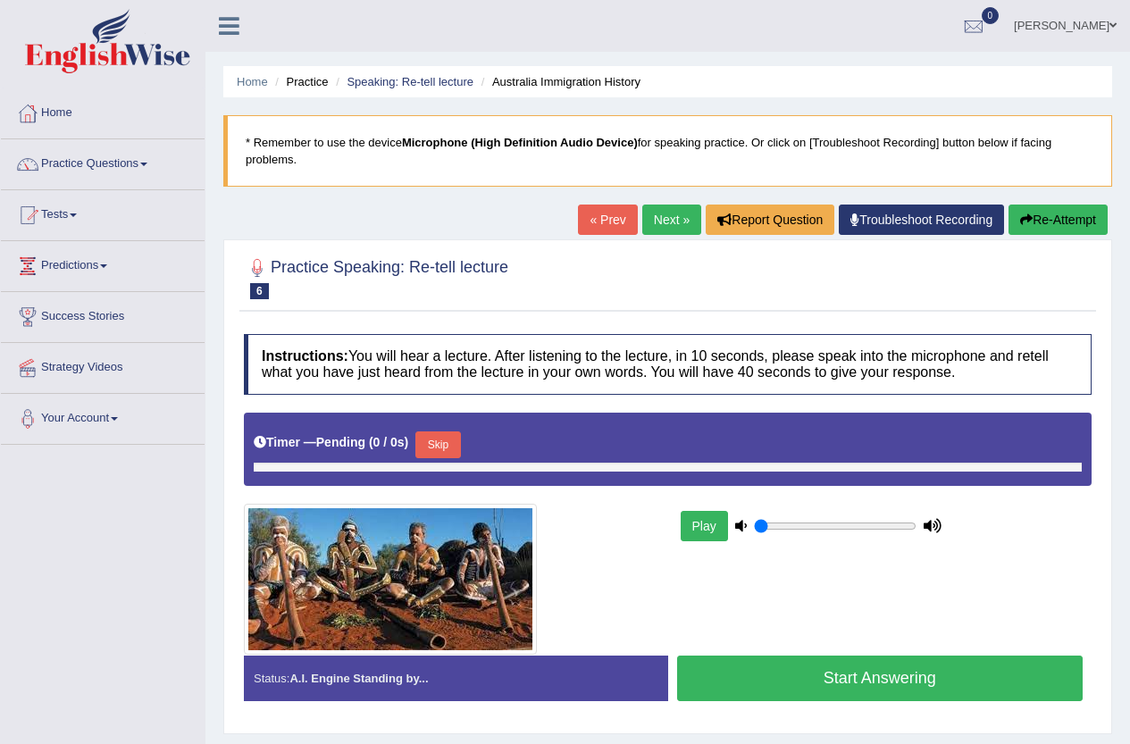
type input "1"
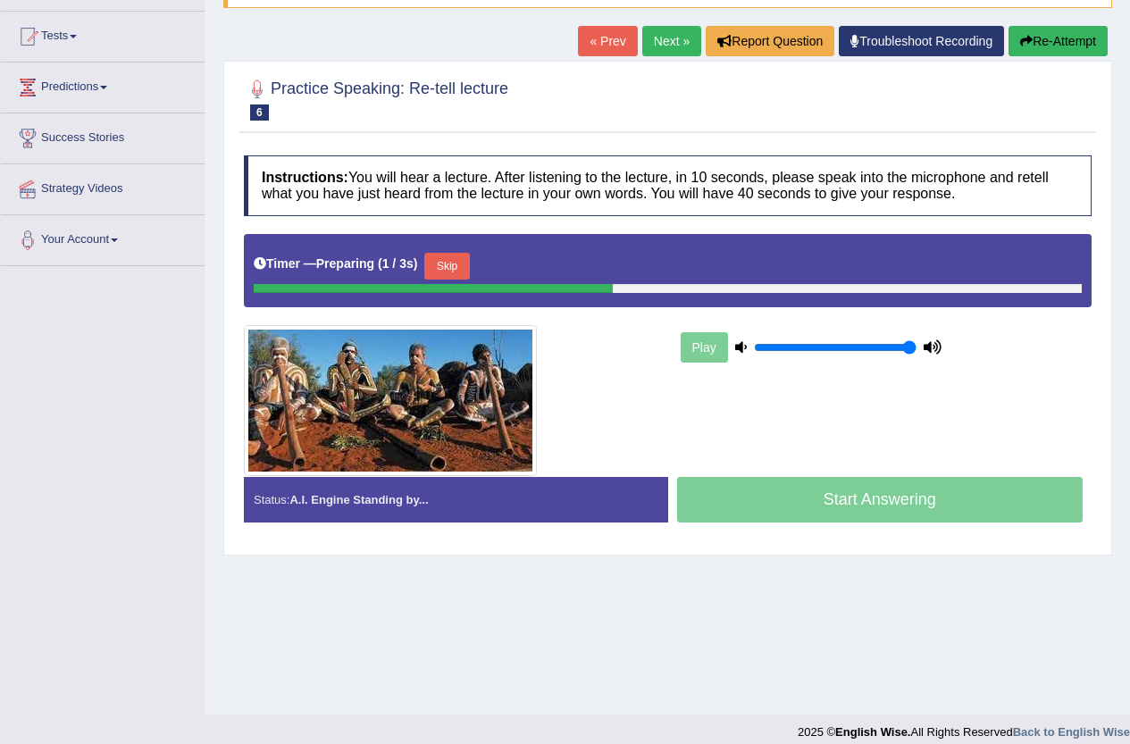
click at [465, 269] on button "Skip" at bounding box center [446, 266] width 45 height 27
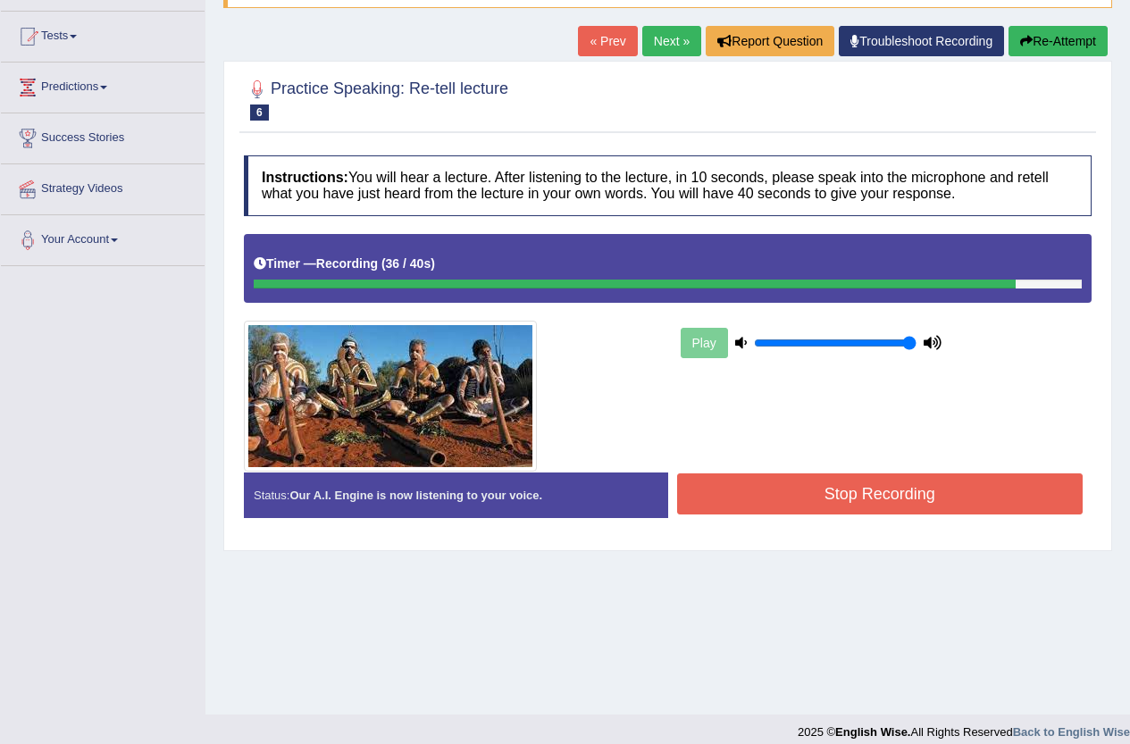
click at [1057, 488] on button "Stop Recording" at bounding box center [880, 493] width 406 height 41
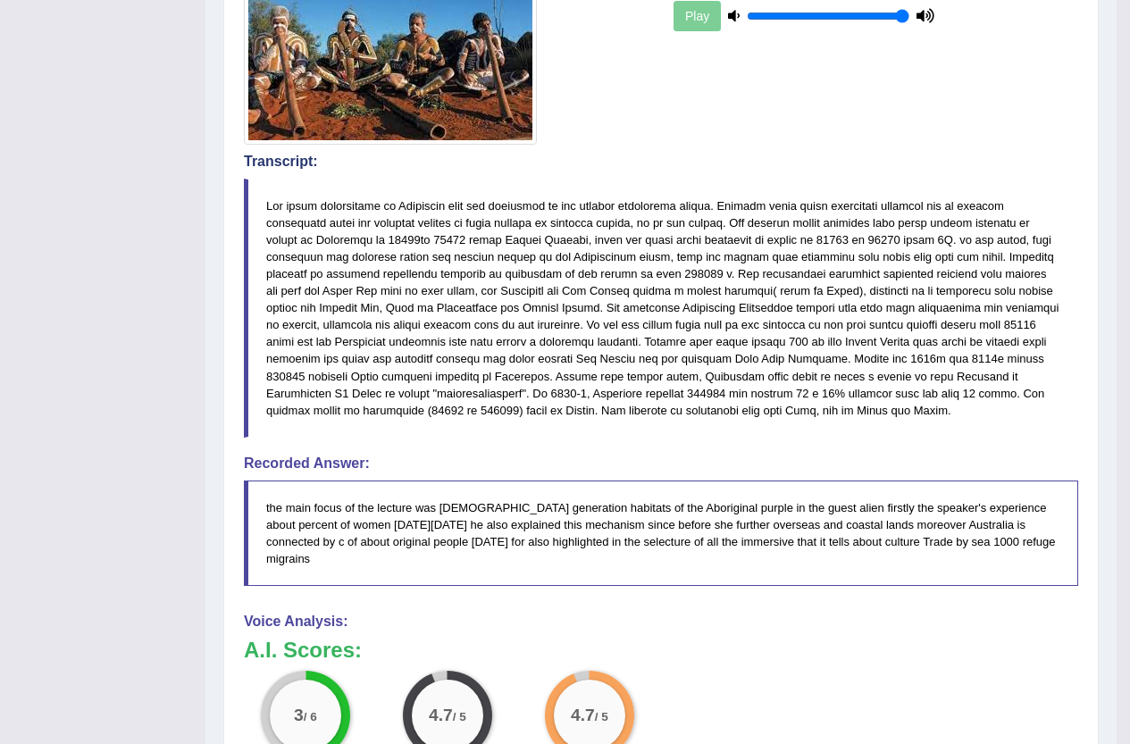
scroll to position [133, 0]
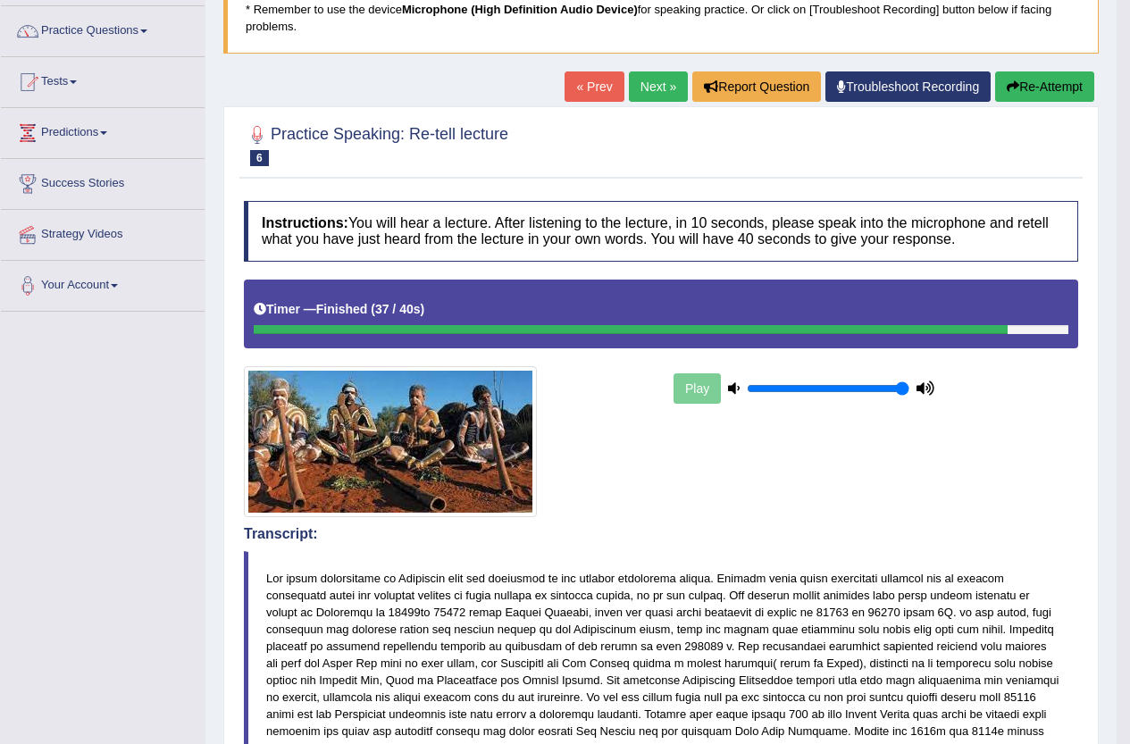
click at [1034, 84] on button "Re-Attempt" at bounding box center [1044, 86] width 99 height 30
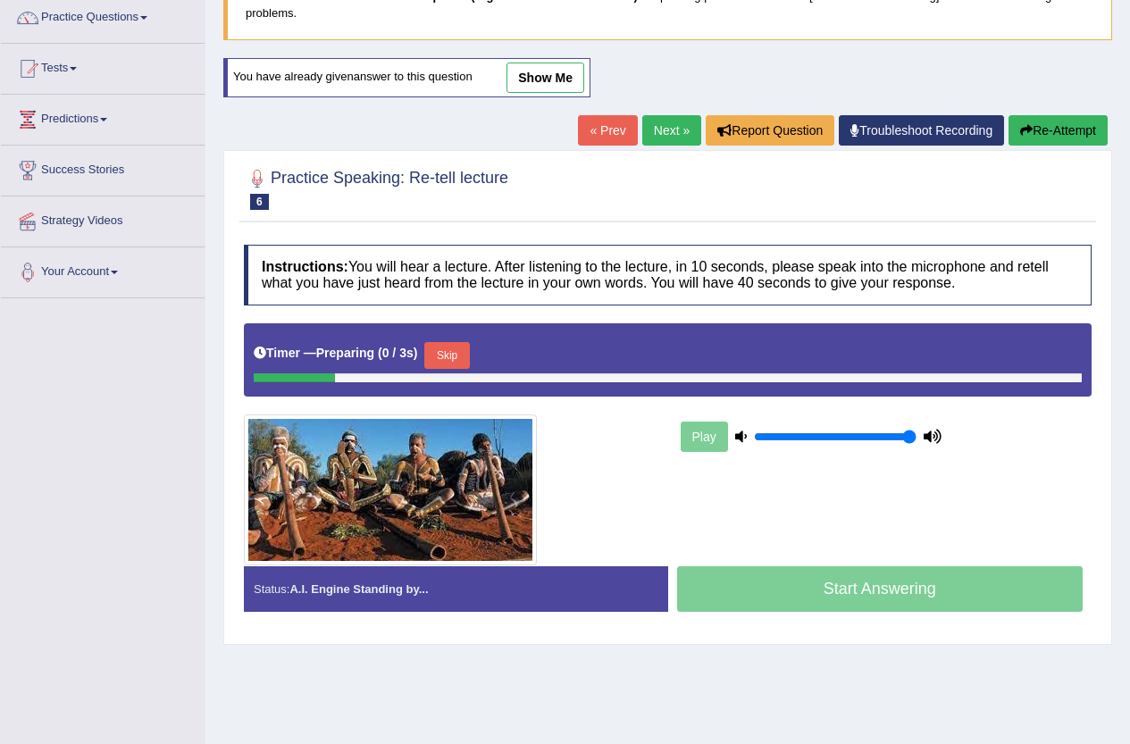
click at [461, 362] on button "Skip" at bounding box center [446, 355] width 45 height 27
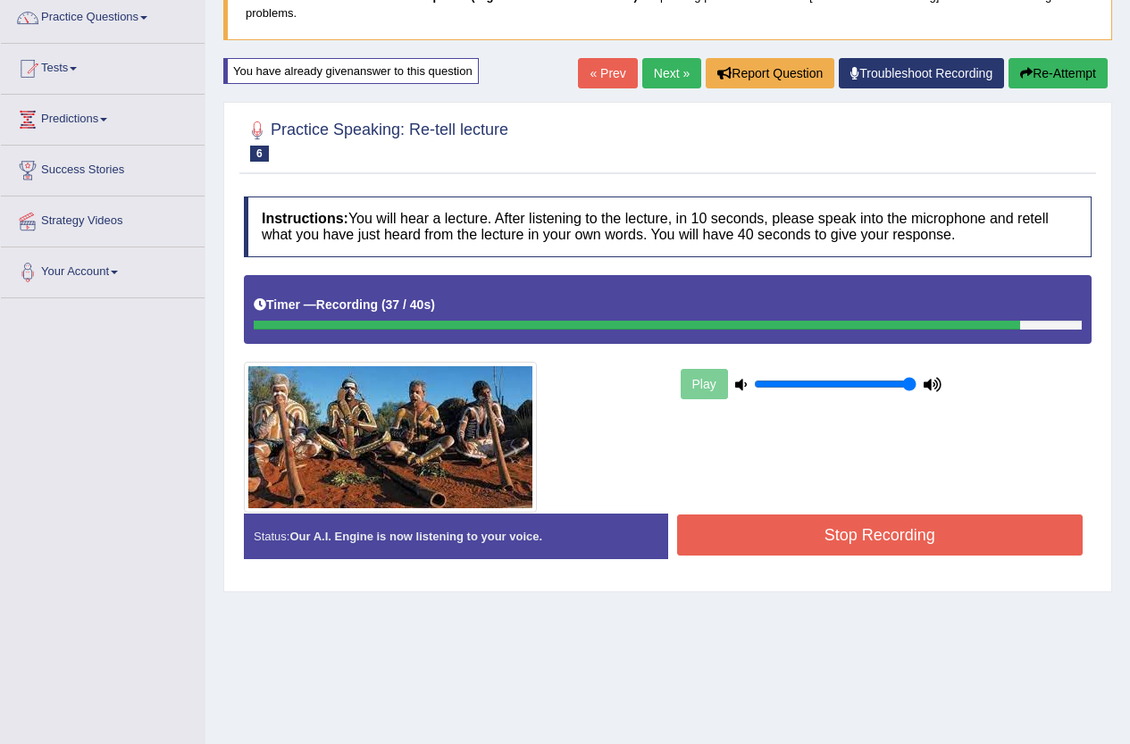
click at [1034, 545] on button "Stop Recording" at bounding box center [880, 535] width 406 height 41
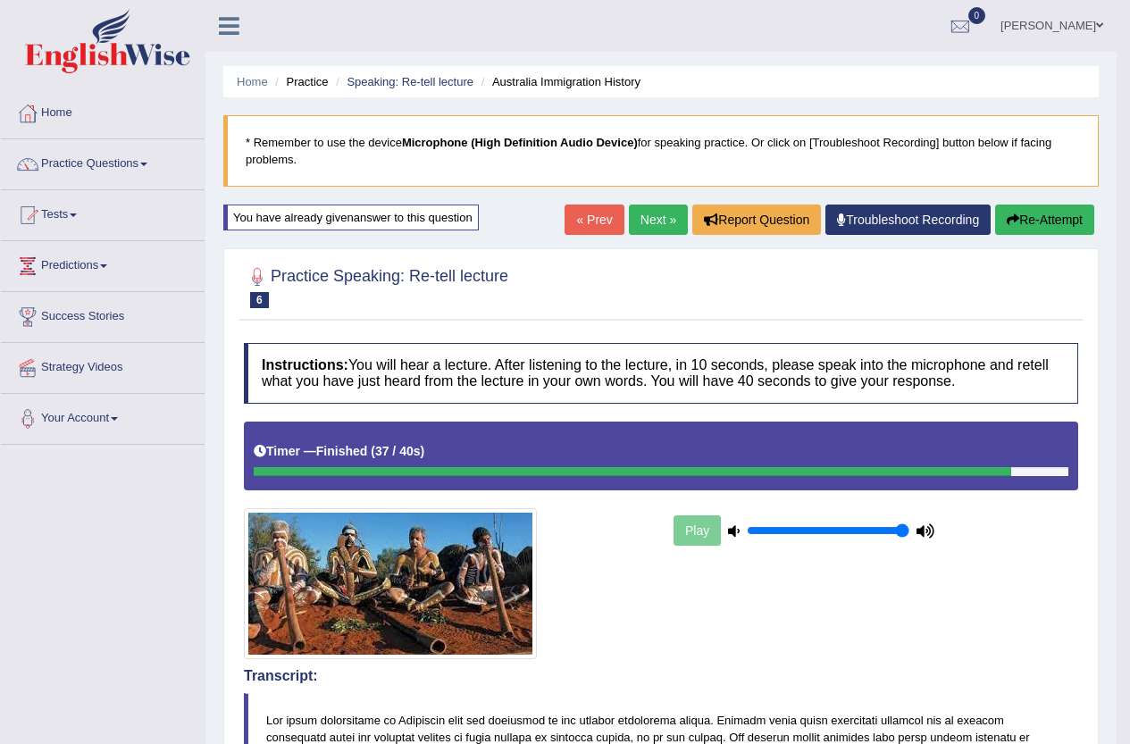
click at [631, 231] on link "Next »" at bounding box center [658, 220] width 59 height 30
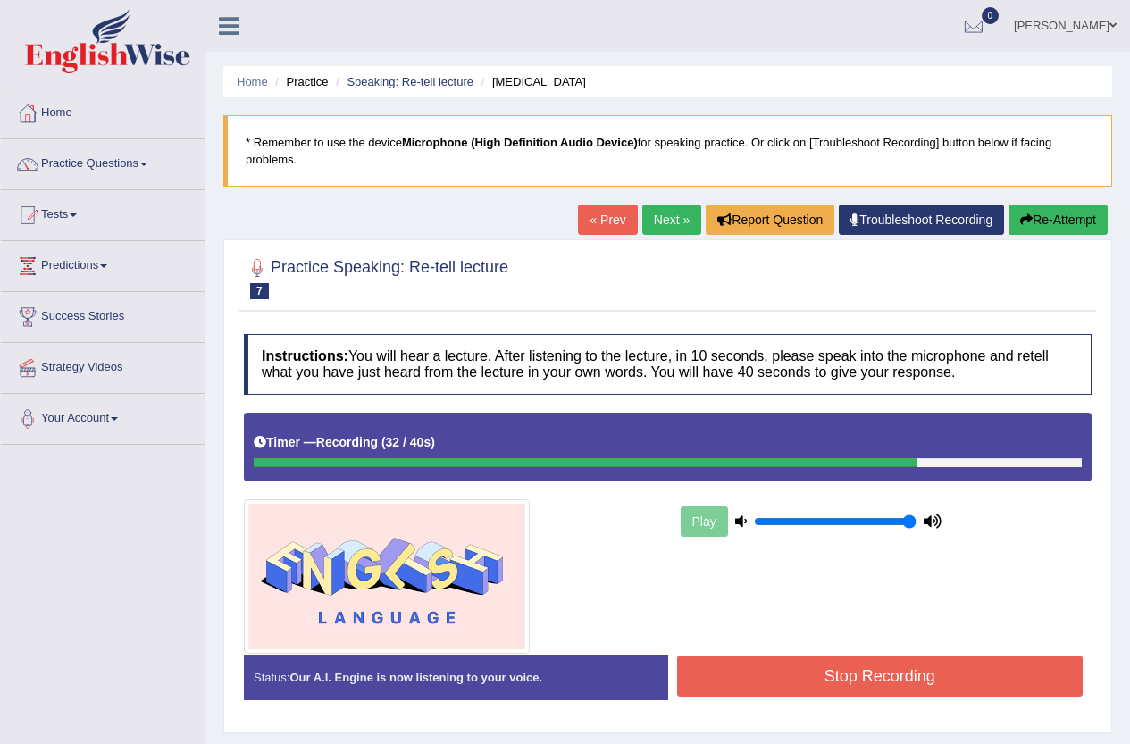
click at [949, 677] on button "Stop Recording" at bounding box center [880, 676] width 406 height 41
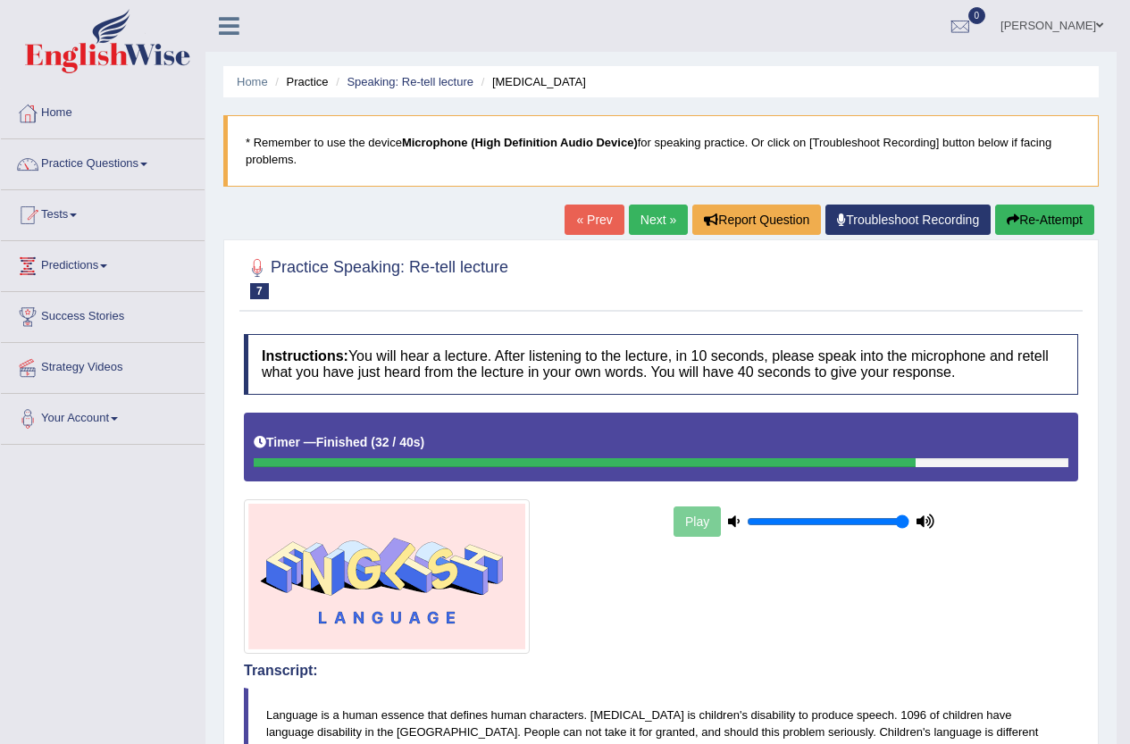
click at [1053, 210] on button "Re-Attempt" at bounding box center [1044, 220] width 99 height 30
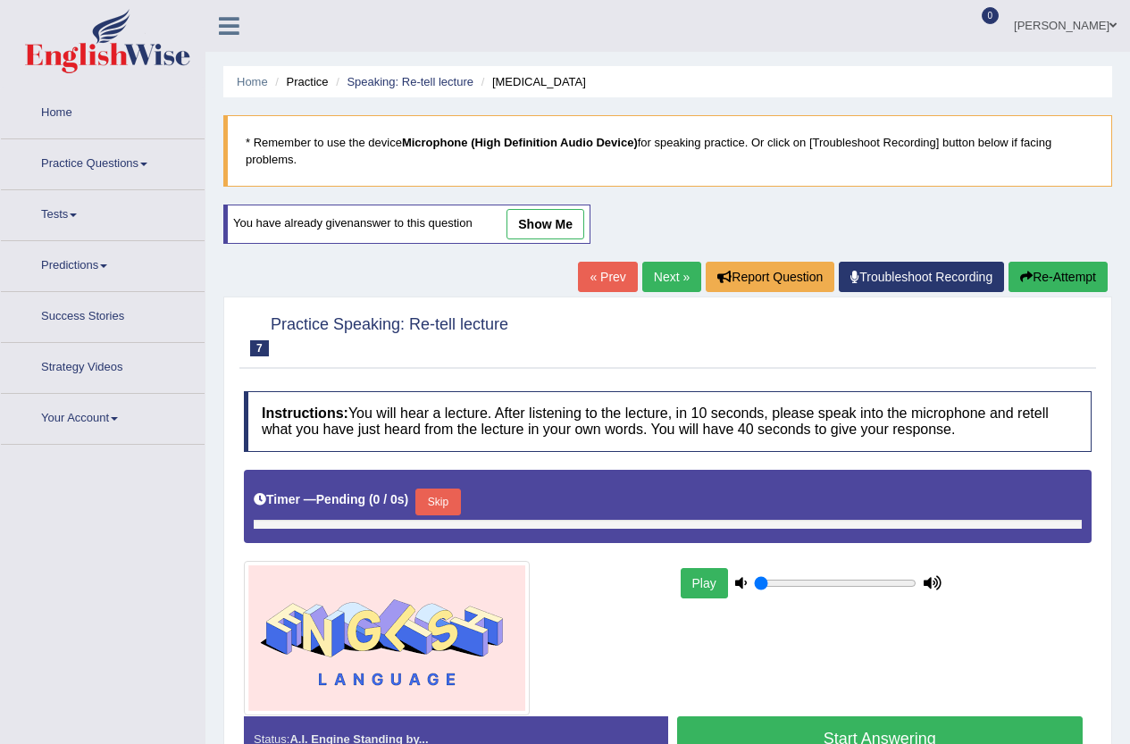
type input "1"
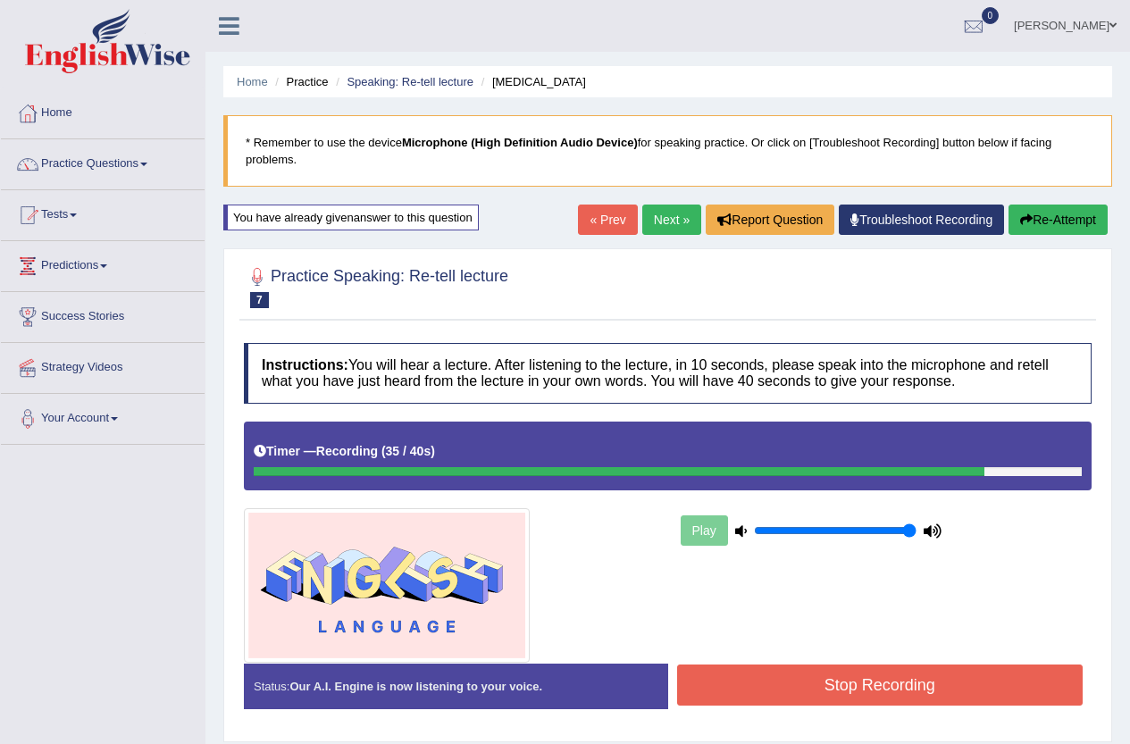
click at [817, 687] on button "Stop Recording" at bounding box center [880, 685] width 406 height 41
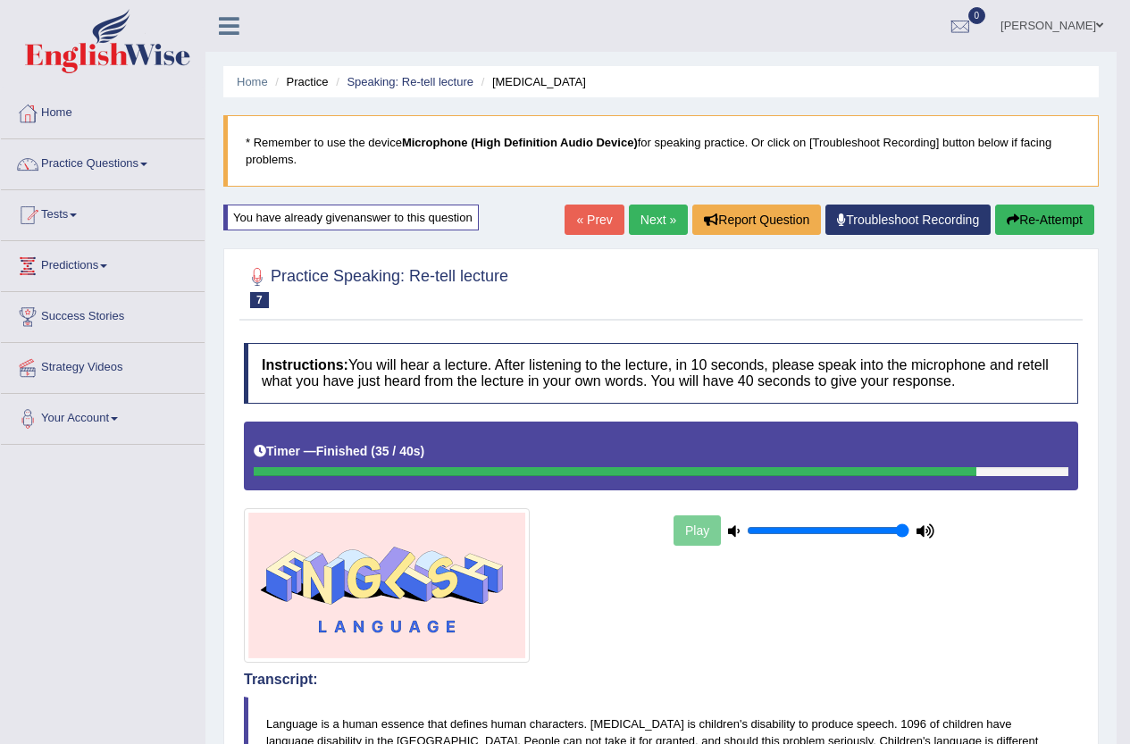
click at [639, 223] on link "Next »" at bounding box center [658, 220] width 59 height 30
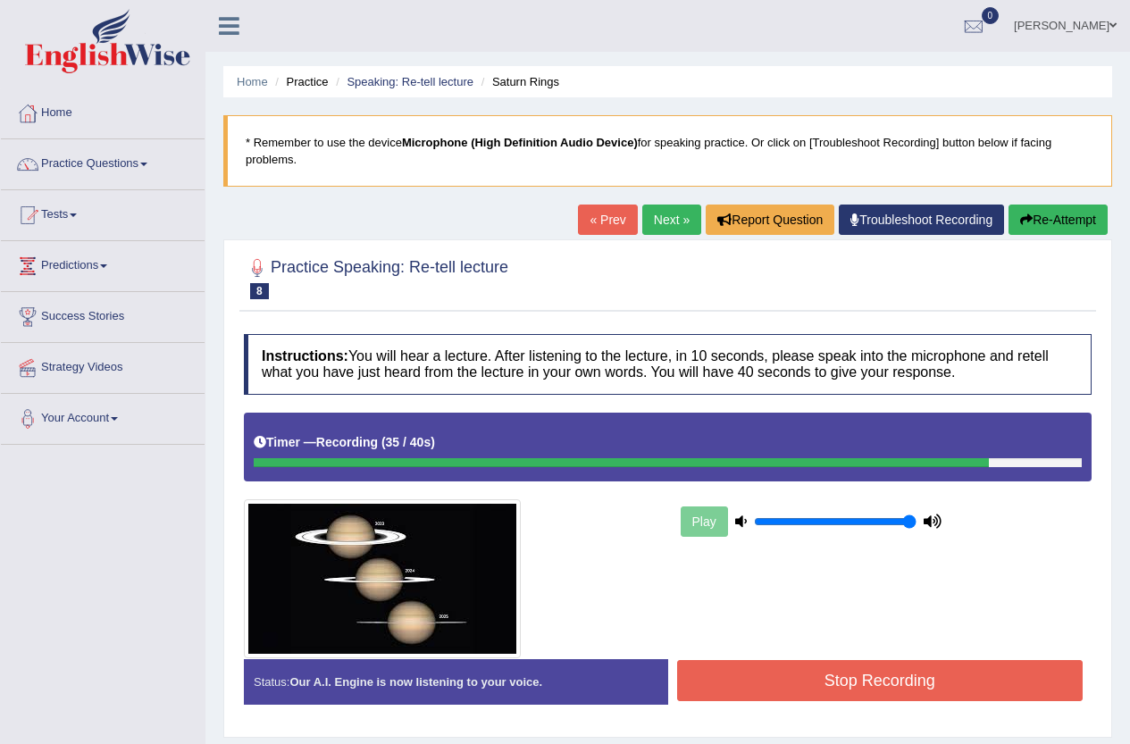
click at [909, 682] on button "Stop Recording" at bounding box center [880, 680] width 406 height 41
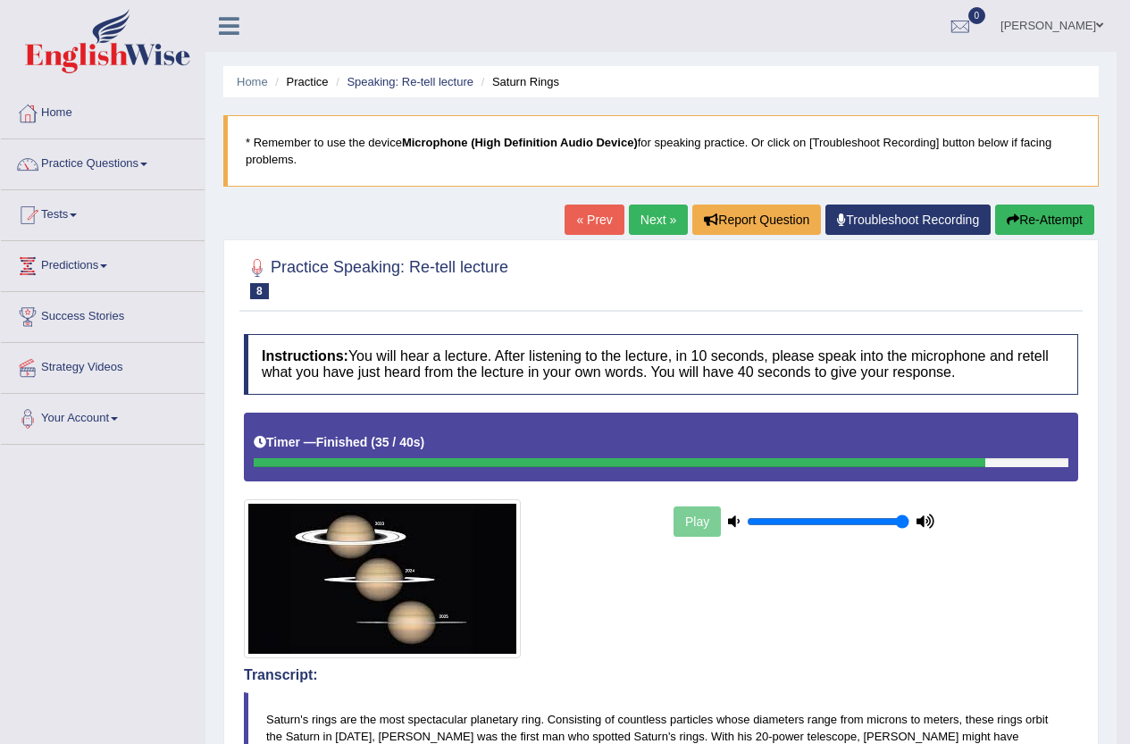
click at [1031, 210] on button "Re-Attempt" at bounding box center [1044, 220] width 99 height 30
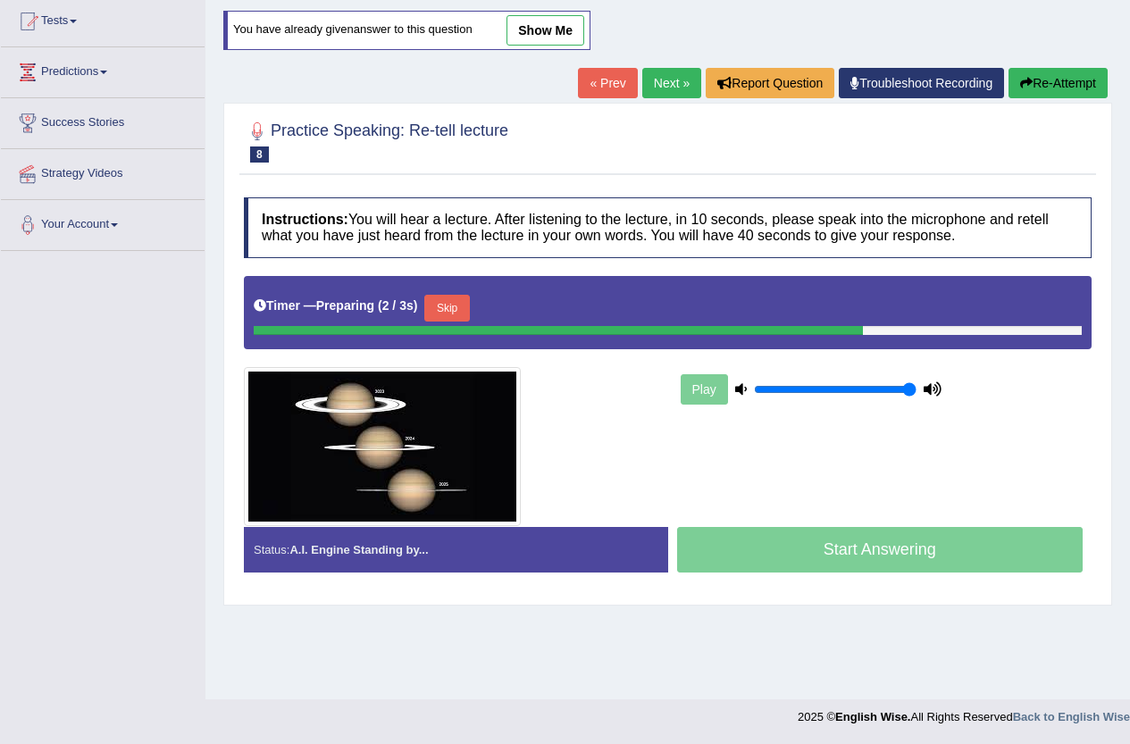
click at [466, 301] on button "Skip" at bounding box center [446, 308] width 45 height 27
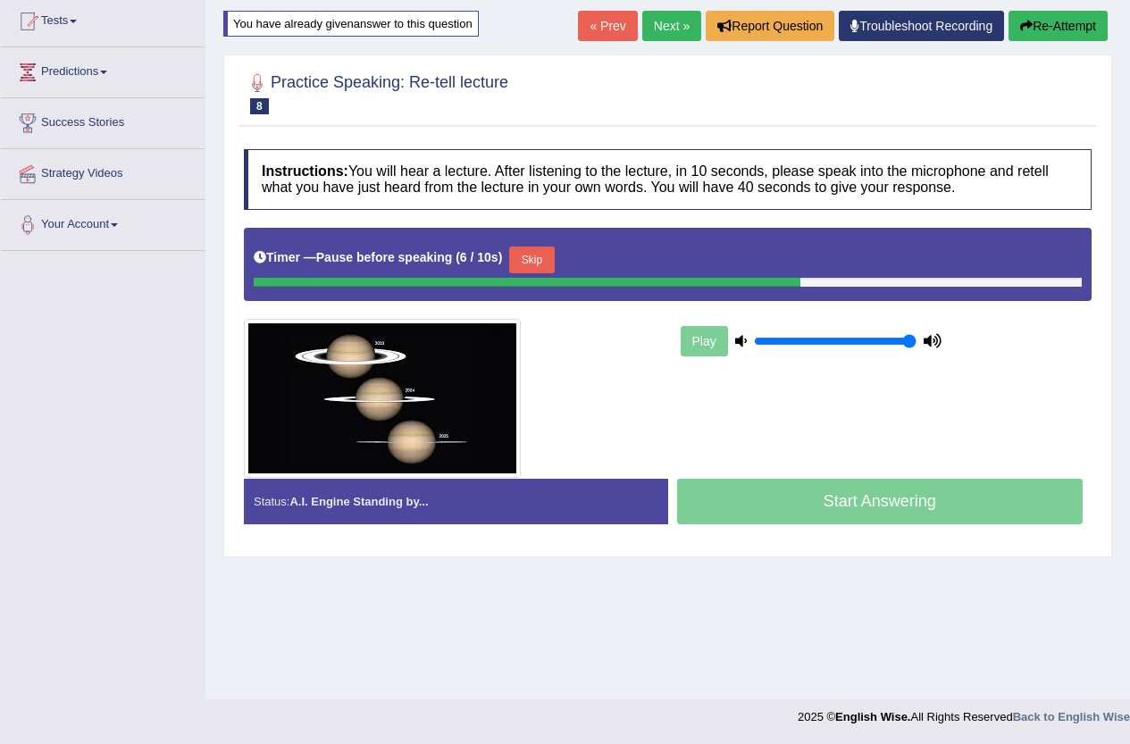
click at [544, 258] on button "Skip" at bounding box center [531, 260] width 45 height 27
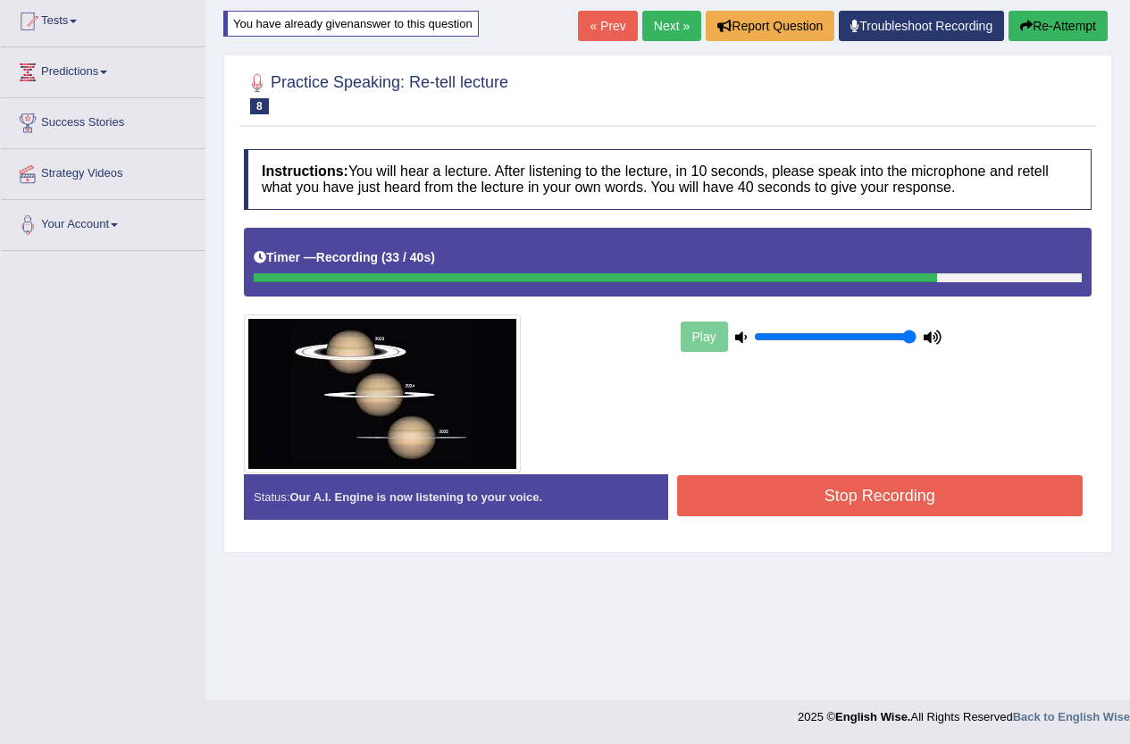
click at [1022, 475] on button "Stop Recording" at bounding box center [880, 495] width 406 height 41
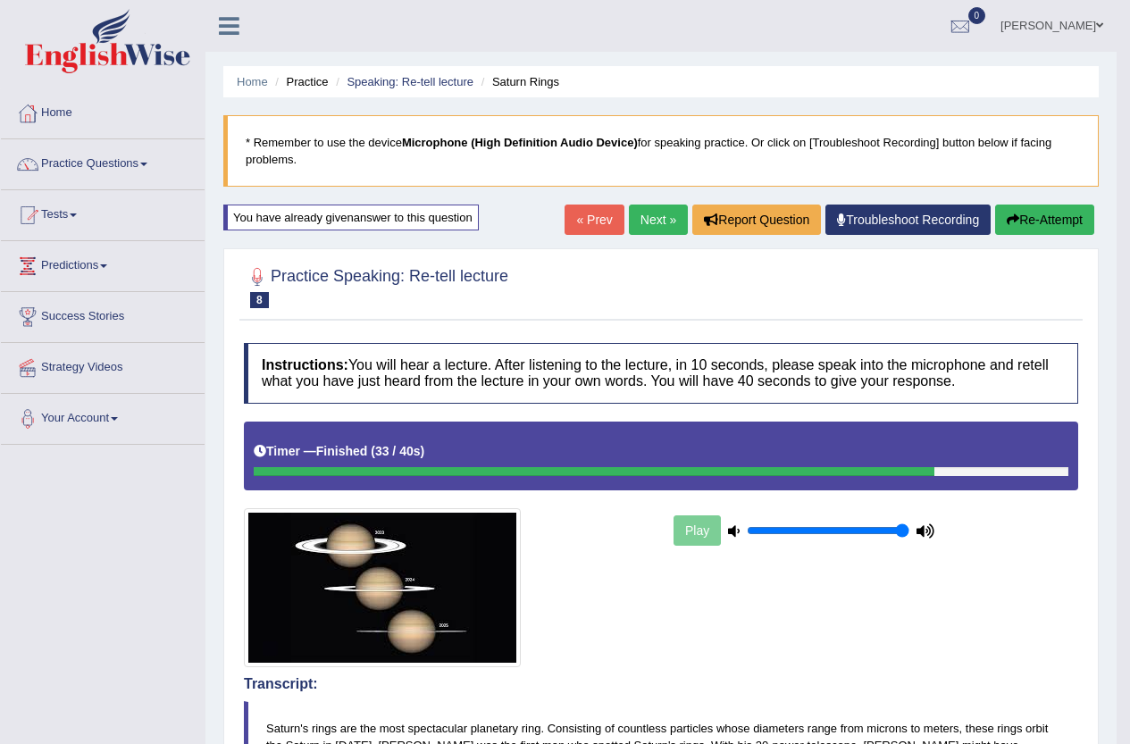
click at [649, 230] on link "Next »" at bounding box center [658, 220] width 59 height 30
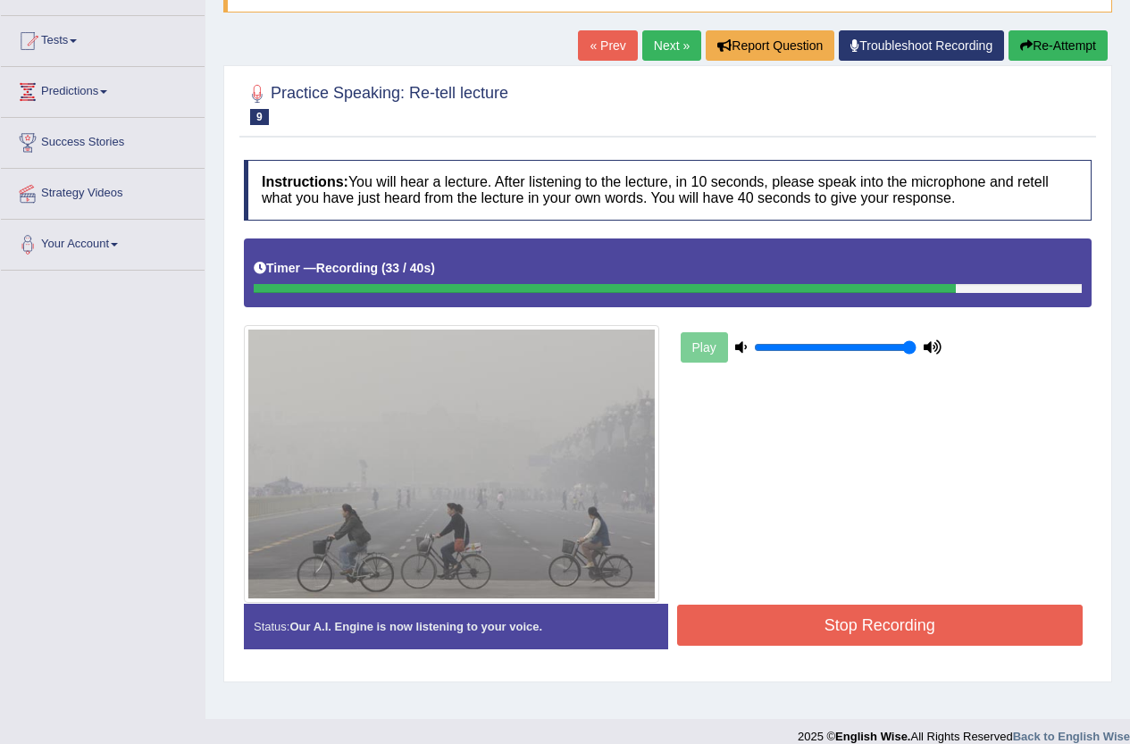
scroll to position [194, 0]
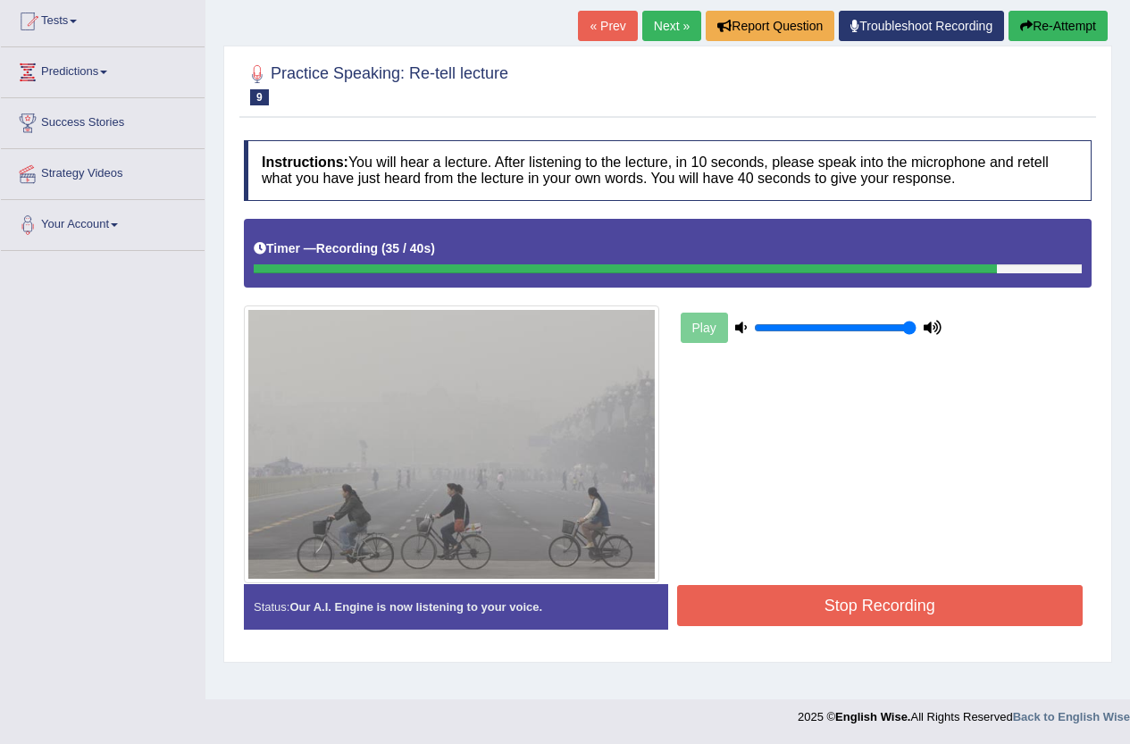
click at [957, 593] on button "Stop Recording" at bounding box center [880, 605] width 406 height 41
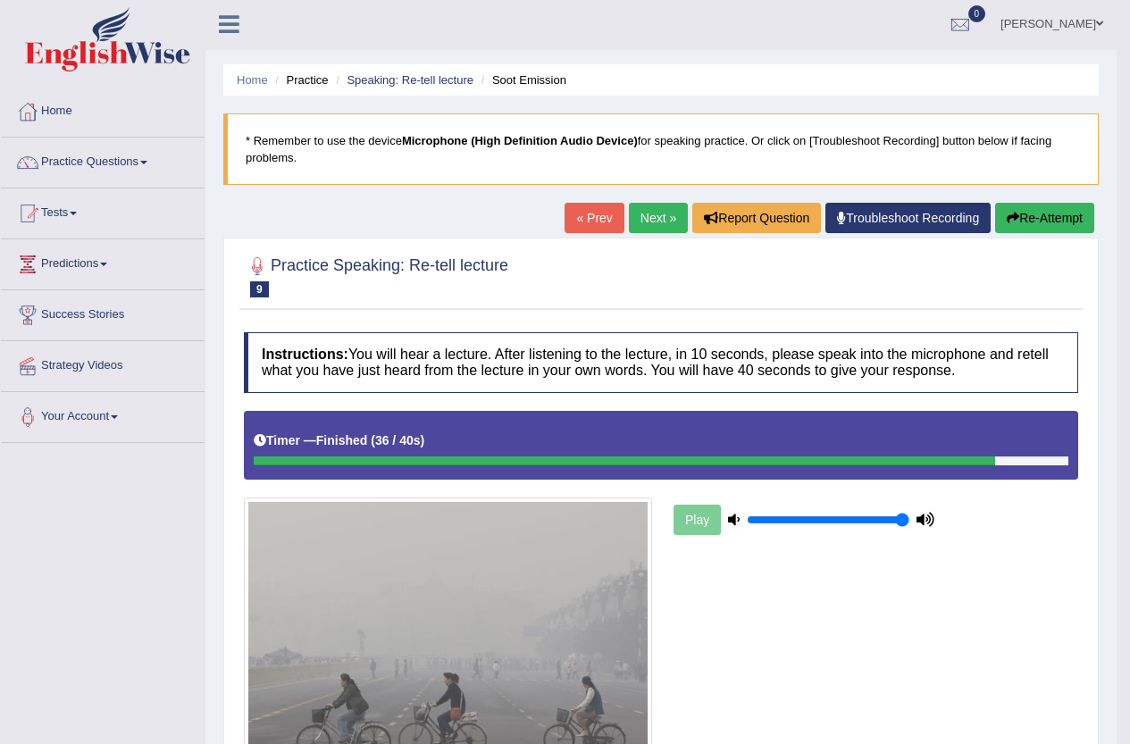
scroll to position [0, 0]
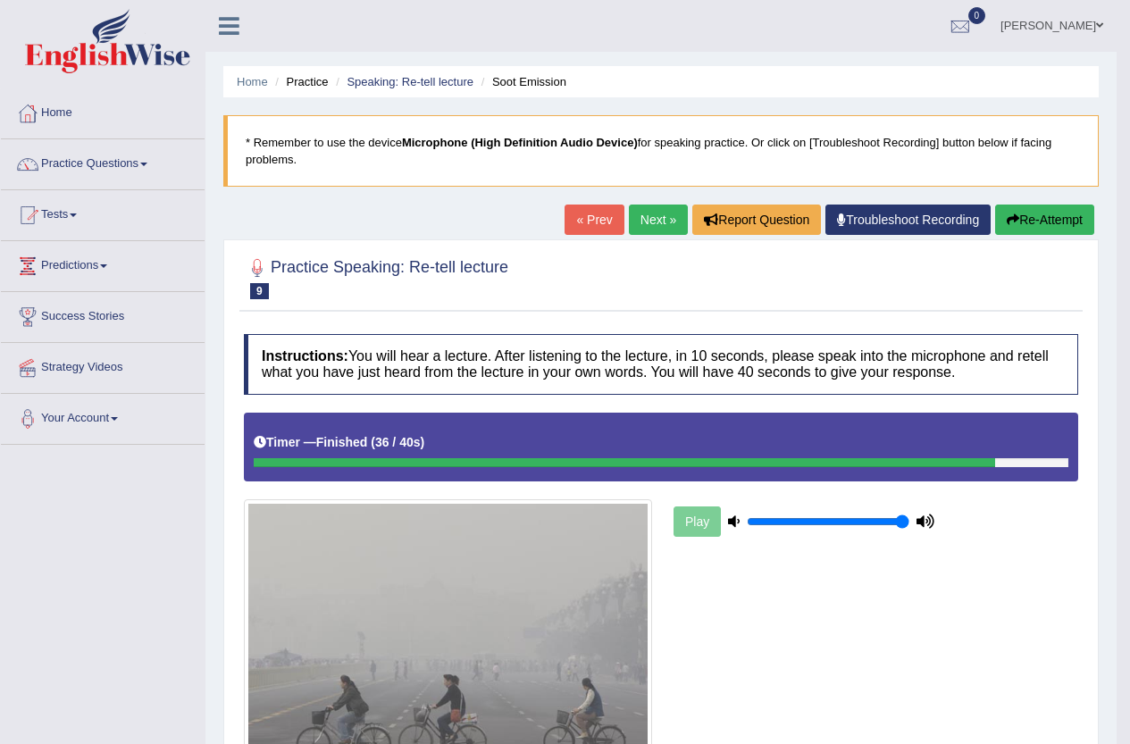
click at [659, 222] on link "Next »" at bounding box center [658, 220] width 59 height 30
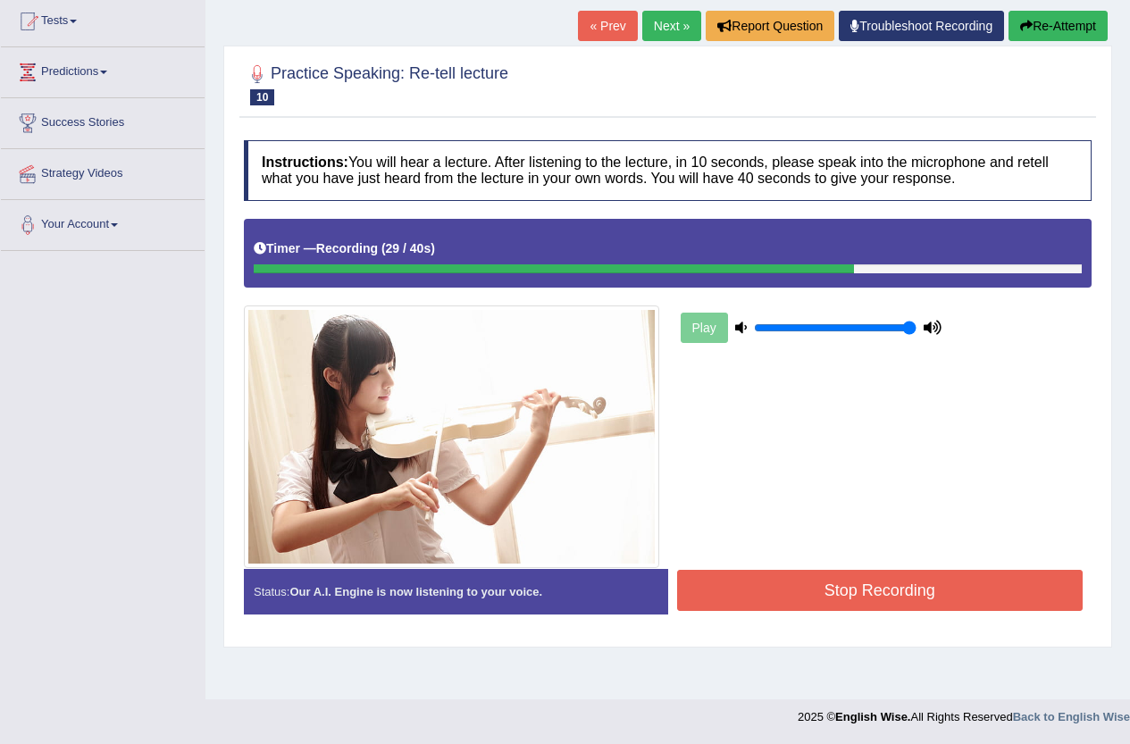
click at [873, 582] on button "Stop Recording" at bounding box center [880, 590] width 406 height 41
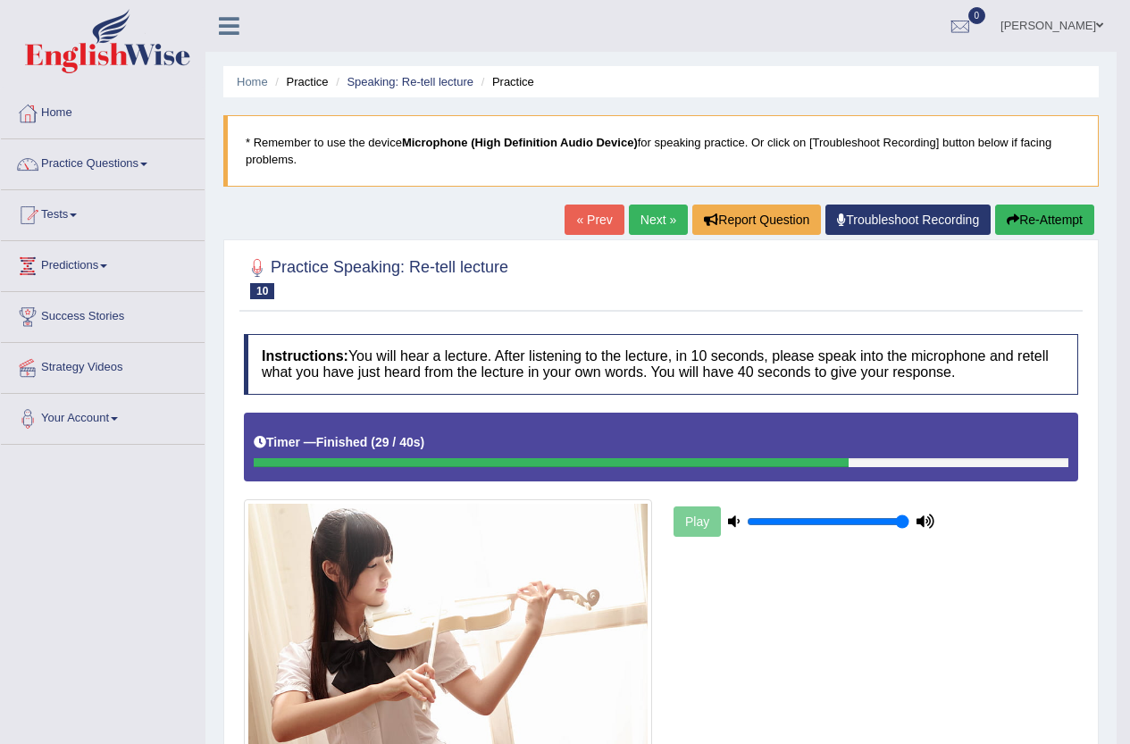
click at [1060, 205] on button "Re-Attempt" at bounding box center [1044, 220] width 99 height 30
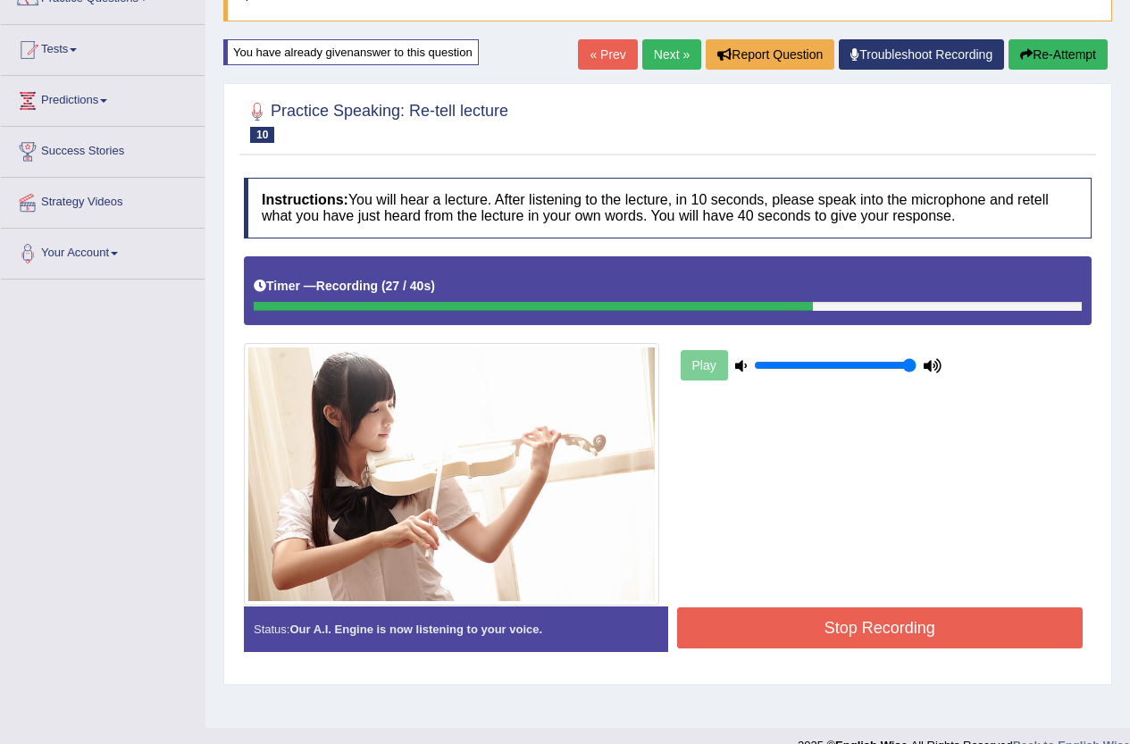
scroll to position [179, 0]
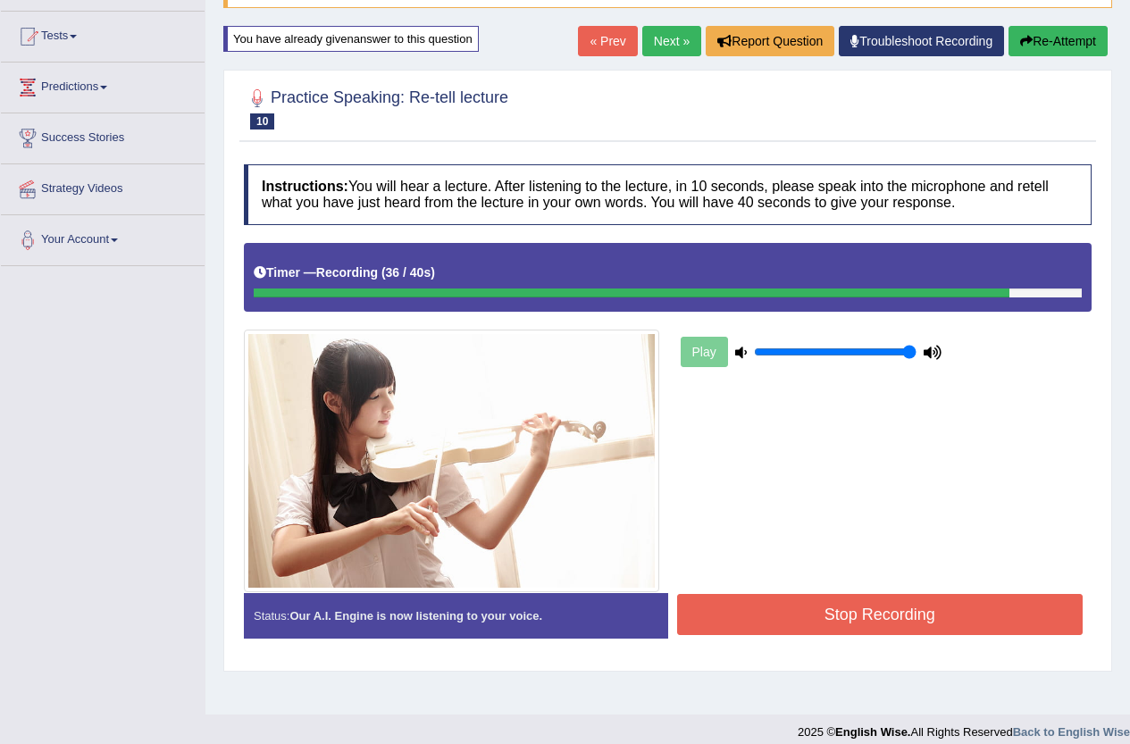
click at [972, 615] on button "Stop Recording" at bounding box center [880, 614] width 406 height 41
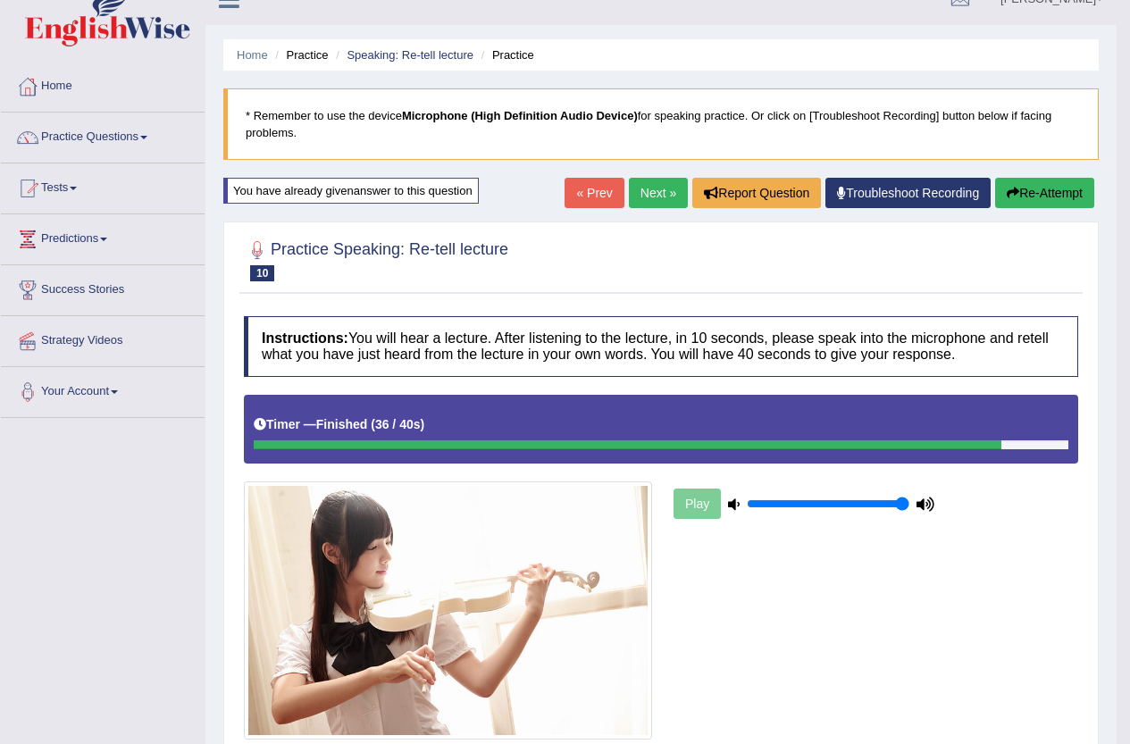
scroll to position [0, 0]
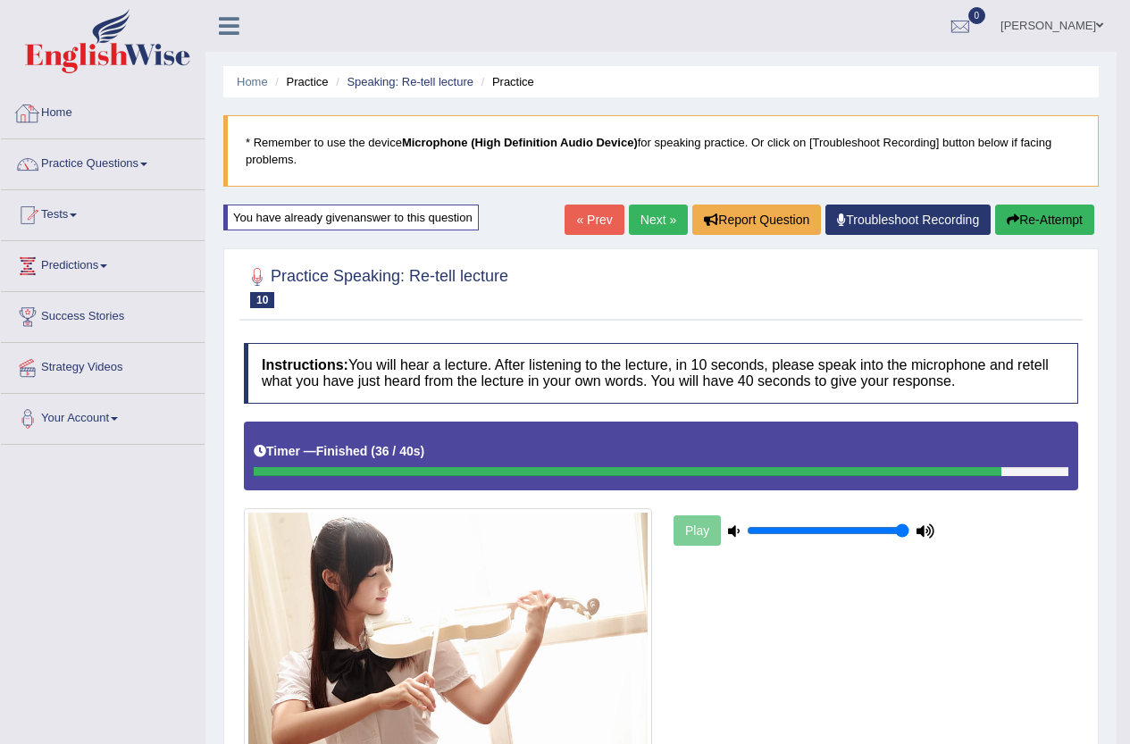
click at [69, 117] on link "Home" at bounding box center [103, 110] width 204 height 45
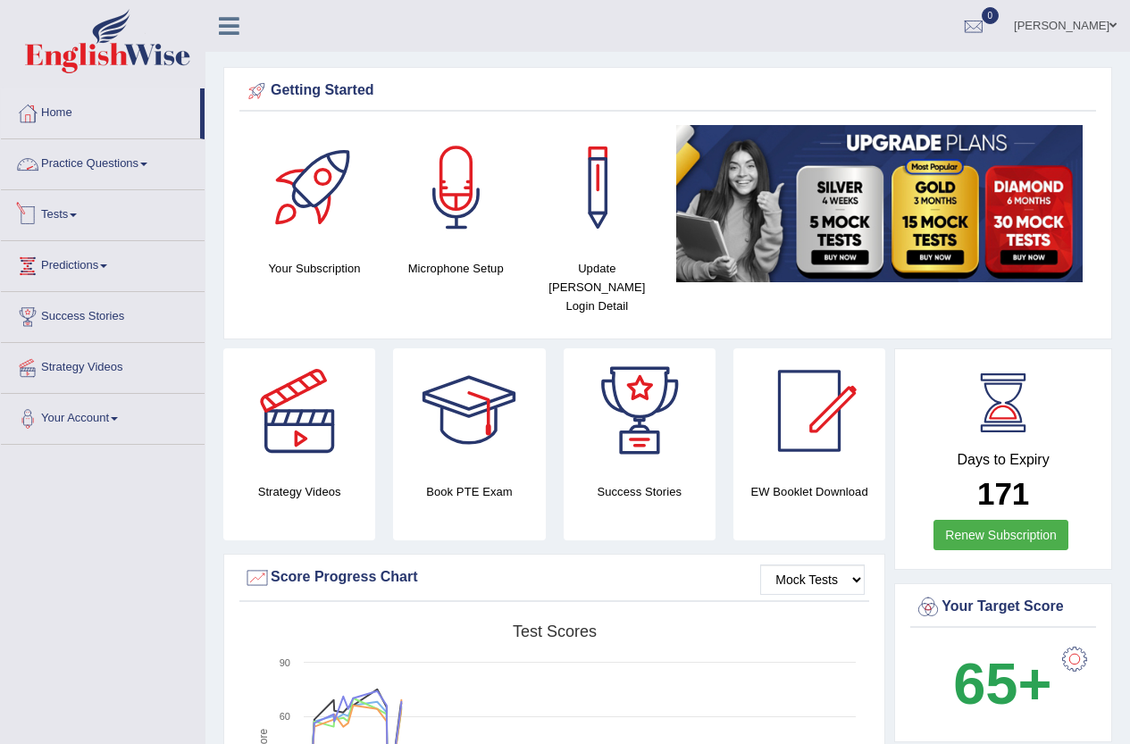
click at [119, 172] on link "Practice Questions" at bounding box center [103, 161] width 204 height 45
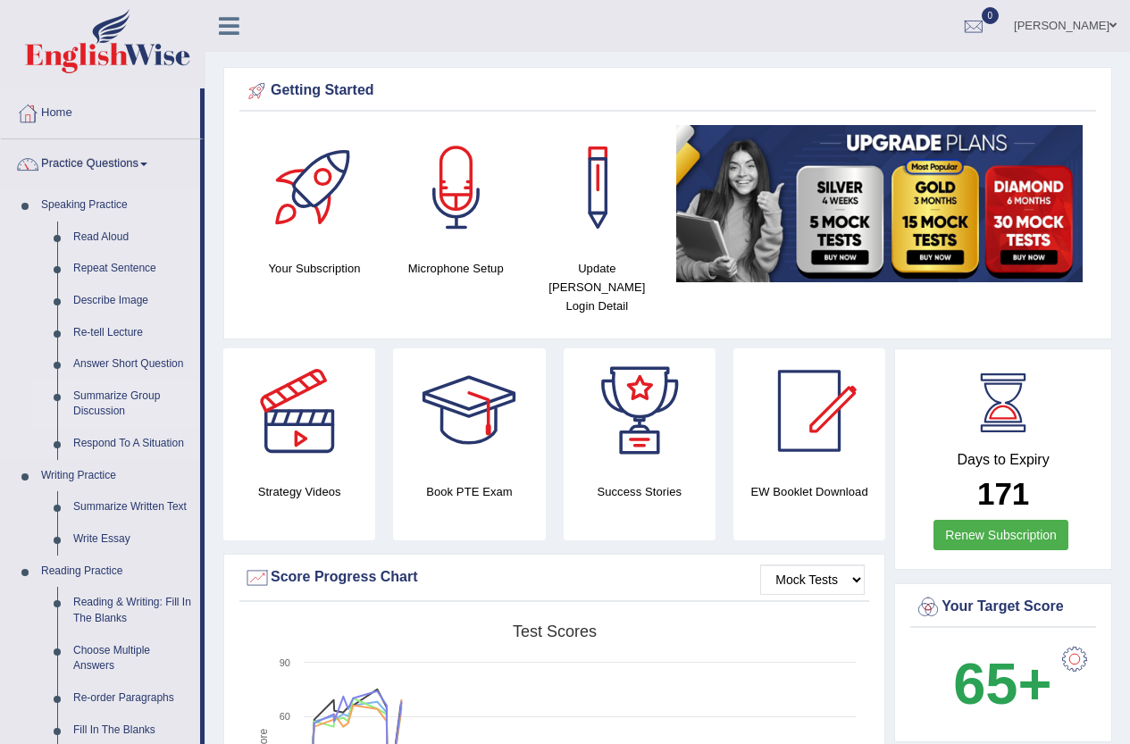
click at [105, 400] on link "Summarize Group Discussion" at bounding box center [132, 404] width 135 height 47
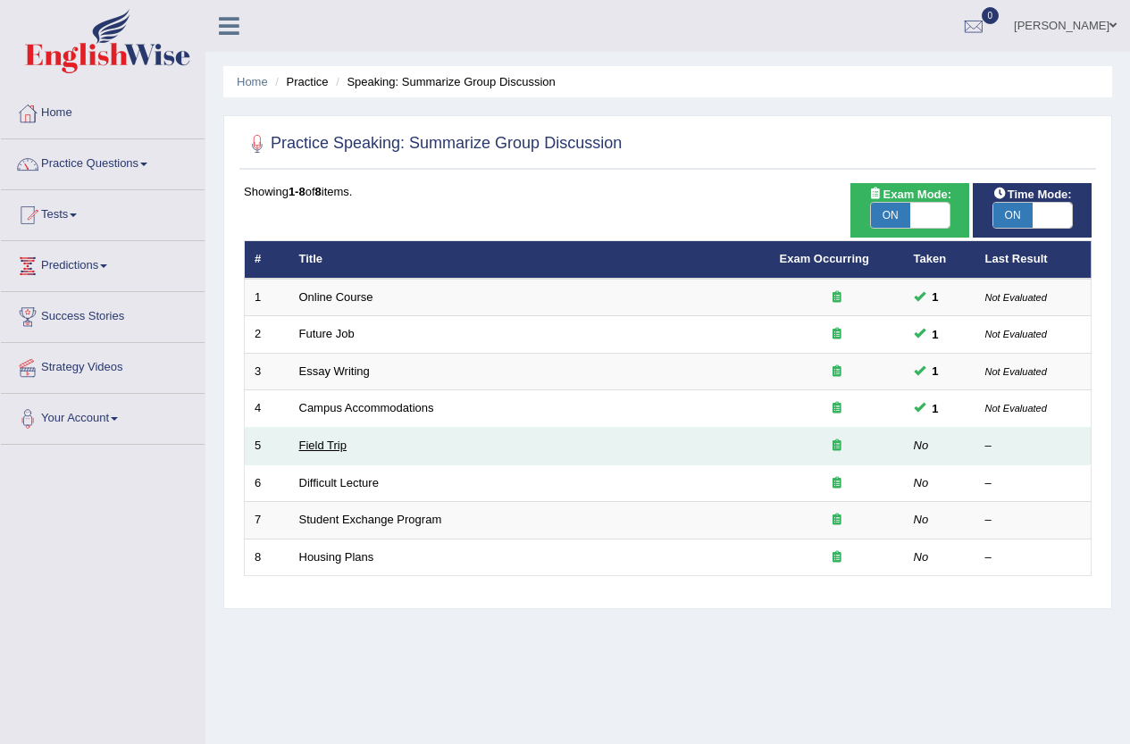
click at [338, 448] on link "Field Trip" at bounding box center [322, 445] width 47 height 13
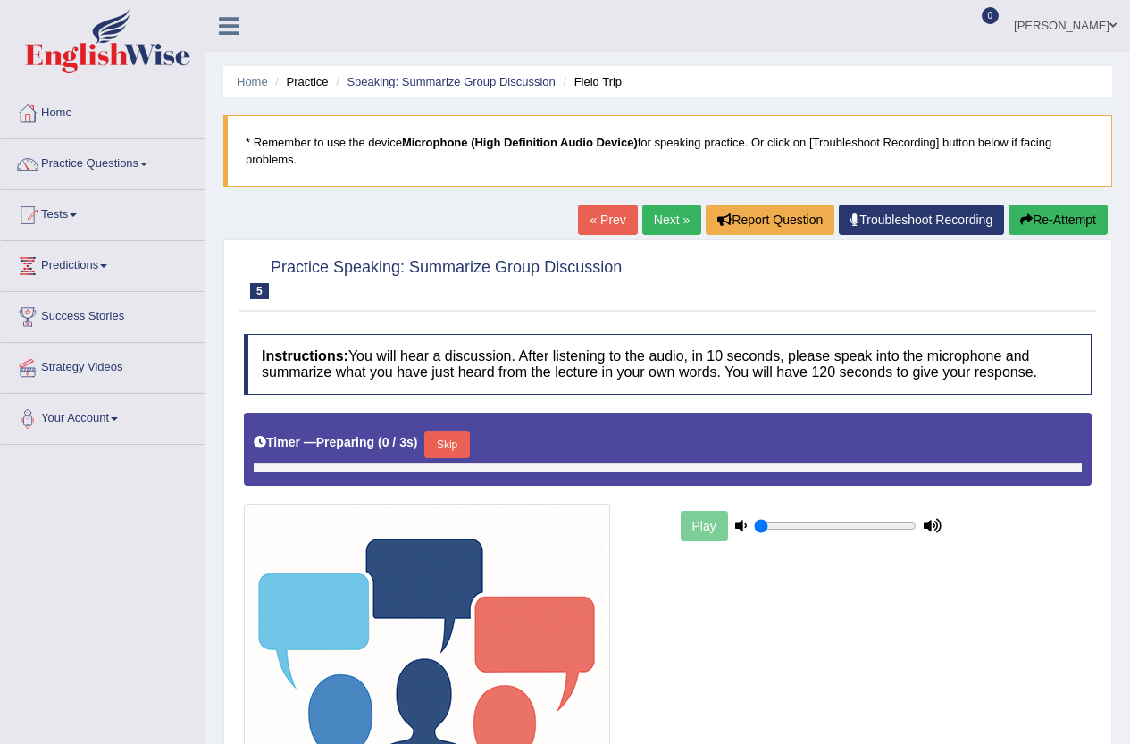
type input "1"
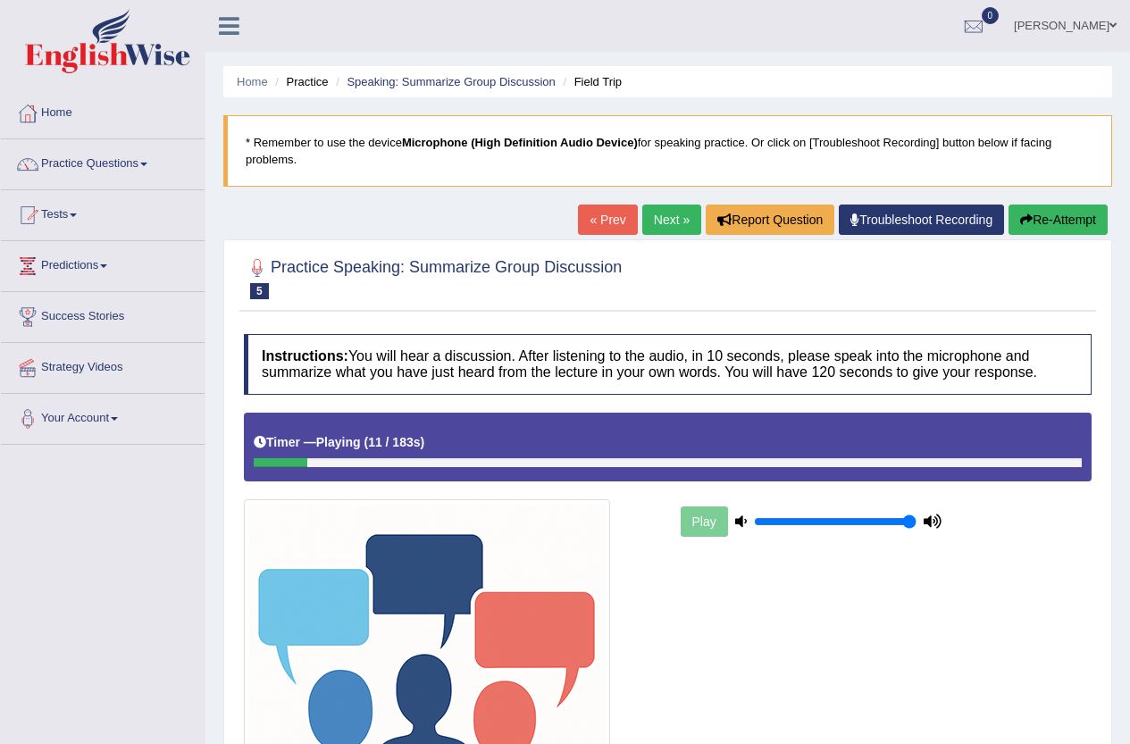
click at [1079, 218] on button "Re-Attempt" at bounding box center [1058, 220] width 99 height 30
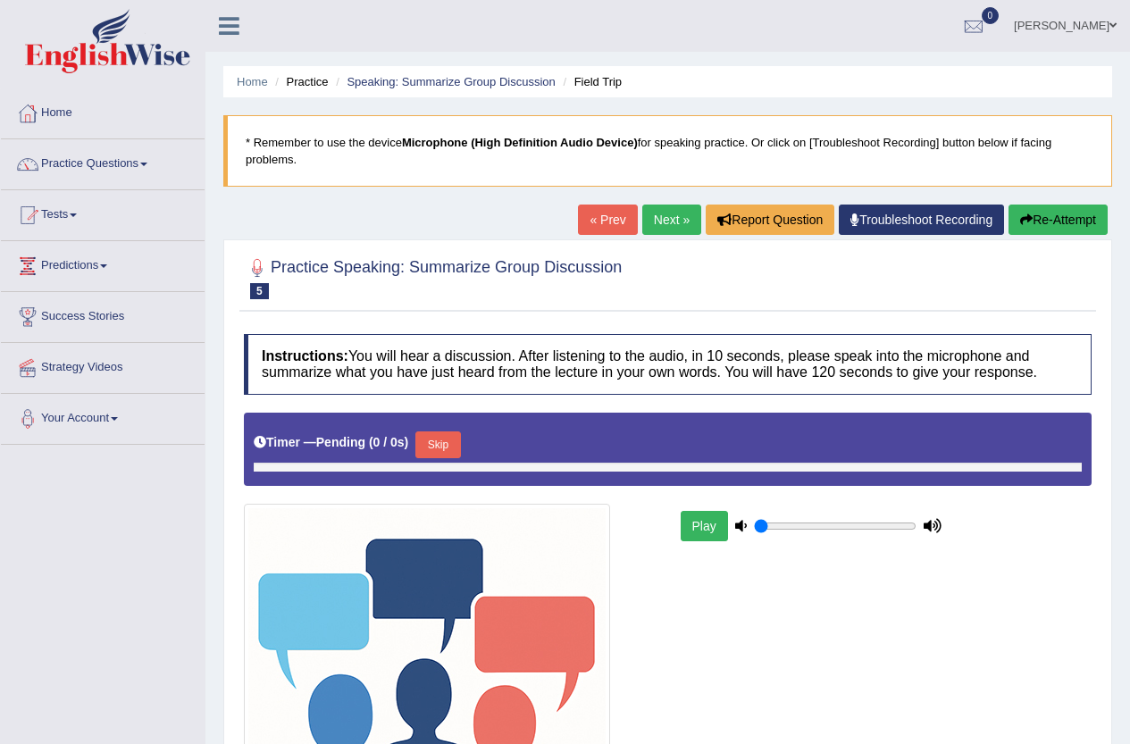
type input "1"
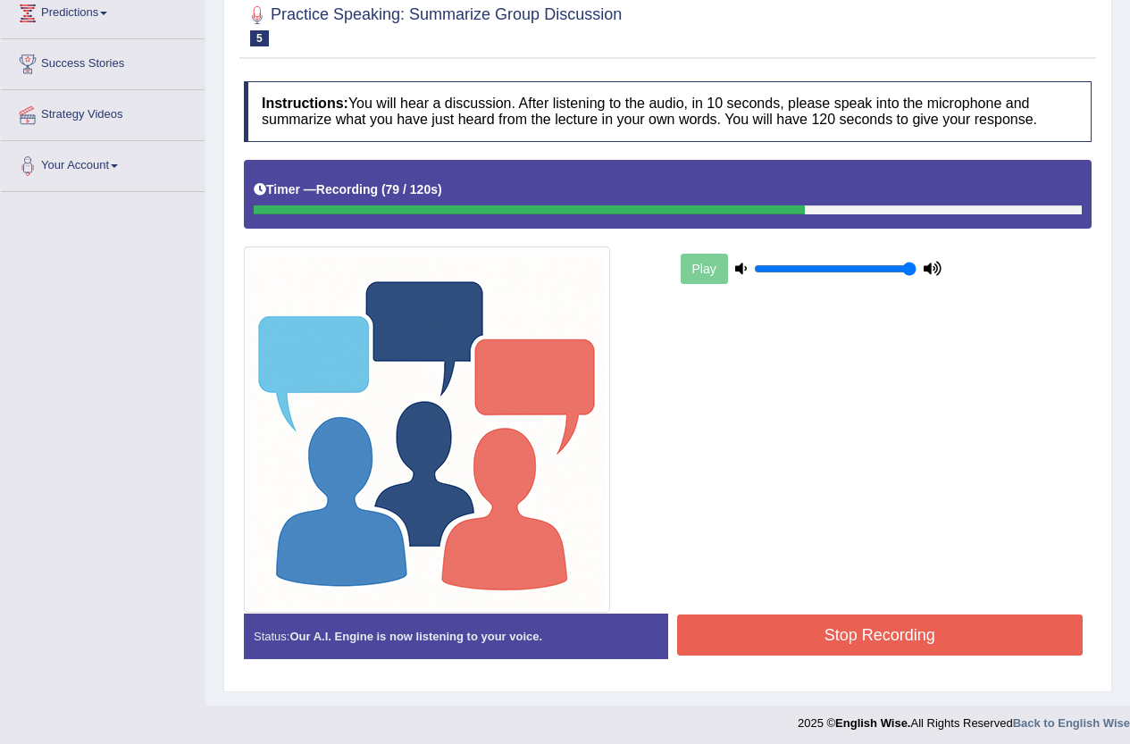
scroll to position [259, 0]
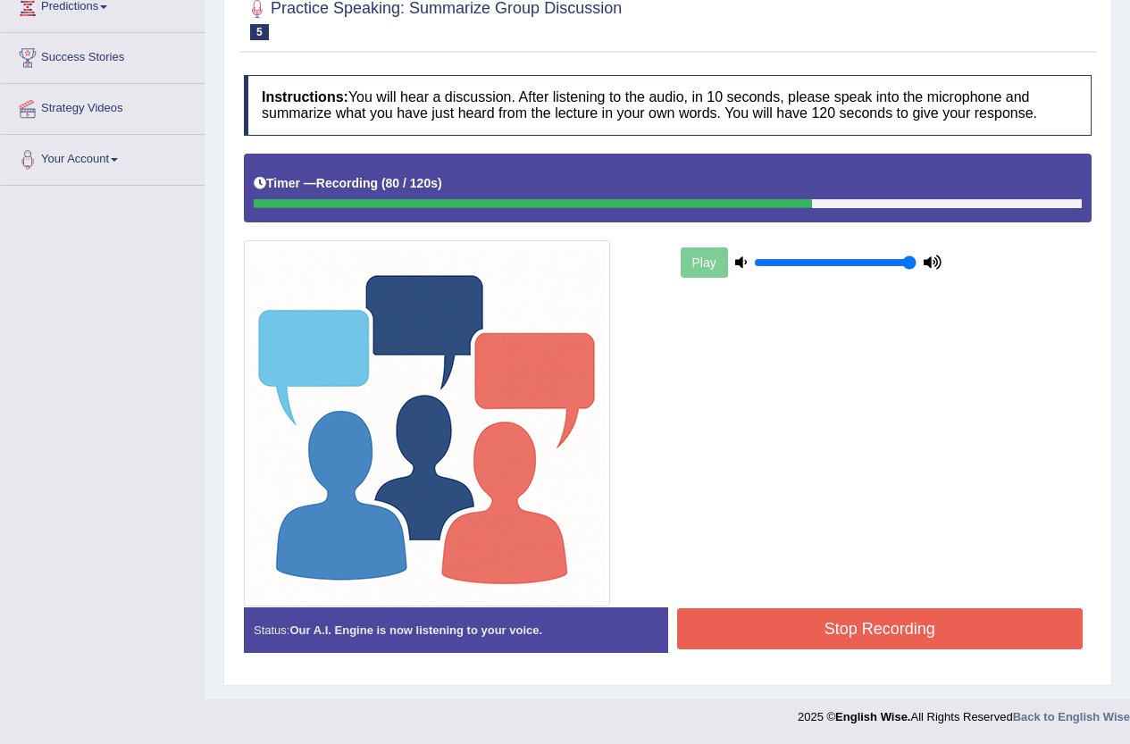
click at [886, 629] on button "Stop Recording" at bounding box center [880, 628] width 406 height 41
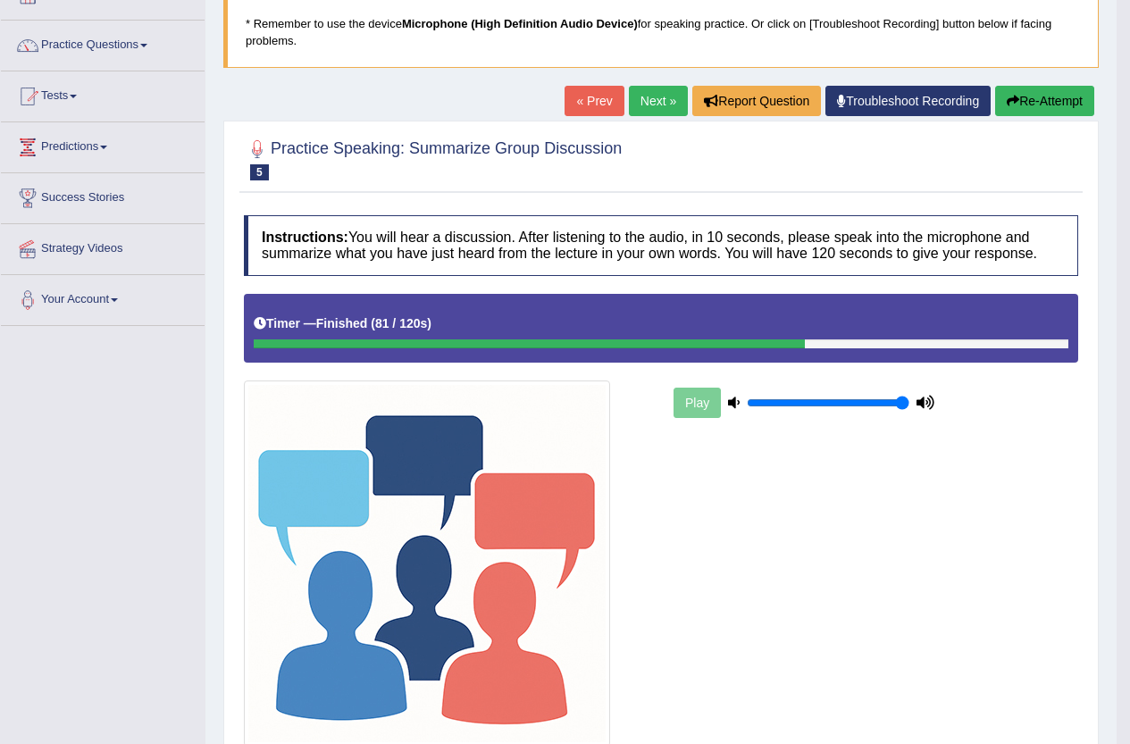
scroll to position [106, 0]
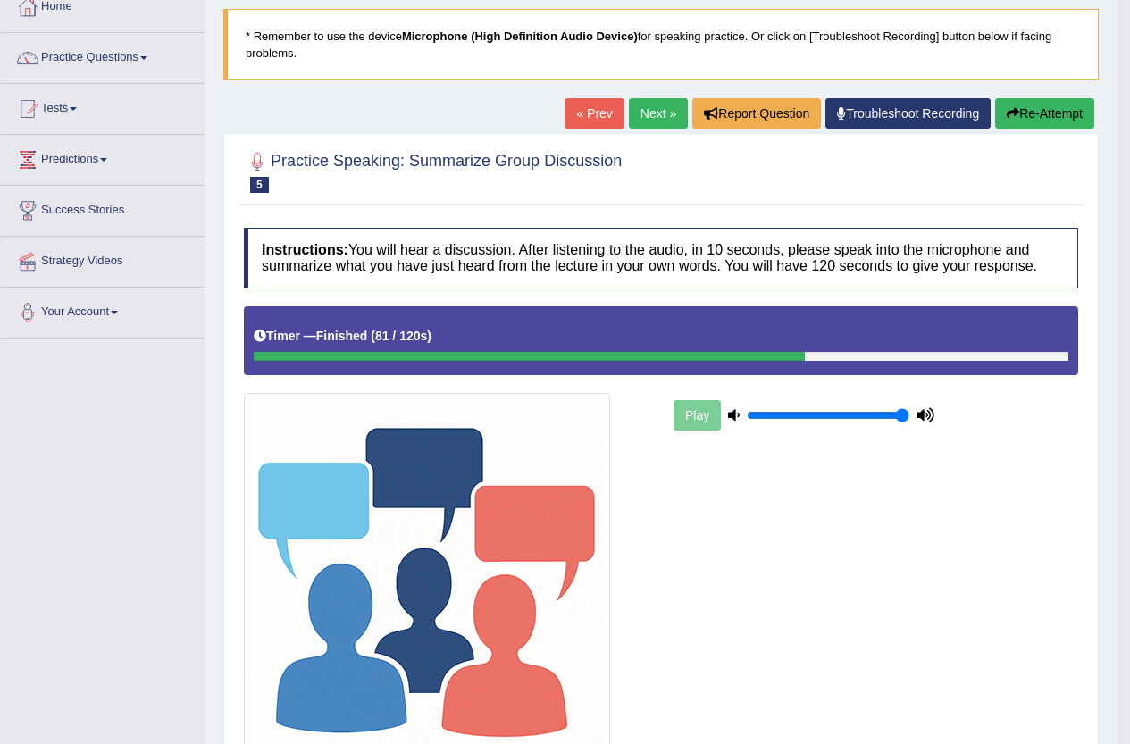
click at [662, 117] on link "Next »" at bounding box center [658, 113] width 59 height 30
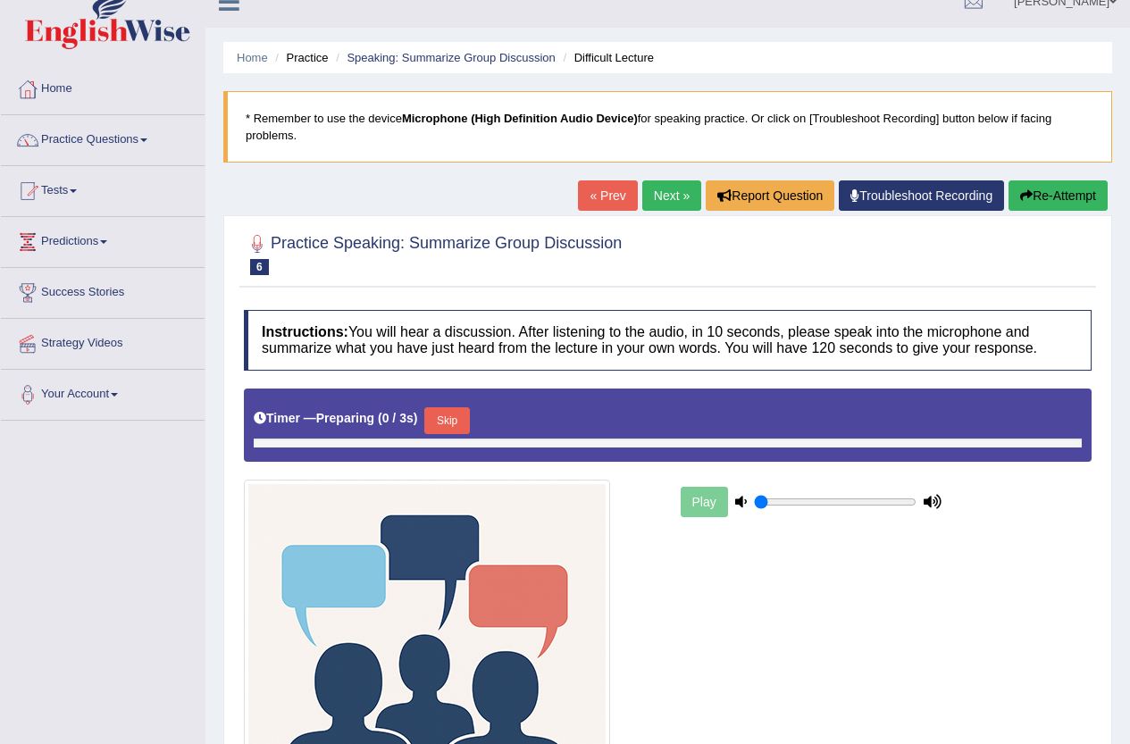
type input "1"
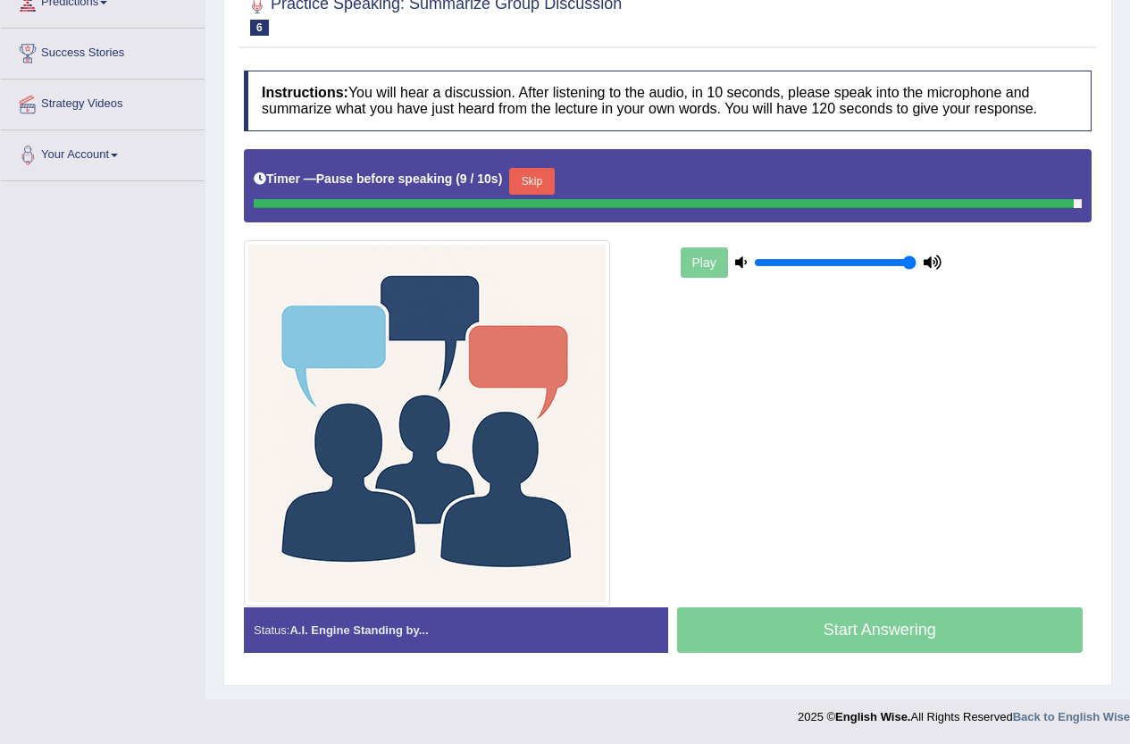
scroll to position [259, 0]
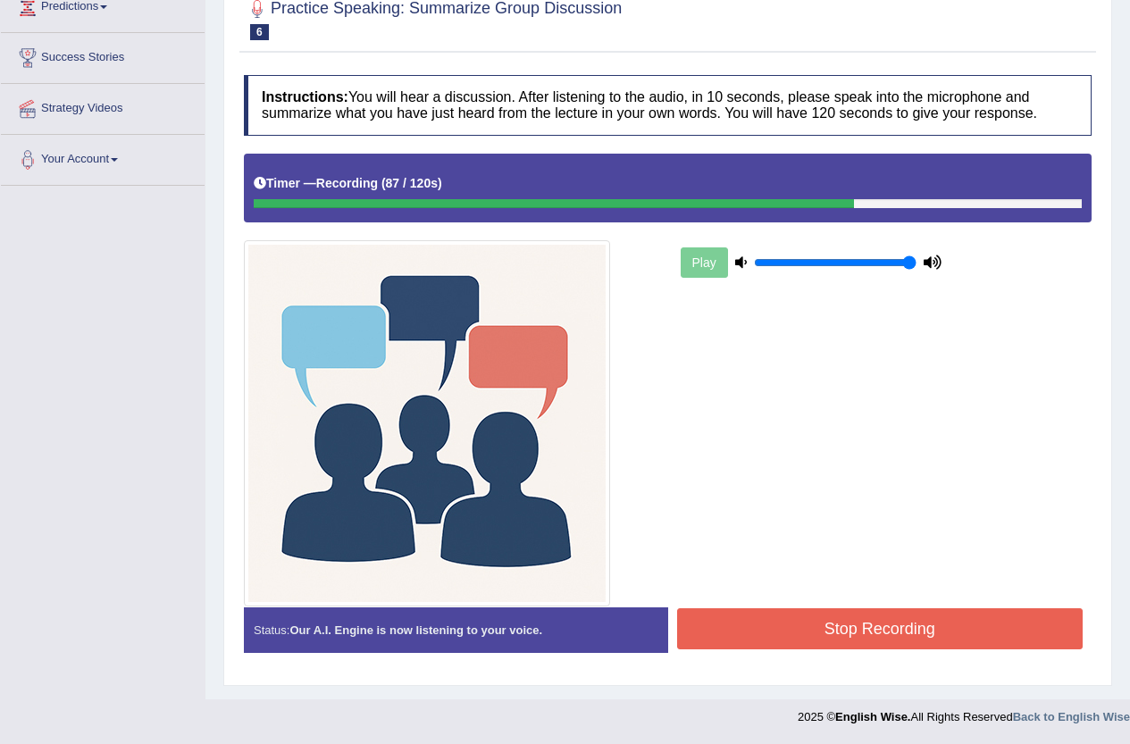
click at [905, 620] on button "Stop Recording" at bounding box center [880, 628] width 406 height 41
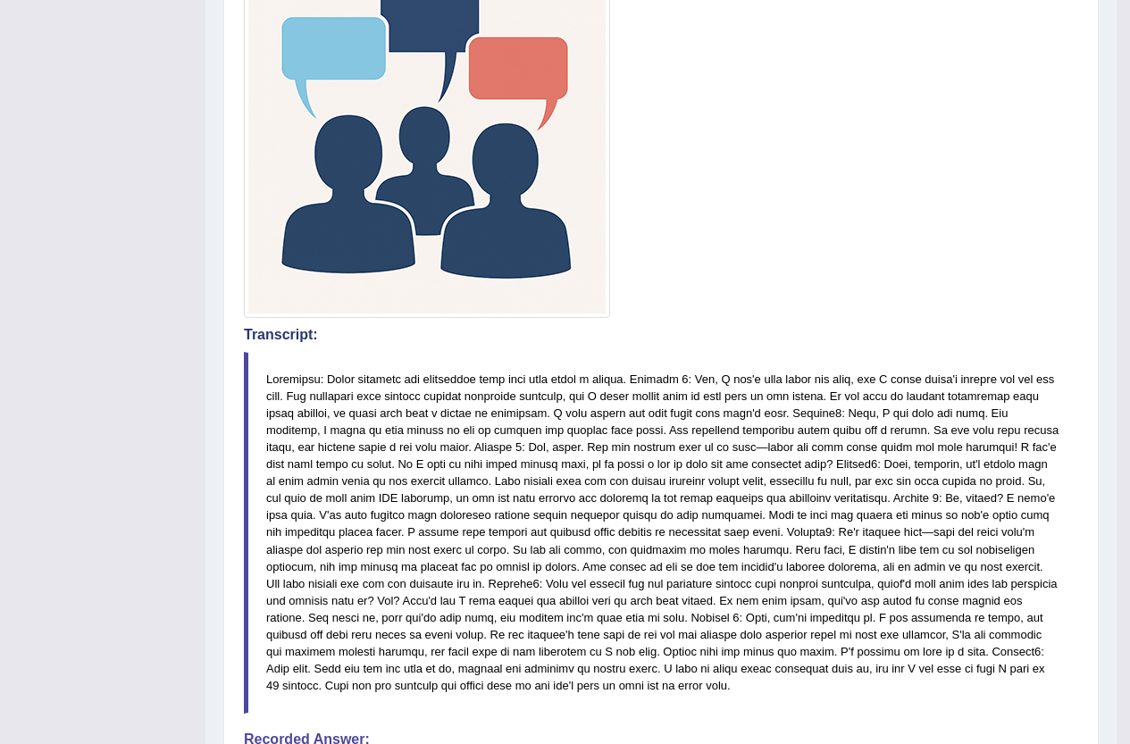
scroll to position [17, 0]
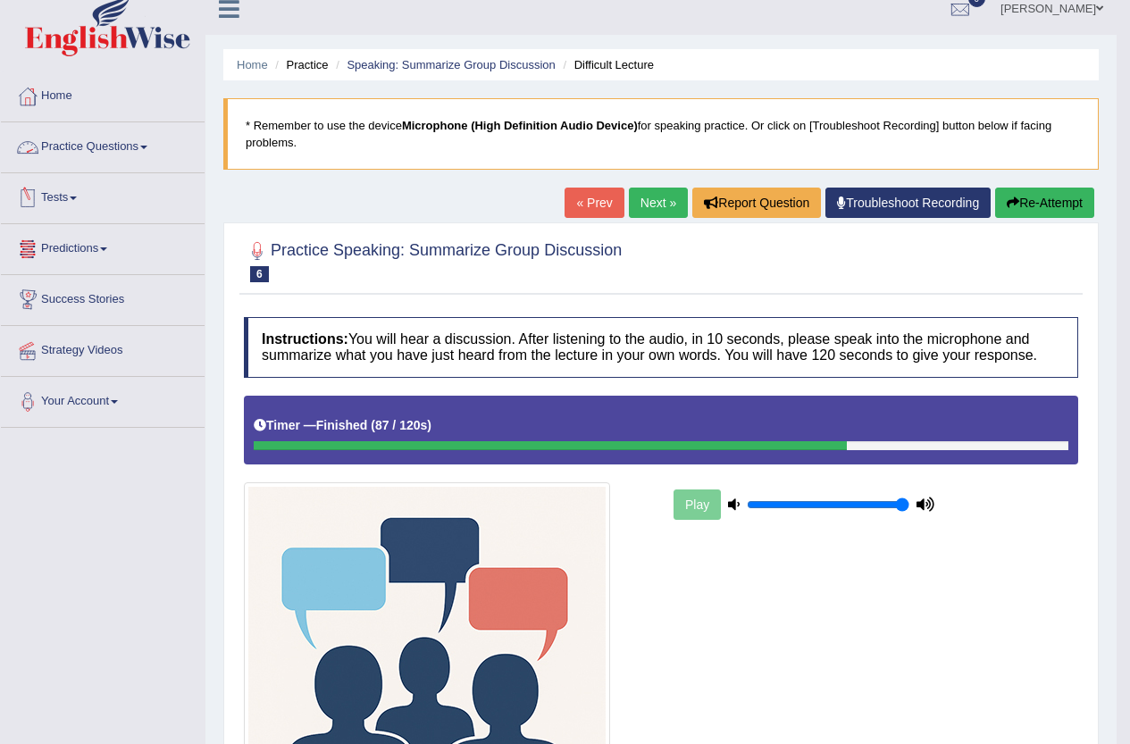
click at [123, 148] on link "Practice Questions" at bounding box center [103, 144] width 204 height 45
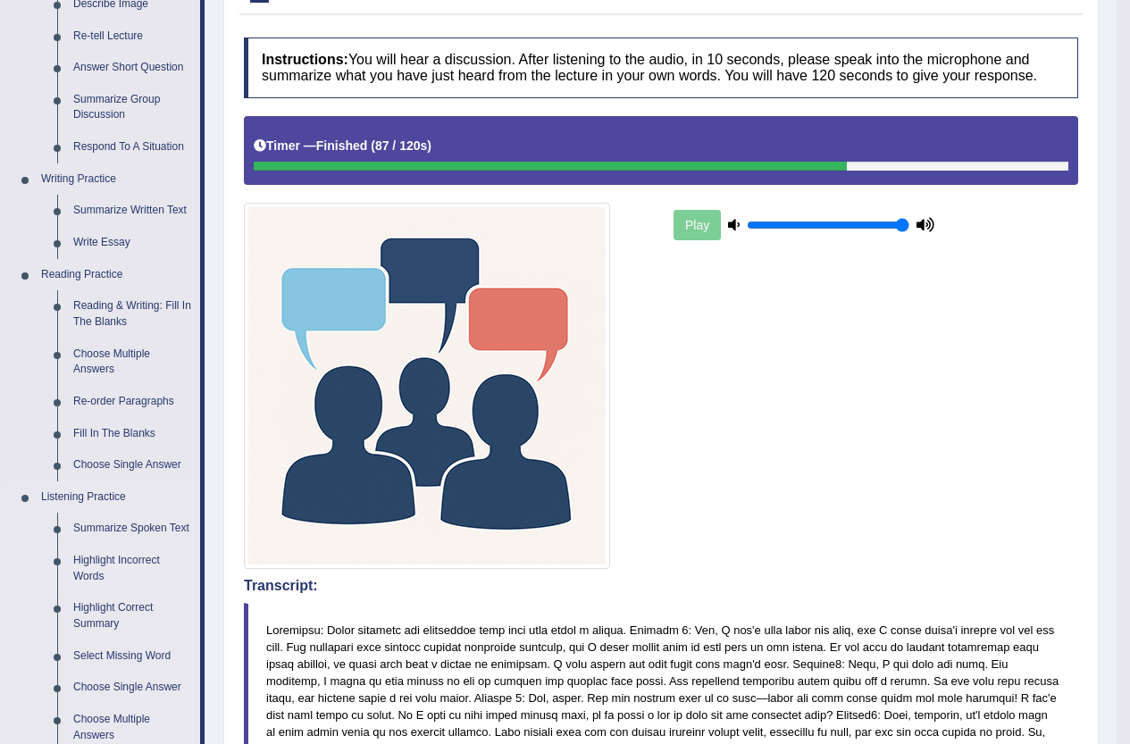
scroll to position [285, 0]
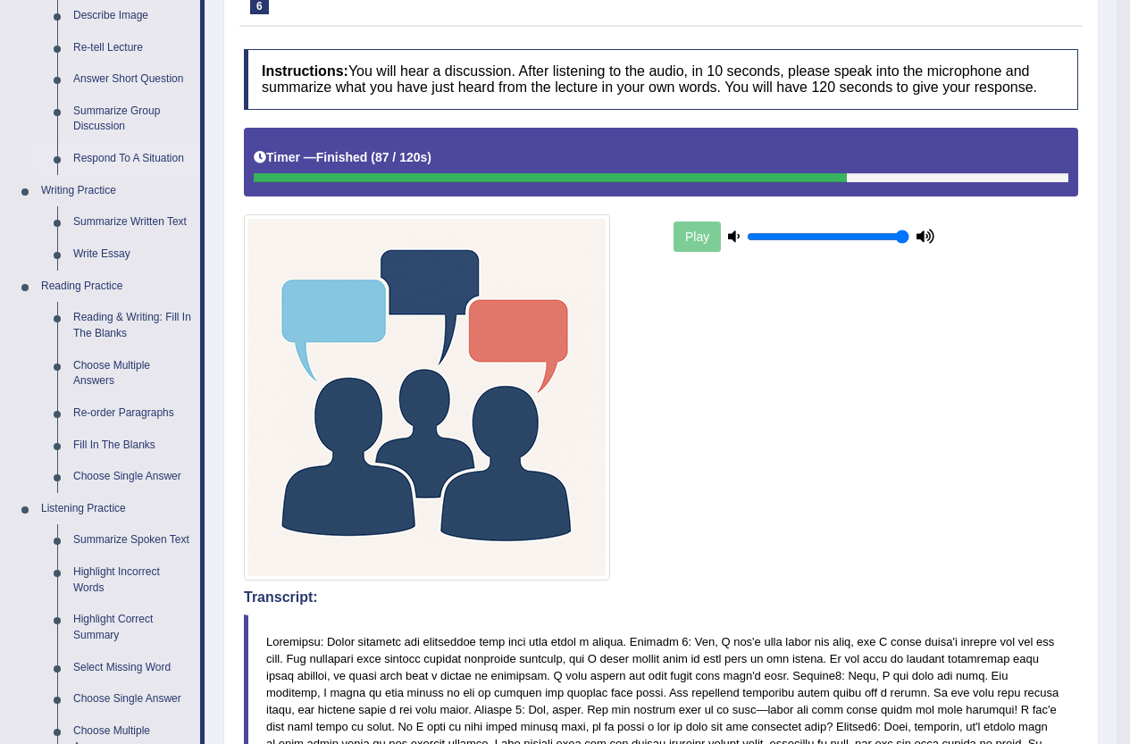
click at [148, 155] on link "Respond To A Situation" at bounding box center [132, 159] width 135 height 32
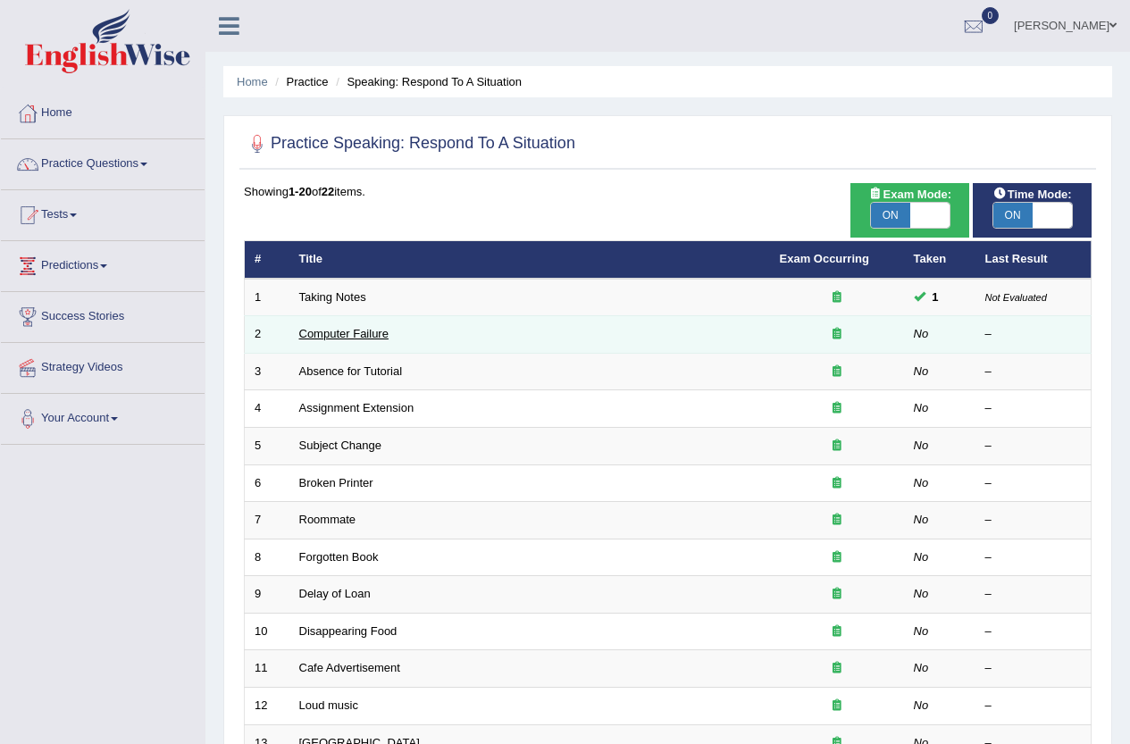
click at [364, 328] on link "Computer Failure" at bounding box center [343, 333] width 89 height 13
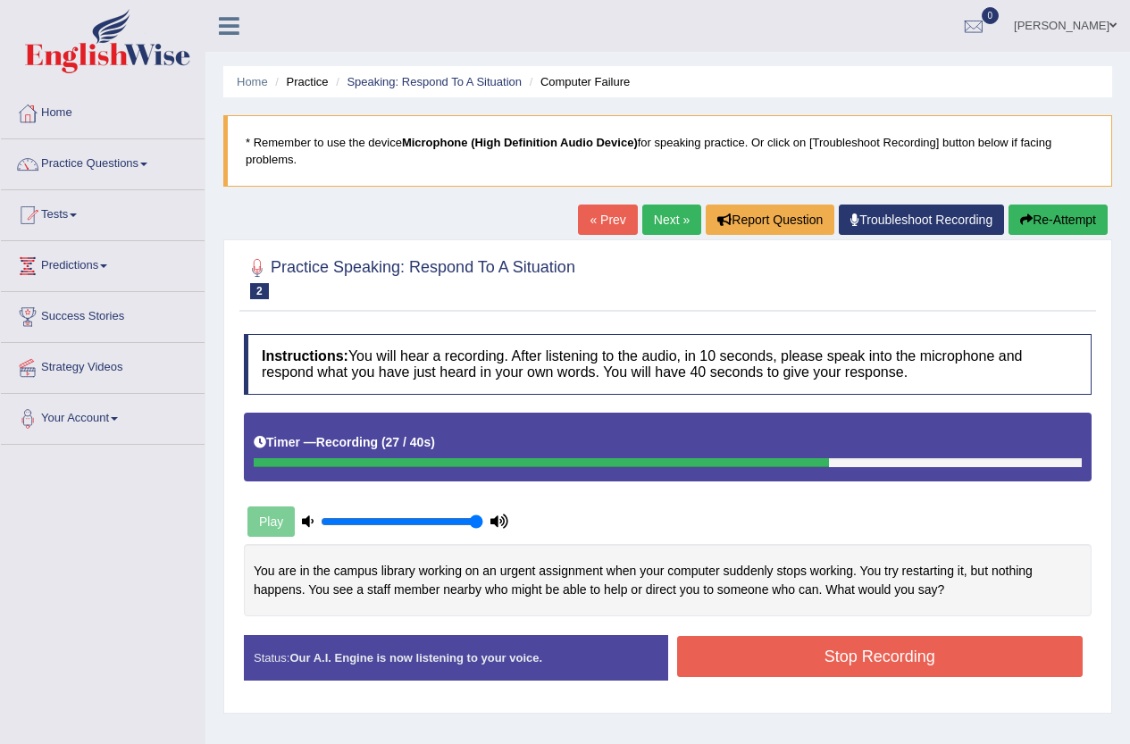
click at [882, 654] on button "Stop Recording" at bounding box center [880, 656] width 406 height 41
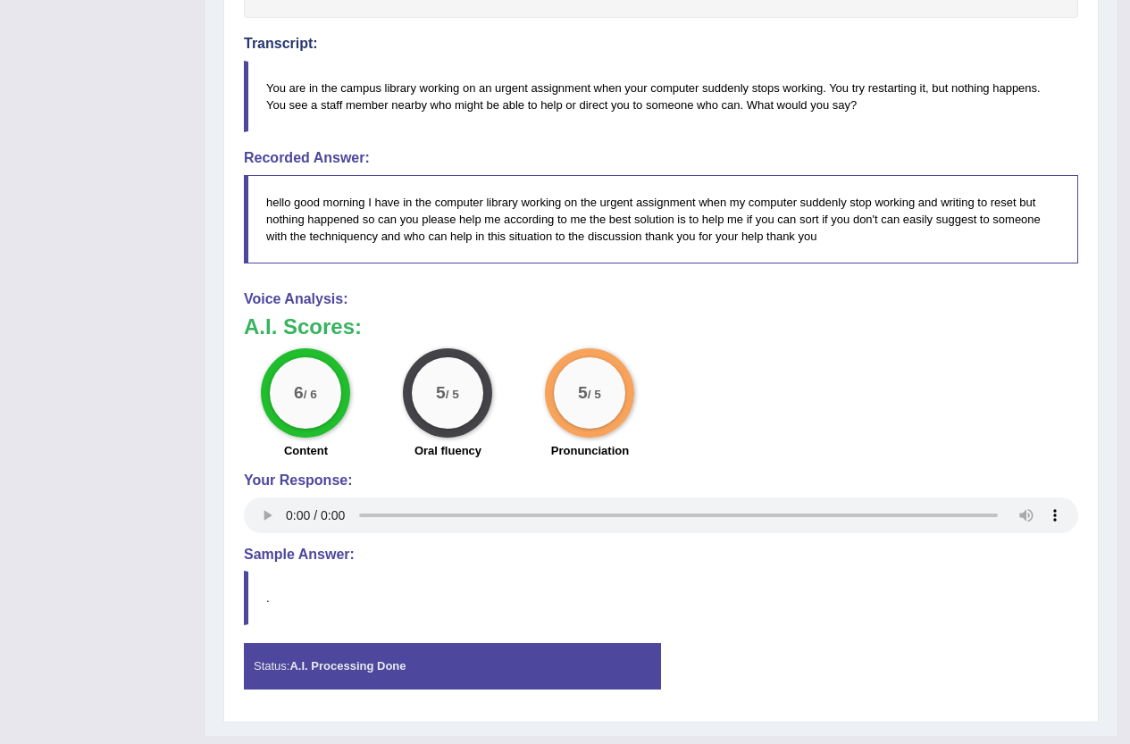
scroll to position [625, 0]
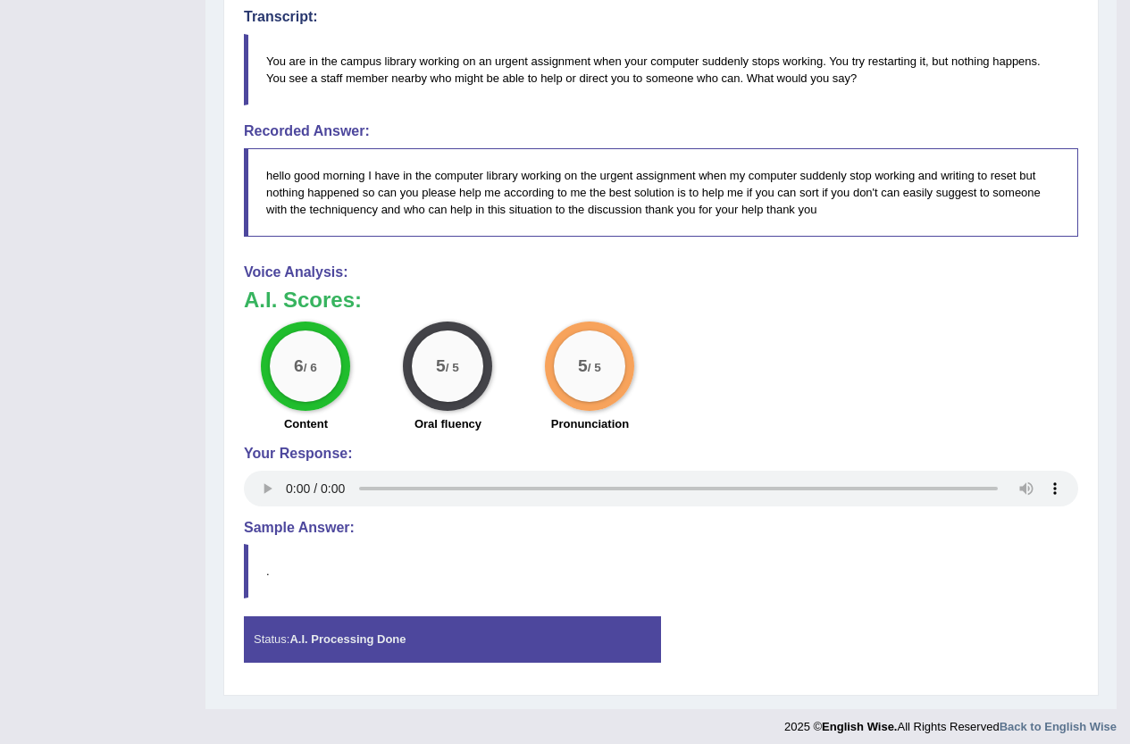
click at [882, 654] on div "Status: A.I. Processing Done Start Answering Stop Recording" at bounding box center [661, 647] width 834 height 63
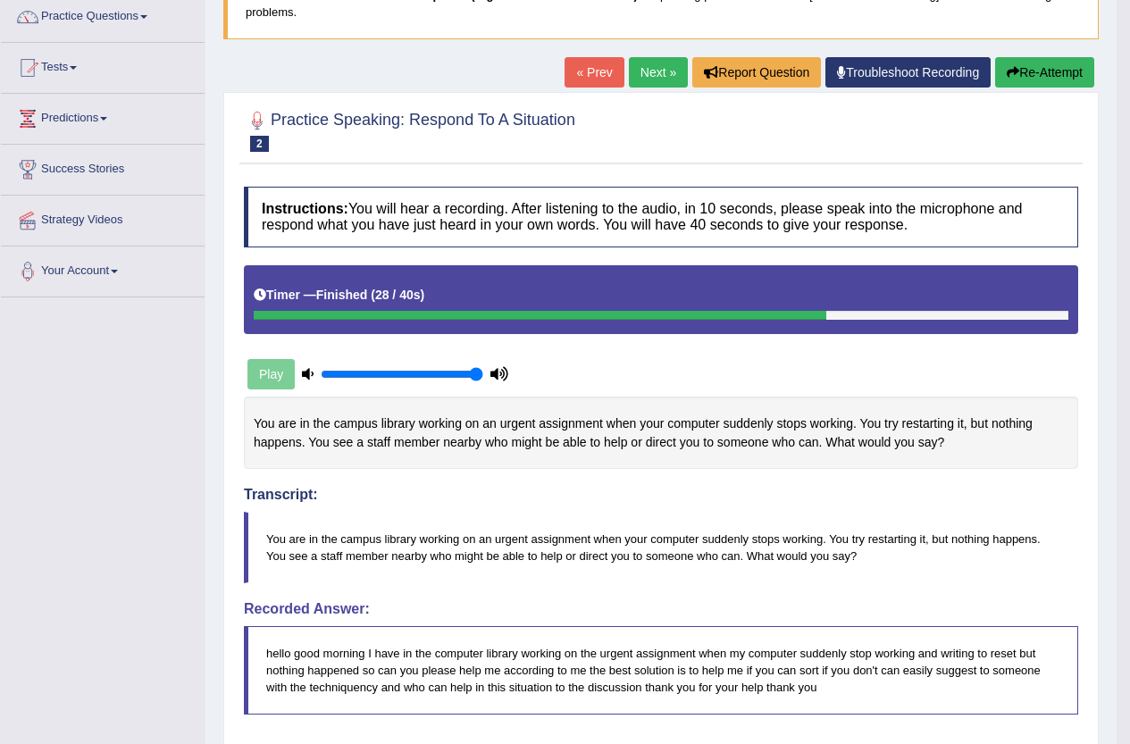
scroll to position [0, 0]
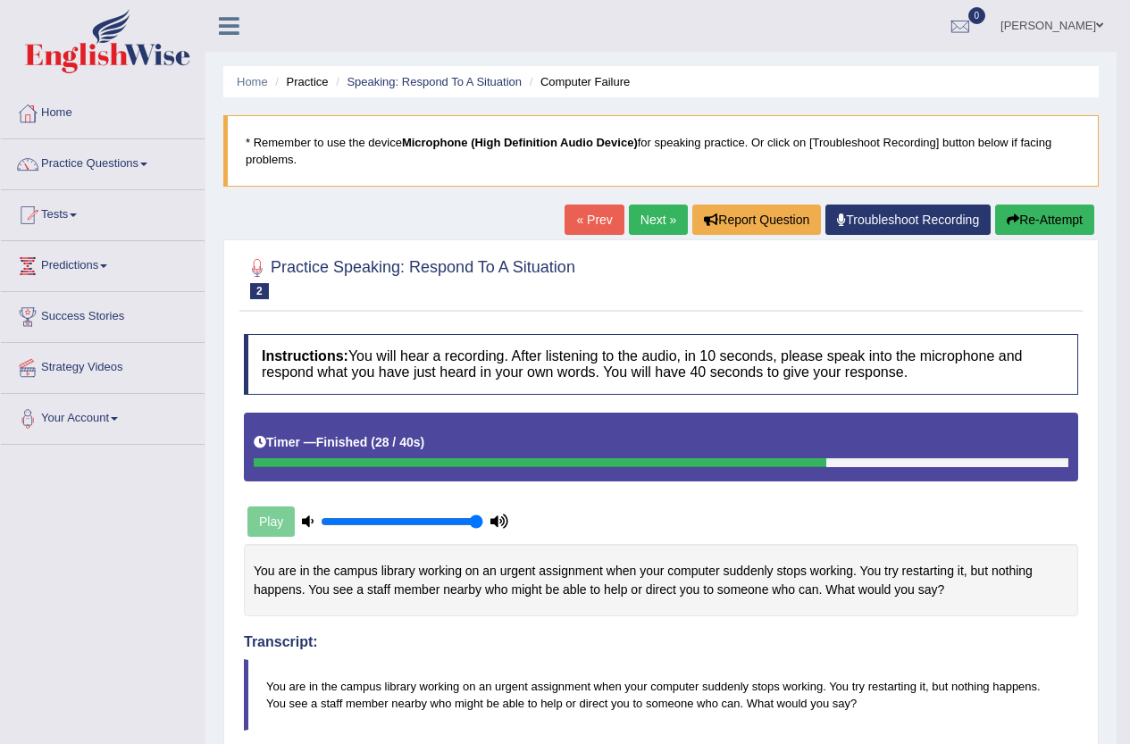
click at [658, 229] on link "Next »" at bounding box center [658, 220] width 59 height 30
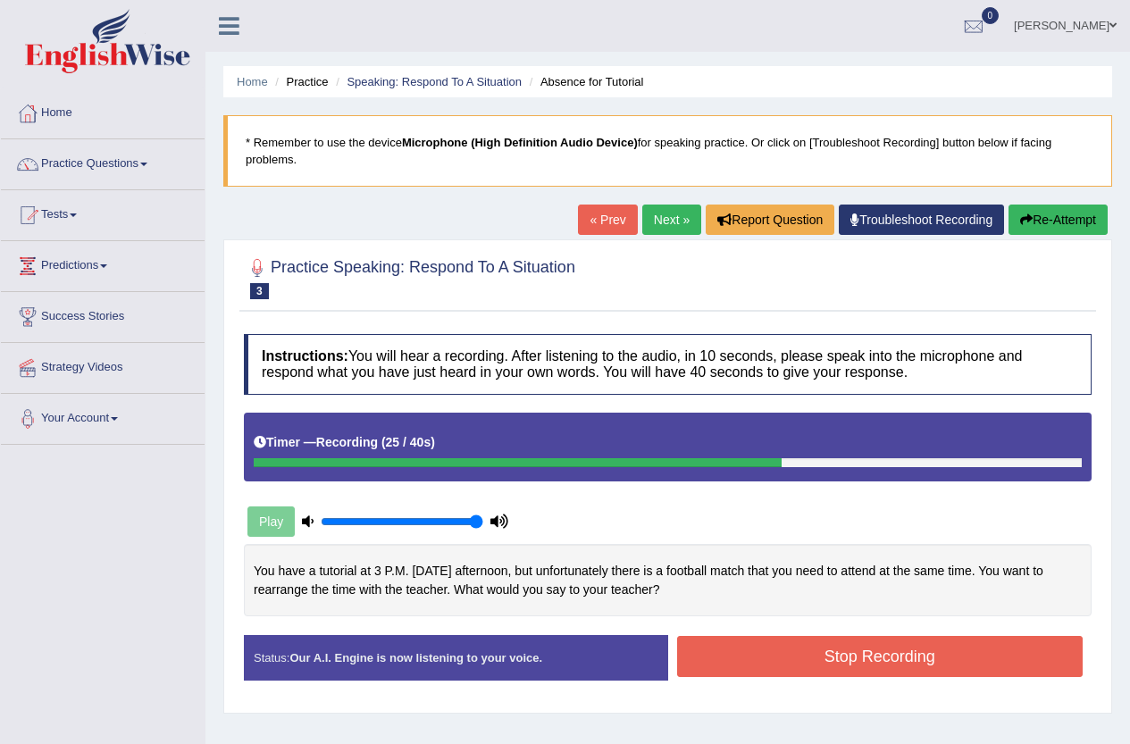
click at [787, 636] on button "Stop Recording" at bounding box center [880, 656] width 406 height 41
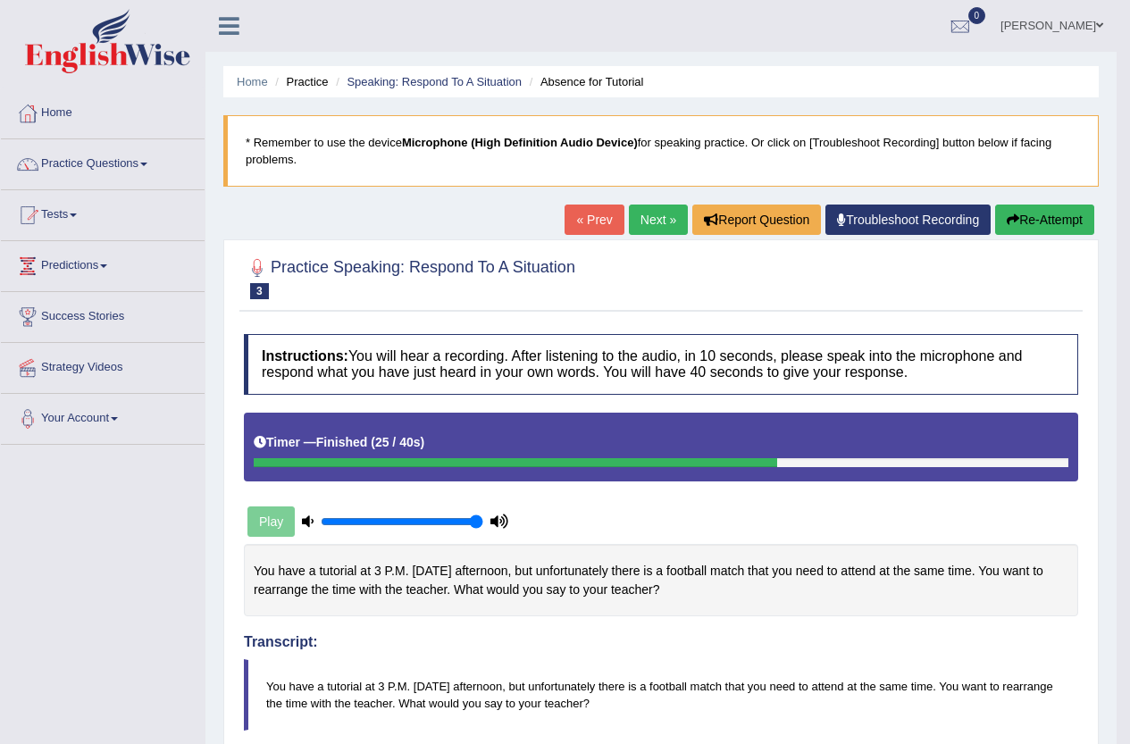
click at [1019, 217] on button "Re-Attempt" at bounding box center [1044, 220] width 99 height 30
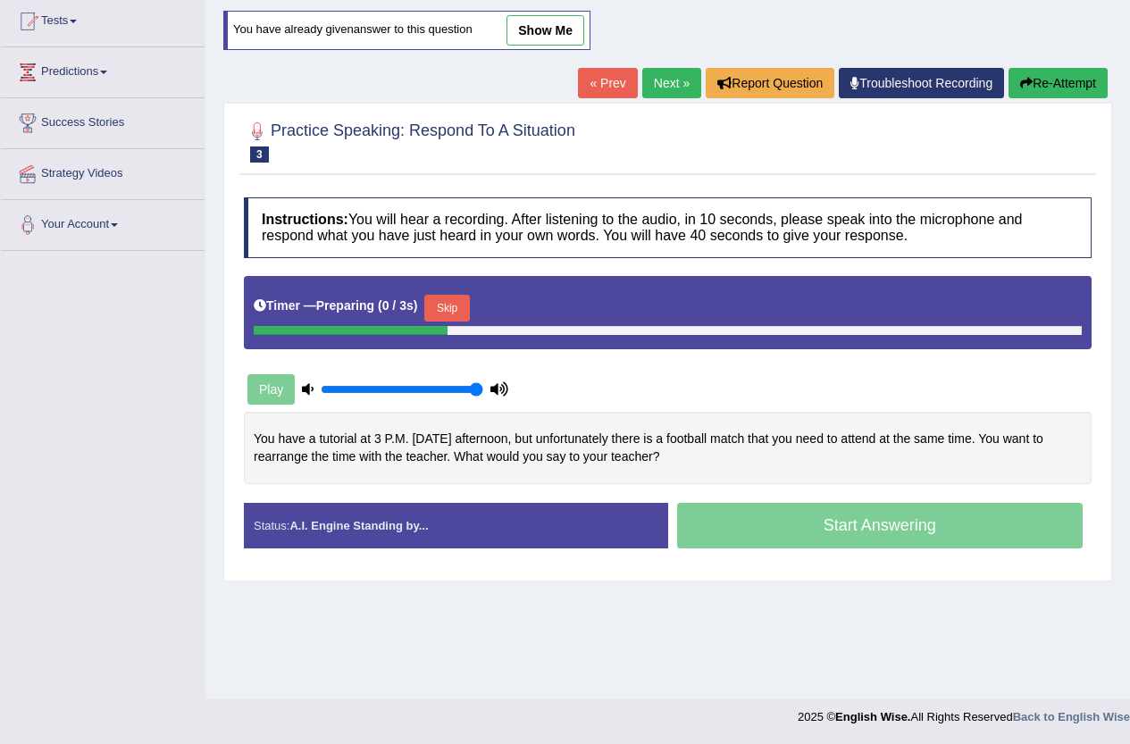
scroll to position [194, 0]
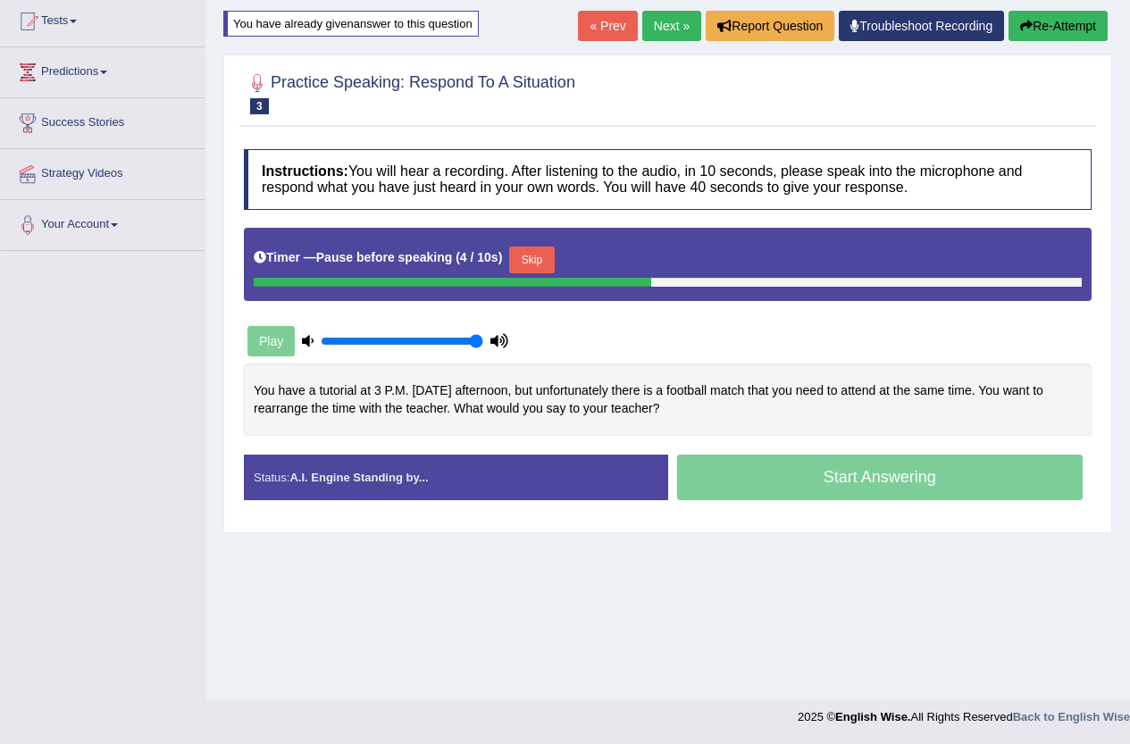
click at [534, 264] on button "Skip" at bounding box center [531, 260] width 45 height 27
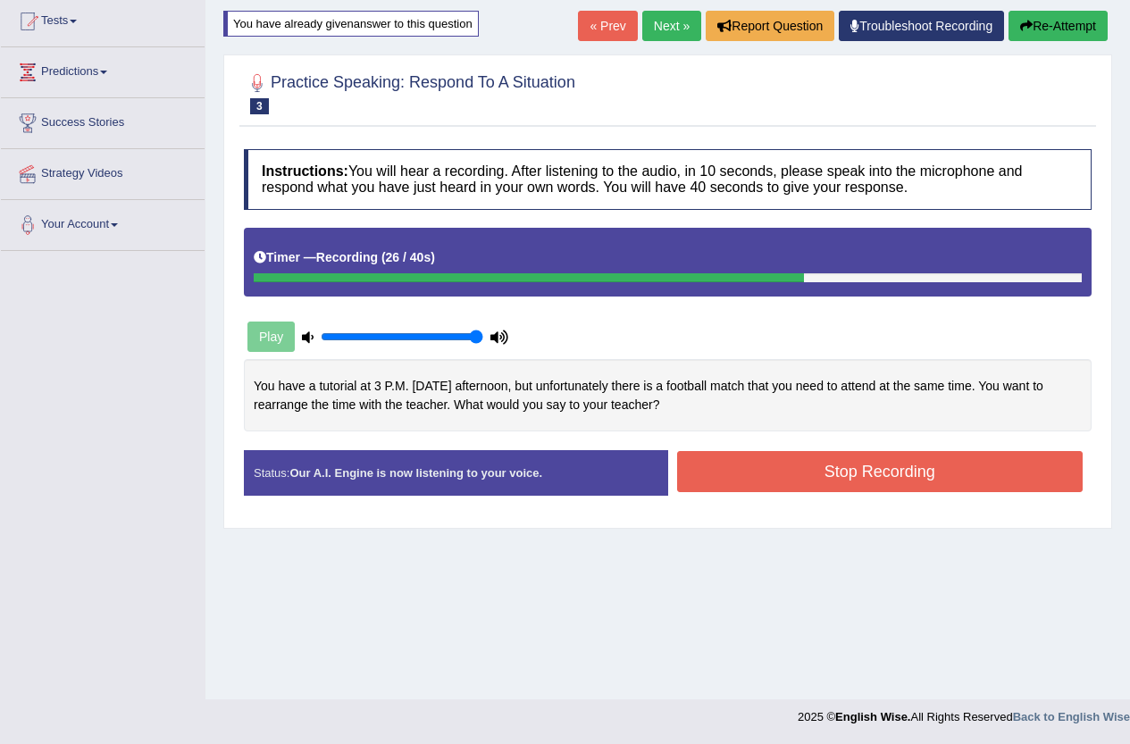
click at [817, 486] on button "Stop Recording" at bounding box center [880, 471] width 406 height 41
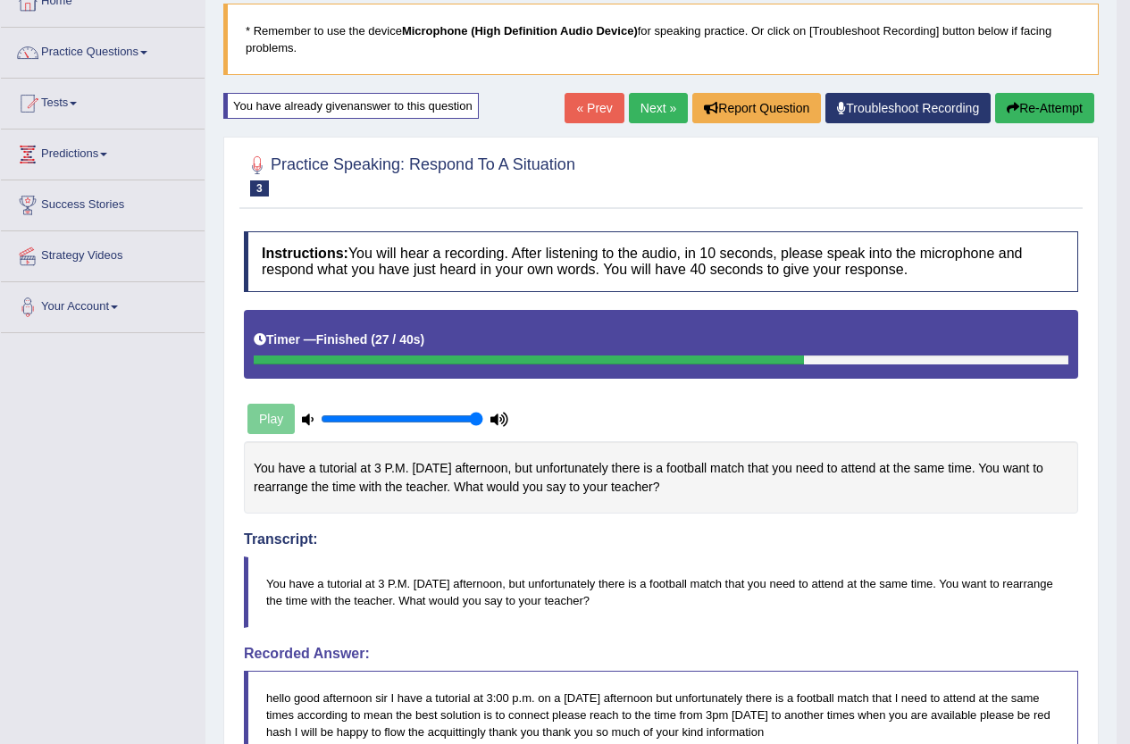
scroll to position [108, 0]
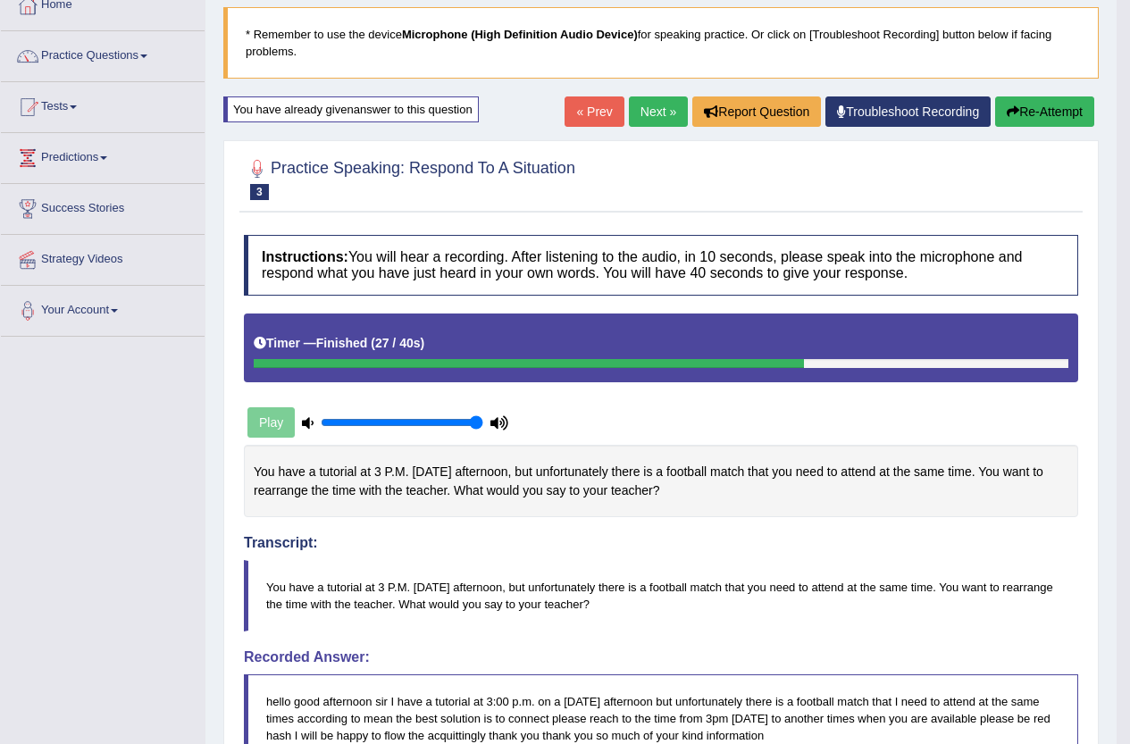
click at [1070, 119] on button "Re-Attempt" at bounding box center [1044, 111] width 99 height 30
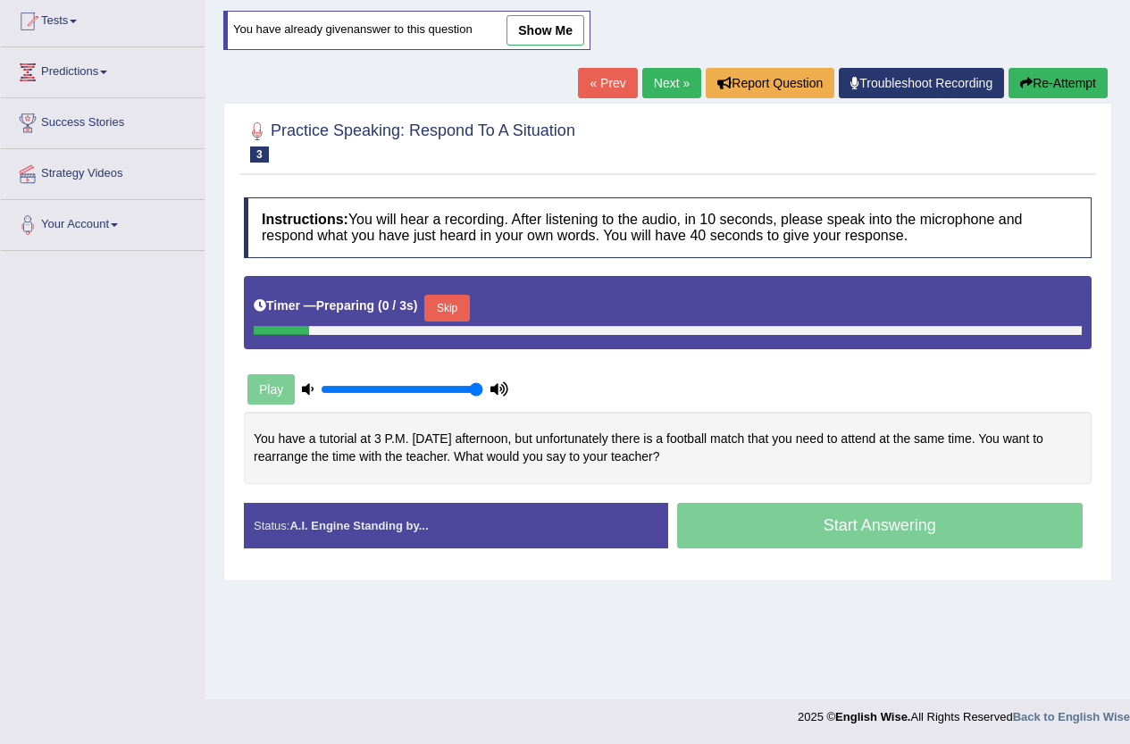
scroll to position [194, 0]
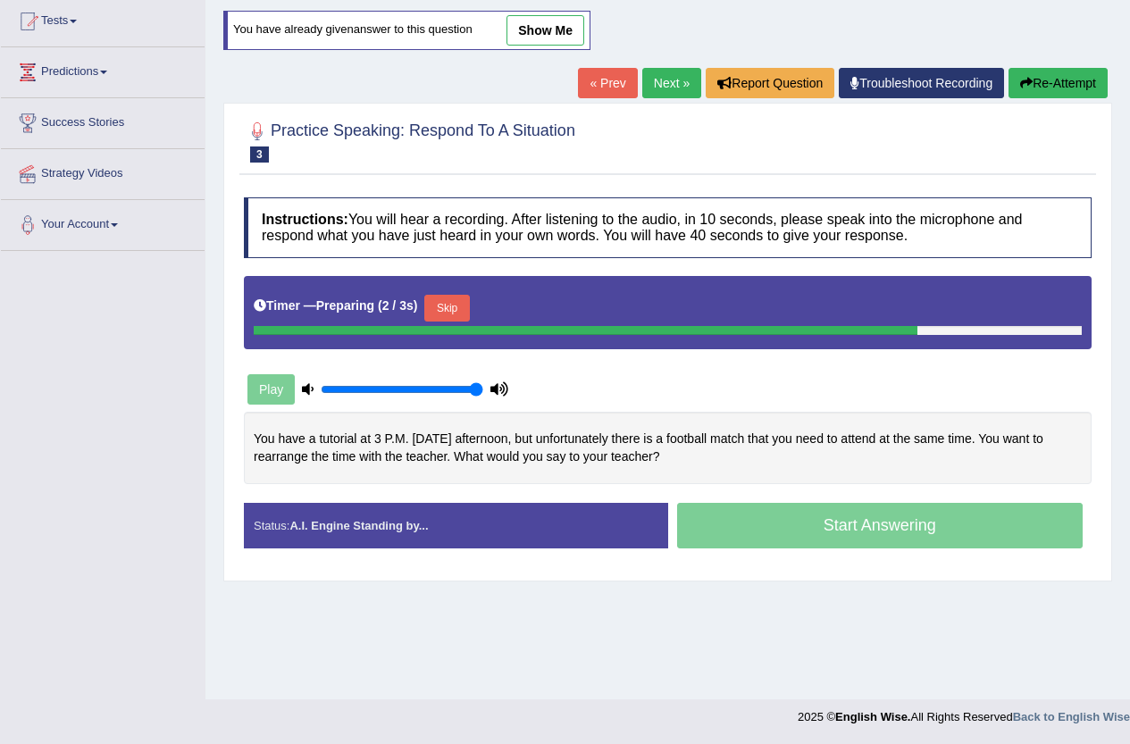
click at [464, 303] on button "Skip" at bounding box center [446, 308] width 45 height 27
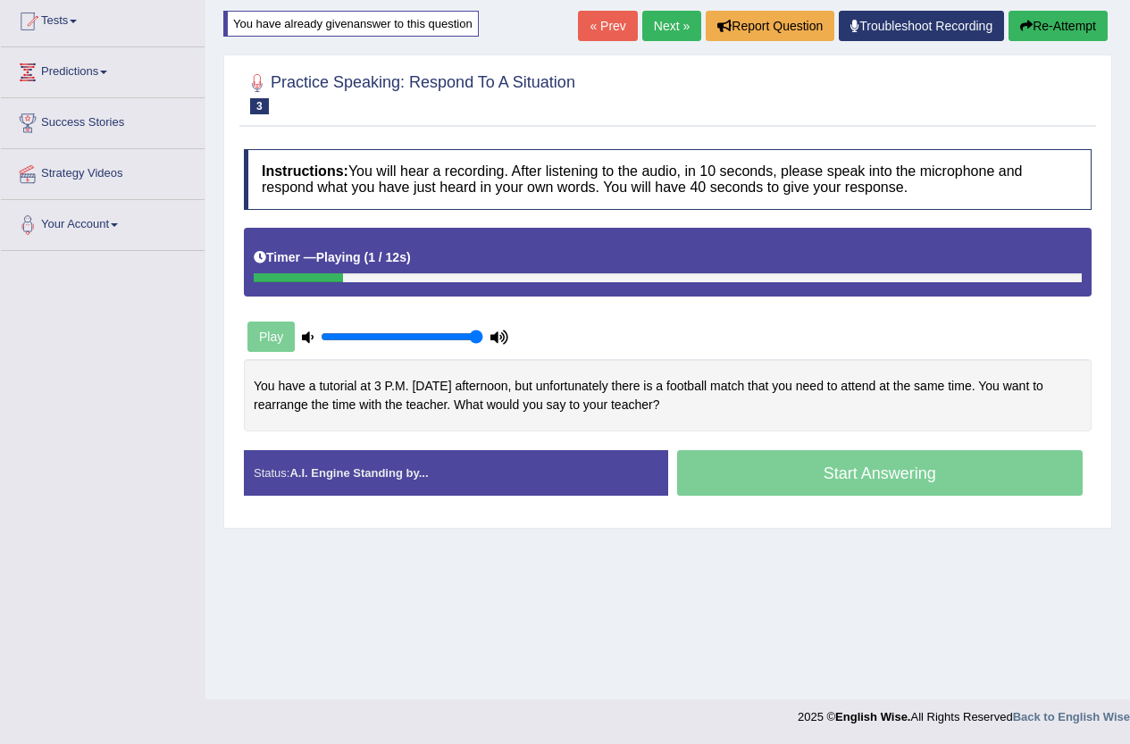
click at [281, 339] on div "Play" at bounding box center [378, 336] width 268 height 45
click at [307, 342] on icon at bounding box center [308, 337] width 12 height 12
drag, startPoint x: 382, startPoint y: 346, endPoint x: 345, endPoint y: 330, distance: 40.8
click at [304, 349] on div "Play" at bounding box center [378, 336] width 268 height 45
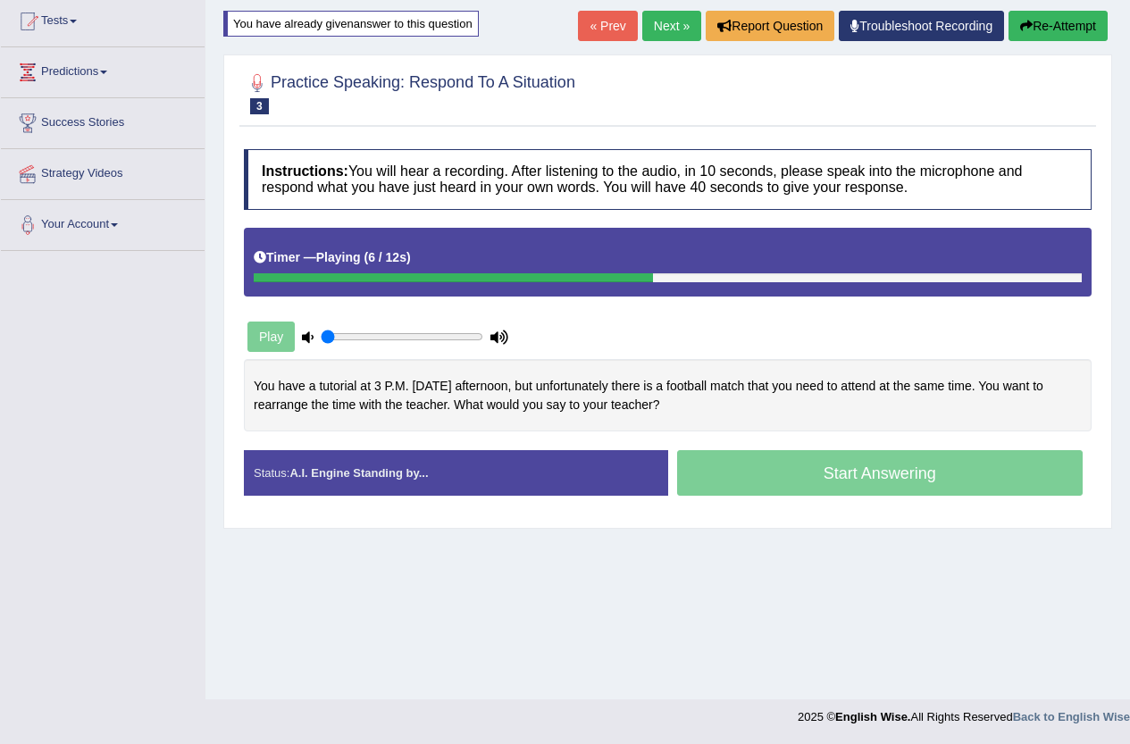
drag, startPoint x: 351, startPoint y: 335, endPoint x: 283, endPoint y: 339, distance: 68.0
type input "0.05"
click at [321, 339] on input "range" at bounding box center [402, 337] width 163 height 14
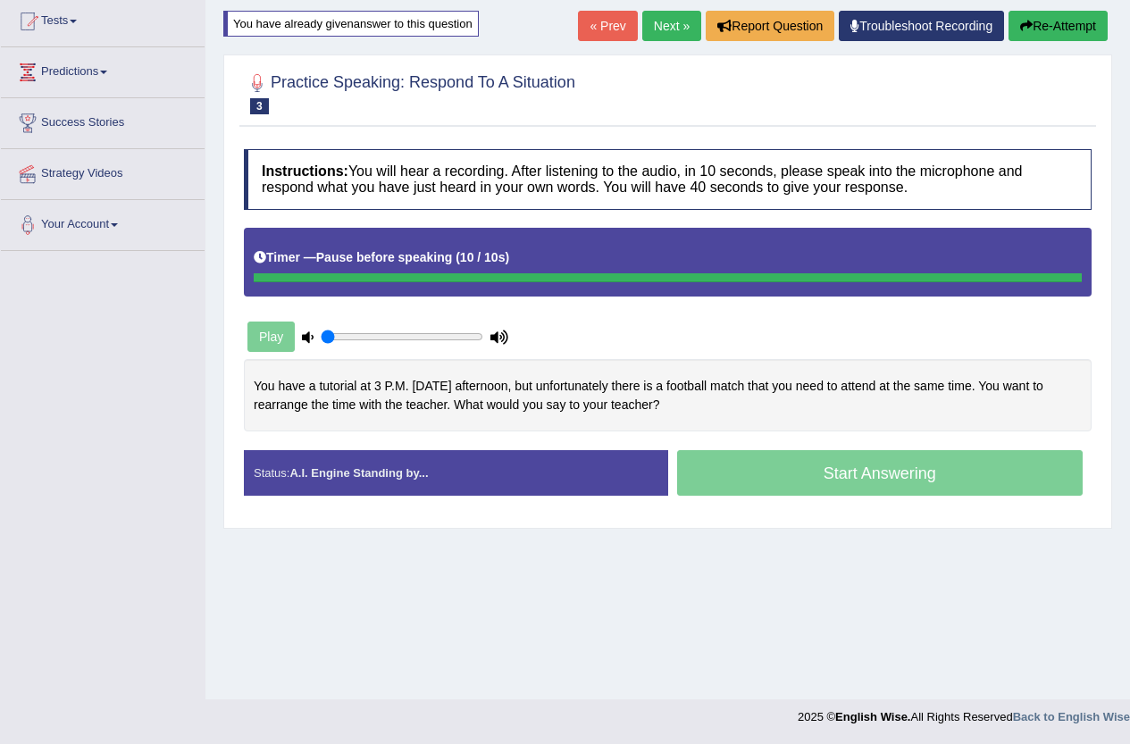
click at [537, 256] on div "Timer — Pause before speaking ( 10 / 10s )" at bounding box center [668, 257] width 828 height 31
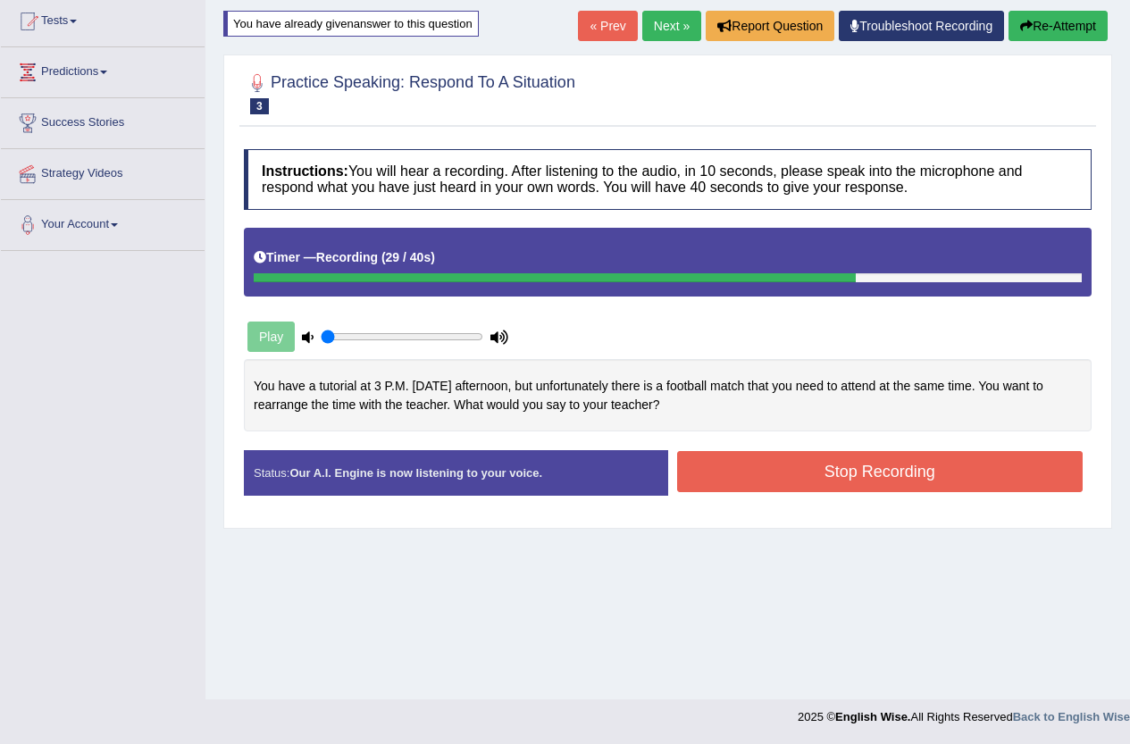
click at [853, 480] on button "Stop Recording" at bounding box center [880, 471] width 406 height 41
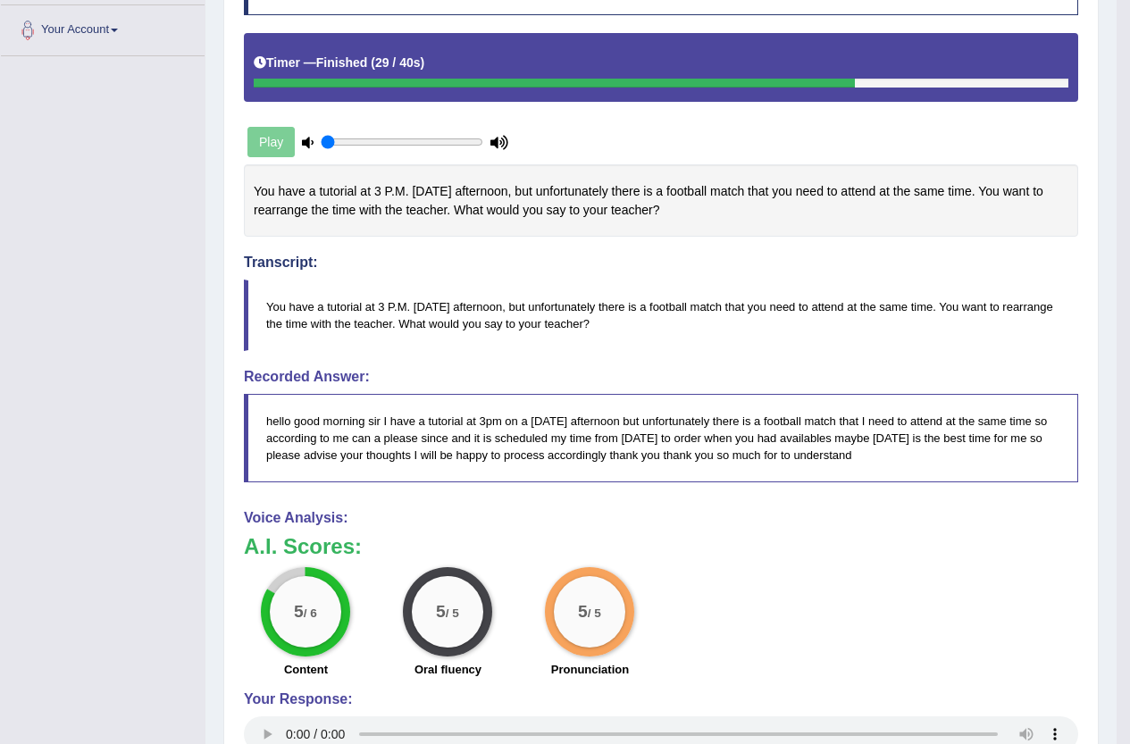
scroll to position [0, 0]
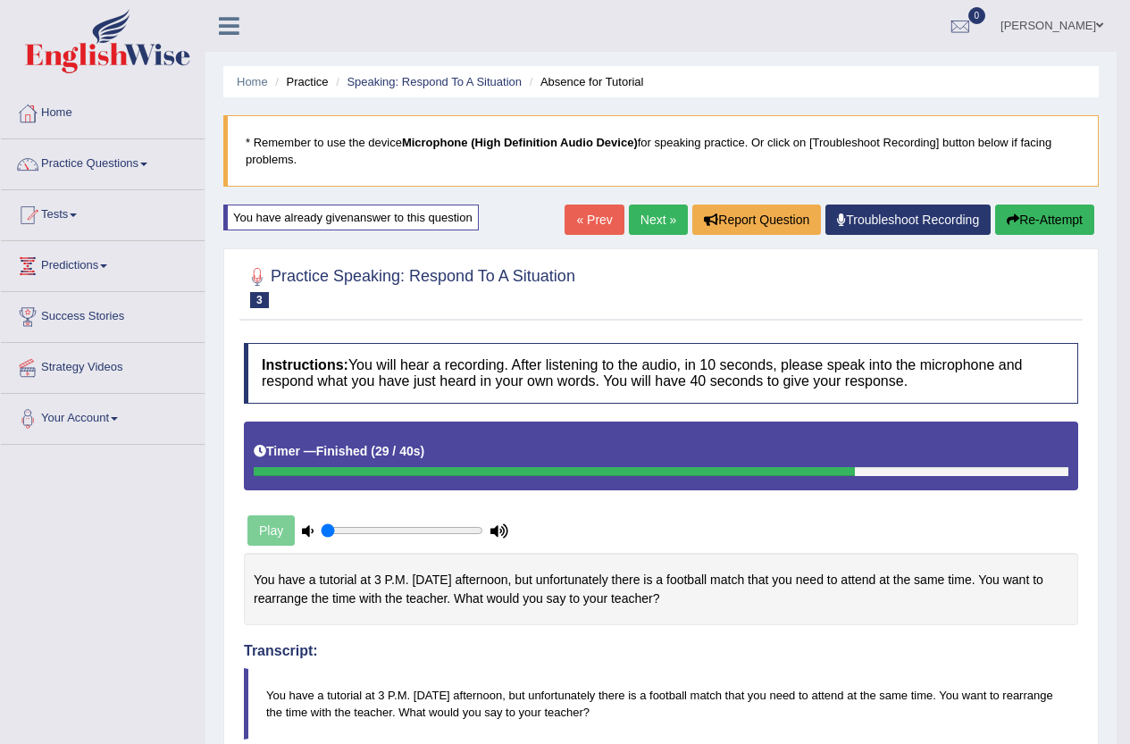
click at [647, 222] on link "Next »" at bounding box center [658, 220] width 59 height 30
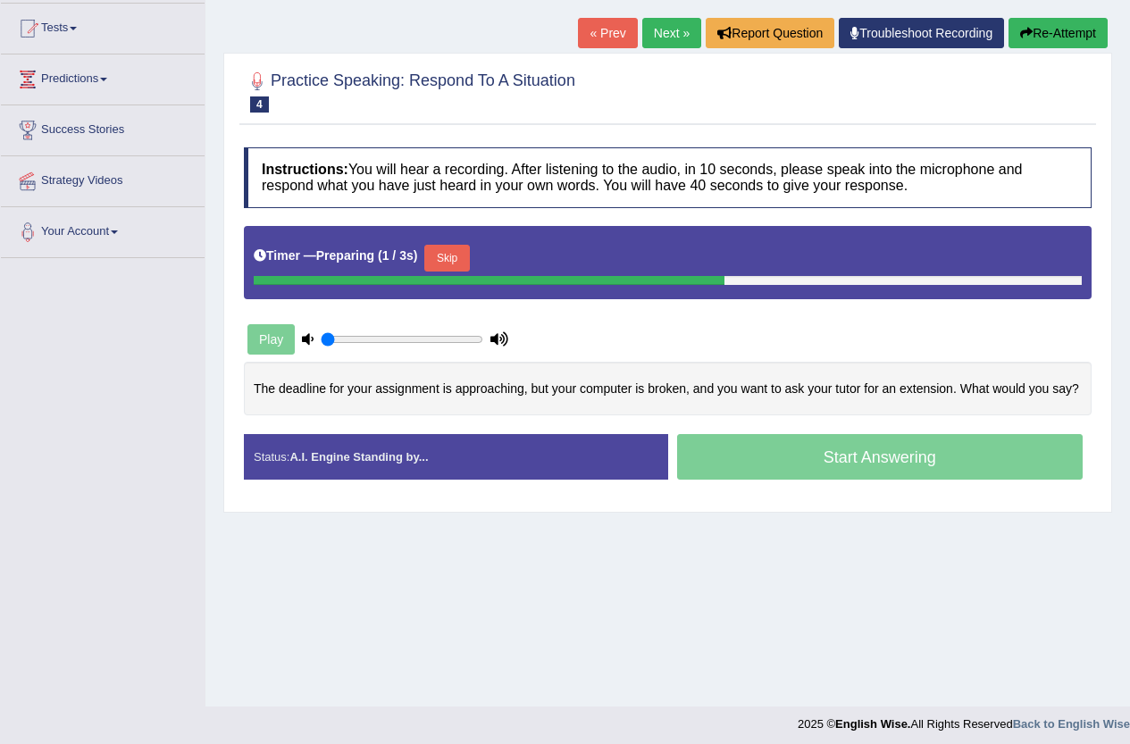
scroll to position [194, 0]
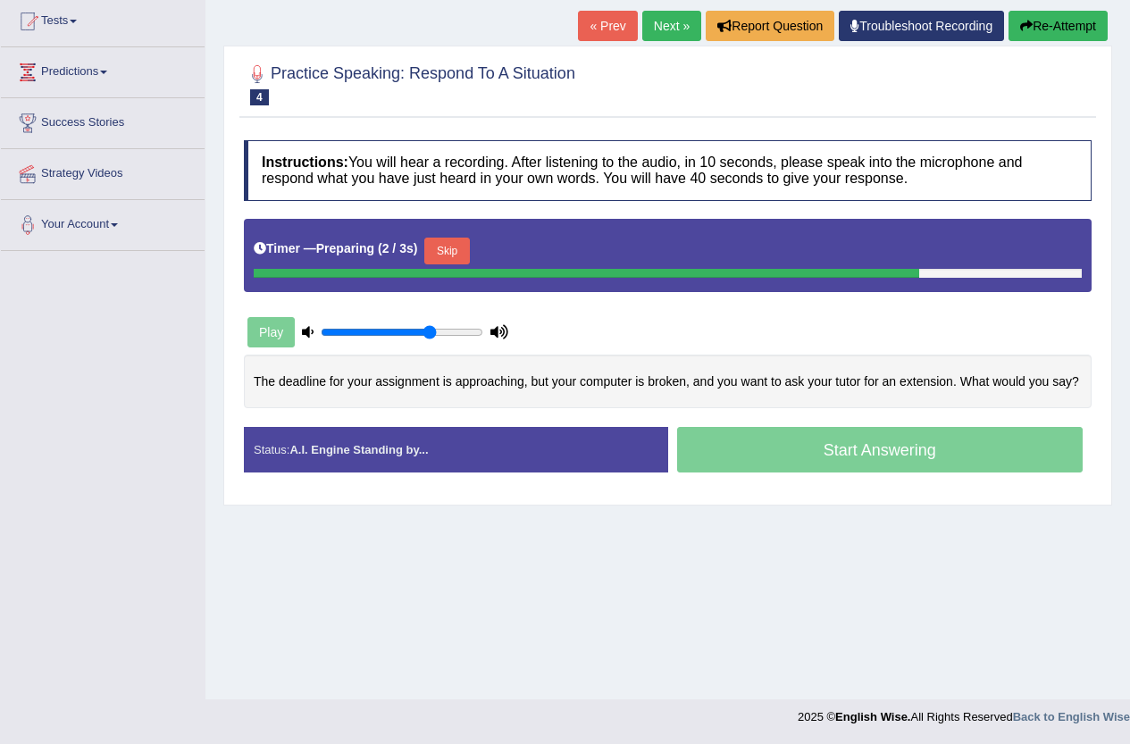
click at [428, 336] on input "range" at bounding box center [402, 332] width 163 height 14
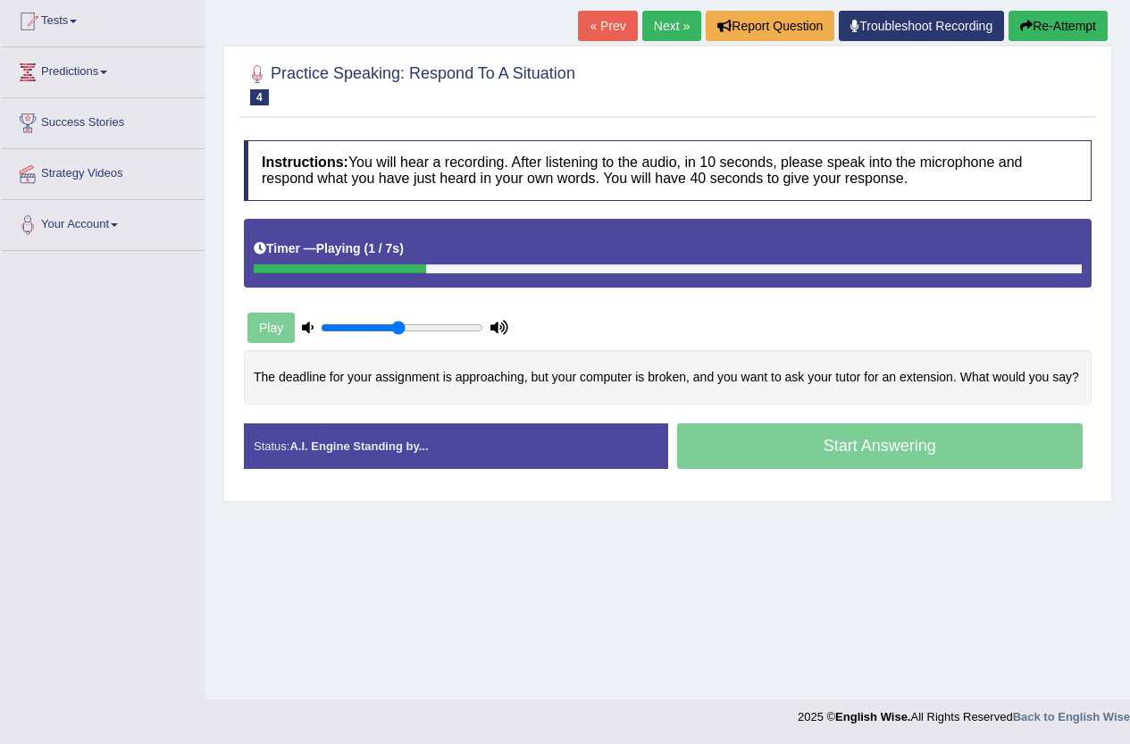
click at [402, 334] on input "range" at bounding box center [402, 328] width 163 height 14
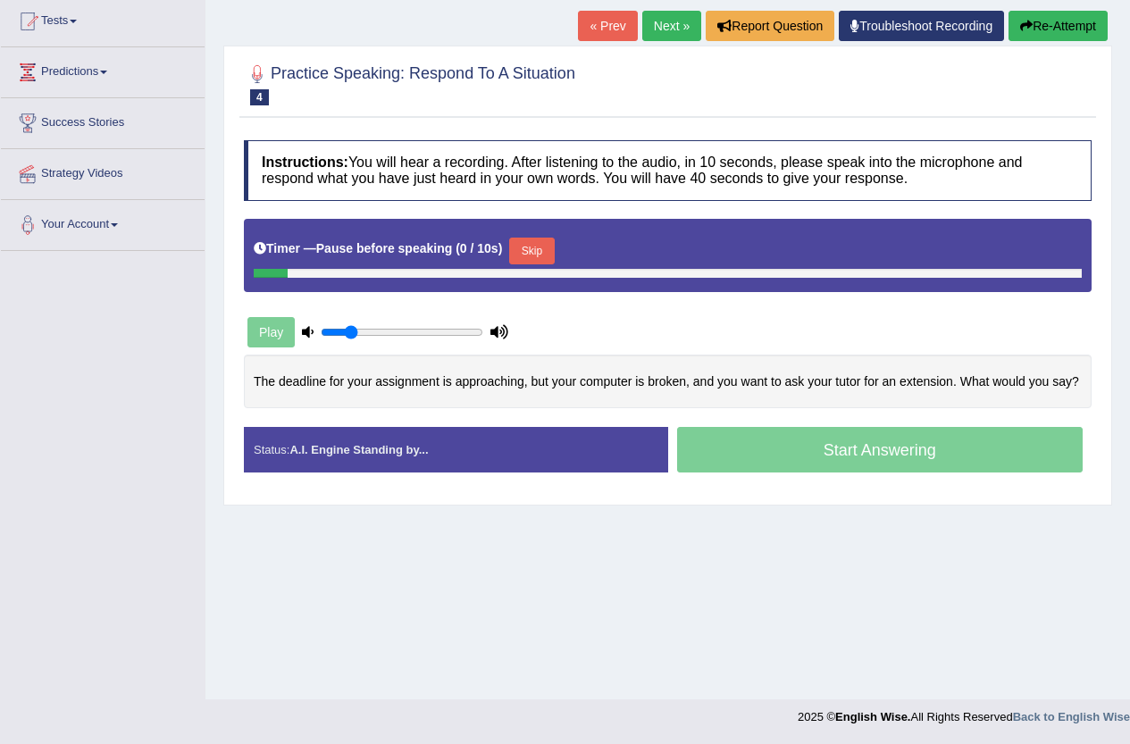
drag, startPoint x: 402, startPoint y: 334, endPoint x: 348, endPoint y: 339, distance: 53.9
type input "0.2"
click at [348, 339] on input "range" at bounding box center [402, 332] width 163 height 14
click at [539, 246] on button "Skip" at bounding box center [531, 251] width 45 height 27
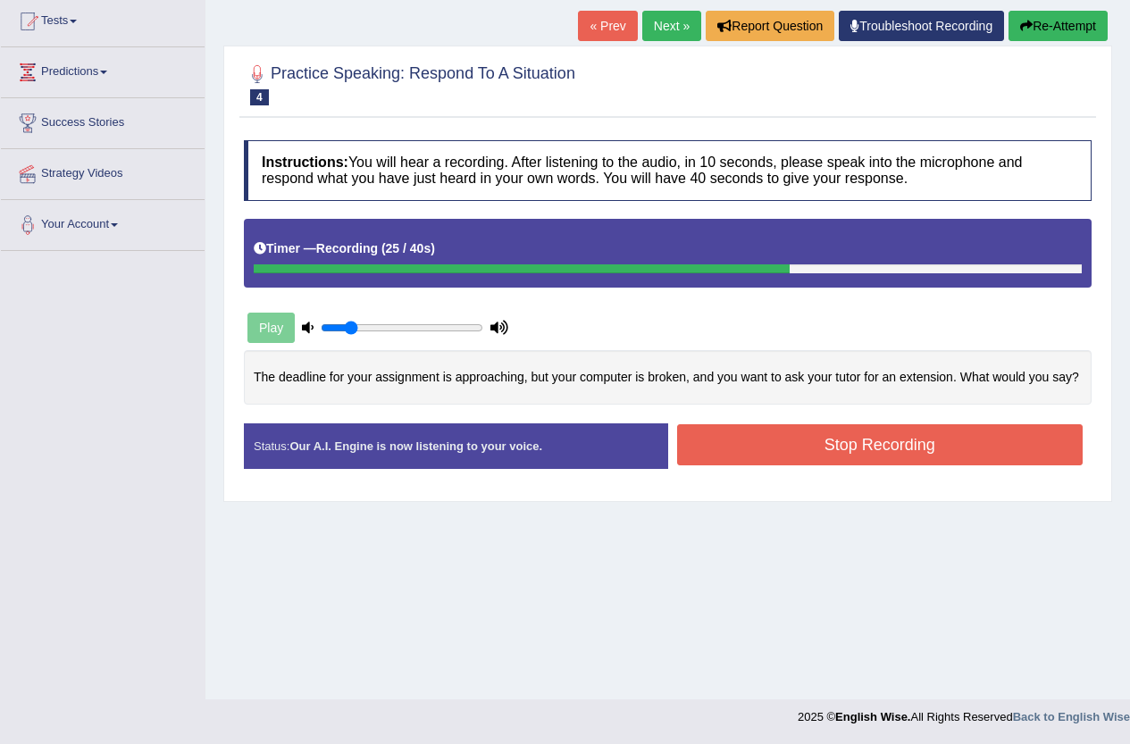
click at [764, 454] on button "Stop Recording" at bounding box center [880, 444] width 406 height 41
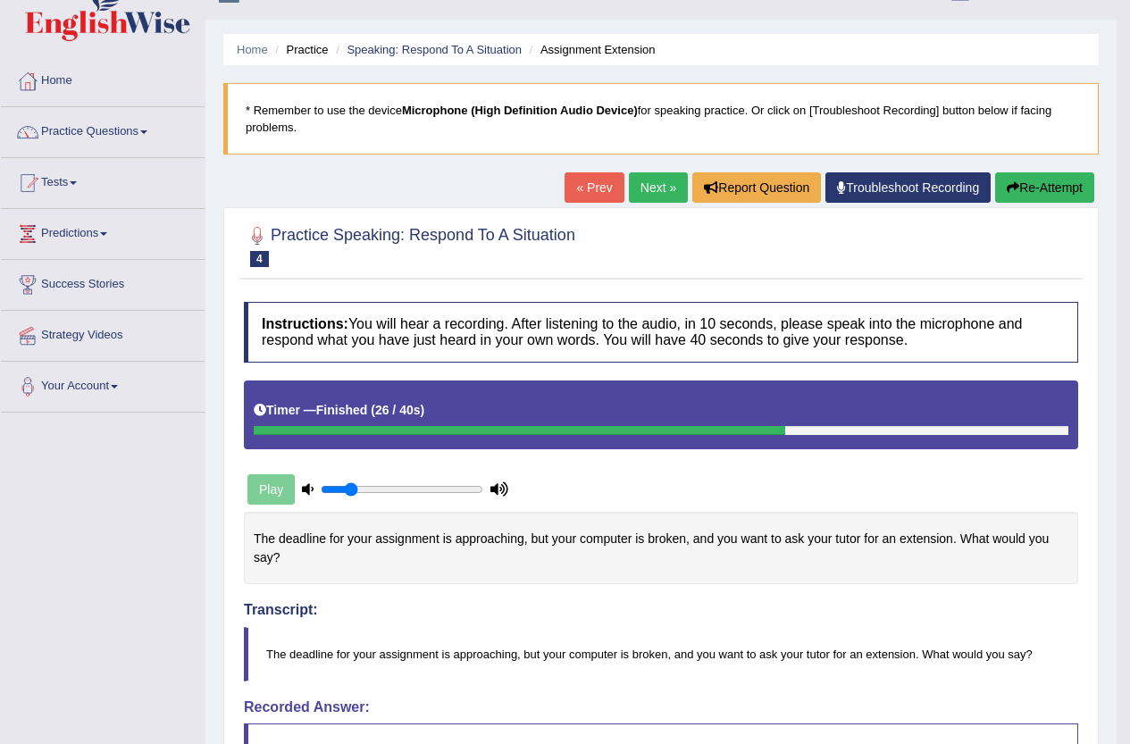
scroll to position [0, 0]
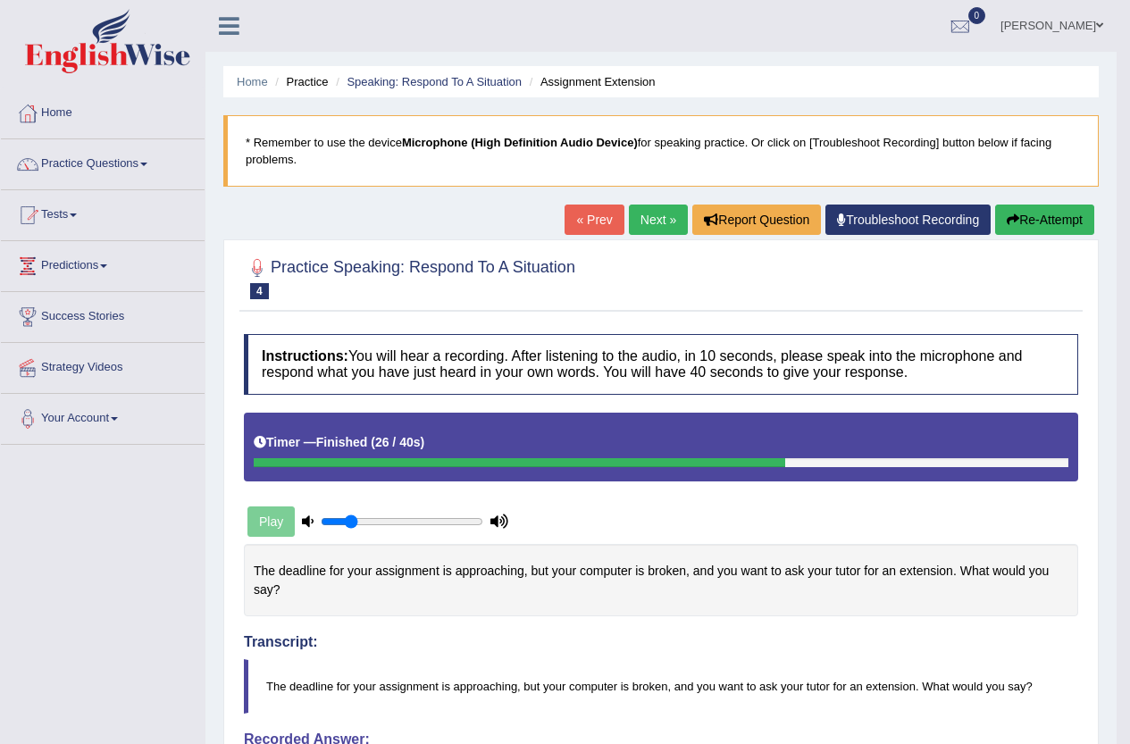
click at [1023, 218] on button "Re-Attempt" at bounding box center [1044, 220] width 99 height 30
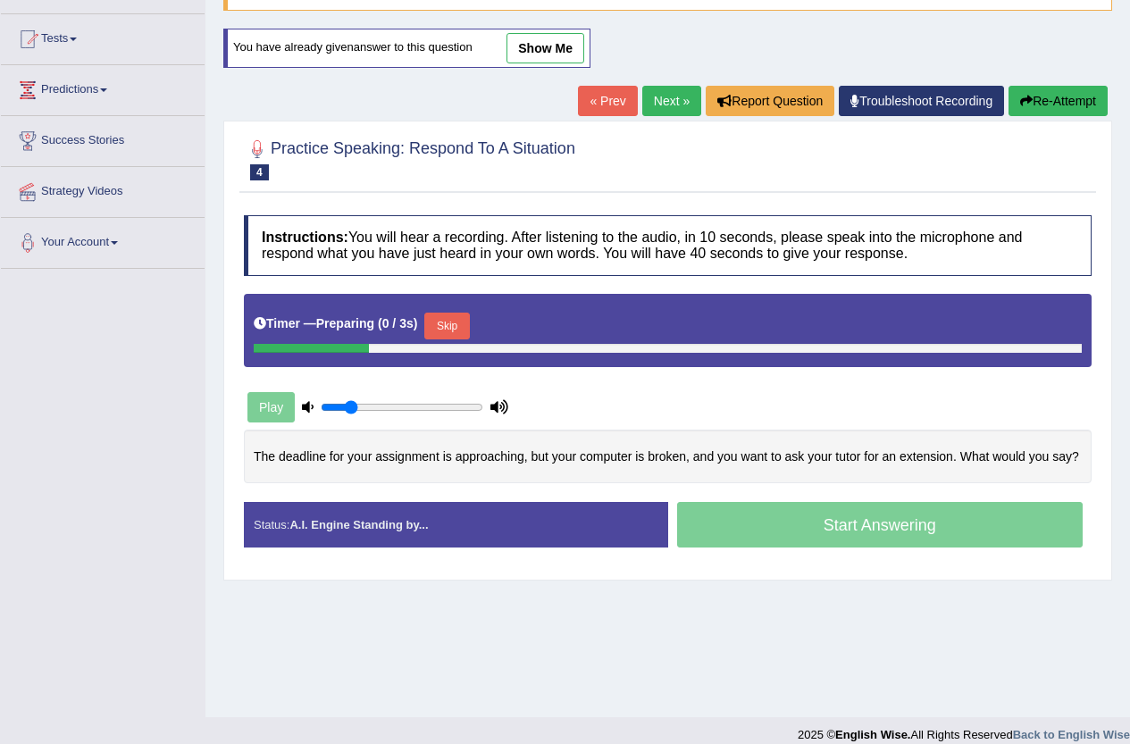
scroll to position [194, 0]
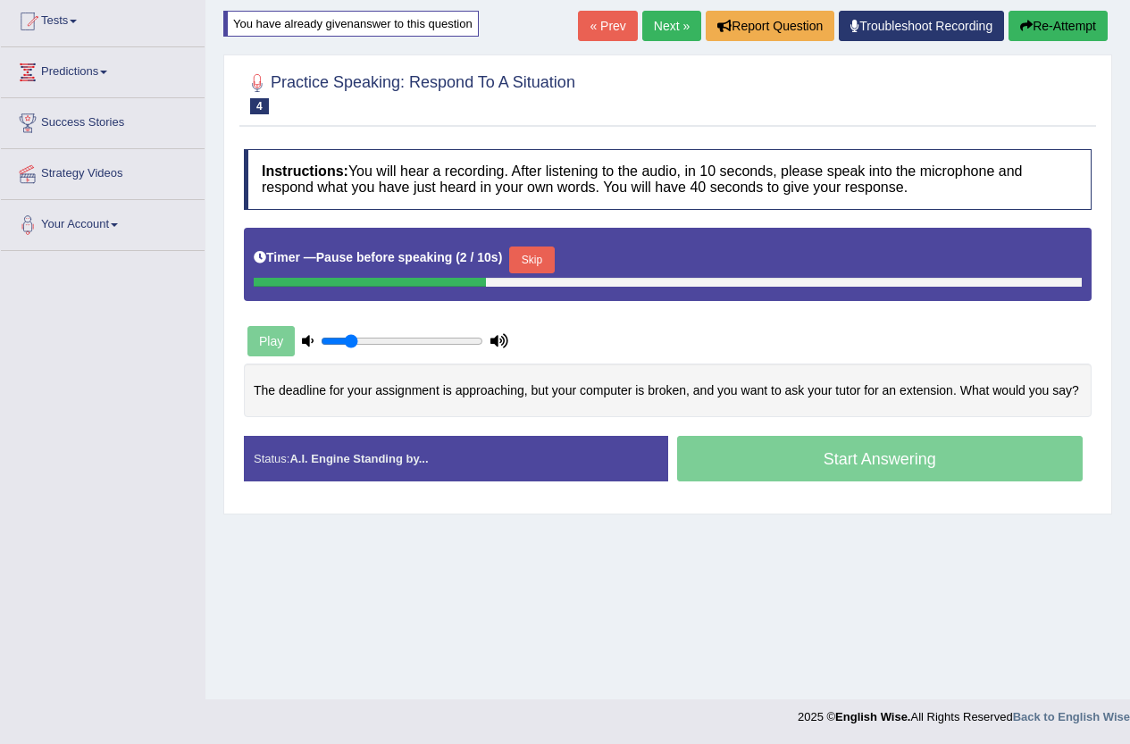
click at [545, 264] on button "Skip" at bounding box center [531, 260] width 45 height 27
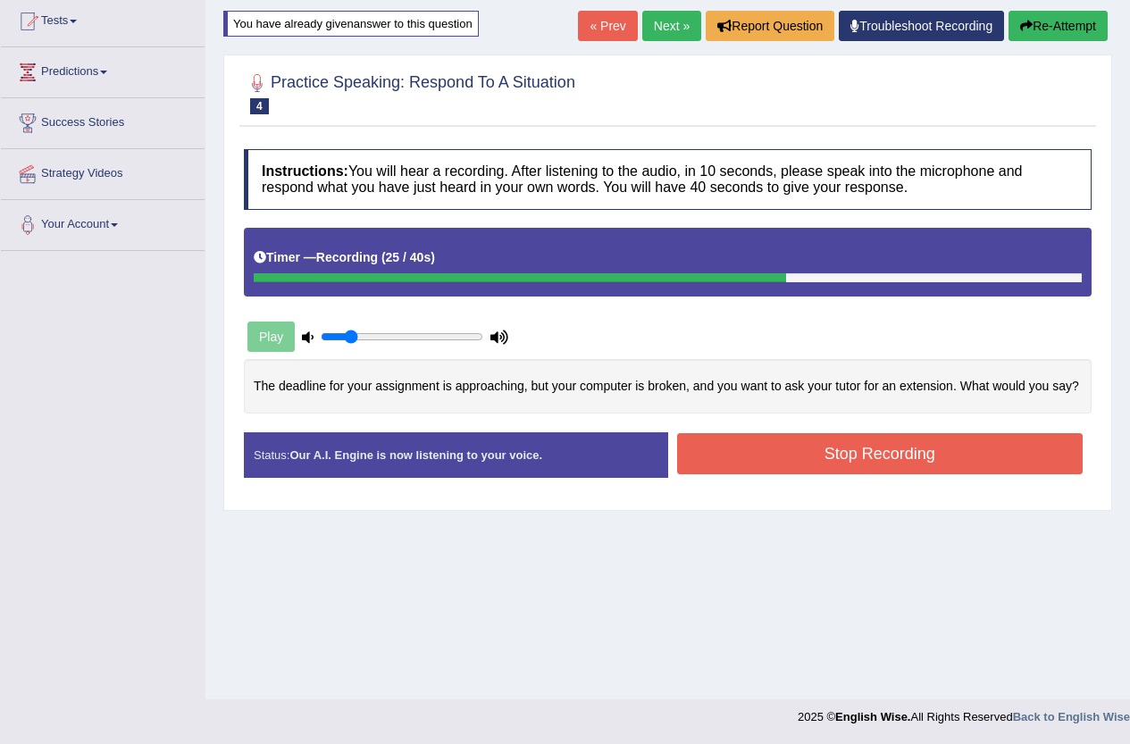
click at [847, 456] on button "Stop Recording" at bounding box center [880, 453] width 406 height 41
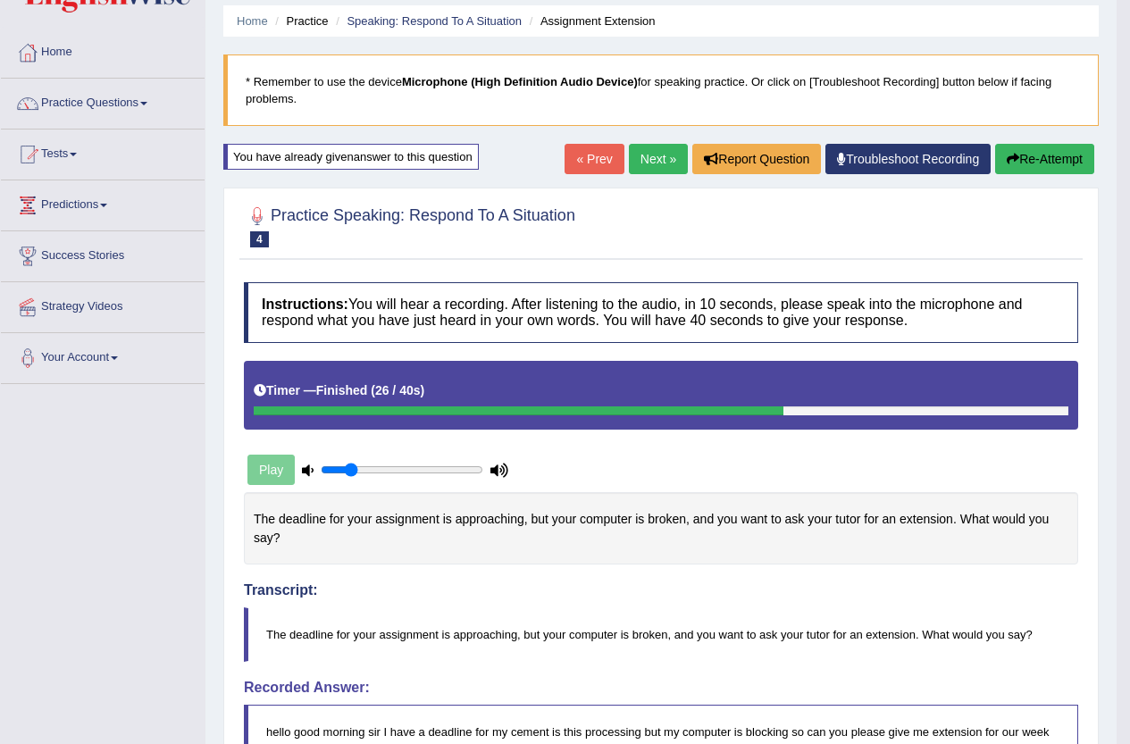
scroll to position [0, 0]
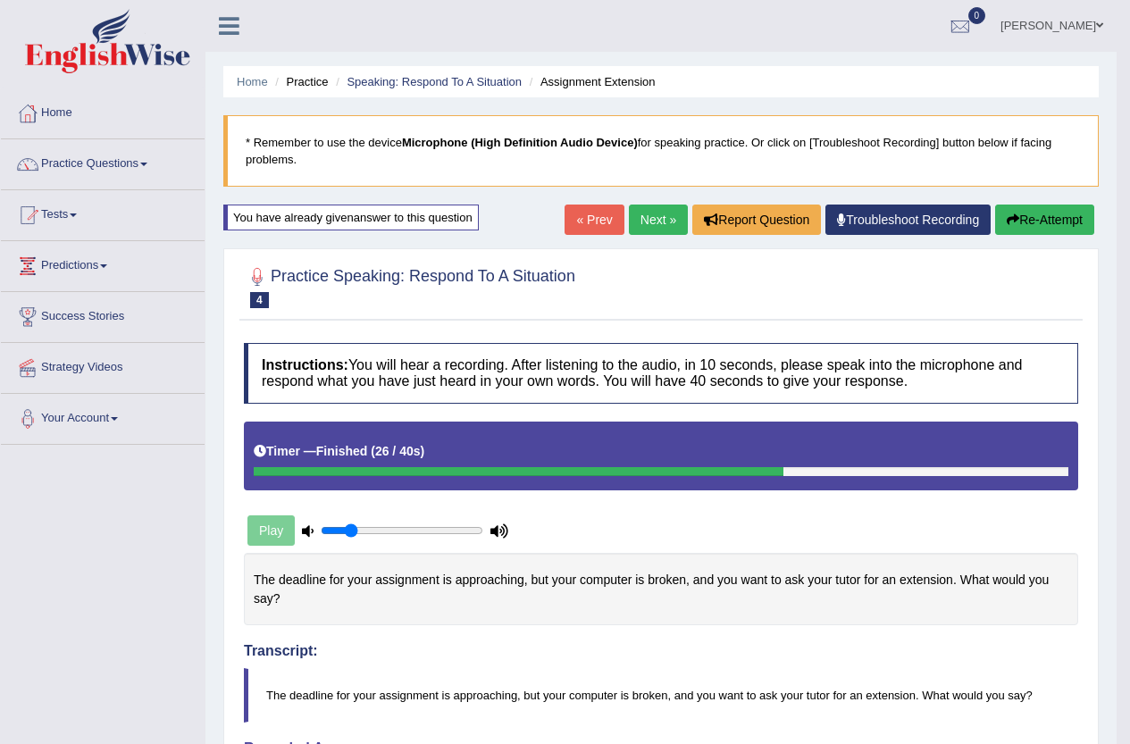
click at [1052, 211] on button "Re-Attempt" at bounding box center [1044, 220] width 99 height 30
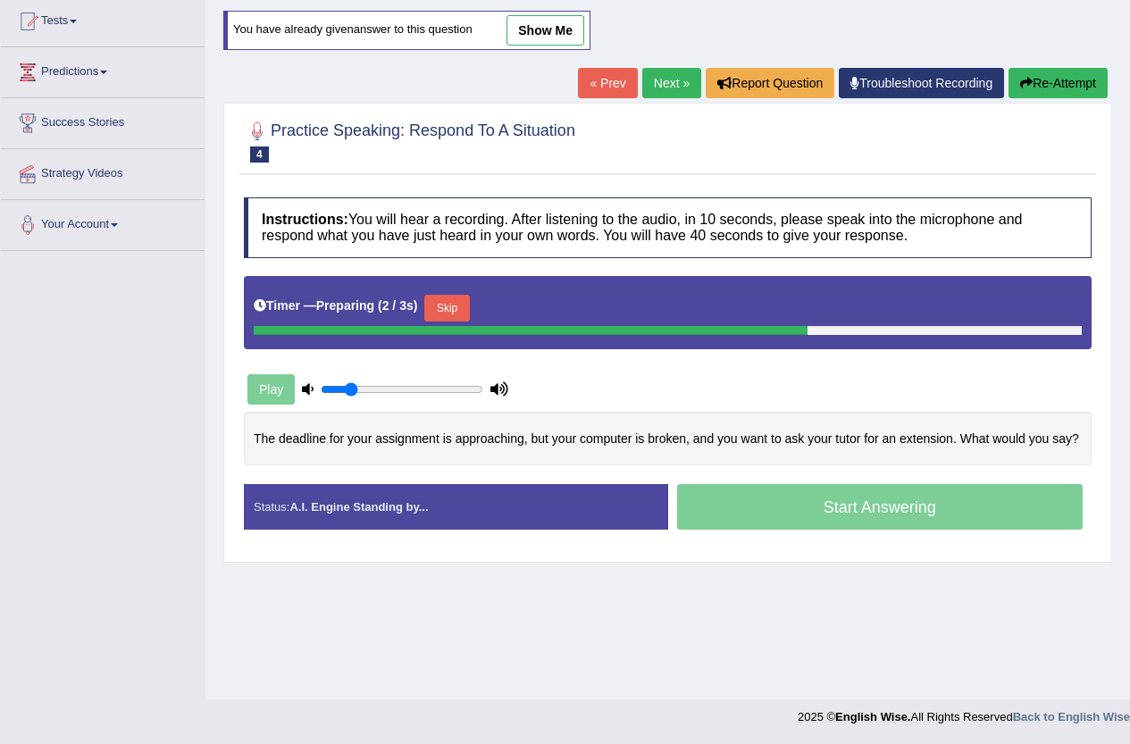
click at [455, 314] on button "Skip" at bounding box center [446, 308] width 45 height 27
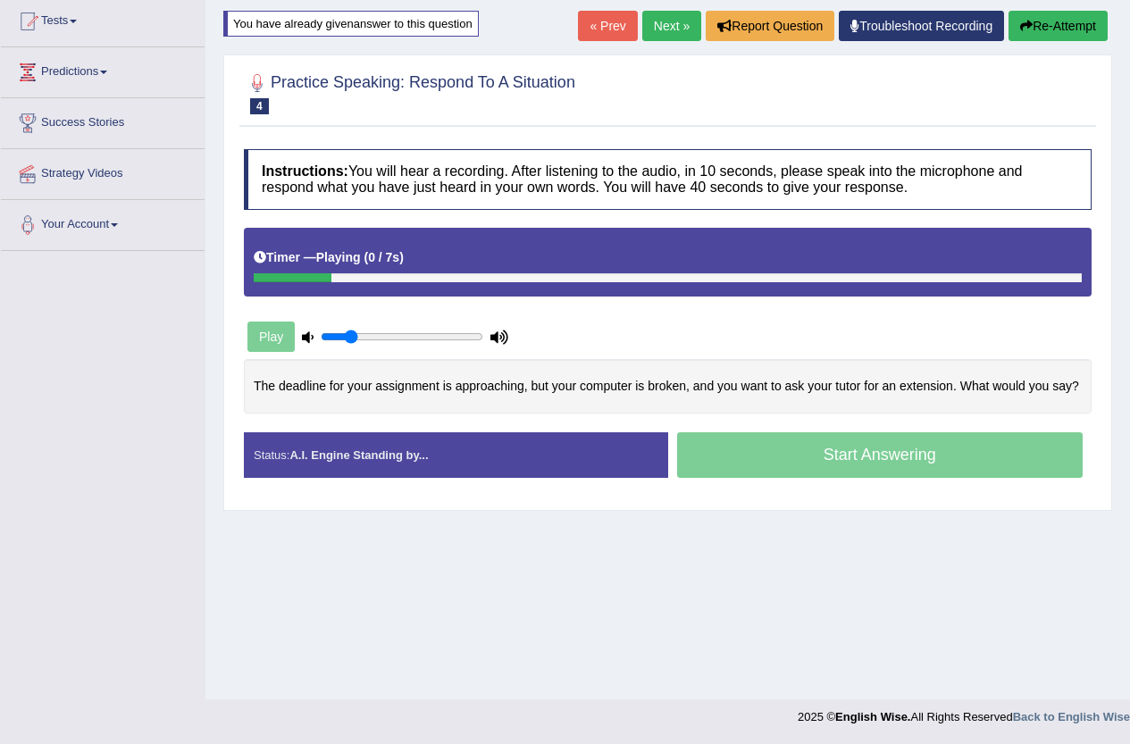
click at [259, 331] on div "Play" at bounding box center [378, 336] width 268 height 45
drag, startPoint x: 329, startPoint y: 343, endPoint x: 282, endPoint y: 346, distance: 46.5
type input "0.05"
click at [321, 344] on input "range" at bounding box center [402, 337] width 163 height 14
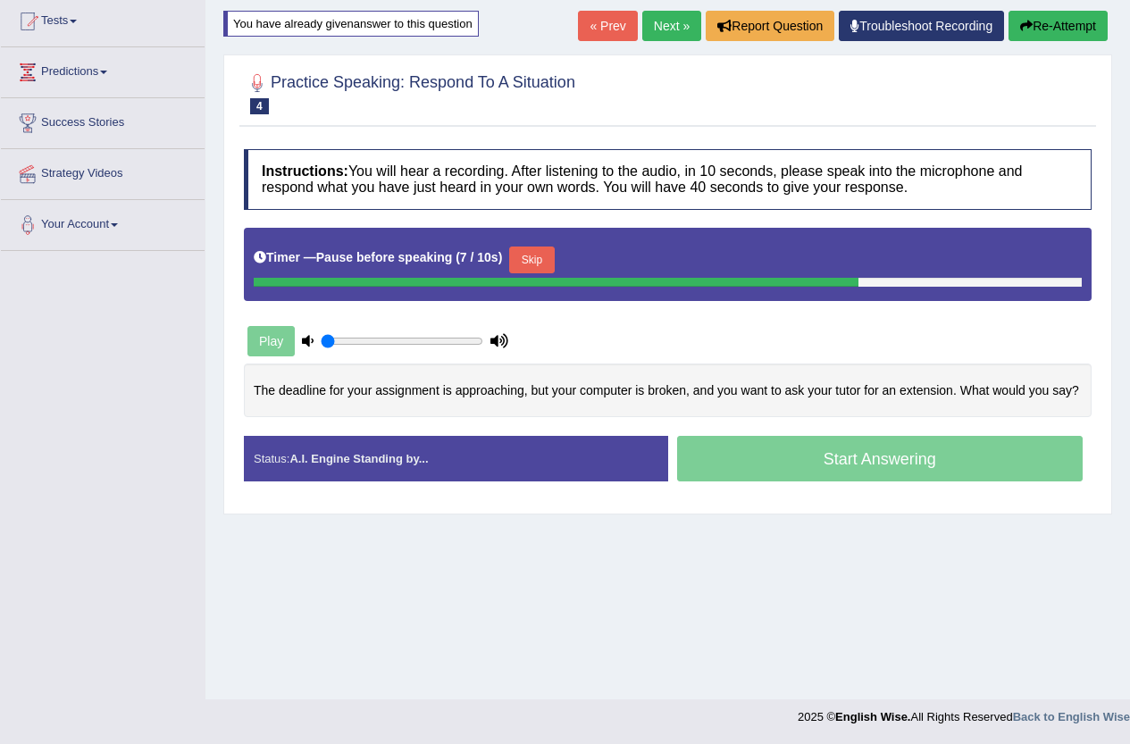
click at [554, 255] on button "Skip" at bounding box center [531, 260] width 45 height 27
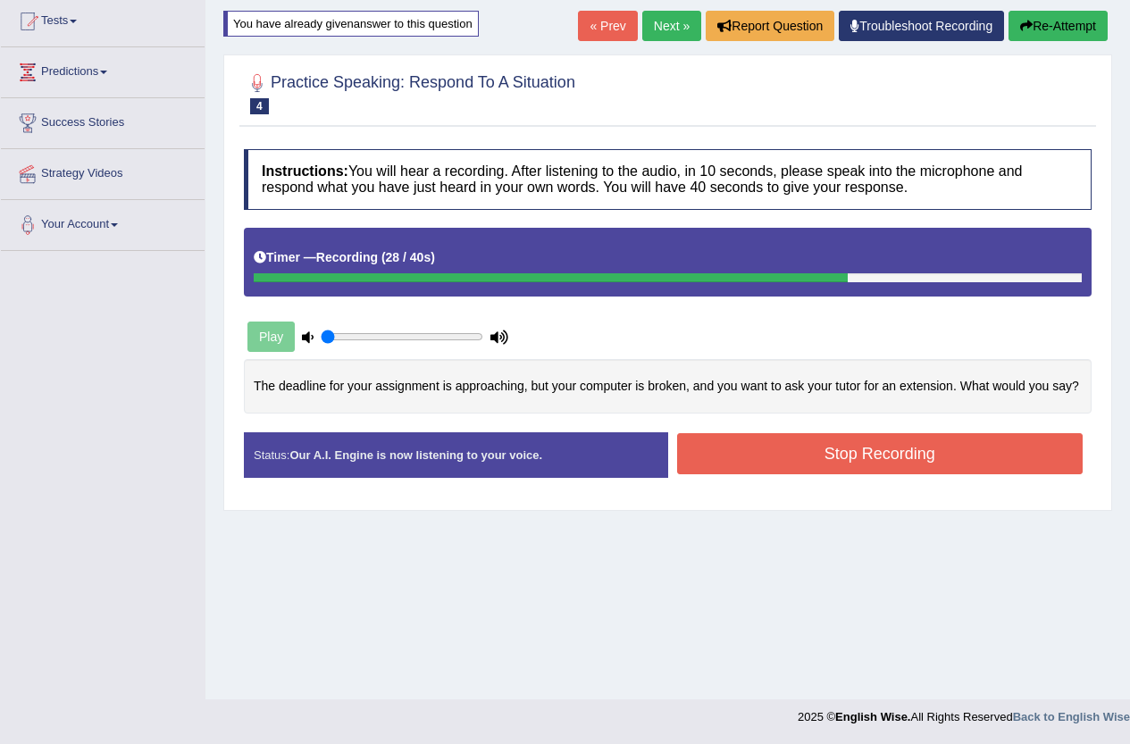
click at [954, 448] on button "Stop Recording" at bounding box center [880, 453] width 406 height 41
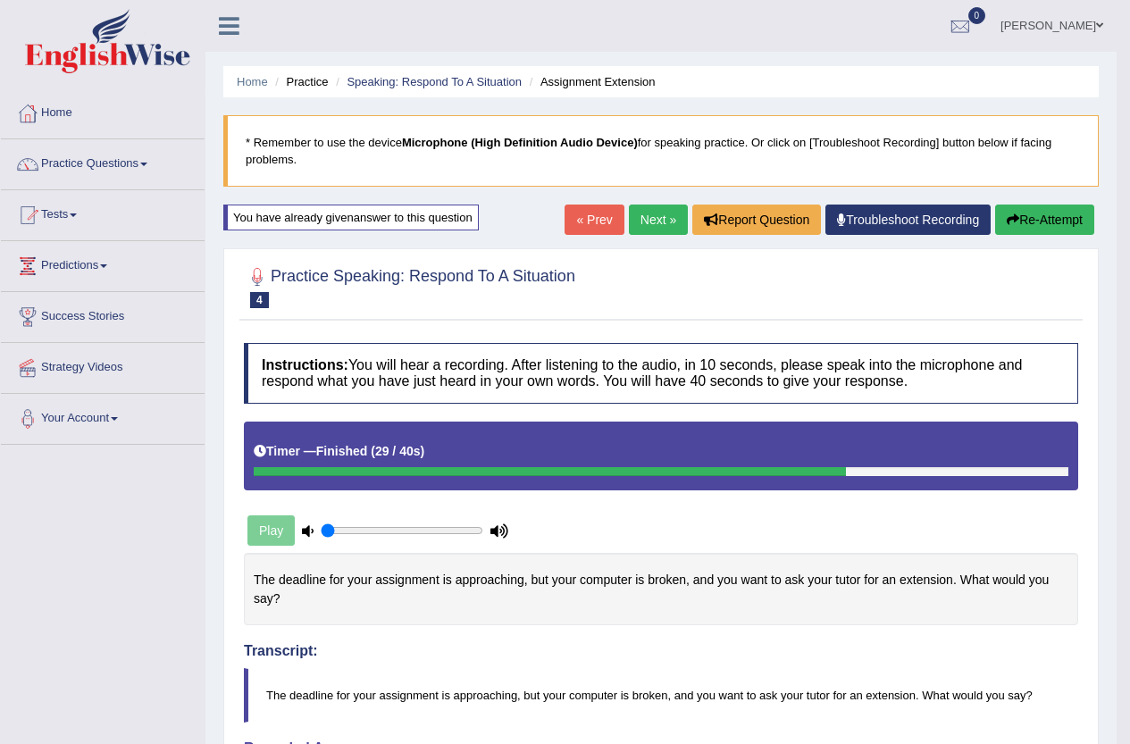
click at [650, 223] on link "Next »" at bounding box center [658, 220] width 59 height 30
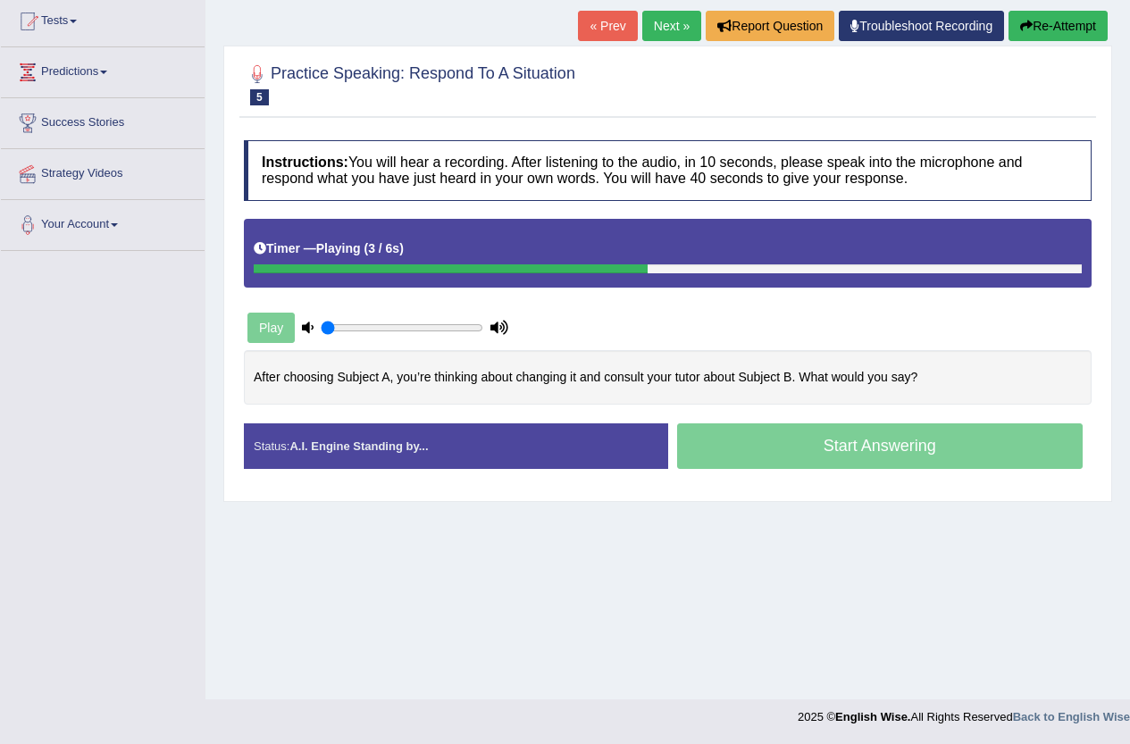
drag, startPoint x: 324, startPoint y: 322, endPoint x: 301, endPoint y: 324, distance: 23.4
click at [321, 324] on input "range" at bounding box center [402, 328] width 163 height 14
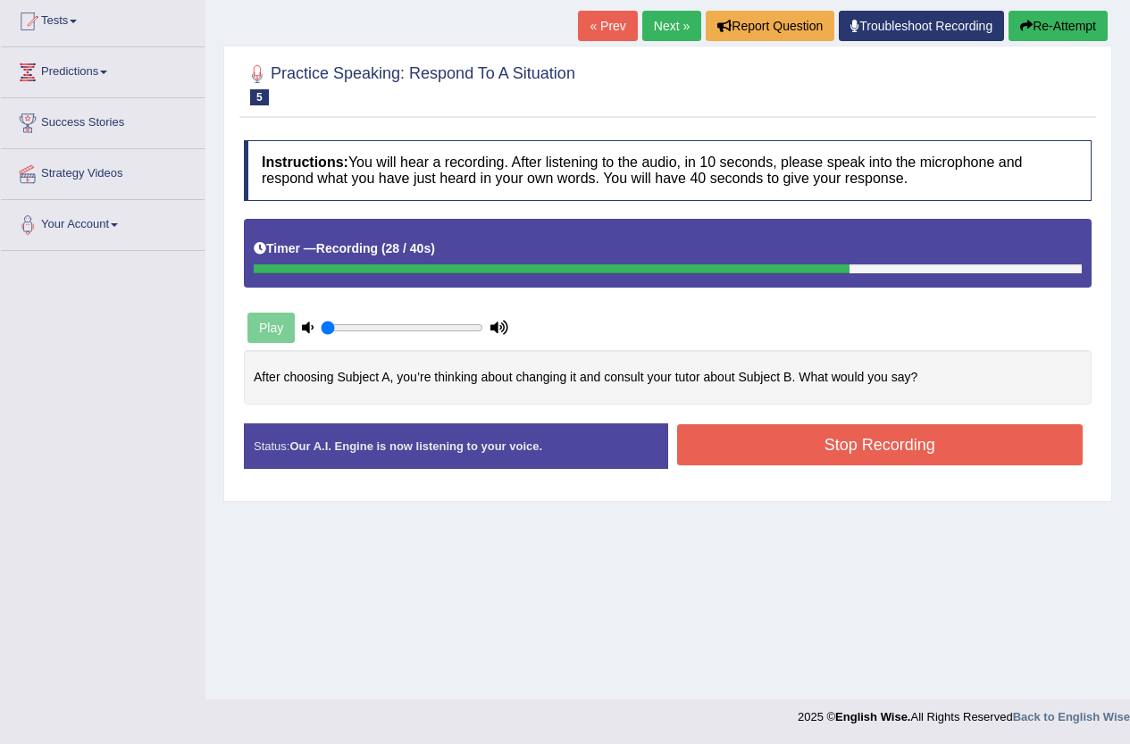
click at [868, 456] on button "Stop Recording" at bounding box center [880, 444] width 406 height 41
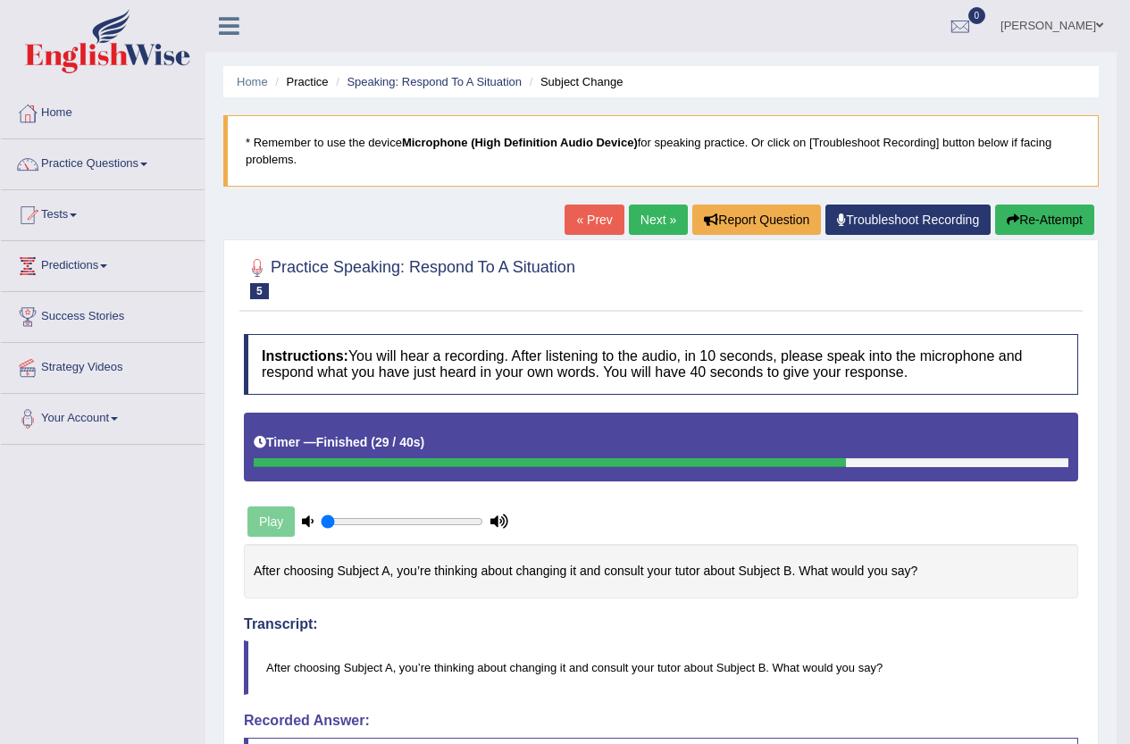
click at [1036, 215] on button "Re-Attempt" at bounding box center [1044, 220] width 99 height 30
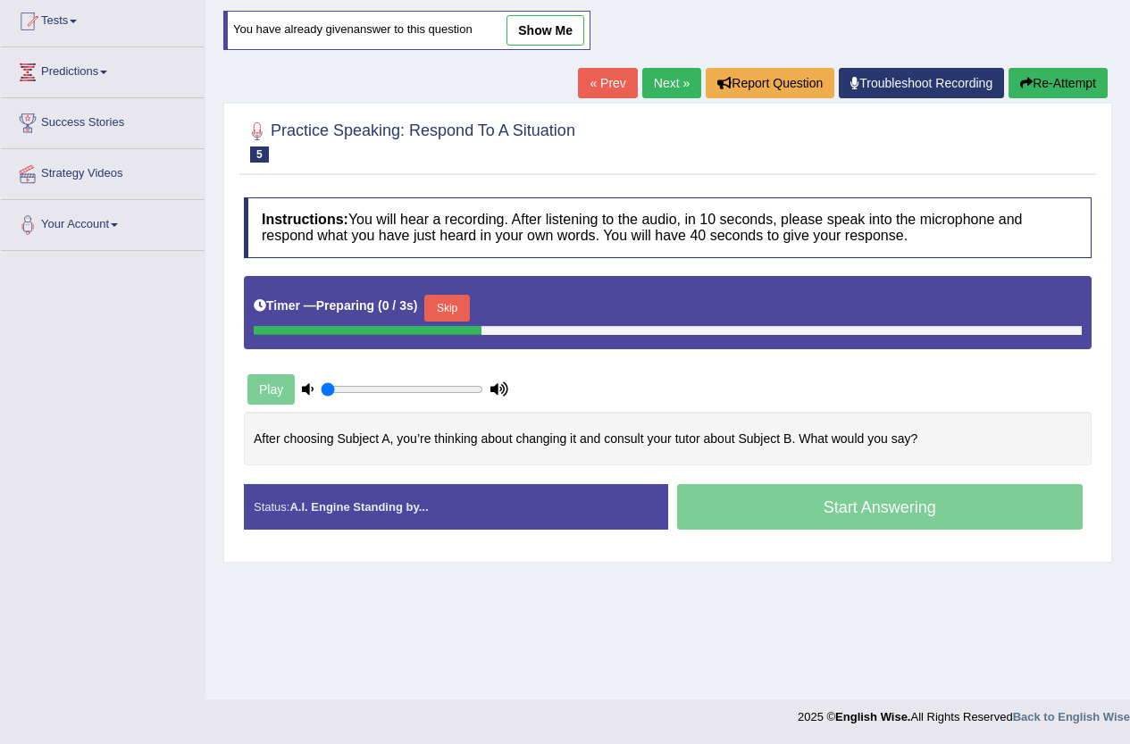
click at [454, 304] on button "Skip" at bounding box center [446, 308] width 45 height 27
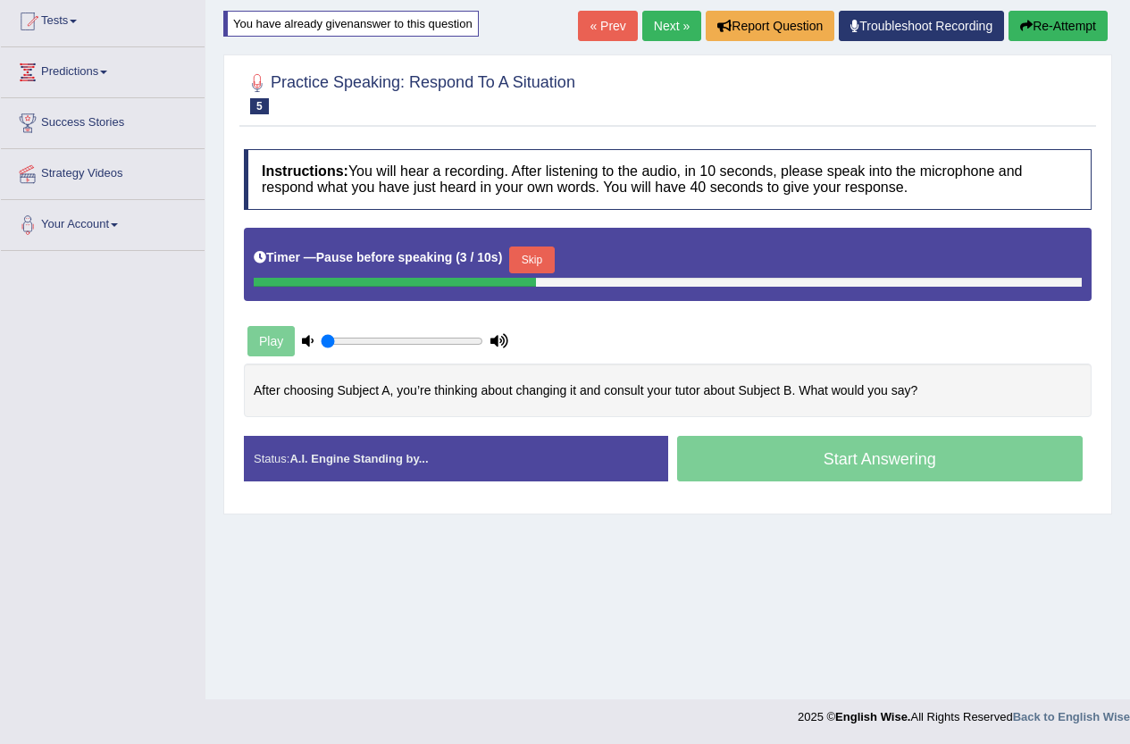
click at [540, 262] on button "Skip" at bounding box center [531, 260] width 45 height 27
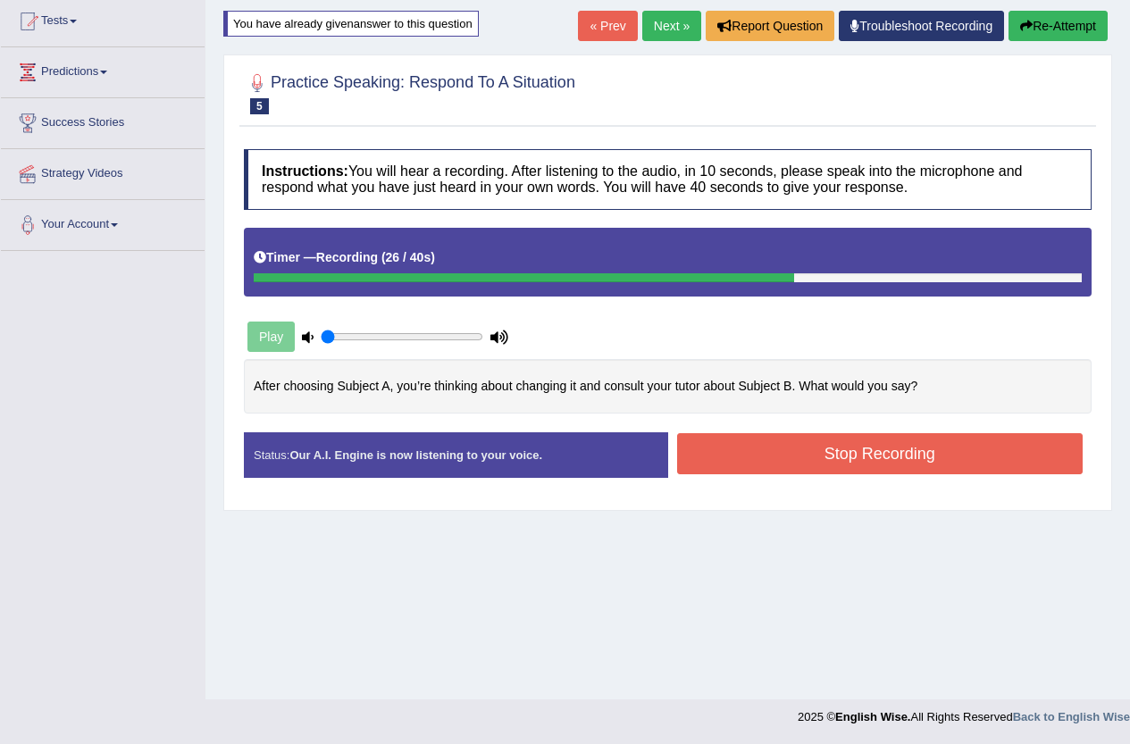
click at [960, 442] on button "Stop Recording" at bounding box center [880, 453] width 406 height 41
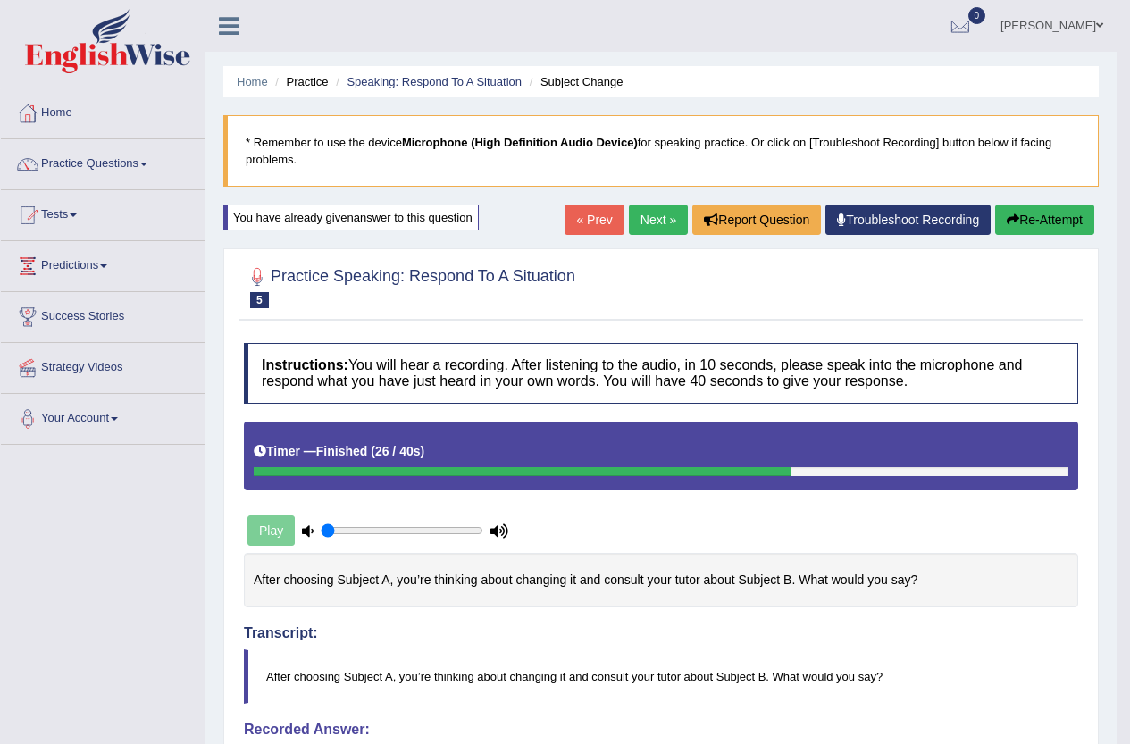
click at [1028, 232] on button "Re-Attempt" at bounding box center [1044, 220] width 99 height 30
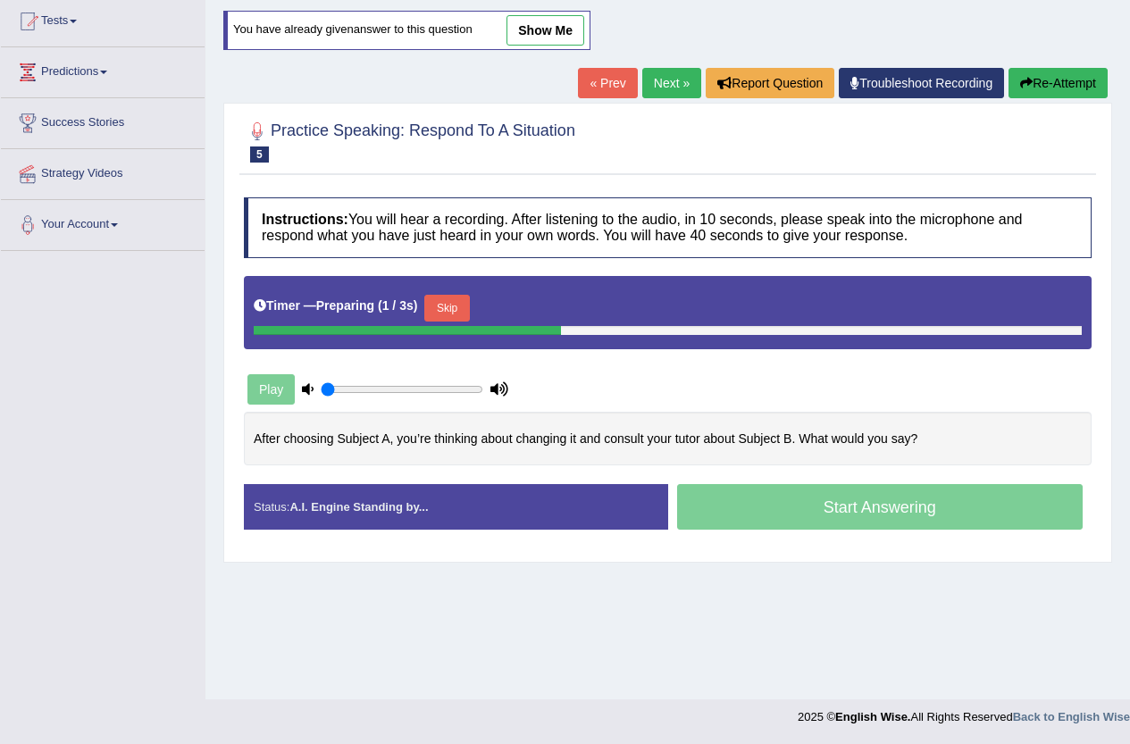
click at [467, 315] on button "Skip" at bounding box center [446, 308] width 45 height 27
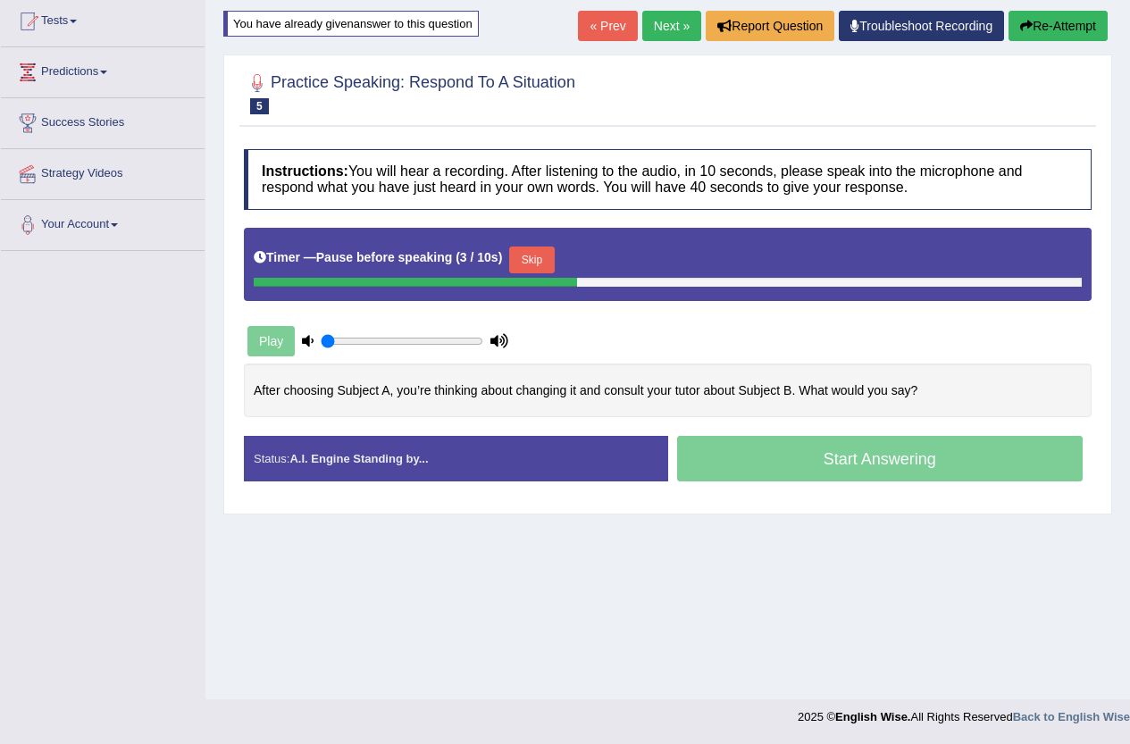
click at [548, 254] on button "Skip" at bounding box center [531, 260] width 45 height 27
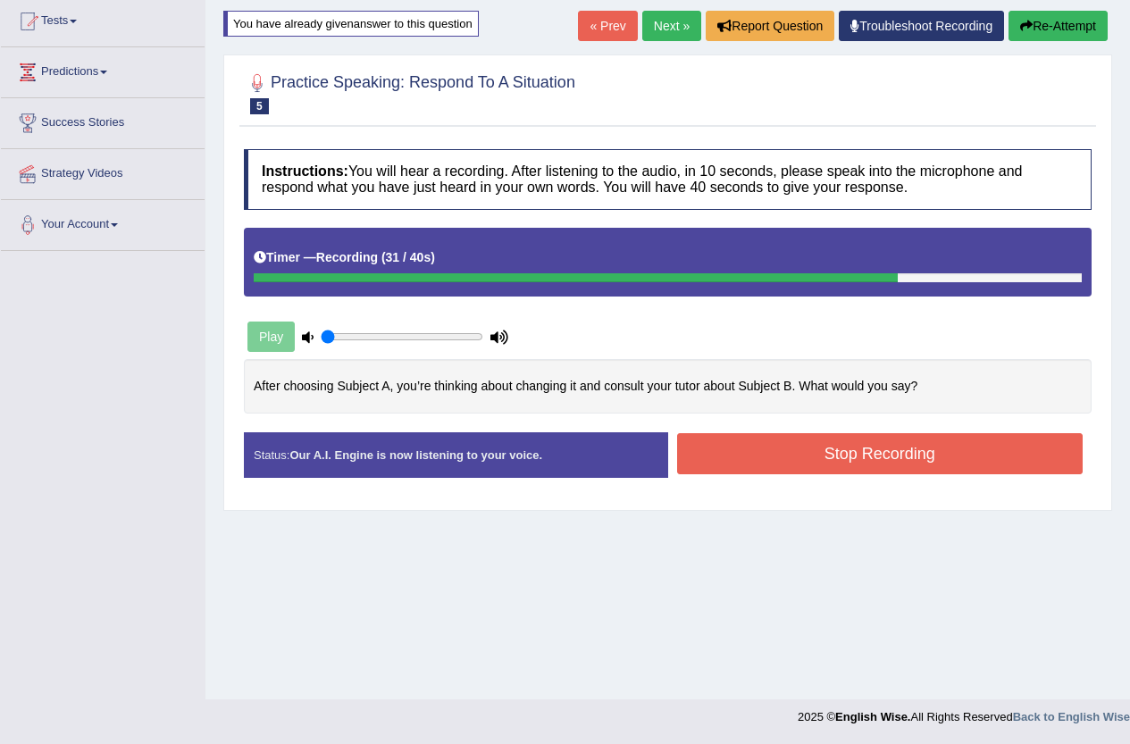
click at [977, 457] on button "Stop Recording" at bounding box center [880, 453] width 406 height 41
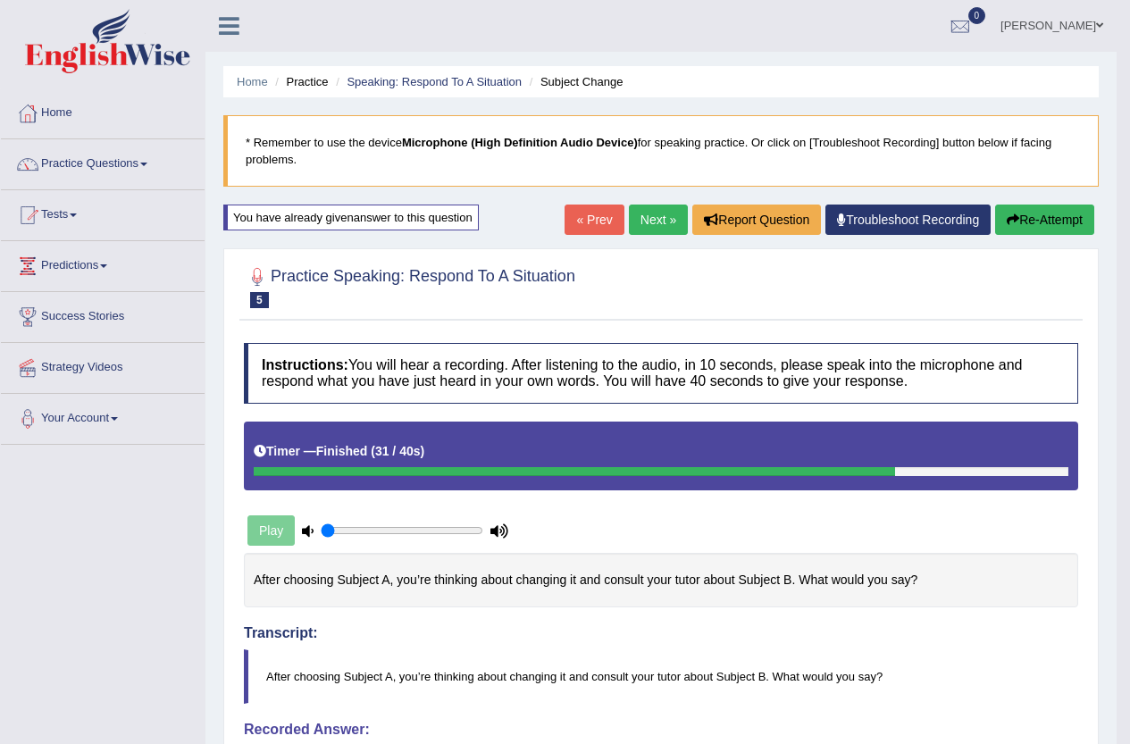
click at [662, 221] on link "Next »" at bounding box center [658, 220] width 59 height 30
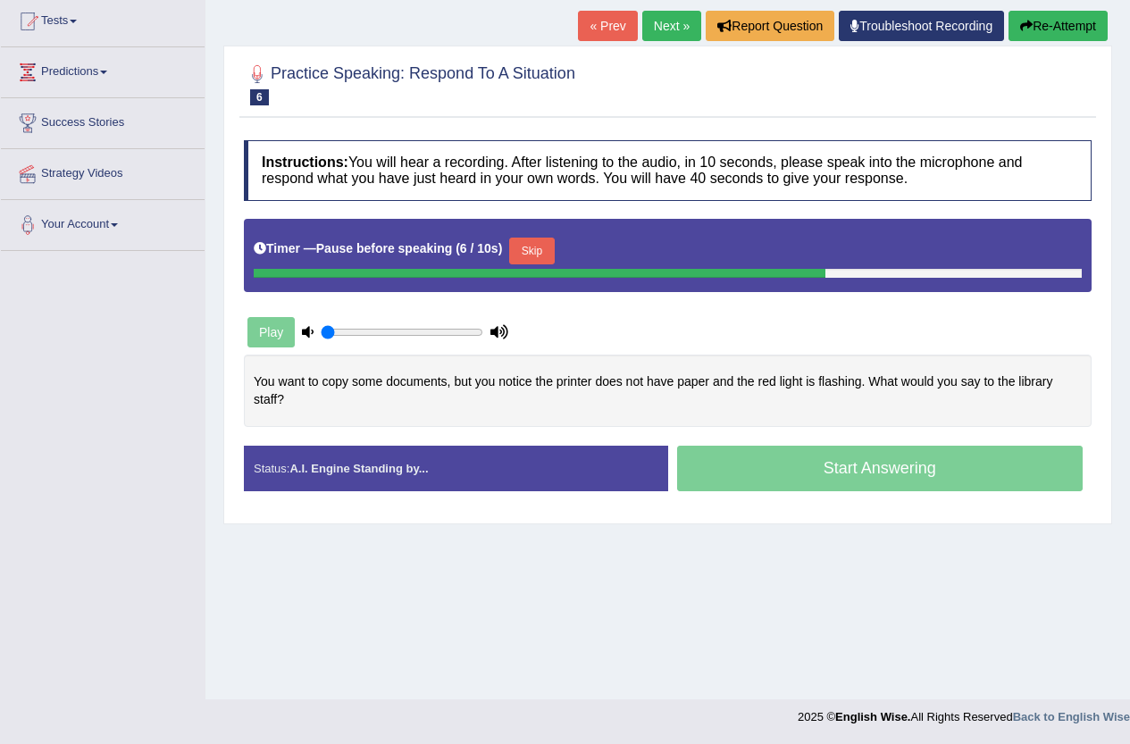
click at [542, 240] on button "Skip" at bounding box center [531, 251] width 45 height 27
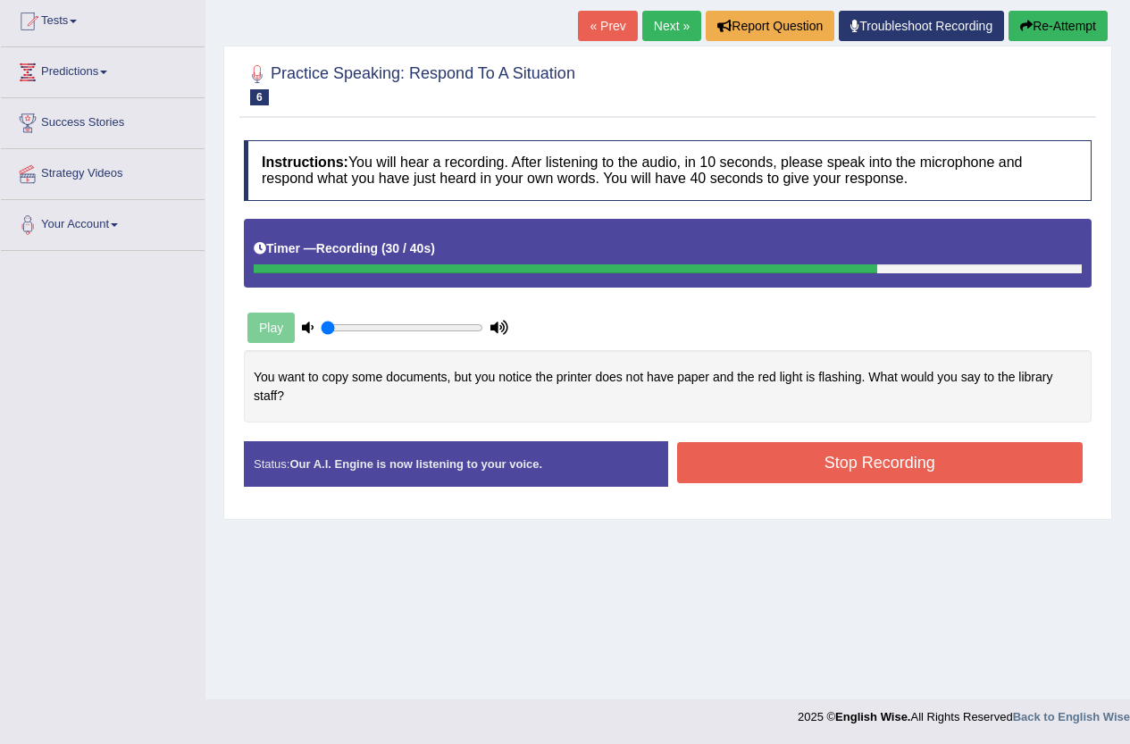
click at [922, 451] on button "Stop Recording" at bounding box center [880, 462] width 406 height 41
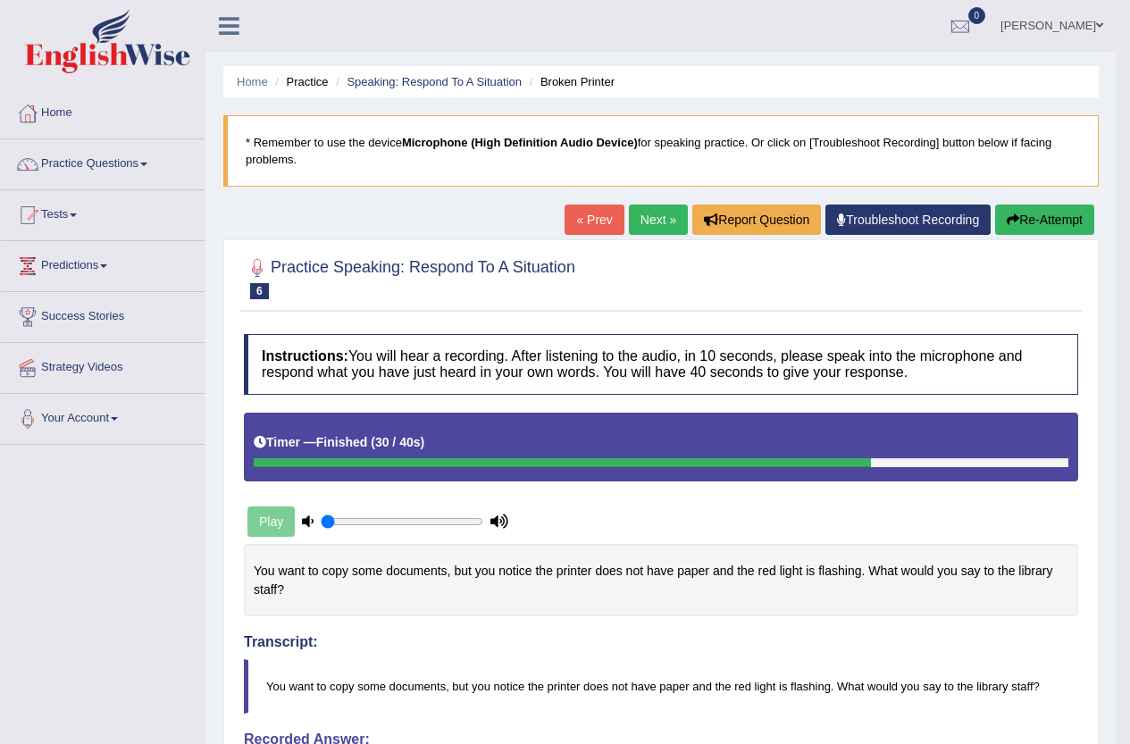
click at [663, 233] on link "Next »" at bounding box center [658, 220] width 59 height 30
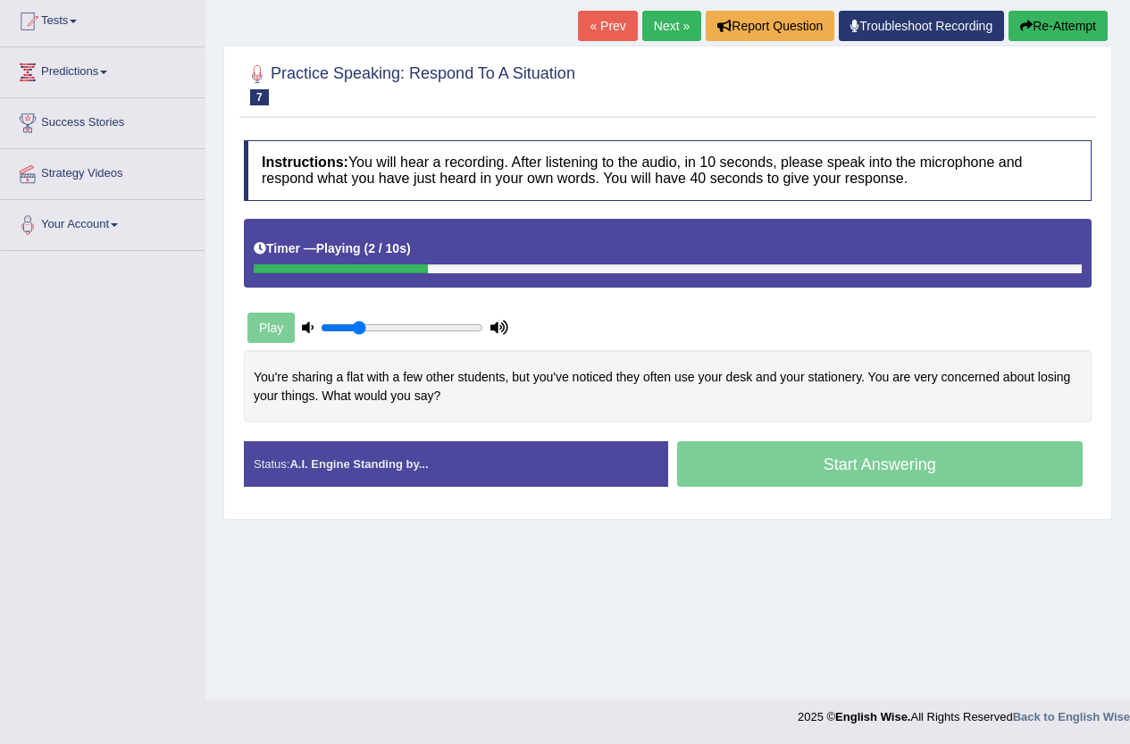
click at [363, 323] on input "range" at bounding box center [402, 328] width 163 height 14
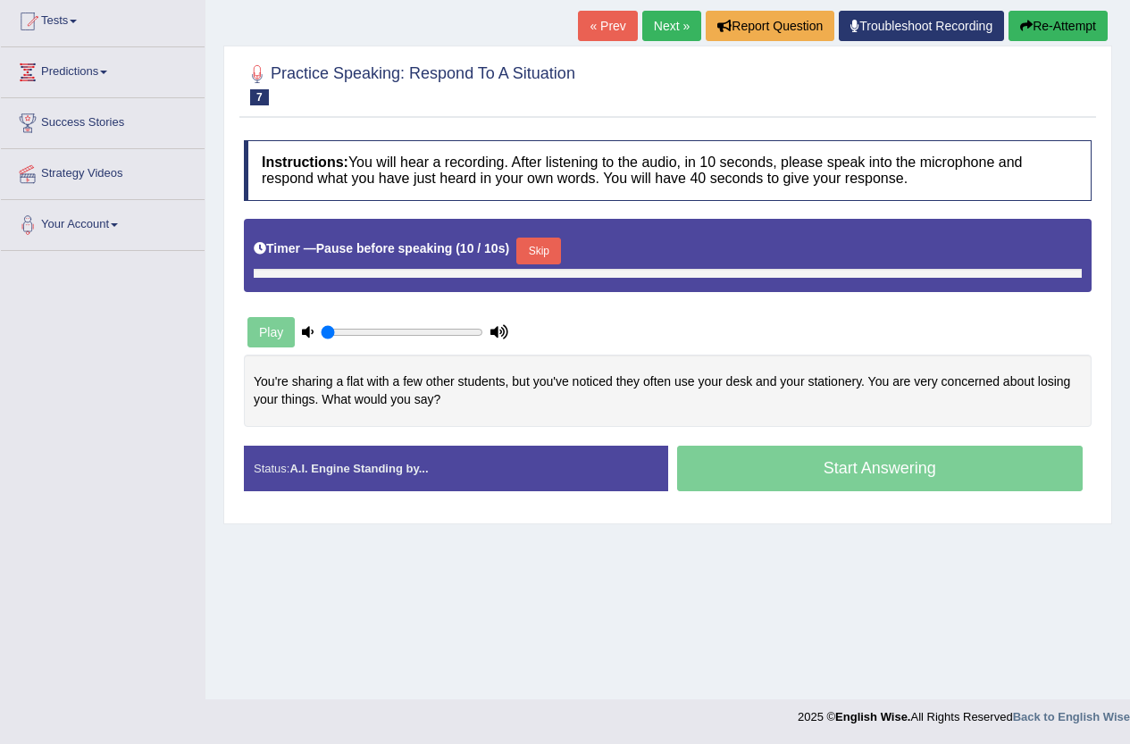
drag, startPoint x: 363, startPoint y: 323, endPoint x: 314, endPoint y: 326, distance: 49.2
type input "0.05"
click at [321, 326] on input "range" at bounding box center [402, 332] width 163 height 14
click at [536, 247] on button "Skip" at bounding box center [531, 251] width 45 height 27
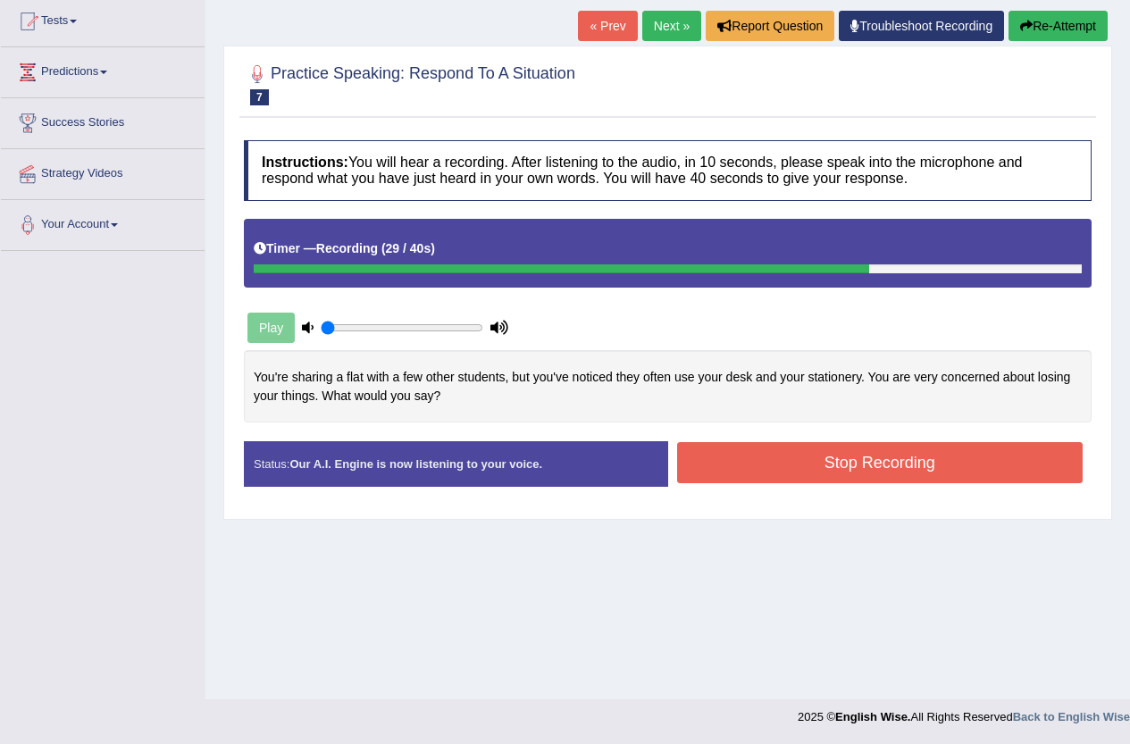
click at [927, 447] on button "Stop Recording" at bounding box center [880, 462] width 406 height 41
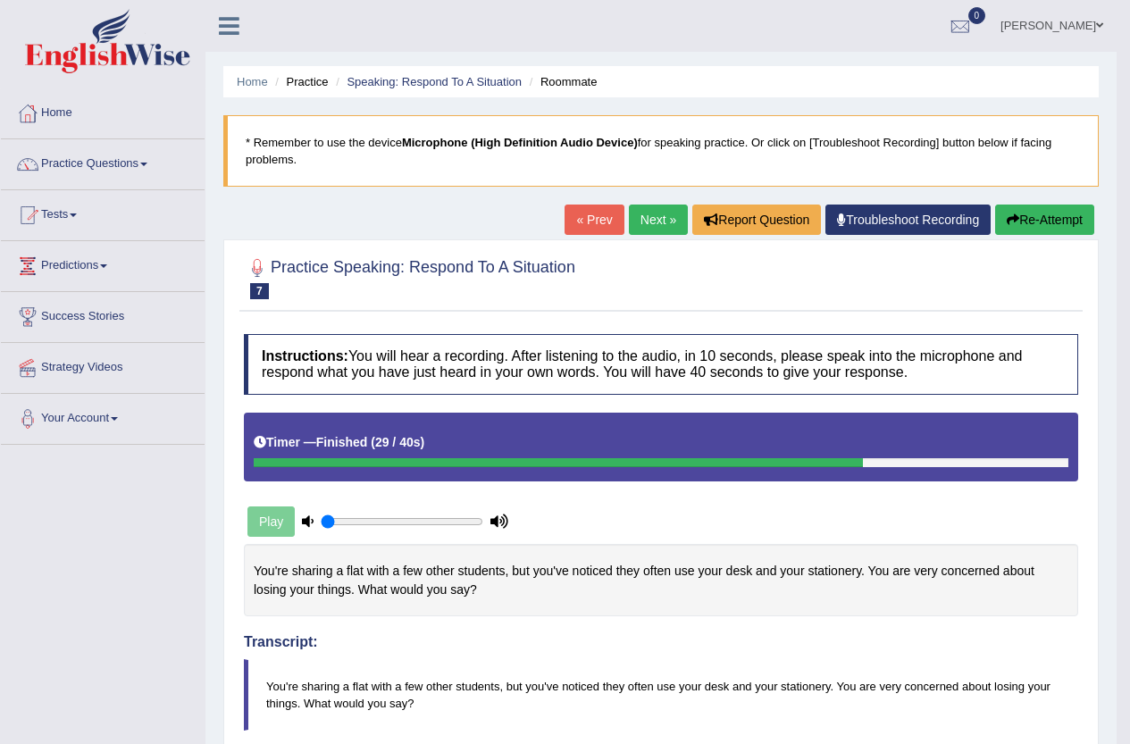
click at [1033, 208] on button "Re-Attempt" at bounding box center [1044, 220] width 99 height 30
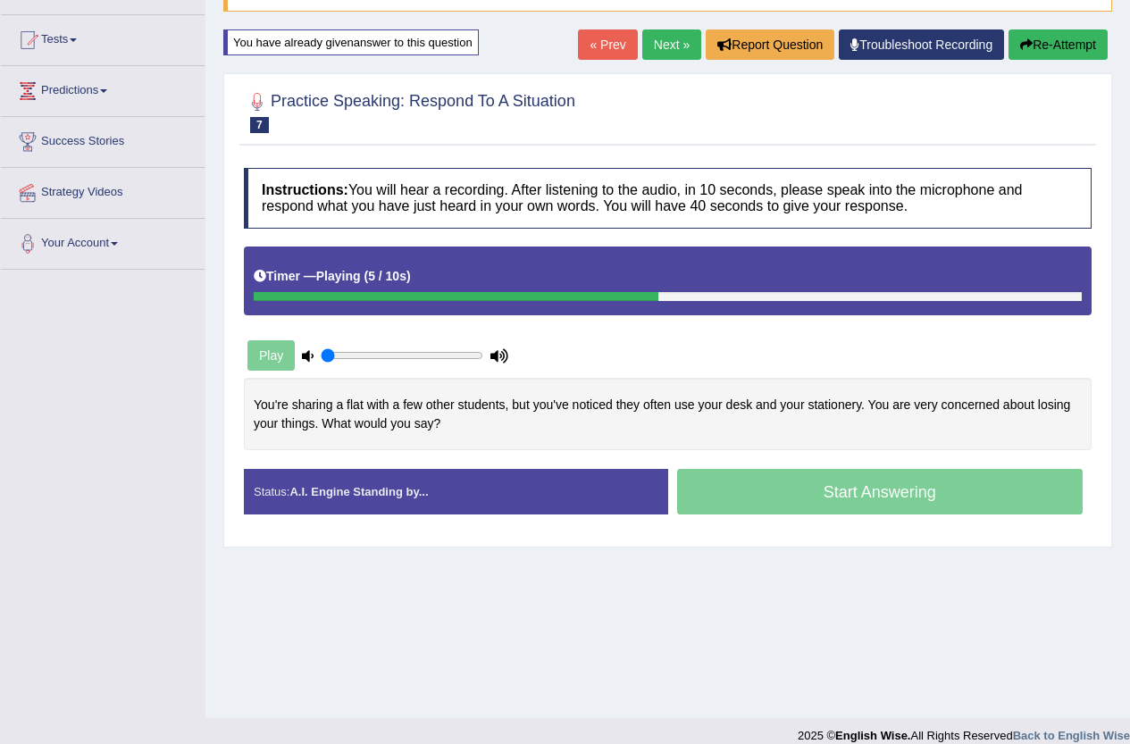
scroll to position [194, 0]
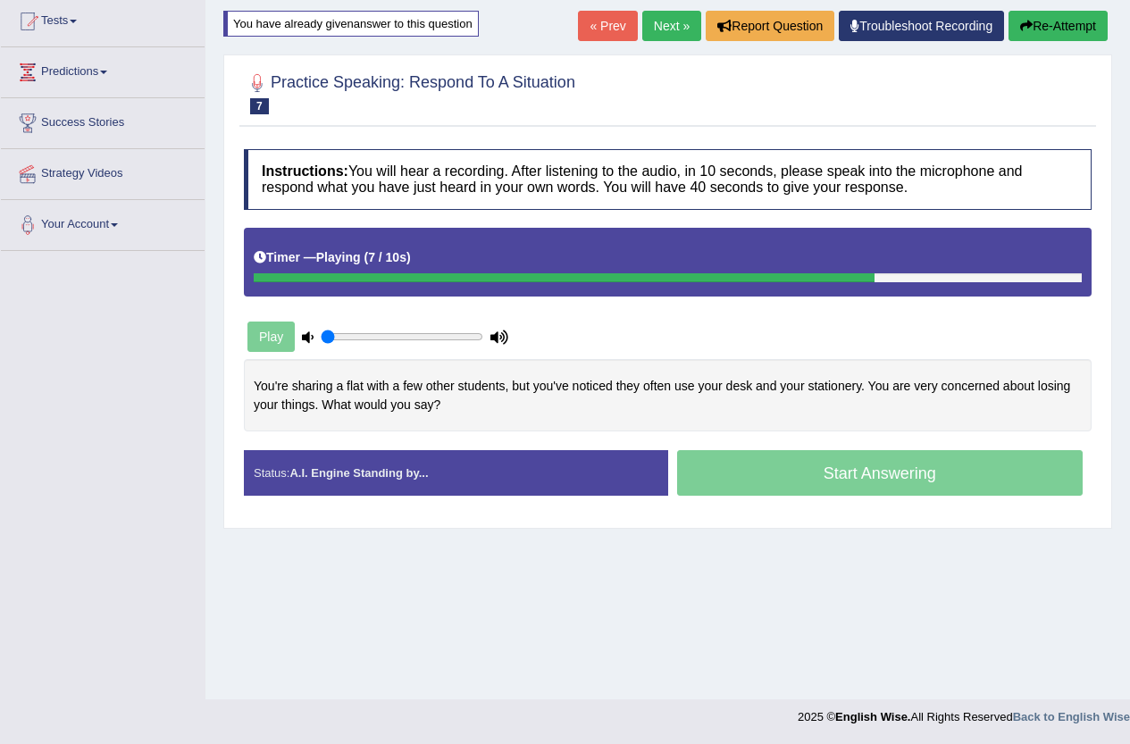
click at [269, 331] on div "Play" at bounding box center [378, 336] width 268 height 45
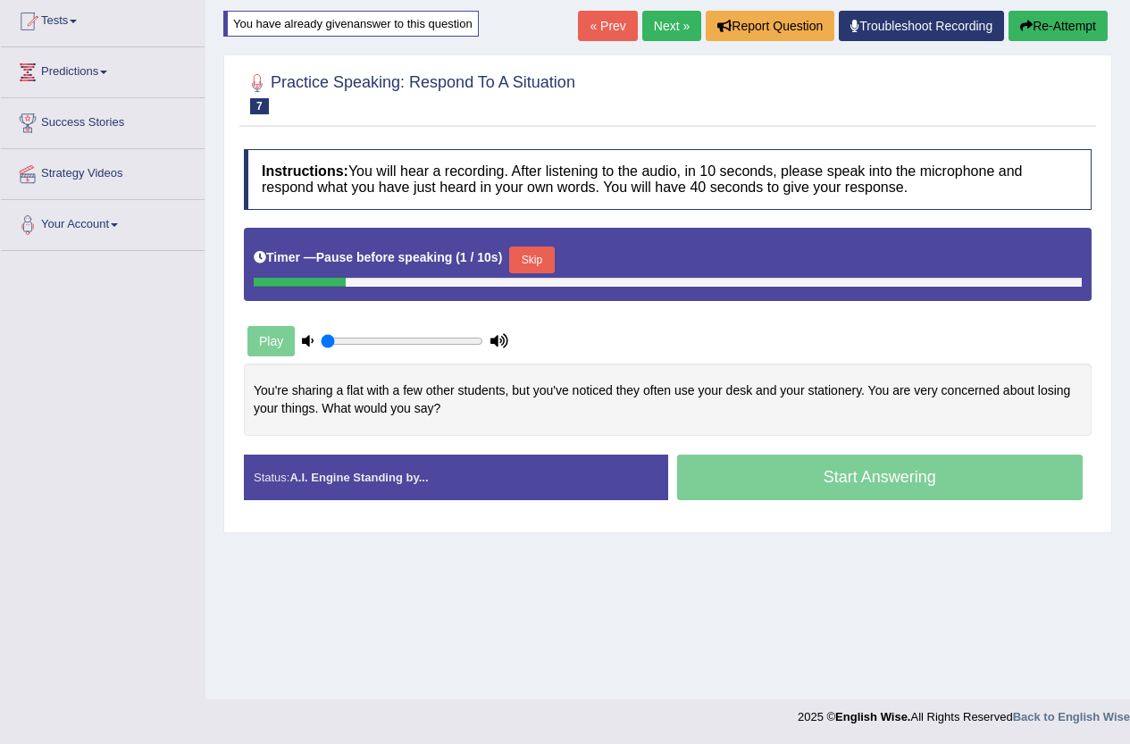
click at [540, 250] on button "Skip" at bounding box center [531, 260] width 45 height 27
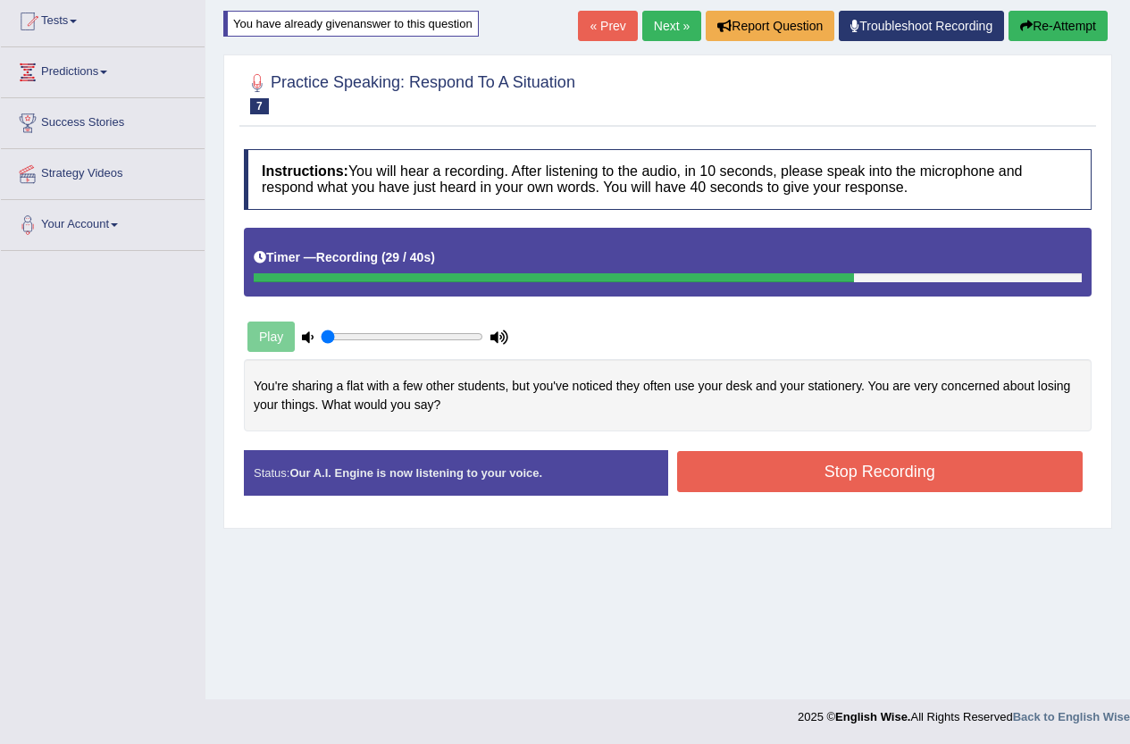
click at [878, 484] on button "Stop Recording" at bounding box center [880, 471] width 406 height 41
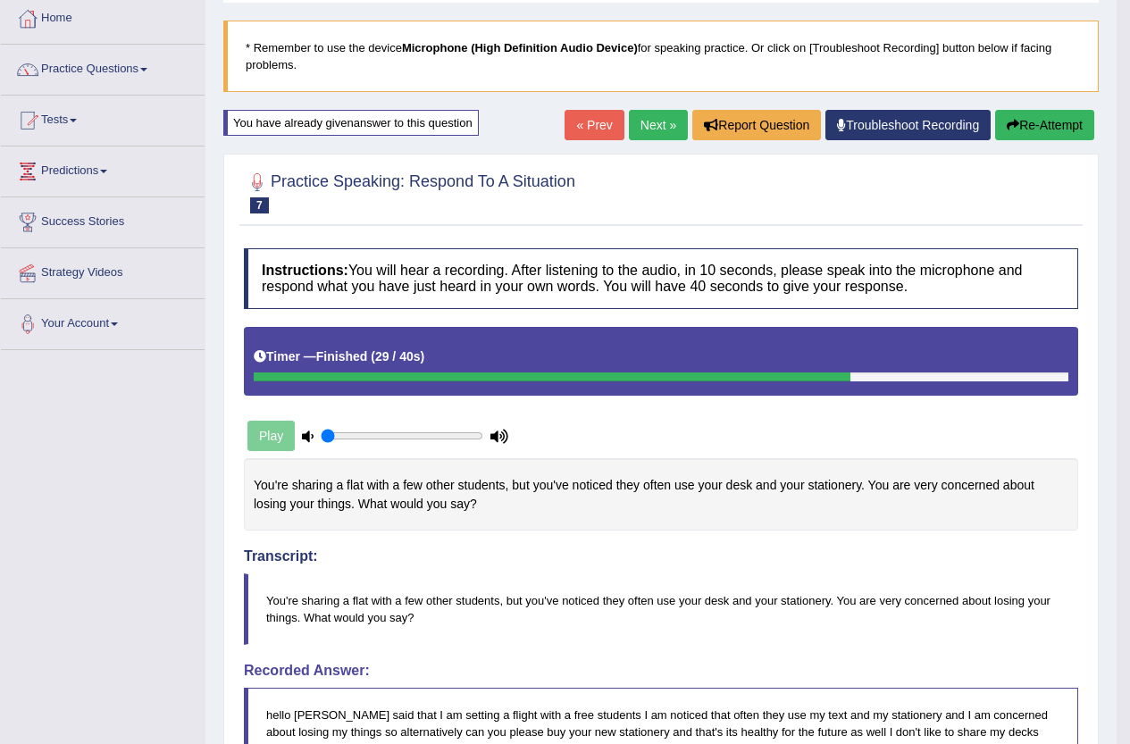
scroll to position [15, 0]
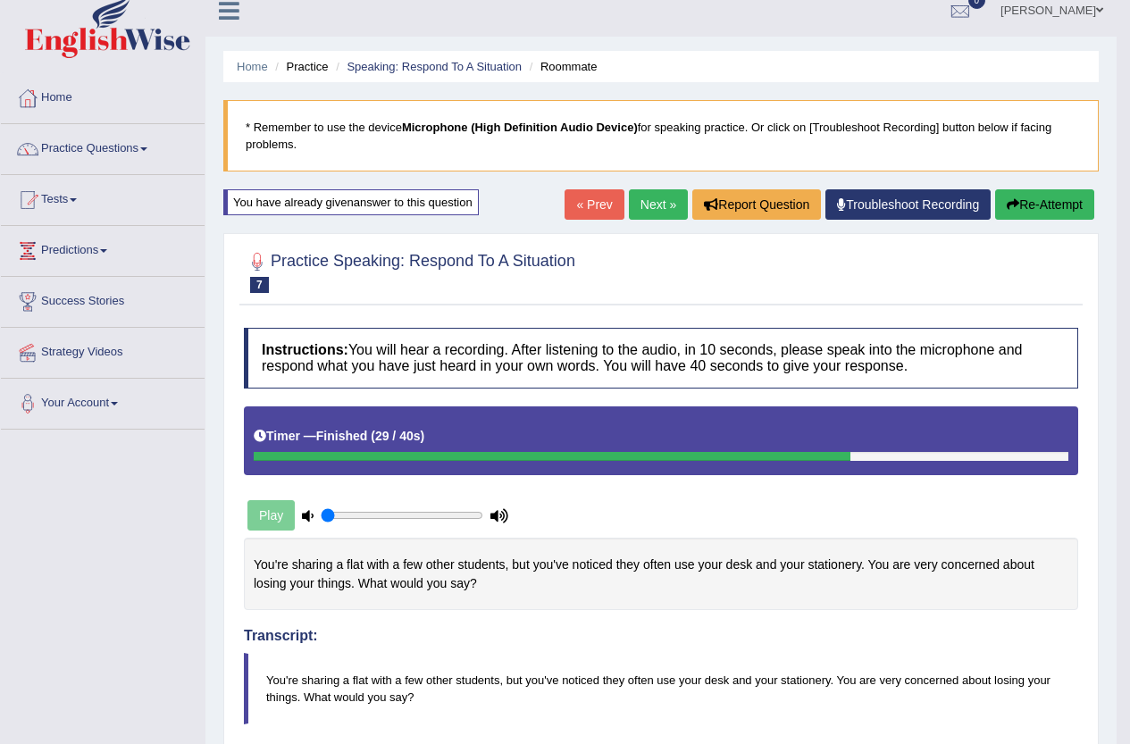
click at [640, 213] on link "Next »" at bounding box center [658, 204] width 59 height 30
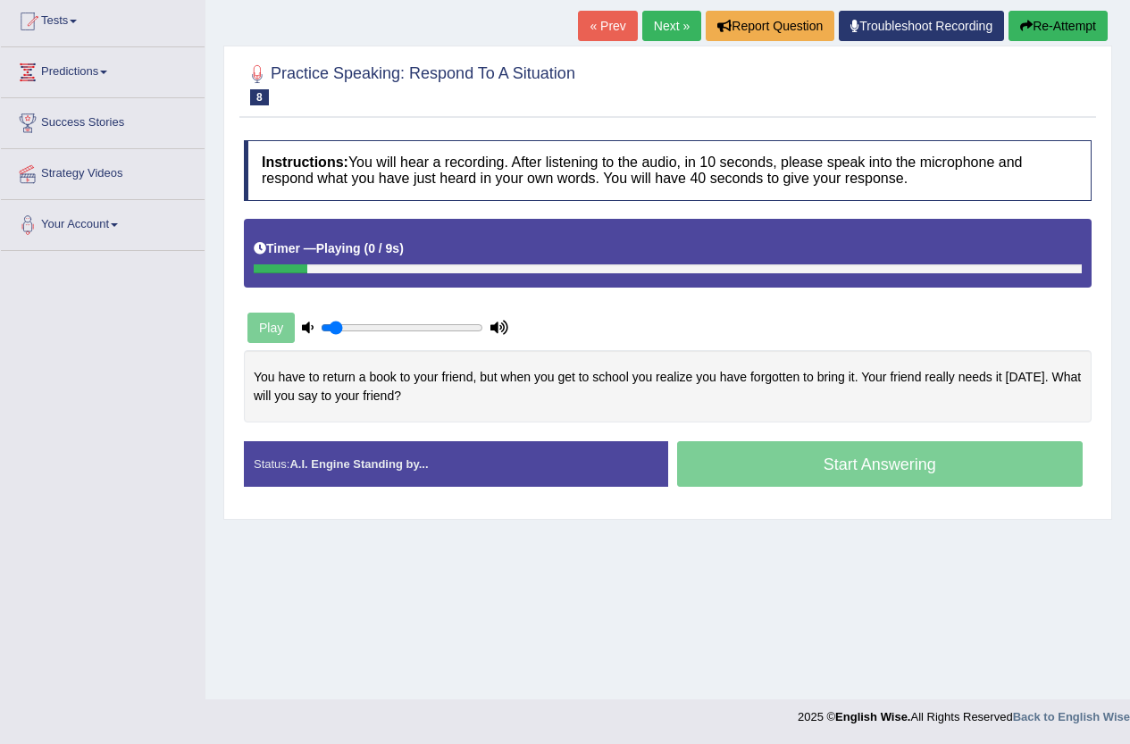
type input "0.1"
click at [339, 326] on input "range" at bounding box center [402, 328] width 163 height 14
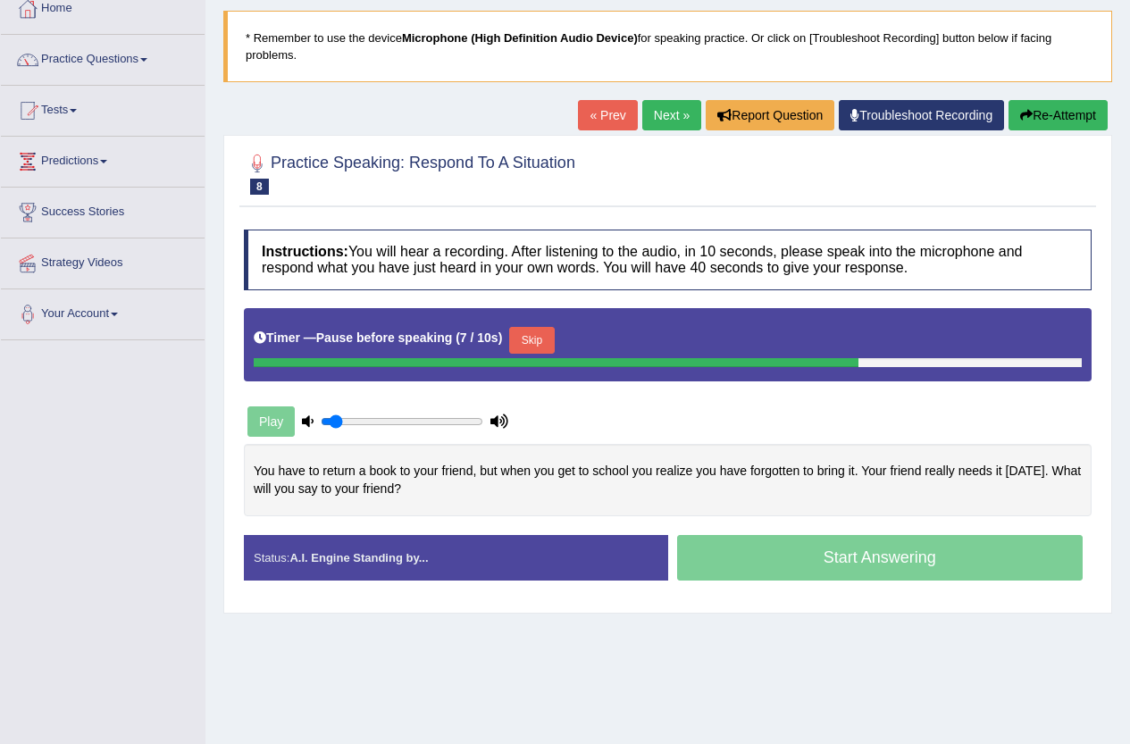
click at [553, 335] on button "Skip" at bounding box center [531, 340] width 45 height 27
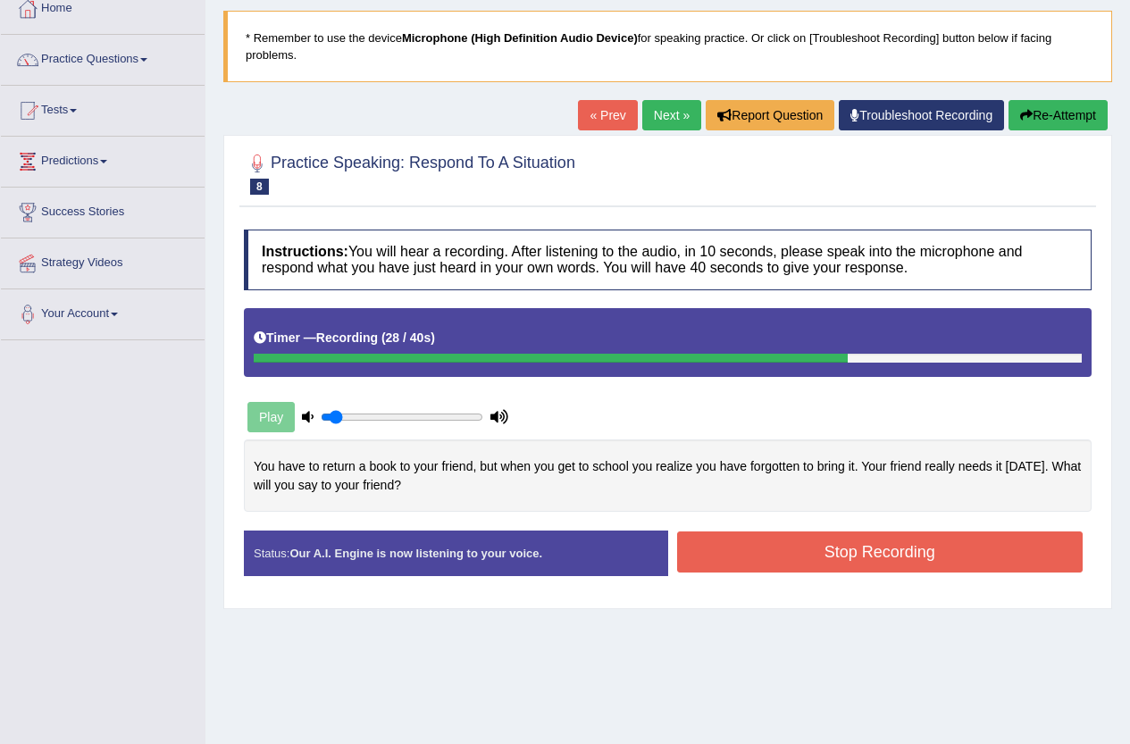
click at [963, 540] on button "Stop Recording" at bounding box center [880, 551] width 406 height 41
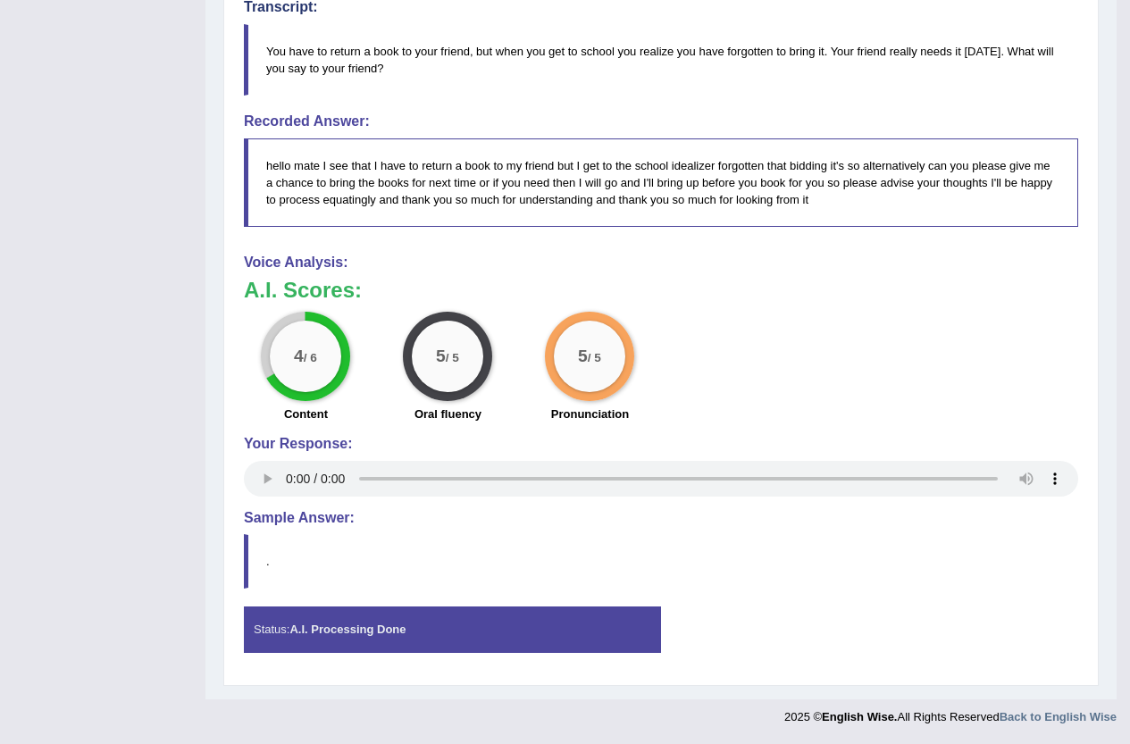
scroll to position [99, 0]
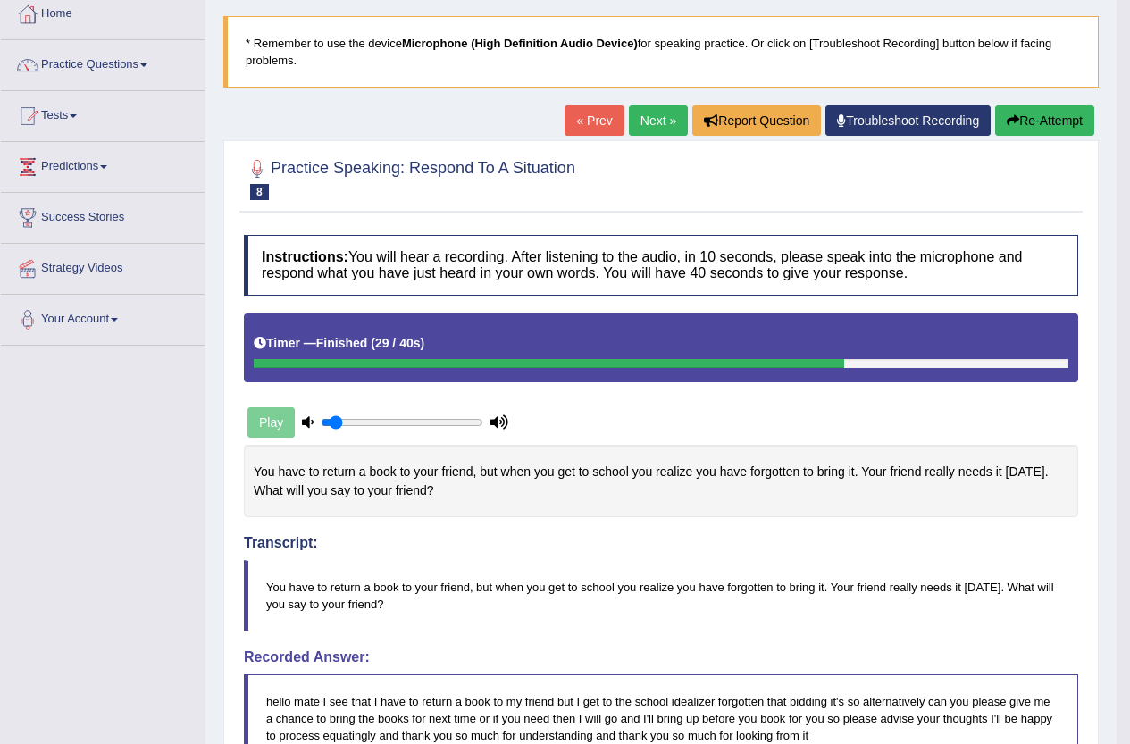
click at [669, 118] on link "Next »" at bounding box center [658, 120] width 59 height 30
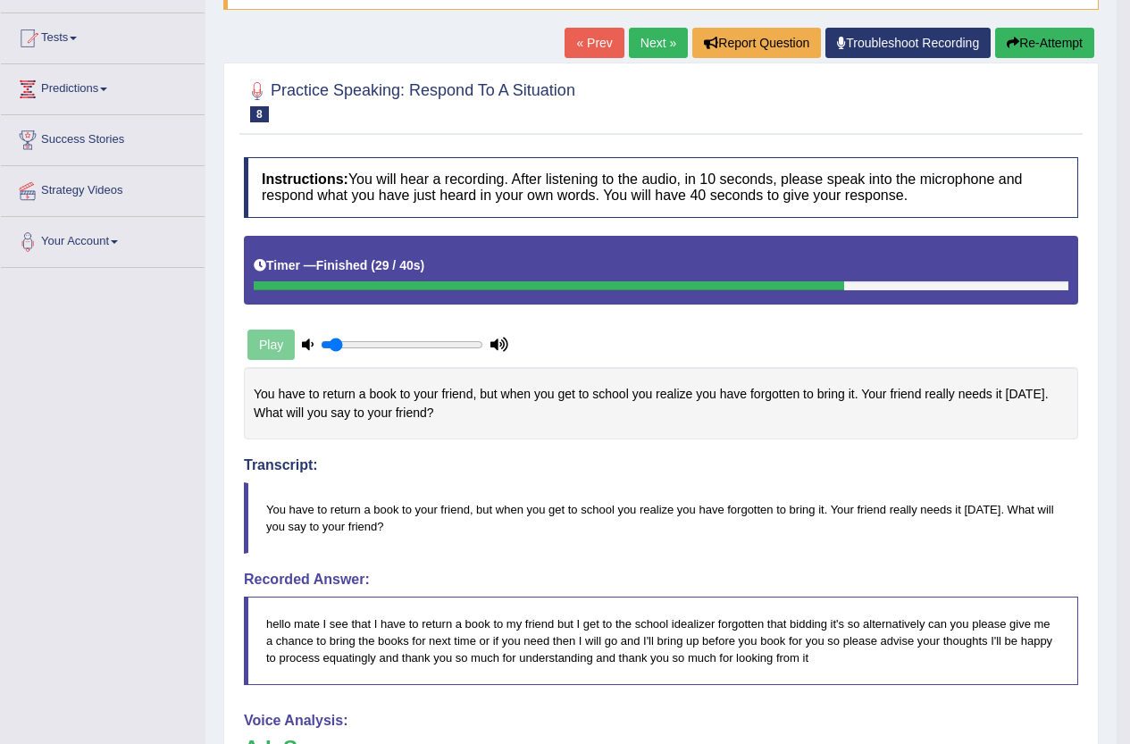
scroll to position [188, 0]
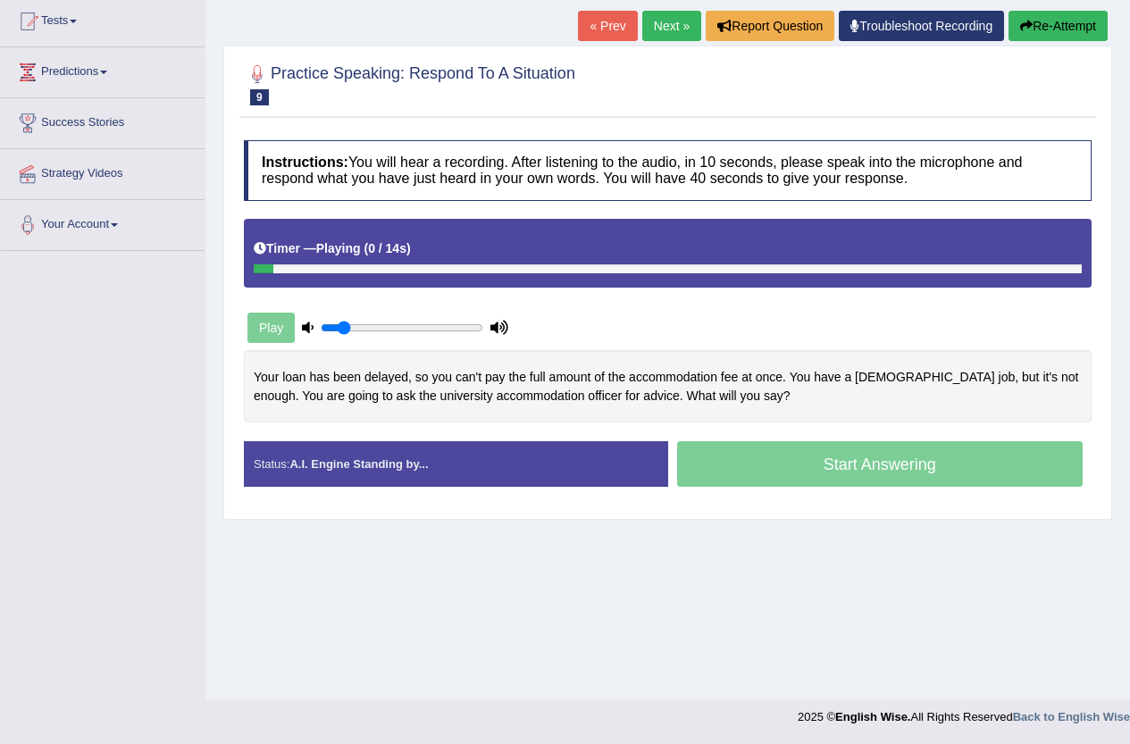
type input "0.15"
click at [346, 332] on input "range" at bounding box center [402, 328] width 163 height 14
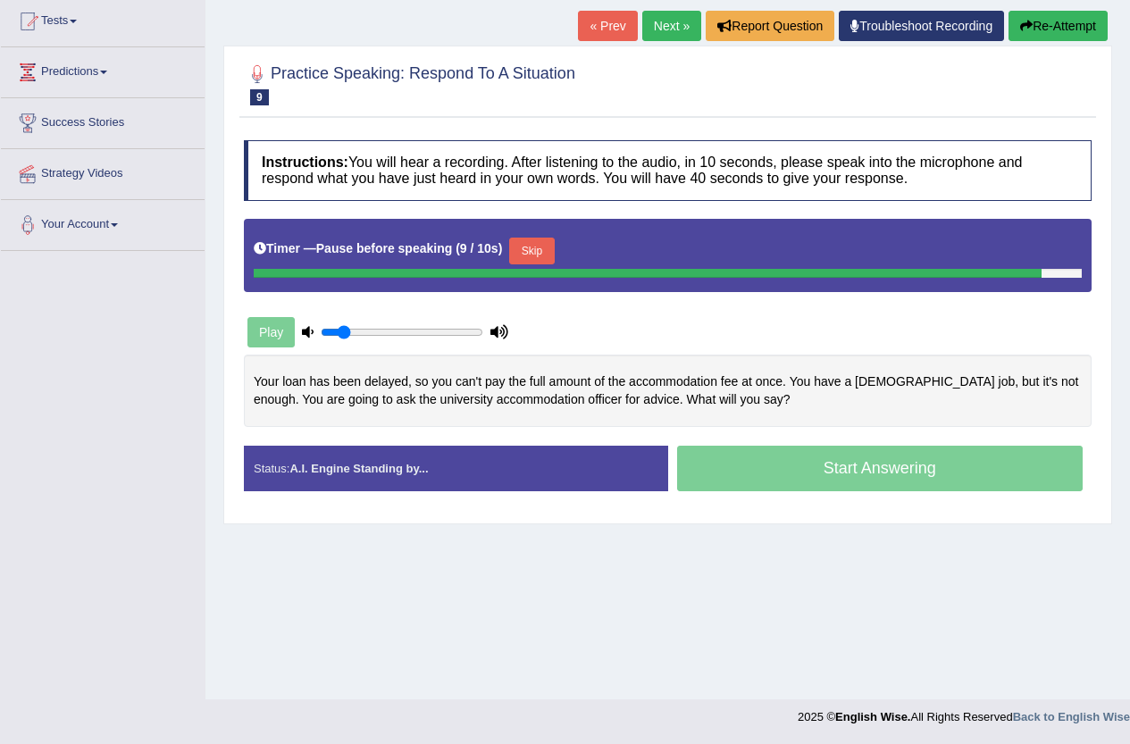
click at [552, 247] on button "Skip" at bounding box center [531, 251] width 45 height 27
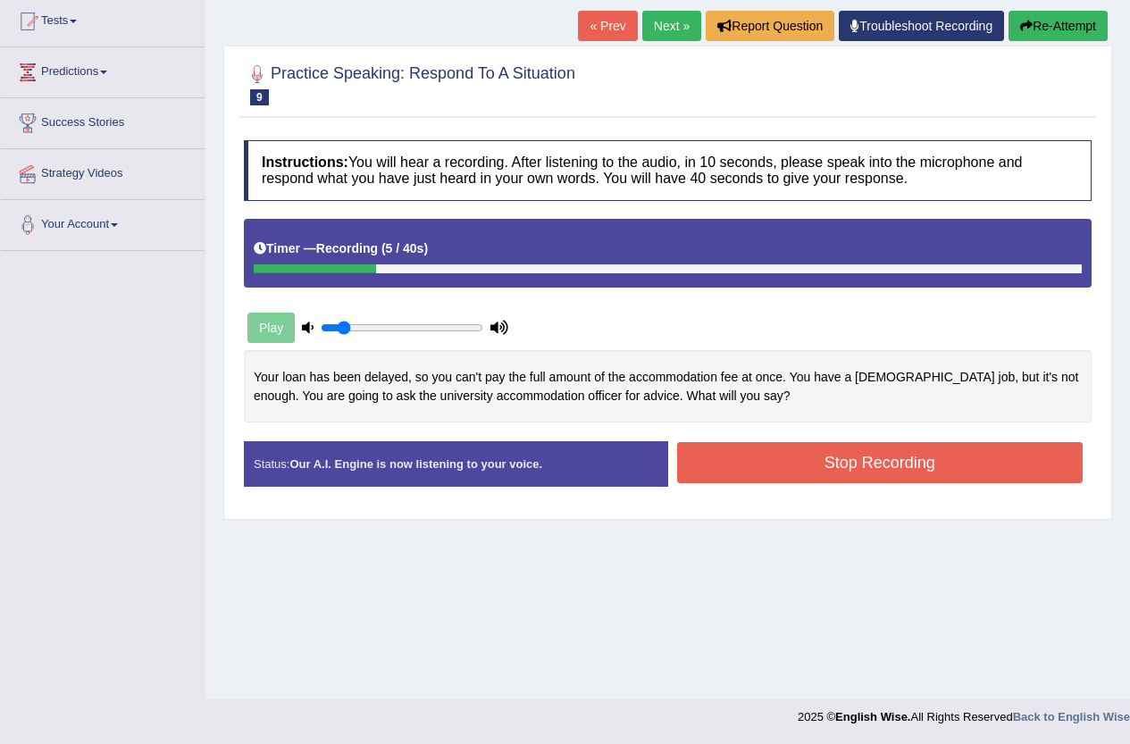
click at [1041, 25] on button "Re-Attempt" at bounding box center [1058, 26] width 99 height 30
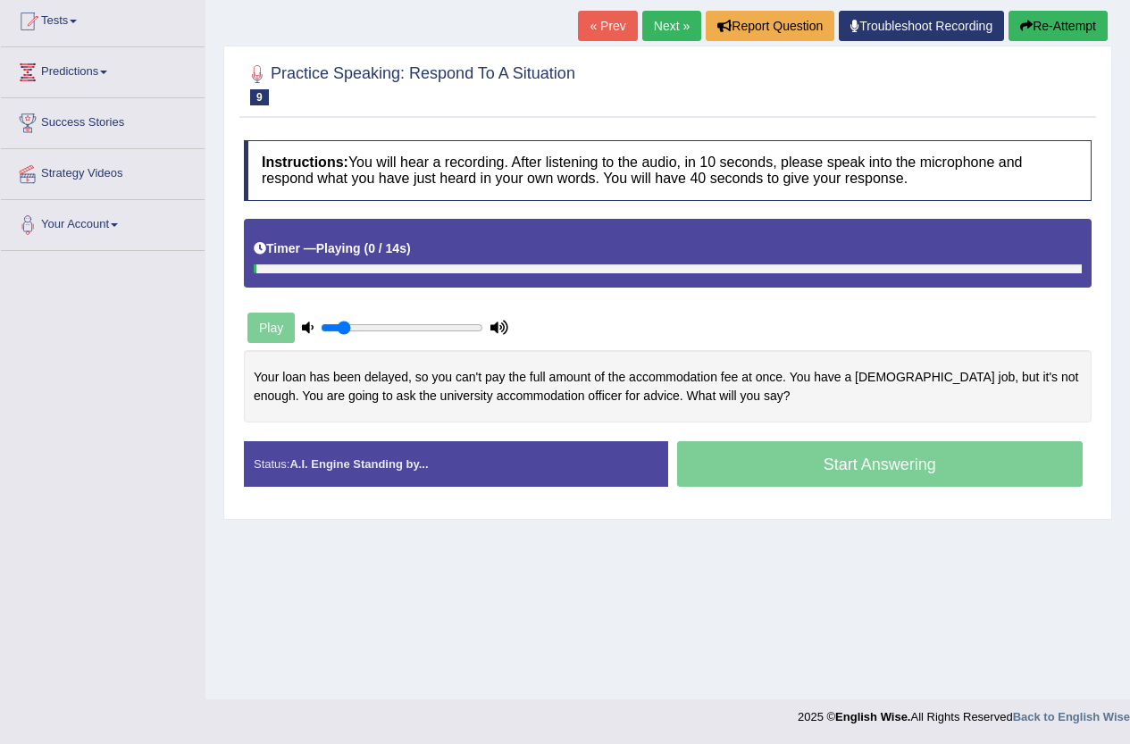
click at [448, 253] on div "Timer — Playing ( 0 / 14s ) Skip" at bounding box center [668, 248] width 828 height 31
click at [275, 336] on div "Play" at bounding box center [378, 327] width 268 height 45
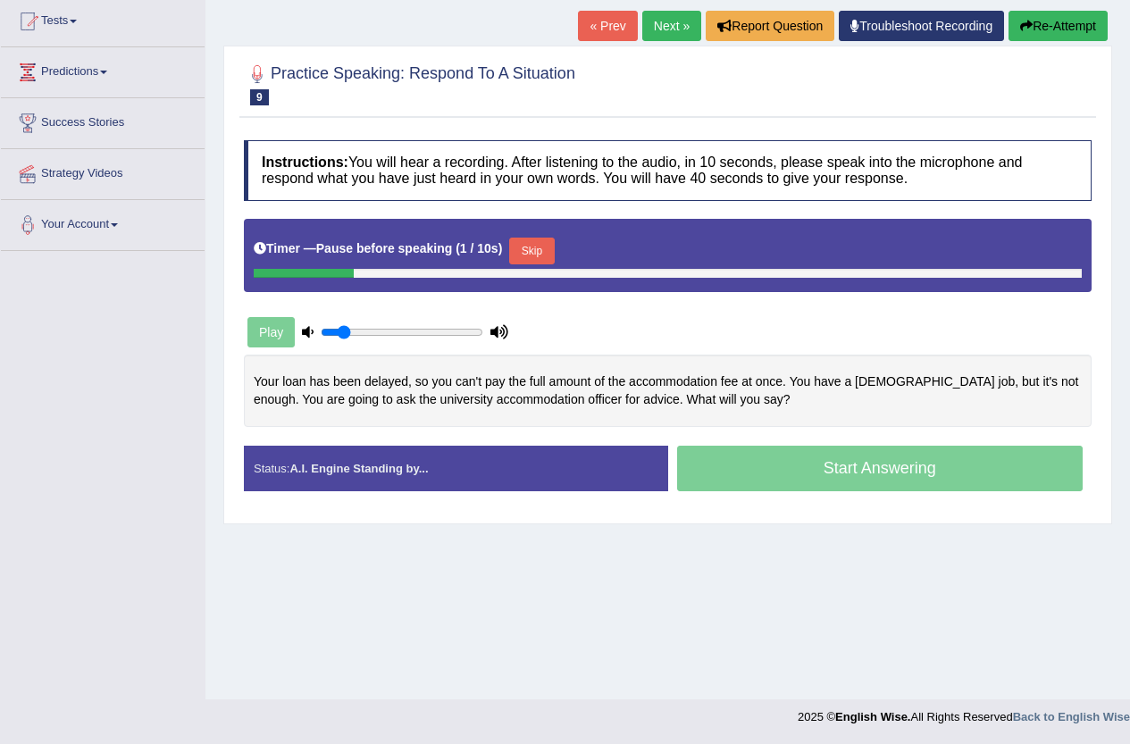
click at [540, 247] on button "Skip" at bounding box center [531, 251] width 45 height 27
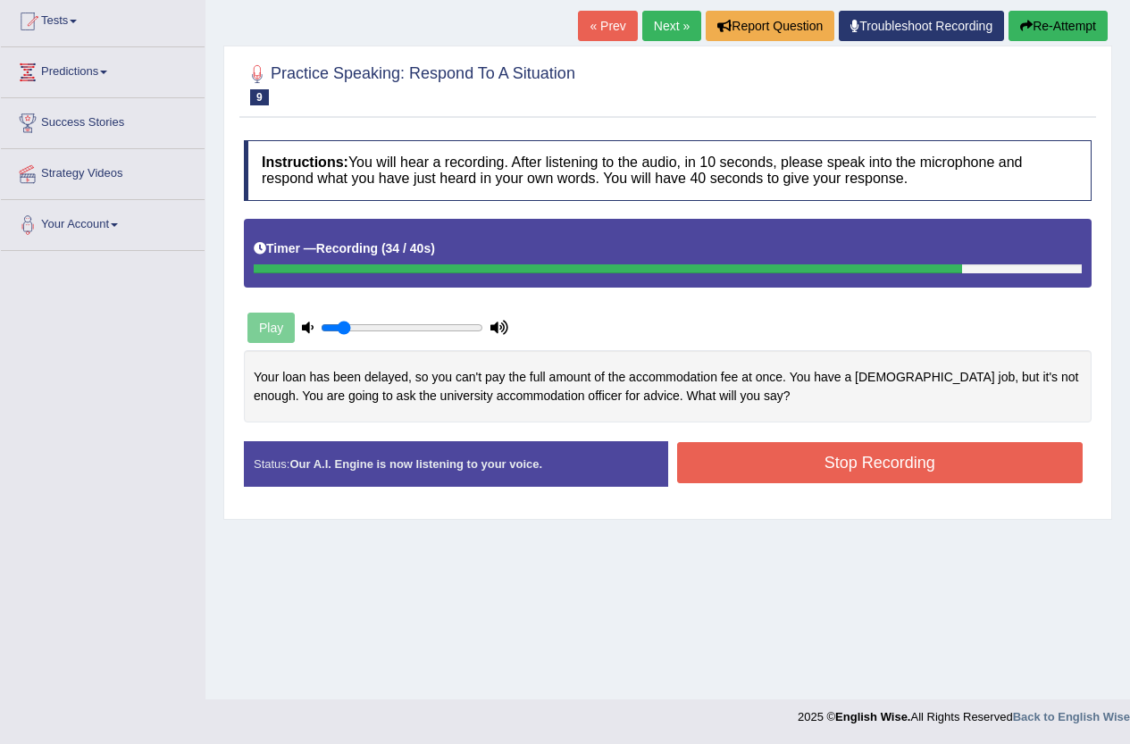
click at [891, 465] on button "Stop Recording" at bounding box center [880, 462] width 406 height 41
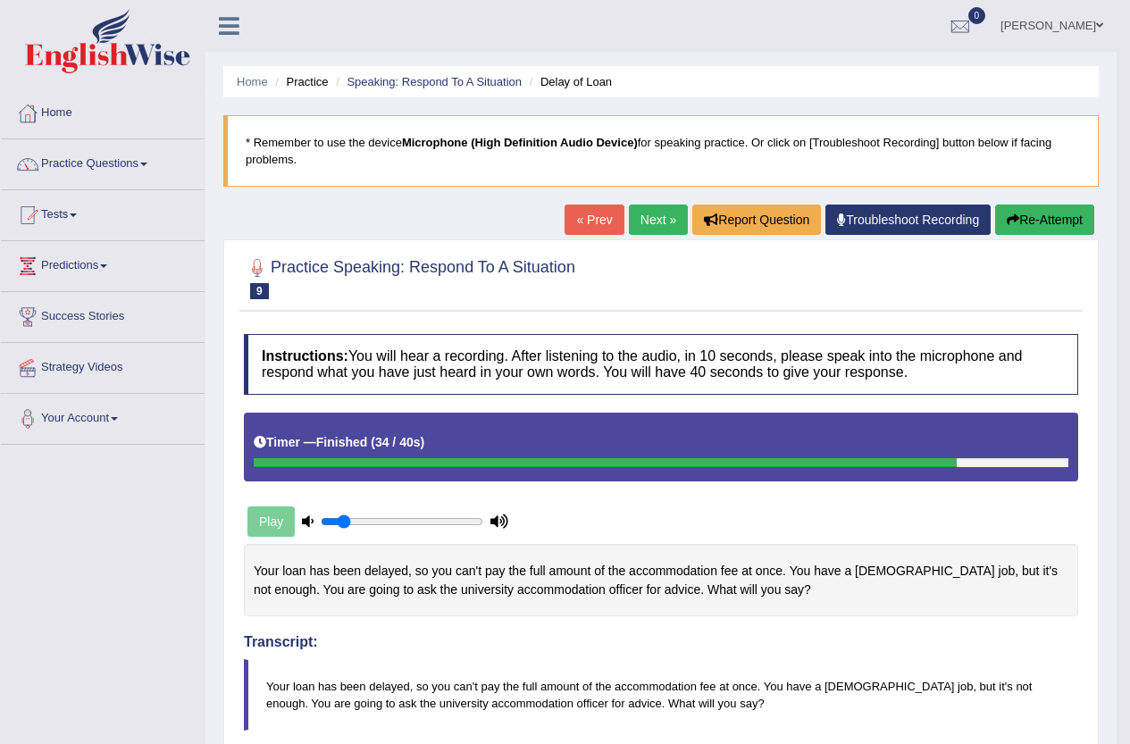
click at [663, 226] on link "Next »" at bounding box center [658, 220] width 59 height 30
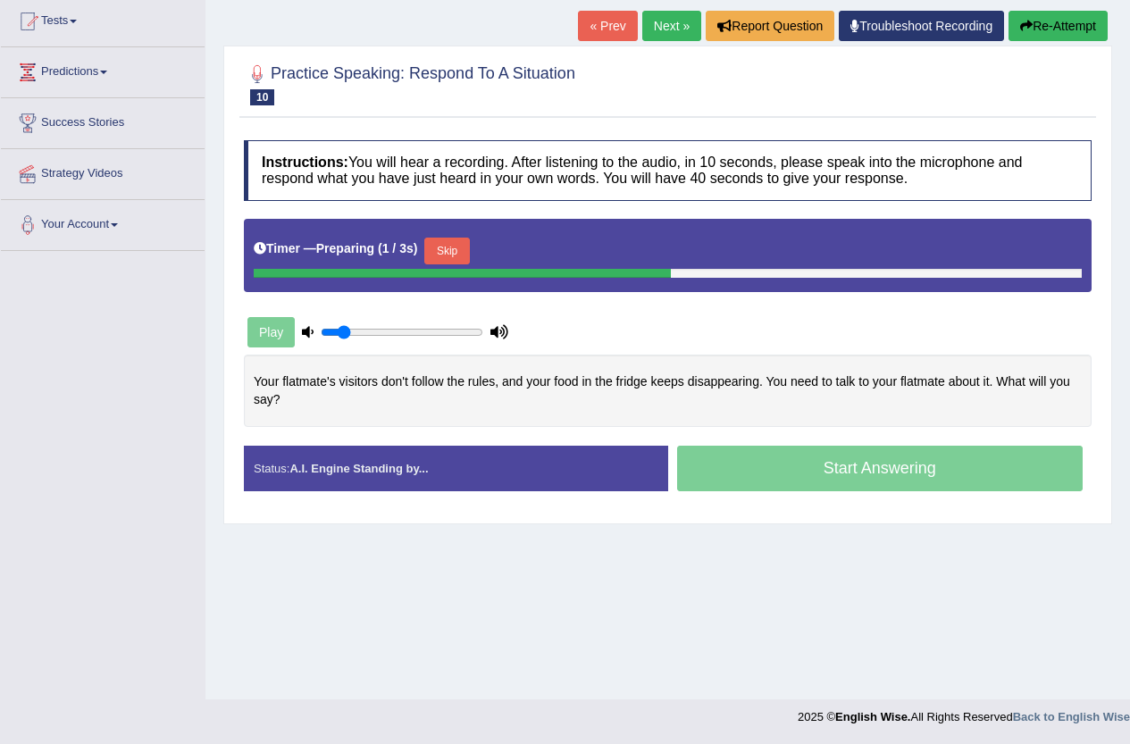
click at [466, 252] on button "Skip" at bounding box center [446, 251] width 45 height 27
click at [540, 250] on button "Skip" at bounding box center [531, 251] width 45 height 27
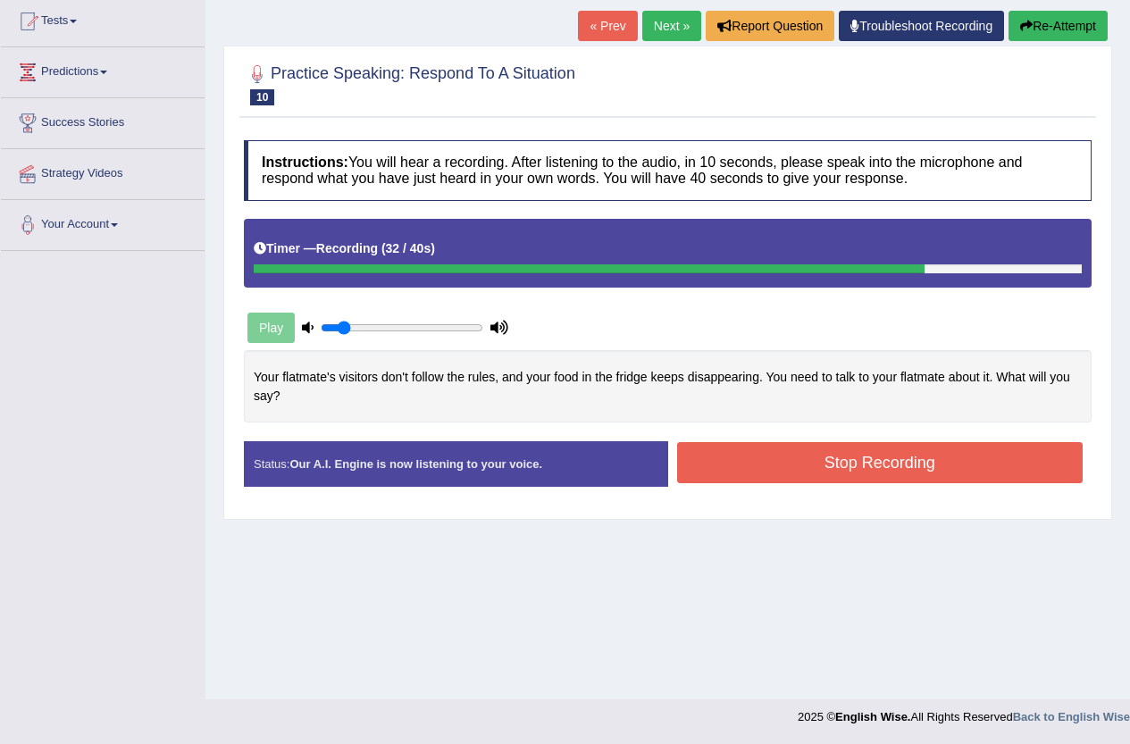
click at [882, 462] on button "Stop Recording" at bounding box center [880, 462] width 406 height 41
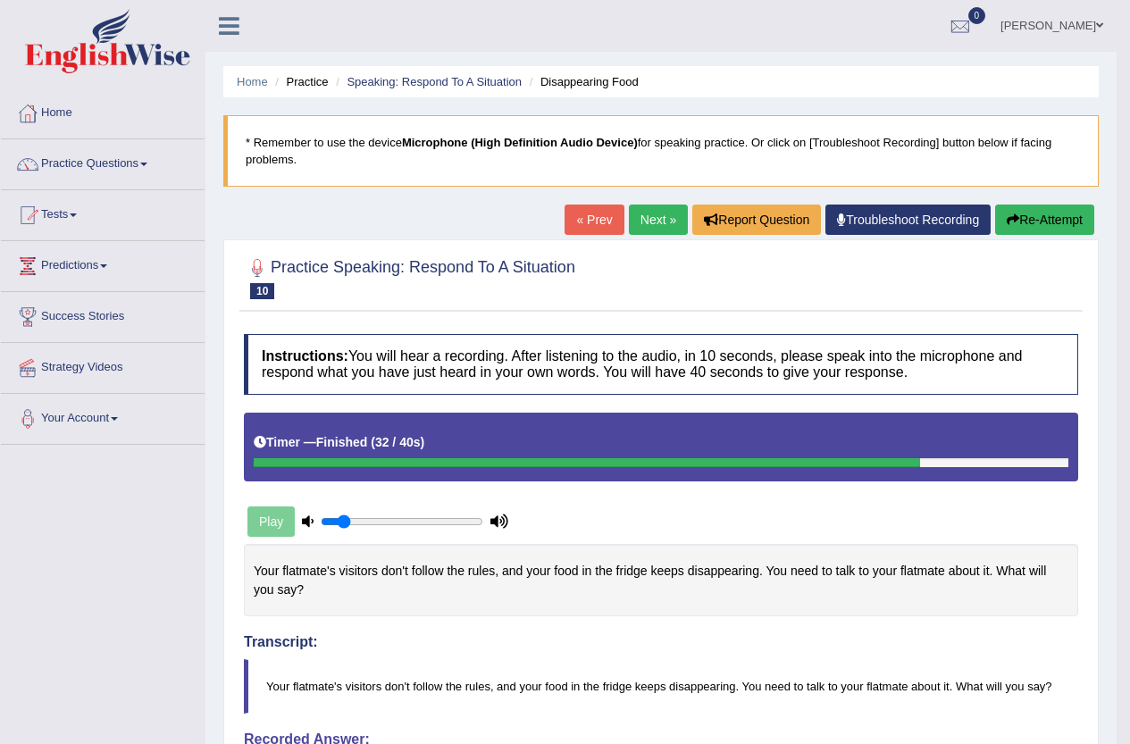
click at [1023, 222] on button "Re-Attempt" at bounding box center [1044, 220] width 99 height 30
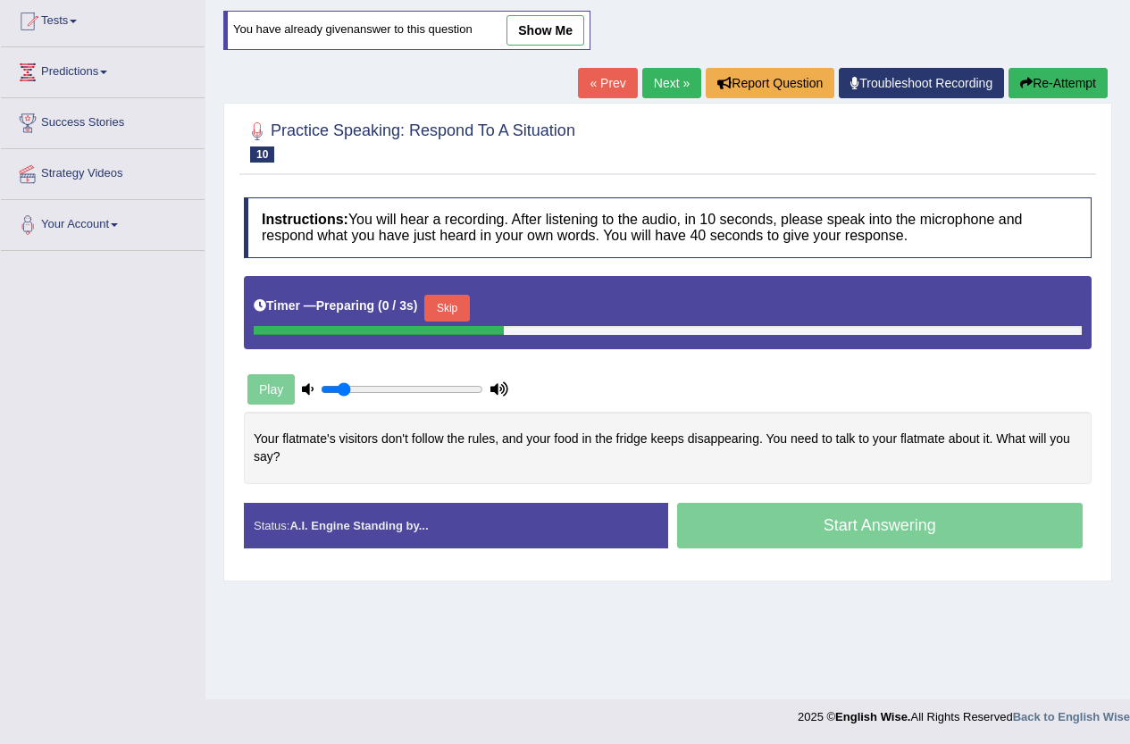
click at [450, 314] on button "Skip" at bounding box center [446, 308] width 45 height 27
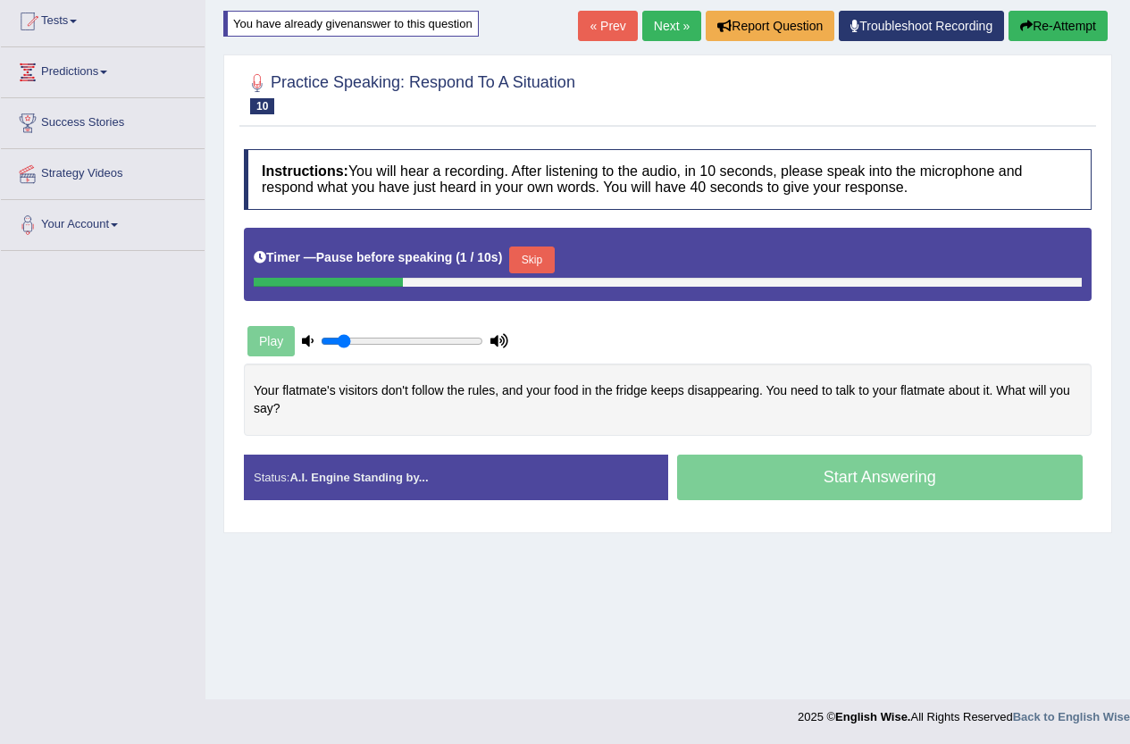
click at [532, 249] on button "Skip" at bounding box center [531, 260] width 45 height 27
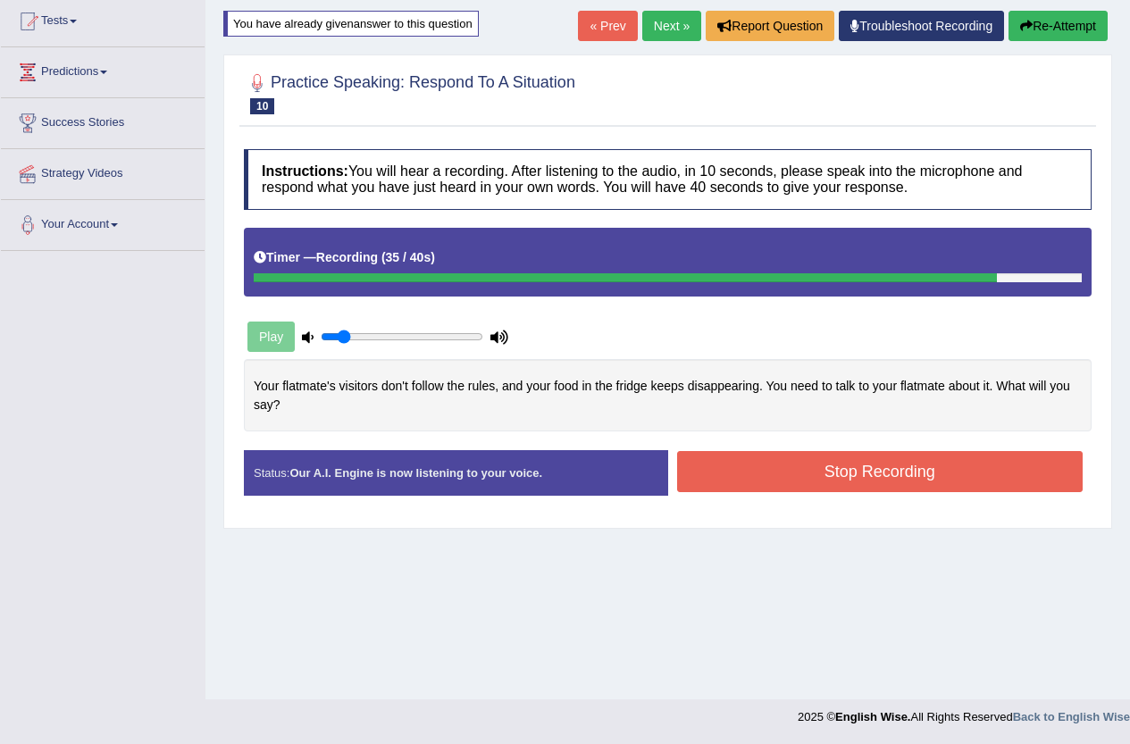
click at [918, 467] on button "Stop Recording" at bounding box center [880, 471] width 406 height 41
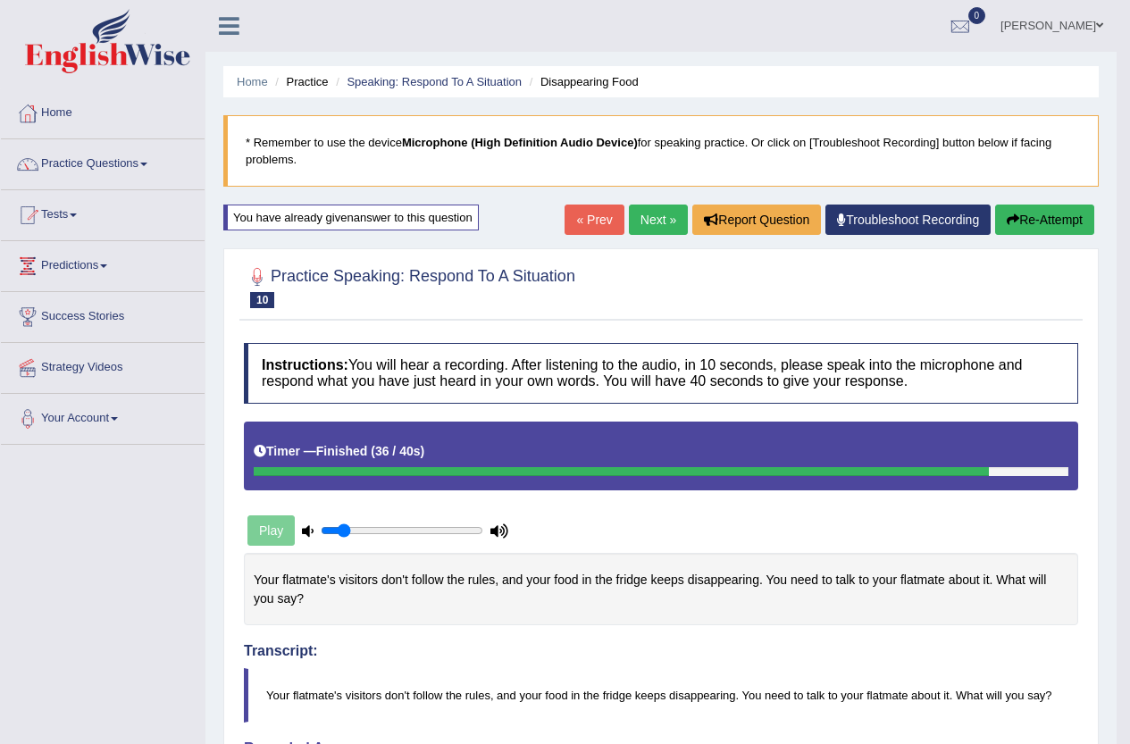
click at [1095, 39] on link "Suraj Sah" at bounding box center [1052, 23] width 130 height 46
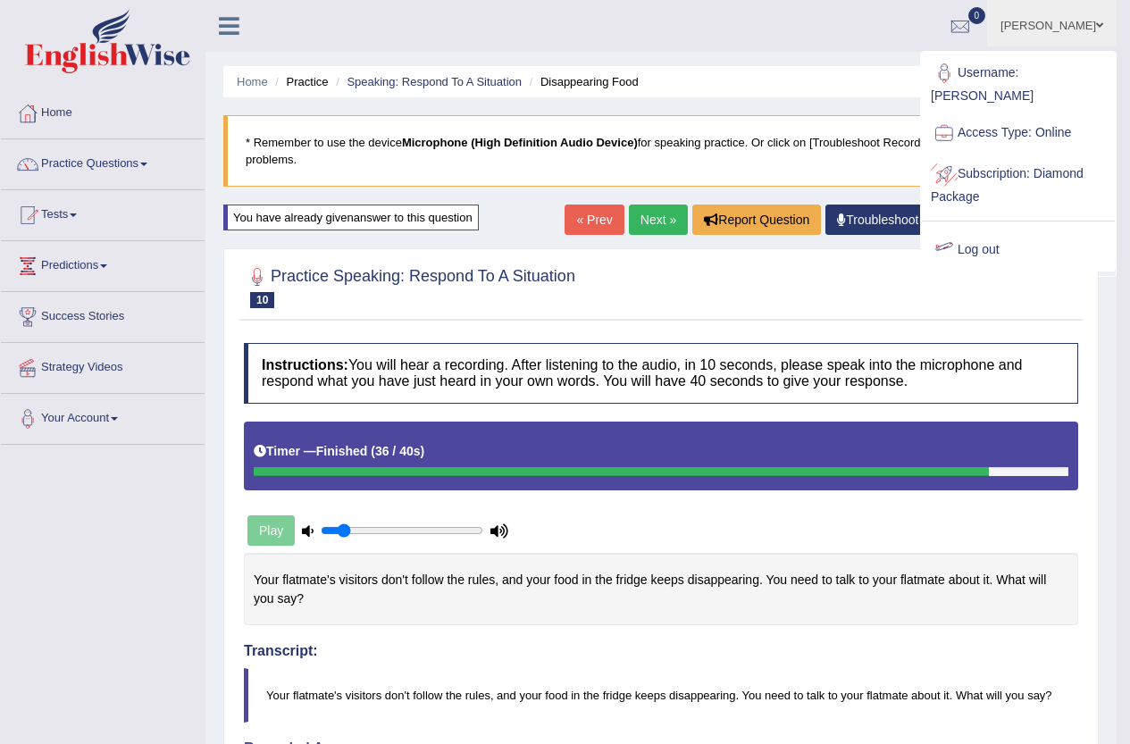
click at [979, 245] on link "Log out" at bounding box center [1018, 250] width 193 height 41
